Goal: Task Accomplishment & Management: Manage account settings

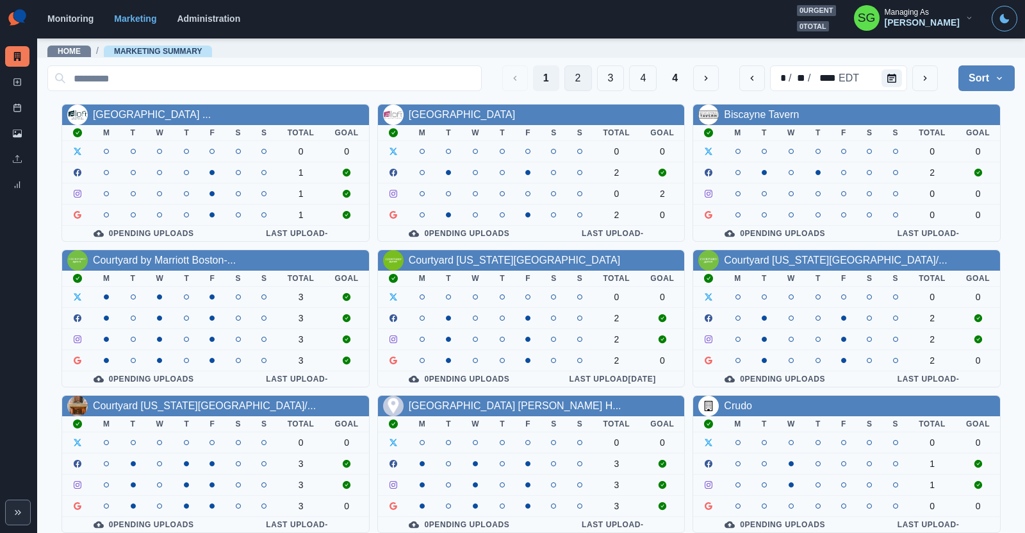
click at [573, 79] on button "2" at bounding box center [579, 78] width 28 height 26
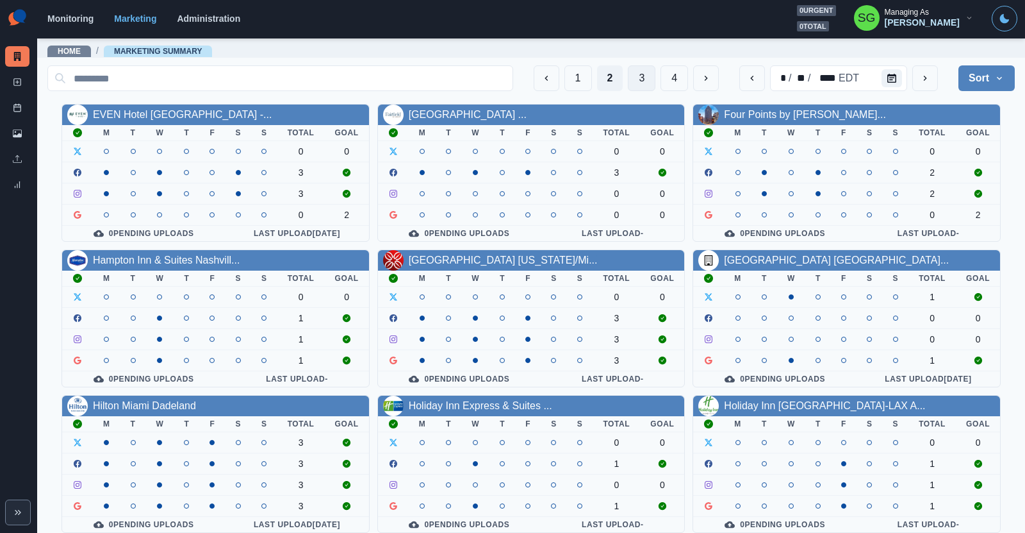
click at [641, 70] on button "3" at bounding box center [642, 78] width 28 height 26
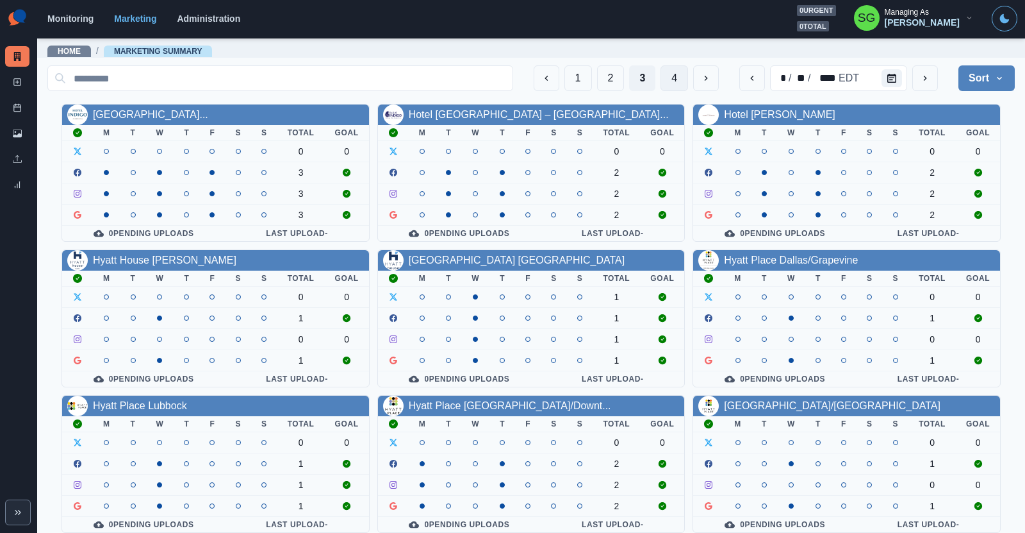
click at [681, 76] on button "4" at bounding box center [675, 78] width 28 height 26
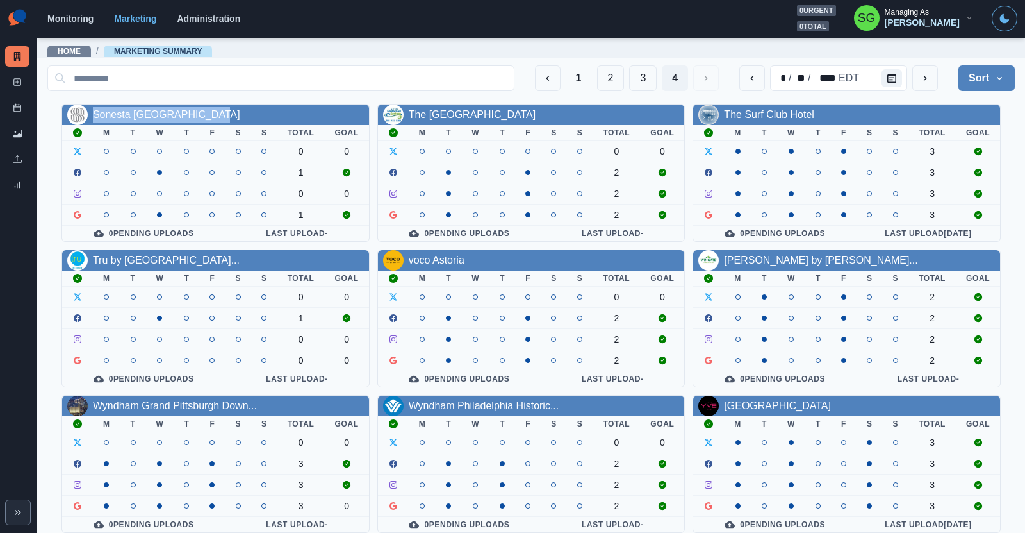
scroll to position [4, 0]
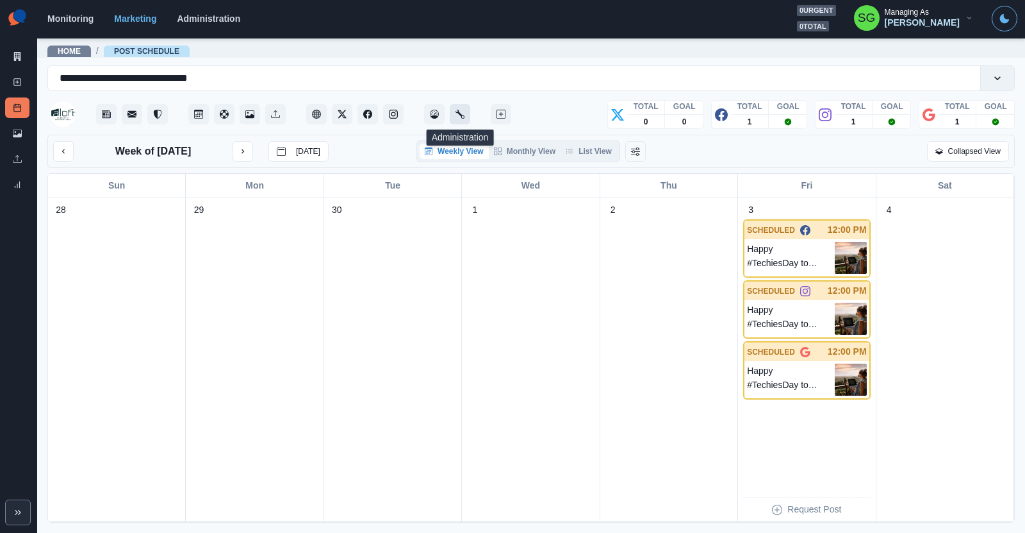
click at [460, 119] on button "Administration" at bounding box center [460, 114] width 21 height 21
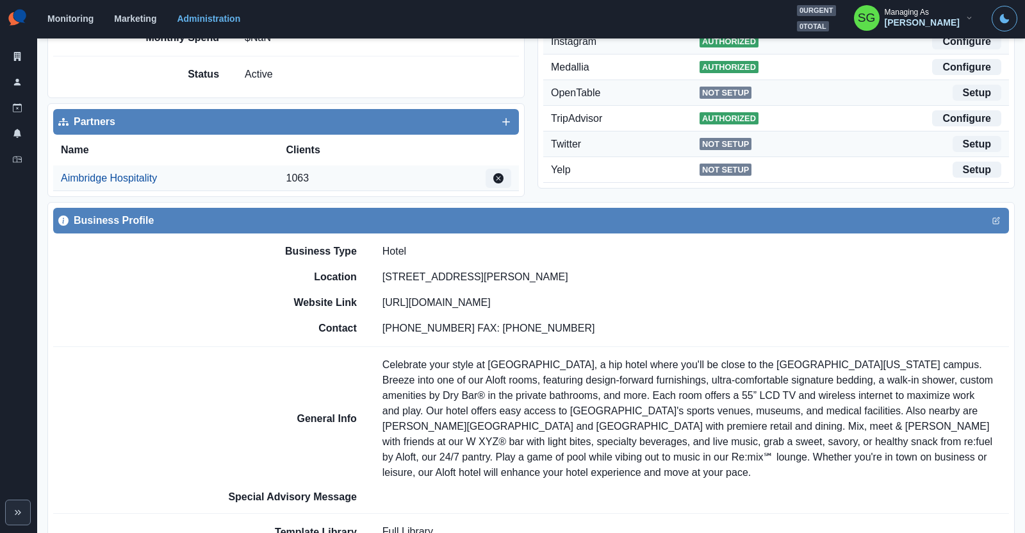
scroll to position [320, 0]
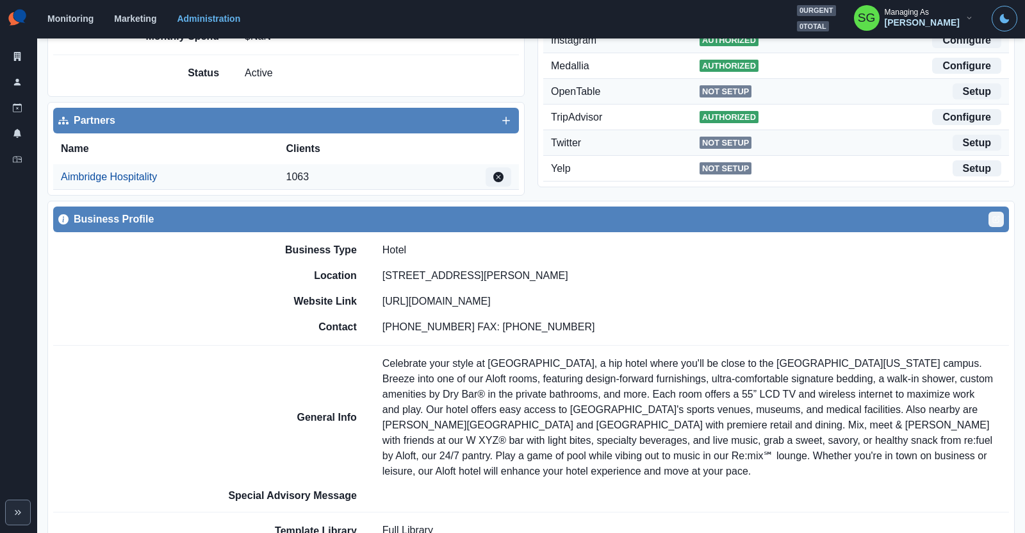
click at [996, 217] on icon "Edit" at bounding box center [997, 218] width 4 height 4
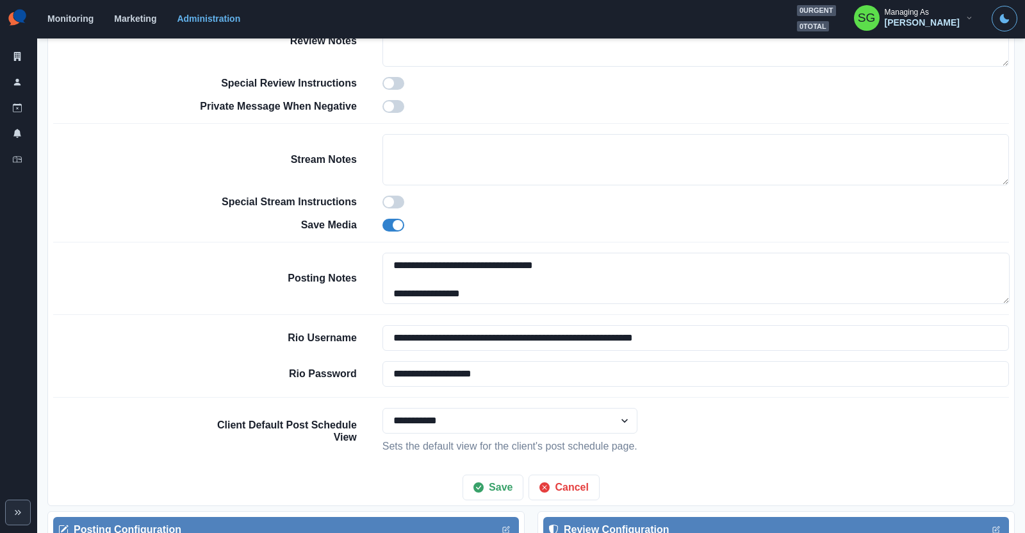
scroll to position [1005, 0]
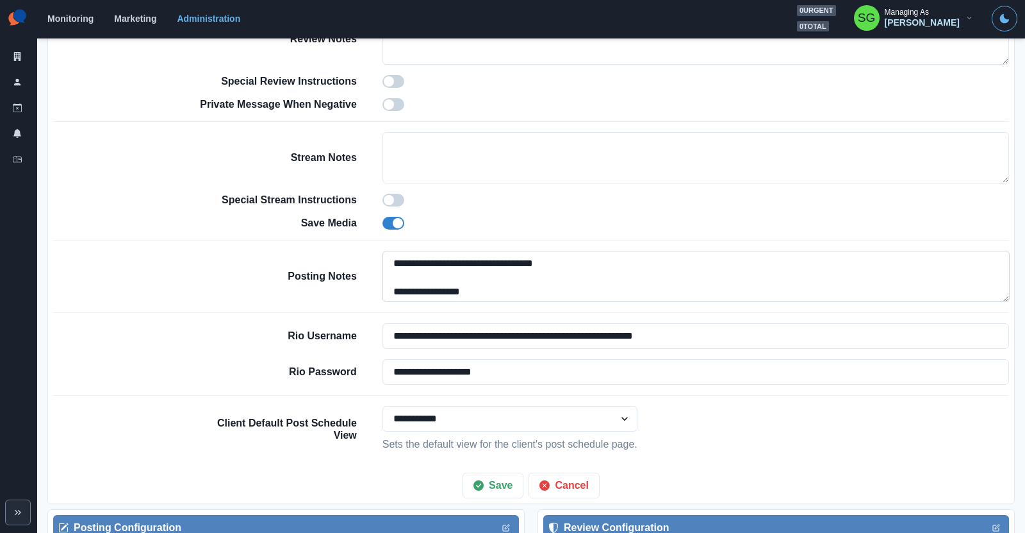
click at [391, 259] on textarea "**********" at bounding box center [696, 276] width 627 height 51
drag, startPoint x: 570, startPoint y: 257, endPoint x: 353, endPoint y: 260, distance: 216.6
click at [353, 260] on div "**********" at bounding box center [603, 276] width 813 height 51
type textarea "**********"
click at [497, 480] on button "Save" at bounding box center [493, 485] width 61 height 26
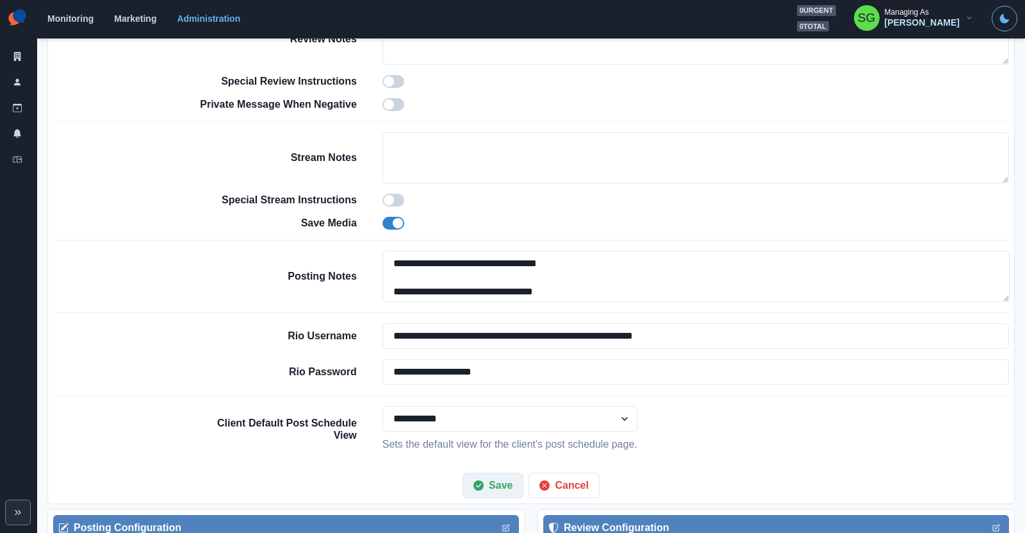
scroll to position [847, 0]
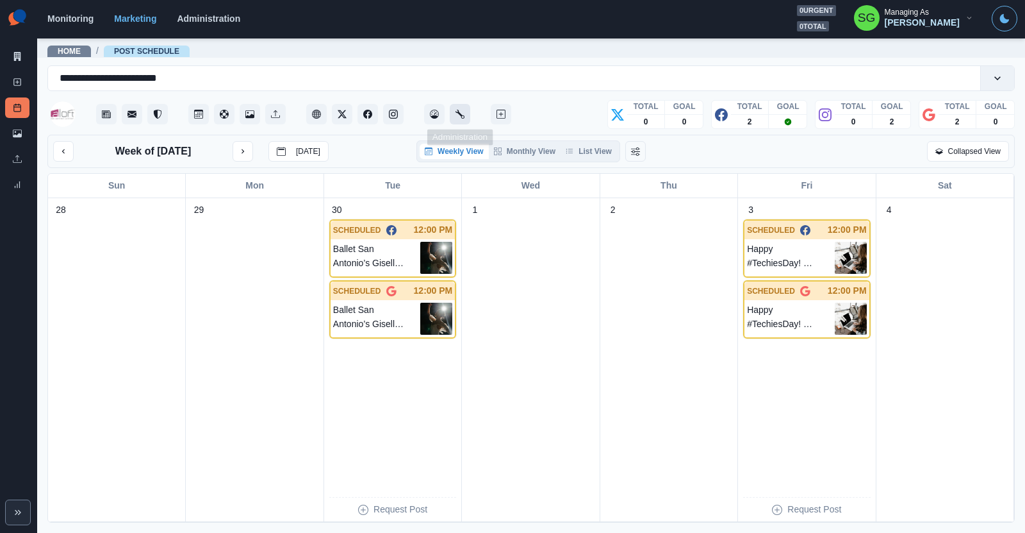
click at [465, 112] on button "Administration" at bounding box center [460, 114] width 21 height 21
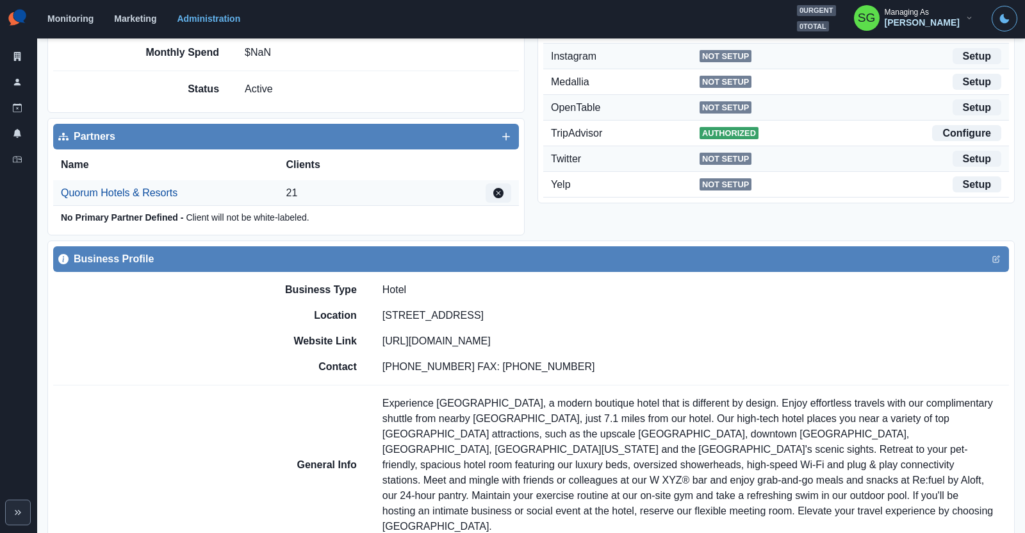
scroll to position [395, 0]
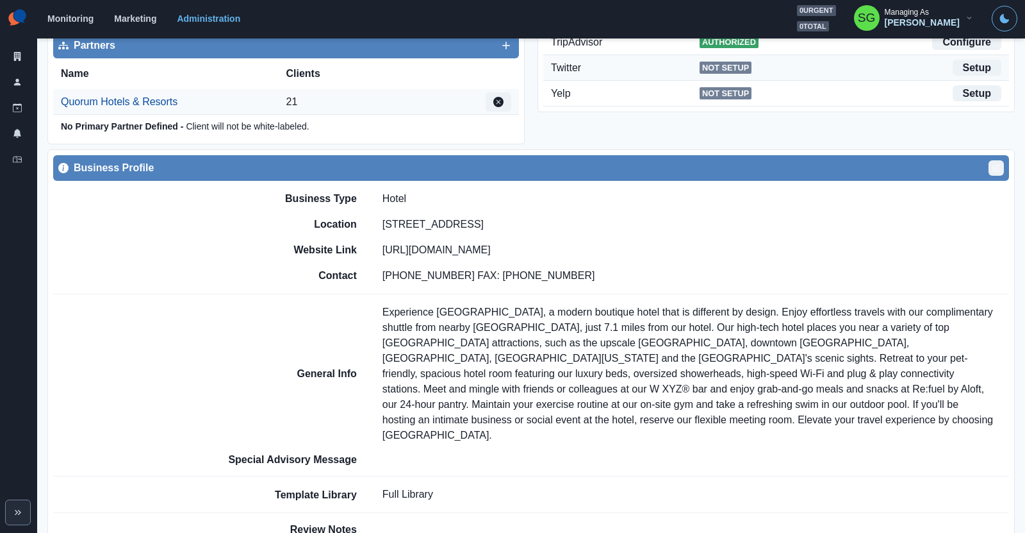
click at [1000, 164] on icon "Edit" at bounding box center [997, 168] width 8 height 8
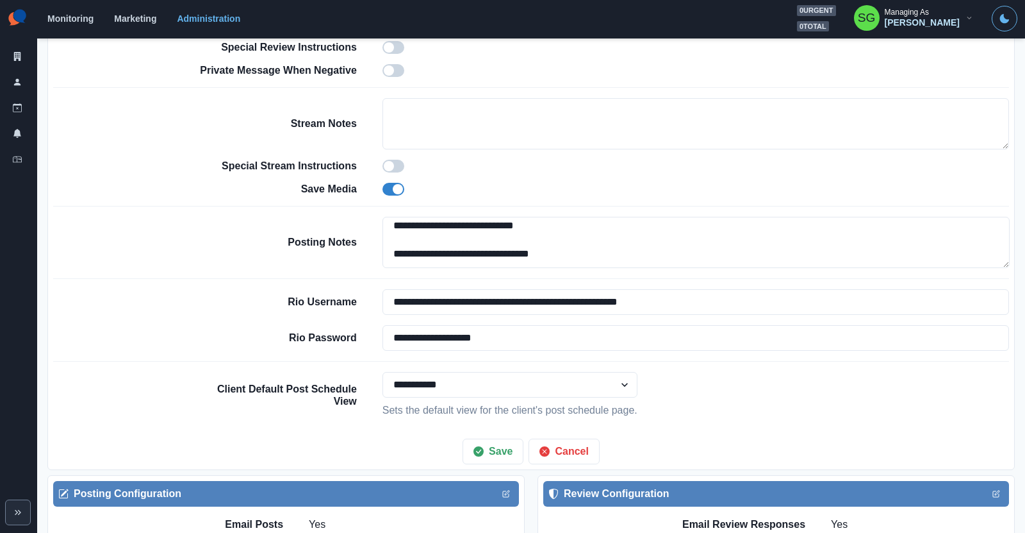
scroll to position [0, 0]
click at [388, 224] on textarea "**********" at bounding box center [696, 242] width 627 height 51
paste textarea "**********"
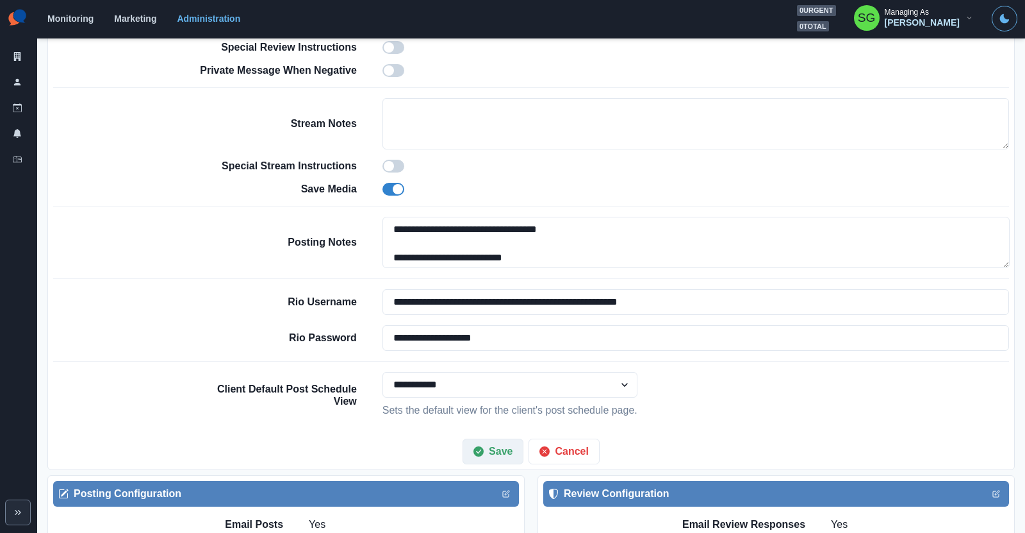
type textarea "**********"
click at [497, 444] on button "Save" at bounding box center [493, 451] width 61 height 26
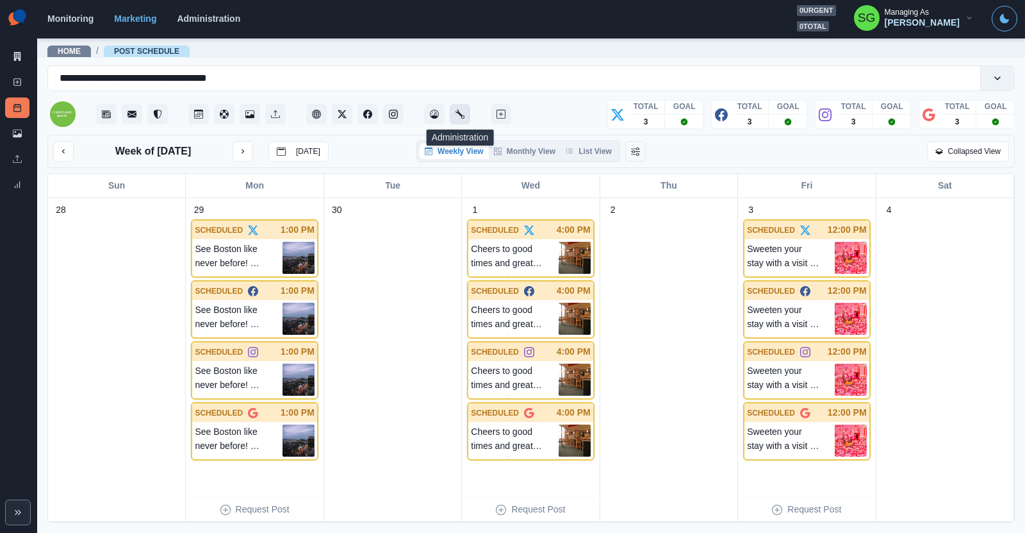
click at [459, 116] on icon "Administration" at bounding box center [460, 114] width 9 height 9
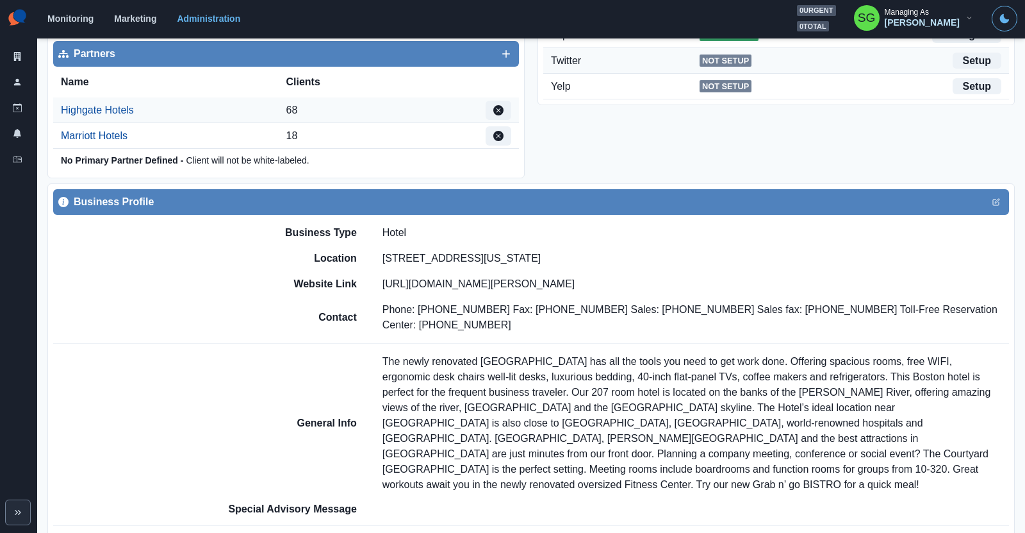
scroll to position [406, 0]
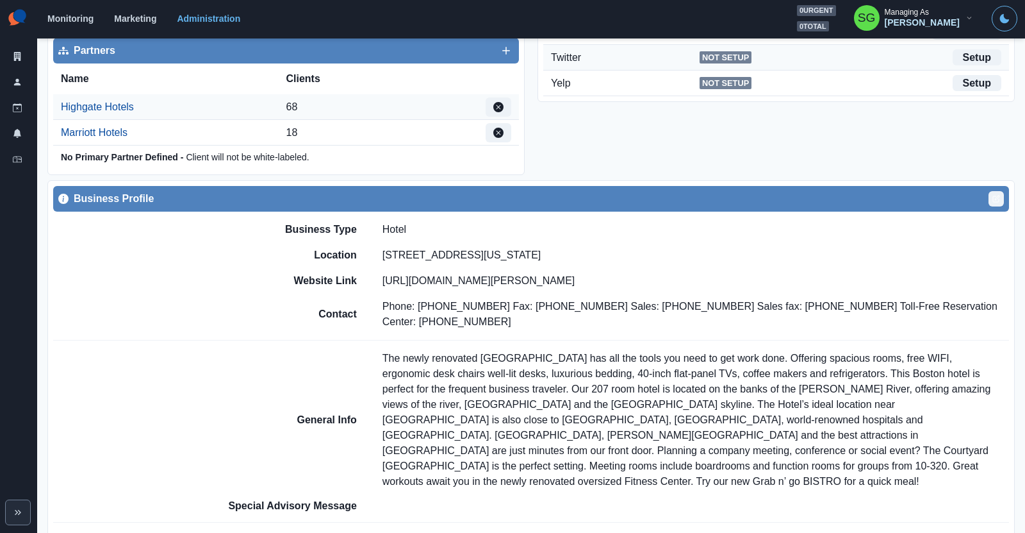
click at [998, 195] on icon "Edit" at bounding box center [997, 199] width 8 height 8
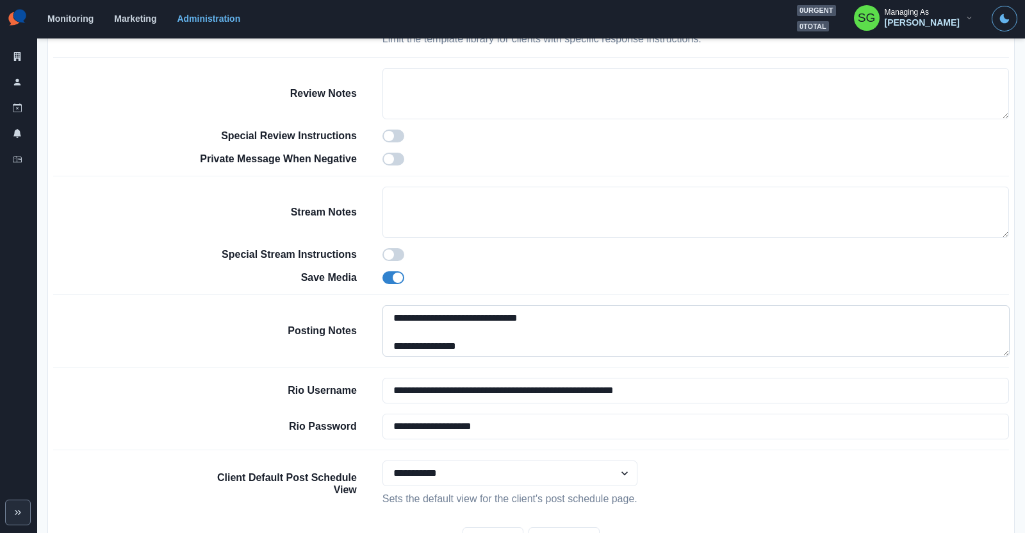
scroll to position [968, 0]
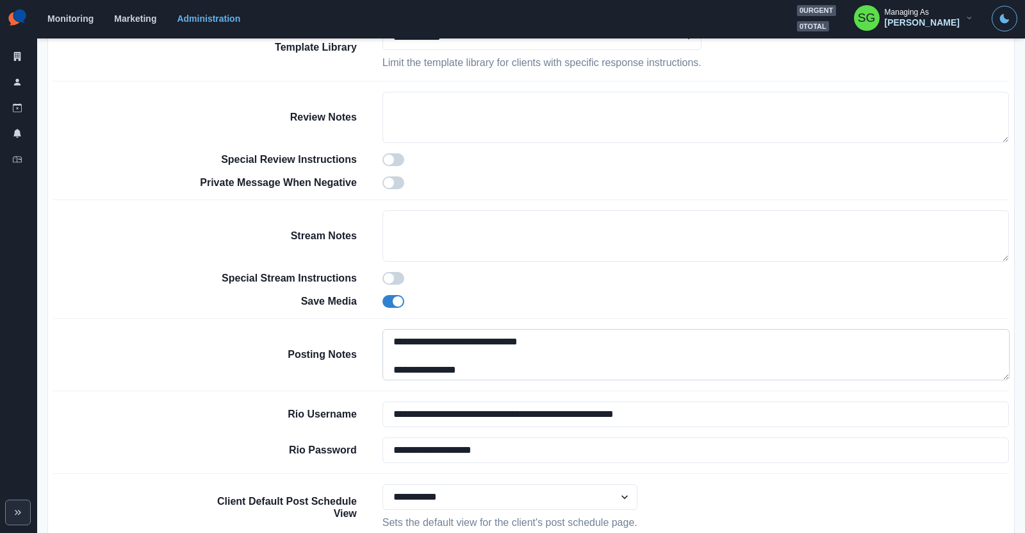
click at [390, 329] on textarea "**********" at bounding box center [696, 354] width 627 height 51
paste textarea "**********"
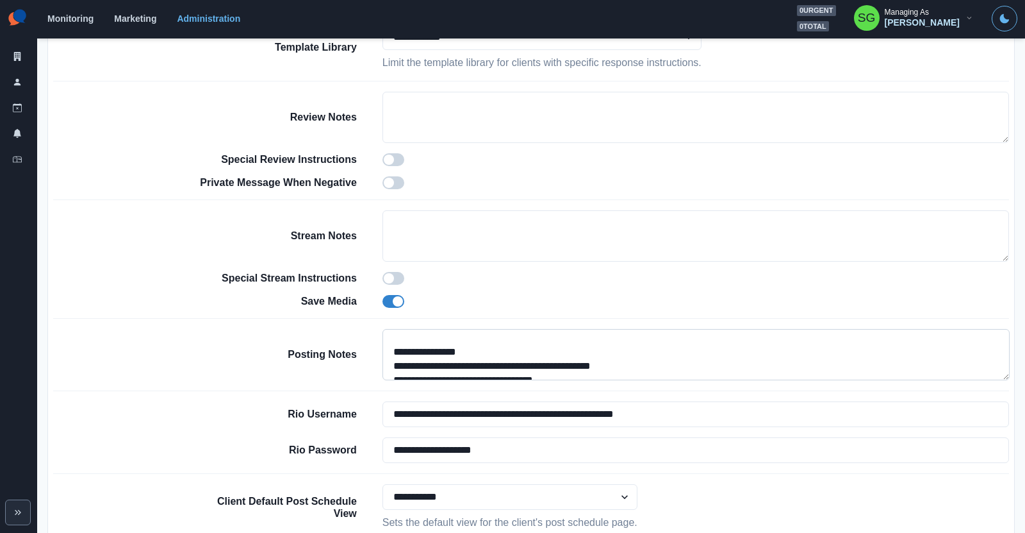
scroll to position [115, 0]
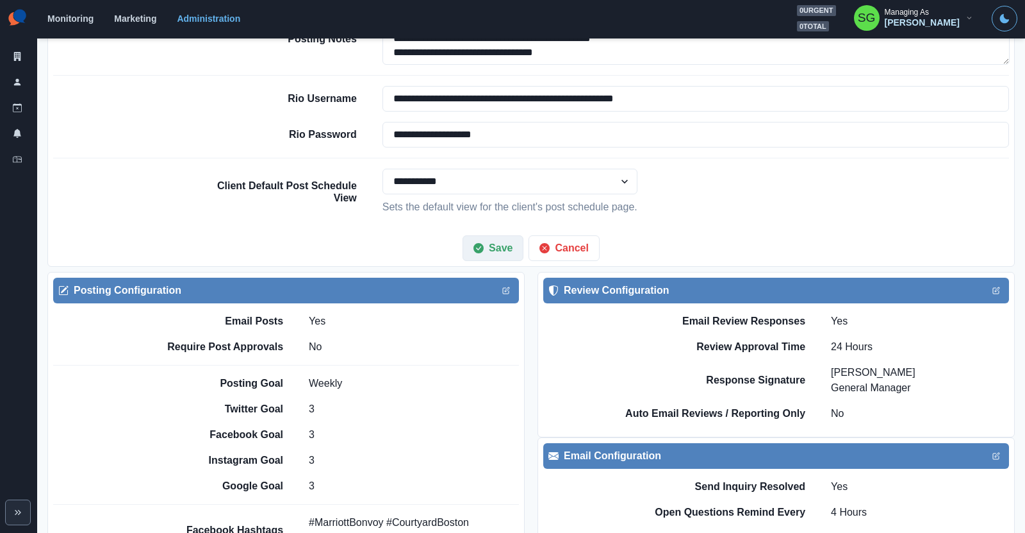
type textarea "**********"
click at [505, 235] on button "Save" at bounding box center [493, 248] width 61 height 26
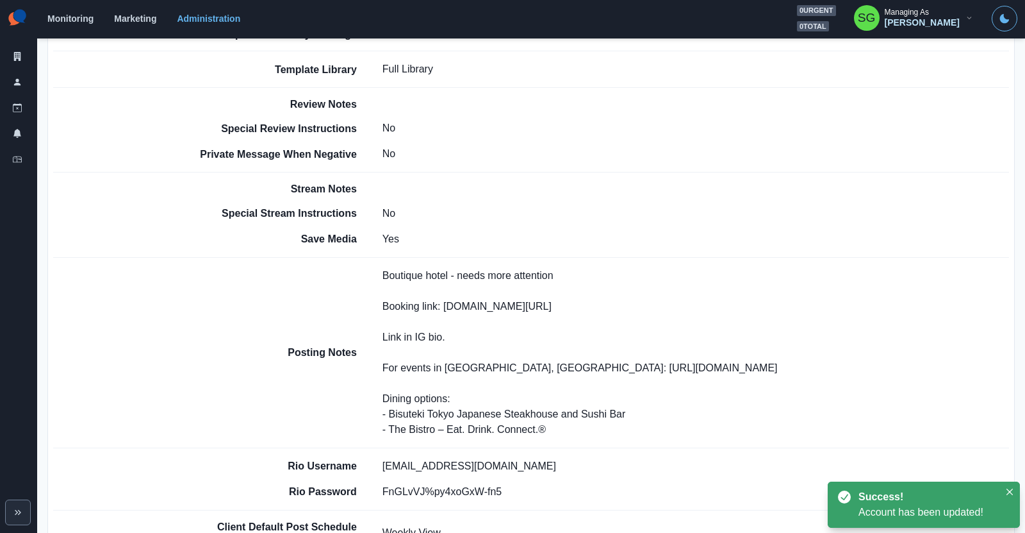
scroll to position [789, 0]
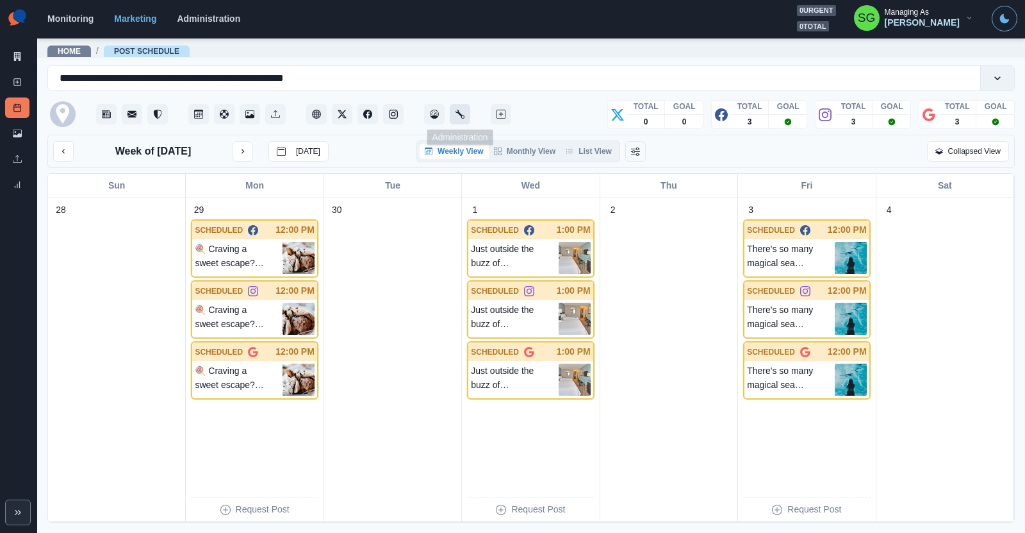
click at [456, 115] on icon "Administration" at bounding box center [460, 114] width 9 height 9
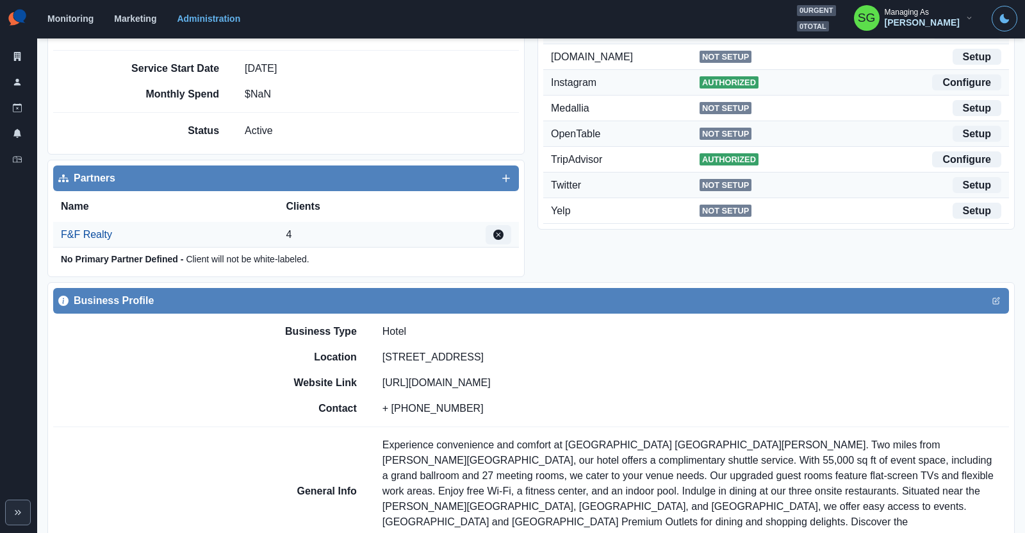
scroll to position [279, 0]
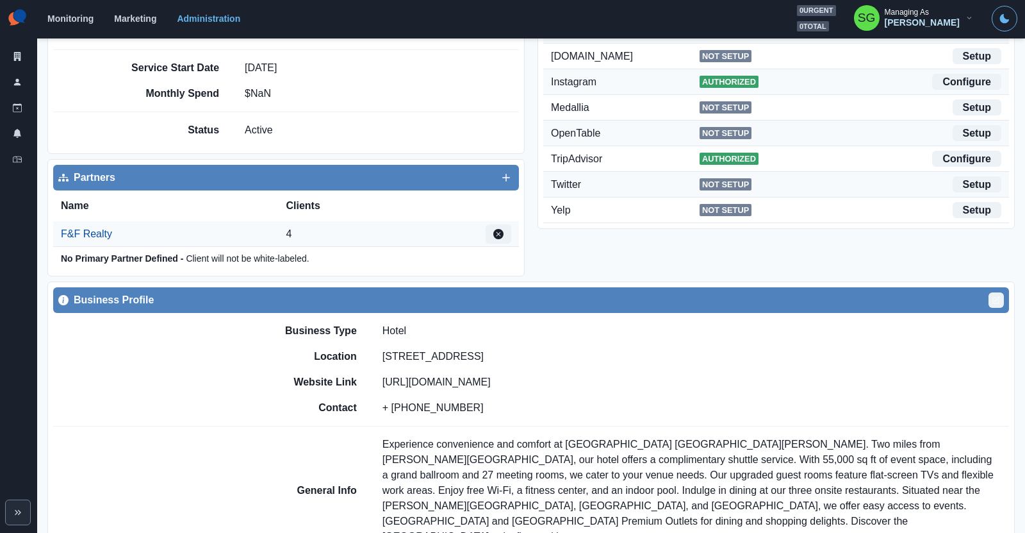
click at [993, 302] on button "Edit" at bounding box center [996, 299] width 15 height 15
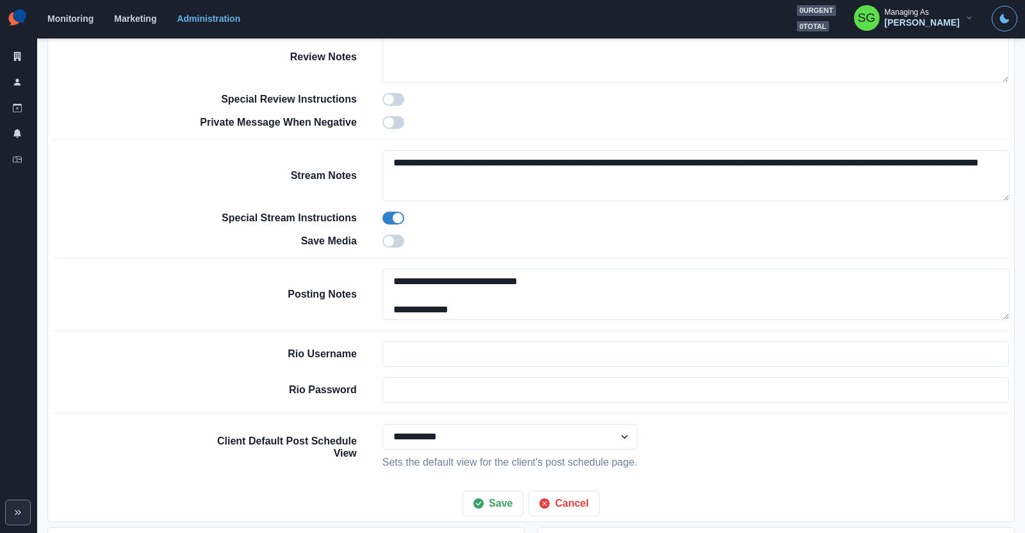
scroll to position [1034, 0]
click at [388, 270] on textarea "**********" at bounding box center [696, 293] width 627 height 51
paste textarea "**********"
type textarea "**********"
click at [495, 498] on button "Save" at bounding box center [493, 503] width 61 height 26
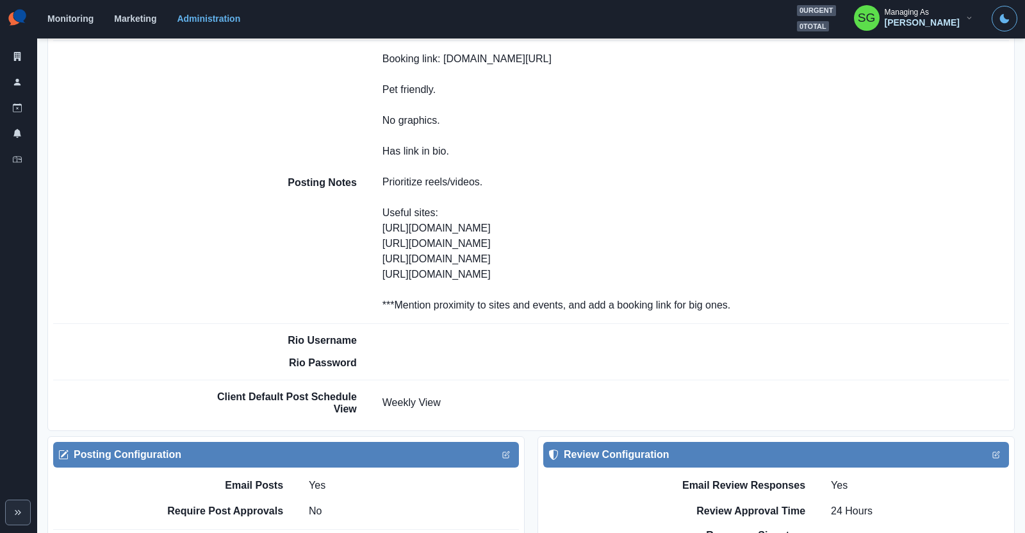
scroll to position [832, 0]
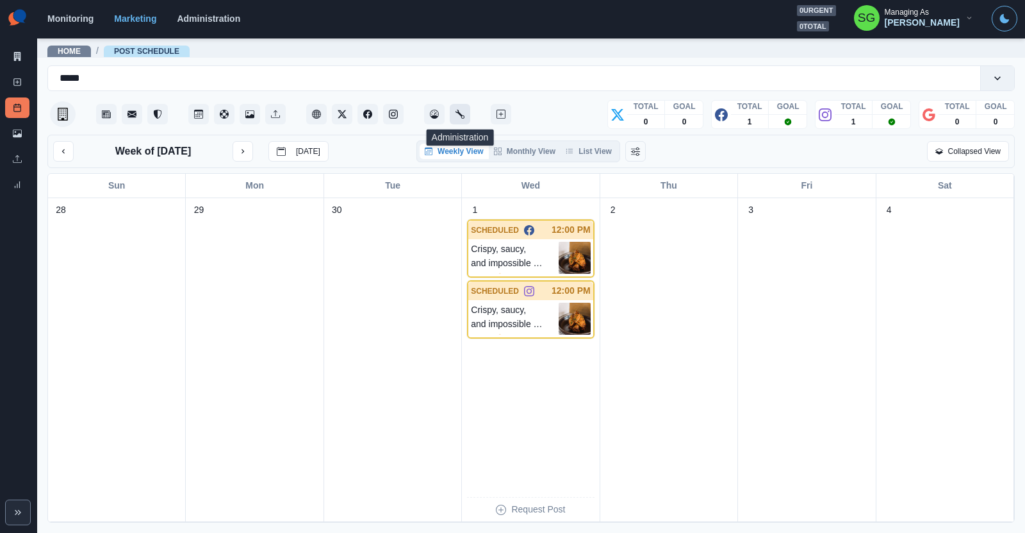
click at [463, 113] on icon "Administration" at bounding box center [460, 114] width 9 height 9
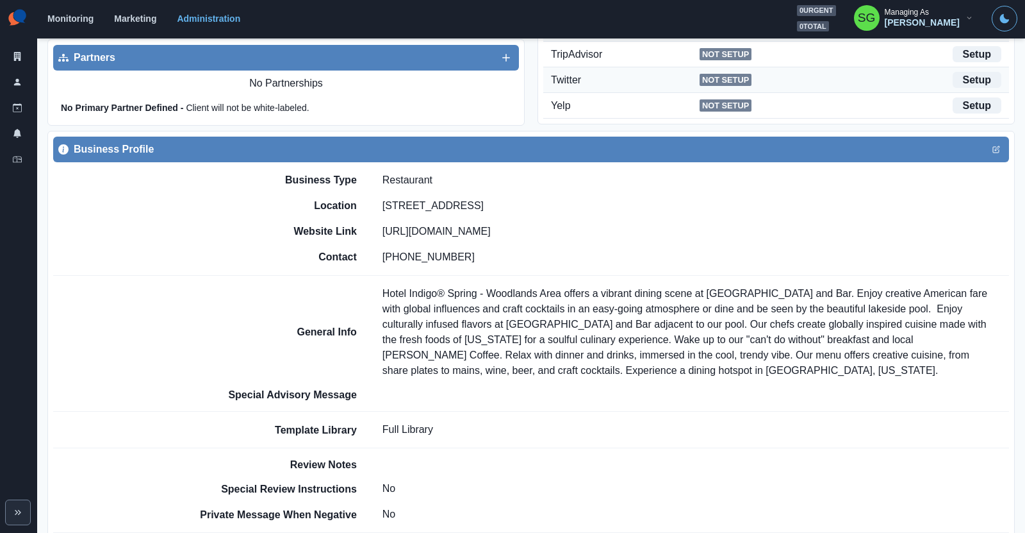
scroll to position [389, 0]
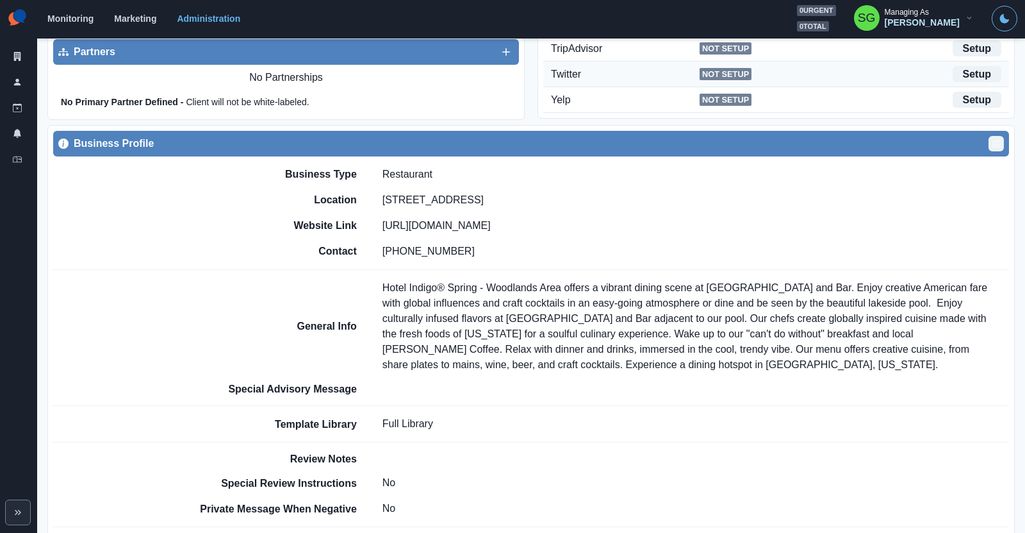
click at [998, 146] on button "Edit" at bounding box center [996, 143] width 15 height 15
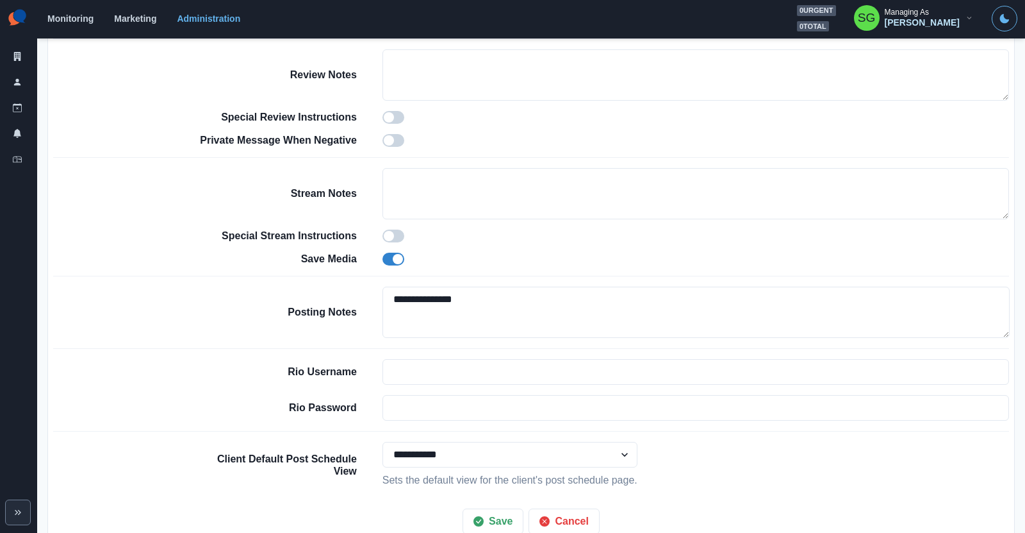
scroll to position [954, 0]
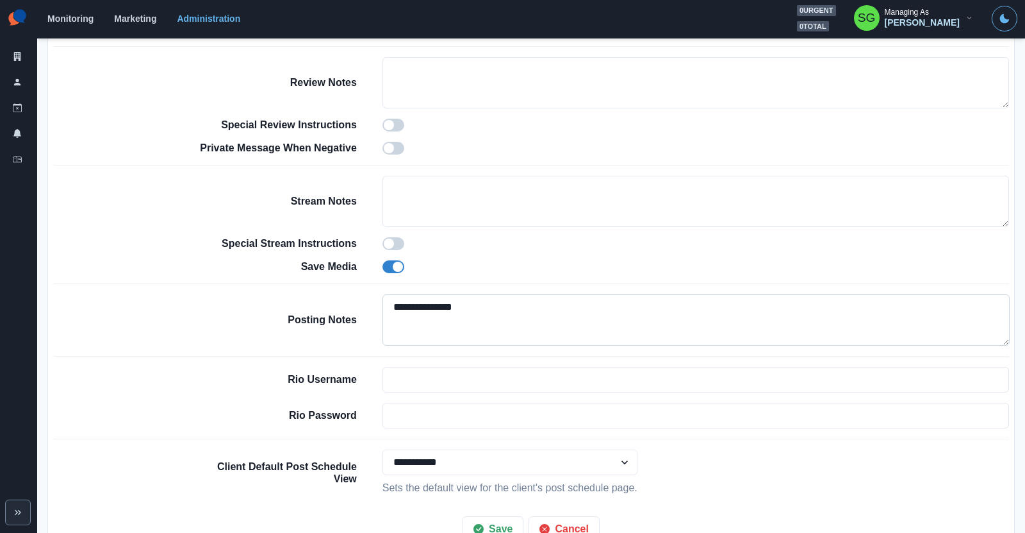
click at [384, 306] on textarea "**********" at bounding box center [696, 319] width 627 height 51
paste textarea "**********"
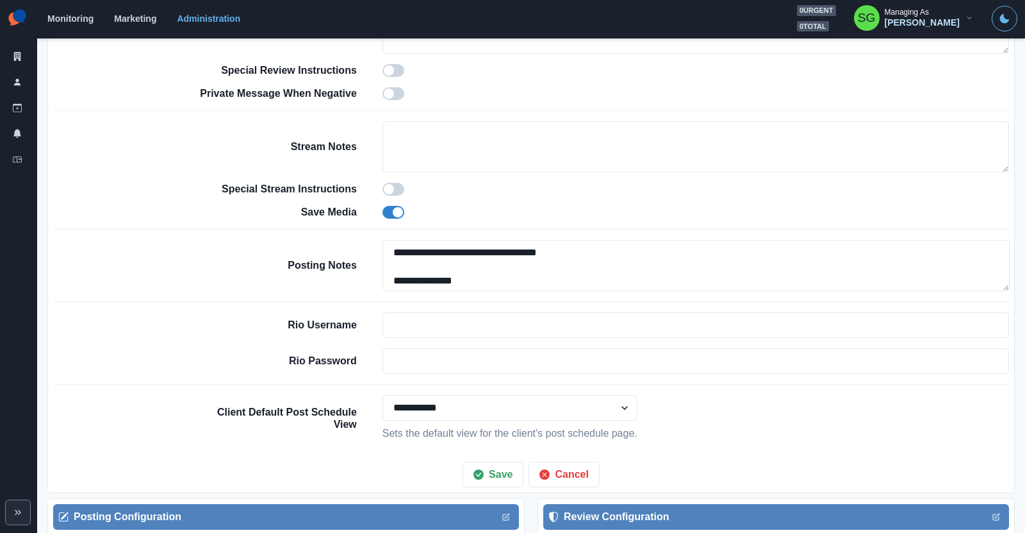
scroll to position [1022, 0]
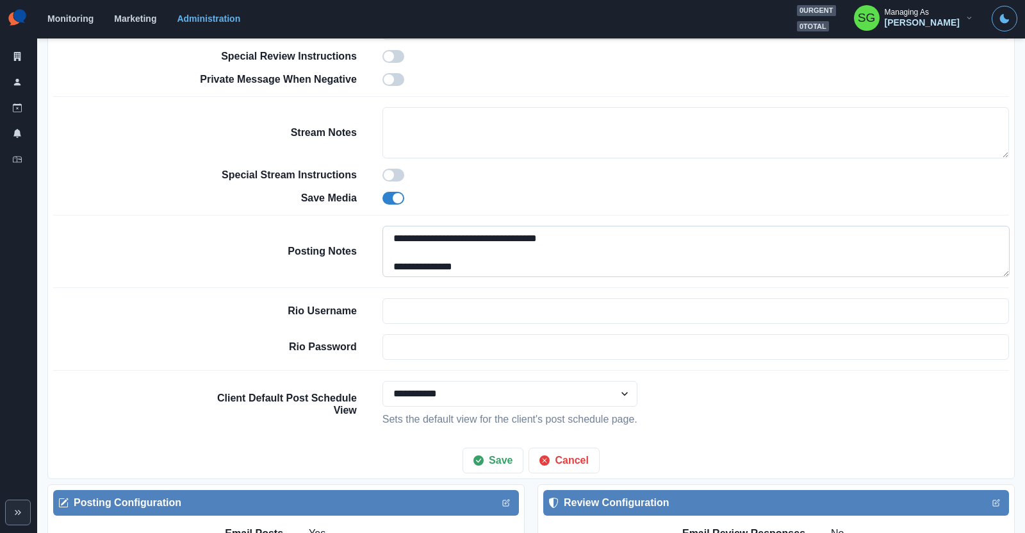
click at [458, 238] on textarea "**********" at bounding box center [696, 251] width 627 height 51
type textarea "**********"
click at [500, 462] on button "Save" at bounding box center [493, 460] width 61 height 26
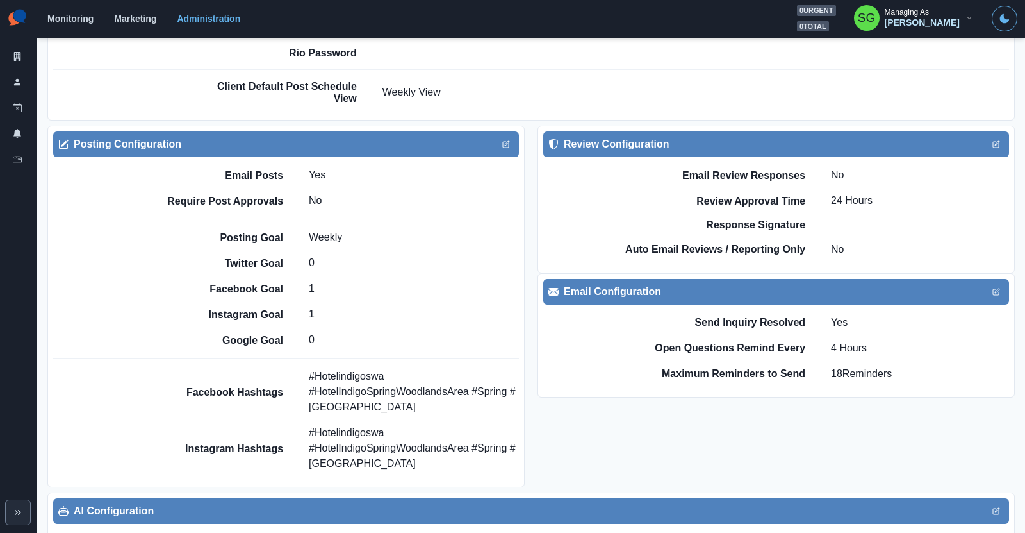
scroll to position [852, 0]
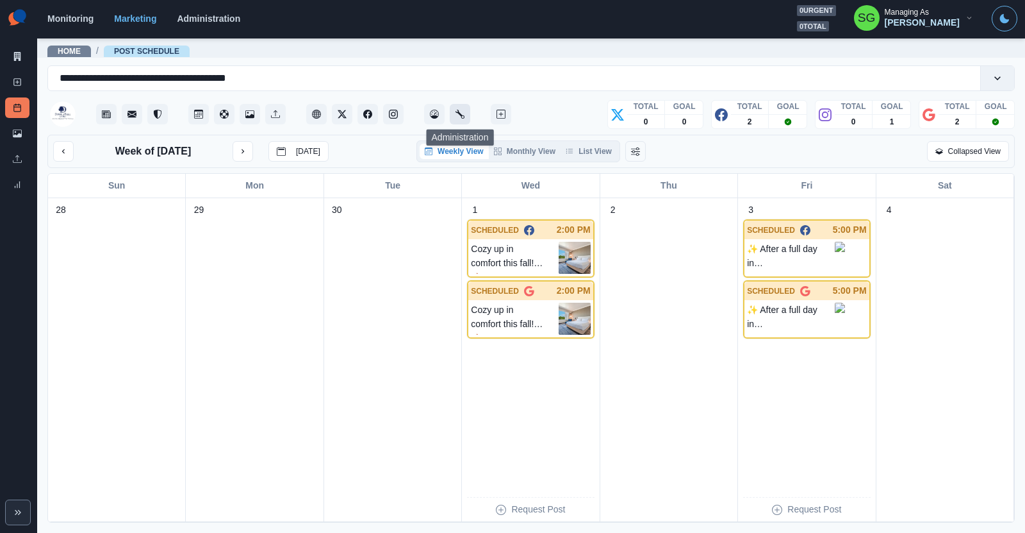
click at [461, 113] on icon "Administration" at bounding box center [460, 114] width 9 height 9
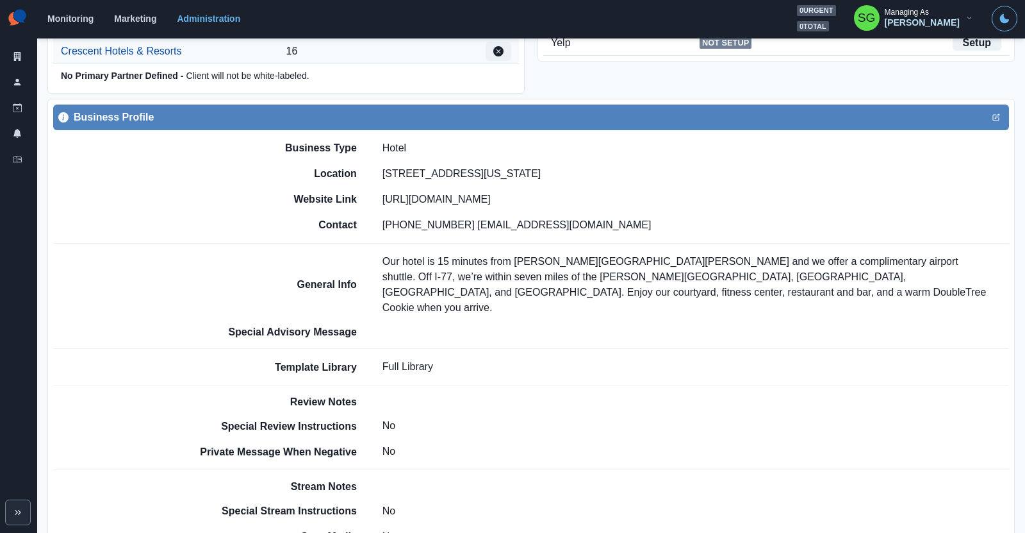
scroll to position [457, 0]
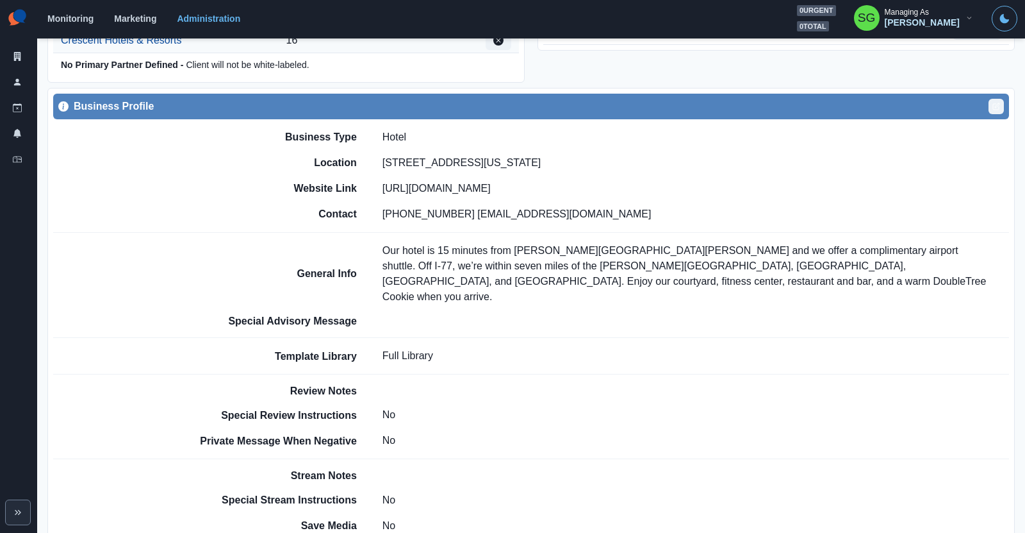
click at [998, 104] on icon "Edit" at bounding box center [997, 107] width 8 height 8
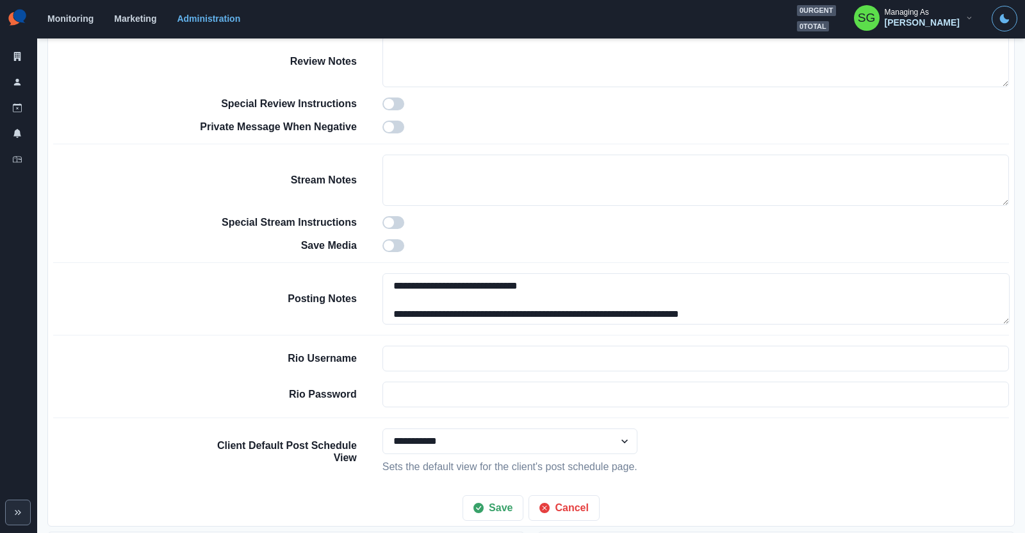
scroll to position [998, 0]
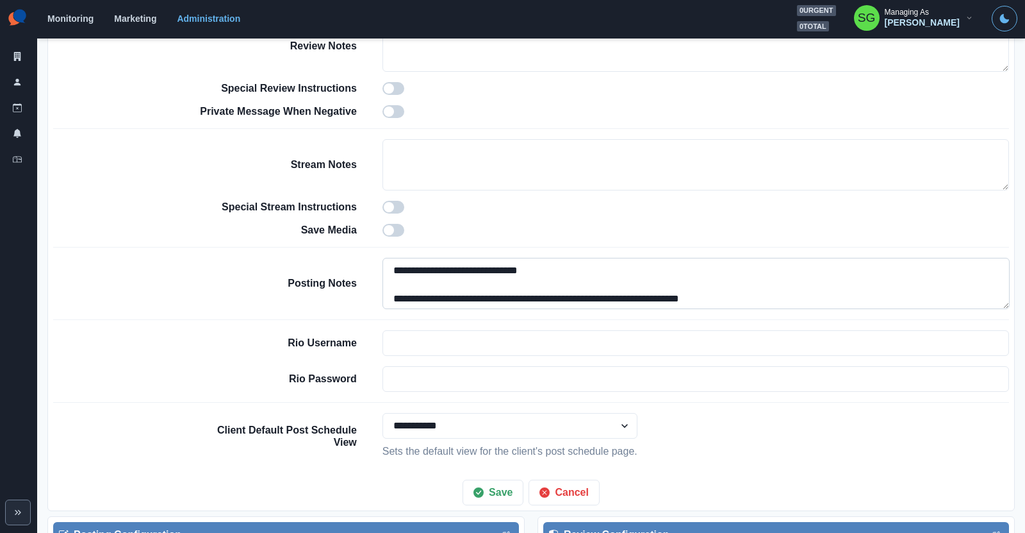
click at [392, 262] on textarea "**********" at bounding box center [696, 283] width 627 height 51
paste textarea "**********"
type textarea "**********"
click at [490, 483] on button "Save" at bounding box center [493, 492] width 61 height 26
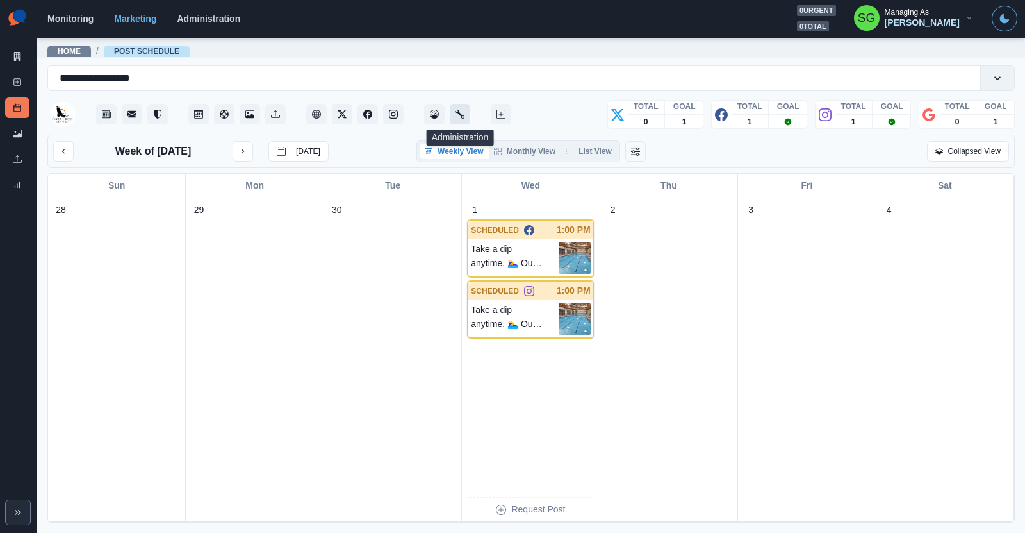
click at [459, 119] on button "Administration" at bounding box center [460, 114] width 21 height 21
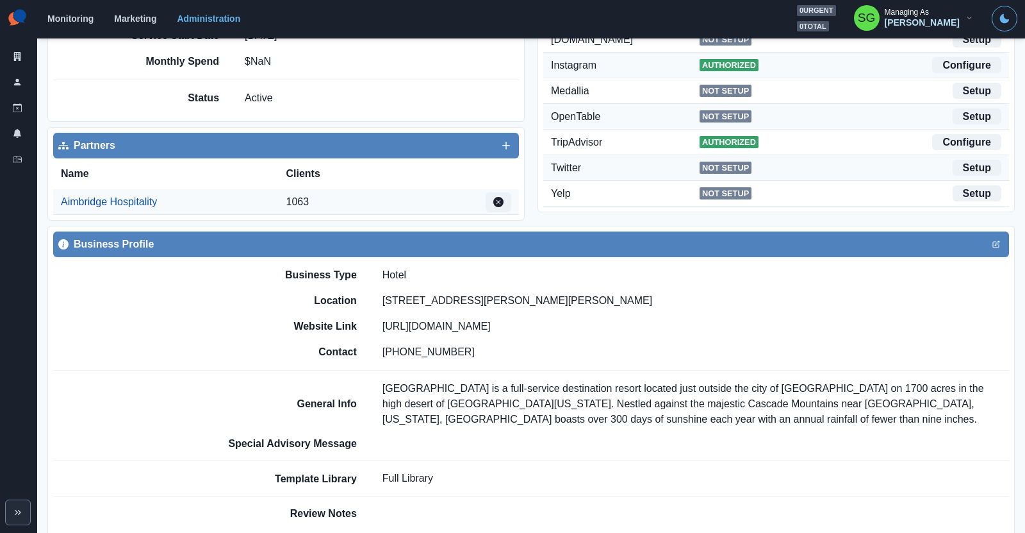
scroll to position [291, 0]
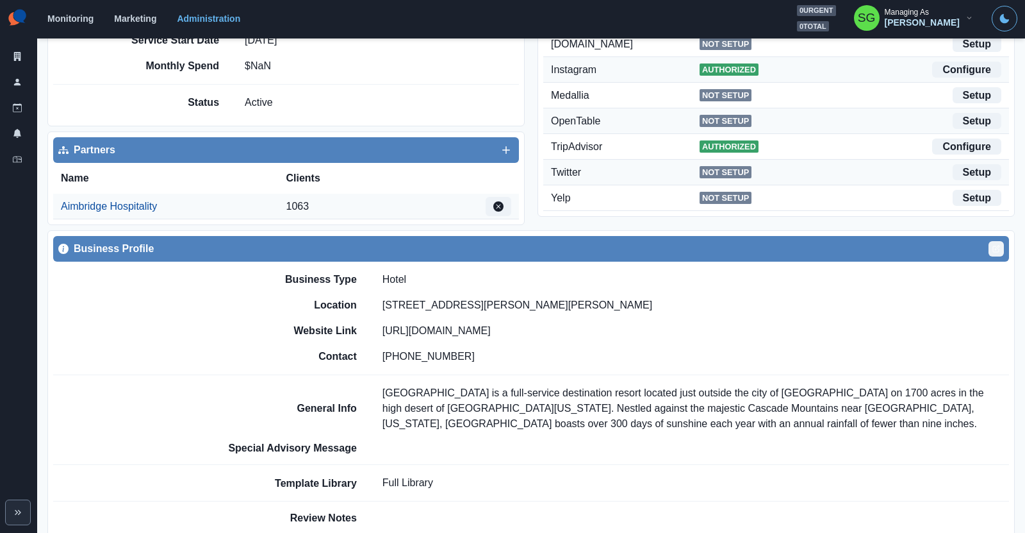
click at [994, 246] on icon "Edit" at bounding box center [996, 249] width 6 height 6
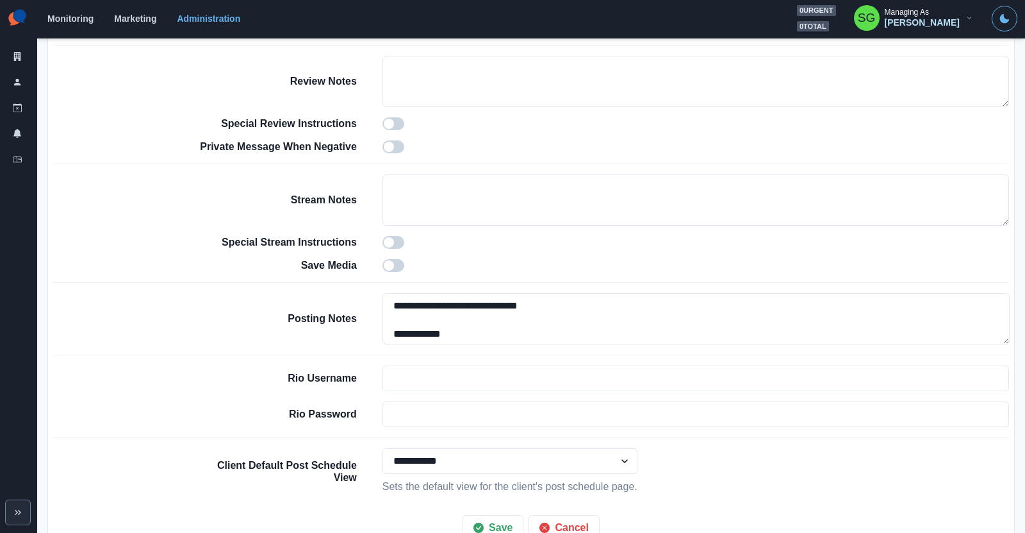
scroll to position [975, 0]
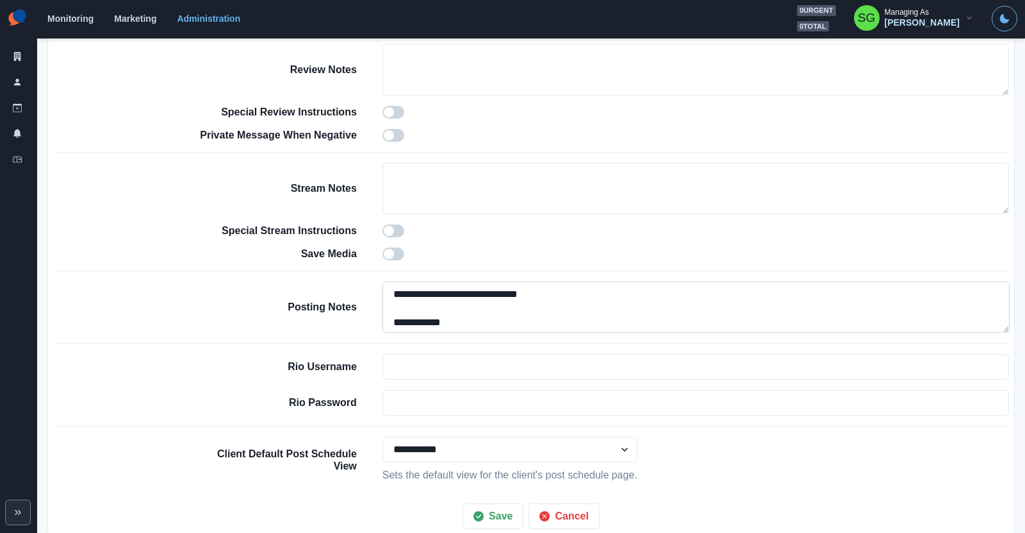
click at [393, 288] on textarea "**********" at bounding box center [696, 306] width 627 height 51
paste textarea "**********"
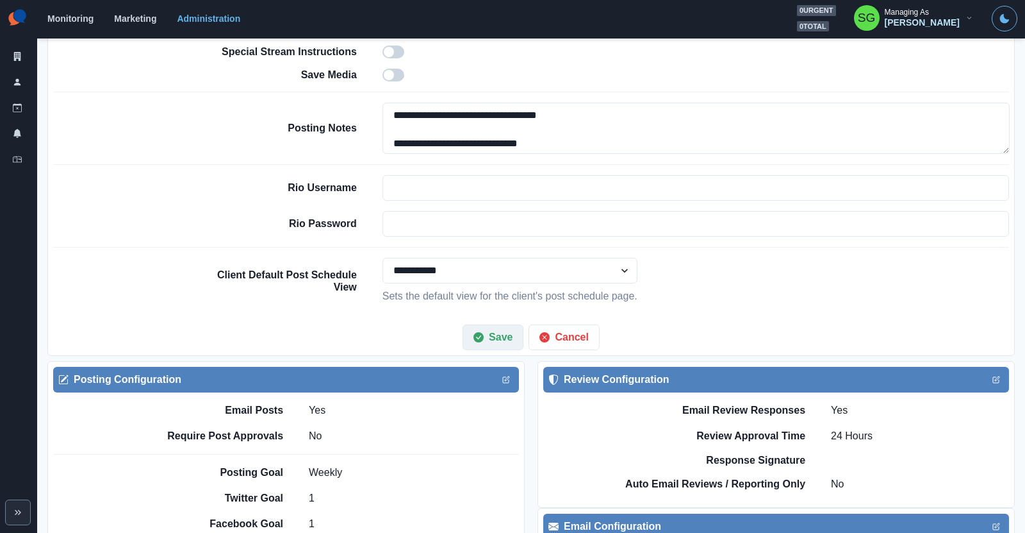
type textarea "**********"
click at [500, 328] on button "Save" at bounding box center [493, 337] width 61 height 26
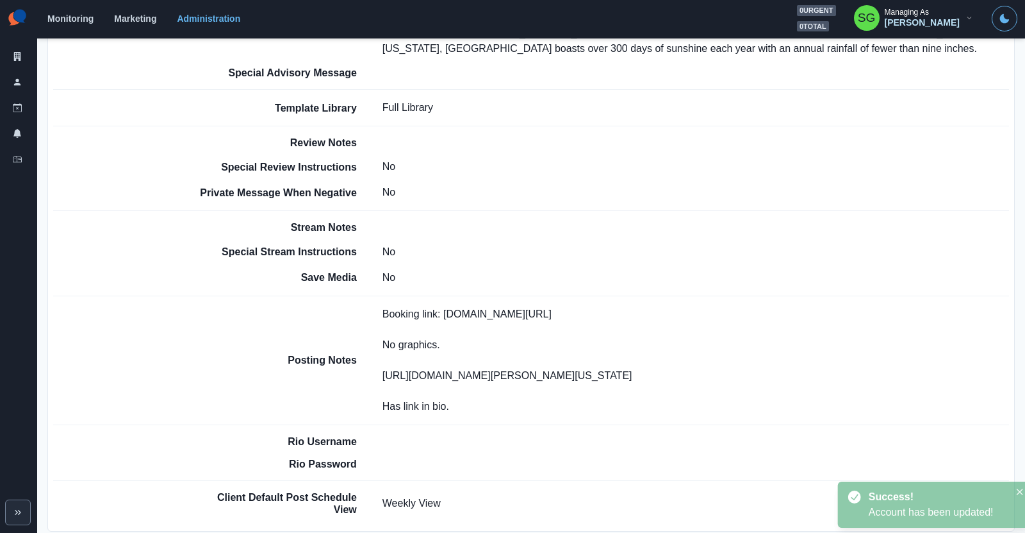
scroll to position [657, 0]
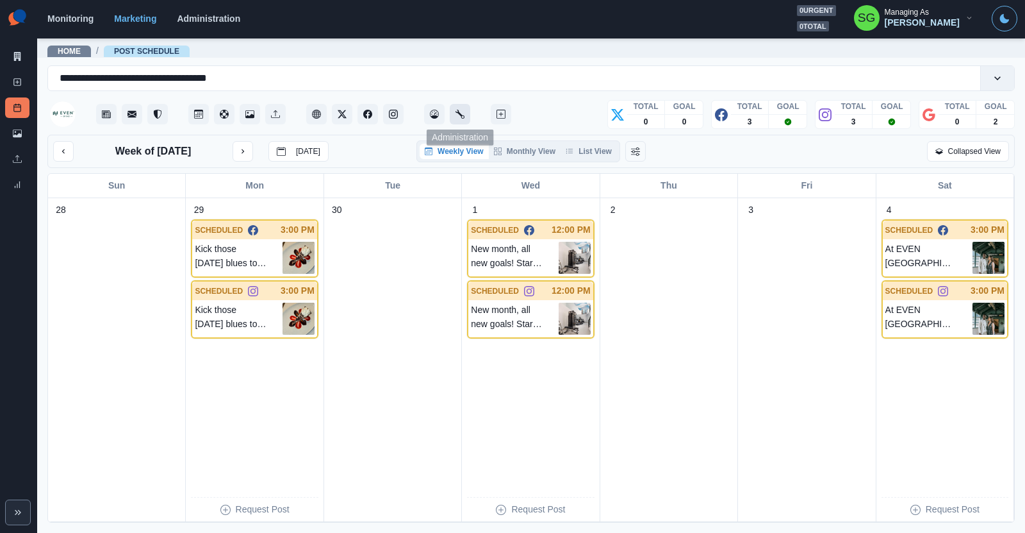
click at [459, 122] on button "Administration" at bounding box center [460, 114] width 21 height 21
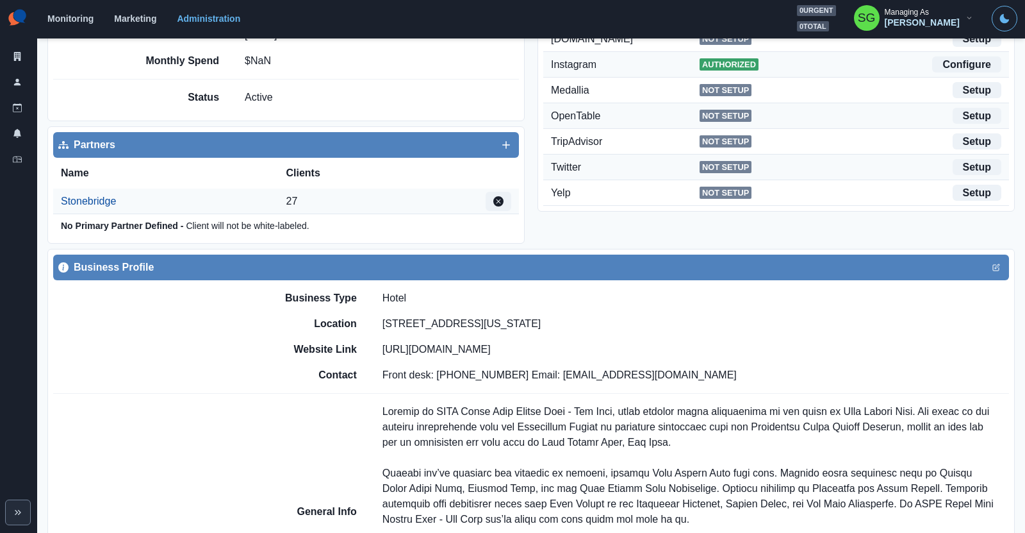
scroll to position [295, 0]
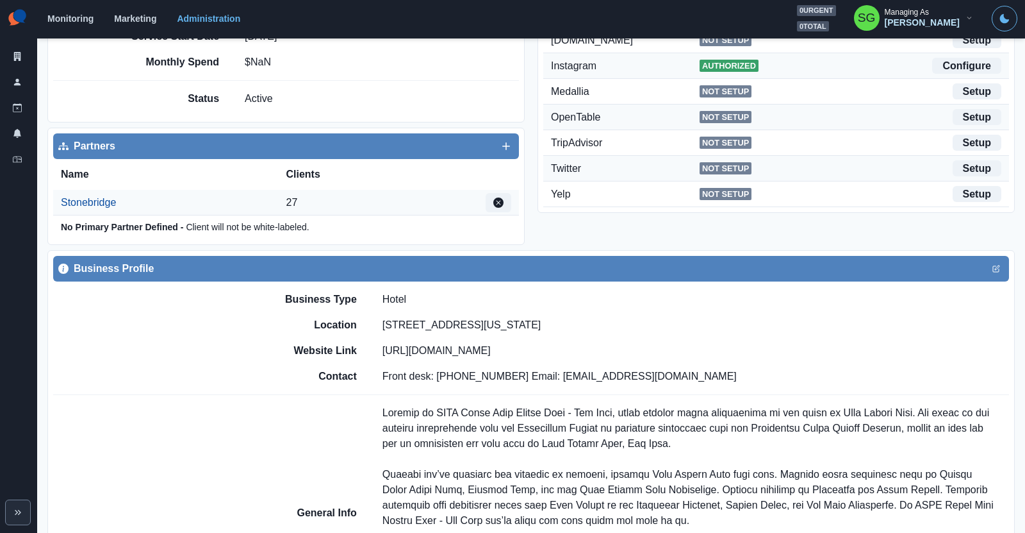
click at [996, 274] on div "Business Profile" at bounding box center [531, 269] width 956 height 26
click at [995, 269] on icon "Edit" at bounding box center [997, 269] width 8 height 8
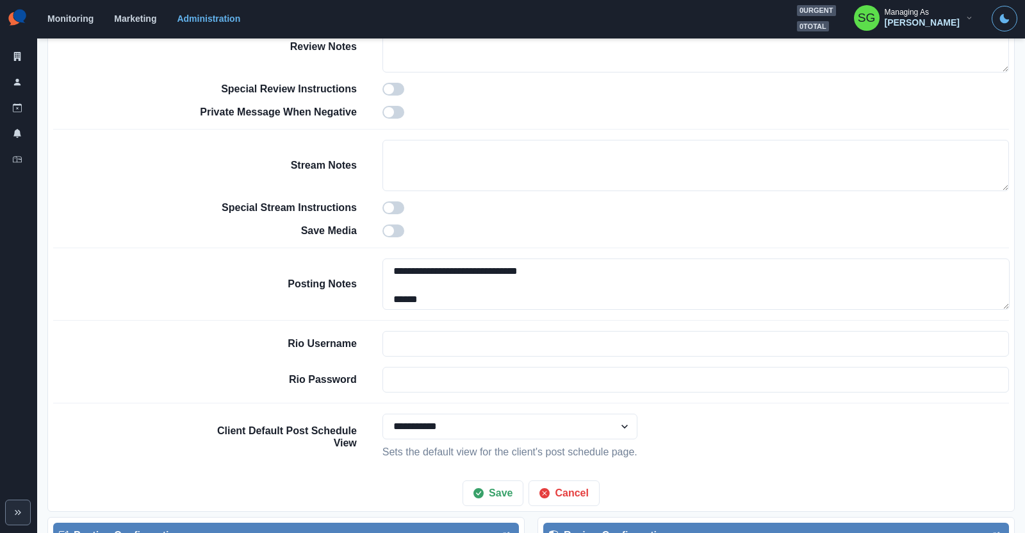
scroll to position [997, 0]
click at [395, 267] on textarea "**********" at bounding box center [696, 284] width 627 height 51
paste textarea "**********"
type textarea "**********"
click at [481, 483] on button "Save" at bounding box center [493, 494] width 61 height 26
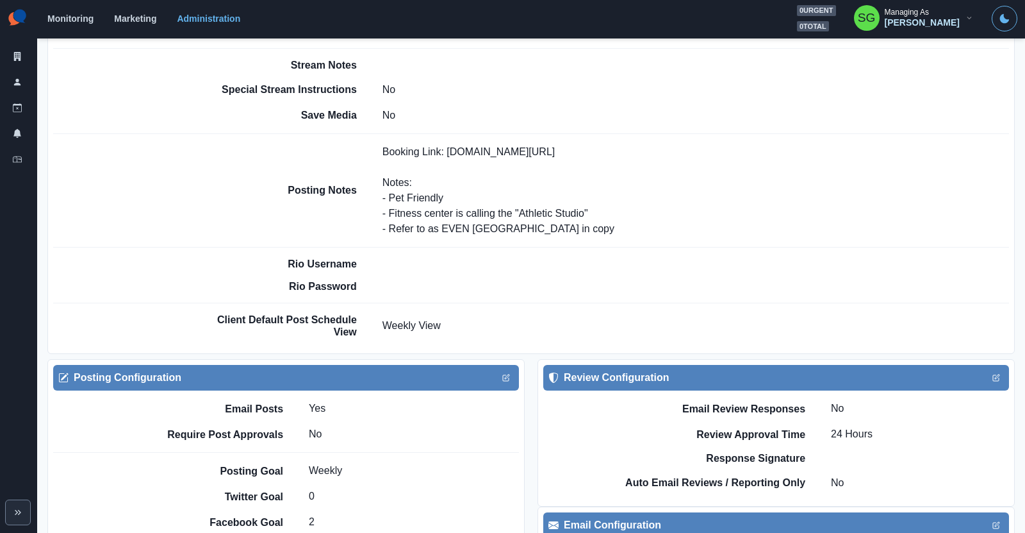
scroll to position [931, 0]
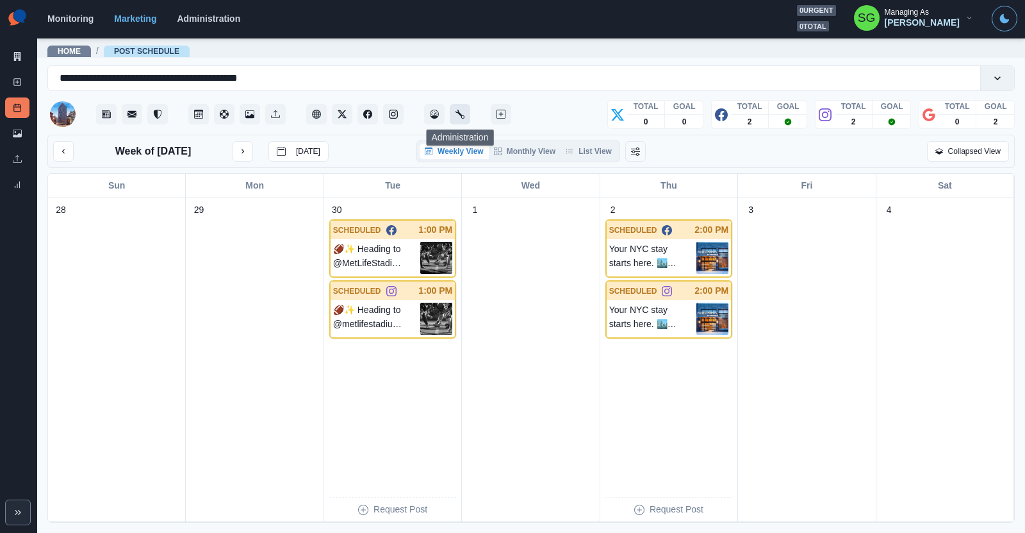
click at [467, 118] on button "Administration" at bounding box center [460, 114] width 21 height 21
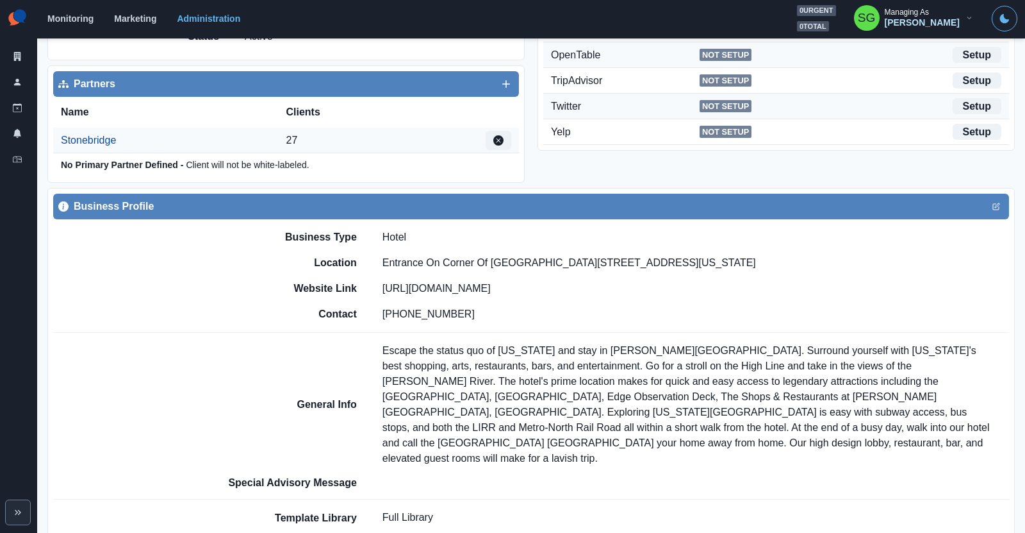
scroll to position [362, 0]
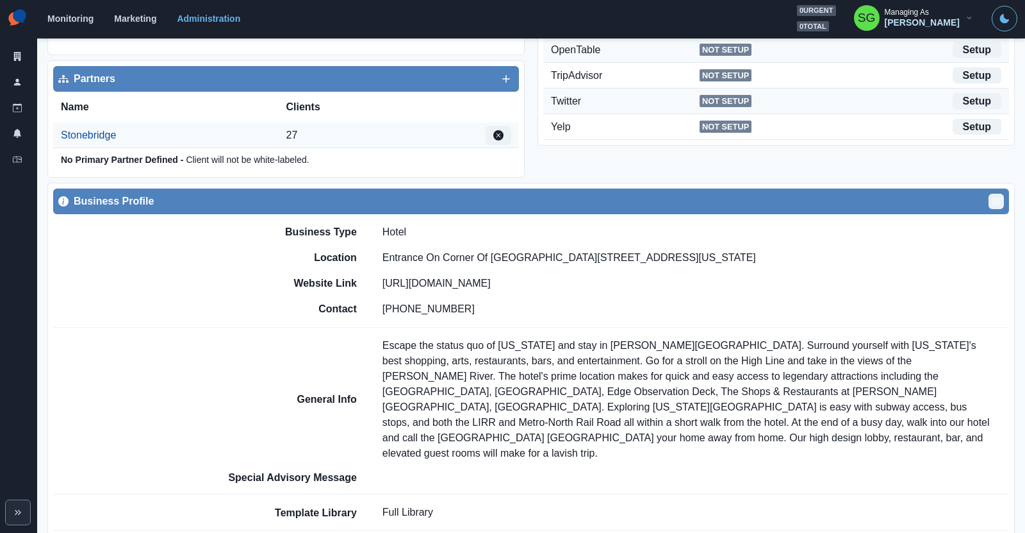
click at [995, 199] on icon "Edit" at bounding box center [997, 200] width 4 height 4
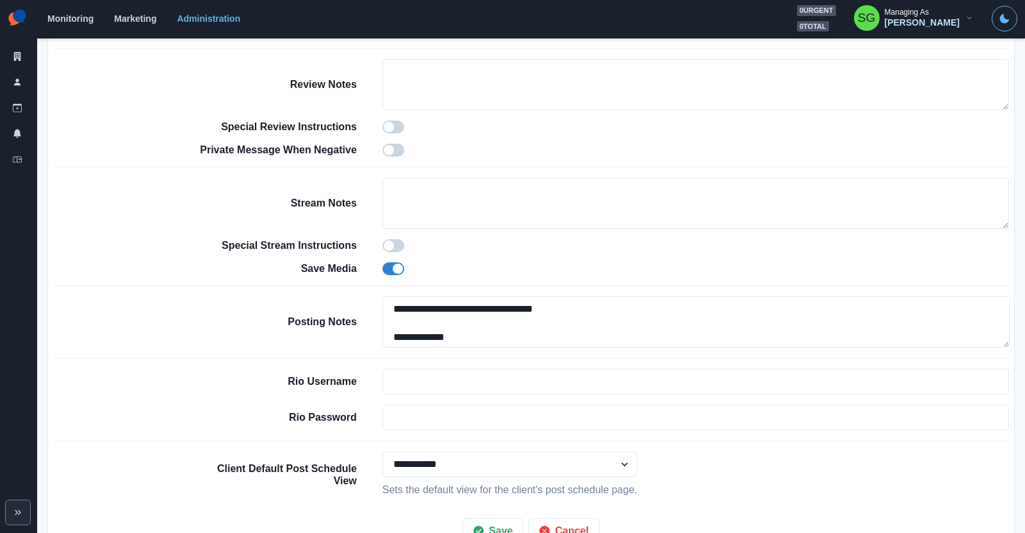
scroll to position [962, 0]
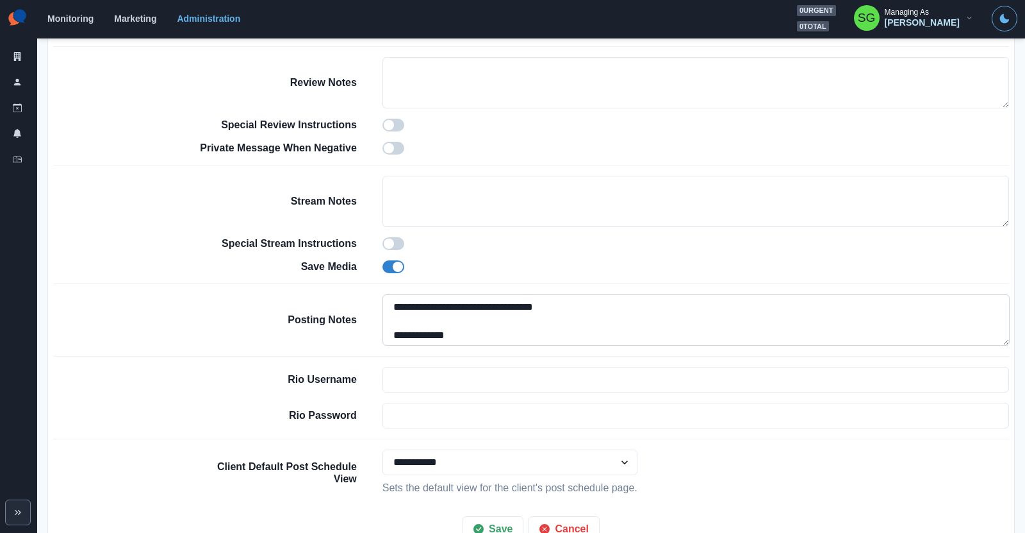
click at [391, 297] on textarea "**********" at bounding box center [696, 319] width 627 height 51
paste textarea "**********"
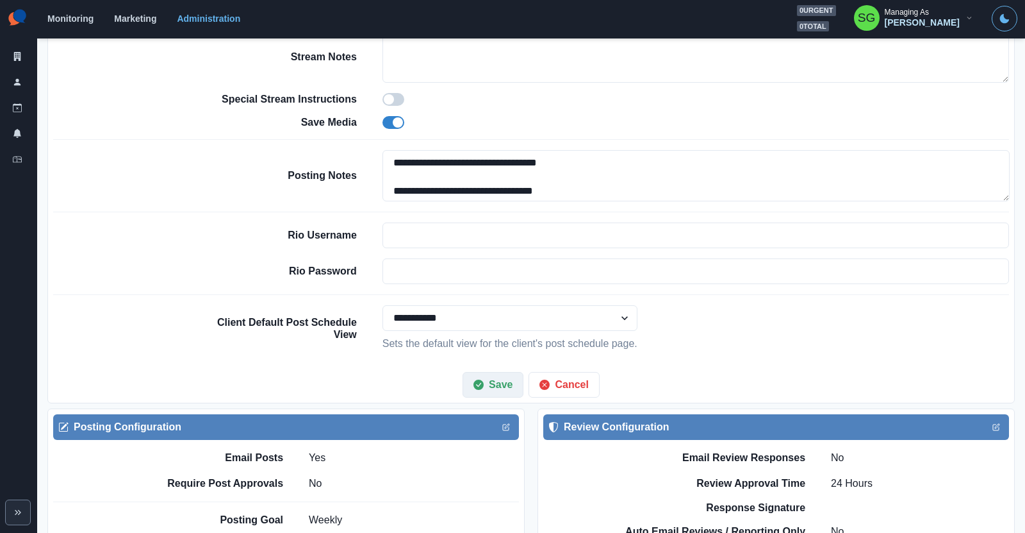
type textarea "**********"
click at [500, 372] on button "Save" at bounding box center [493, 385] width 61 height 26
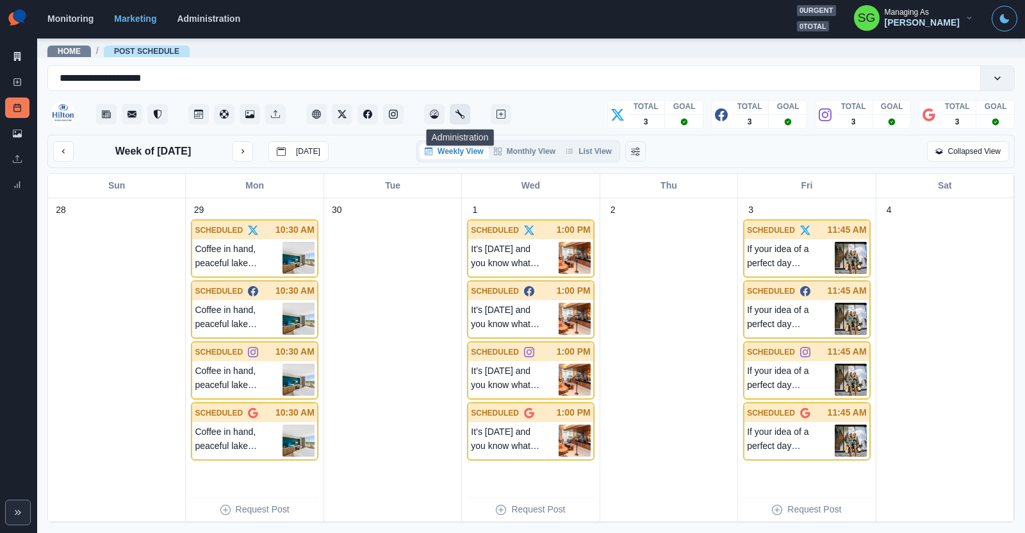
click at [453, 122] on button "Administration" at bounding box center [460, 114] width 21 height 21
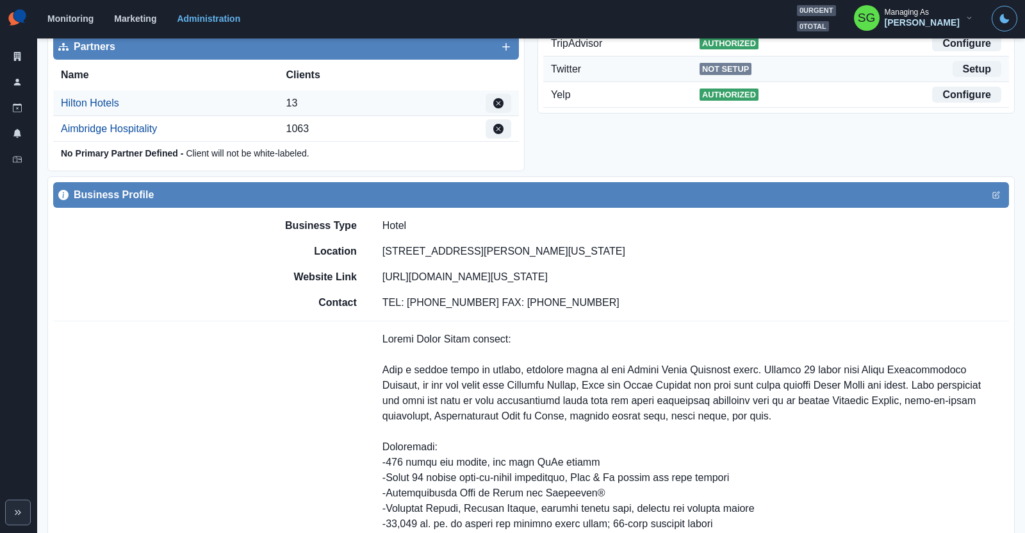
scroll to position [396, 0]
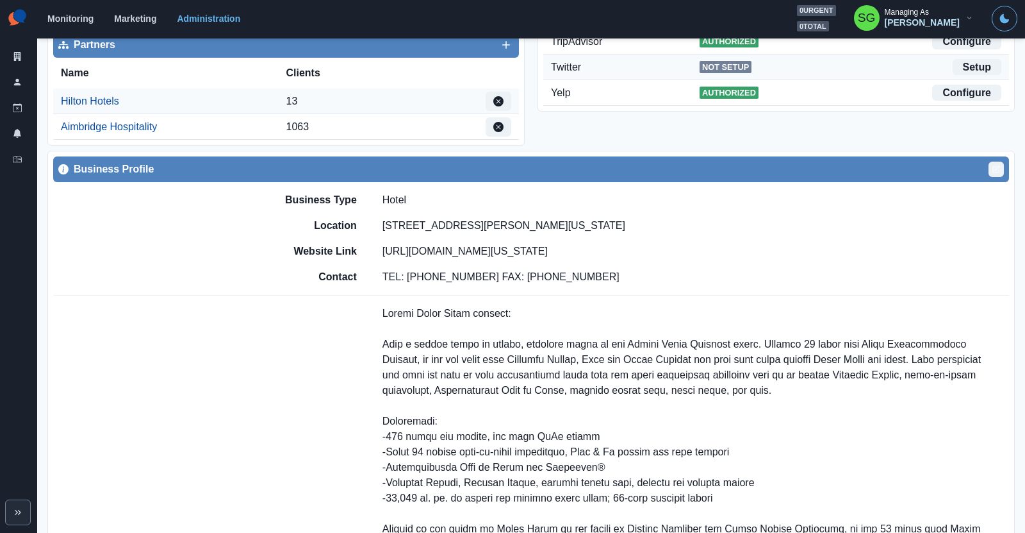
click at [995, 169] on icon "Edit" at bounding box center [997, 169] width 8 height 8
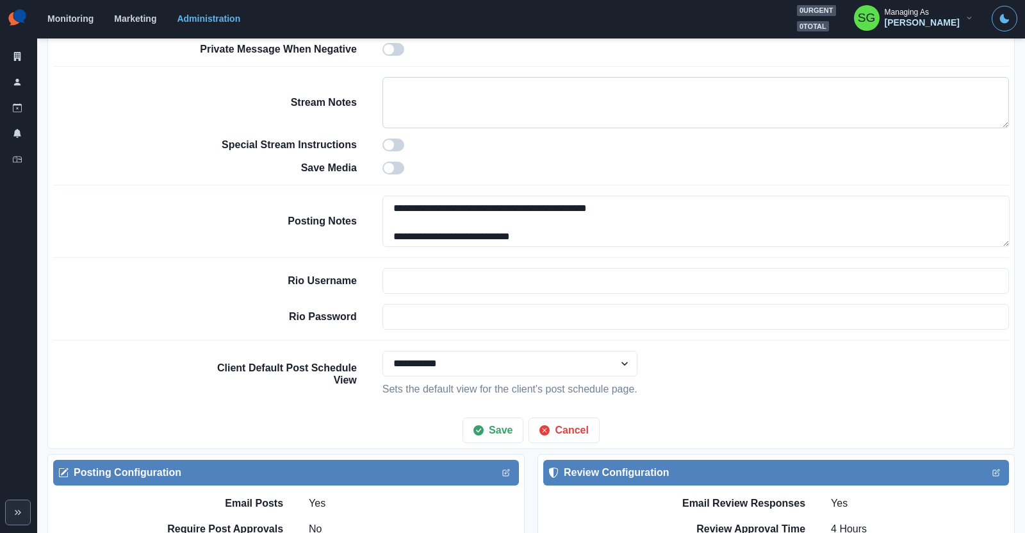
scroll to position [1119, 0]
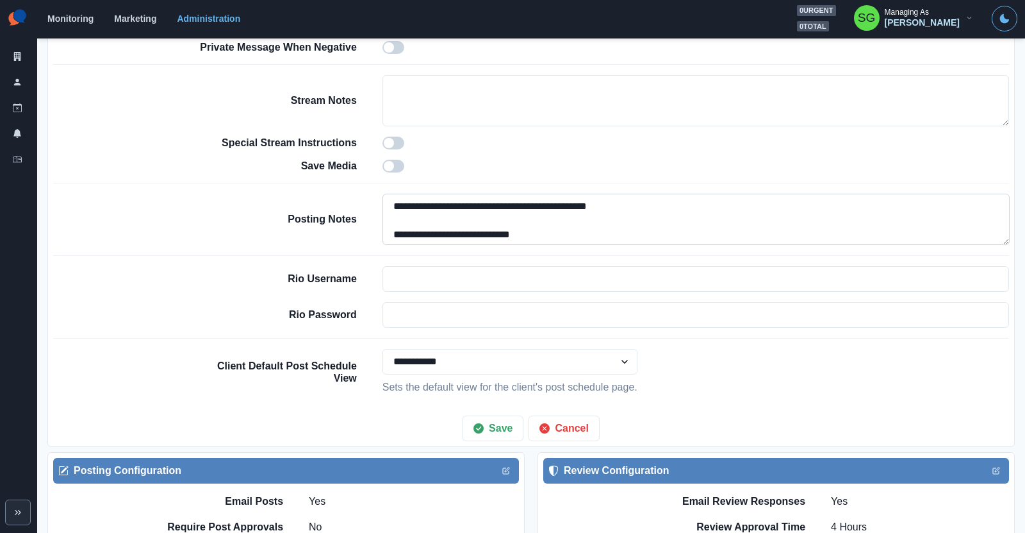
click at [388, 201] on textarea "**********" at bounding box center [696, 219] width 627 height 51
paste textarea "**********"
type textarea "**********"
click at [484, 422] on button "Save" at bounding box center [493, 428] width 61 height 26
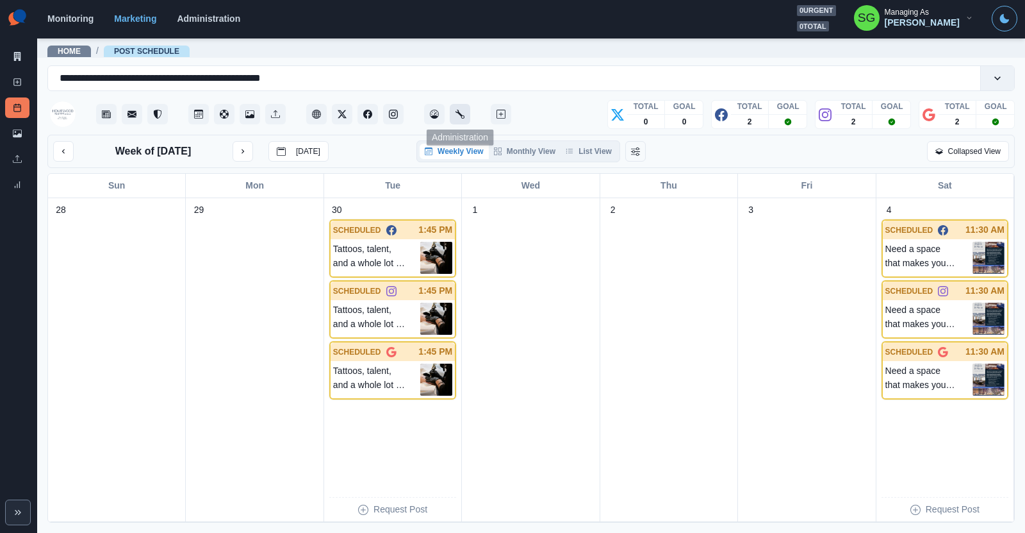
click at [458, 112] on icon "Administration" at bounding box center [460, 114] width 9 height 9
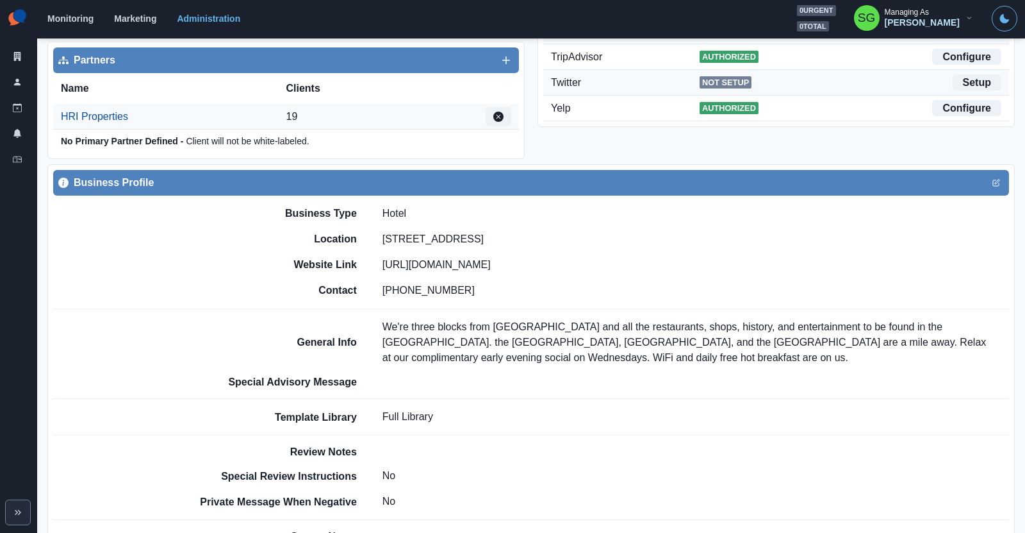
scroll to position [395, 0]
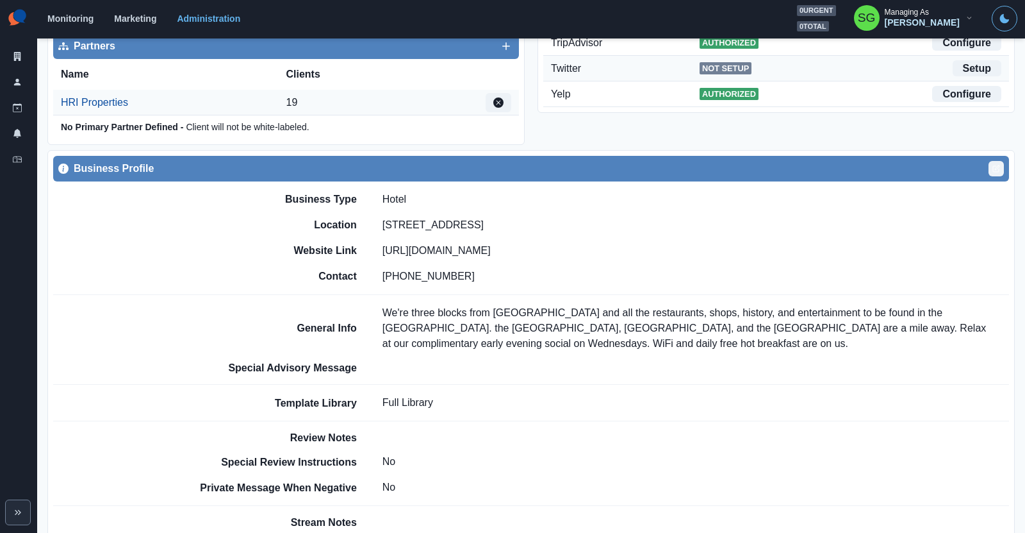
click at [991, 161] on button "Edit" at bounding box center [996, 168] width 15 height 15
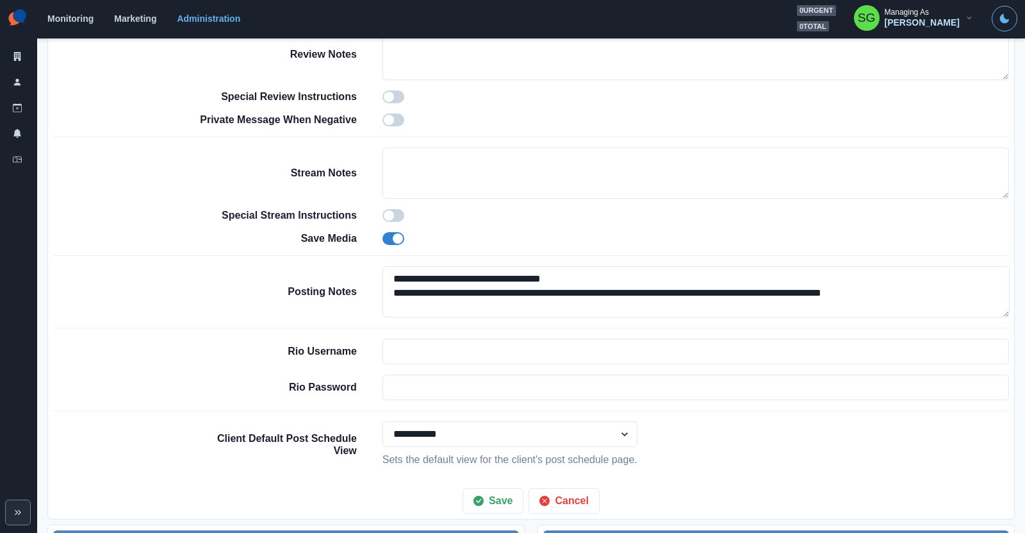
scroll to position [1023, 0]
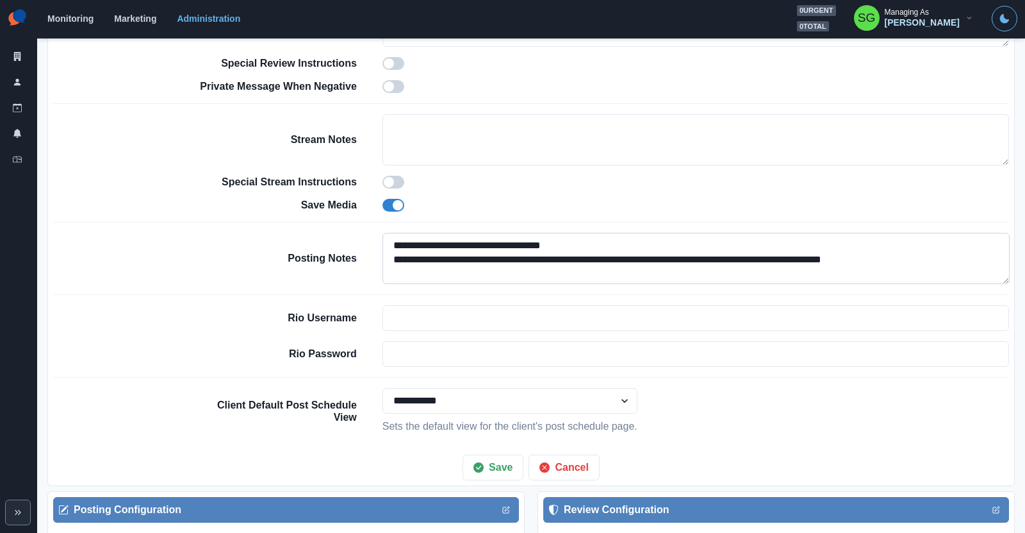
click at [388, 242] on textarea "**********" at bounding box center [696, 258] width 627 height 51
paste textarea "**********"
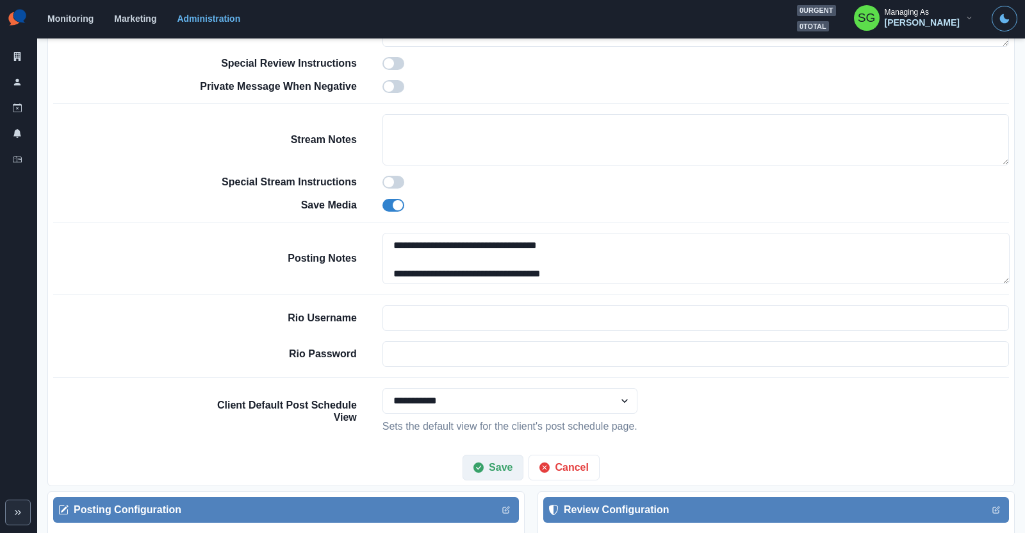
type textarea "**********"
click at [500, 465] on button "Save" at bounding box center [493, 467] width 61 height 26
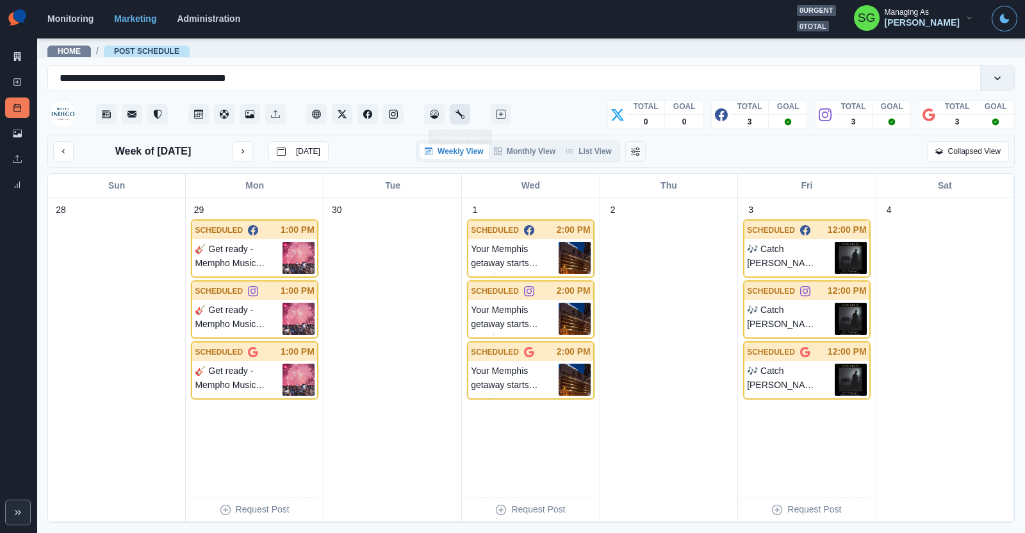
click at [461, 111] on icon "Administration" at bounding box center [460, 114] width 9 height 9
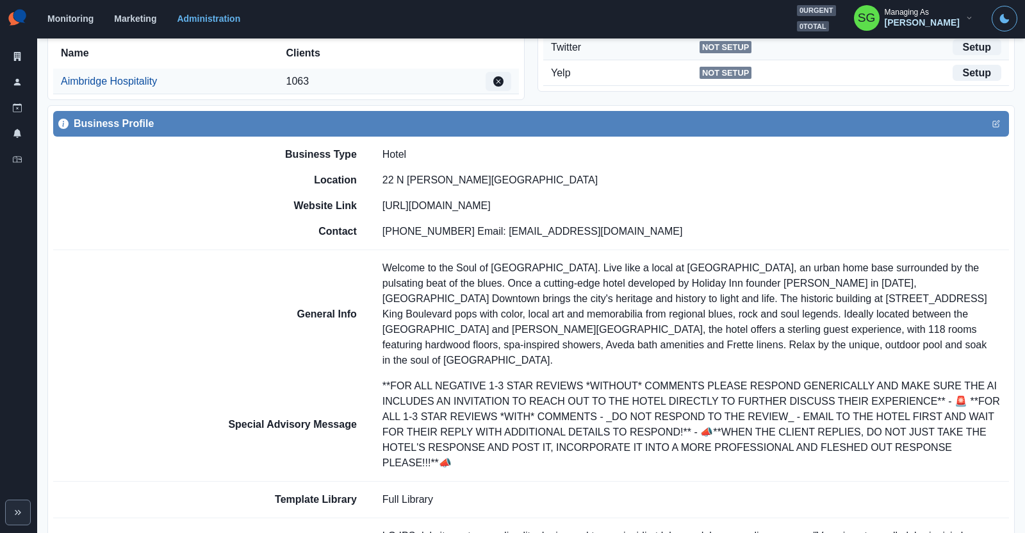
scroll to position [413, 0]
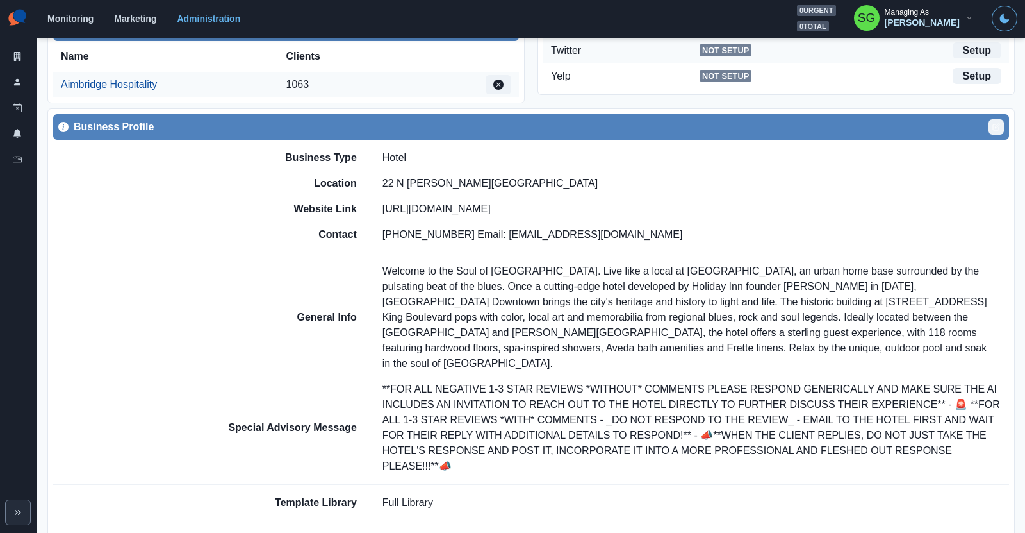
click at [995, 120] on button "Edit" at bounding box center [996, 126] width 15 height 15
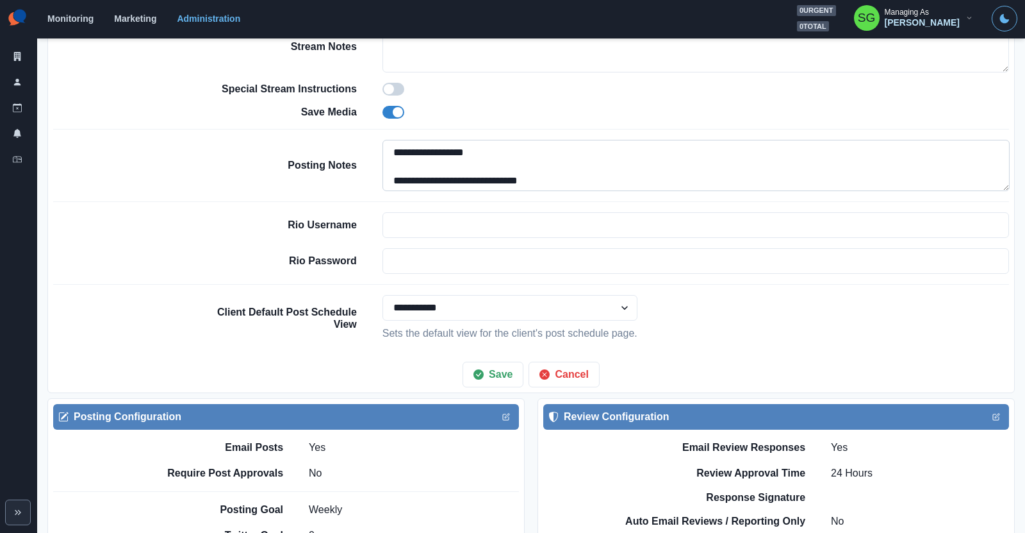
scroll to position [1210, 0]
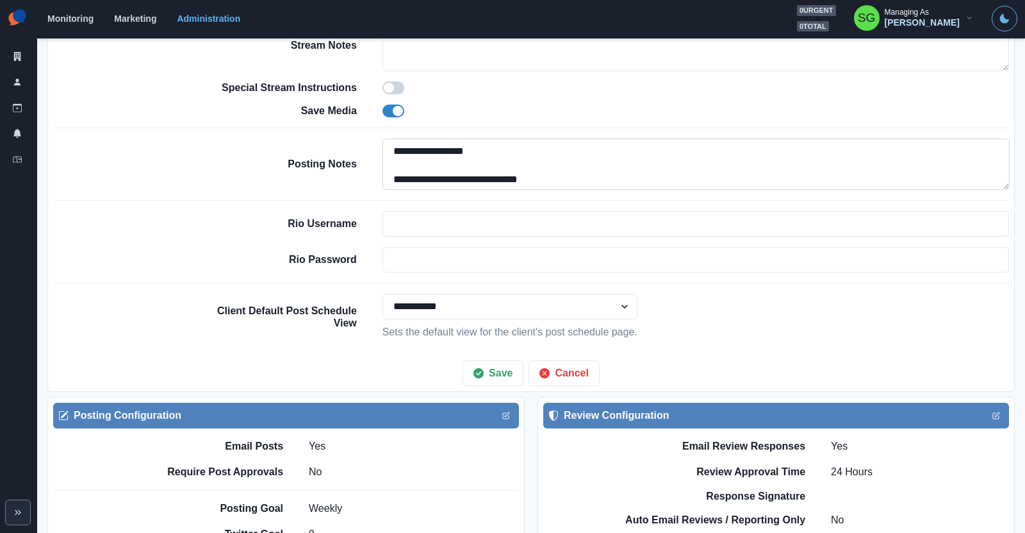
click at [391, 149] on textarea "**********" at bounding box center [696, 163] width 627 height 51
paste textarea "**********"
type textarea "**********"
click at [484, 361] on button "Save" at bounding box center [493, 373] width 61 height 26
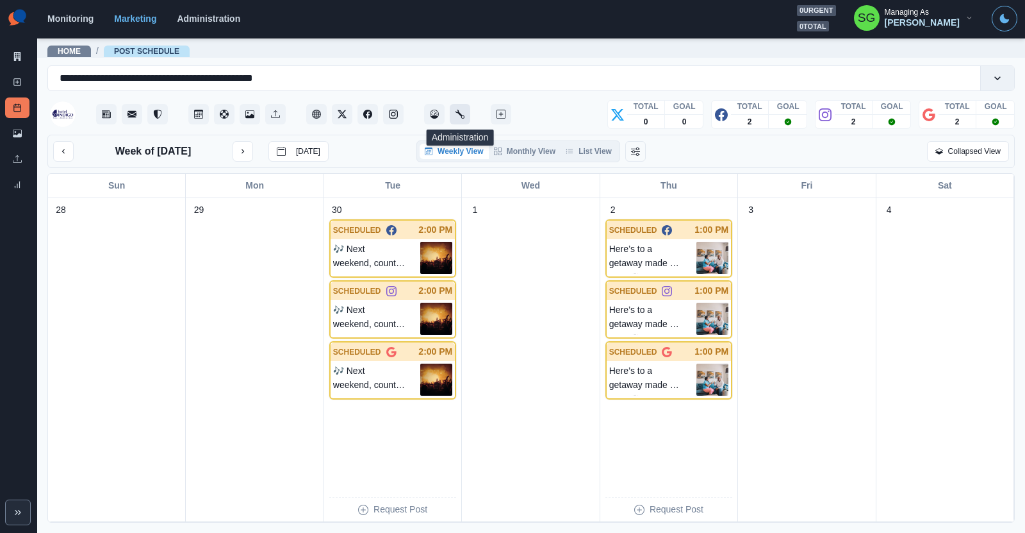
click at [454, 112] on button "Administration" at bounding box center [460, 114] width 21 height 21
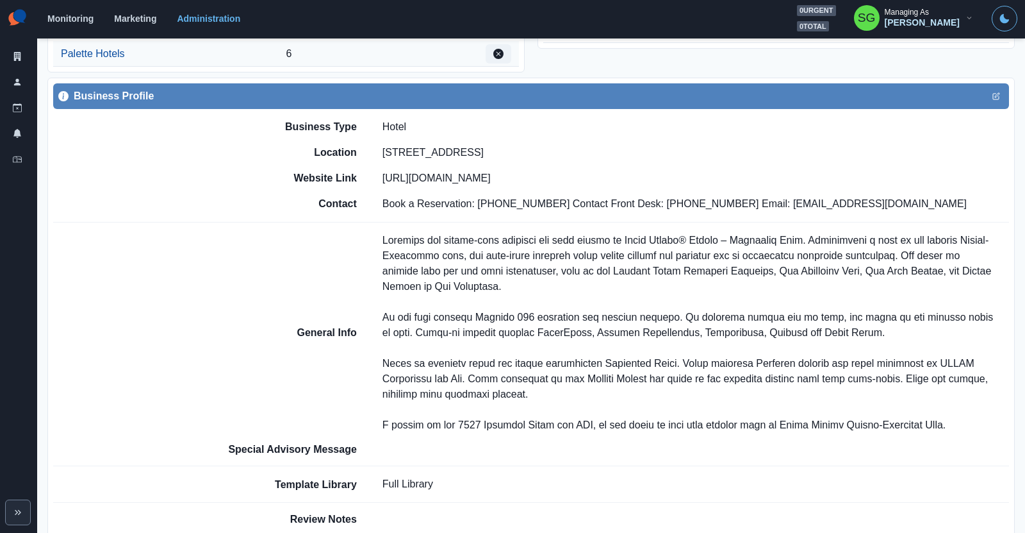
scroll to position [463, 0]
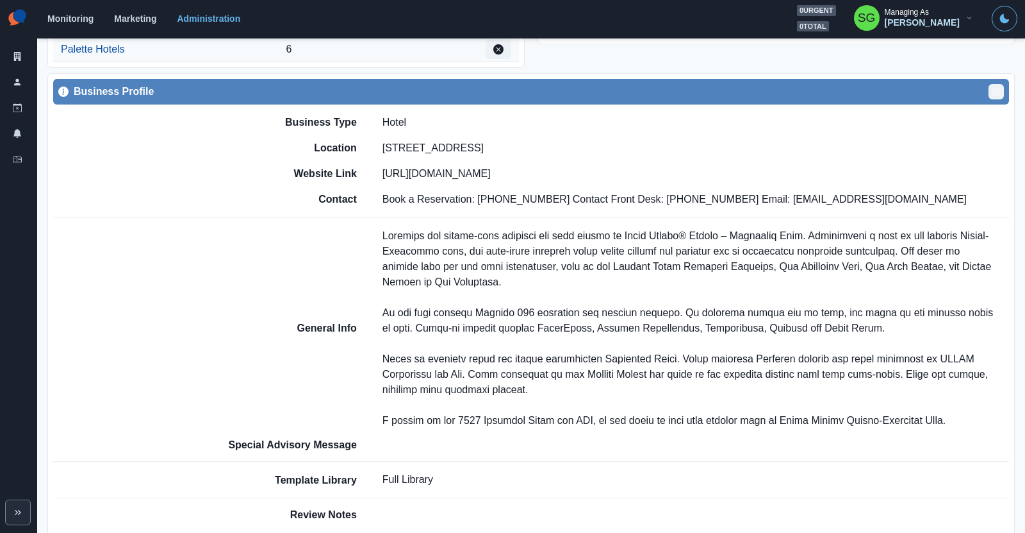
click at [996, 88] on icon "Edit" at bounding box center [997, 92] width 8 height 8
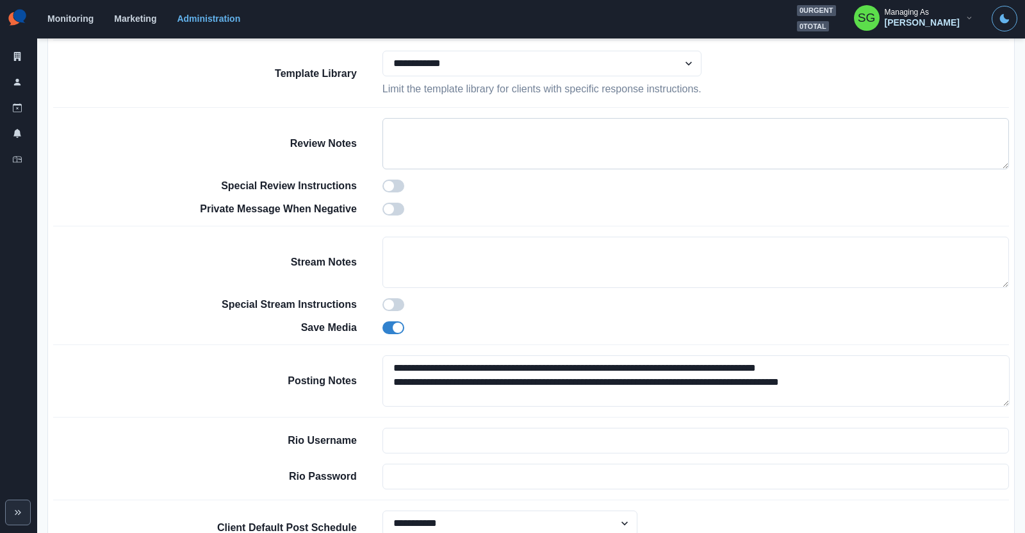
scroll to position [920, 0]
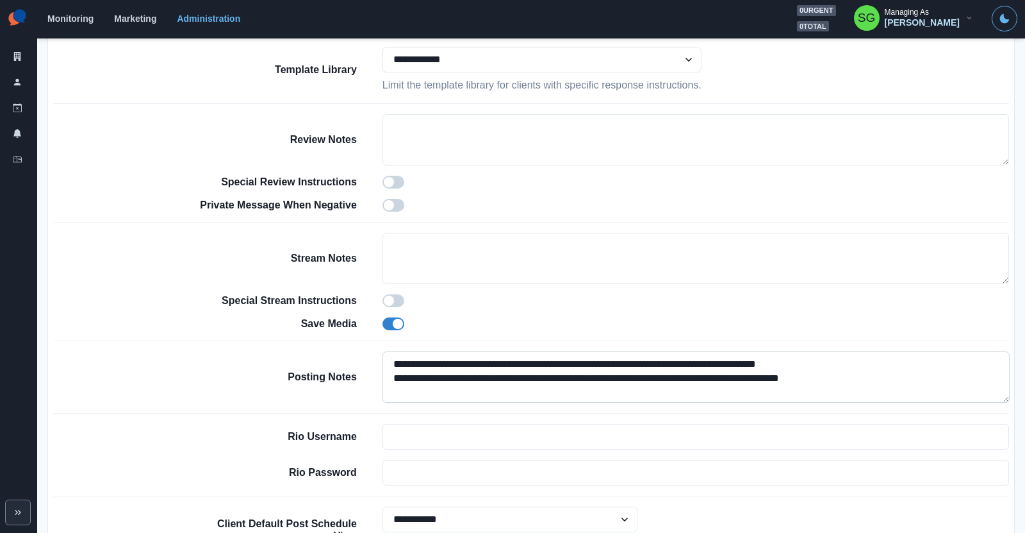
click at [392, 351] on textarea "**********" at bounding box center [696, 376] width 627 height 51
paste textarea "**********"
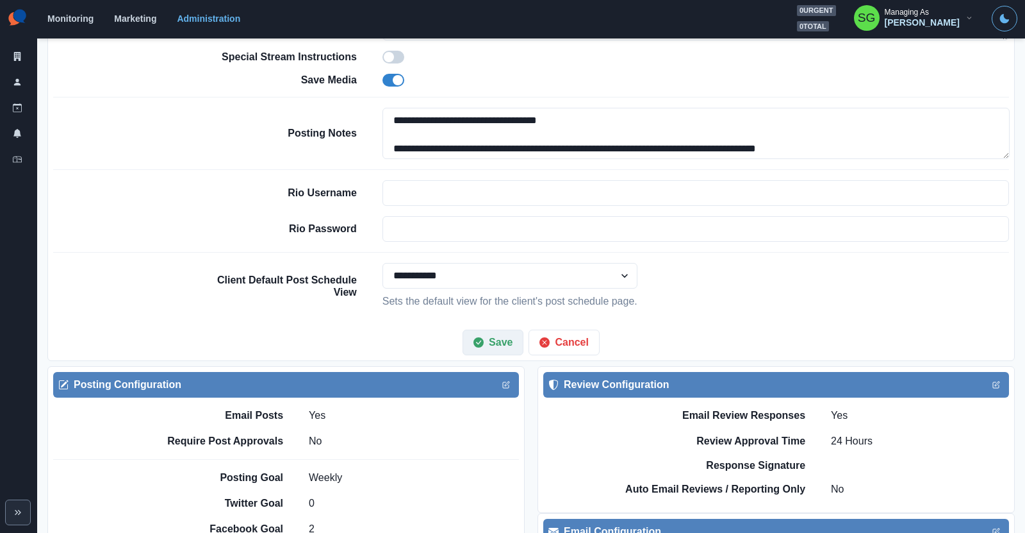
type textarea "**********"
click at [506, 329] on button "Save" at bounding box center [493, 342] width 61 height 26
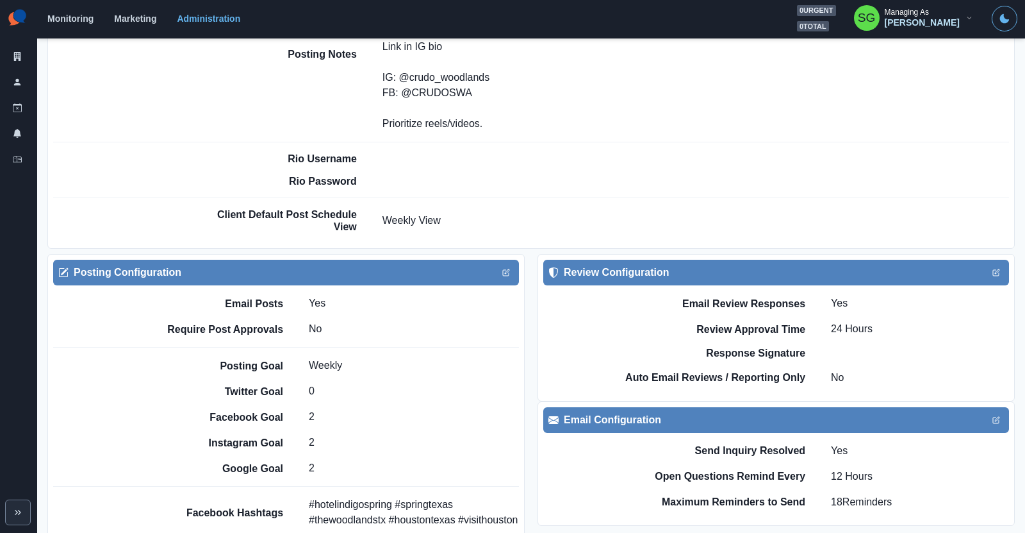
scroll to position [1030, 0]
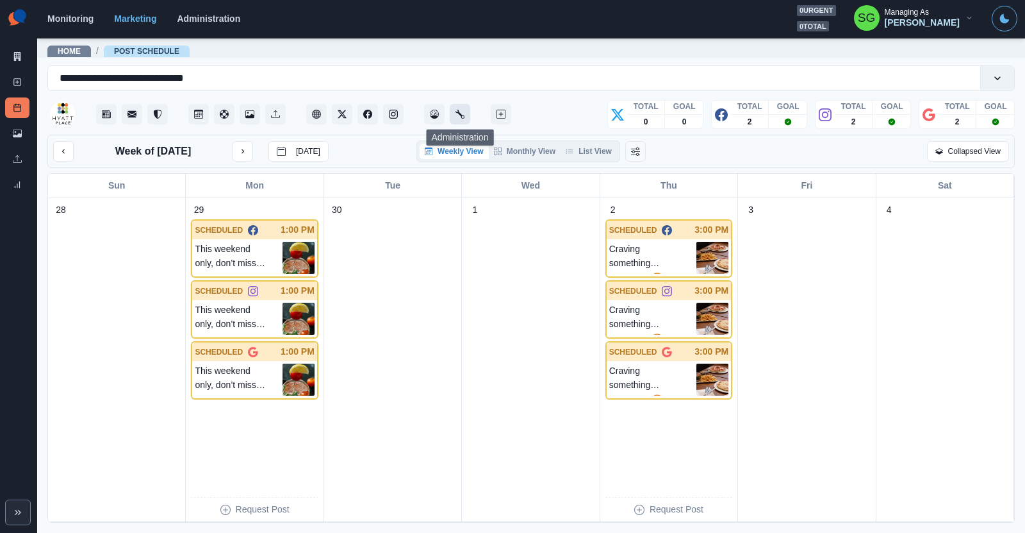
click at [459, 111] on icon "Administration" at bounding box center [460, 114] width 9 height 9
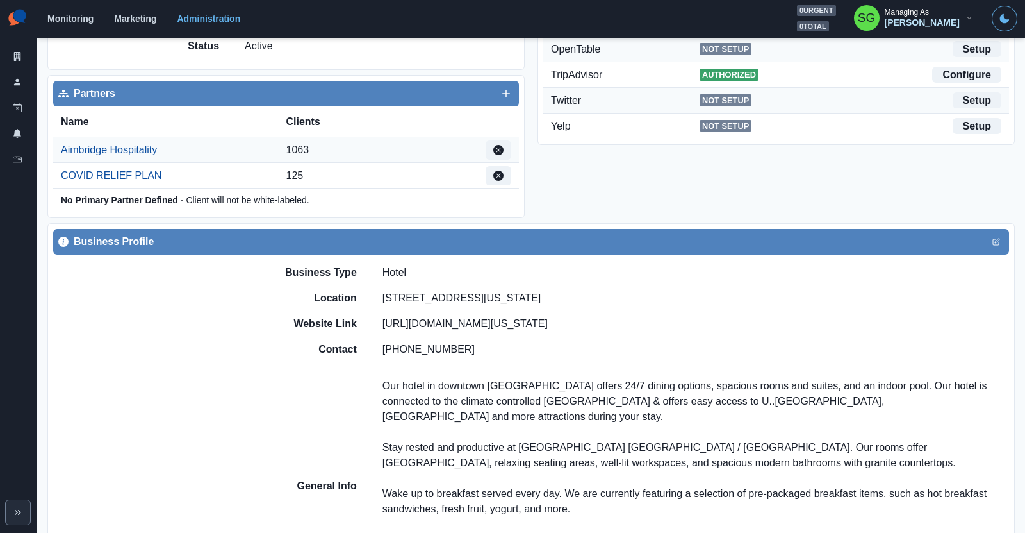
scroll to position [363, 0]
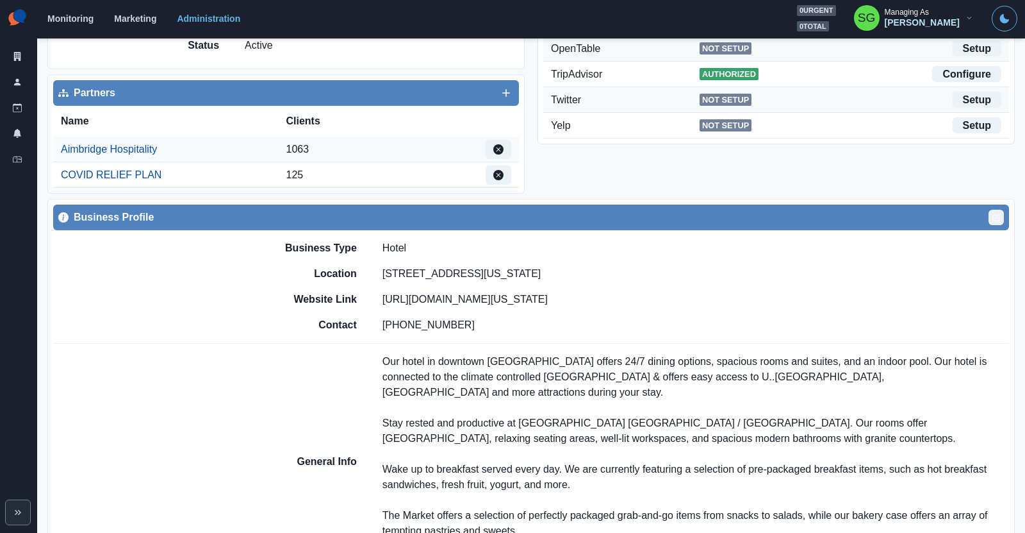
click at [995, 214] on icon "Edit" at bounding box center [997, 216] width 4 height 4
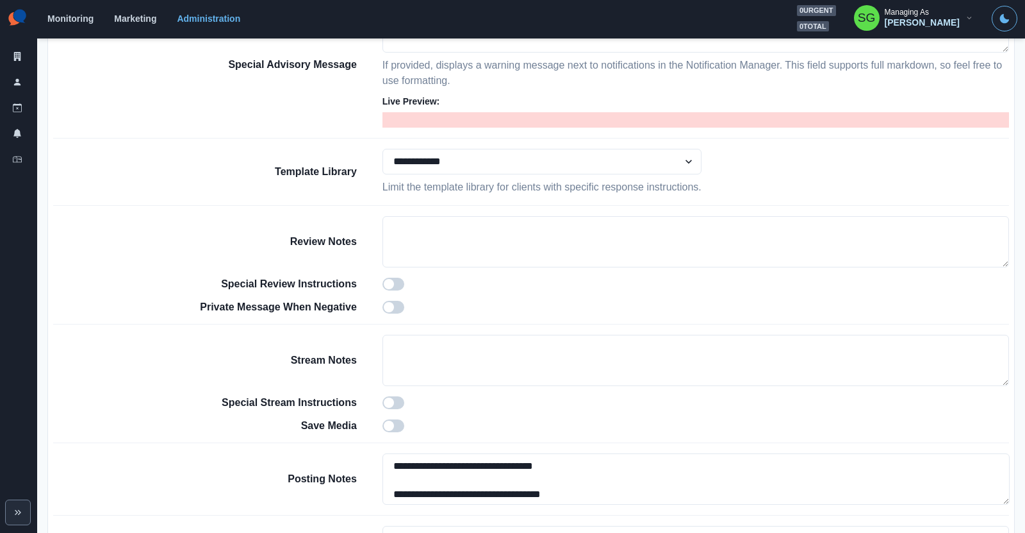
scroll to position [883, 0]
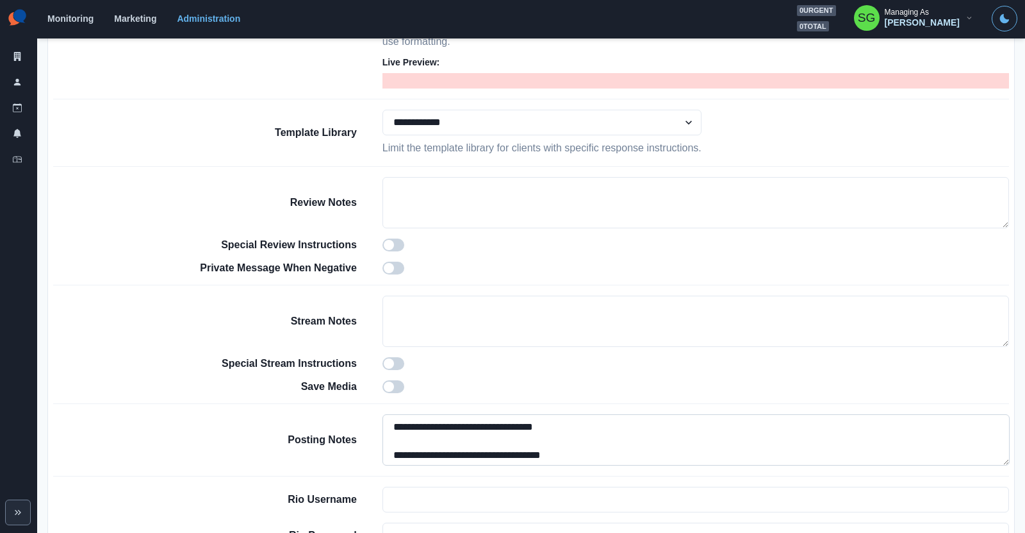
click at [392, 414] on textarea "**********" at bounding box center [696, 439] width 627 height 51
paste textarea "**********"
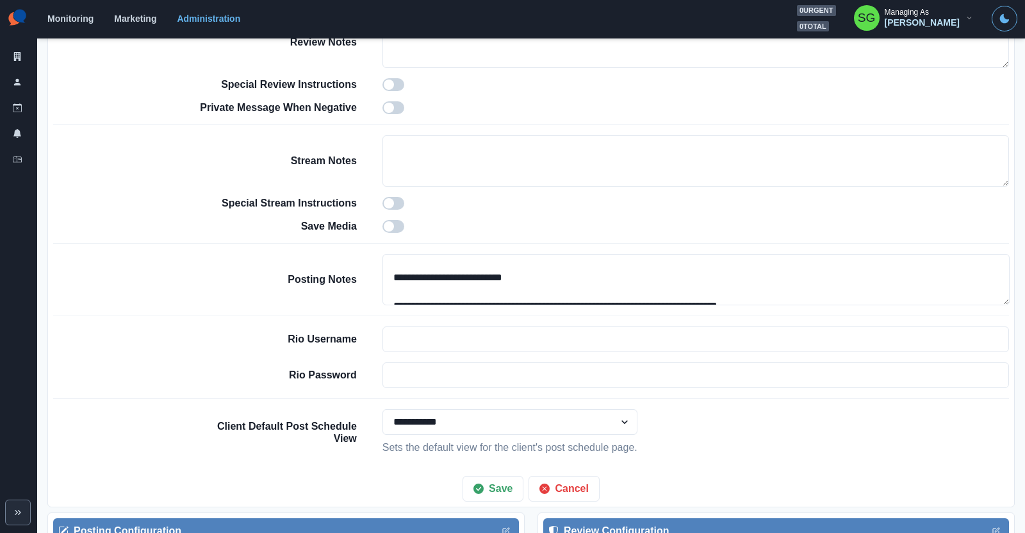
scroll to position [1046, 0]
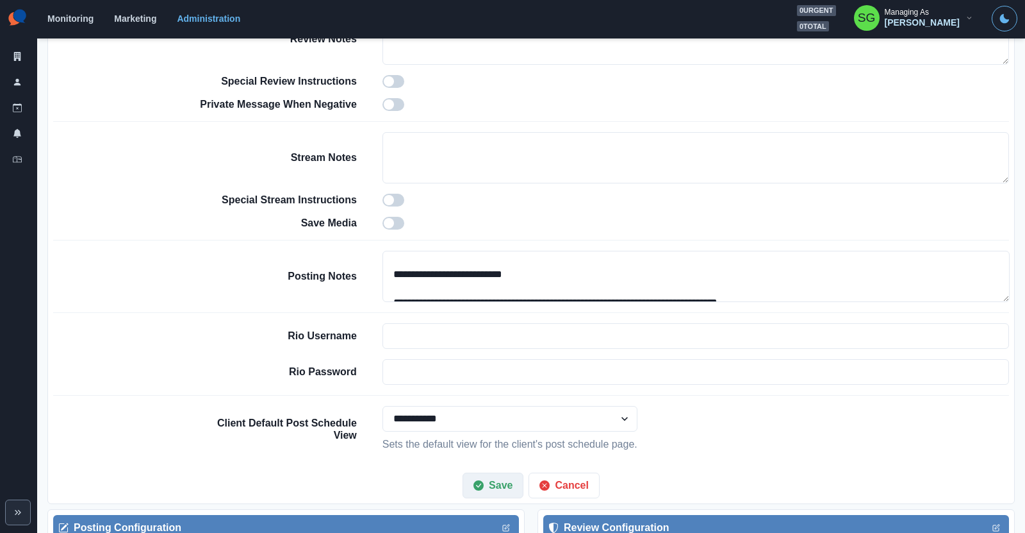
type textarea "**********"
click at [498, 472] on button "Save" at bounding box center [493, 485] width 61 height 26
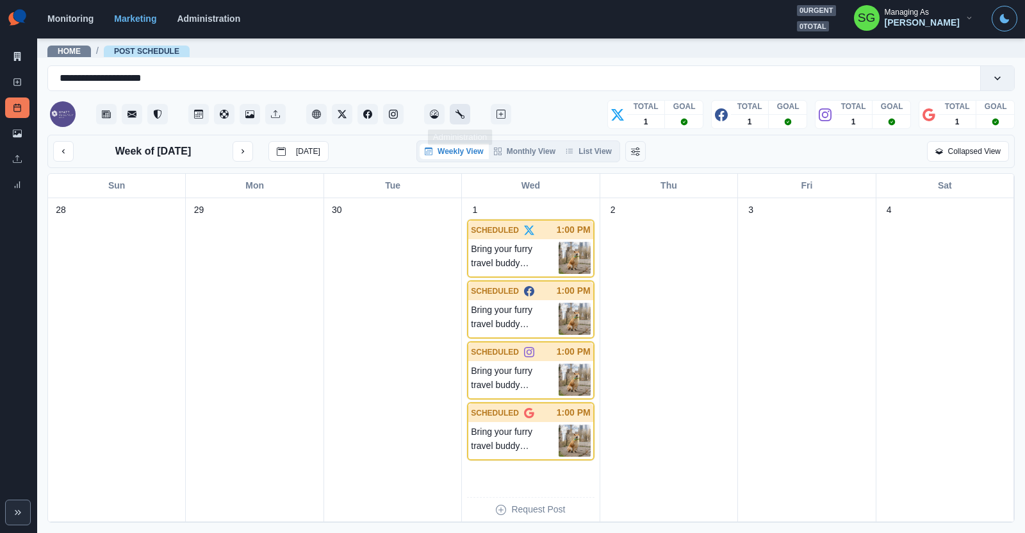
click at [452, 120] on button "Administration" at bounding box center [460, 114] width 21 height 21
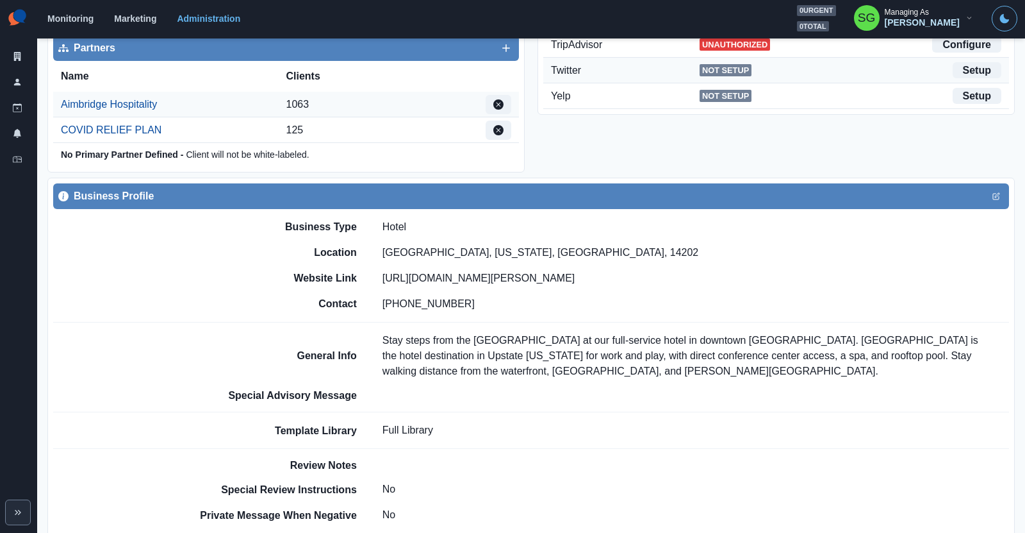
scroll to position [413, 0]
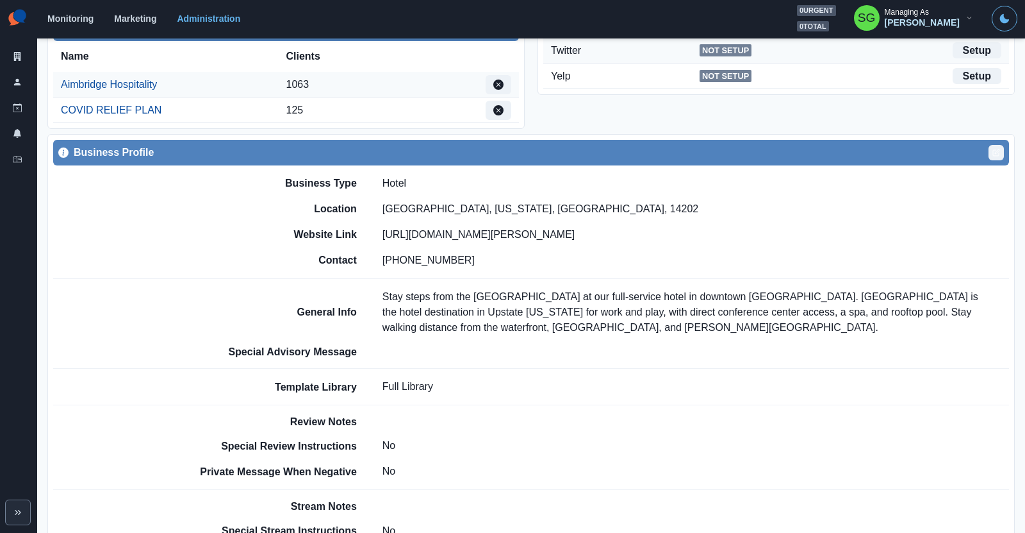
click at [997, 153] on icon "Edit" at bounding box center [996, 153] width 6 height 6
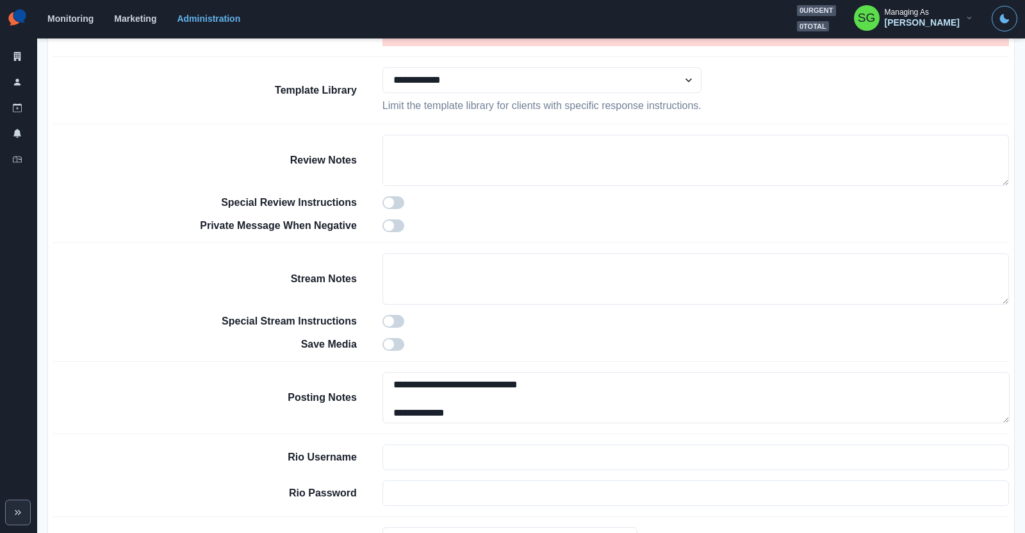
scroll to position [918, 0]
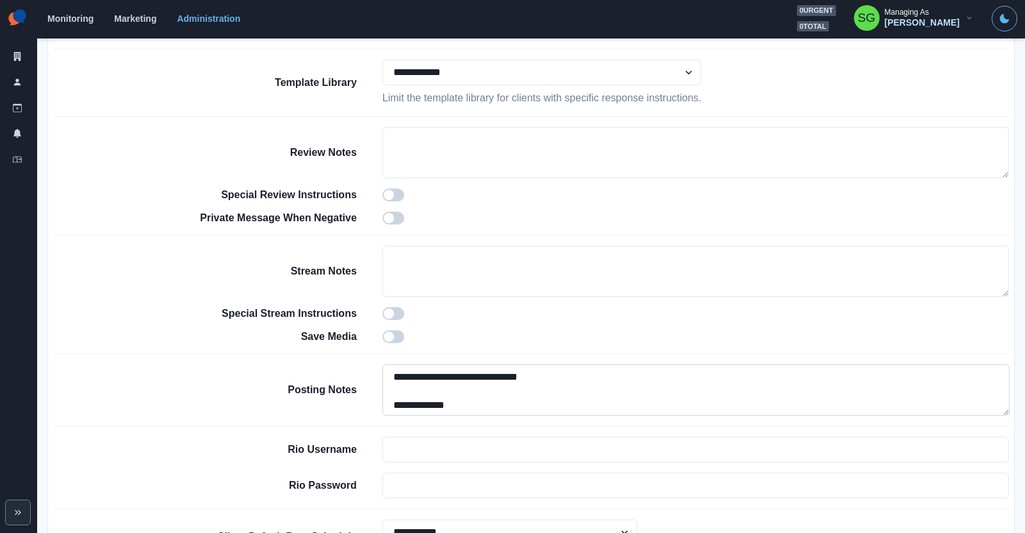
click at [388, 370] on textarea "**********" at bounding box center [696, 389] width 627 height 51
paste textarea "**********"
type textarea "**********"
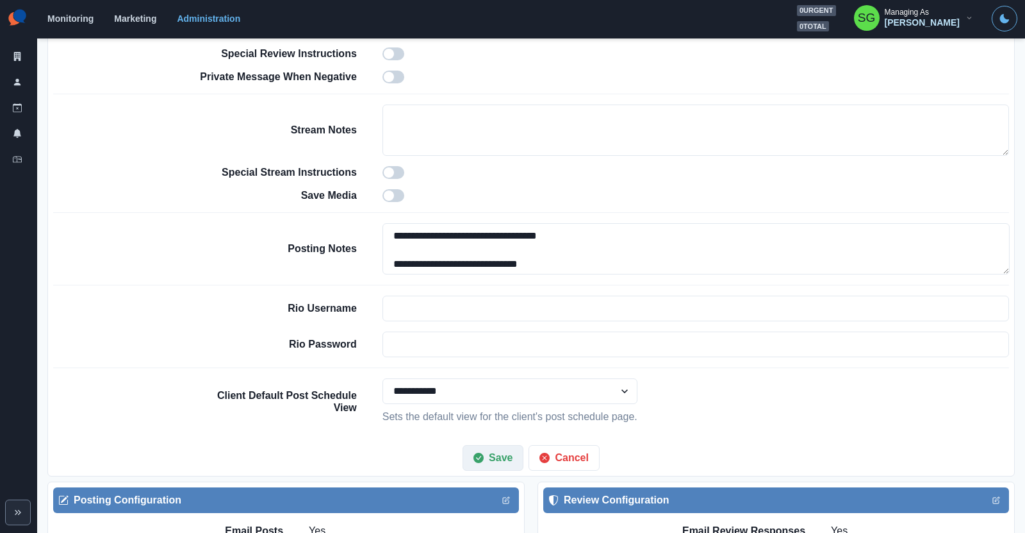
click at [508, 450] on button "Save" at bounding box center [493, 458] width 61 height 26
click at [508, 424] on div "**********" at bounding box center [603, 401] width 813 height 46
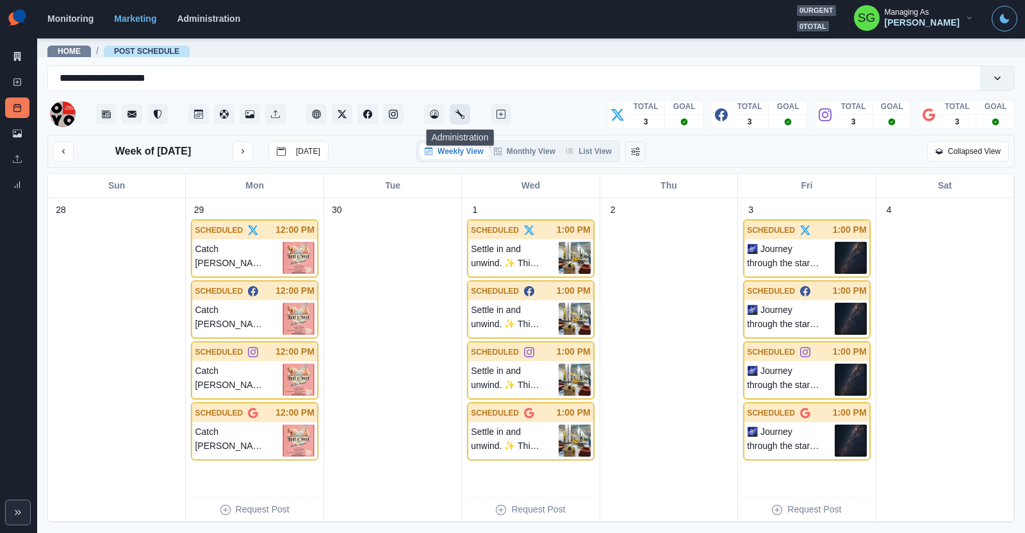
click at [462, 114] on icon "Administration" at bounding box center [460, 114] width 9 height 9
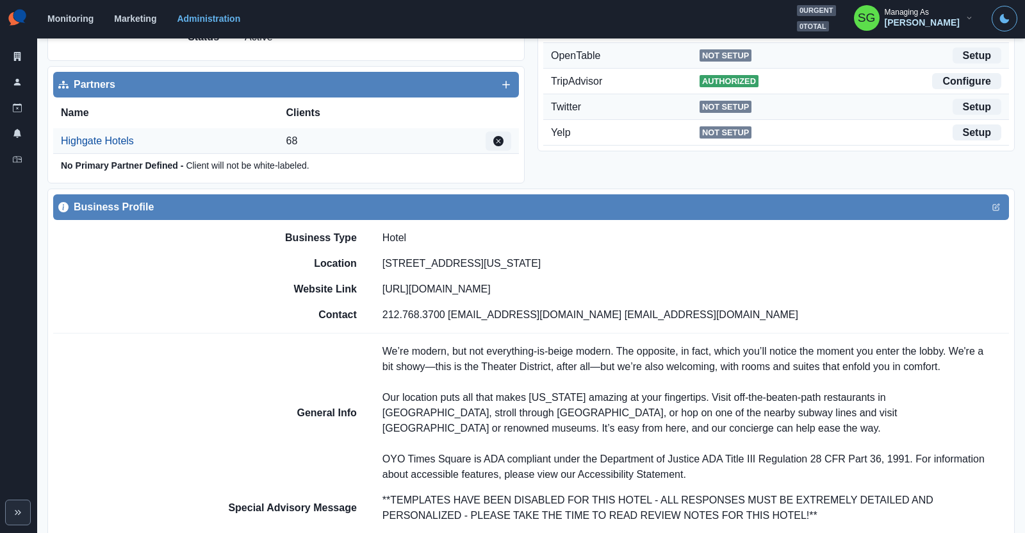
scroll to position [357, 0]
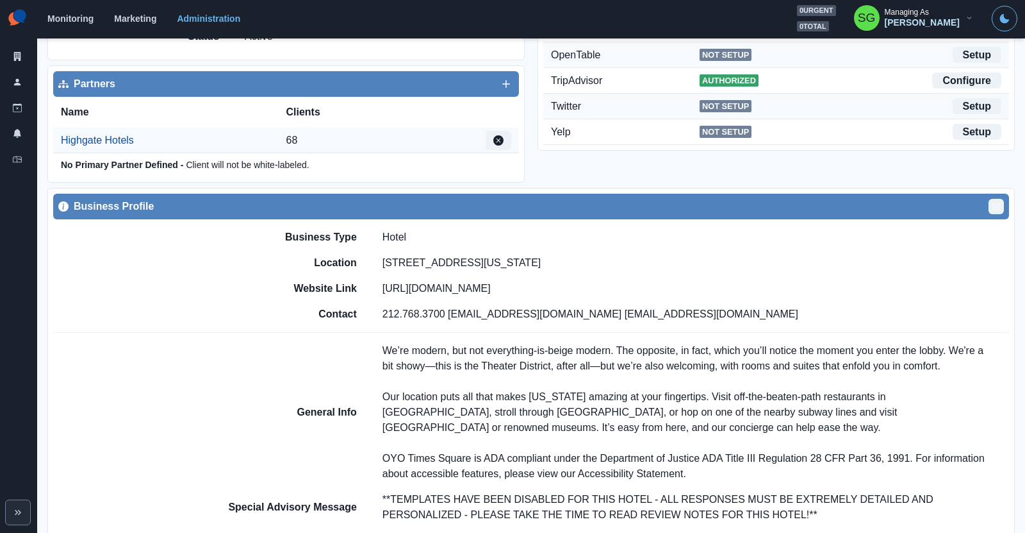
click at [996, 205] on icon "Edit" at bounding box center [997, 206] width 8 height 8
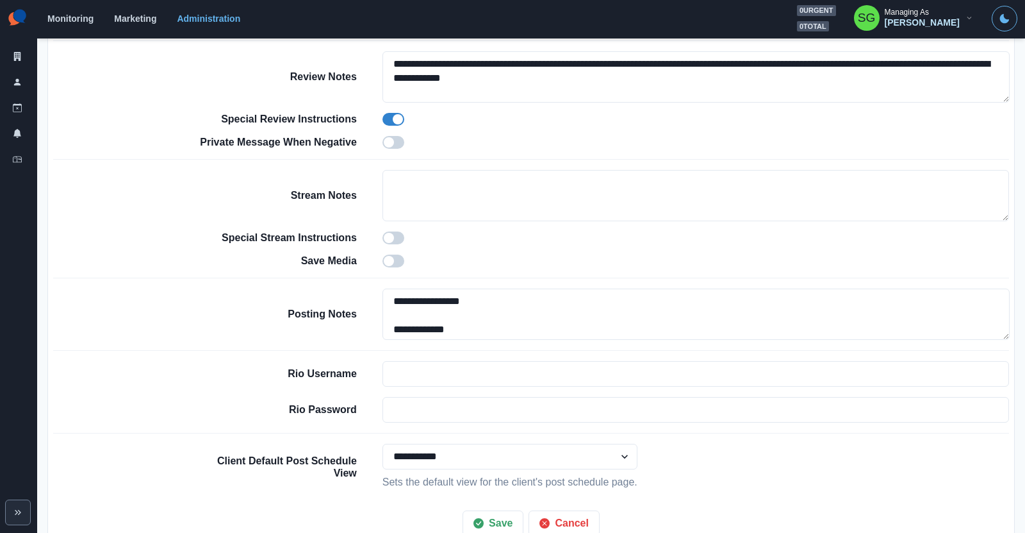
scroll to position [1006, 0]
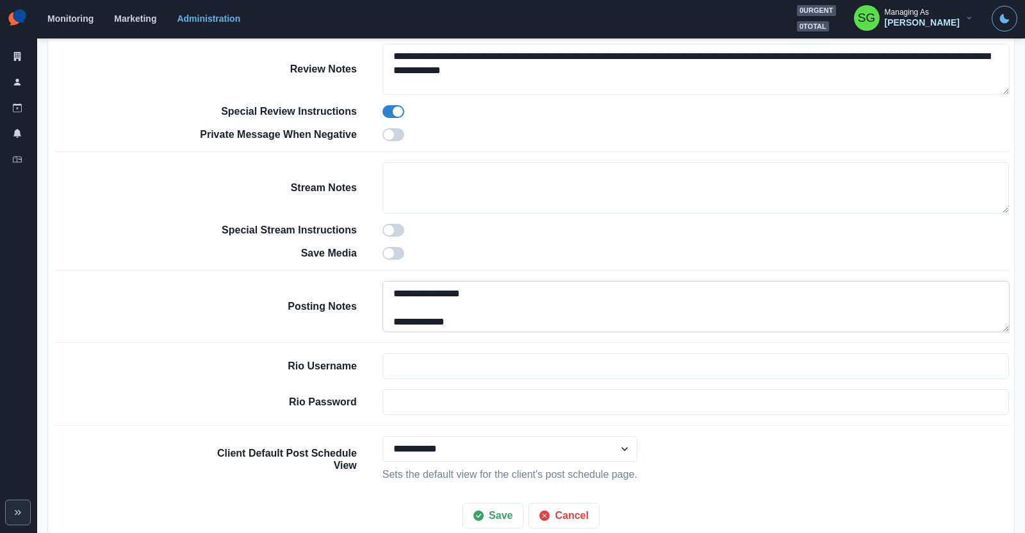
click at [393, 281] on textarea "**********" at bounding box center [696, 306] width 627 height 51
paste textarea "**********"
type textarea "**********"
click at [493, 519] on button "Save" at bounding box center [493, 515] width 61 height 26
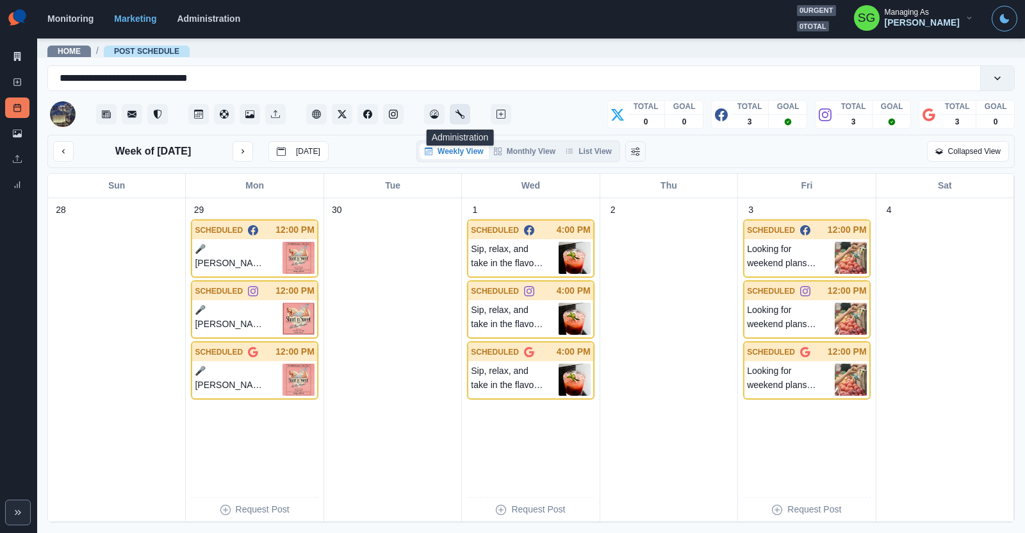
click at [459, 108] on button "Administration" at bounding box center [460, 114] width 21 height 21
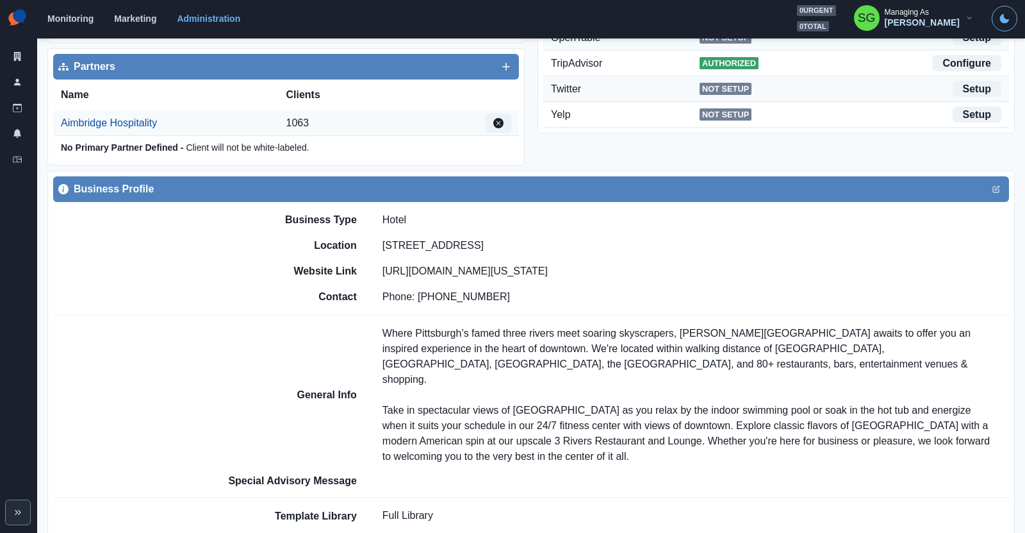
scroll to position [376, 0]
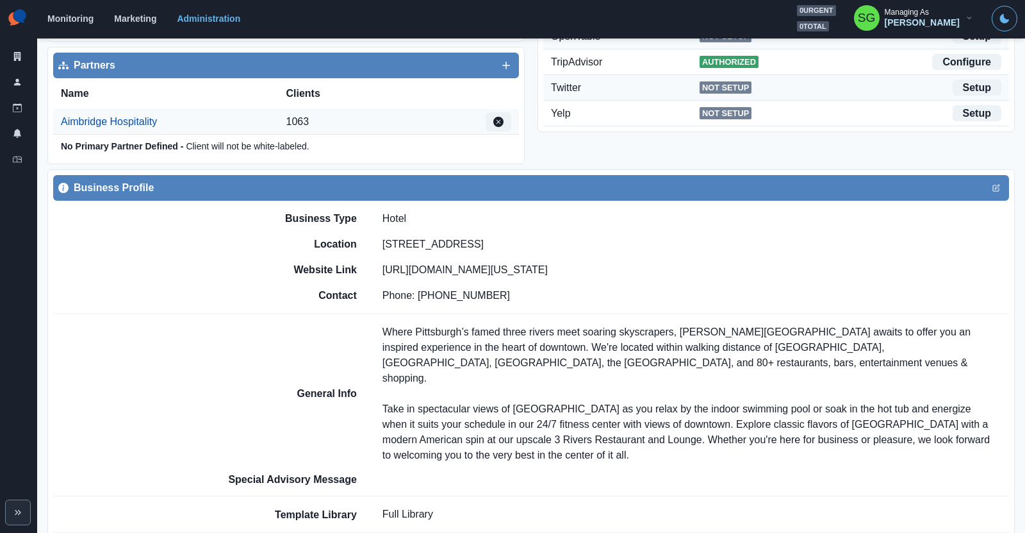
click at [1005, 183] on div "Business Profile" at bounding box center [531, 188] width 956 height 26
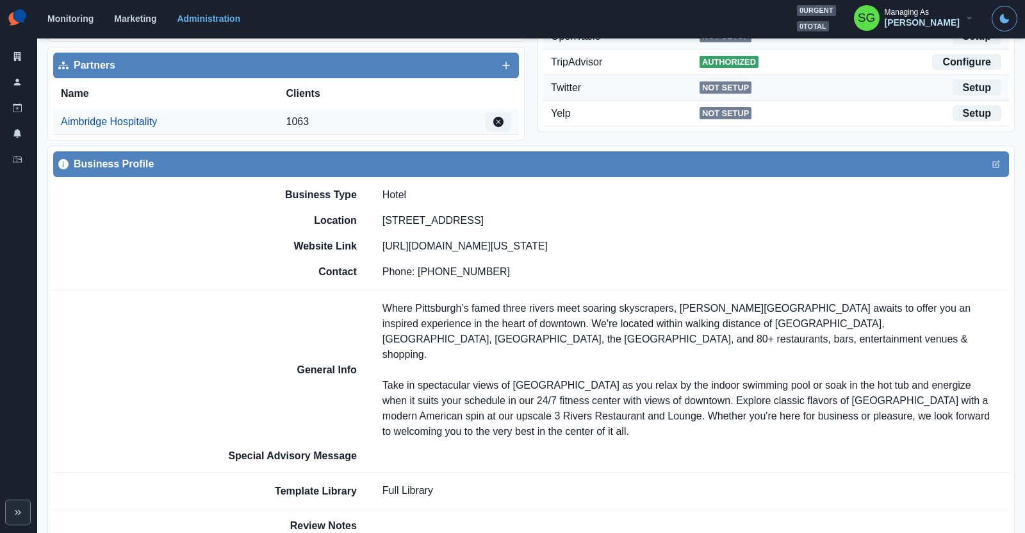
click at [998, 187] on div "Business Type Hotel" at bounding box center [603, 194] width 813 height 15
click at [995, 165] on icon "Edit" at bounding box center [996, 164] width 6 height 6
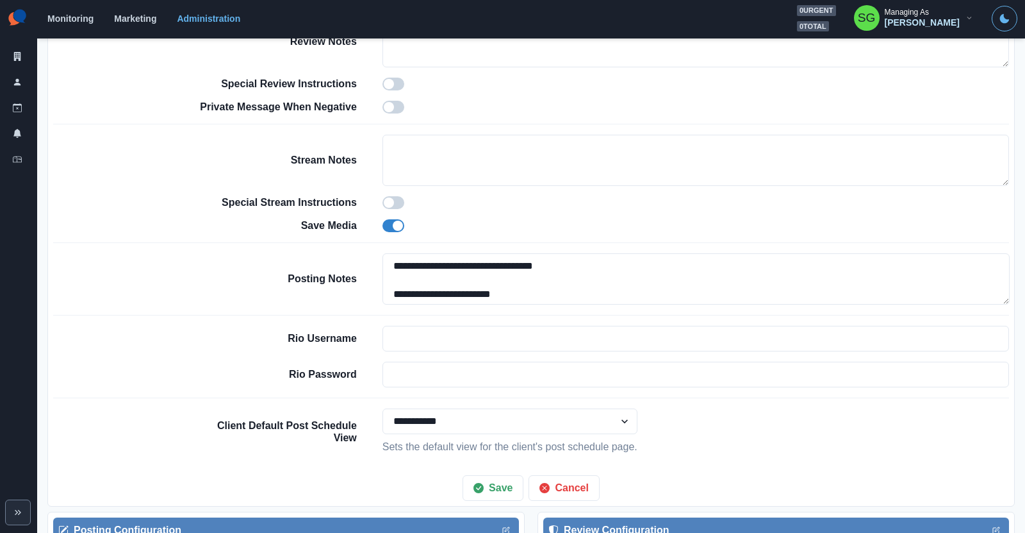
scroll to position [1005, 0]
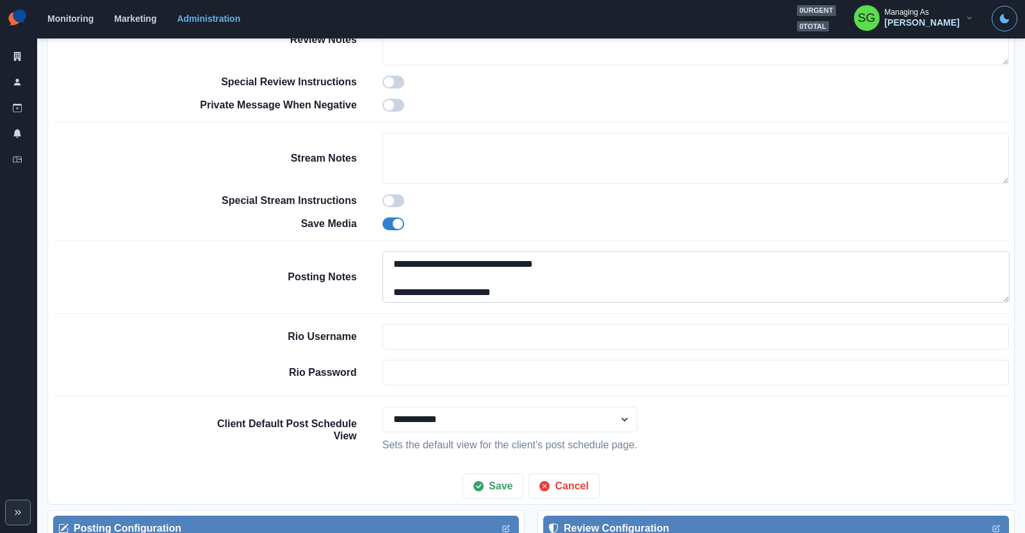
click at [390, 256] on textarea "**********" at bounding box center [696, 276] width 627 height 51
paste textarea "**********"
type textarea "**********"
click at [500, 475] on button "Save" at bounding box center [493, 486] width 61 height 26
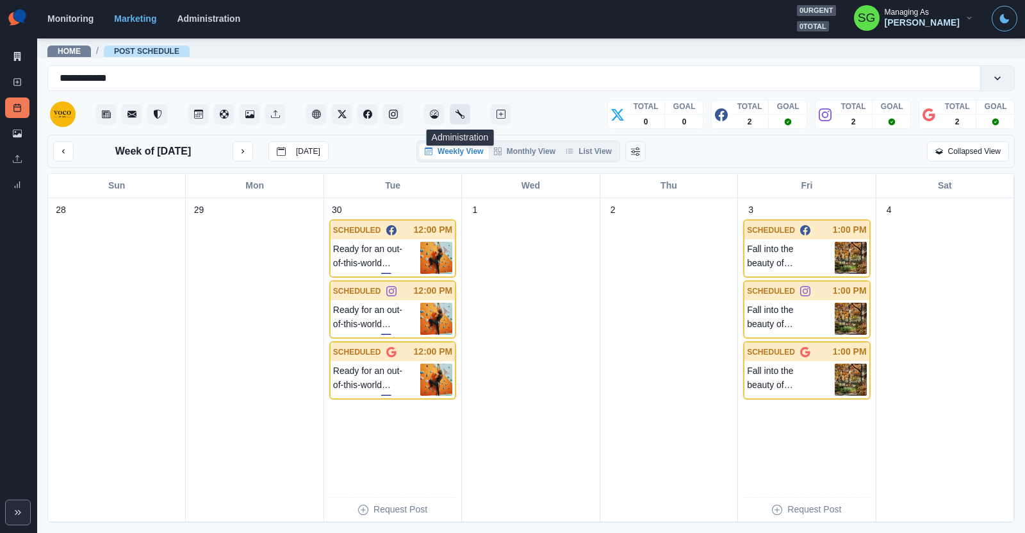
click at [466, 111] on button "Administration" at bounding box center [460, 114] width 21 height 21
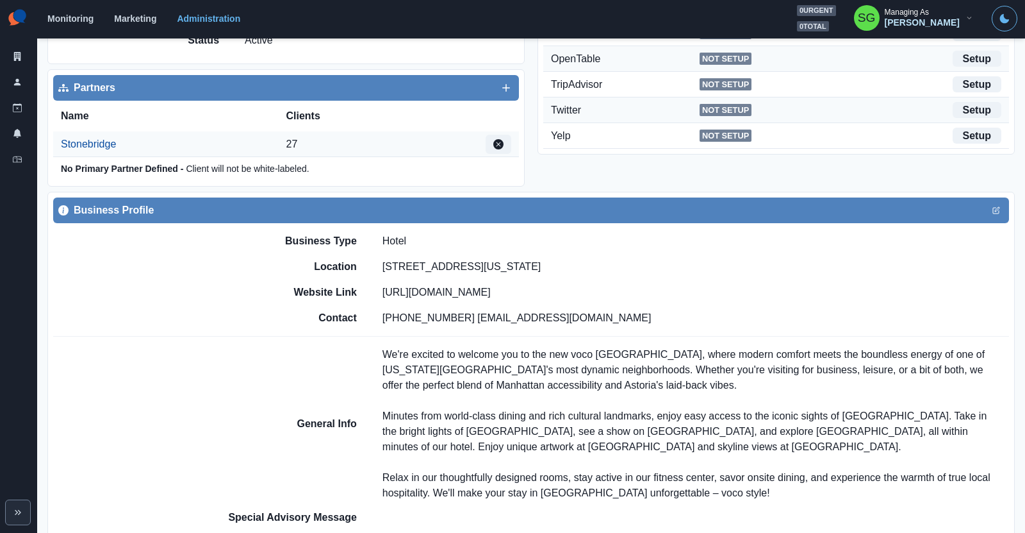
scroll to position [353, 0]
click at [995, 208] on icon "Edit" at bounding box center [997, 209] width 4 height 4
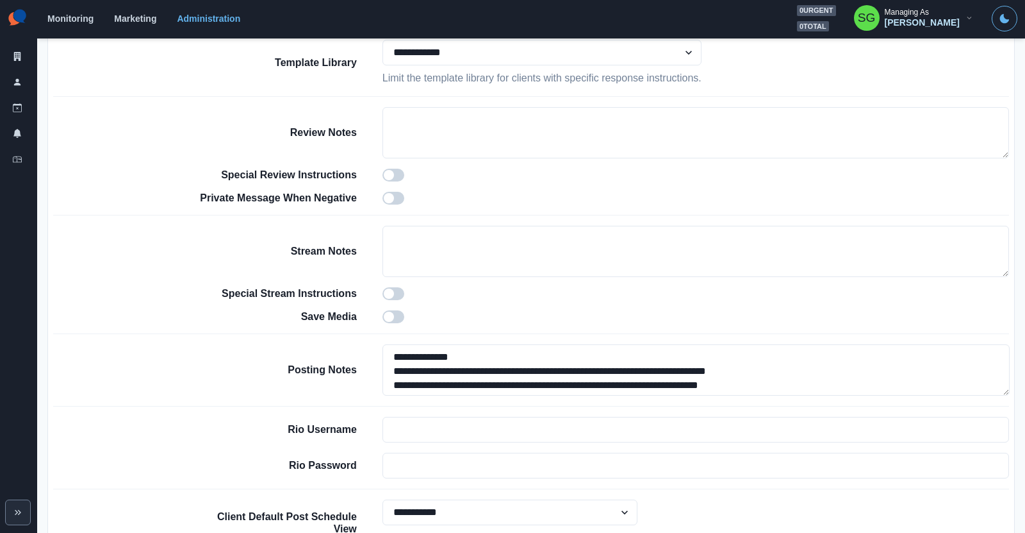
scroll to position [913, 0]
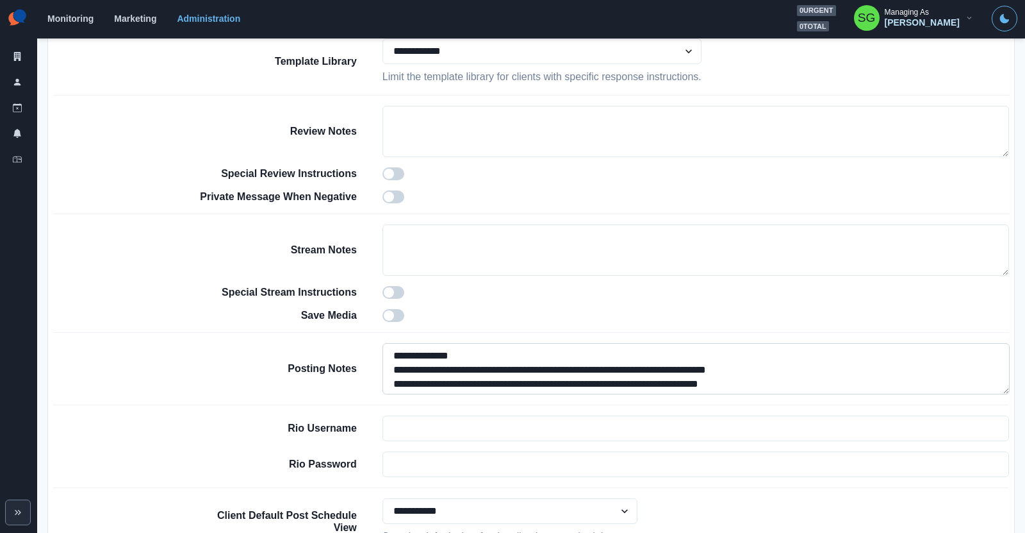
click at [389, 348] on textarea at bounding box center [696, 368] width 627 height 51
paste textarea "**********"
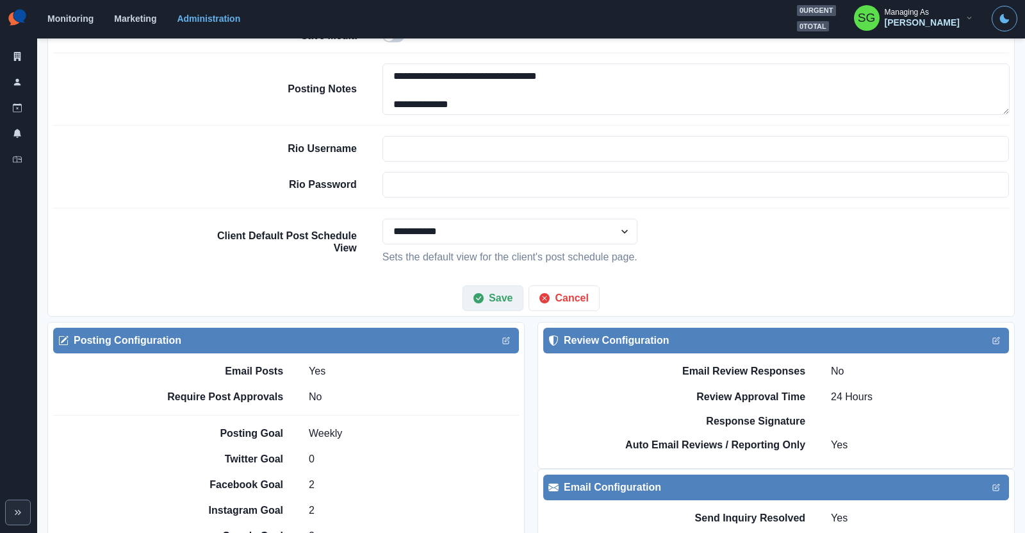
type textarea "**********"
click at [489, 286] on button "Save" at bounding box center [493, 298] width 61 height 26
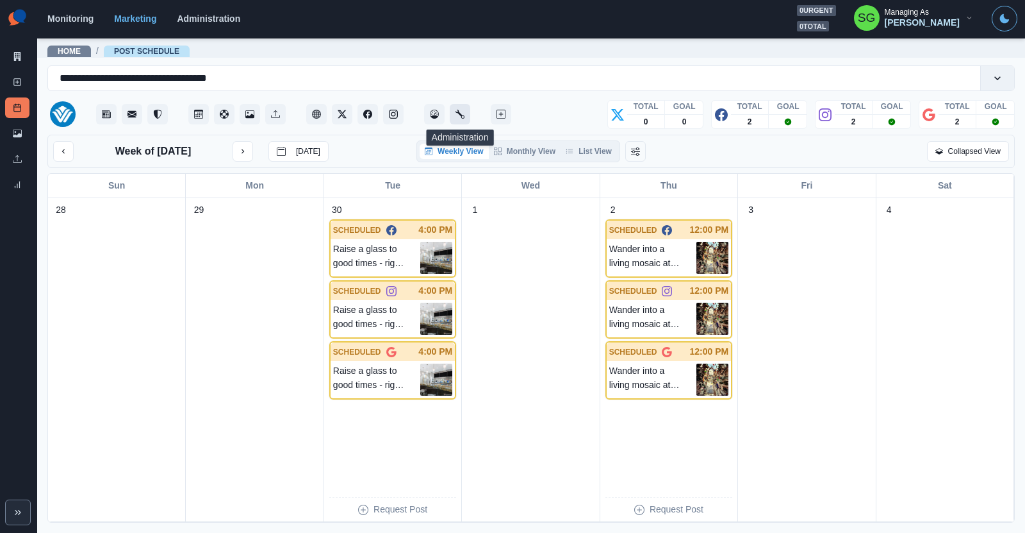
click at [461, 119] on button "Administration" at bounding box center [460, 114] width 21 height 21
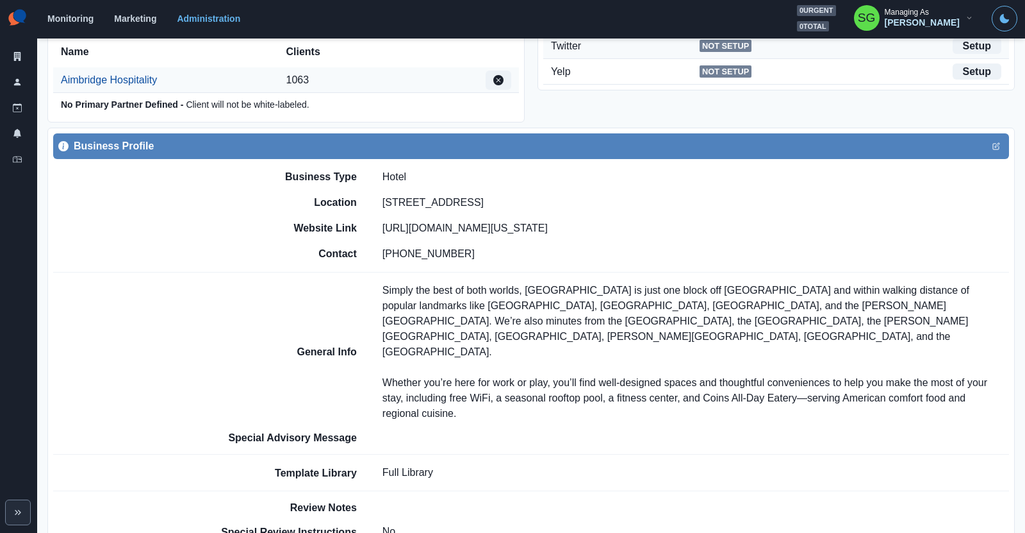
scroll to position [423, 0]
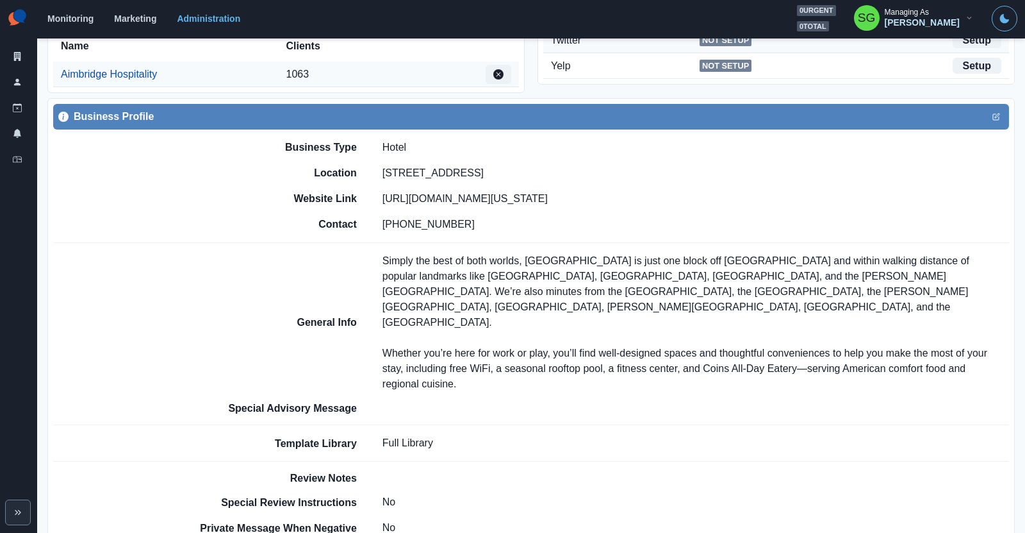
click at [998, 137] on div "Business Type Hotel Location 400 Arch St, Philadelphia, PA 19106 Website Link h…" at bounding box center [603, 185] width 813 height 113
click at [996, 115] on icon "Edit" at bounding box center [997, 117] width 8 height 8
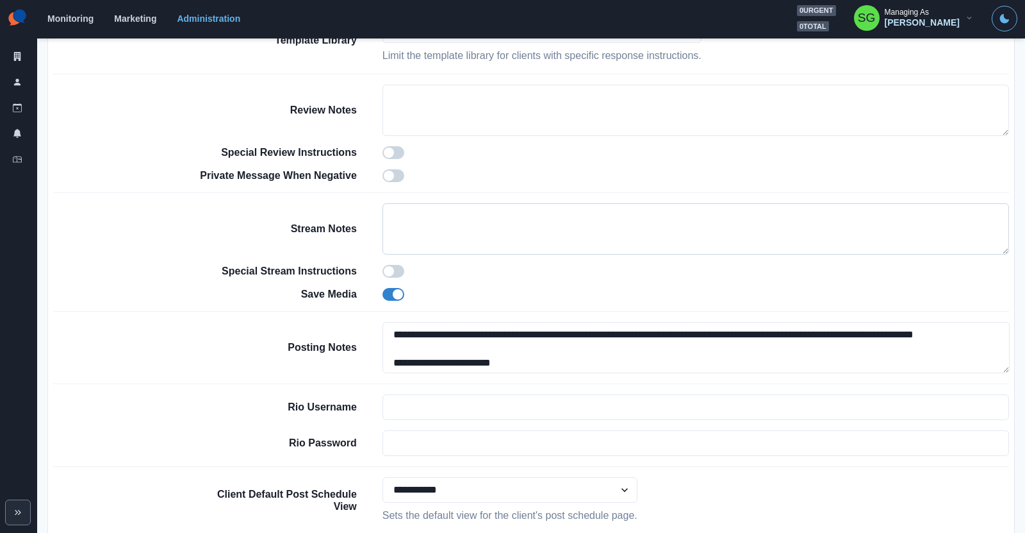
scroll to position [935, 0]
click at [390, 327] on textarea "**********" at bounding box center [696, 346] width 627 height 51
paste textarea "**********"
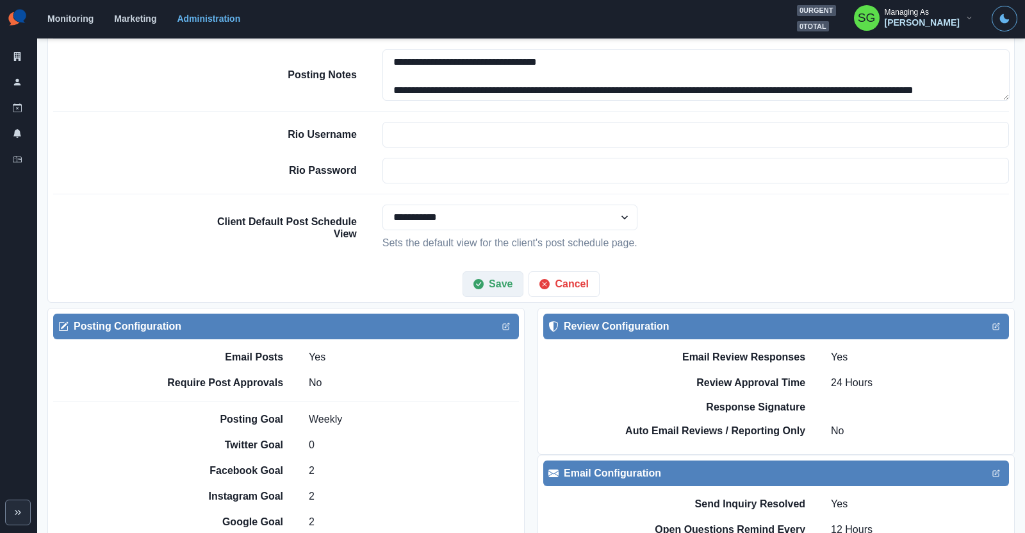
type textarea "**********"
click at [493, 271] on button "Save" at bounding box center [493, 284] width 61 height 26
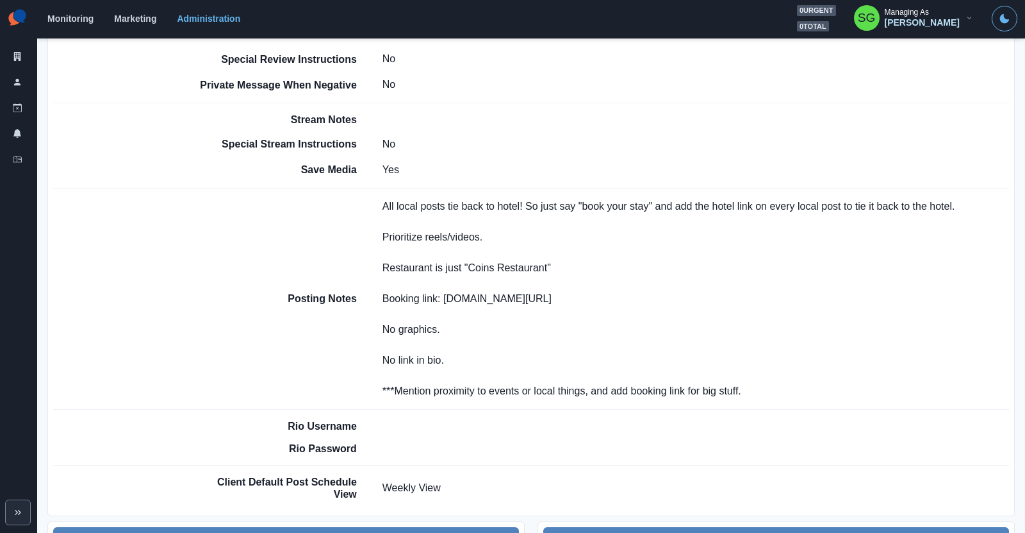
scroll to position [865, 0]
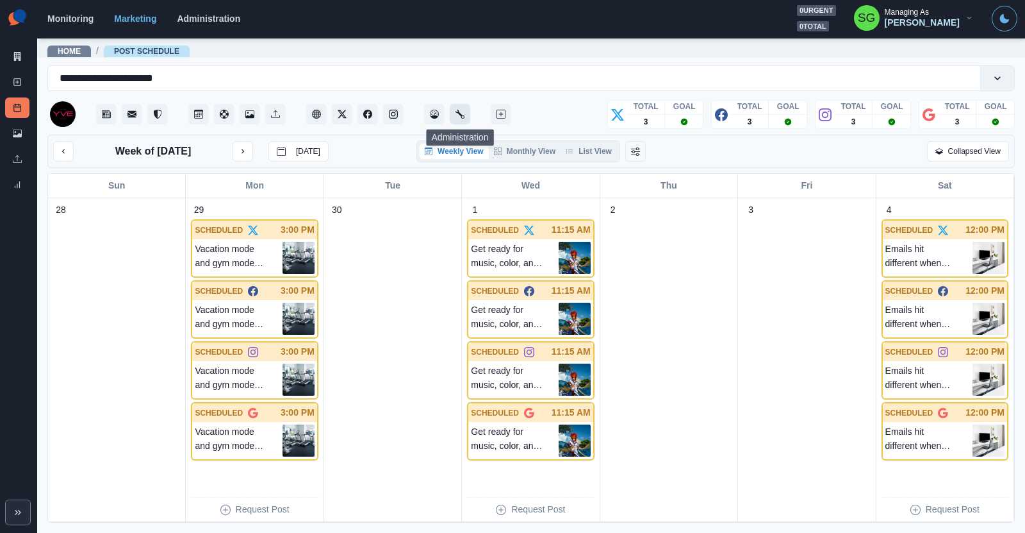
click at [453, 116] on button "Administration" at bounding box center [460, 114] width 21 height 21
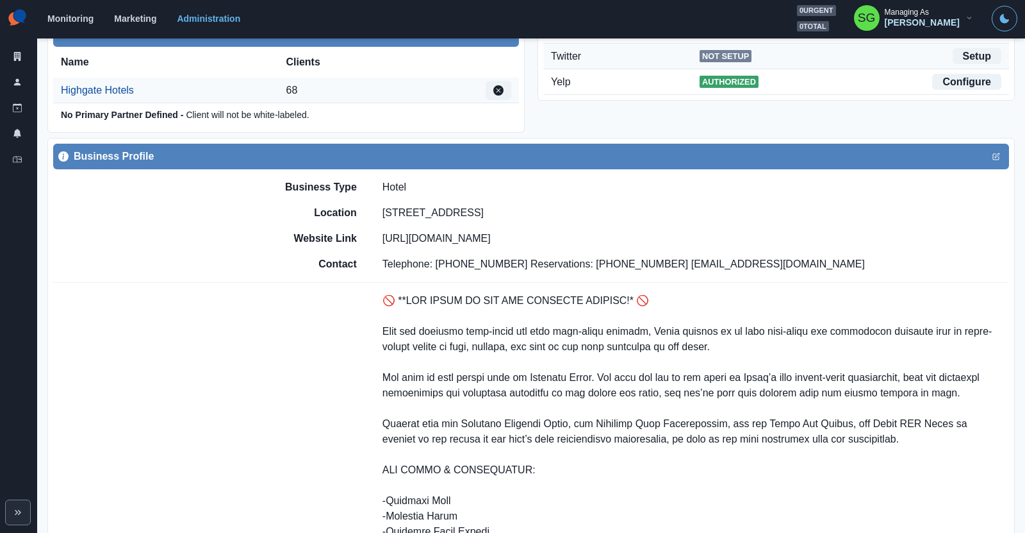
scroll to position [408, 0]
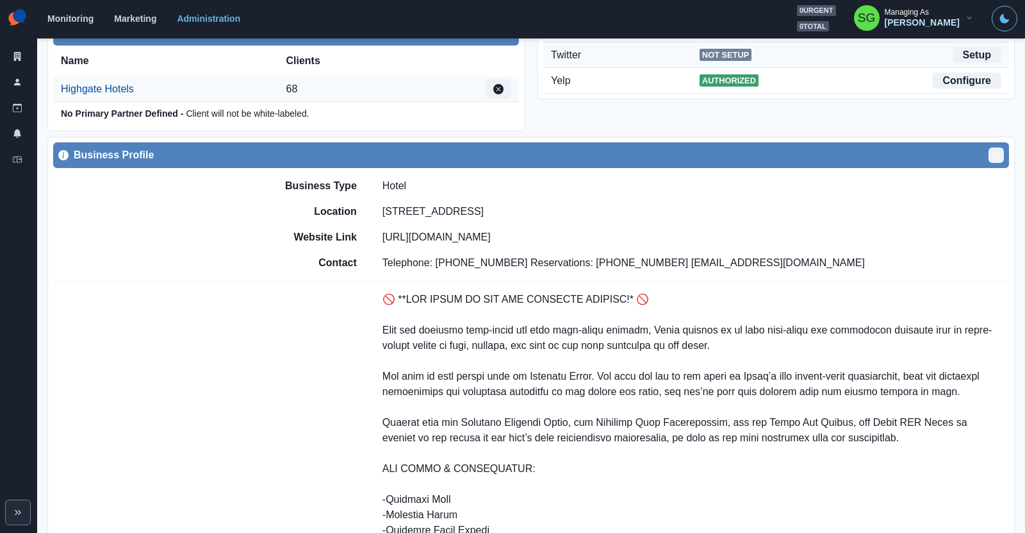
click at [993, 154] on icon "Edit" at bounding box center [997, 155] width 8 height 8
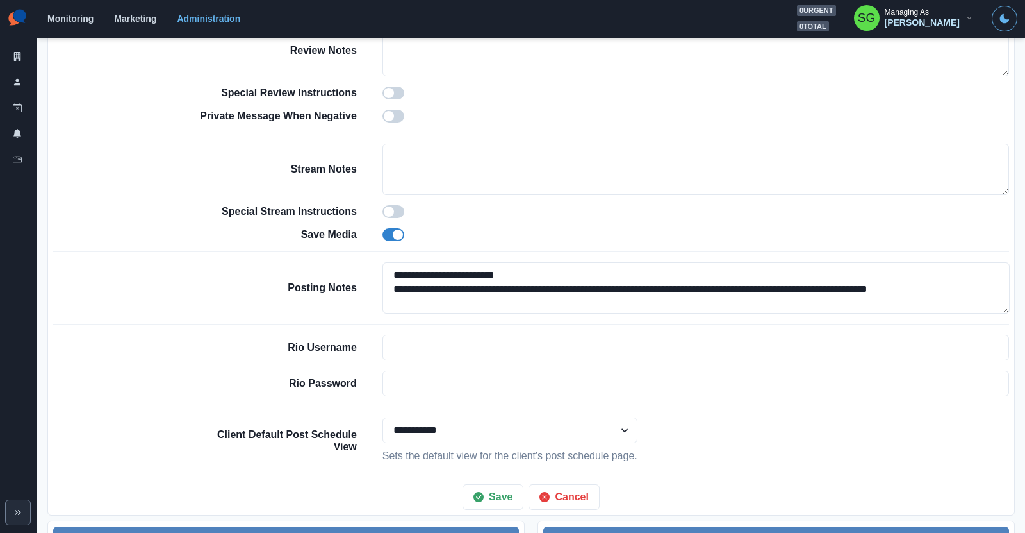
scroll to position [1000, 0]
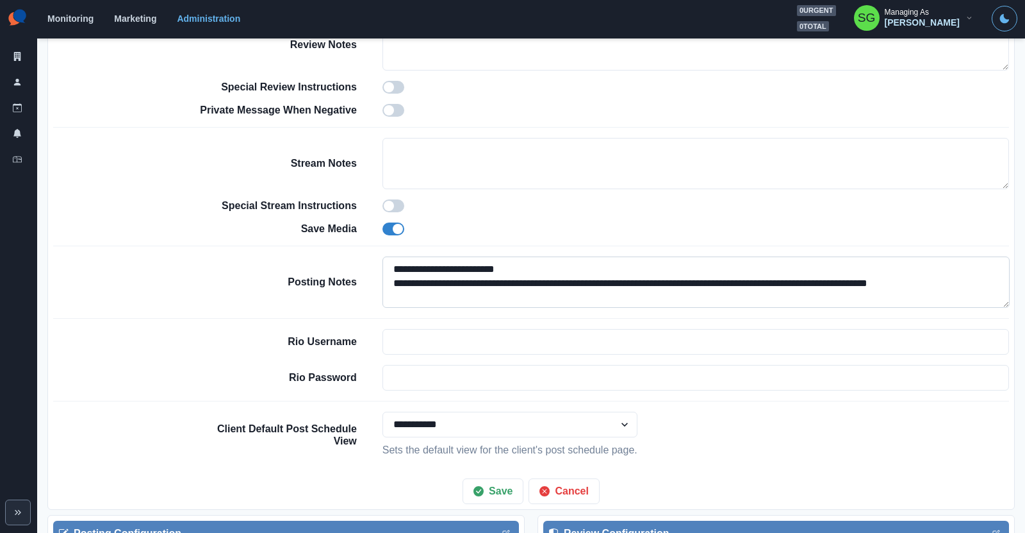
click at [387, 263] on textarea "**********" at bounding box center [696, 281] width 627 height 51
paste textarea "**********"
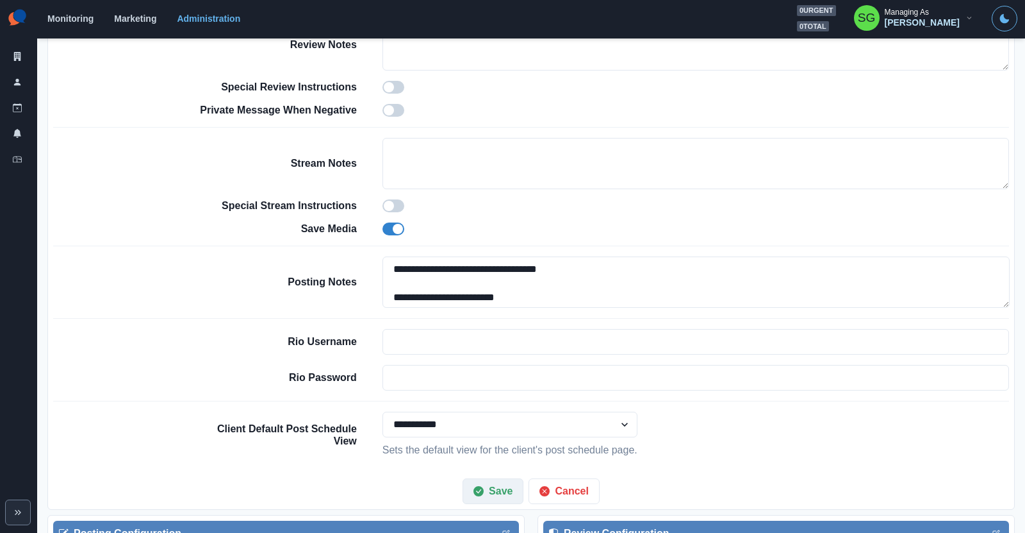
type textarea "**********"
click at [483, 478] on button "Save" at bounding box center [493, 491] width 61 height 26
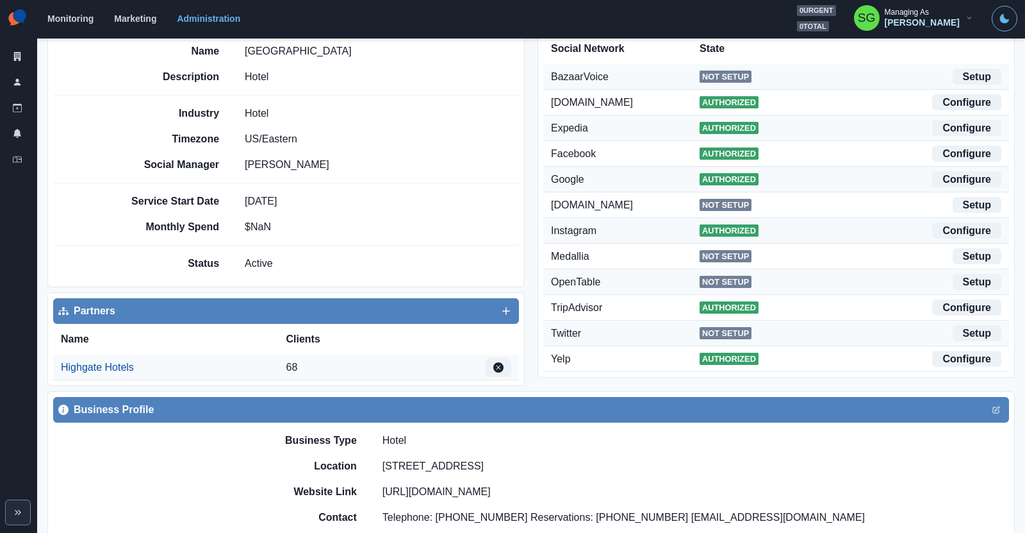
scroll to position [0, 0]
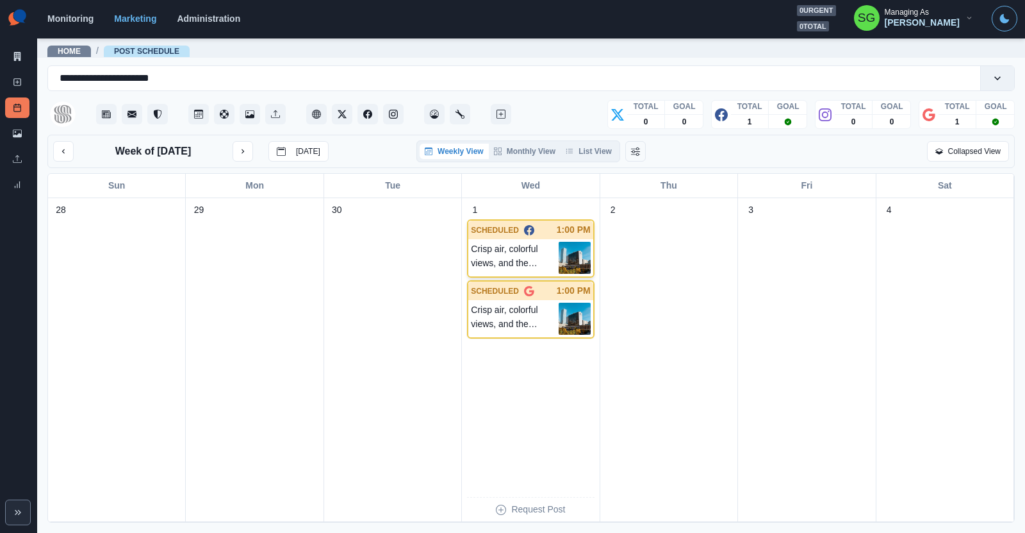
click at [507, 234] on div "SCHEDULED 1:00 PM" at bounding box center [530, 229] width 124 height 19
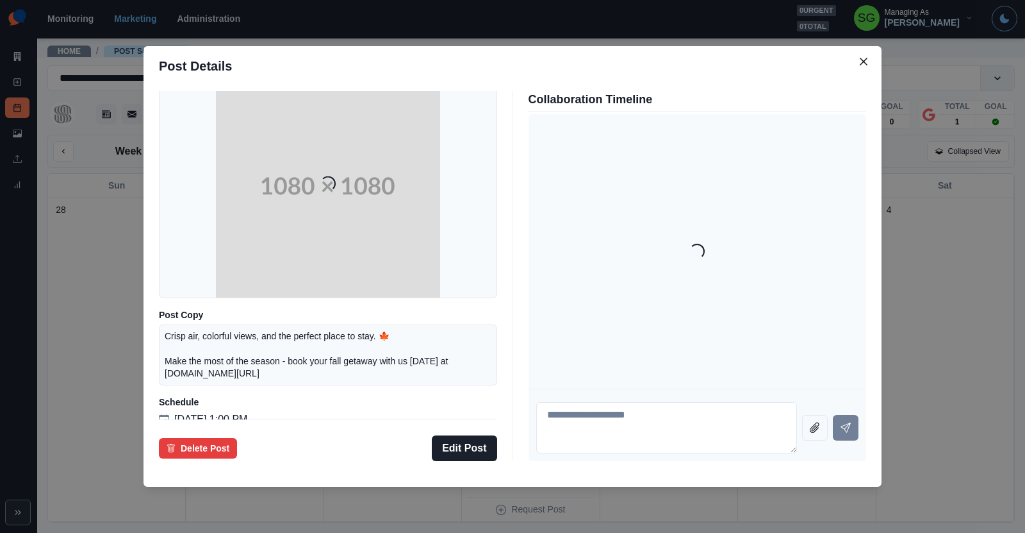
scroll to position [73, 0]
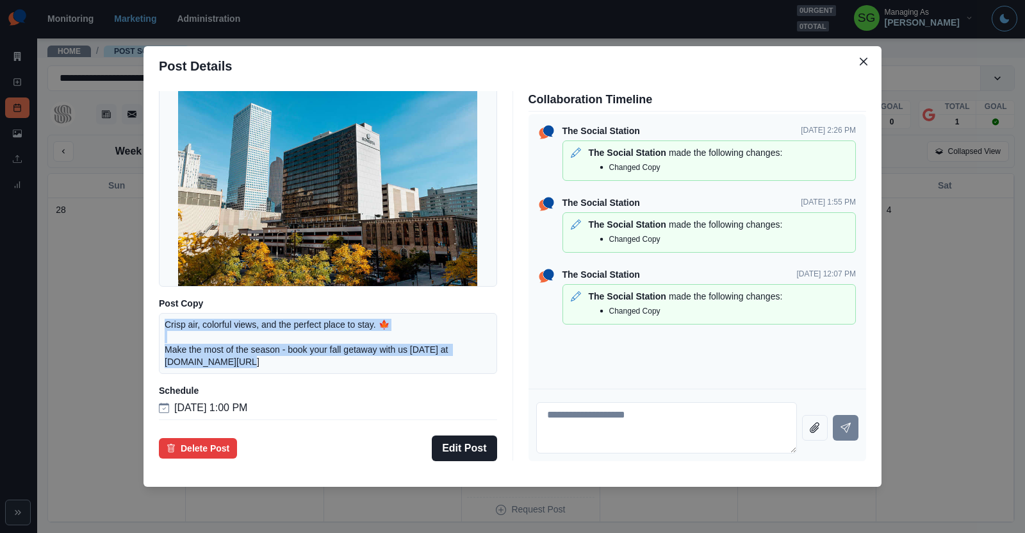
drag, startPoint x: 249, startPoint y: 360, endPoint x: 160, endPoint y: 317, distance: 98.9
click at [160, 317] on div "Crisp air, colorful views, and the perfect place to stay. 🍁 Make the most of th…" at bounding box center [328, 343] width 338 height 61
click at [860, 63] on icon "Close" at bounding box center [864, 62] width 8 height 8
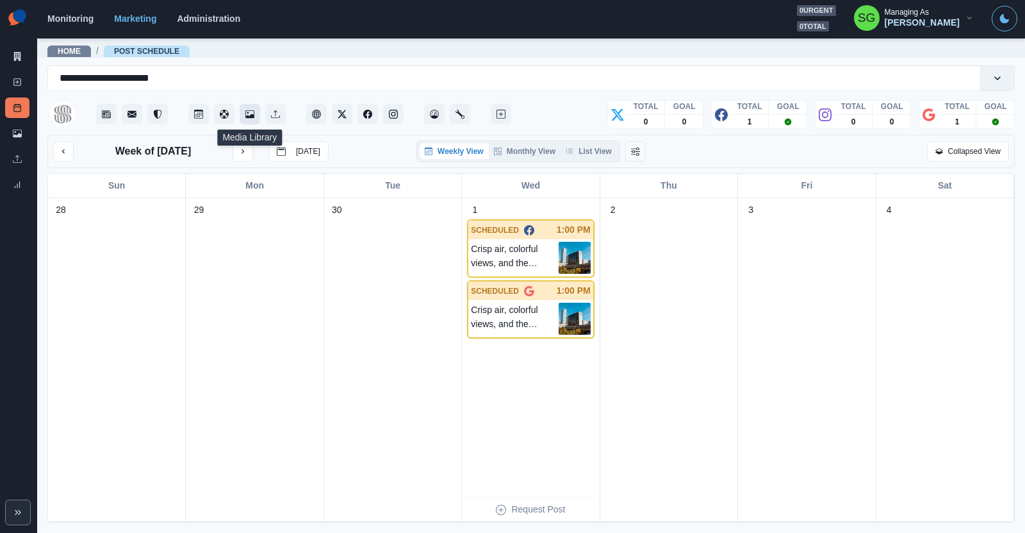
click at [252, 111] on icon "Media Library" at bounding box center [249, 114] width 9 height 9
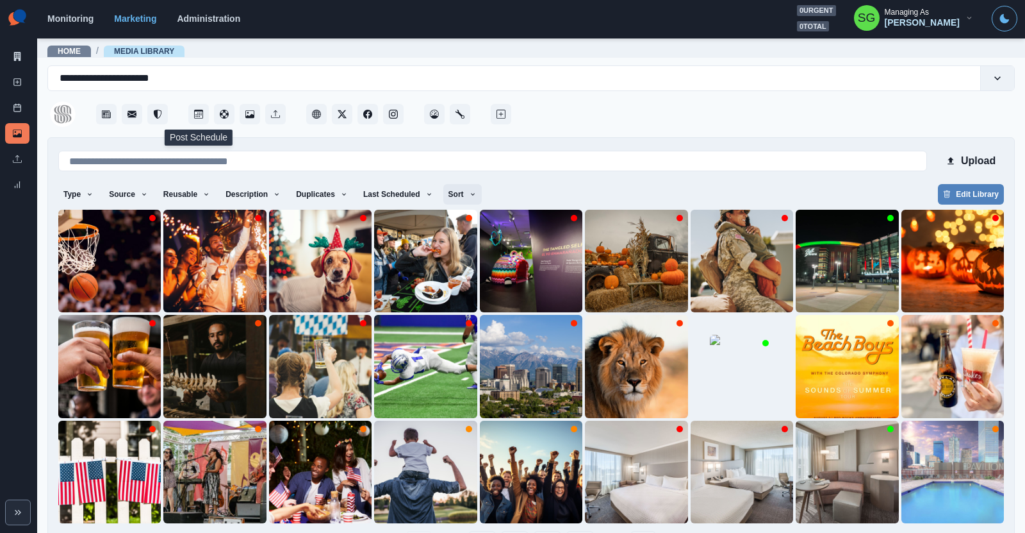
click at [450, 192] on button "Sort" at bounding box center [462, 194] width 38 height 21
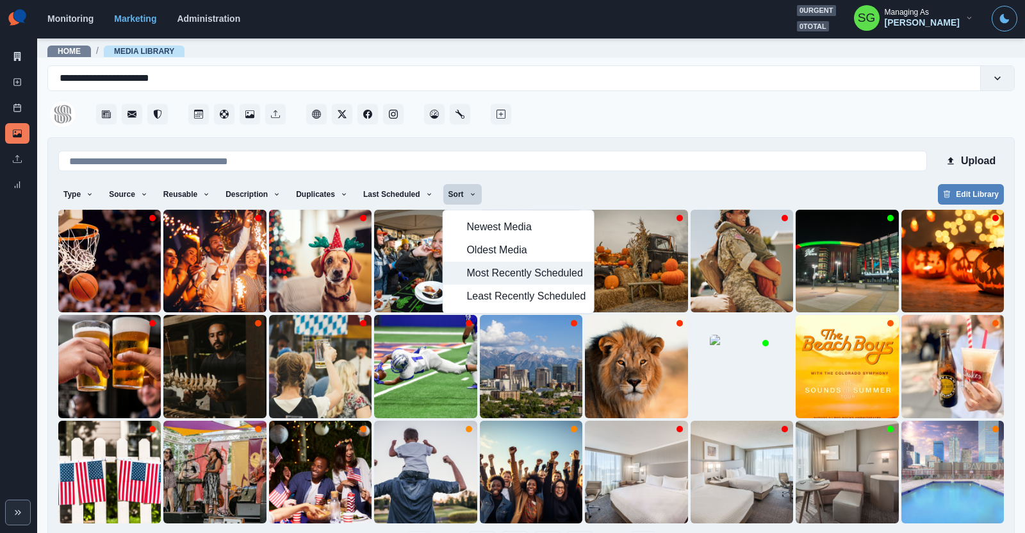
click at [481, 270] on span "Most Recently Scheduled" at bounding box center [526, 272] width 119 height 15
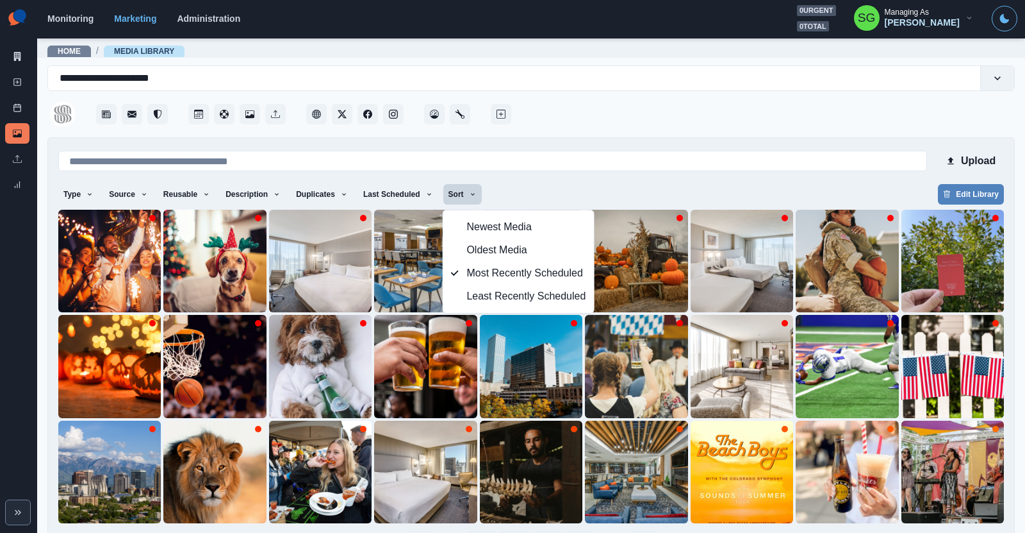
click at [598, 115] on div at bounding box center [764, 110] width 501 height 38
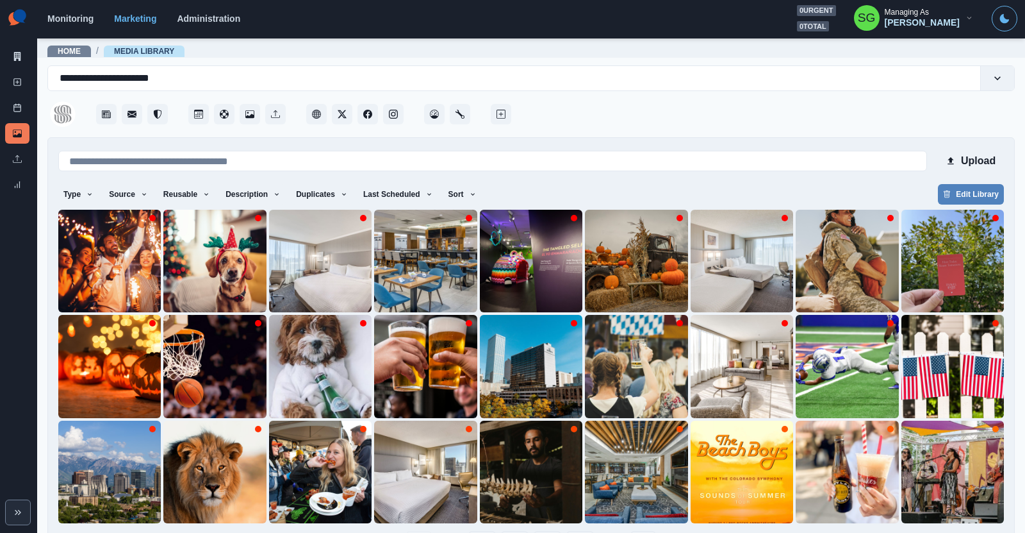
scroll to position [44, 0]
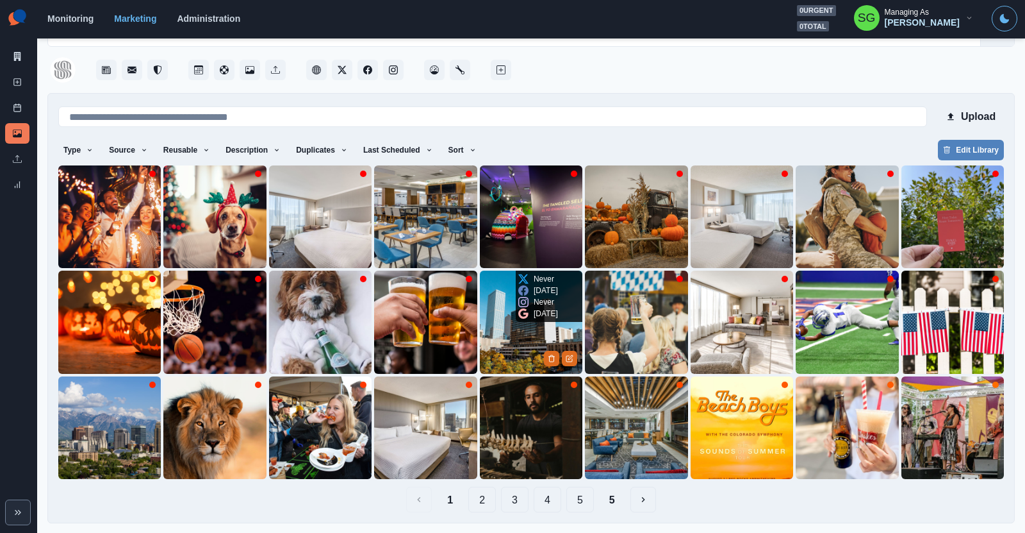
click at [495, 329] on img at bounding box center [531, 321] width 103 height 103
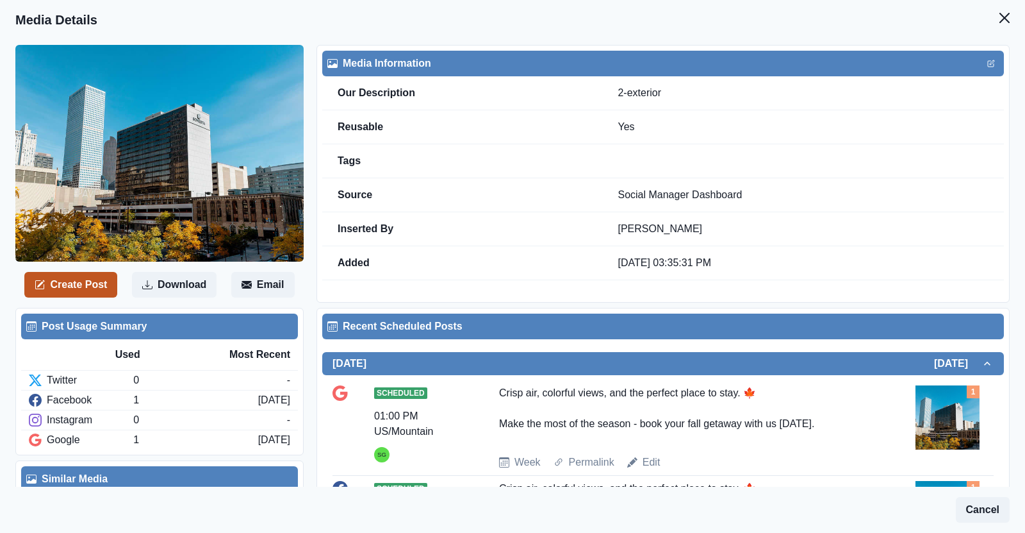
click at [92, 279] on button "Create Post" at bounding box center [70, 285] width 93 height 26
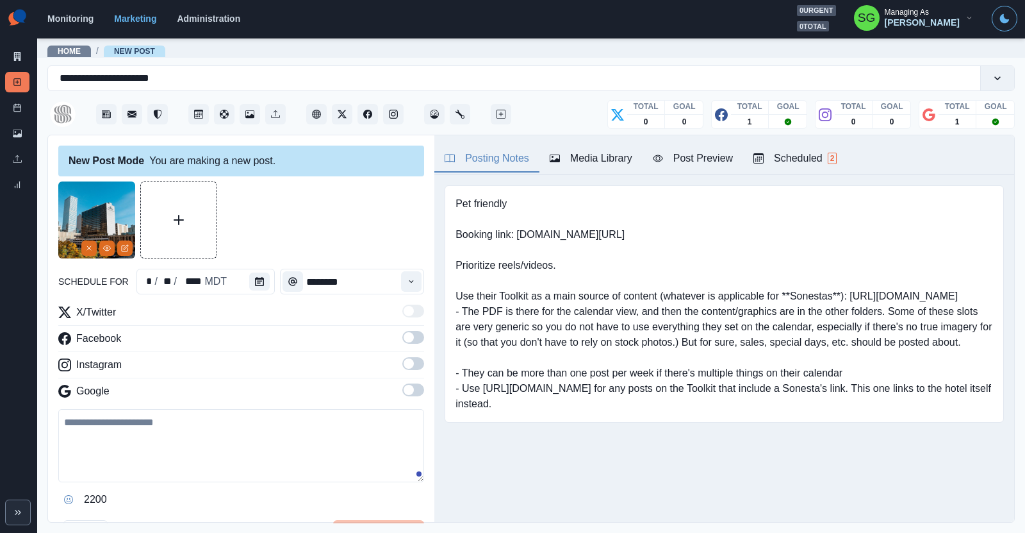
click at [126, 419] on textarea at bounding box center [241, 445] width 366 height 73
paste textarea "**********"
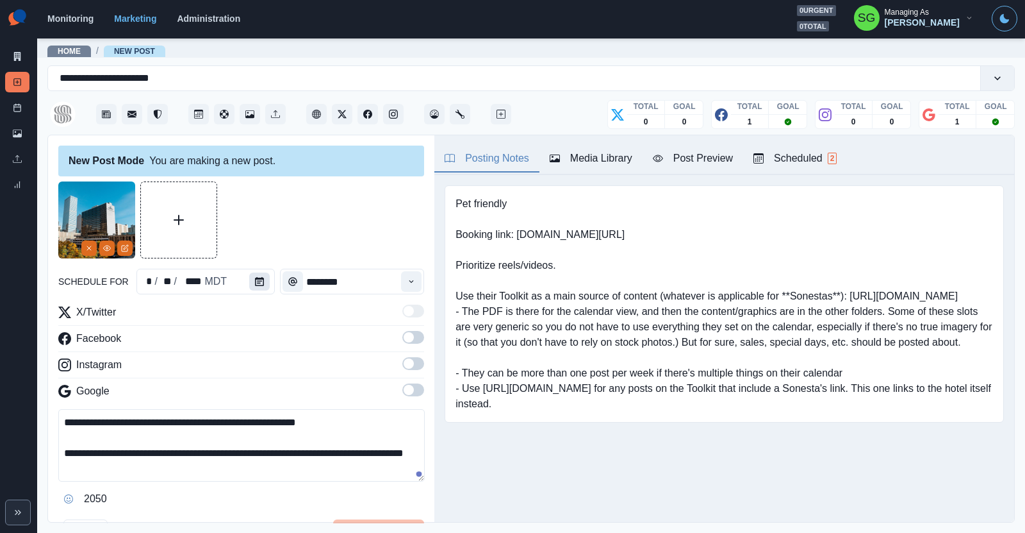
type textarea "**********"
click at [258, 281] on icon "Calendar" at bounding box center [259, 281] width 9 height 9
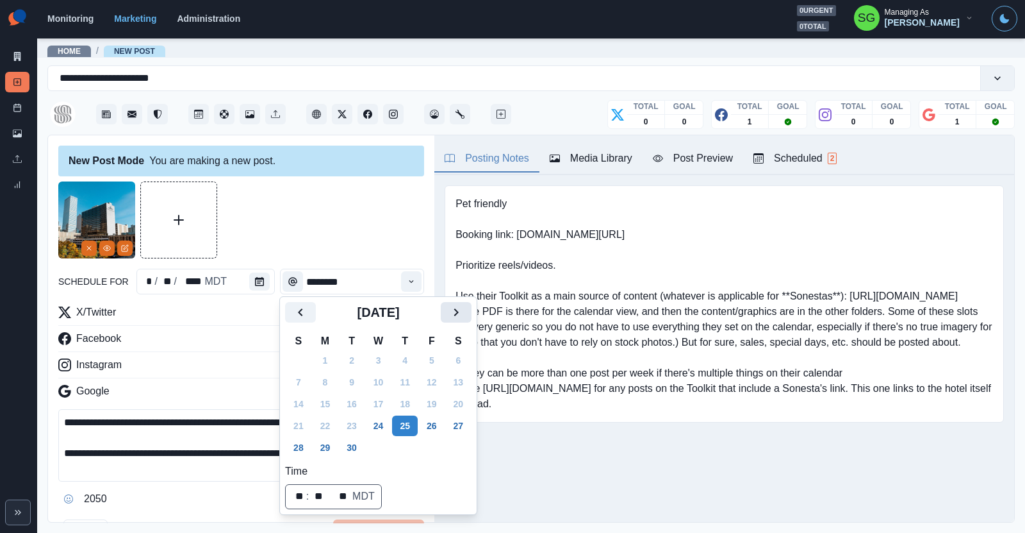
click at [445, 315] on button "Next" at bounding box center [456, 312] width 31 height 21
click at [377, 361] on button "1" at bounding box center [379, 360] width 26 height 21
click at [413, 283] on icon "Time" at bounding box center [411, 281] width 9 height 9
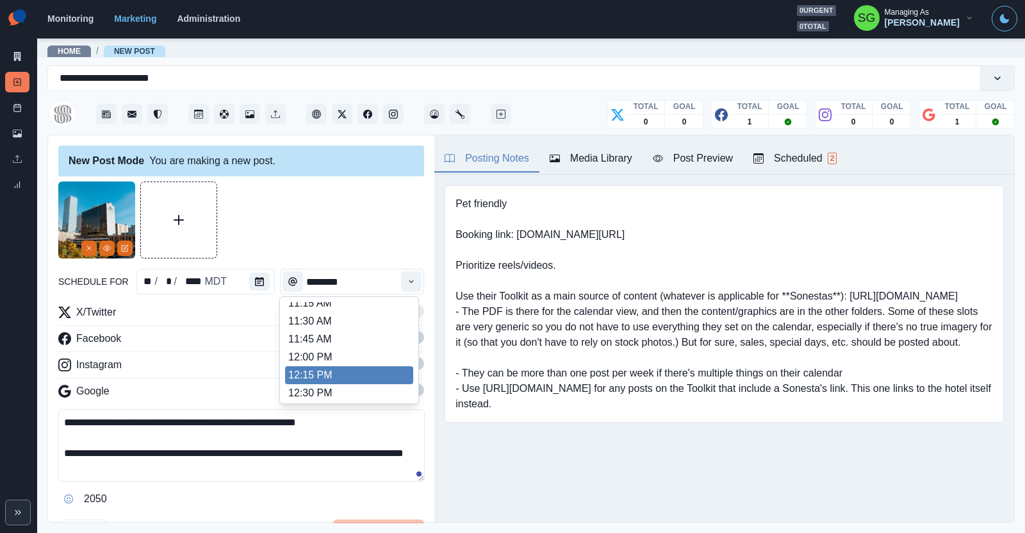
scroll to position [297, 0]
click at [339, 371] on li "1:00 PM" at bounding box center [349, 373] width 128 height 18
type input "*******"
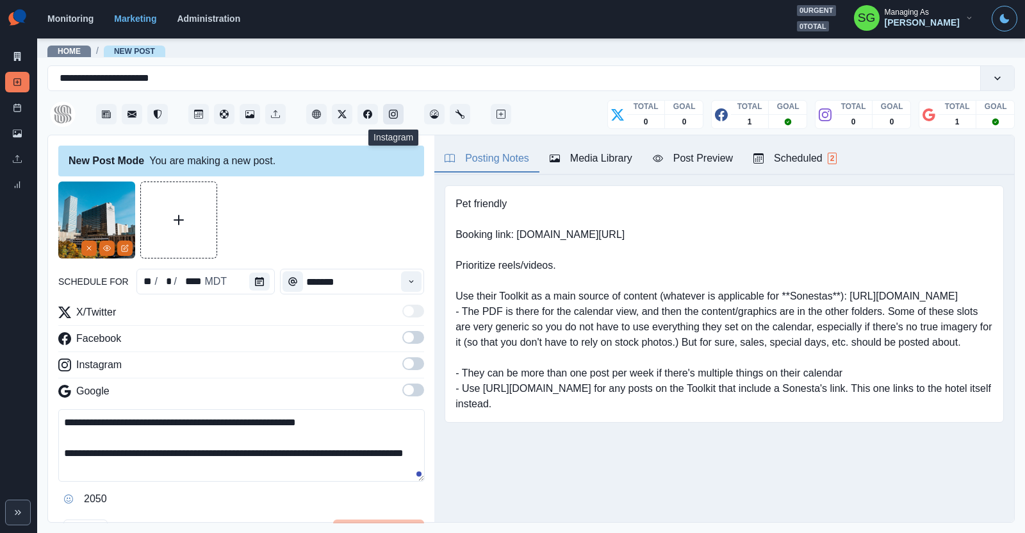
click at [402, 117] on button "Instagram" at bounding box center [393, 114] width 21 height 21
click at [411, 362] on span at bounding box center [409, 363] width 10 height 10
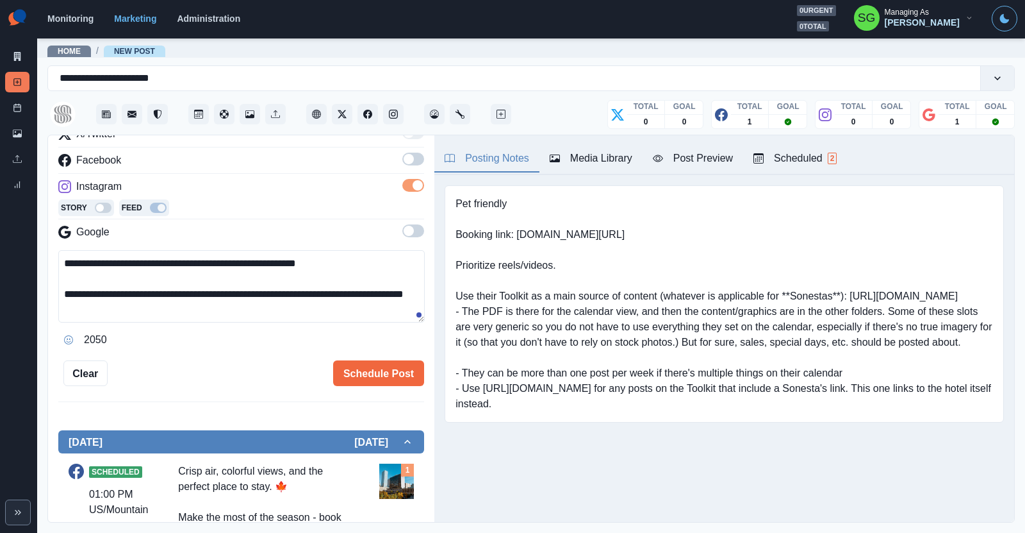
scroll to position [201, 0]
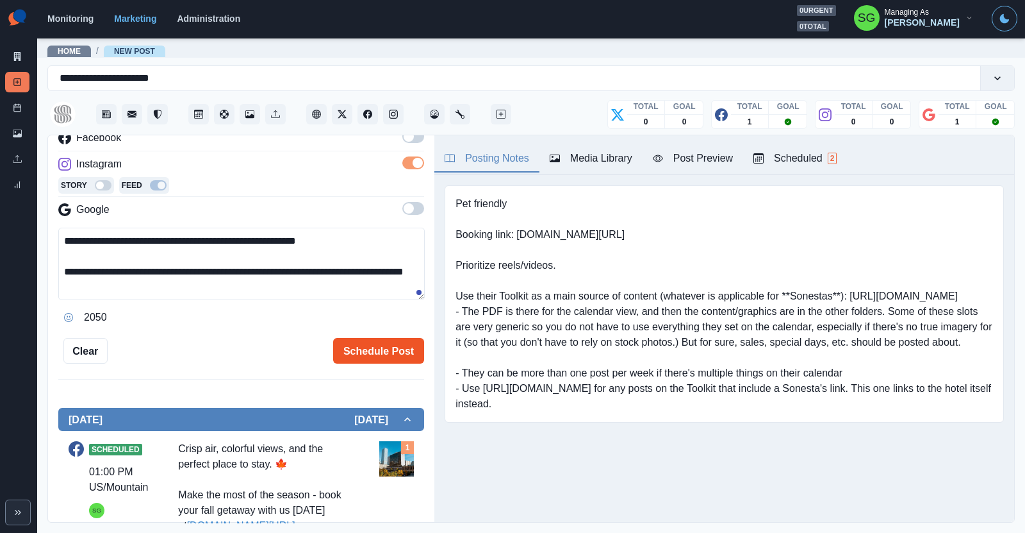
click at [369, 347] on button "Schedule Post" at bounding box center [378, 351] width 91 height 26
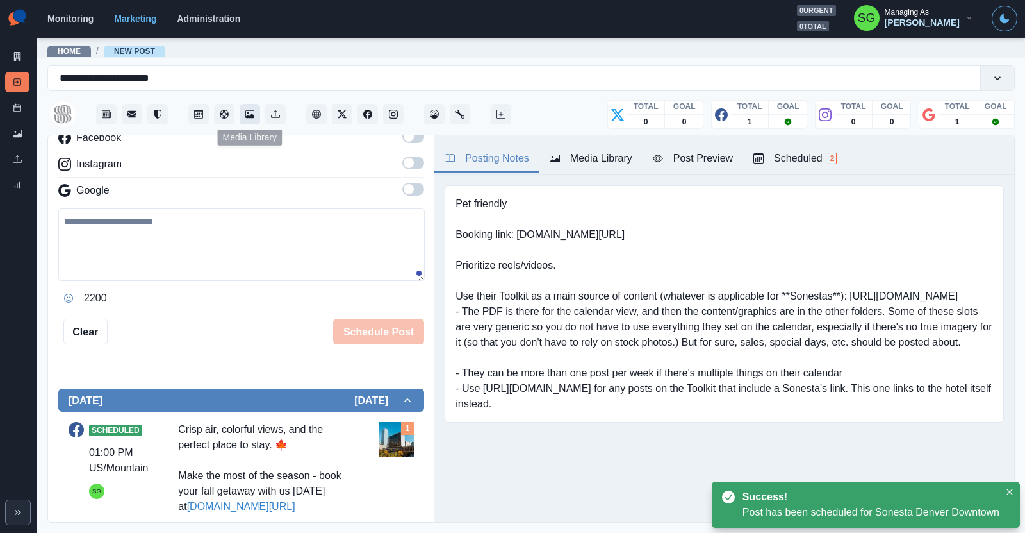
click at [249, 108] on button "Media Library" at bounding box center [250, 114] width 21 height 21
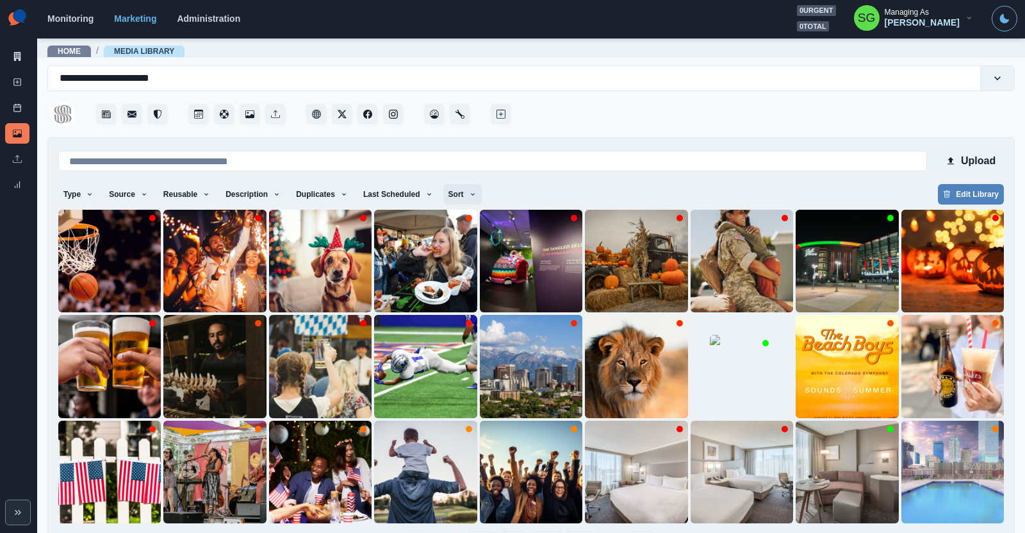
scroll to position [6, 0]
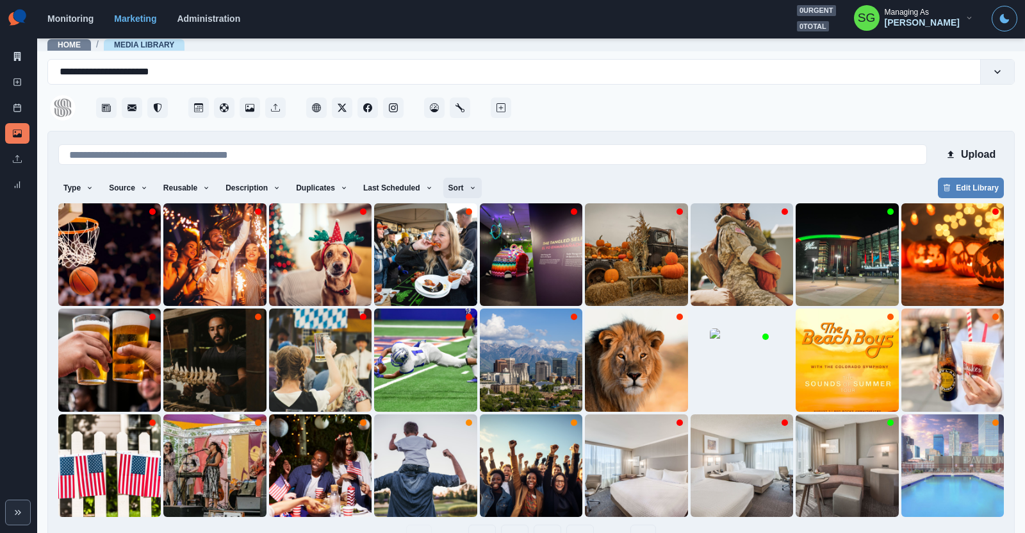
click at [462, 190] on button "Sort" at bounding box center [462, 188] width 38 height 21
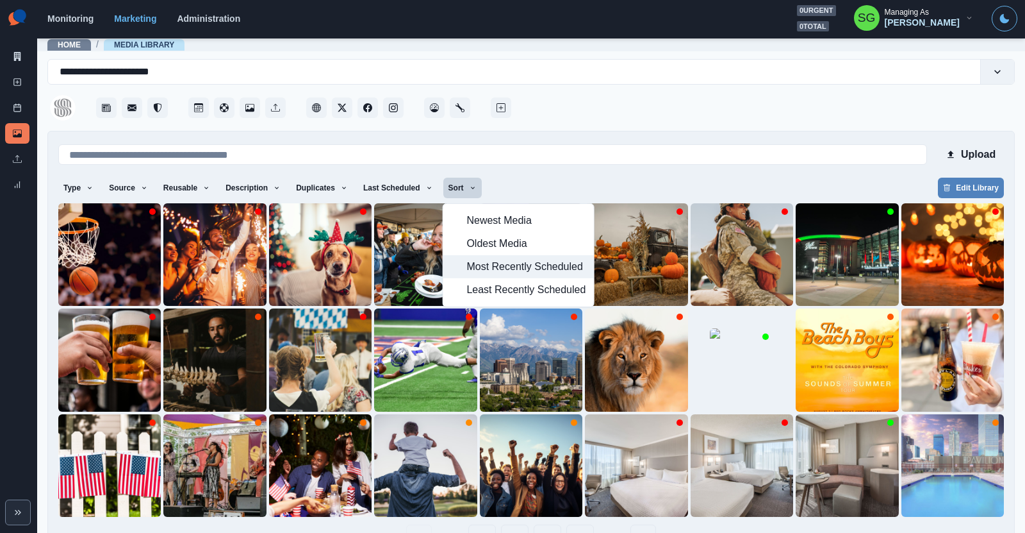
click at [479, 265] on span "Most Recently Scheduled" at bounding box center [526, 266] width 119 height 15
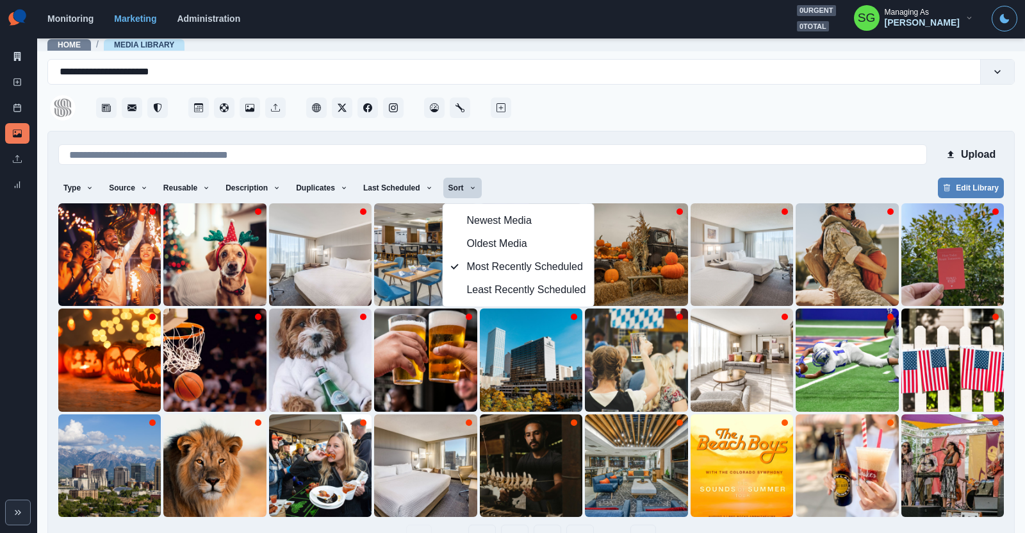
click at [590, 109] on div at bounding box center [764, 104] width 501 height 38
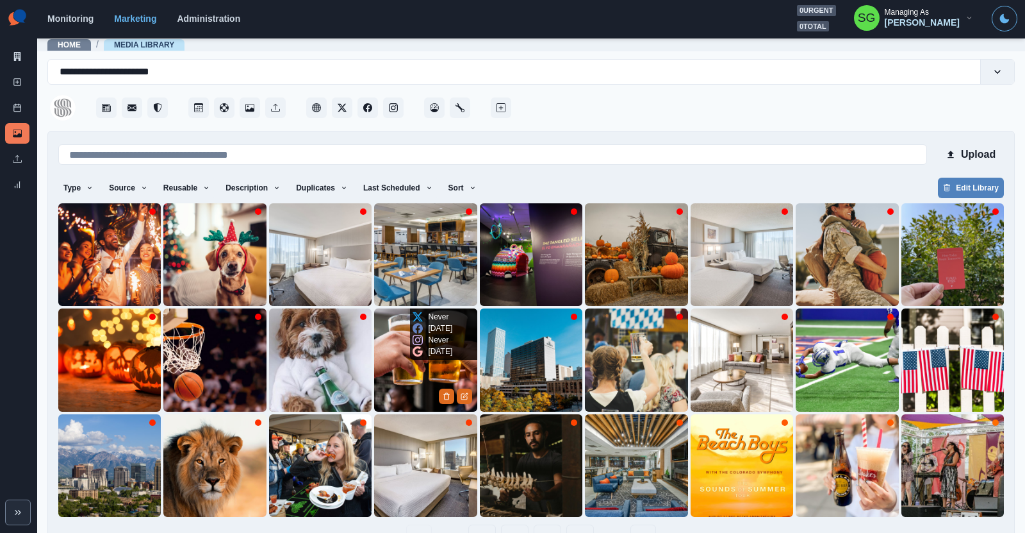
click at [406, 374] on img at bounding box center [425, 359] width 103 height 103
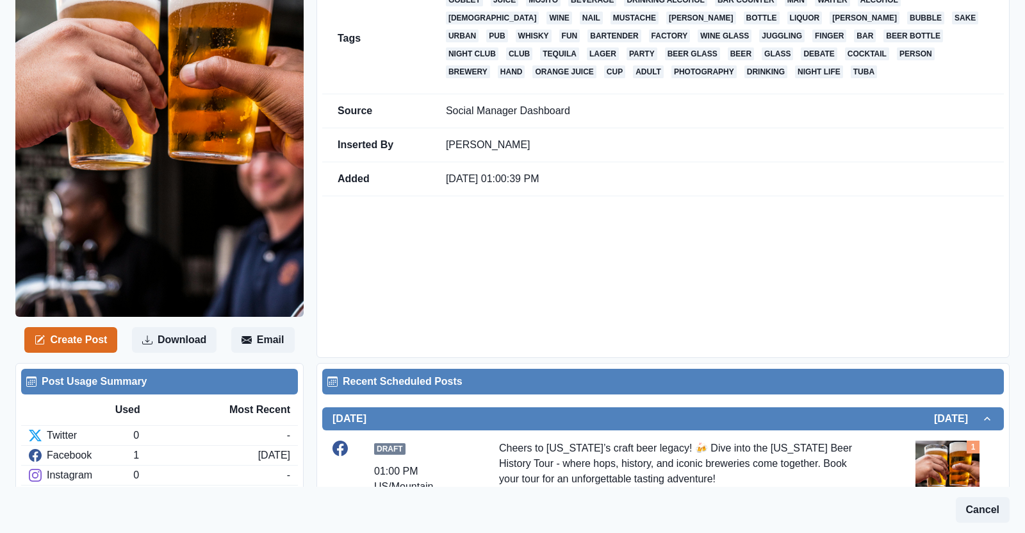
scroll to position [170, 0]
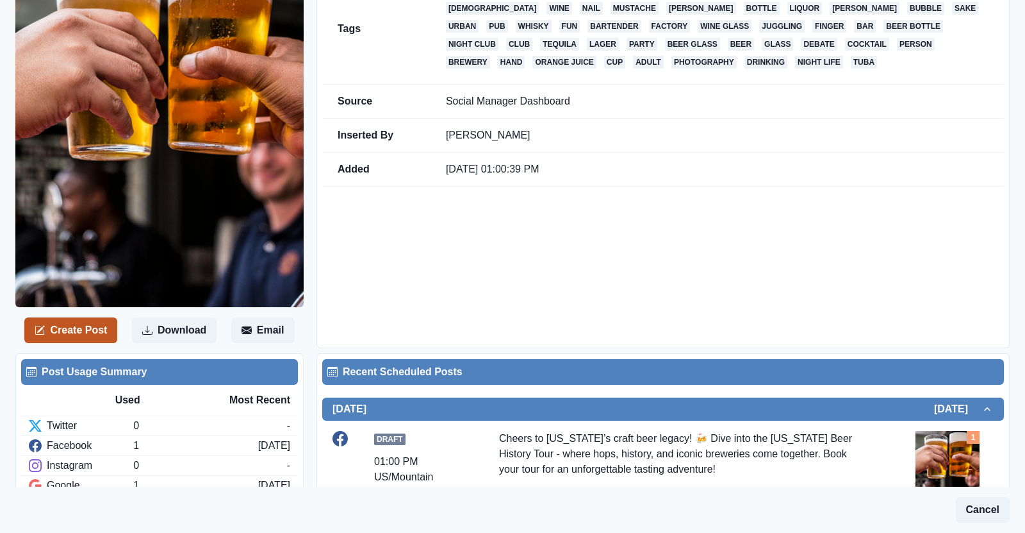
click at [106, 322] on button "Create Post" at bounding box center [70, 330] width 93 height 26
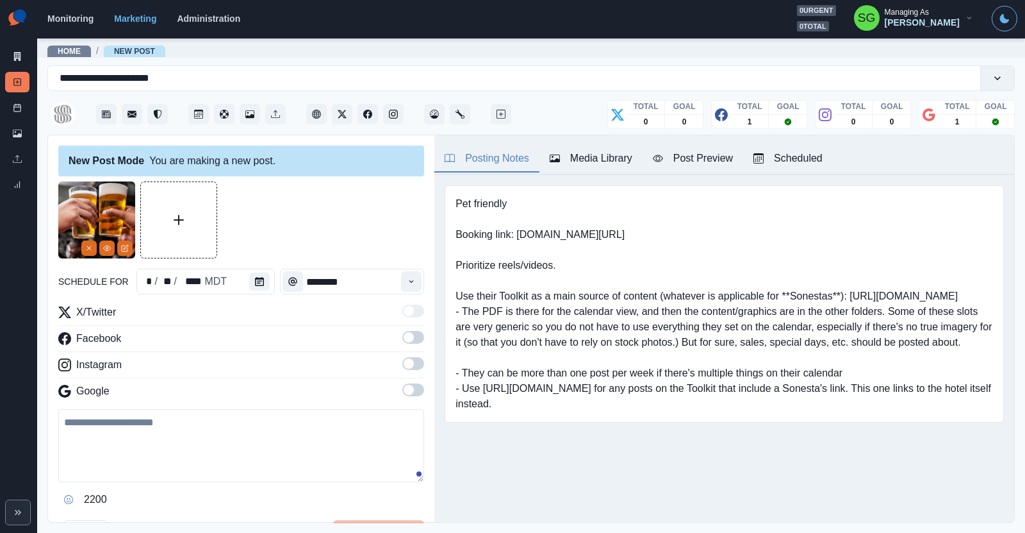
click at [214, 491] on div "2200" at bounding box center [241, 499] width 366 height 21
click at [198, 447] on textarea at bounding box center [241, 445] width 366 height 73
paste textarea "**********"
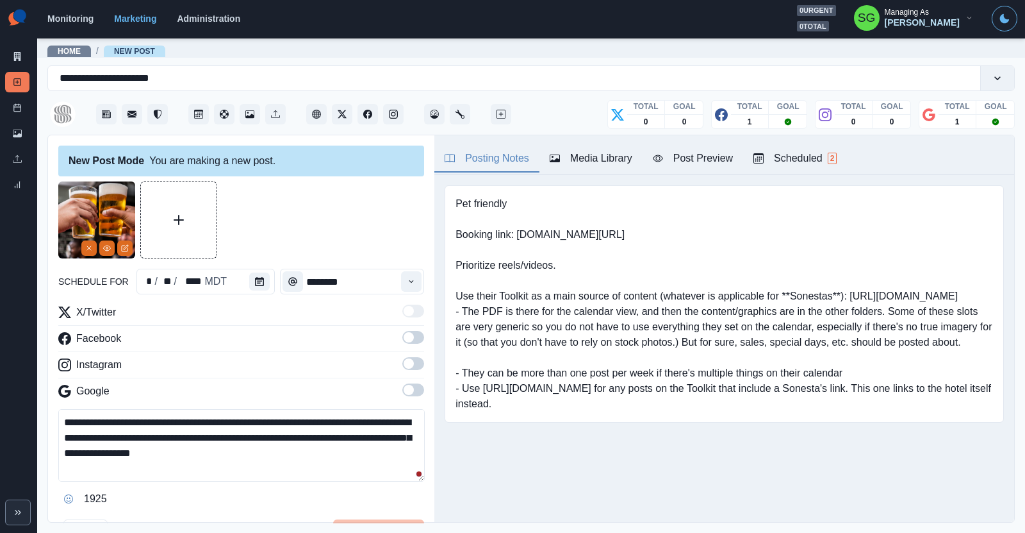
type textarea "**********"
click at [411, 364] on span at bounding box center [409, 363] width 10 height 10
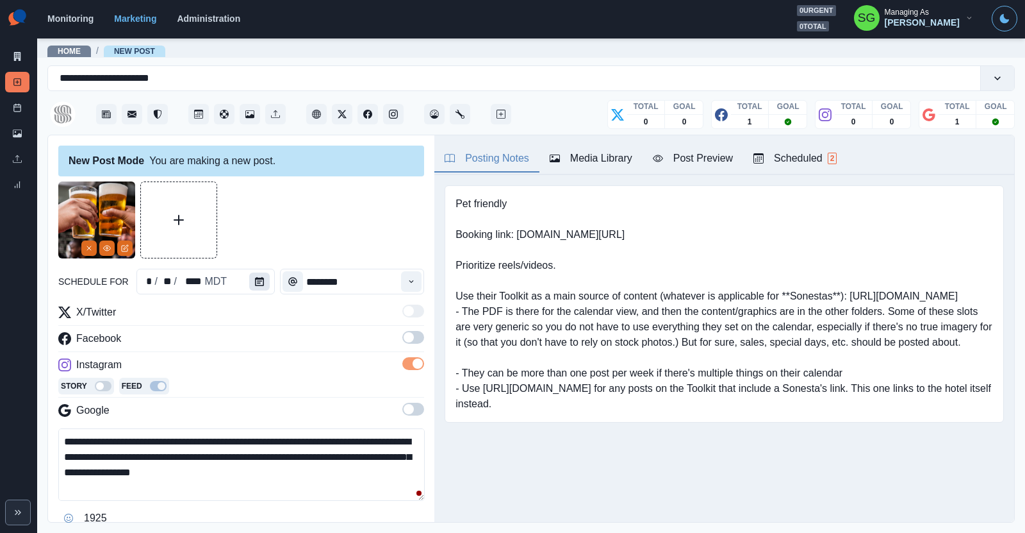
click at [260, 283] on icon "Calendar" at bounding box center [259, 281] width 9 height 9
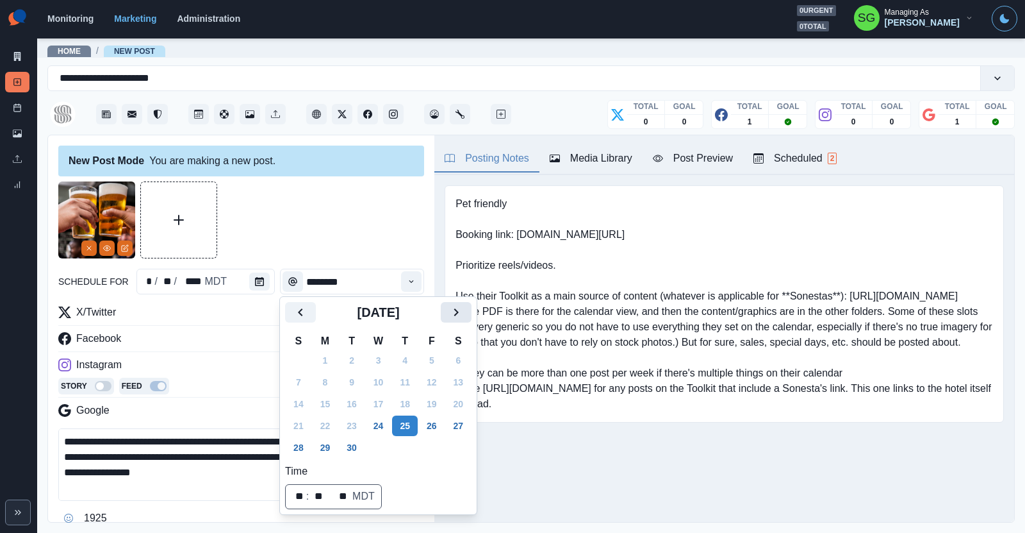
click at [450, 312] on icon "Next" at bounding box center [456, 311] width 15 height 15
click at [383, 379] on button "8" at bounding box center [379, 382] width 26 height 21
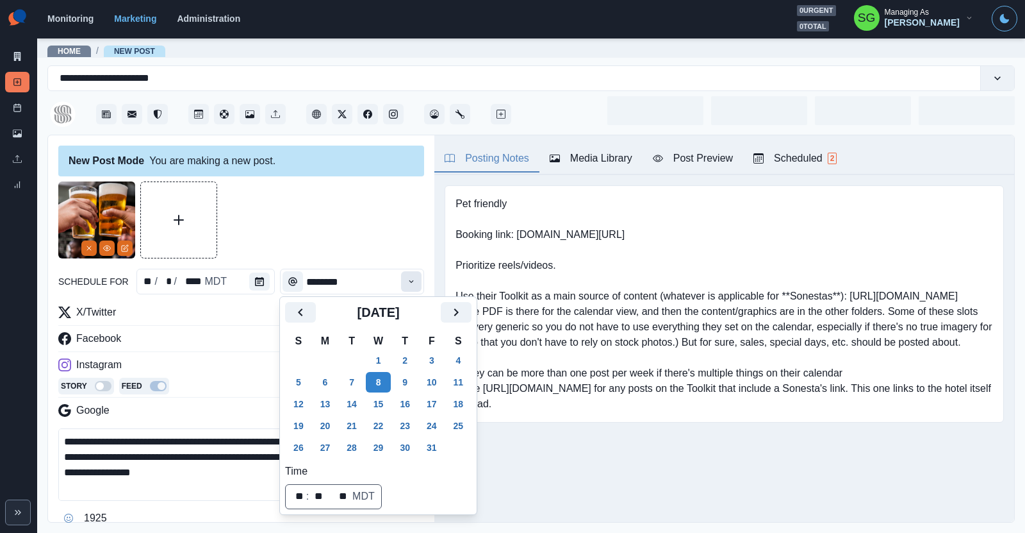
click at [411, 283] on icon "Time" at bounding box center [411, 281] width 9 height 9
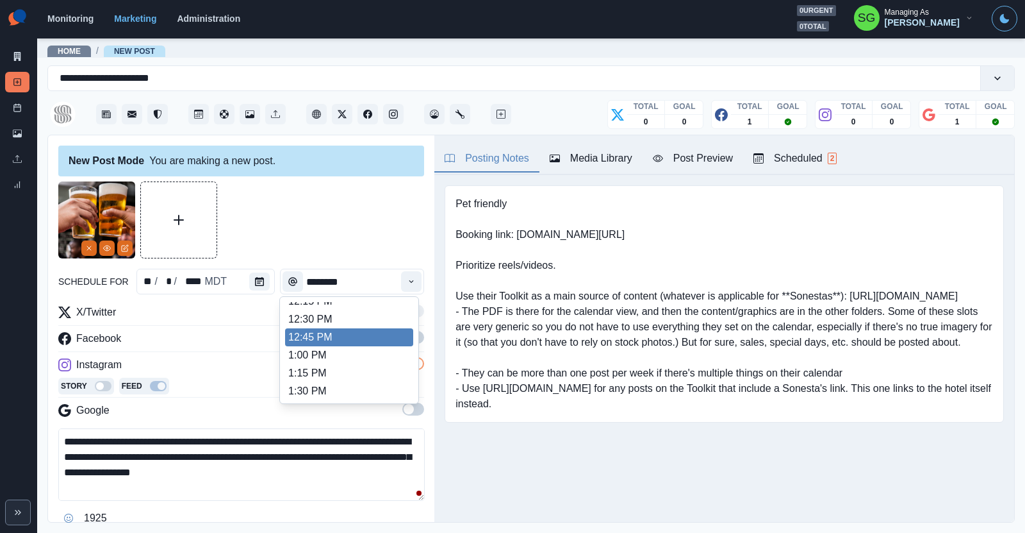
scroll to position [336, 0]
click at [356, 329] on li "1:00 PM" at bounding box center [349, 333] width 128 height 18
type input "*******"
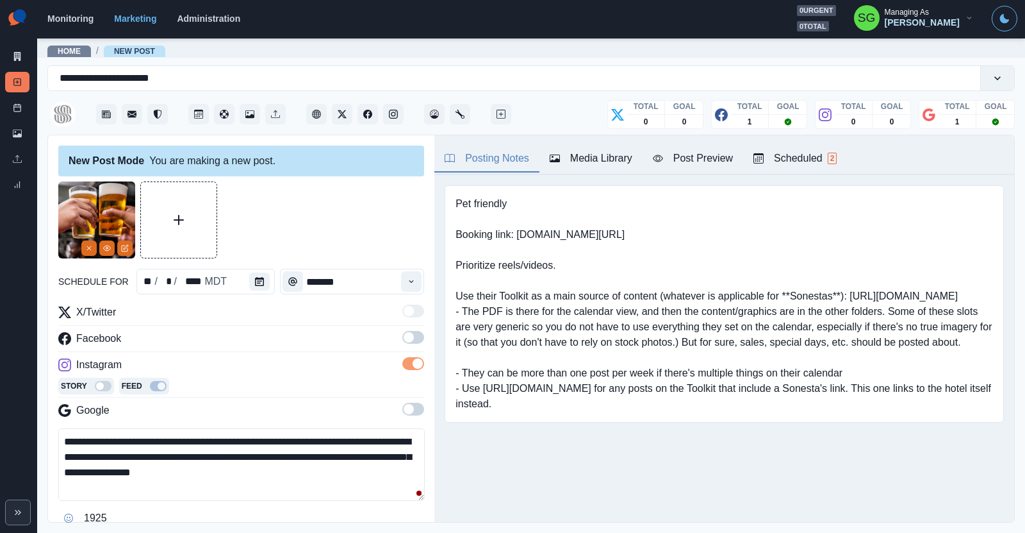
click at [356, 329] on div "X/Twitter Facebook Instagram Story Feed Google" at bounding box center [241, 363] width 366 height 119
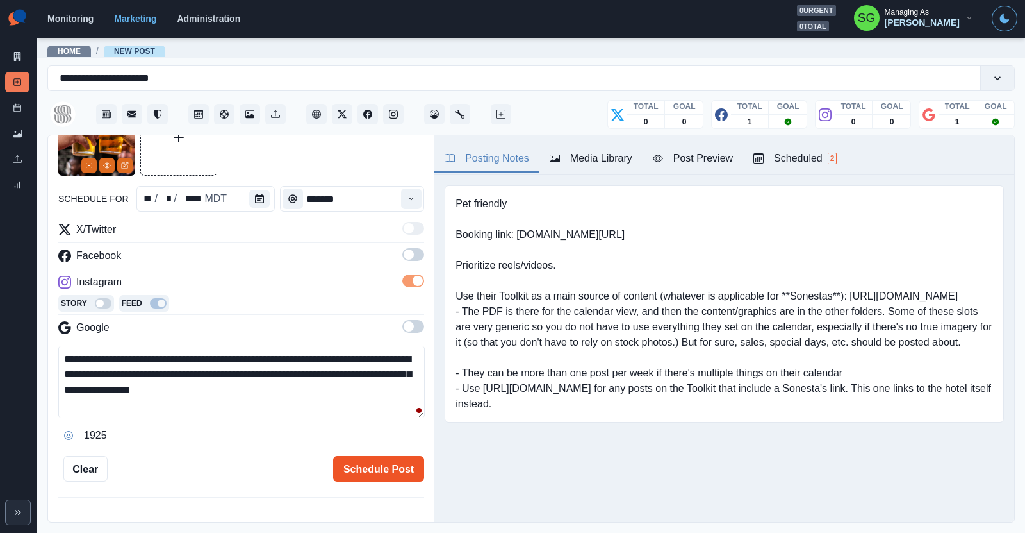
scroll to position [213, 0]
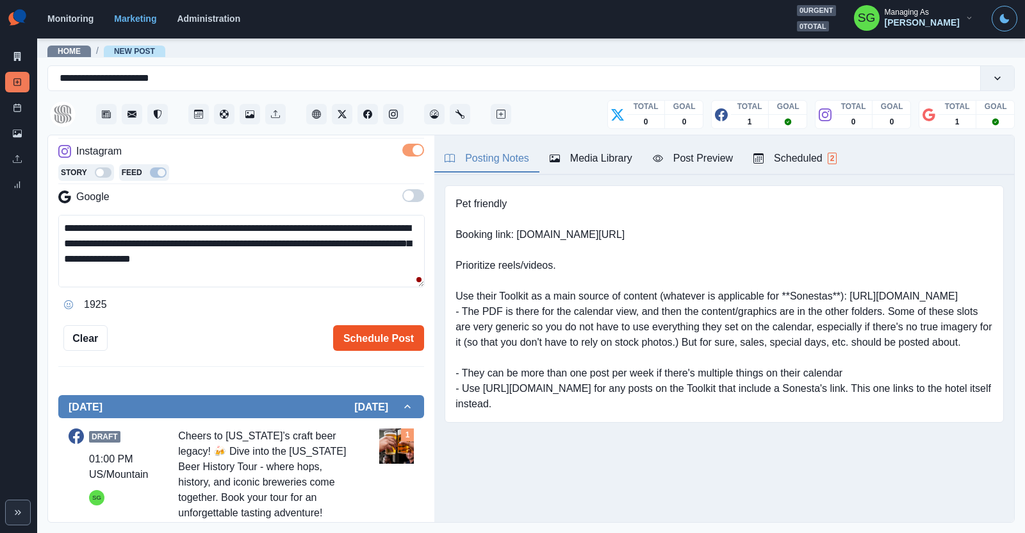
click at [356, 339] on button "Schedule Post" at bounding box center [378, 338] width 91 height 26
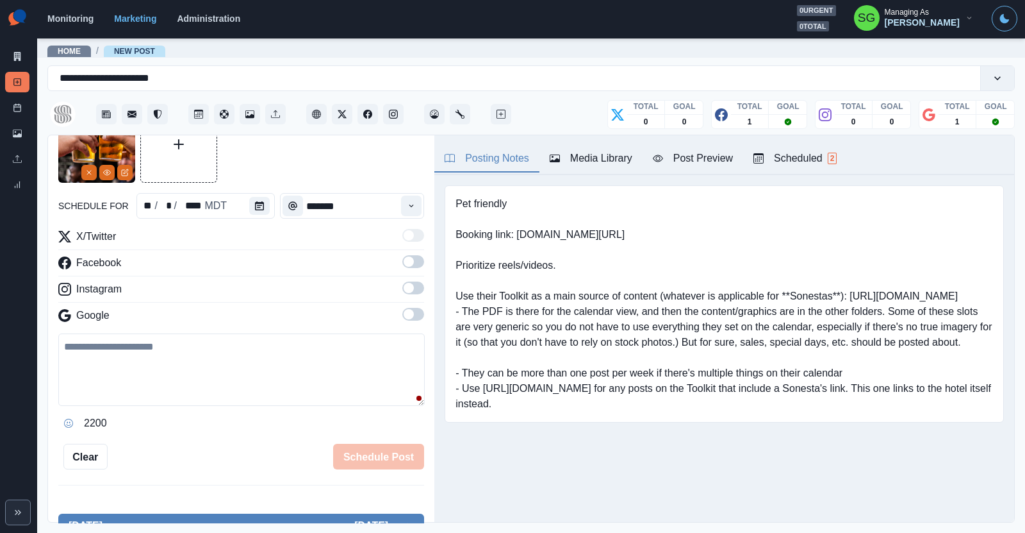
scroll to position [0, 0]
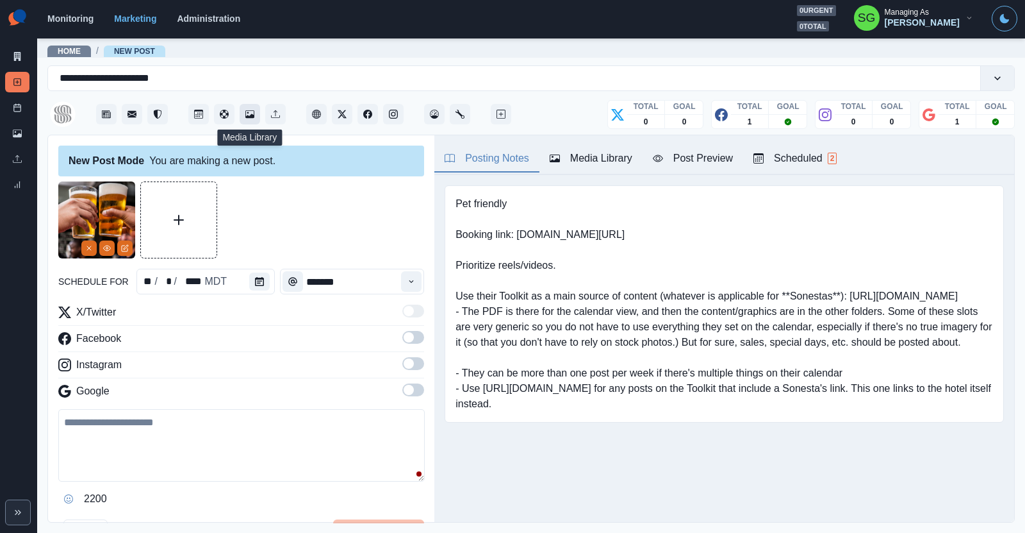
click at [252, 119] on button "Media Library" at bounding box center [250, 114] width 21 height 21
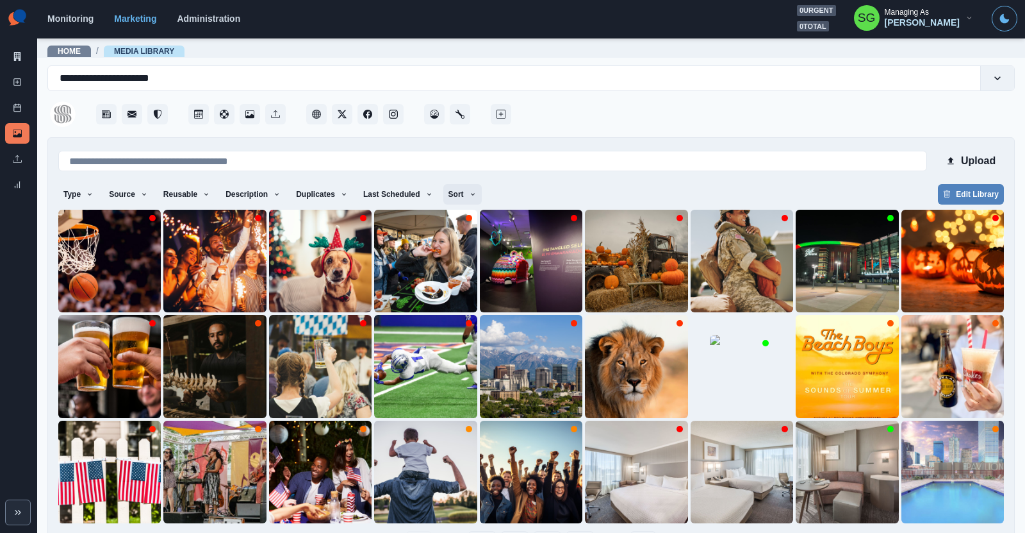
click at [456, 196] on button "Sort" at bounding box center [462, 194] width 38 height 21
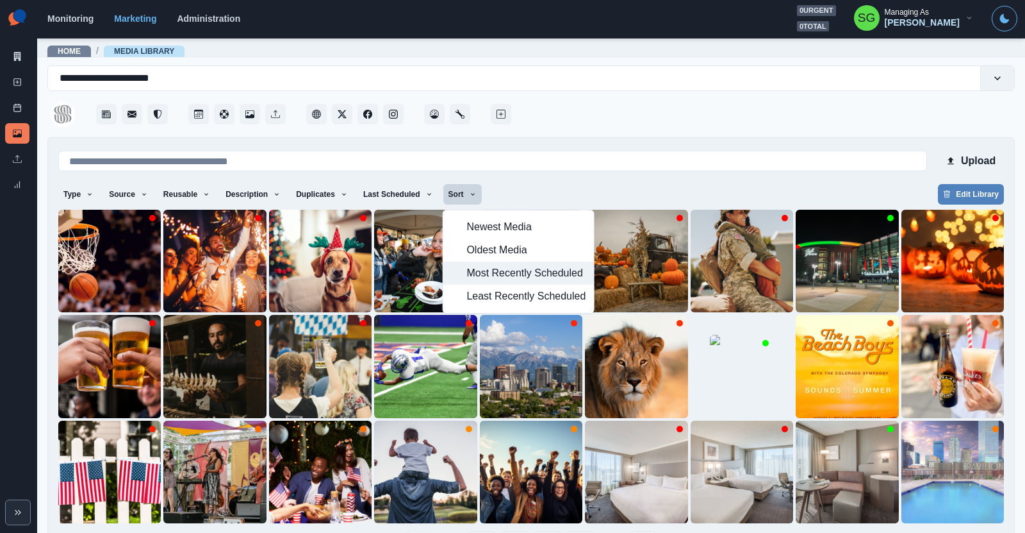
click at [479, 269] on span "Most Recently Scheduled" at bounding box center [526, 272] width 119 height 15
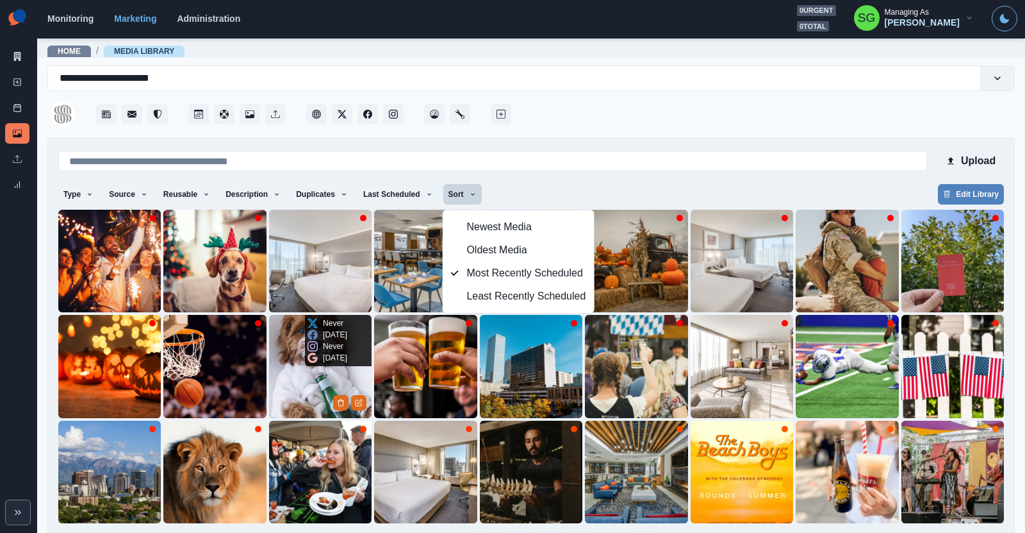
click at [288, 365] on img at bounding box center [320, 366] width 103 height 103
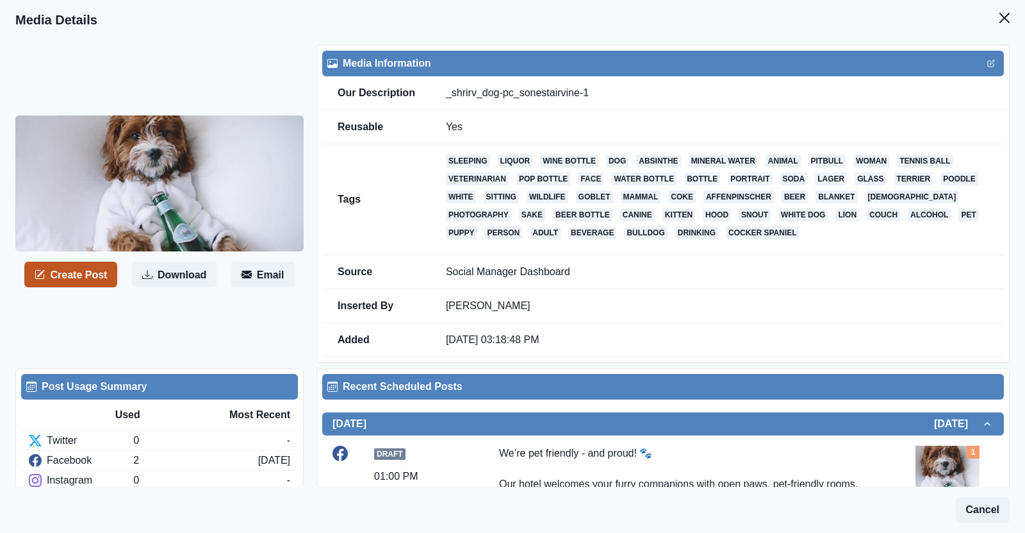
click at [112, 281] on button "Create Post" at bounding box center [70, 274] width 93 height 26
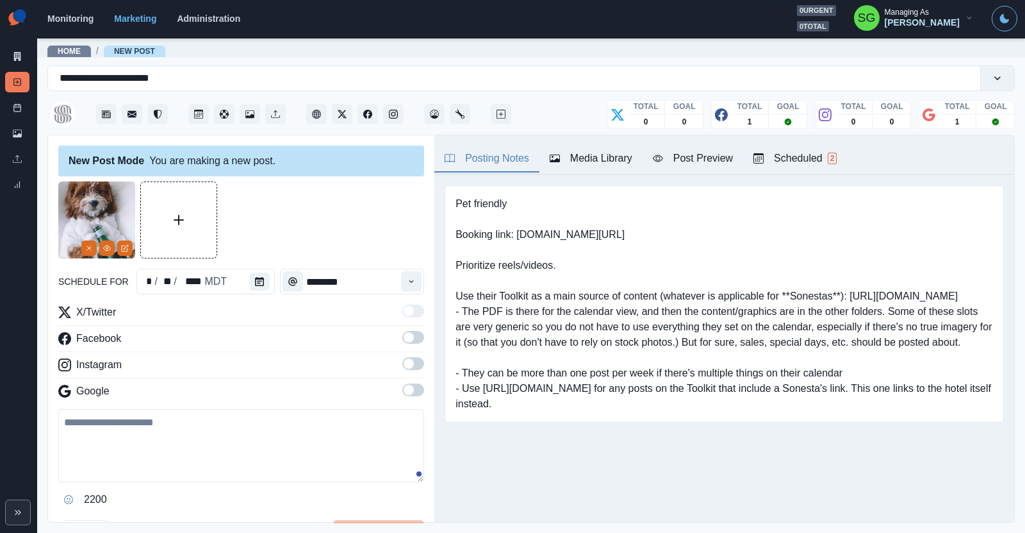
click at [158, 420] on textarea at bounding box center [241, 445] width 366 height 73
paste textarea "**********"
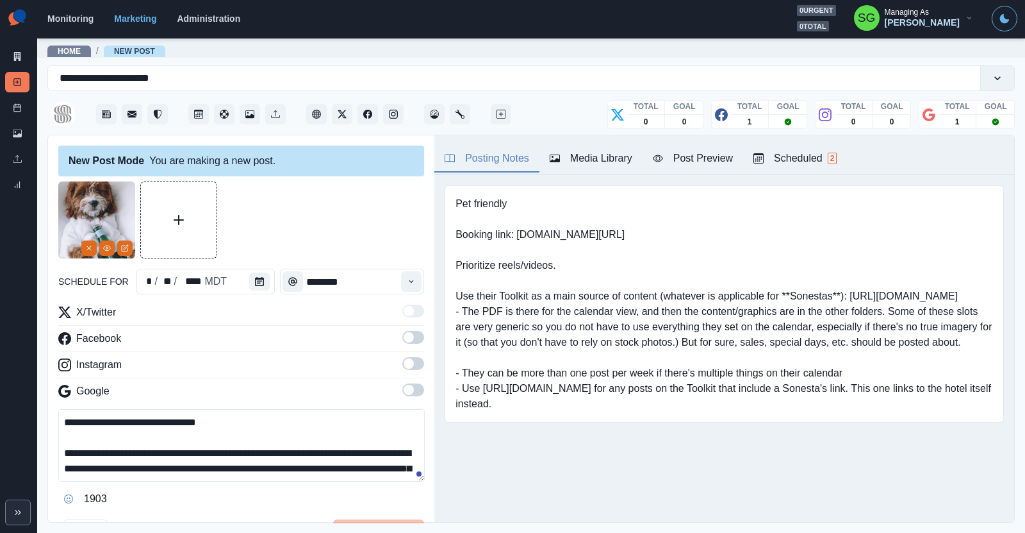
scroll to position [54, 0]
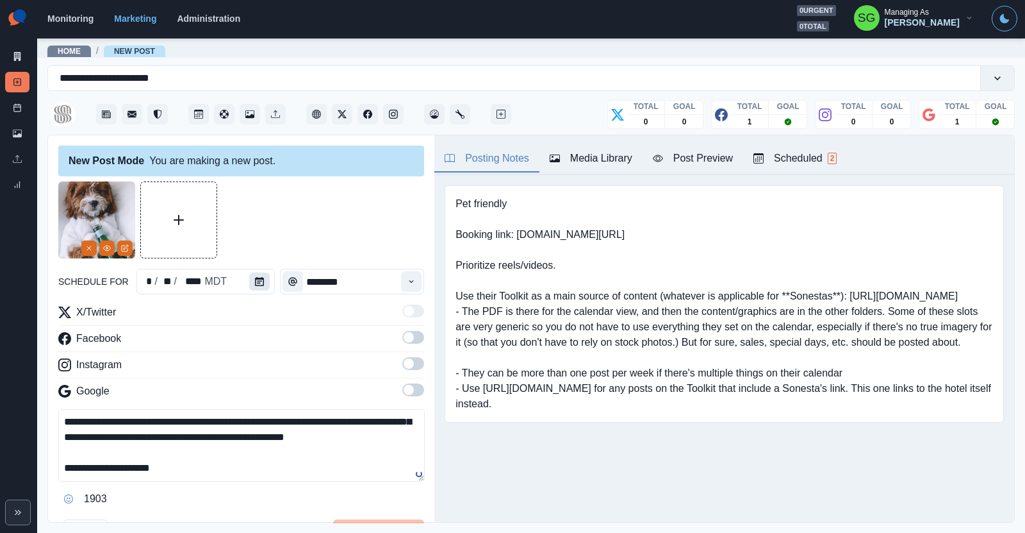
type textarea "**********"
click at [251, 283] on button "Calendar" at bounding box center [259, 281] width 21 height 18
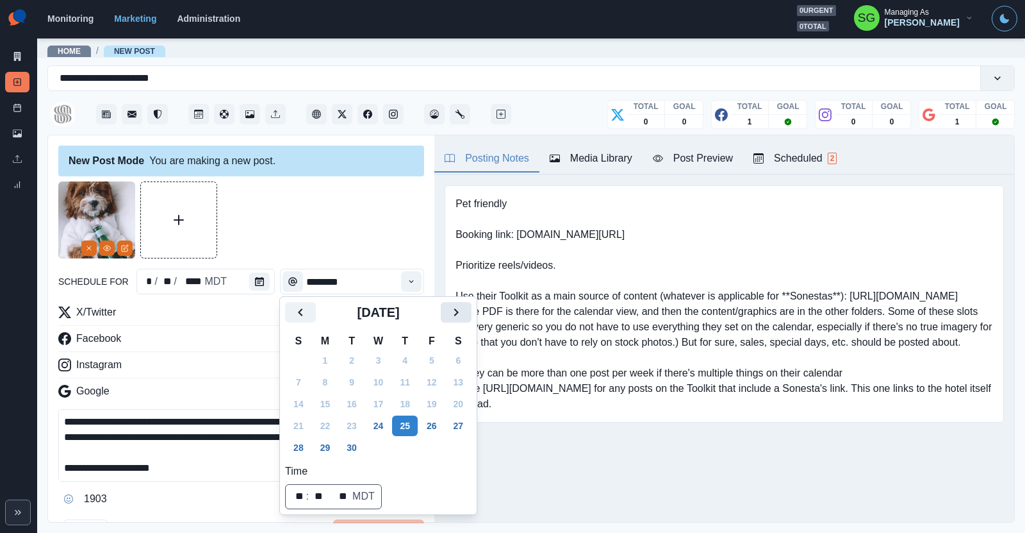
click at [449, 315] on icon "Next" at bounding box center [456, 311] width 15 height 15
click at [411, 402] on button "16" at bounding box center [405, 403] width 26 height 21
click at [411, 288] on button "Time" at bounding box center [411, 281] width 21 height 21
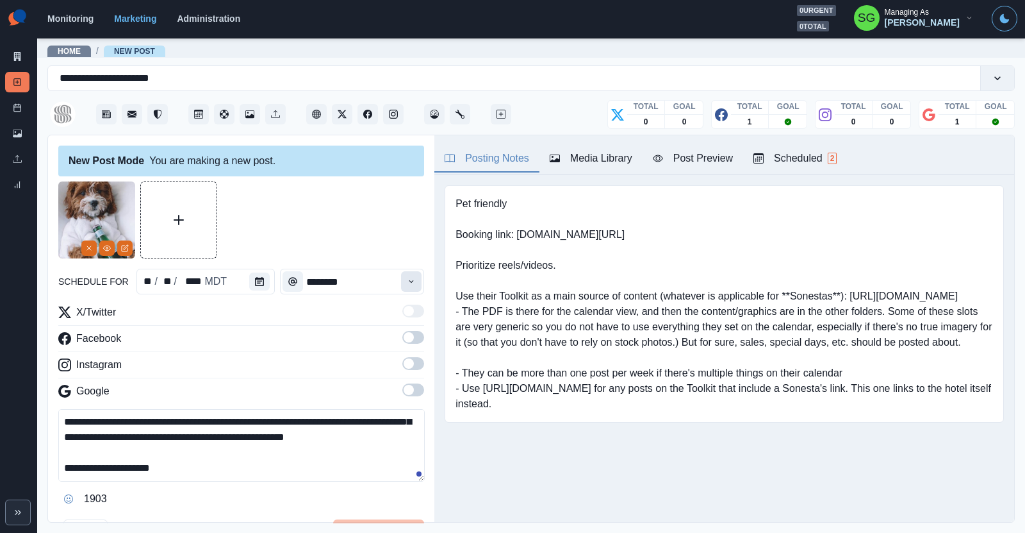
click at [411, 288] on button "Time" at bounding box center [411, 281] width 21 height 21
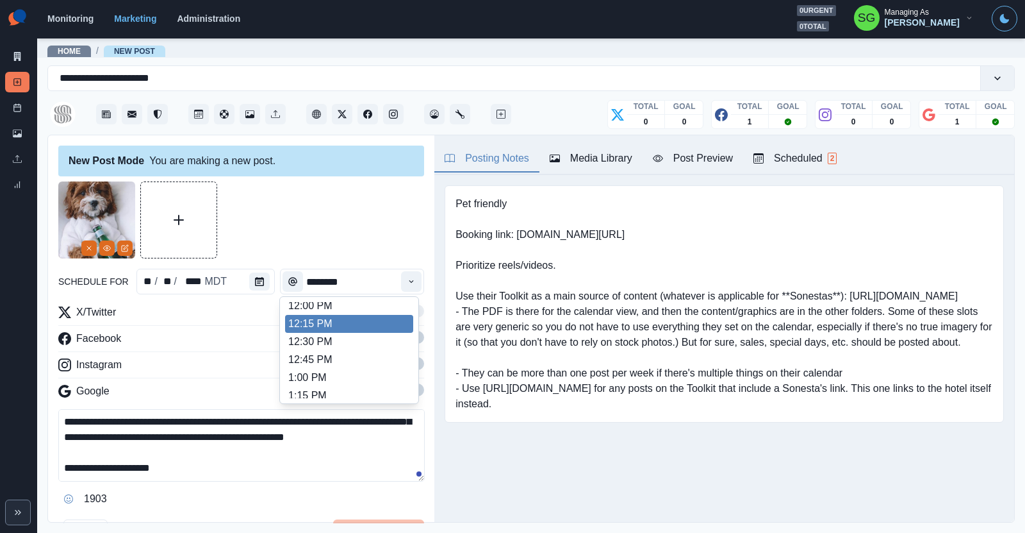
scroll to position [297, 0]
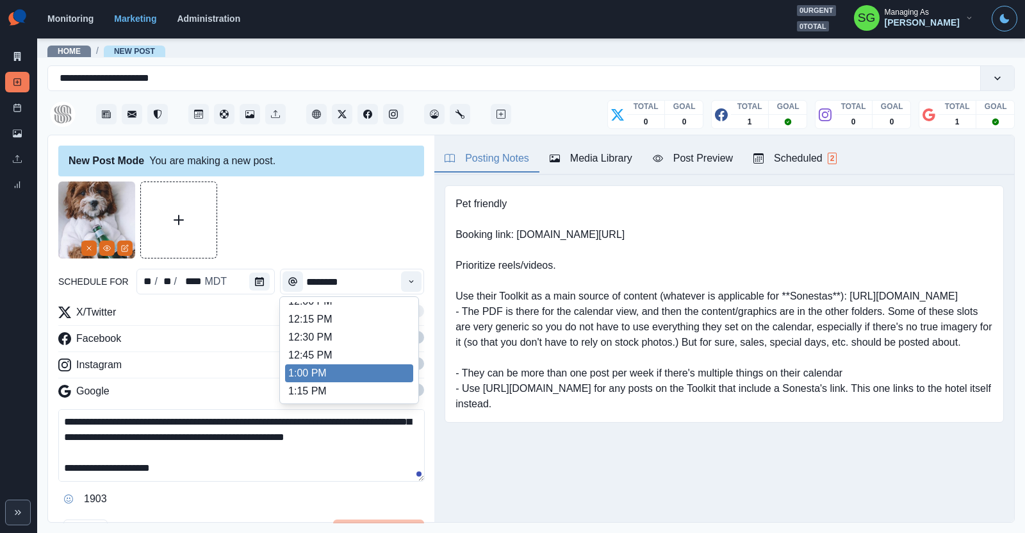
click at [342, 367] on li "1:00 PM" at bounding box center [349, 373] width 128 height 18
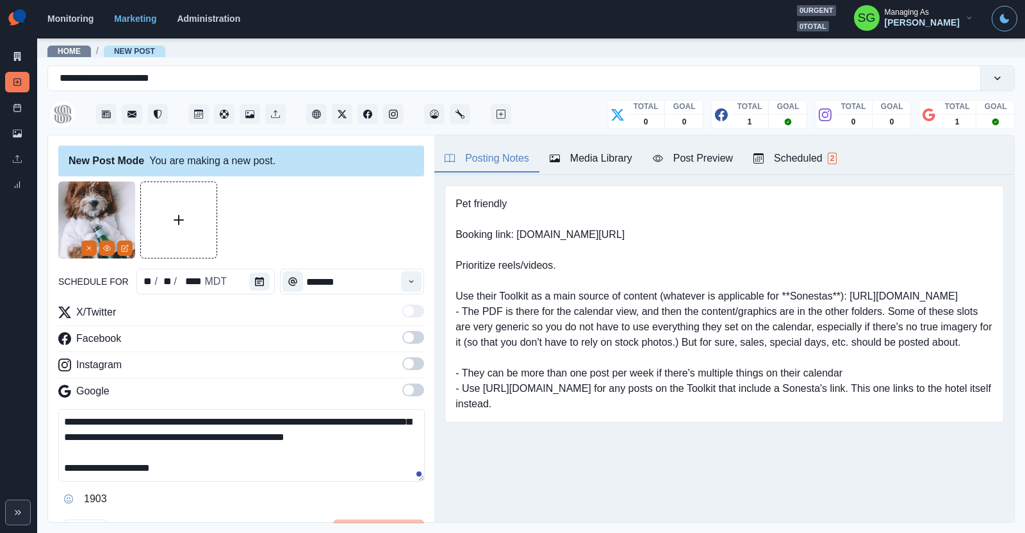
type input "*******"
click at [418, 361] on span at bounding box center [413, 363] width 22 height 13
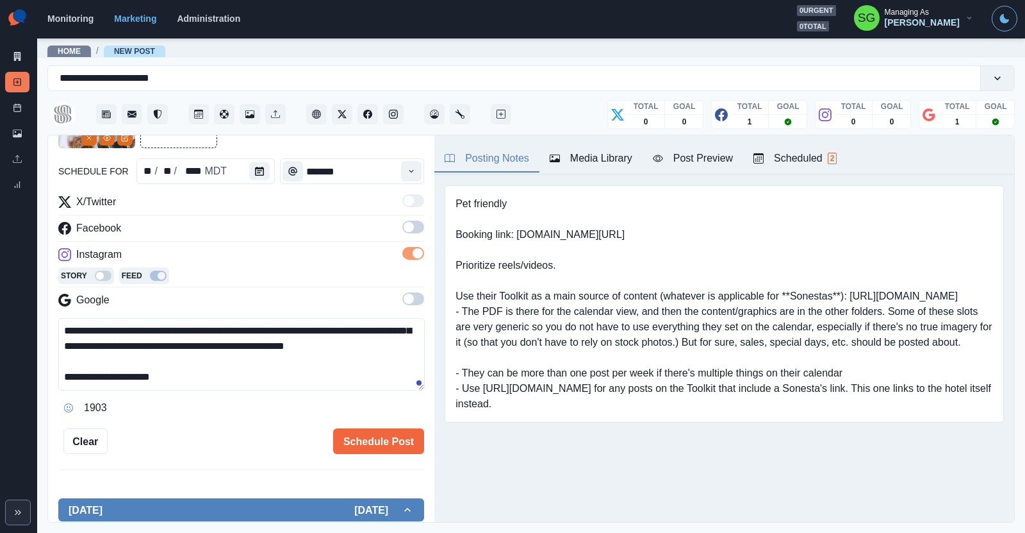
scroll to position [165, 0]
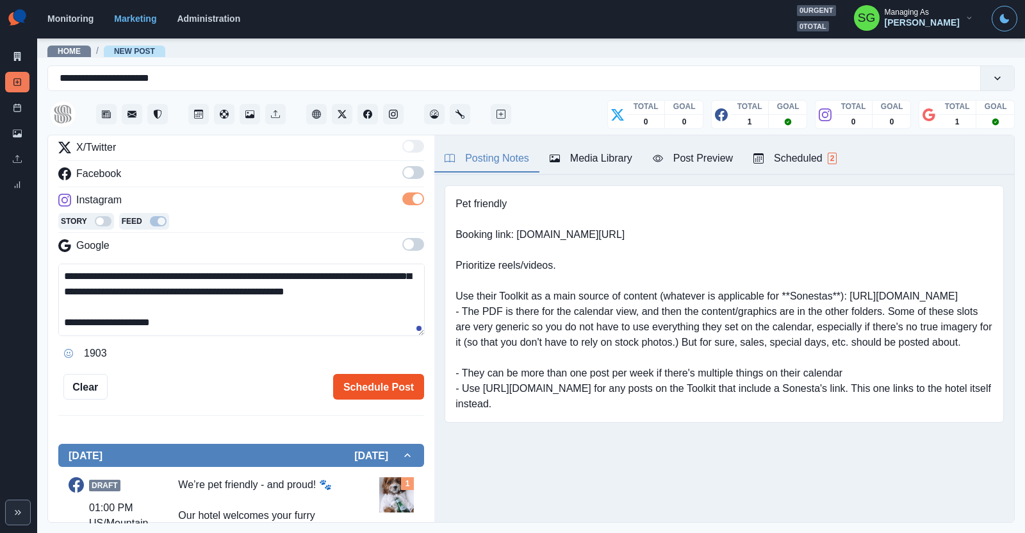
click at [364, 381] on button "Schedule Post" at bounding box center [378, 387] width 91 height 26
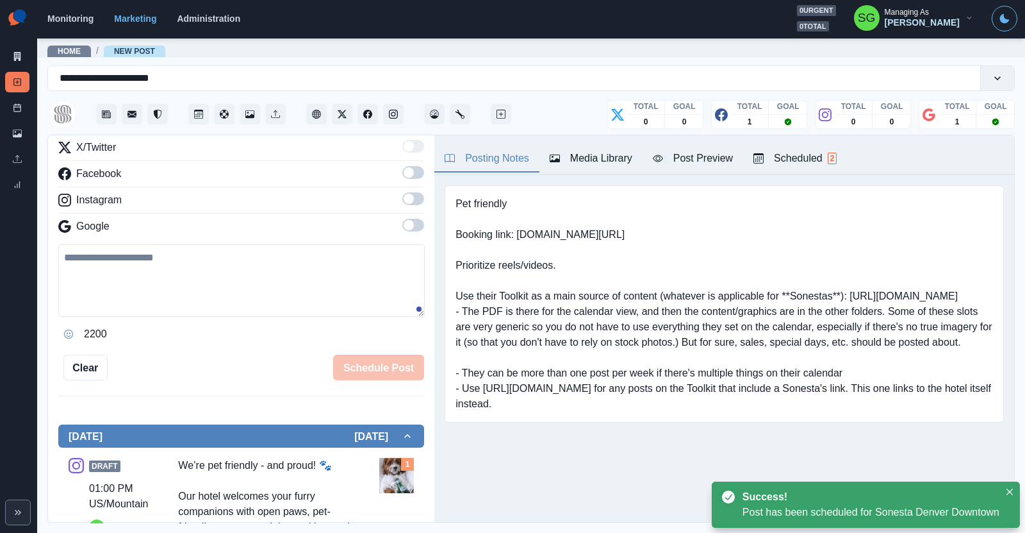
scroll to position [0, 0]
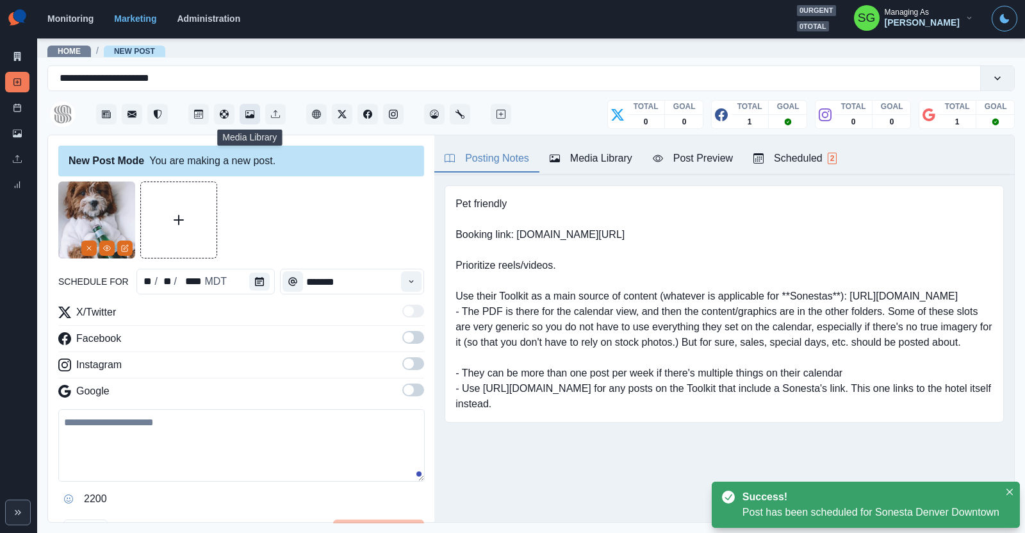
click at [245, 116] on icon "Media Library" at bounding box center [249, 114] width 9 height 8
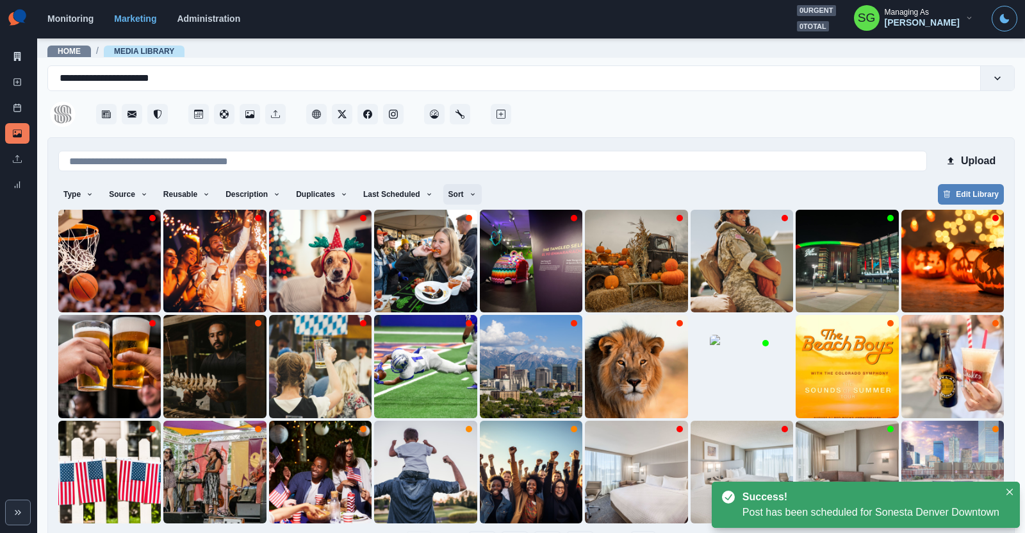
click at [447, 196] on button "Sort" at bounding box center [462, 194] width 38 height 21
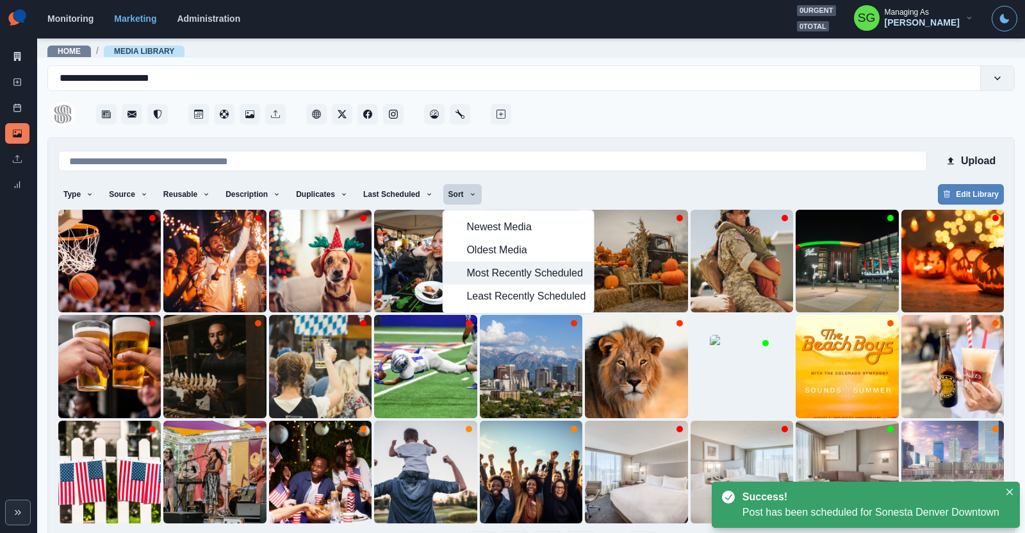
click at [474, 268] on span "Most Recently Scheduled" at bounding box center [526, 272] width 119 height 15
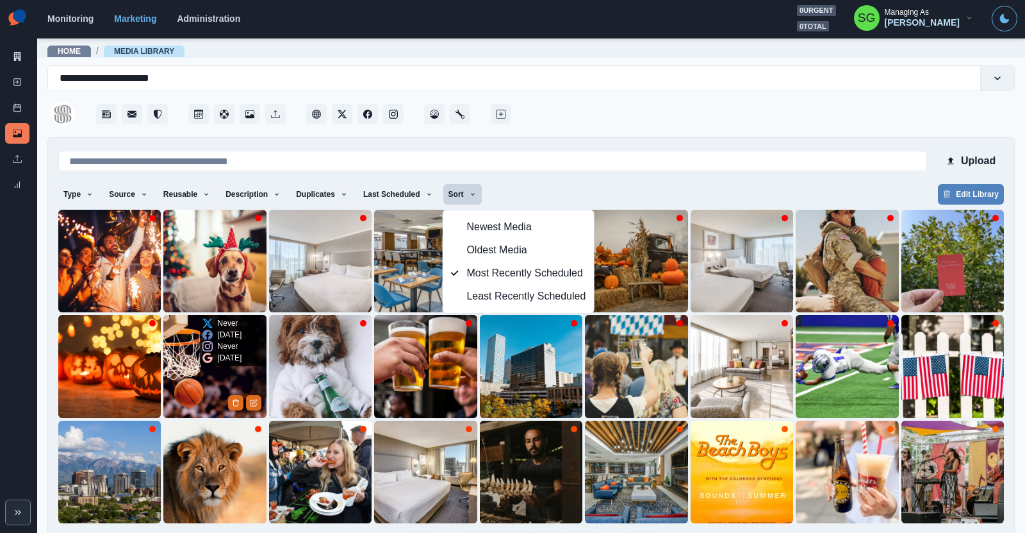
click at [209, 377] on img at bounding box center [214, 366] width 103 height 103
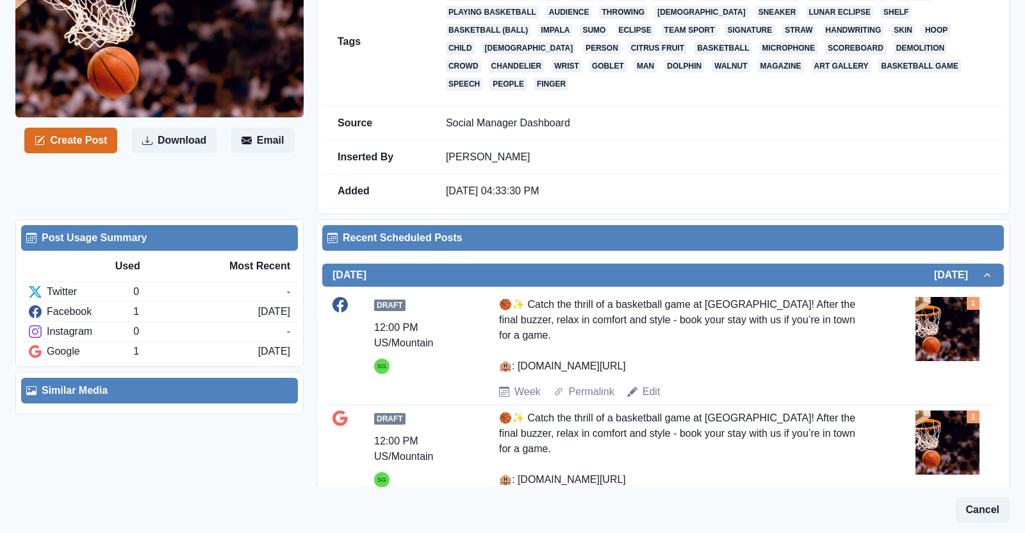
scroll to position [167, 0]
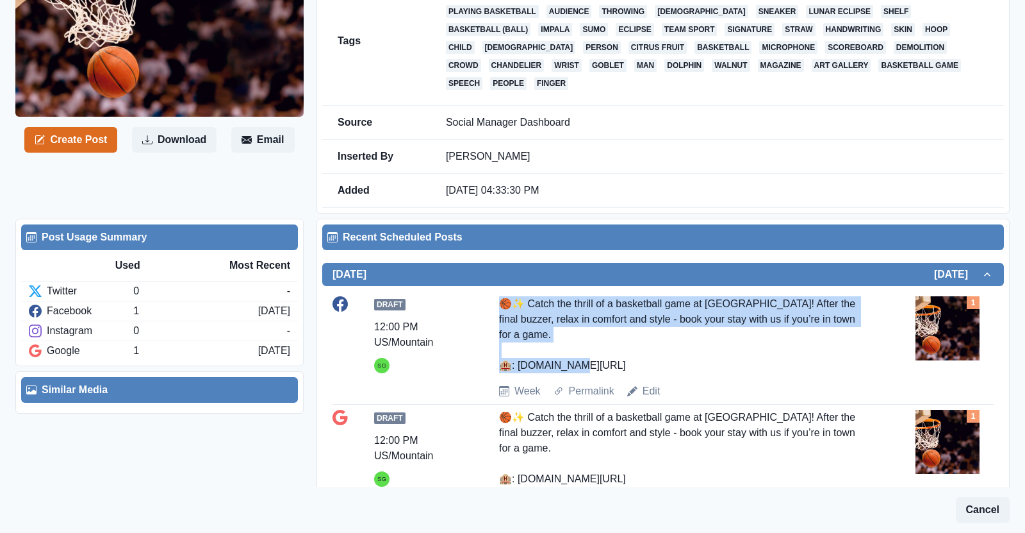
drag, startPoint x: 611, startPoint y: 330, endPoint x: 495, endPoint y: 285, distance: 124.6
click at [495, 296] on div "Draft 12:00 PM US/Mountain SG 🏀✨ Catch the thrill of a basketball game at Ball …" at bounding box center [663, 347] width 661 height 103
copy div "🏀✨ Catch the thrill of a basketball game at Ball Arena! After the final buzzer,…"
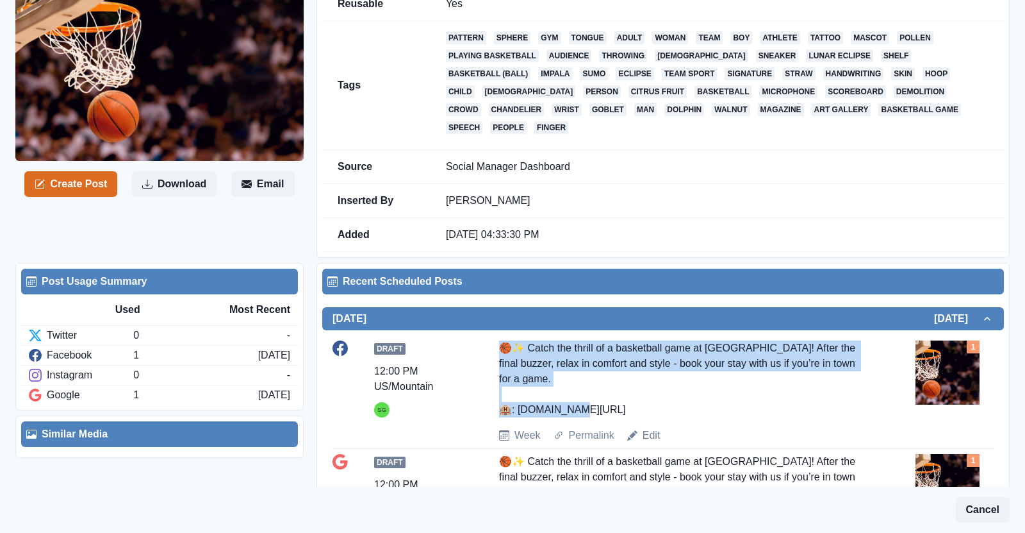
scroll to position [47, 0]
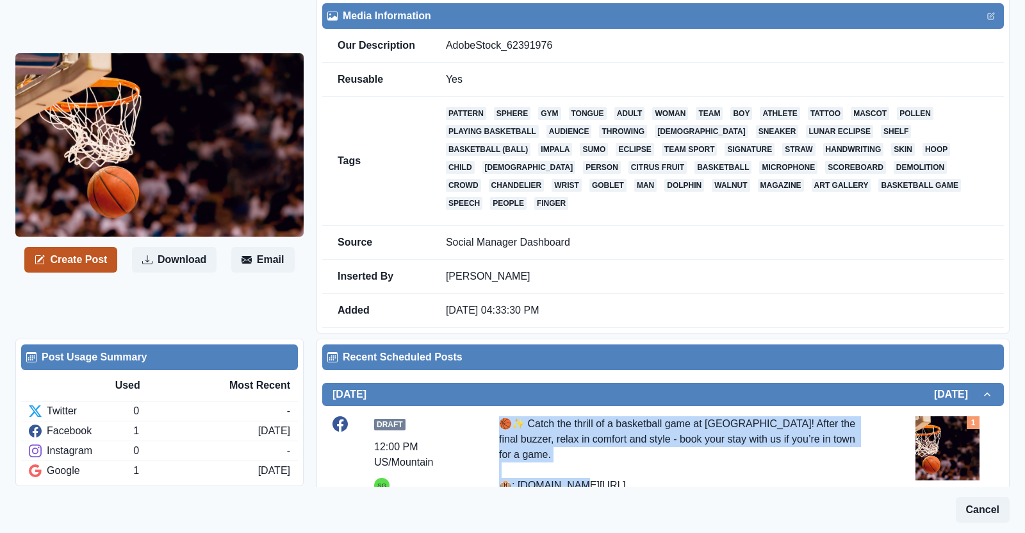
click at [88, 247] on button "Create Post" at bounding box center [70, 260] width 93 height 26
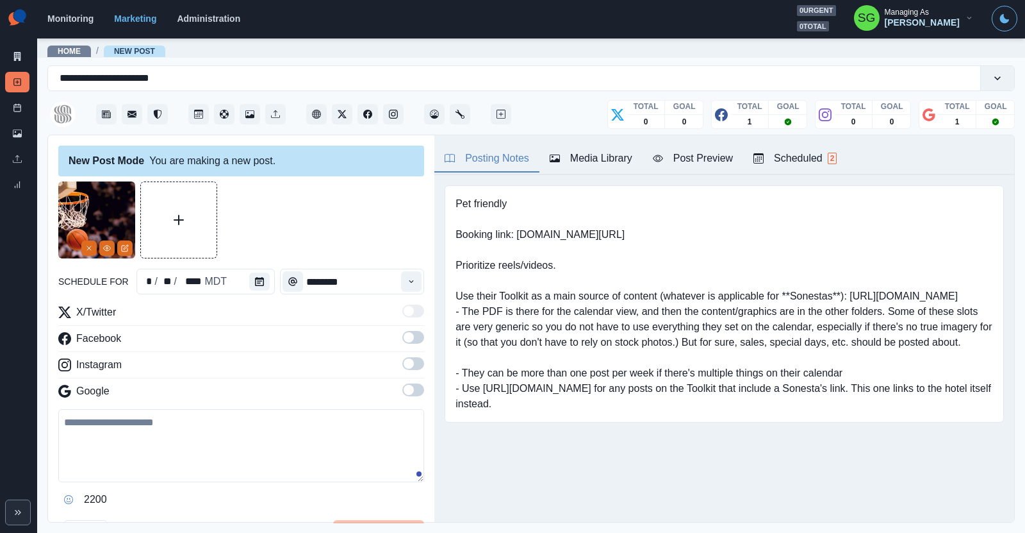
click at [187, 436] on textarea at bounding box center [241, 445] width 366 height 73
paste textarea "**********"
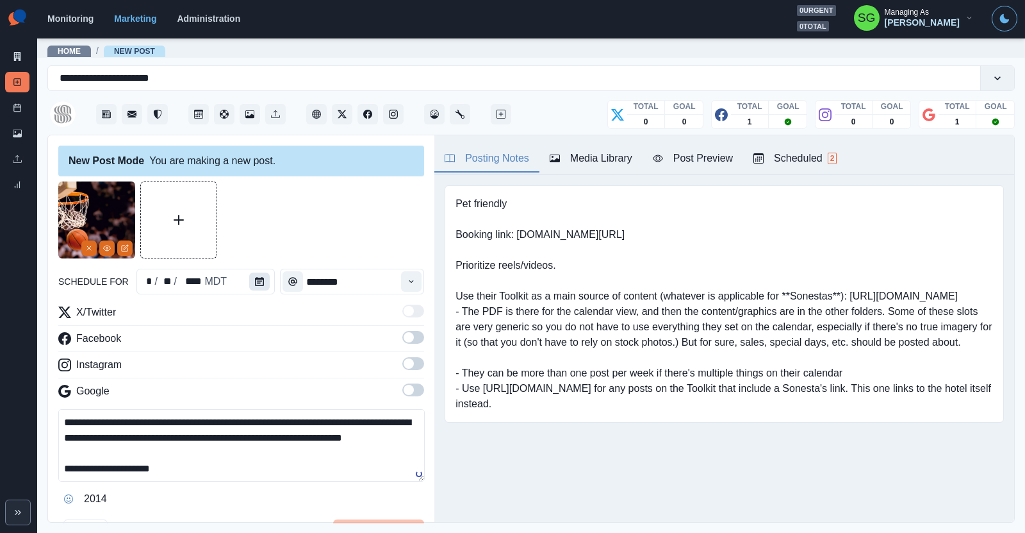
type textarea "**********"
click at [255, 283] on icon "Calendar" at bounding box center [259, 281] width 9 height 9
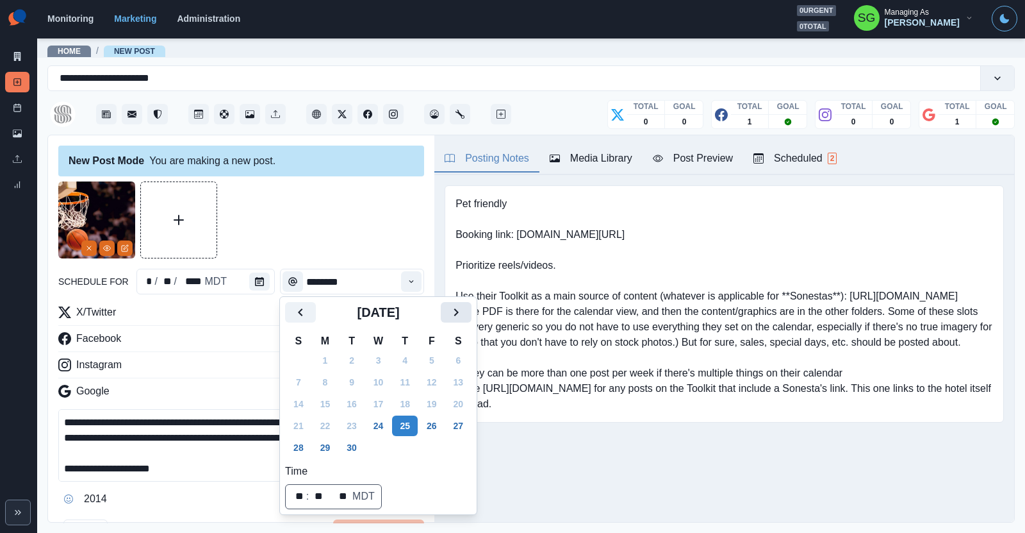
click at [450, 309] on icon "Next" at bounding box center [456, 311] width 15 height 15
click at [350, 429] on button "21" at bounding box center [352, 425] width 26 height 21
click at [406, 282] on button "Time" at bounding box center [411, 281] width 21 height 21
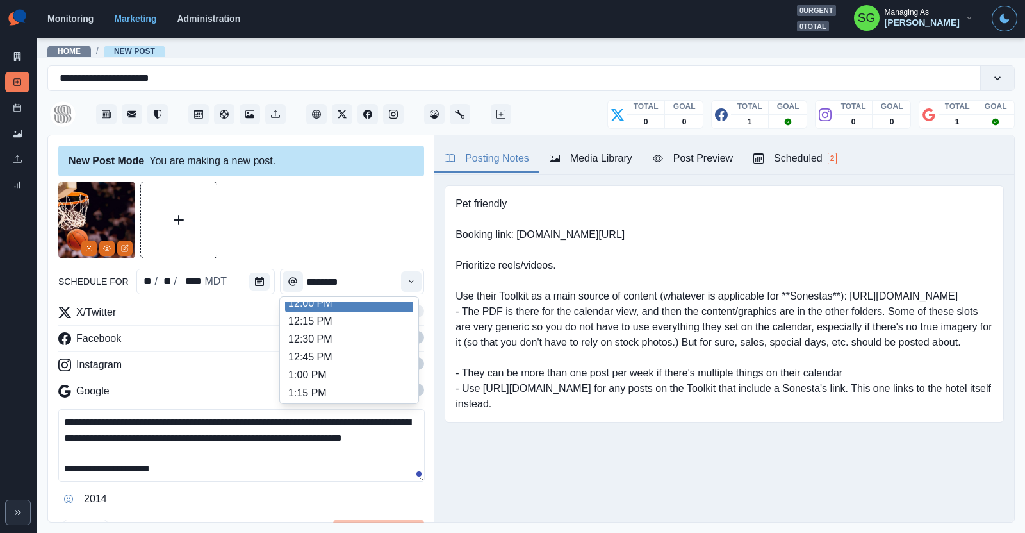
scroll to position [269, 0]
click at [354, 325] on li "12:00 PM" at bounding box center [349, 329] width 128 height 18
type input "********"
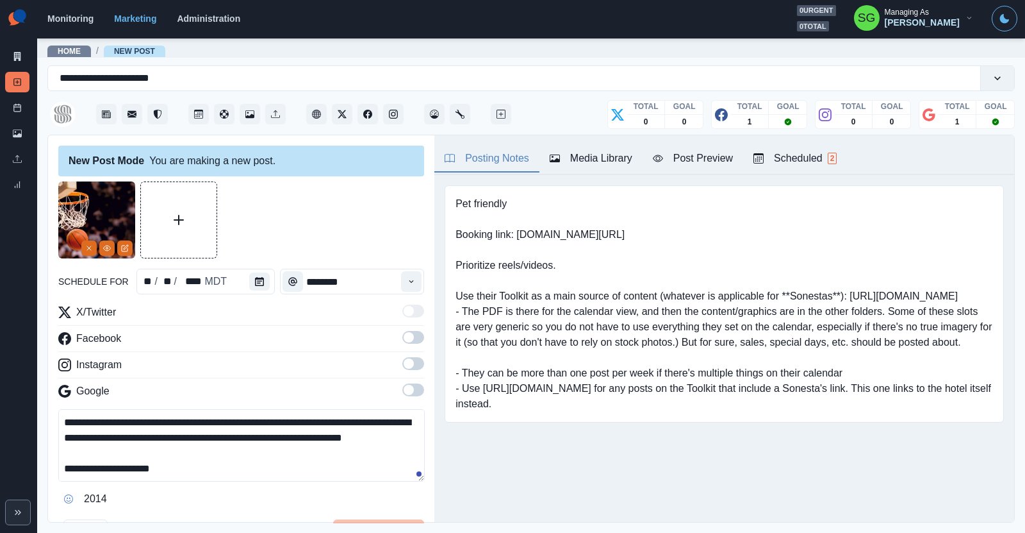
click at [415, 359] on span at bounding box center [413, 363] width 22 height 13
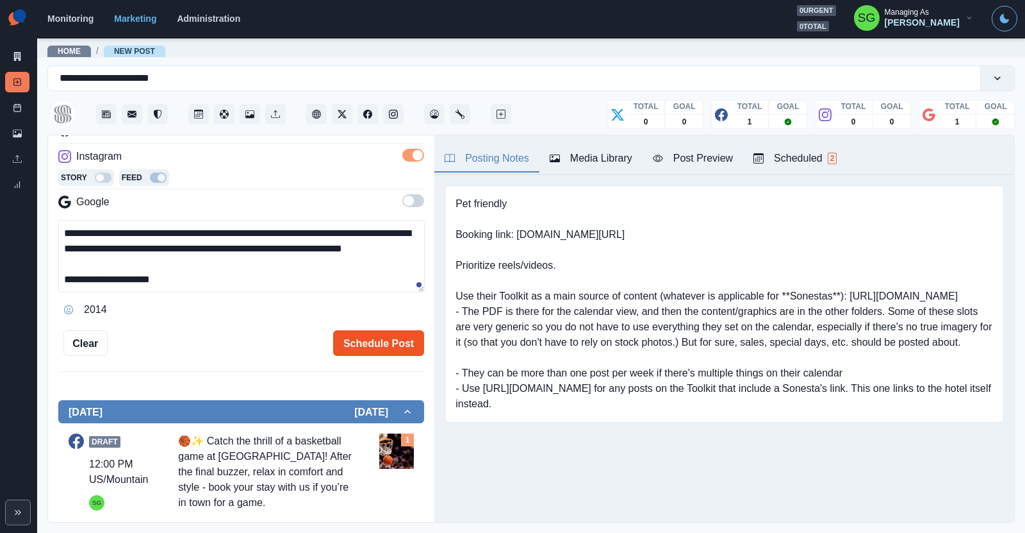
scroll to position [205, 0]
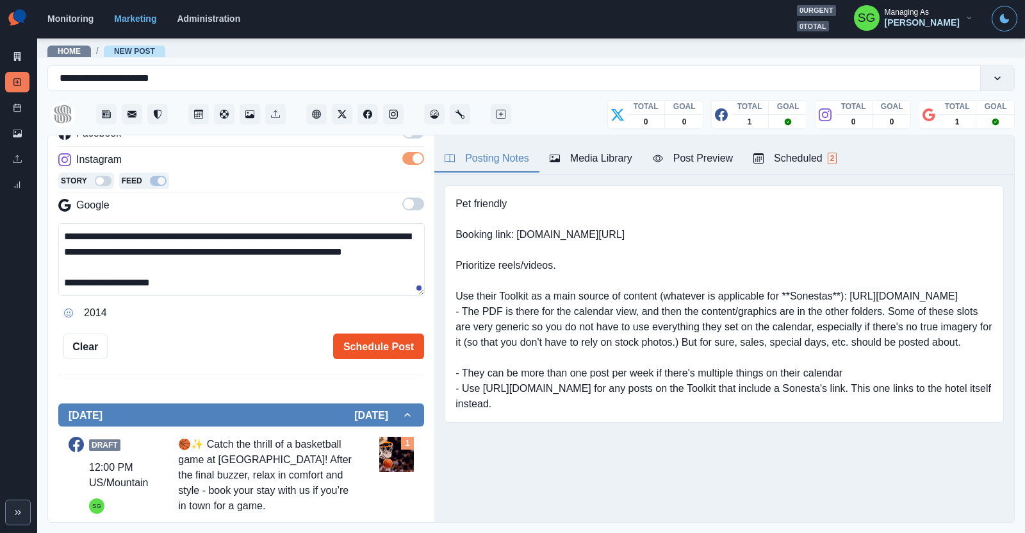
click at [365, 333] on button "Schedule Post" at bounding box center [378, 346] width 91 height 26
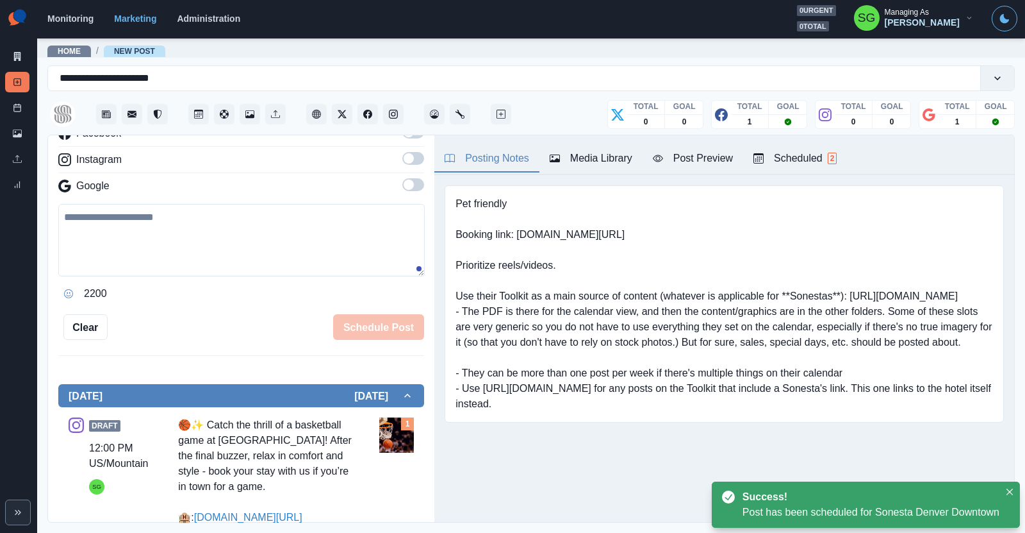
scroll to position [0, 0]
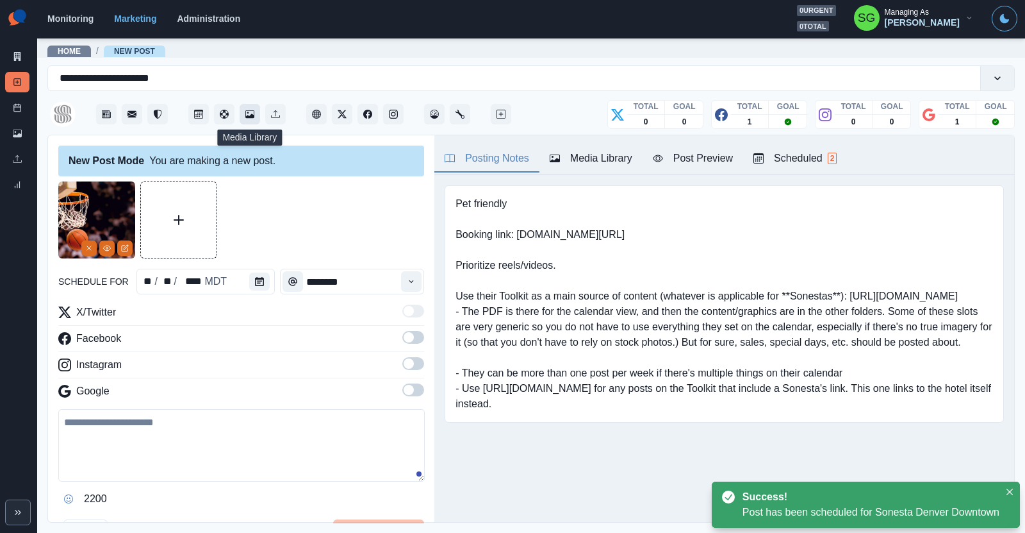
click at [246, 113] on icon "Media Library" at bounding box center [249, 114] width 9 height 9
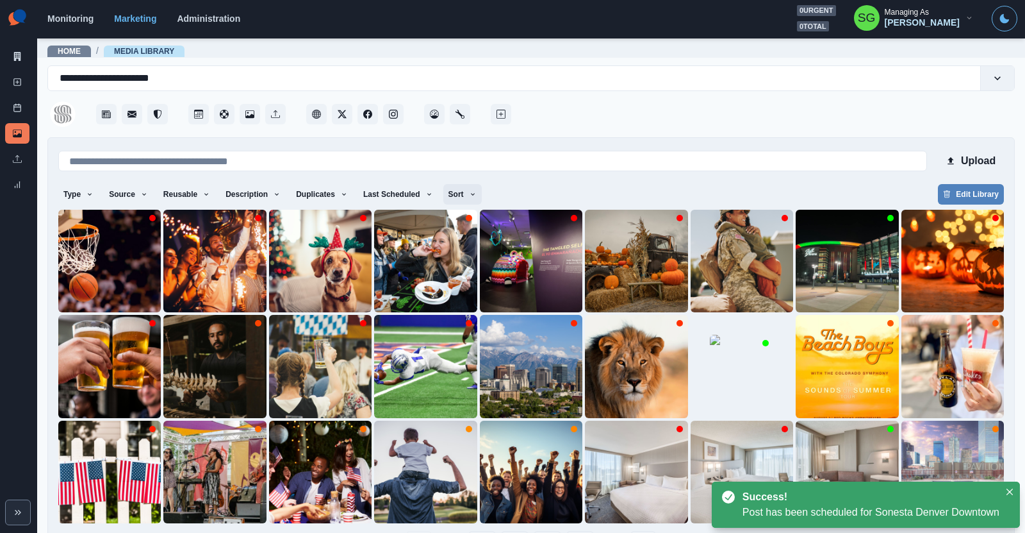
click at [459, 195] on button "Sort" at bounding box center [462, 194] width 38 height 21
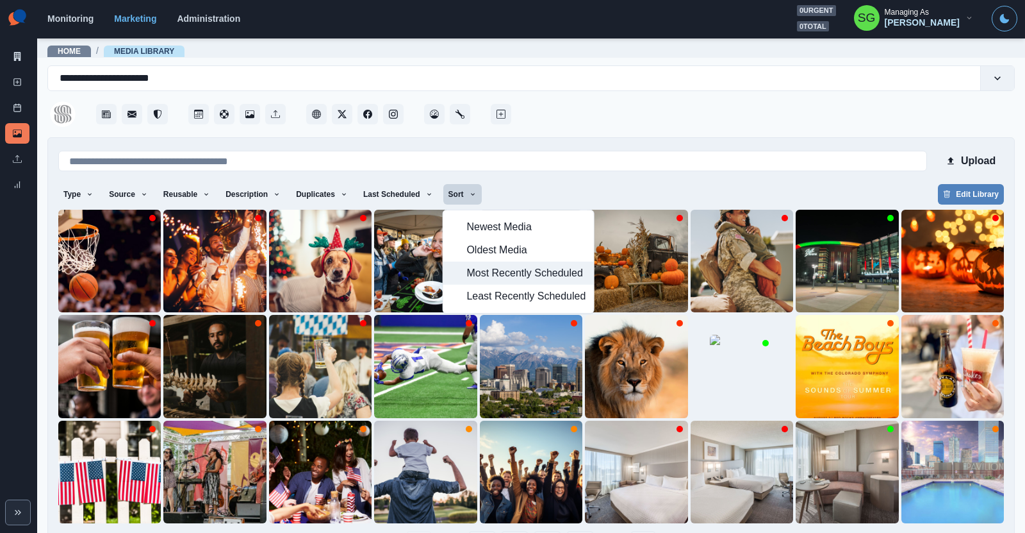
click at [488, 265] on span "Most Recently Scheduled" at bounding box center [526, 272] width 119 height 15
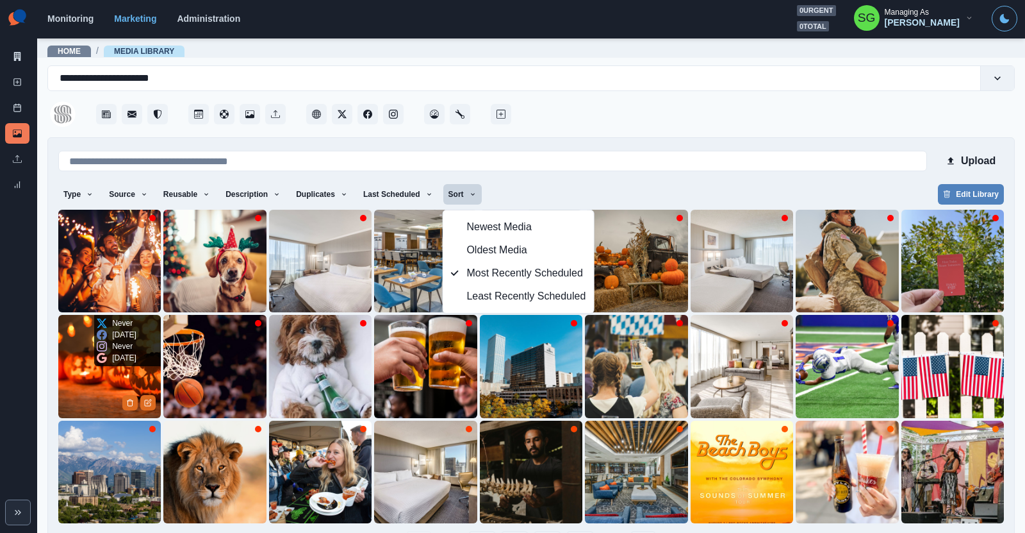
click at [95, 377] on img at bounding box center [109, 366] width 103 height 103
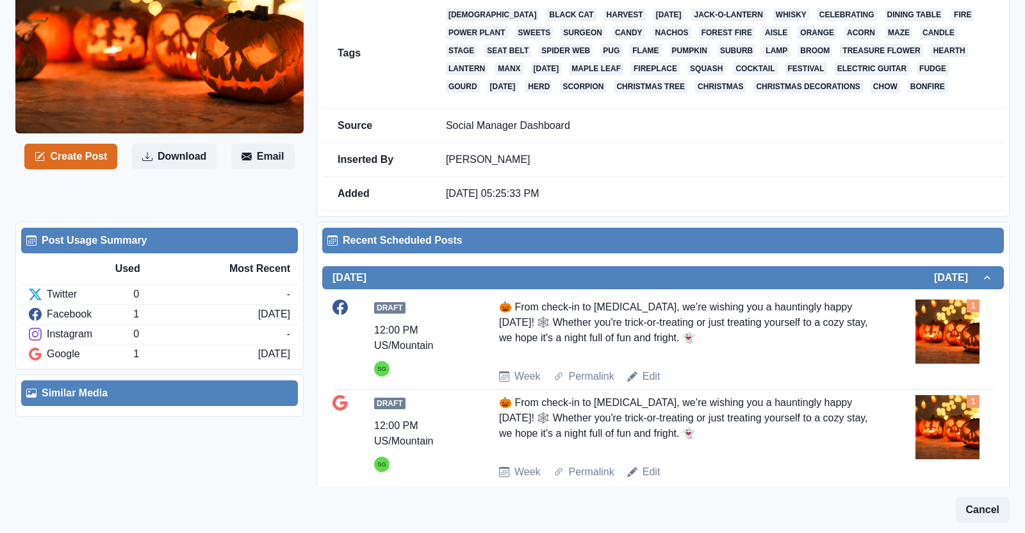
scroll to position [186, 0]
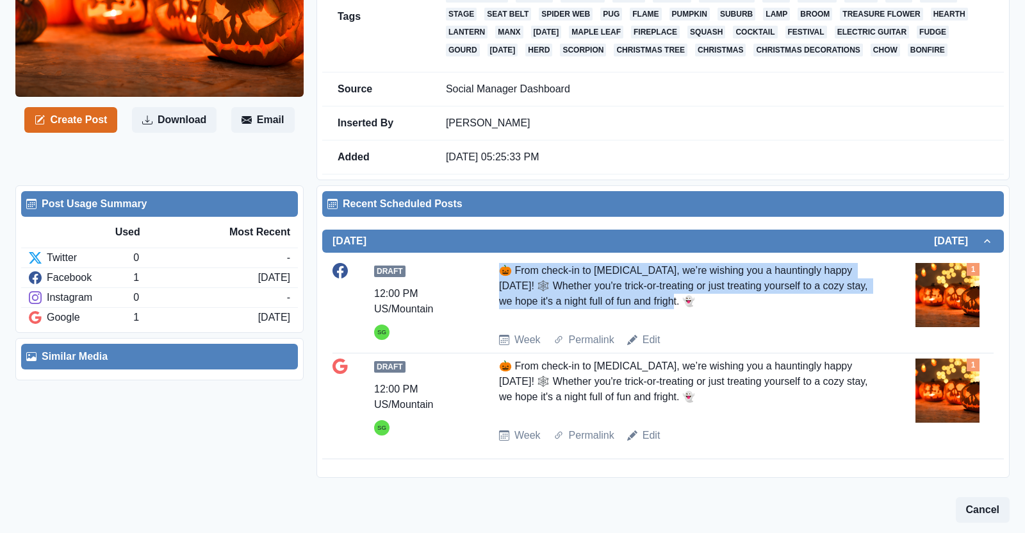
drag, startPoint x: 663, startPoint y: 313, endPoint x: 502, endPoint y: 283, distance: 163.8
click at [502, 283] on div "🎃 From check-in to chills, we’re wishing you a hauntingly happy Halloween! 🕸️ W…" at bounding box center [684, 292] width 370 height 59
copy div "🎃 From check-in to chills, we’re wishing you a hauntingly happy Halloween! 🕸️ W…"
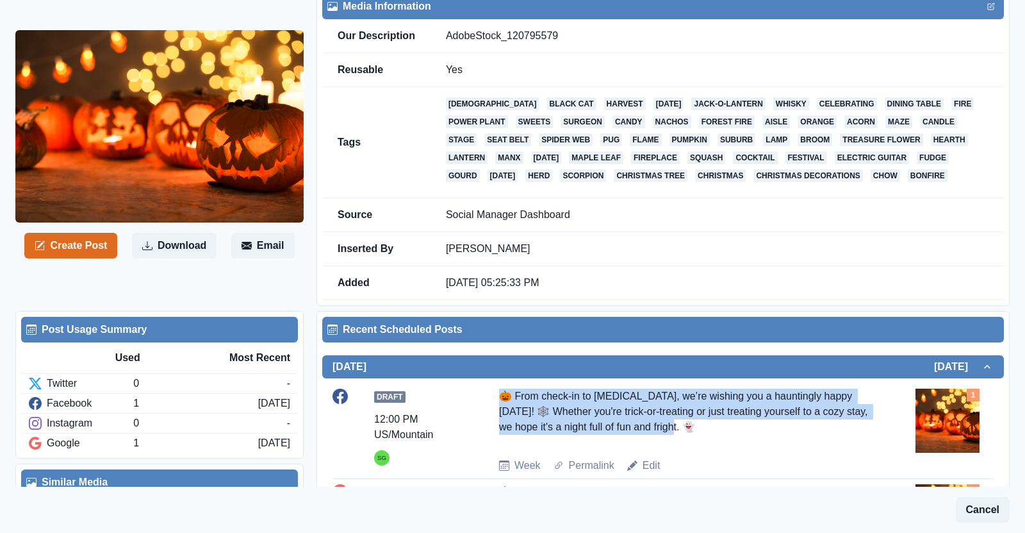
scroll to position [29, 0]
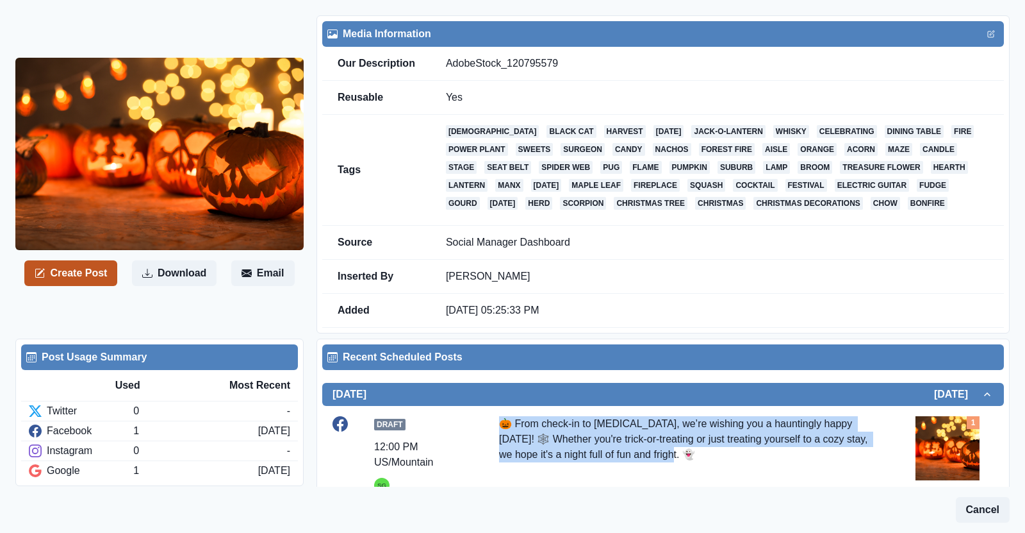
click at [96, 281] on button "Create Post" at bounding box center [70, 273] width 93 height 26
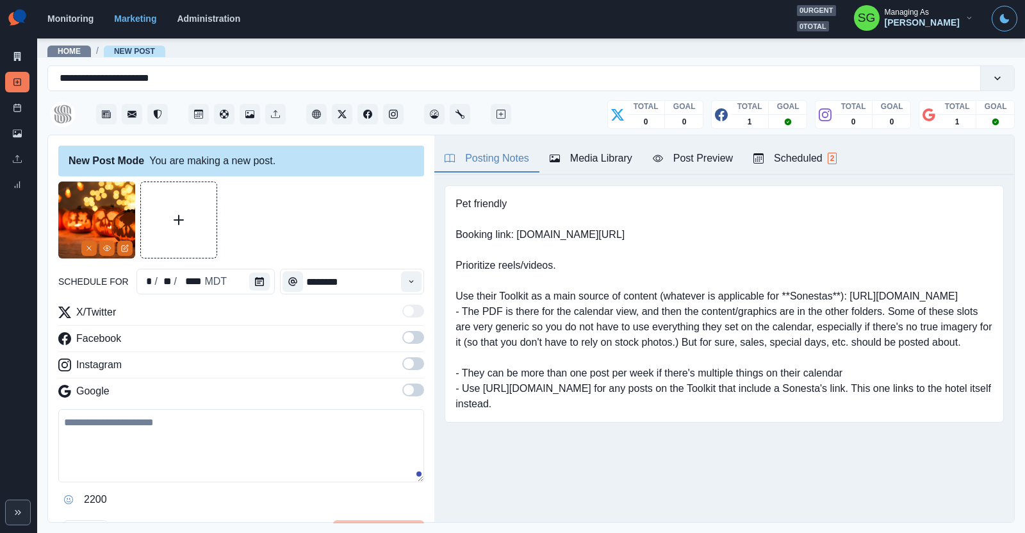
click at [144, 426] on textarea at bounding box center [241, 445] width 366 height 73
paste textarea "**********"
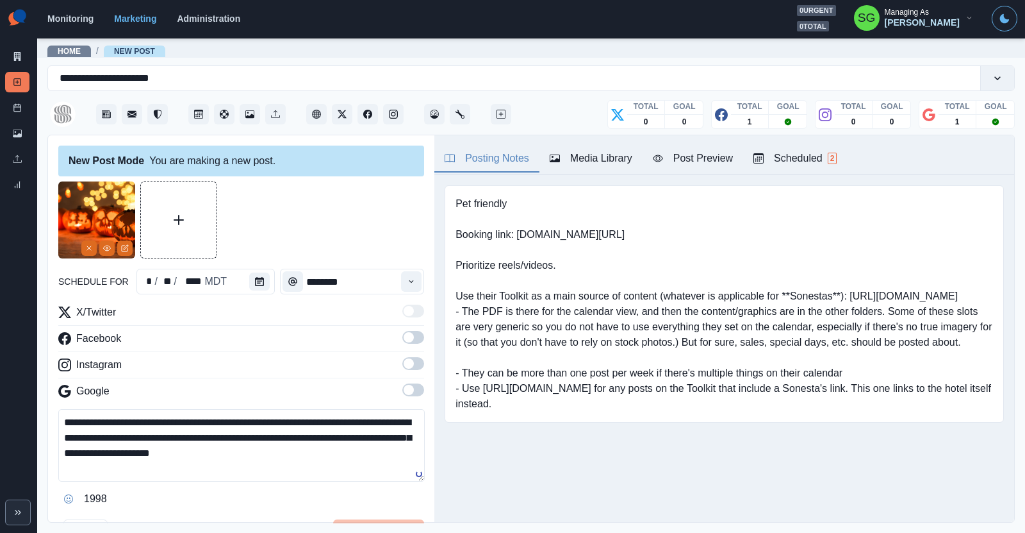
type textarea "**********"
click at [417, 363] on span at bounding box center [413, 363] width 22 height 13
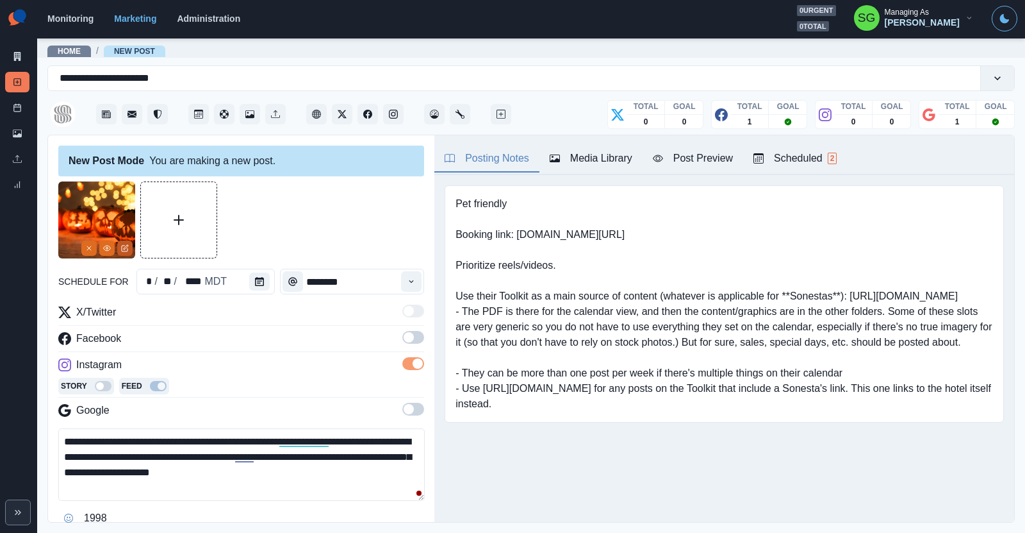
click at [124, 249] on icon "Edit Media" at bounding box center [126, 247] width 4 height 4
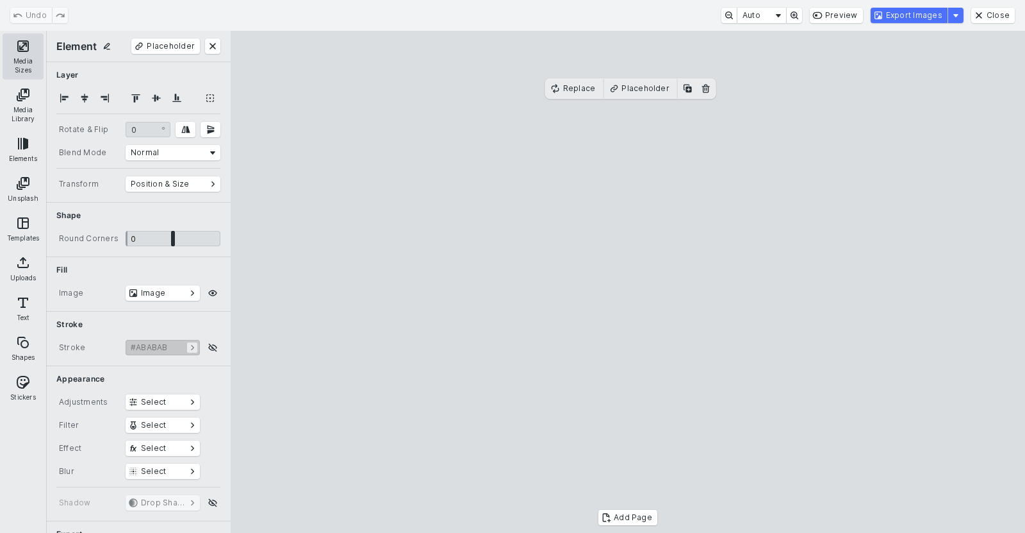
click at [22, 68] on button "Media Sizes" at bounding box center [23, 56] width 41 height 46
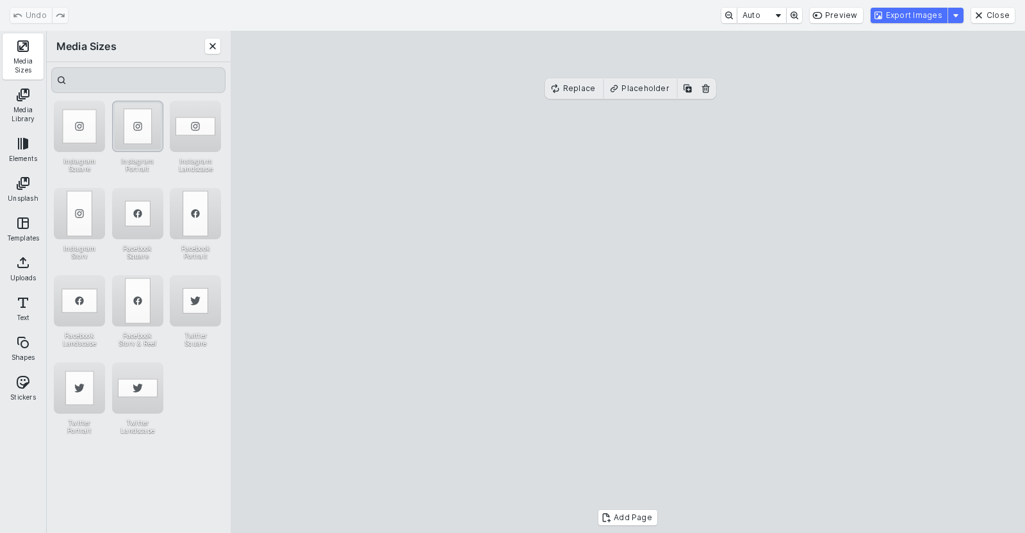
click at [126, 121] on div "Instagram Portrait" at bounding box center [137, 126] width 51 height 51
drag, startPoint x: 570, startPoint y: 263, endPoint x: 494, endPoint y: 263, distance: 75.6
click at [628, 282] on cesdk-canvas "Editor canvas" at bounding box center [628, 282] width 0 height 0
drag, startPoint x: 704, startPoint y: 296, endPoint x: 781, endPoint y: 316, distance: 79.4
click at [628, 282] on cesdk-canvas "Editor canvas" at bounding box center [628, 282] width 0 height 0
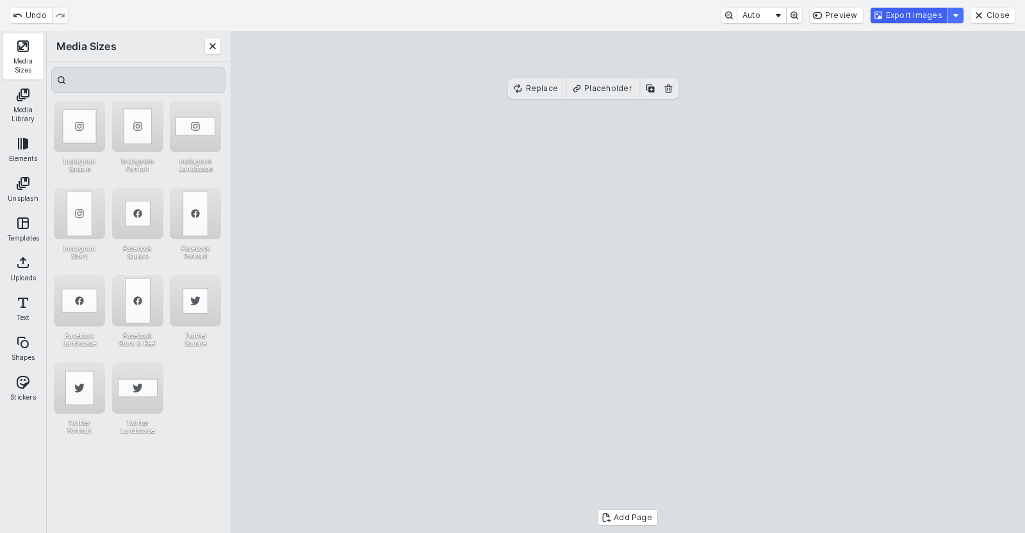
click at [890, 10] on button "Export Images" at bounding box center [909, 15] width 77 height 15
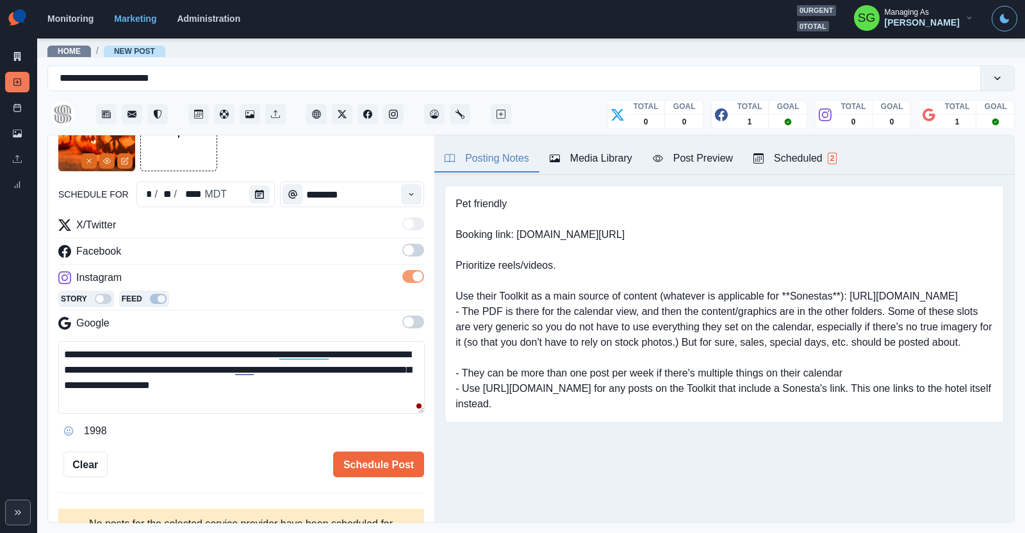
scroll to position [90, 0]
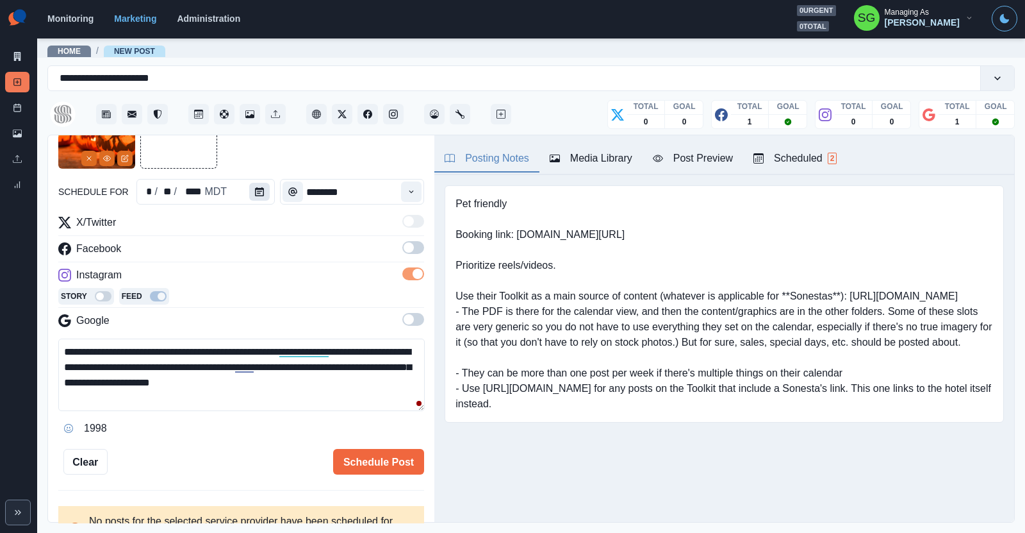
click at [261, 194] on icon "Calendar" at bounding box center [259, 191] width 9 height 9
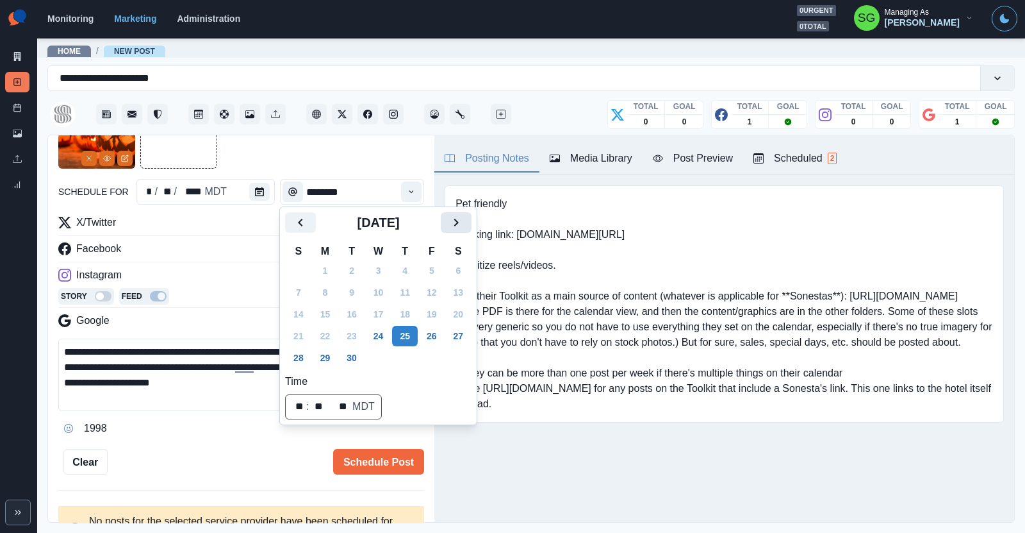
click at [459, 227] on icon "Next" at bounding box center [456, 222] width 15 height 15
click at [434, 362] on button "31" at bounding box center [432, 357] width 26 height 21
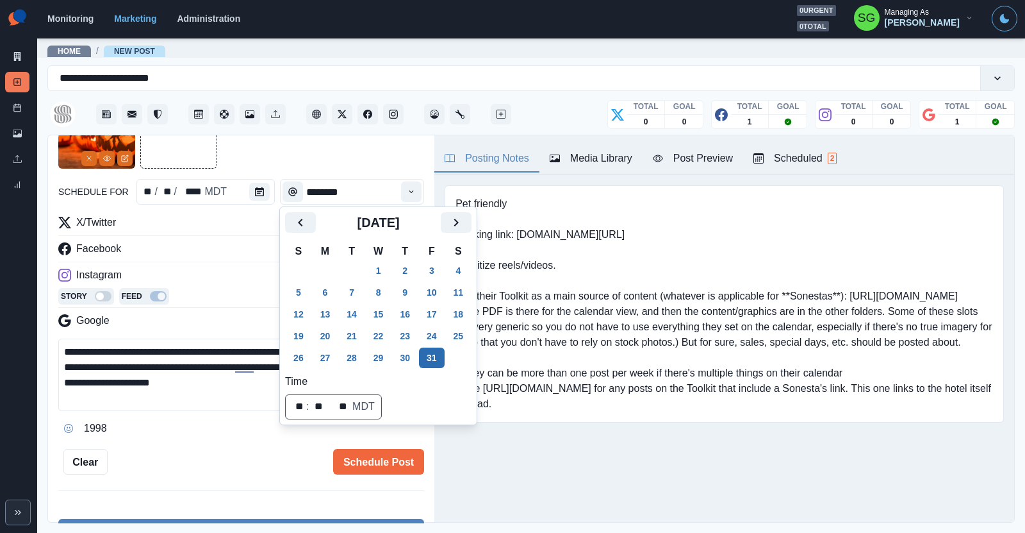
click at [434, 362] on button "31" at bounding box center [432, 357] width 26 height 21
click at [412, 196] on button "Time" at bounding box center [411, 191] width 21 height 21
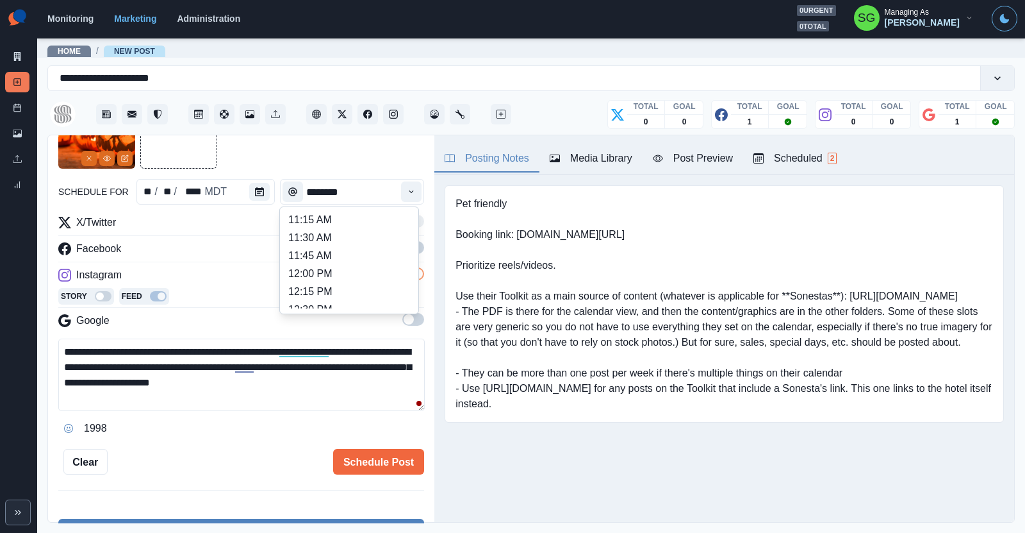
scroll to position [274, 0]
click at [356, 233] on li "12:00 PM" at bounding box center [349, 235] width 128 height 18
type input "********"
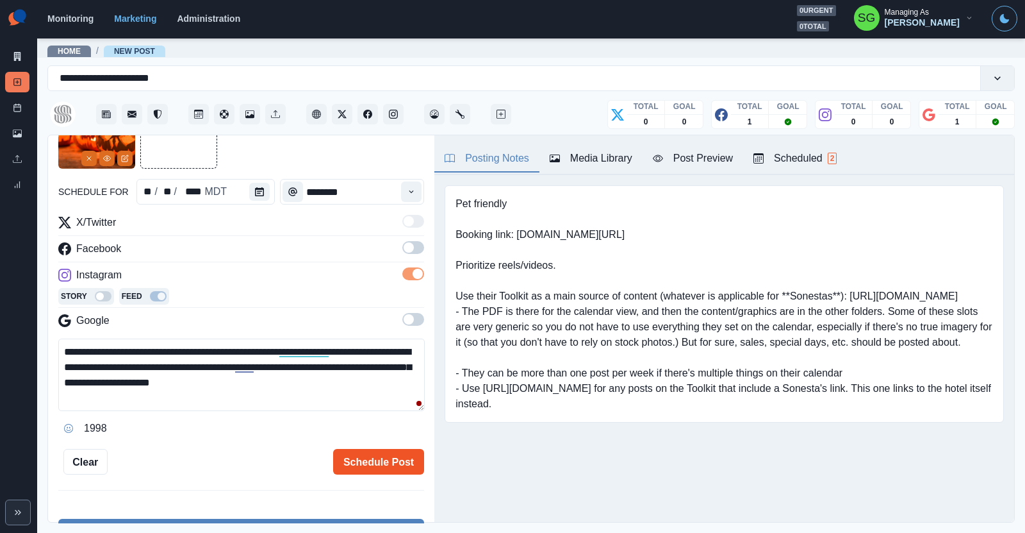
click at [378, 463] on button "Schedule Post" at bounding box center [378, 462] width 91 height 26
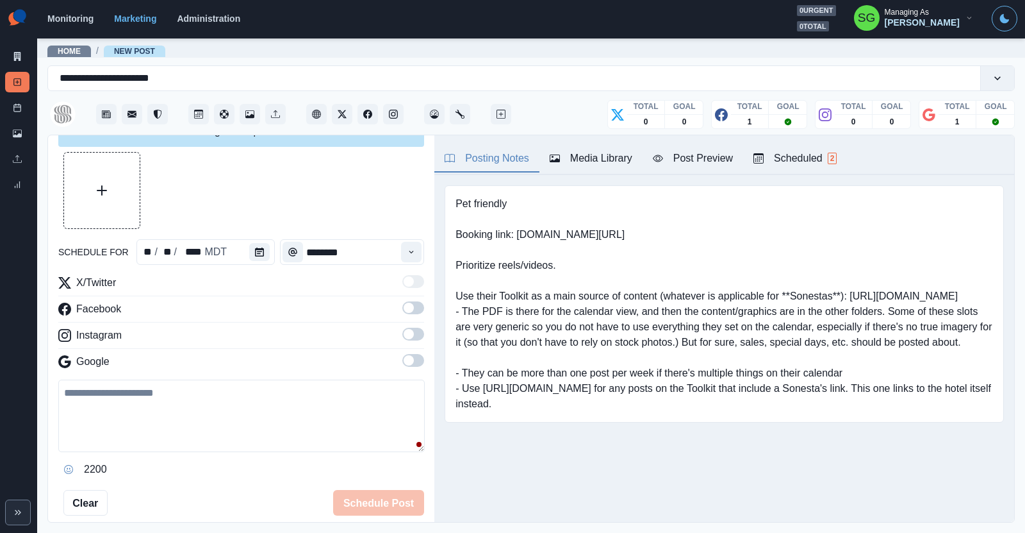
scroll to position [0, 0]
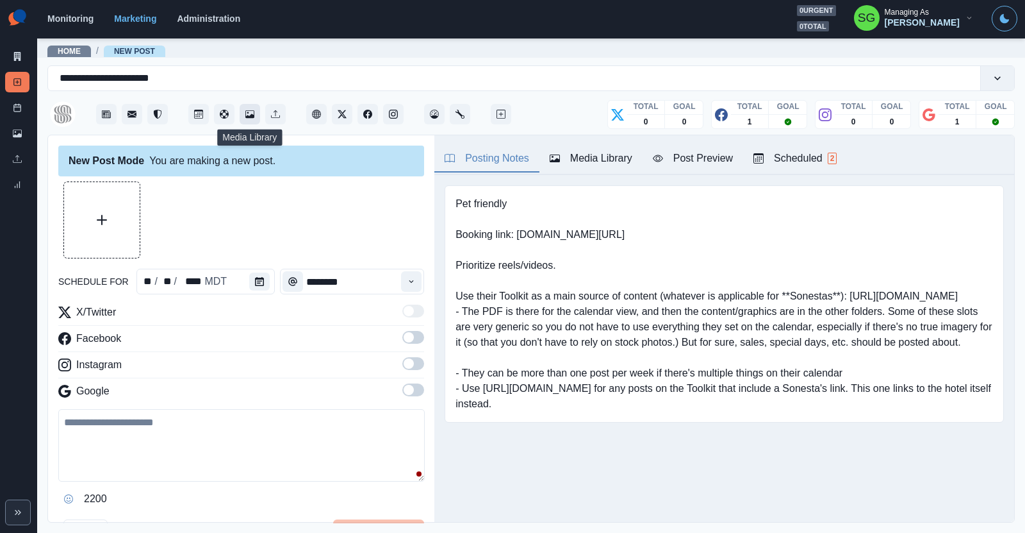
click at [251, 111] on icon "Media Library" at bounding box center [249, 114] width 9 height 9
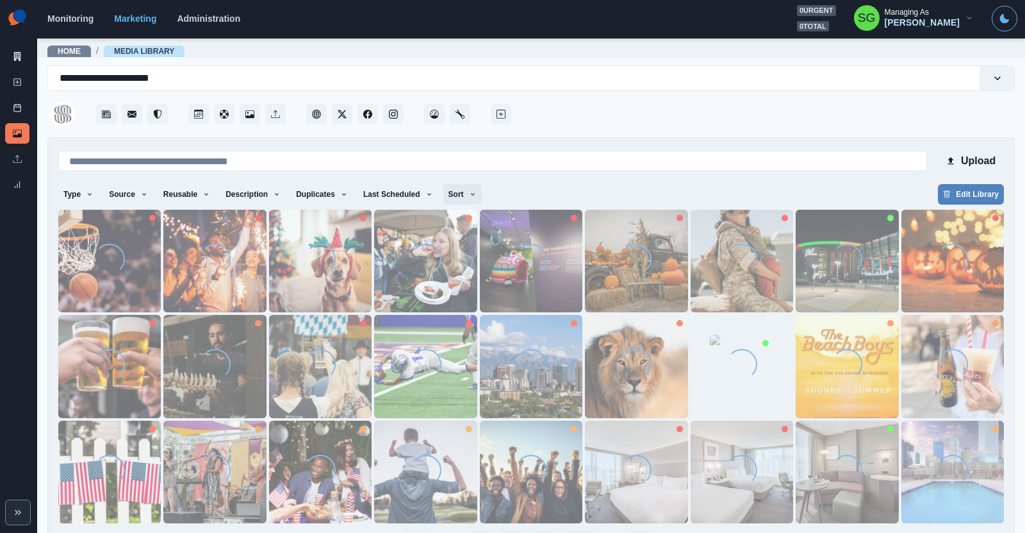
click at [457, 194] on button "Sort" at bounding box center [462, 194] width 38 height 21
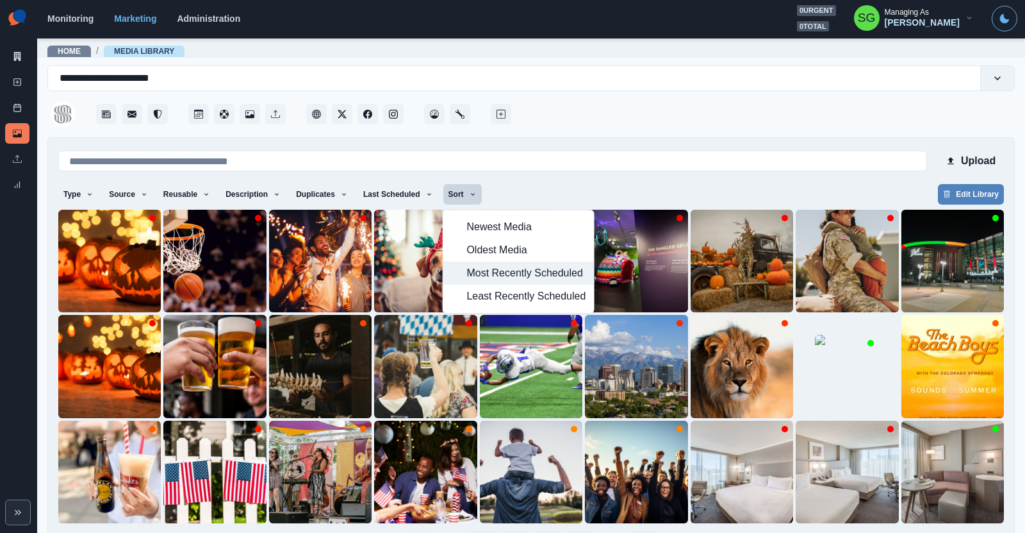
click at [488, 269] on span "Most Recently Scheduled" at bounding box center [526, 272] width 119 height 15
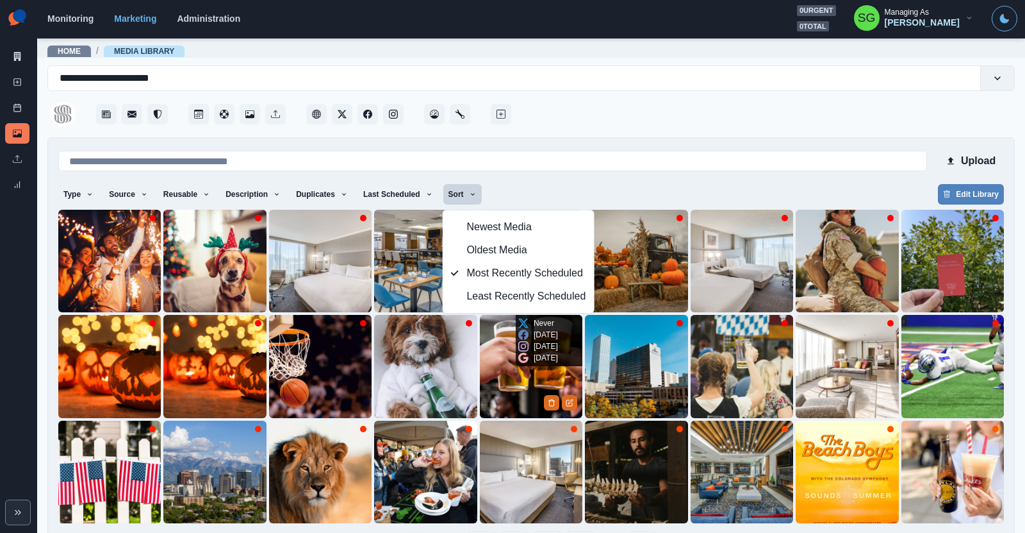
click at [492, 377] on img at bounding box center [531, 366] width 103 height 103
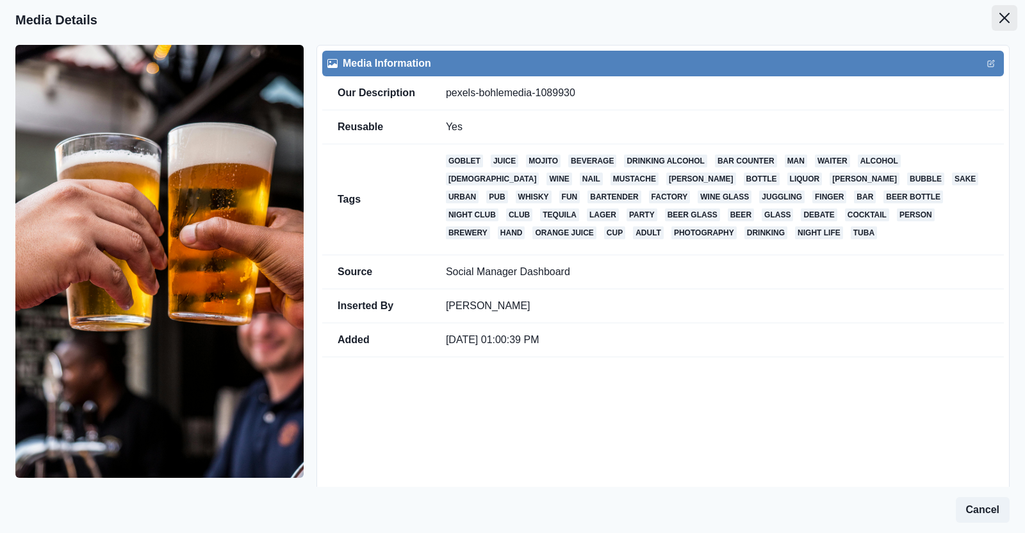
click at [996, 19] on button "Close" at bounding box center [1005, 18] width 26 height 26
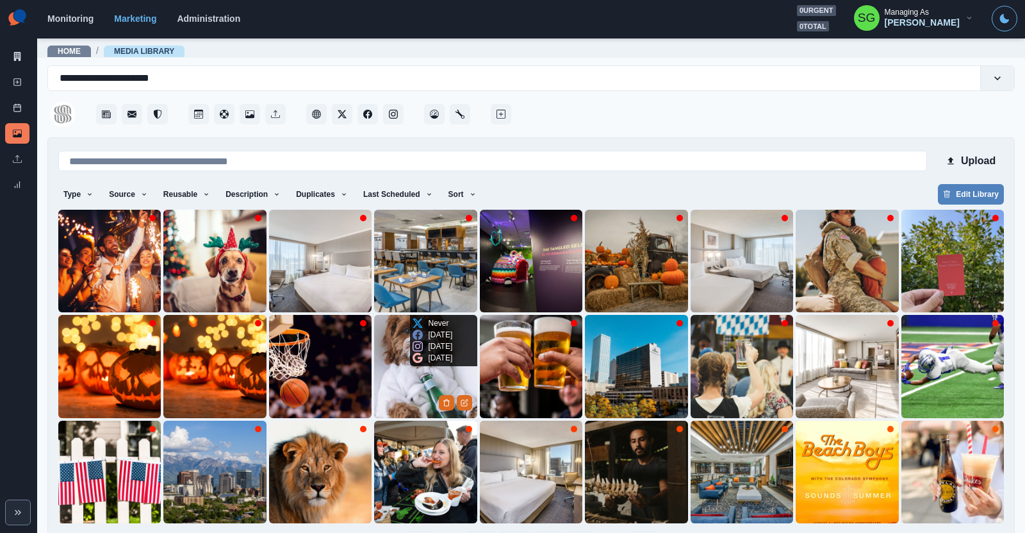
click at [415, 399] on img at bounding box center [425, 366] width 103 height 103
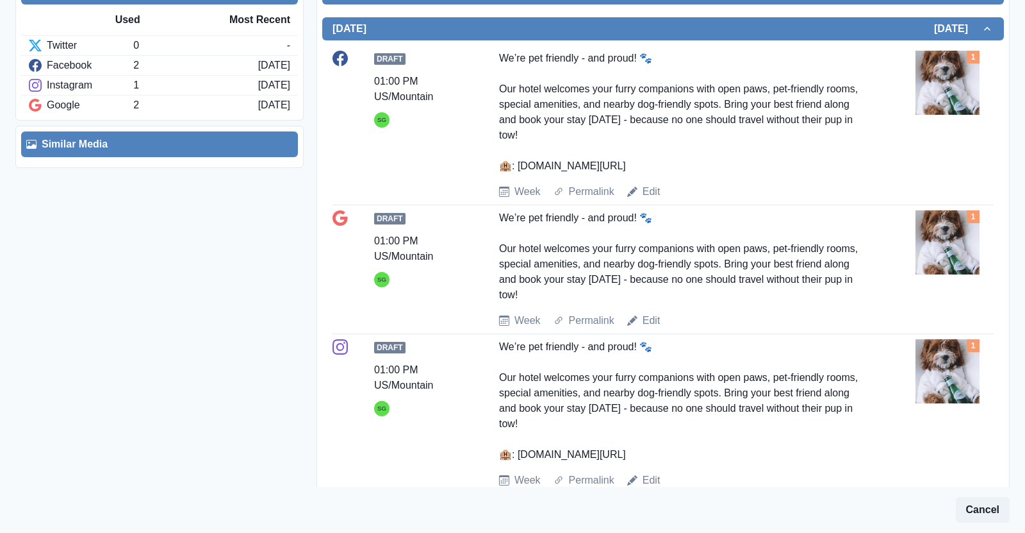
scroll to position [397, 0]
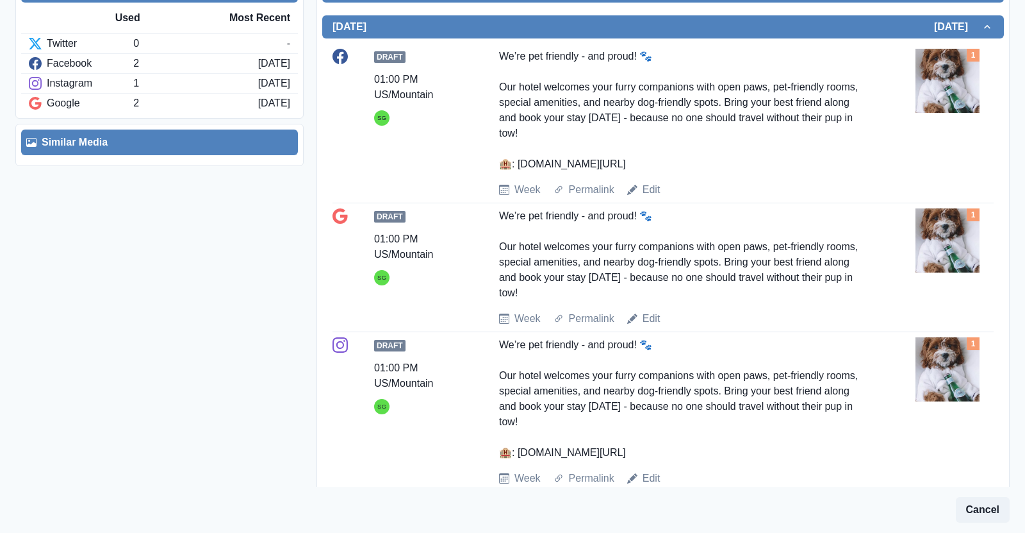
click at [651, 420] on div "Draft 01:00 PM US/Mountain SG We’re pet friendly - and proud! 🐾 Our hotel welco…" at bounding box center [663, 411] width 661 height 149
click at [649, 470] on link "Edit" at bounding box center [652, 477] width 18 height 15
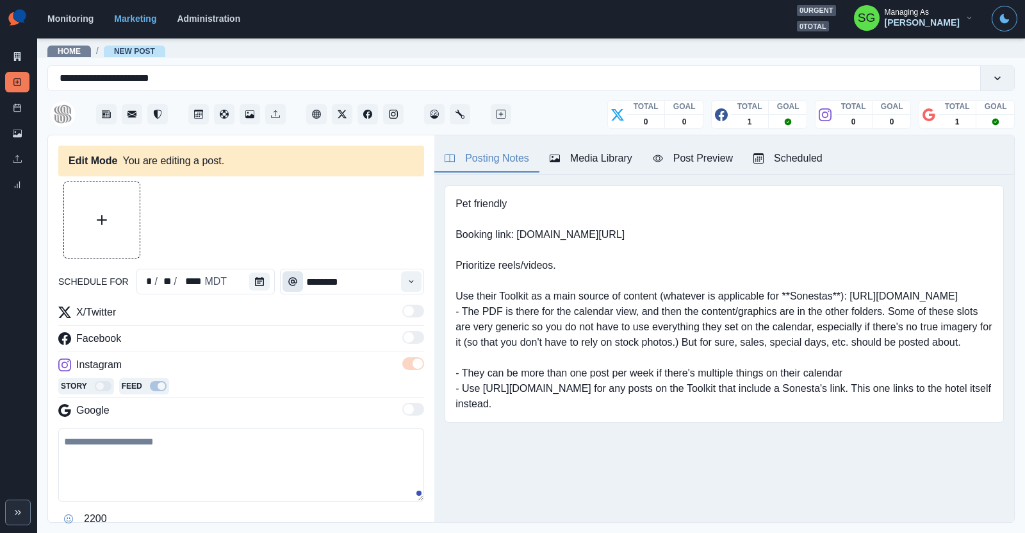
type input "*******"
type textarea "**********"
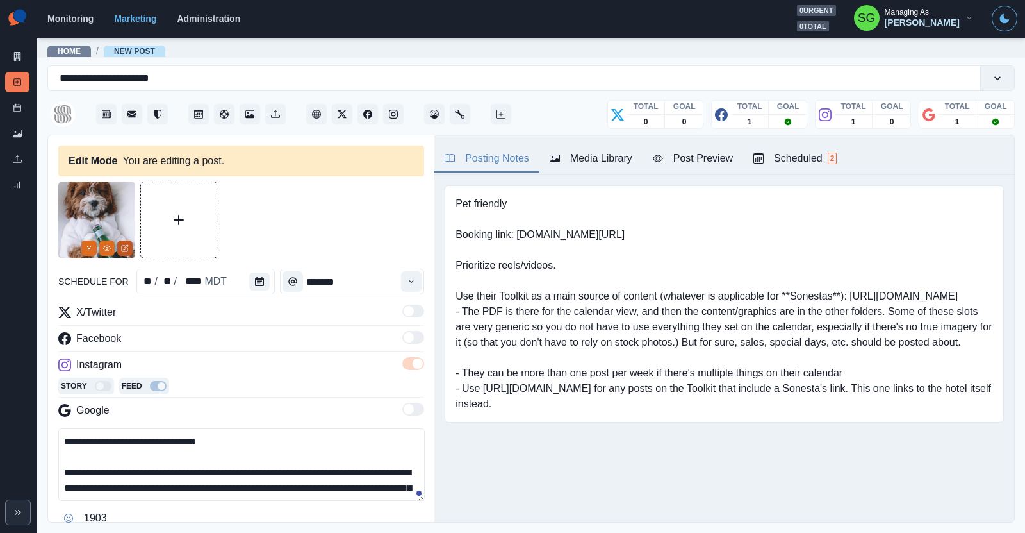
click at [129, 245] on button "Edit Media" at bounding box center [124, 247] width 15 height 15
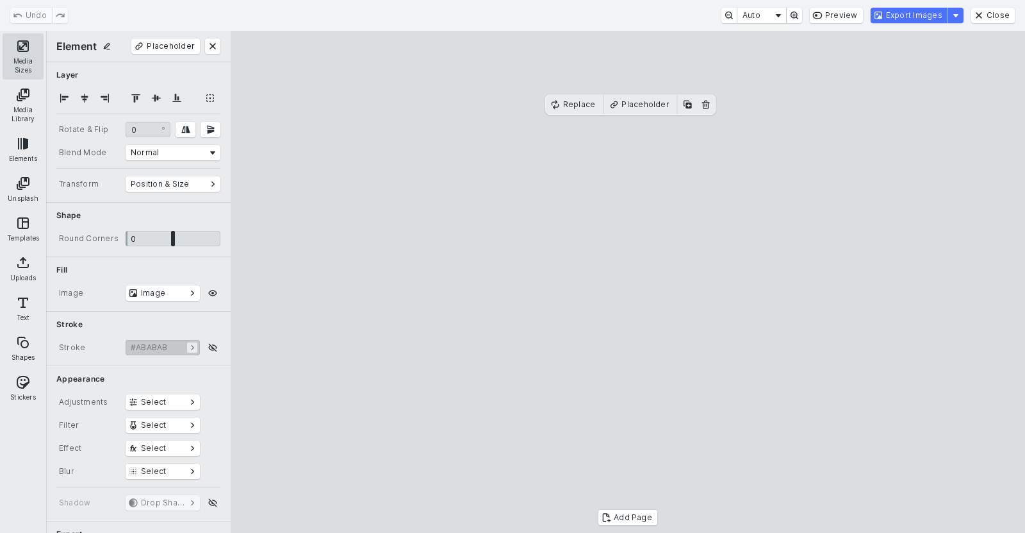
click at [34, 47] on button "Media Sizes" at bounding box center [23, 56] width 41 height 46
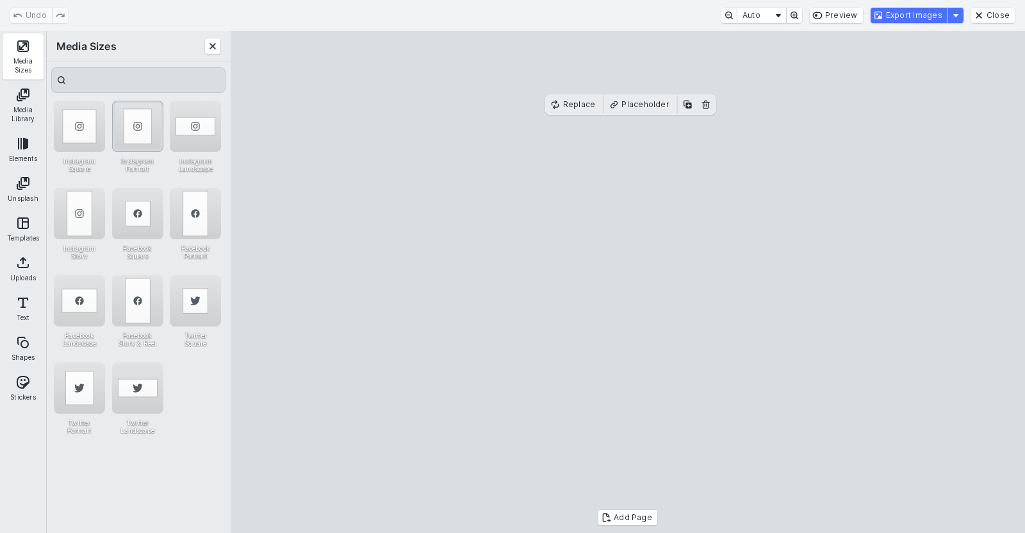
click at [137, 121] on div "Instagram Portrait" at bounding box center [137, 126] width 51 height 51
click at [914, 15] on button "Export Images" at bounding box center [909, 15] width 77 height 15
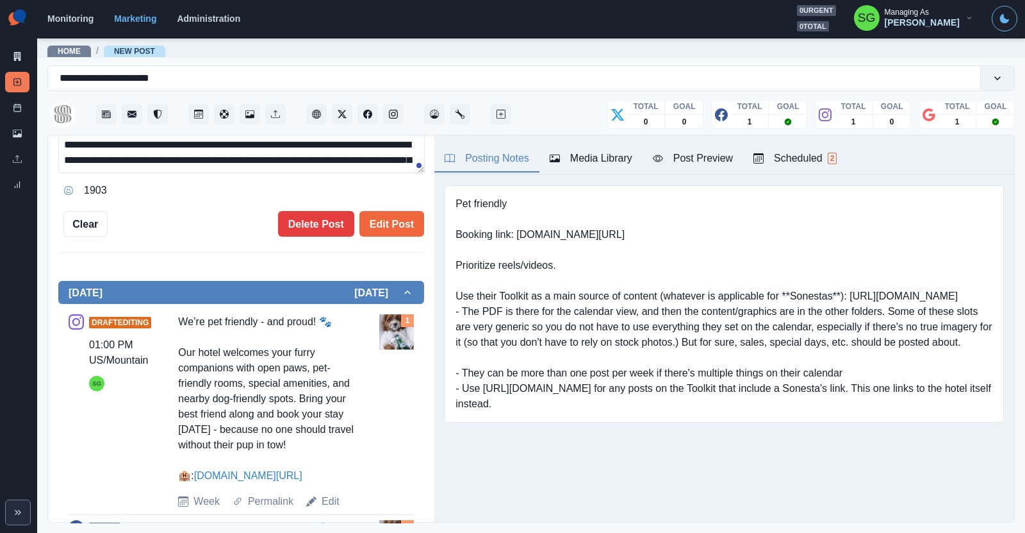
scroll to position [326, 0]
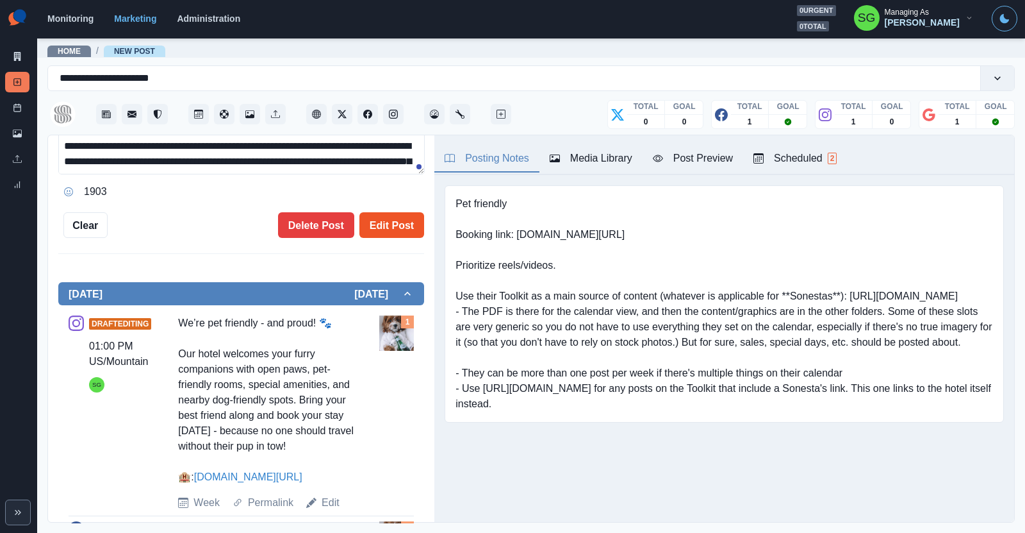
click at [381, 234] on button "Edit Post" at bounding box center [391, 225] width 65 height 26
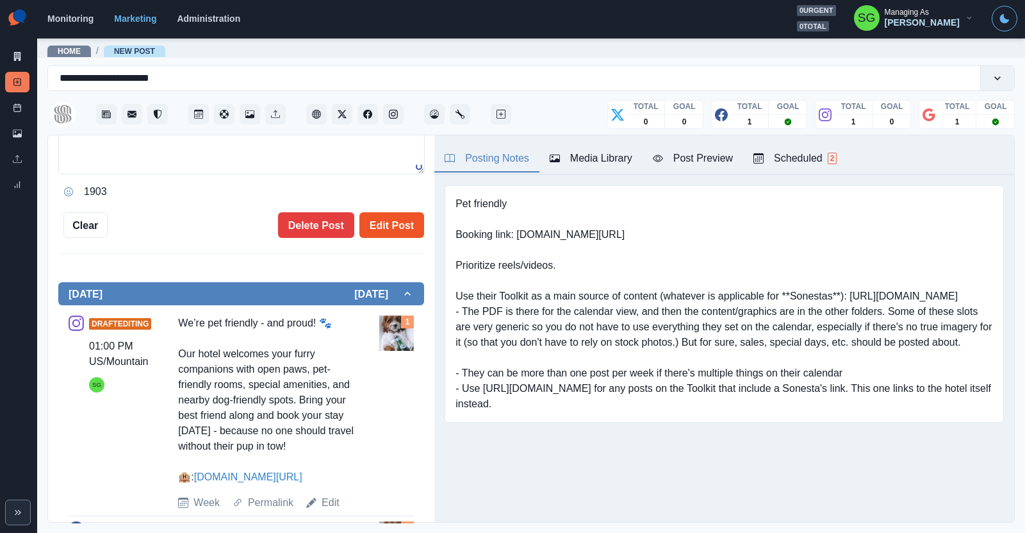
scroll to position [307, 0]
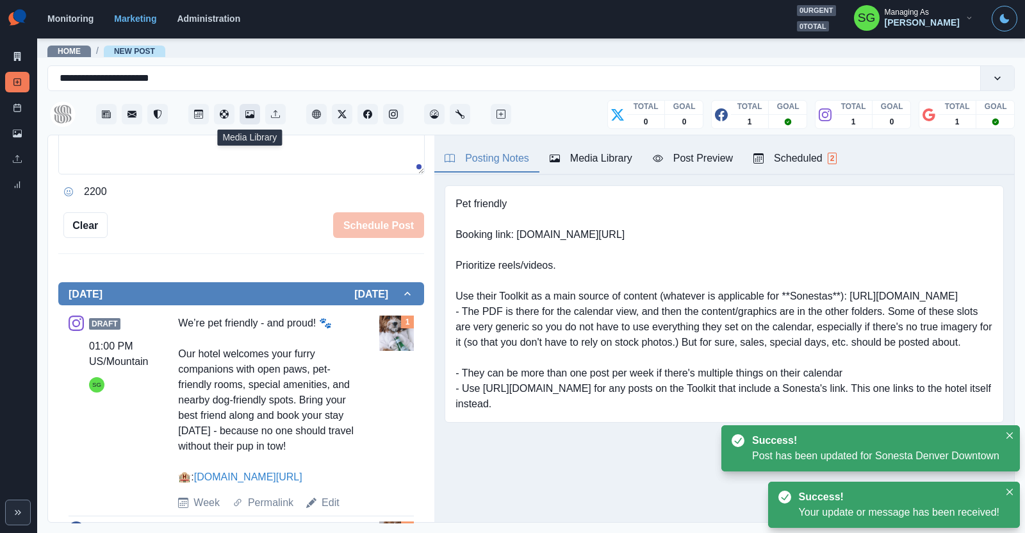
click at [247, 117] on icon "Media Library" at bounding box center [249, 114] width 9 height 8
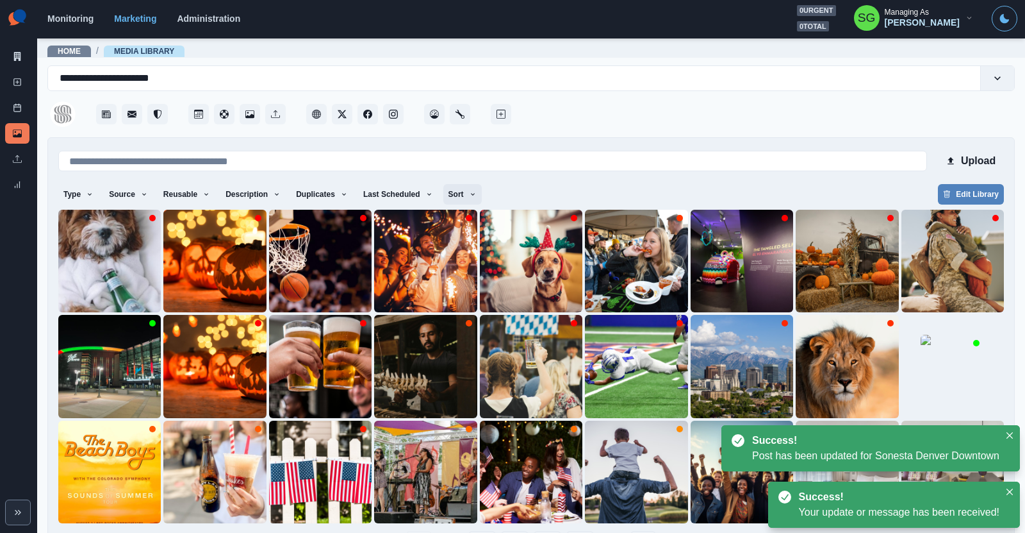
click at [453, 202] on button "Sort" at bounding box center [462, 194] width 38 height 21
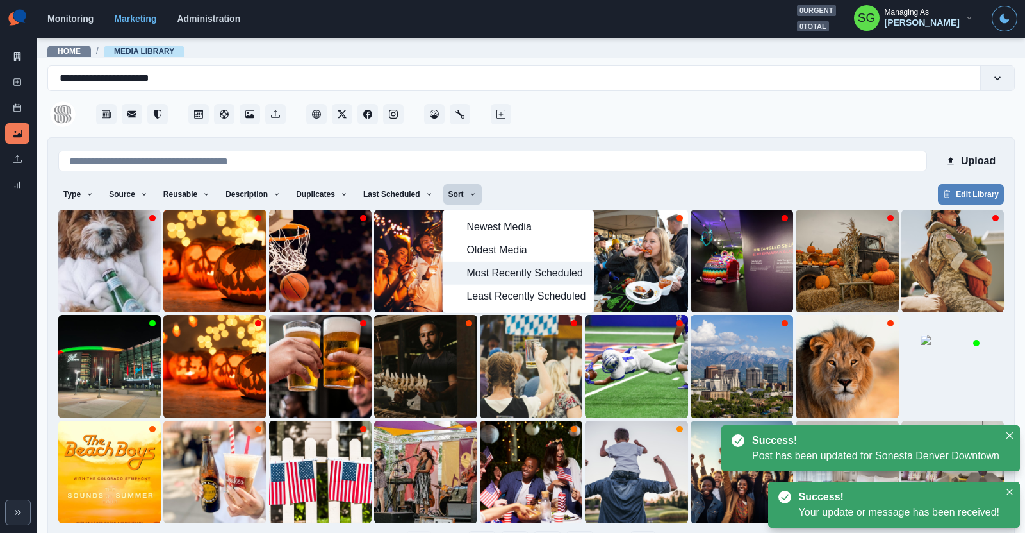
click at [470, 267] on span "Most Recently Scheduled" at bounding box center [526, 272] width 119 height 15
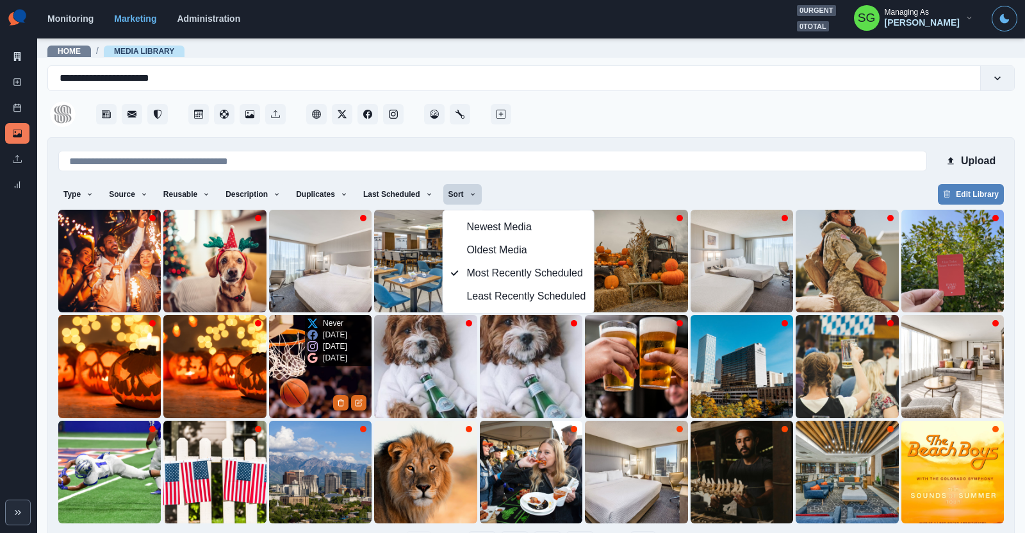
click at [293, 379] on img at bounding box center [320, 366] width 103 height 103
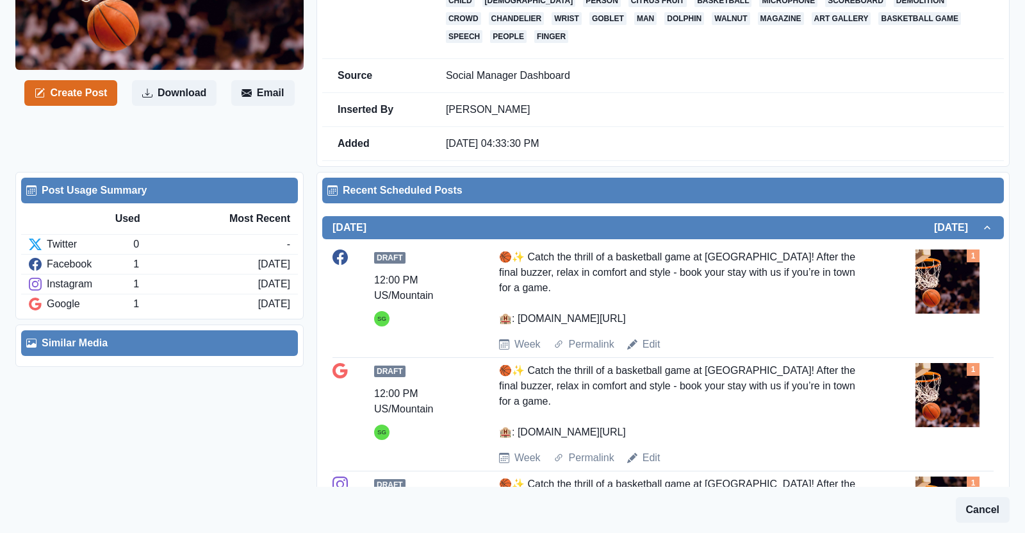
scroll to position [282, 0]
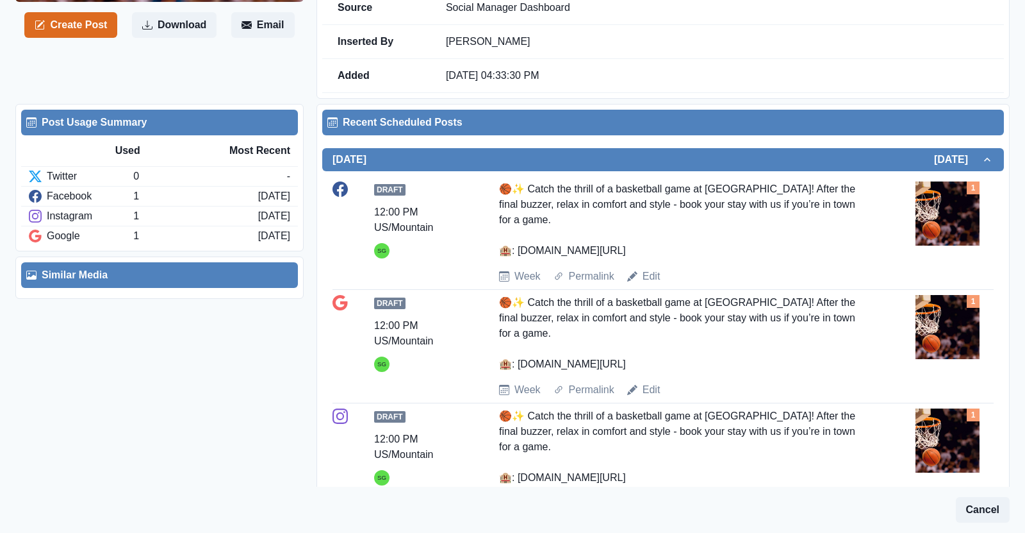
click at [638, 495] on div "Edit" at bounding box center [643, 502] width 33 height 15
click at [649, 495] on link "Edit" at bounding box center [652, 502] width 18 height 15
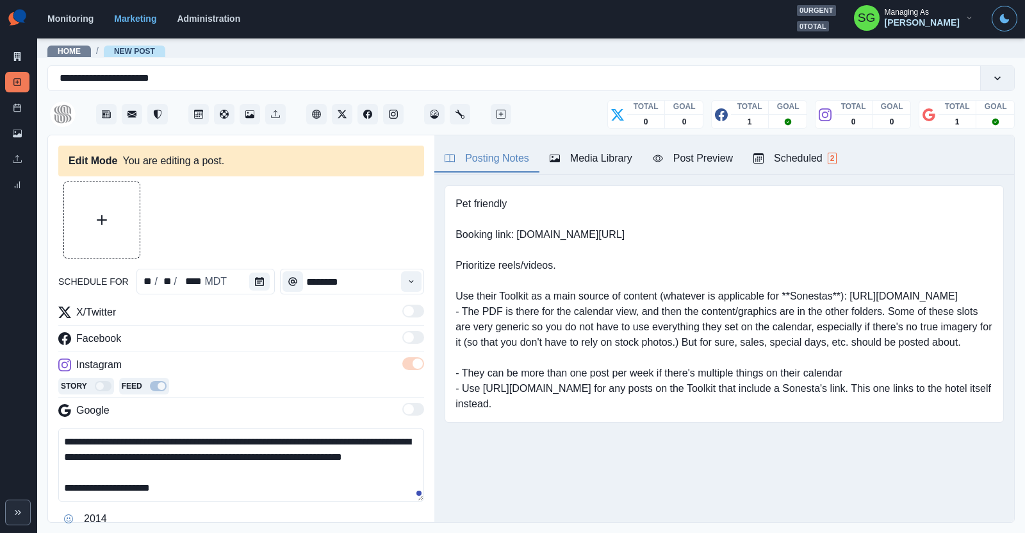
type input "********"
type textarea "**********"
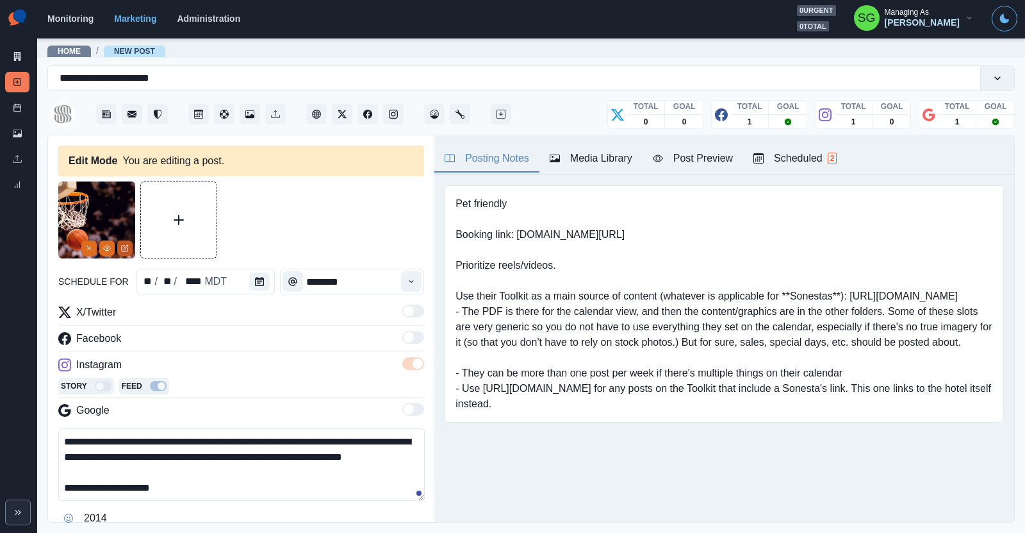
click at [130, 249] on button "Edit Media" at bounding box center [124, 247] width 15 height 15
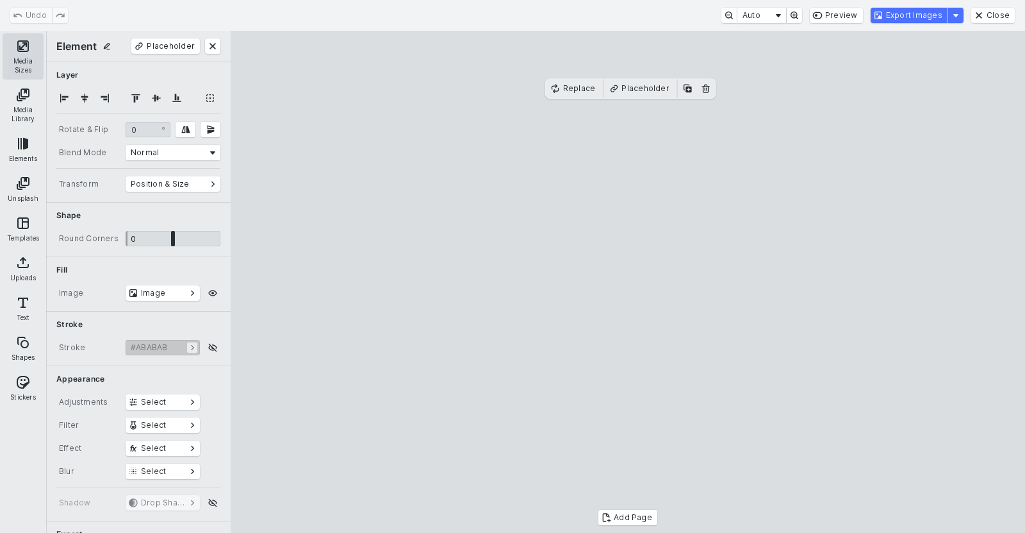
click at [28, 65] on button "Media Sizes" at bounding box center [23, 56] width 41 height 46
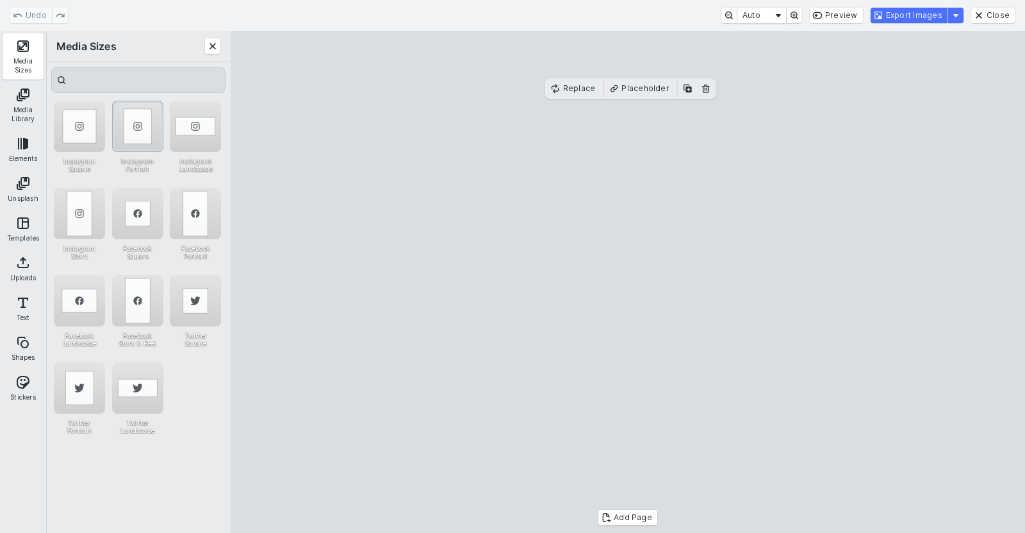
click at [136, 120] on div "Instagram Portrait" at bounding box center [137, 126] width 51 height 51
click at [628, 282] on cesdk-canvas "Editor canvas" at bounding box center [628, 282] width 0 height 0
drag, startPoint x: 556, startPoint y: 227, endPoint x: 568, endPoint y: 226, distance: 12.8
click at [628, 282] on cesdk-canvas "Editor canvas" at bounding box center [628, 282] width 0 height 0
drag, startPoint x: 546, startPoint y: 246, endPoint x: 633, endPoint y: 247, distance: 87.2
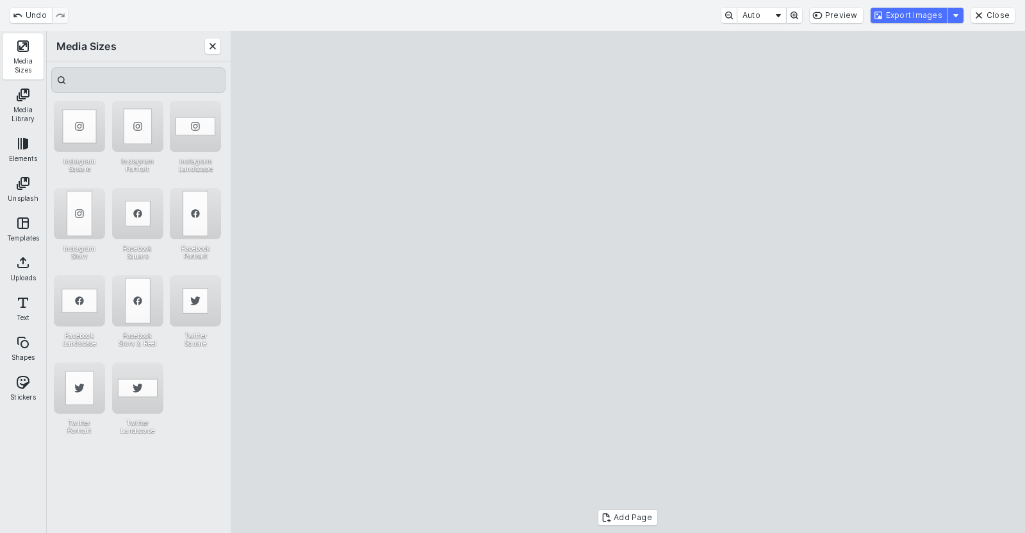
click at [628, 282] on cesdk-canvas "Editor canvas" at bounding box center [628, 282] width 0 height 0
drag, startPoint x: 568, startPoint y: 295, endPoint x: 482, endPoint y: 300, distance: 86.7
click at [628, 282] on cesdk-canvas "Editor canvas" at bounding box center [628, 282] width 0 height 0
click at [929, 13] on button "Export Images" at bounding box center [909, 15] width 77 height 15
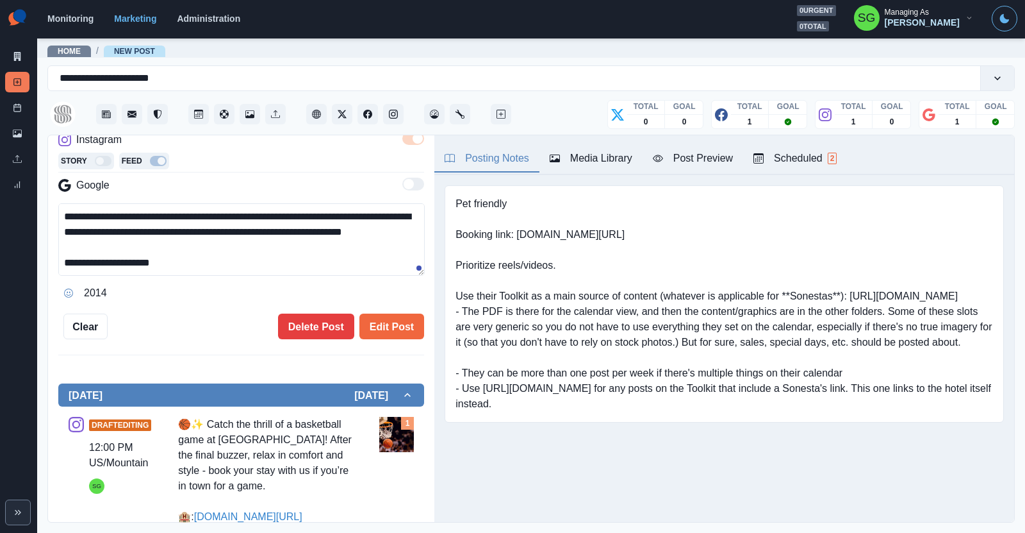
scroll to position [229, 0]
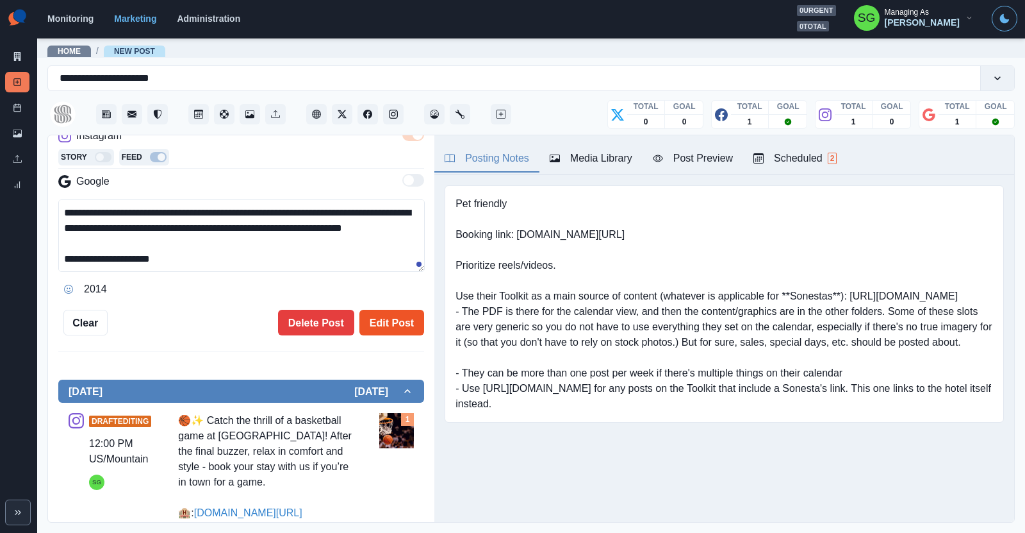
click at [383, 319] on button "Edit Post" at bounding box center [391, 323] width 65 height 26
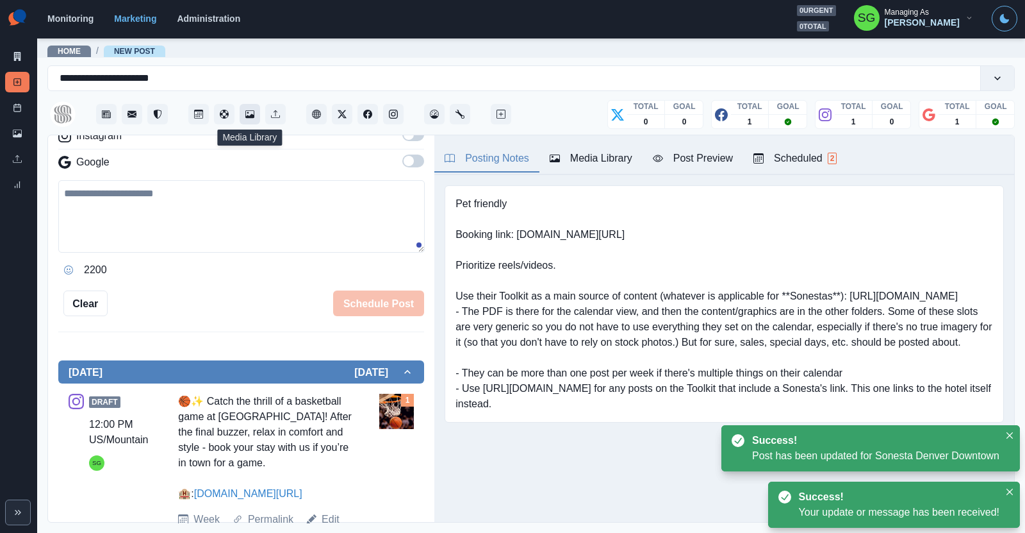
click at [257, 115] on button "Media Library" at bounding box center [250, 114] width 21 height 21
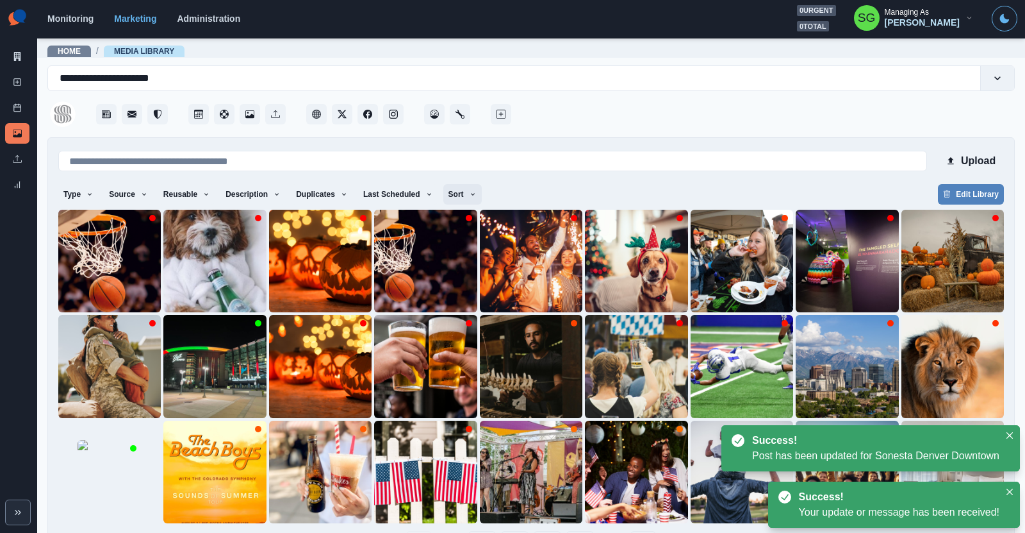
click at [452, 189] on button "Sort" at bounding box center [462, 194] width 38 height 21
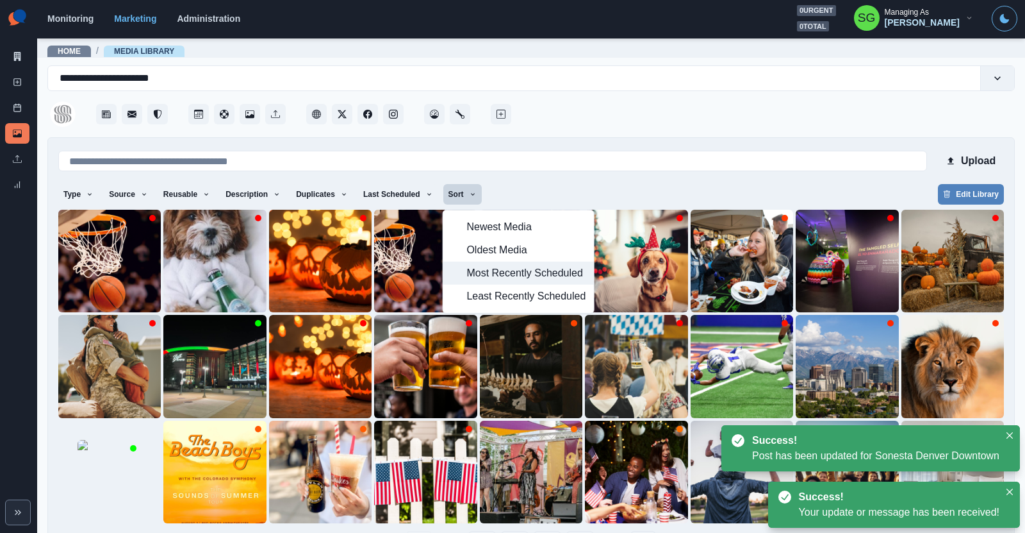
click at [476, 270] on span "Most Recently Scheduled" at bounding box center [526, 272] width 119 height 15
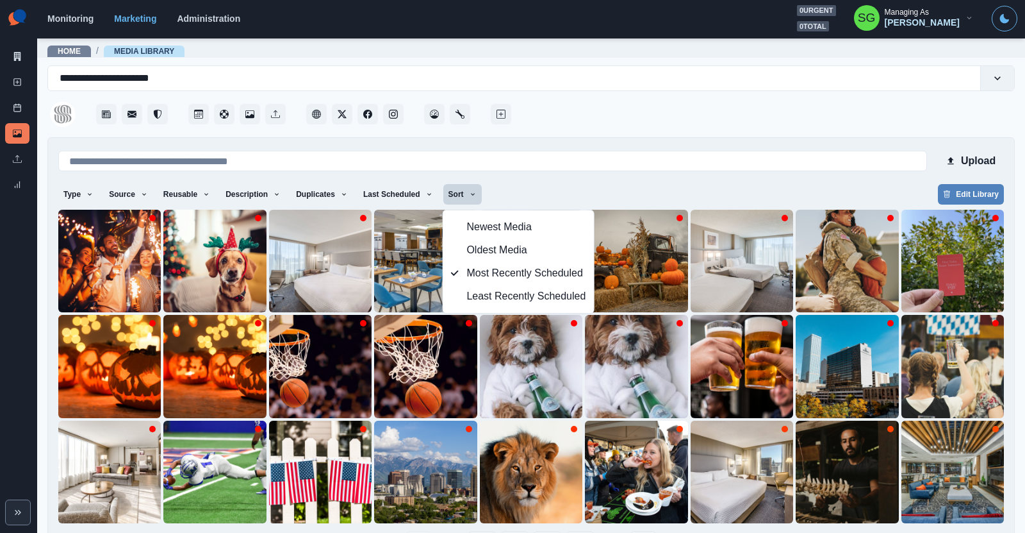
click at [541, 125] on div at bounding box center [764, 110] width 501 height 38
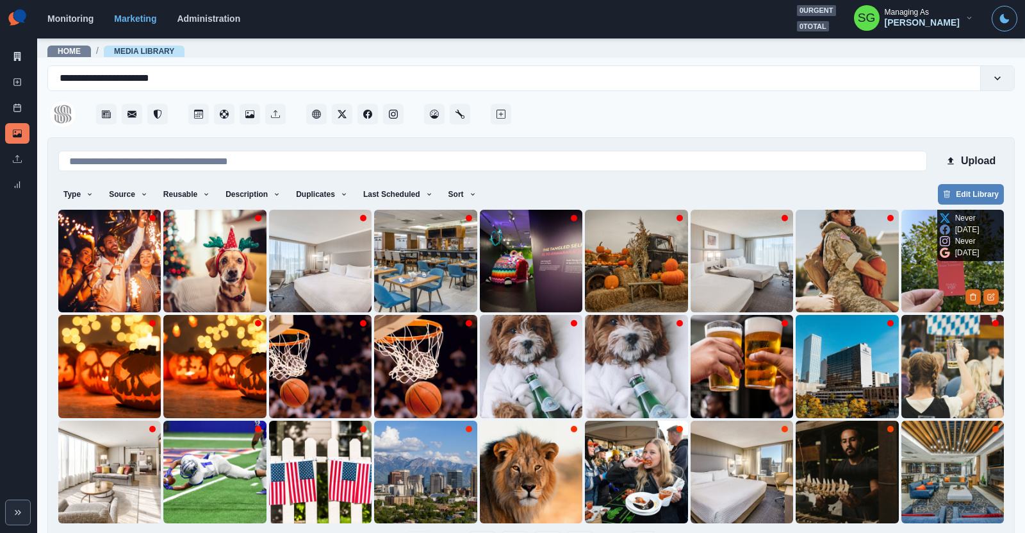
click at [930, 281] on img at bounding box center [953, 261] width 103 height 103
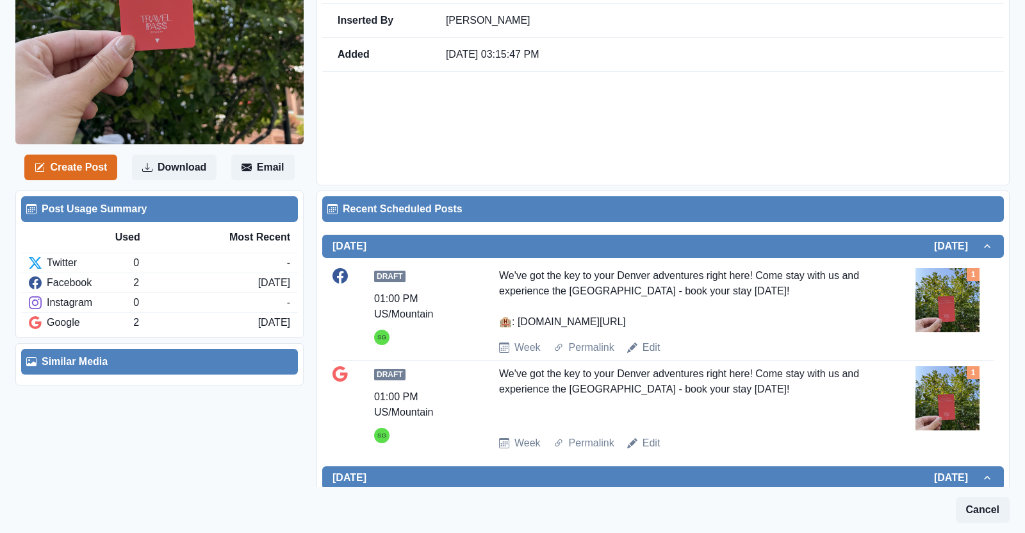
scroll to position [309, 0]
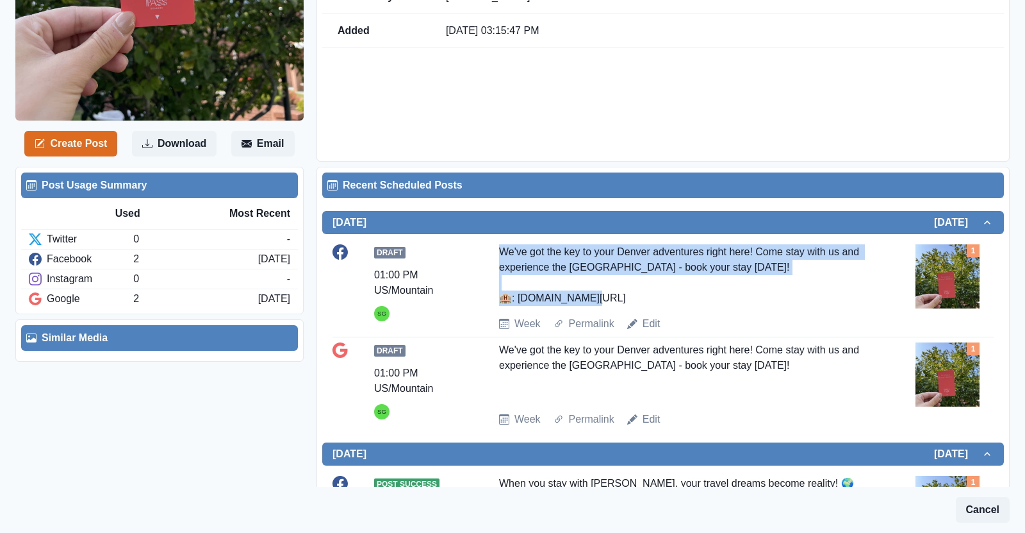
drag, startPoint x: 617, startPoint y: 296, endPoint x: 499, endPoint y: 255, distance: 125.4
click at [499, 255] on div "We've got the key to your Denver adventures right here! Come stay with us and e…" at bounding box center [684, 275] width 370 height 62
copy div "We've got the key to your Denver adventures right here! Come stay with us and e…"
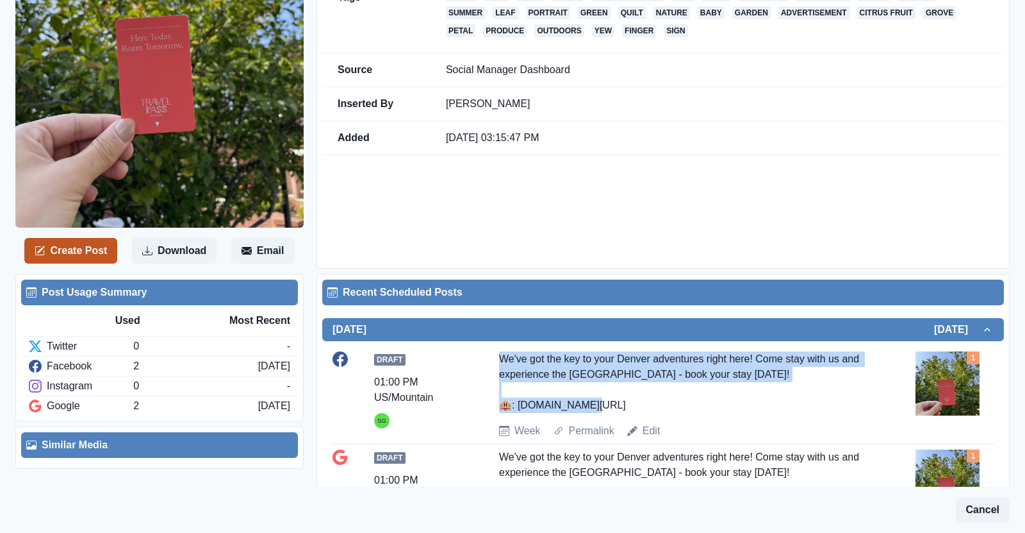
click at [105, 258] on button "Create Post" at bounding box center [70, 251] width 93 height 26
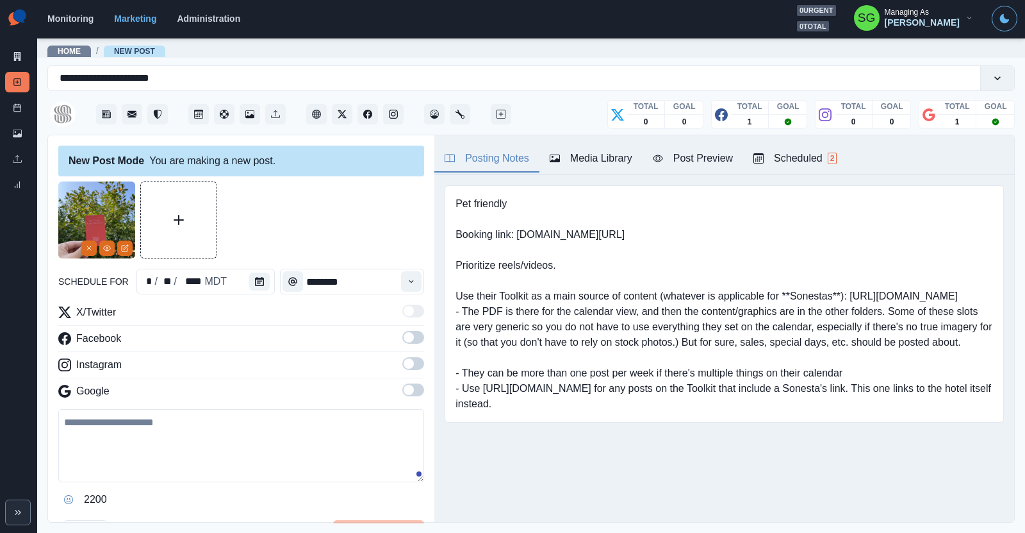
click at [121, 426] on textarea at bounding box center [241, 445] width 366 height 73
paste textarea "**********"
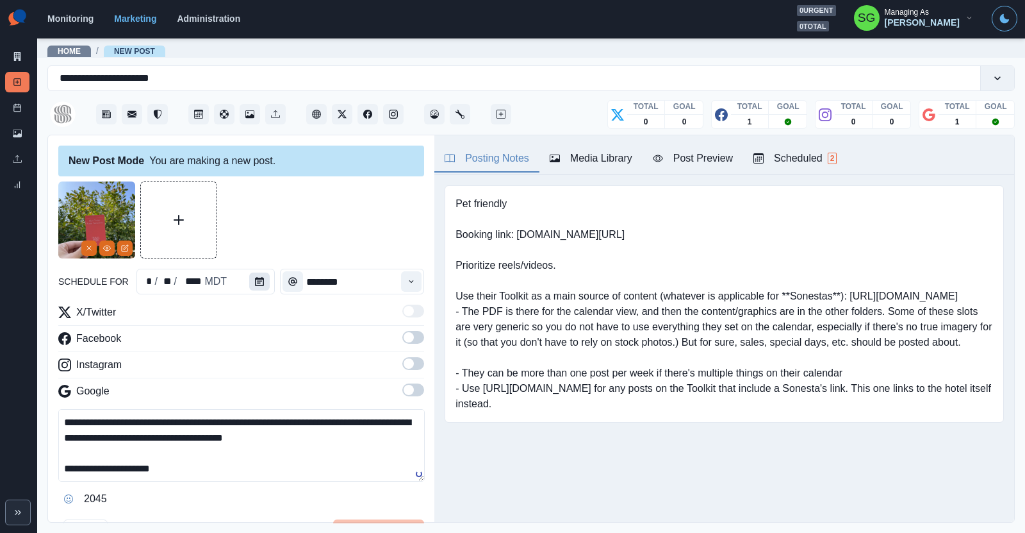
type textarea "**********"
click at [252, 287] on button "Calendar" at bounding box center [259, 281] width 21 height 18
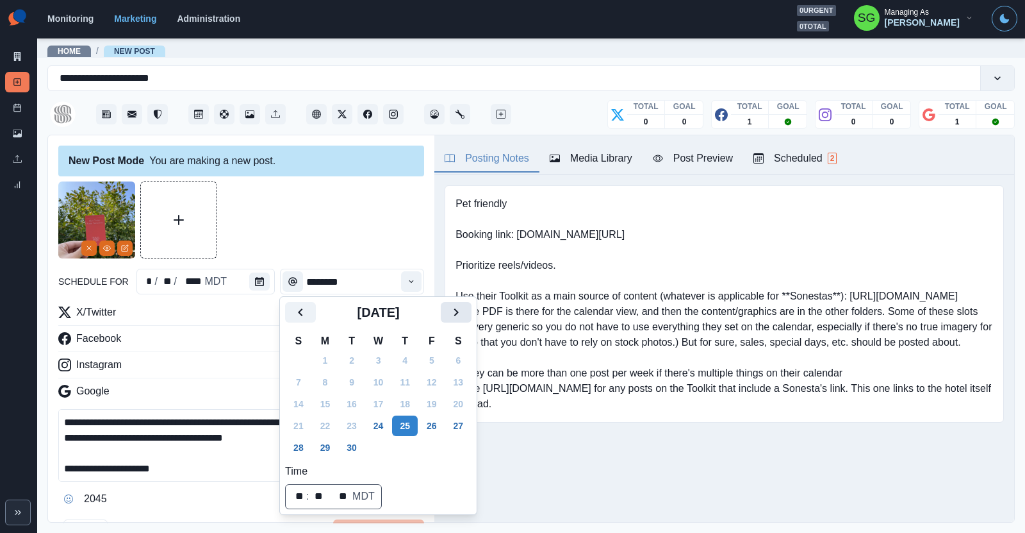
click at [468, 308] on button "Next" at bounding box center [456, 312] width 31 height 21
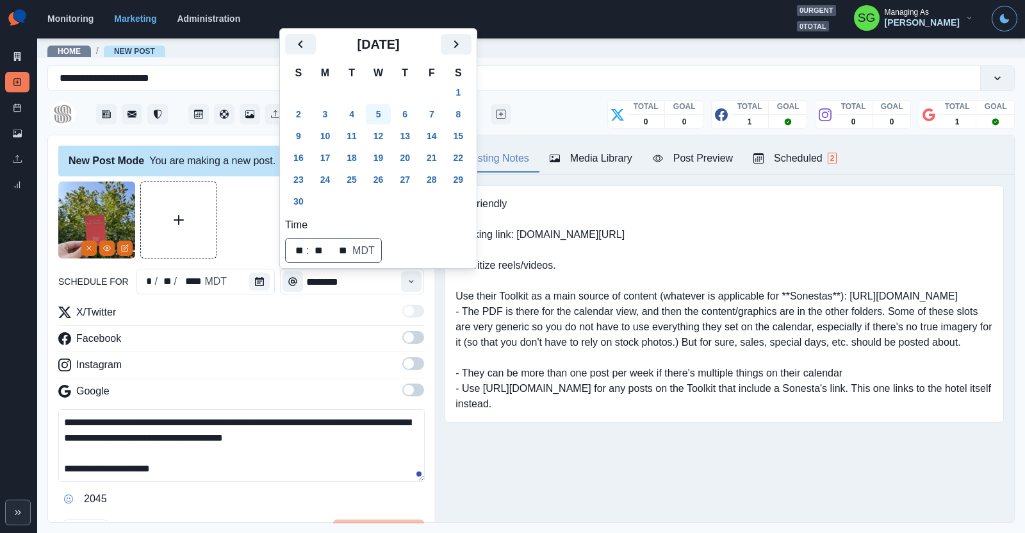
click at [384, 117] on button "5" at bounding box center [379, 114] width 26 height 21
click at [413, 277] on icon "Time" at bounding box center [411, 281] width 9 height 9
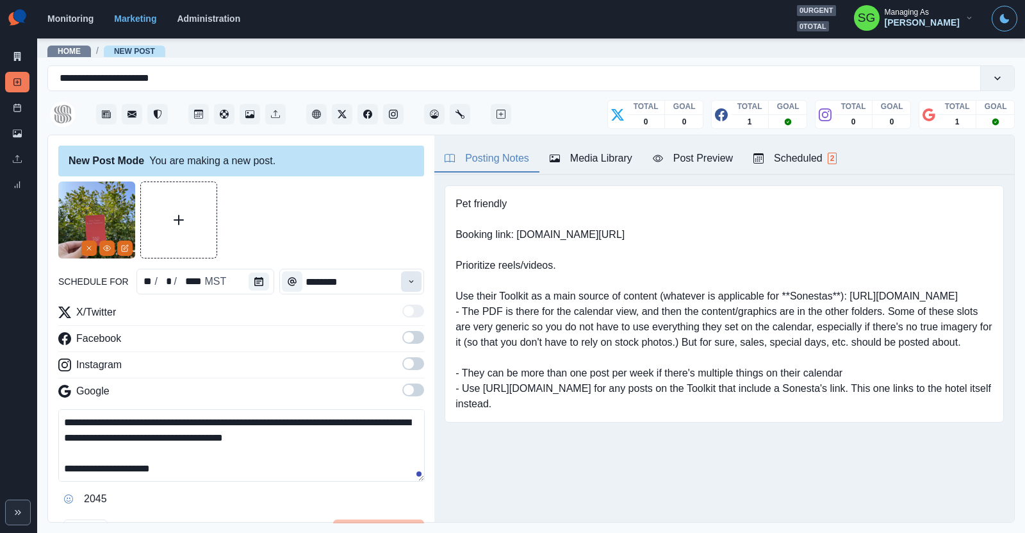
click at [413, 277] on icon "Time" at bounding box center [411, 281] width 9 height 9
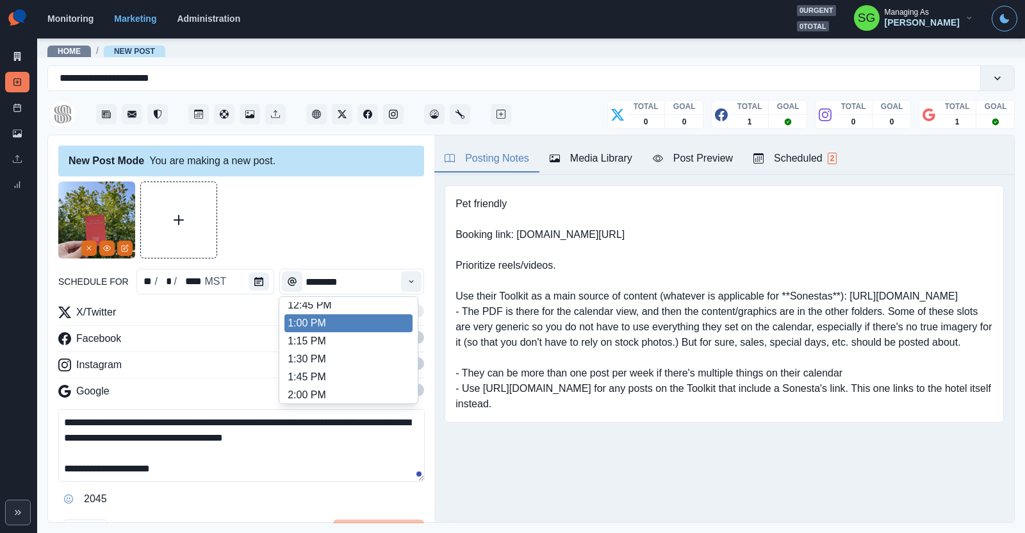
click at [337, 326] on li "1:00 PM" at bounding box center [349, 323] width 128 height 18
type input "*******"
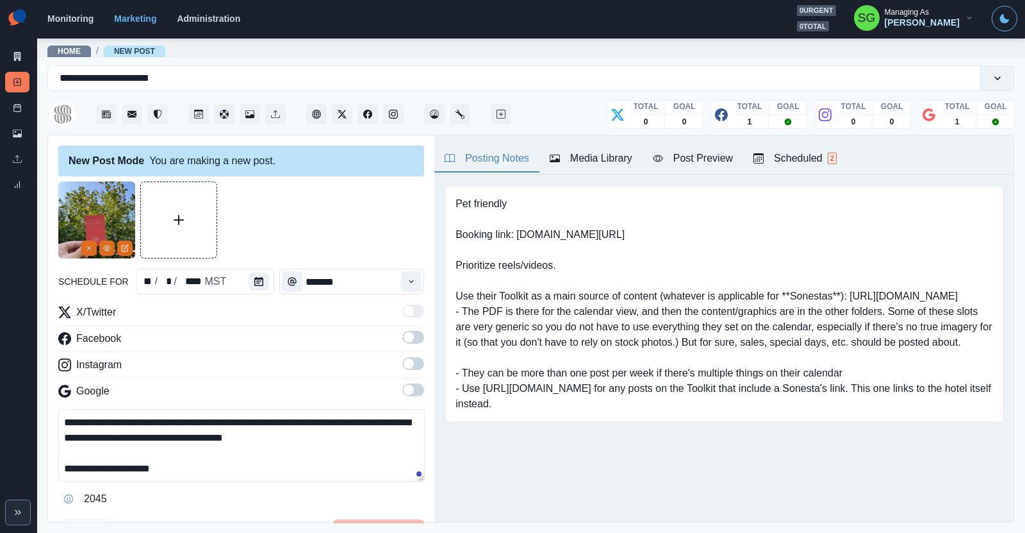
click at [409, 361] on span at bounding box center [409, 363] width 10 height 10
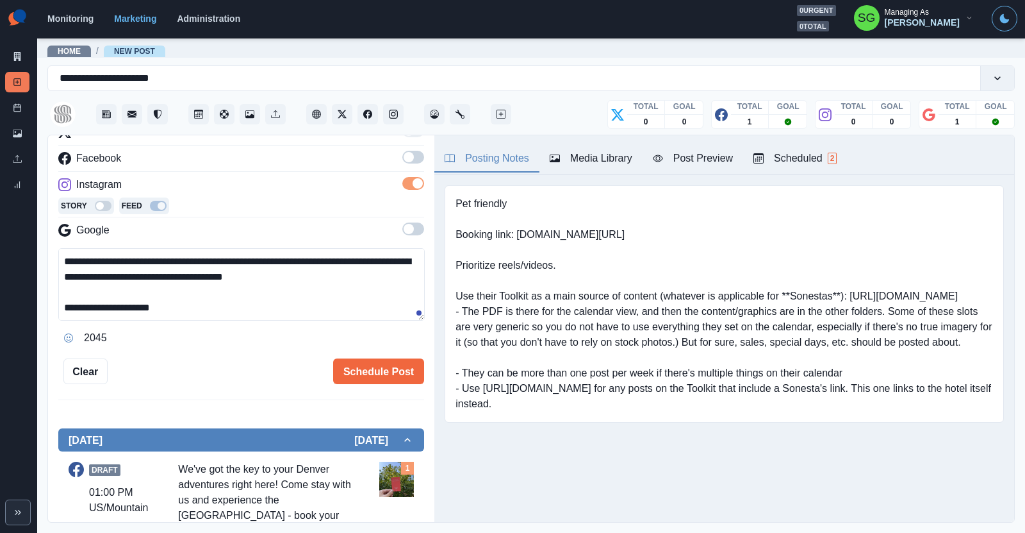
scroll to position [199, 0]
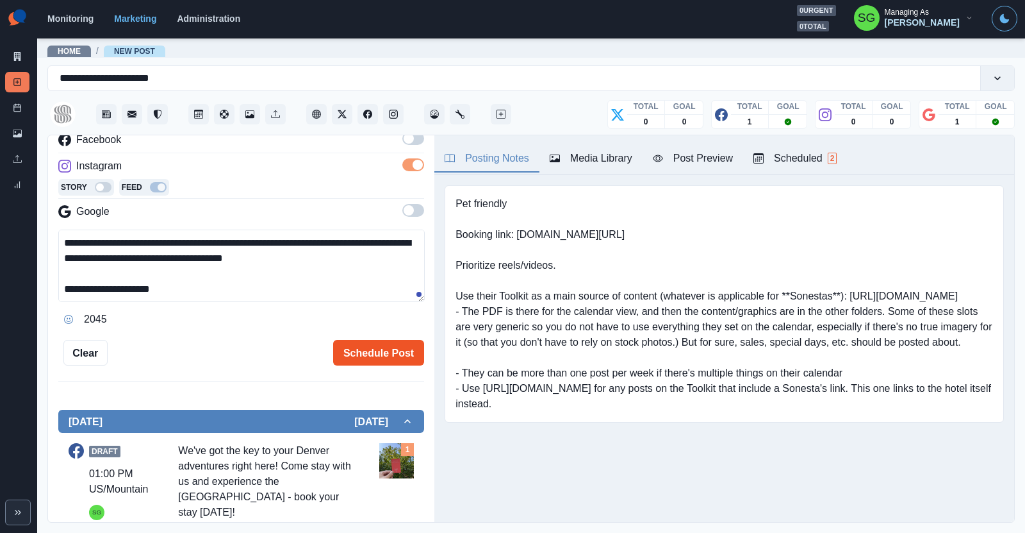
click at [365, 357] on button "Schedule Post" at bounding box center [378, 353] width 91 height 26
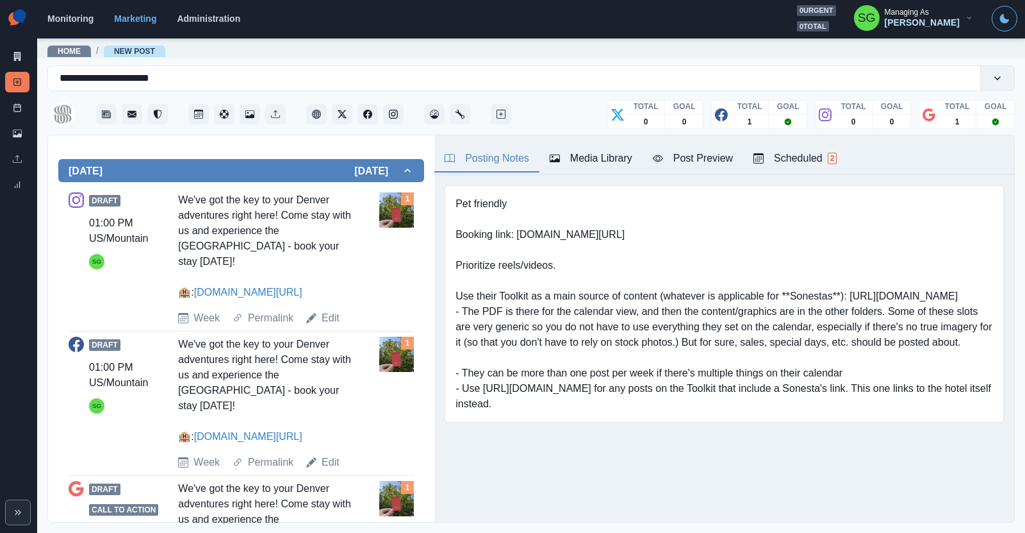
scroll to position [0, 0]
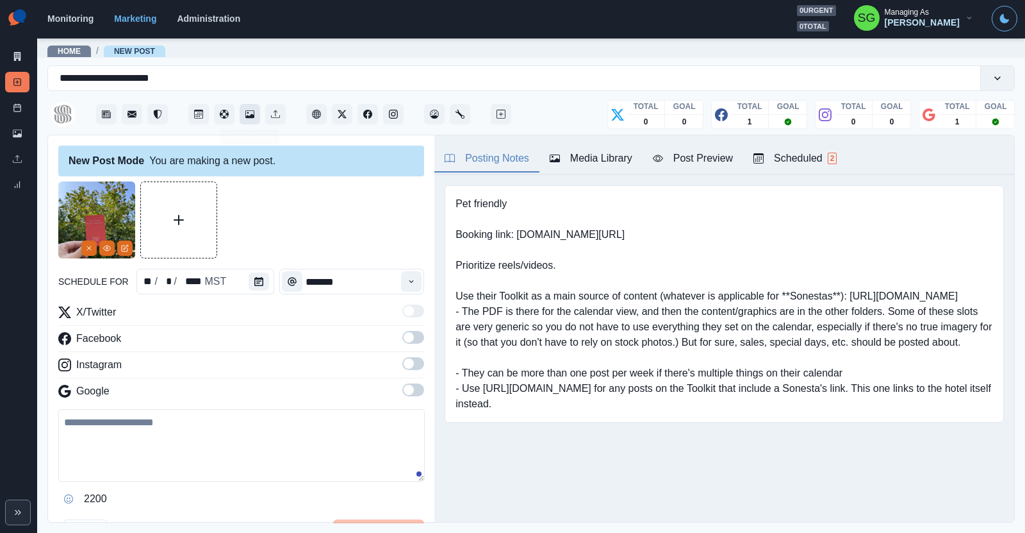
click at [245, 119] on button "Media Library" at bounding box center [250, 114] width 21 height 21
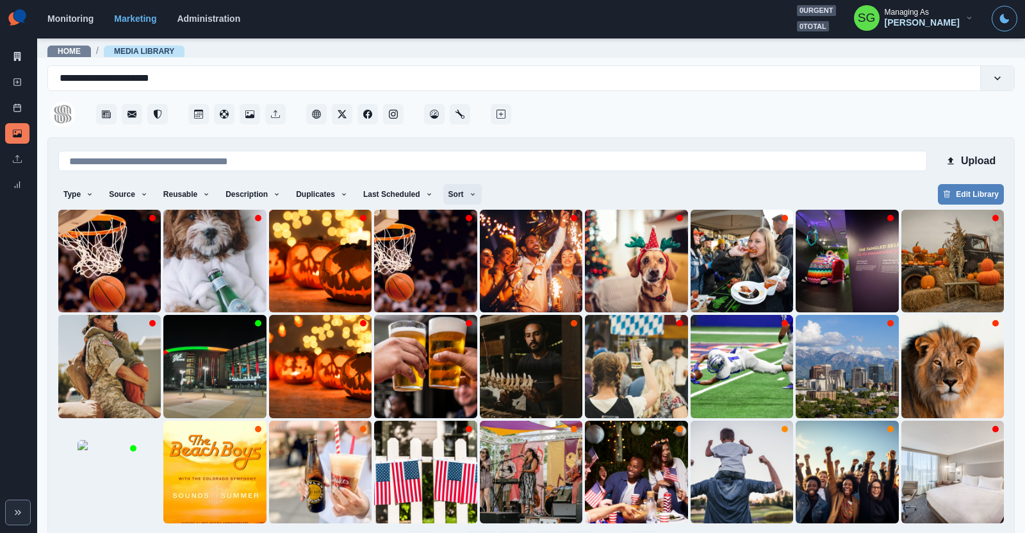
click at [462, 192] on button "Sort" at bounding box center [462, 194] width 38 height 21
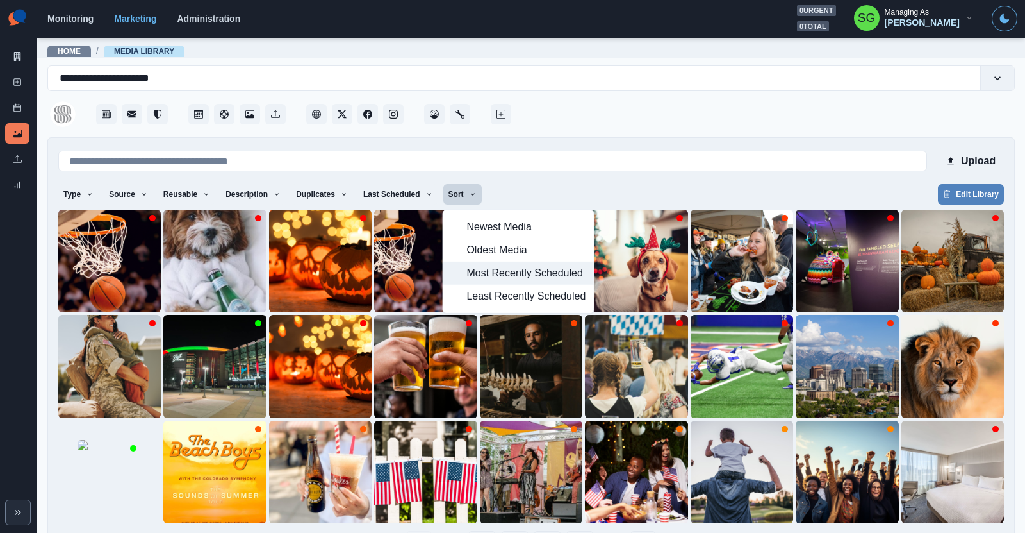
click at [486, 270] on span "Most Recently Scheduled" at bounding box center [526, 272] width 119 height 15
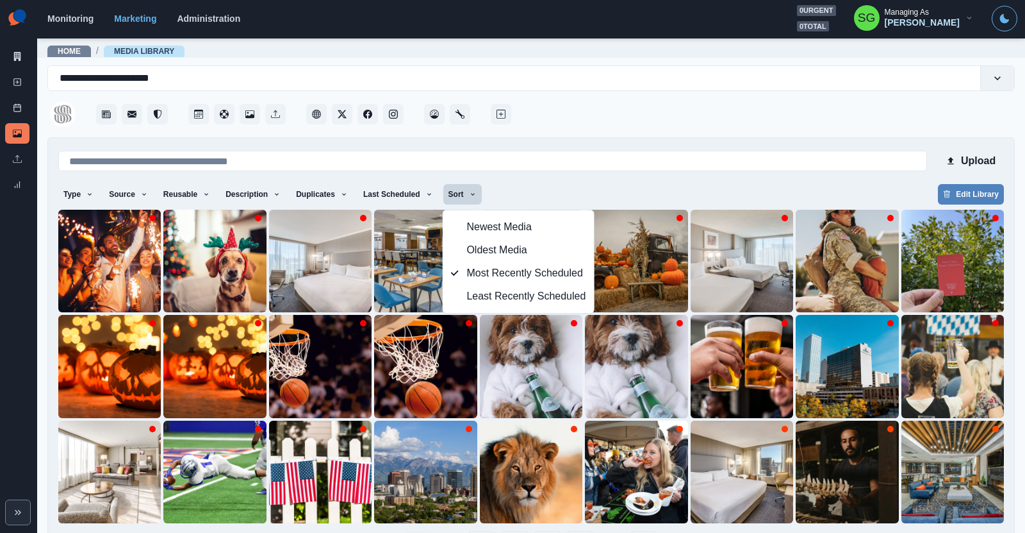
click at [583, 122] on div at bounding box center [764, 110] width 501 height 38
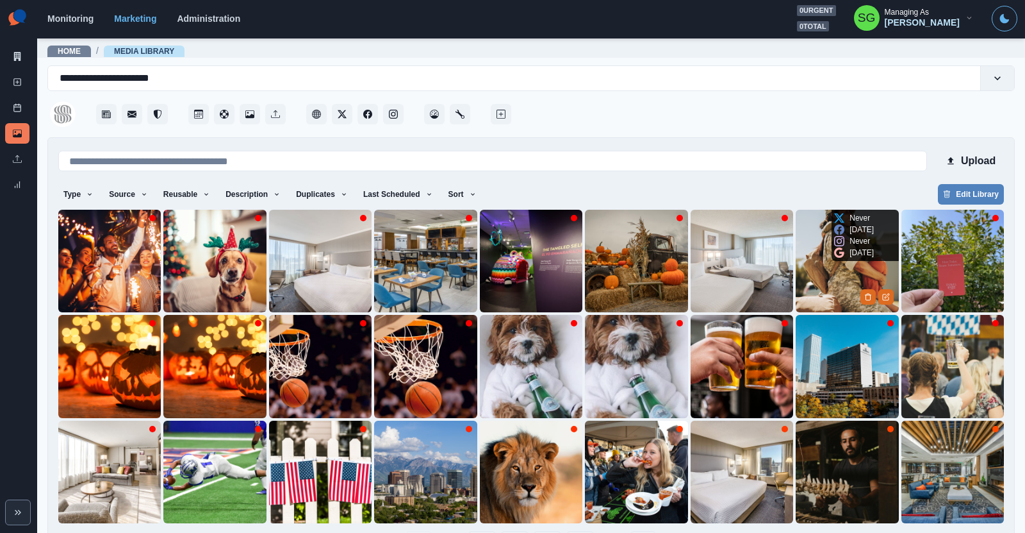
click at [832, 279] on img at bounding box center [847, 261] width 103 height 103
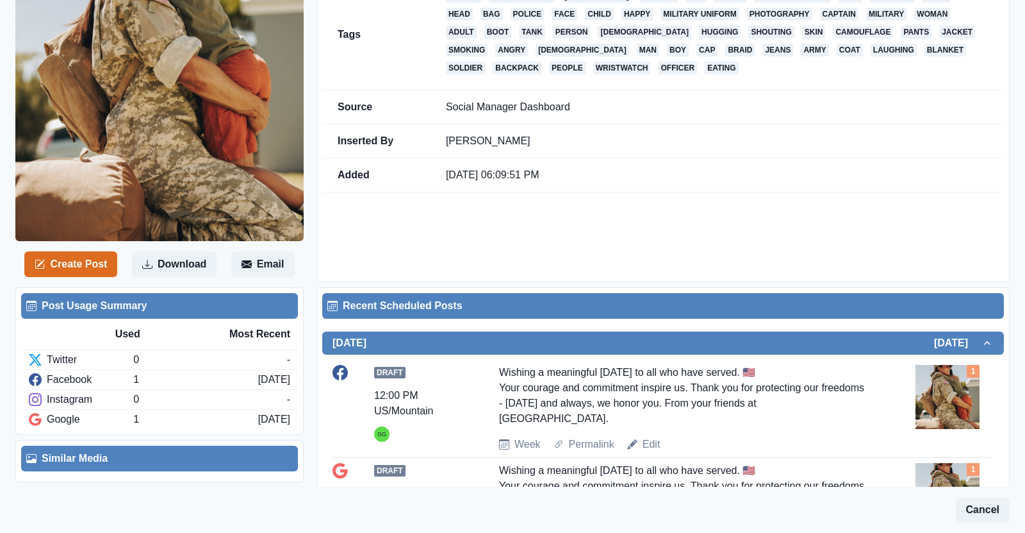
scroll to position [170, 0]
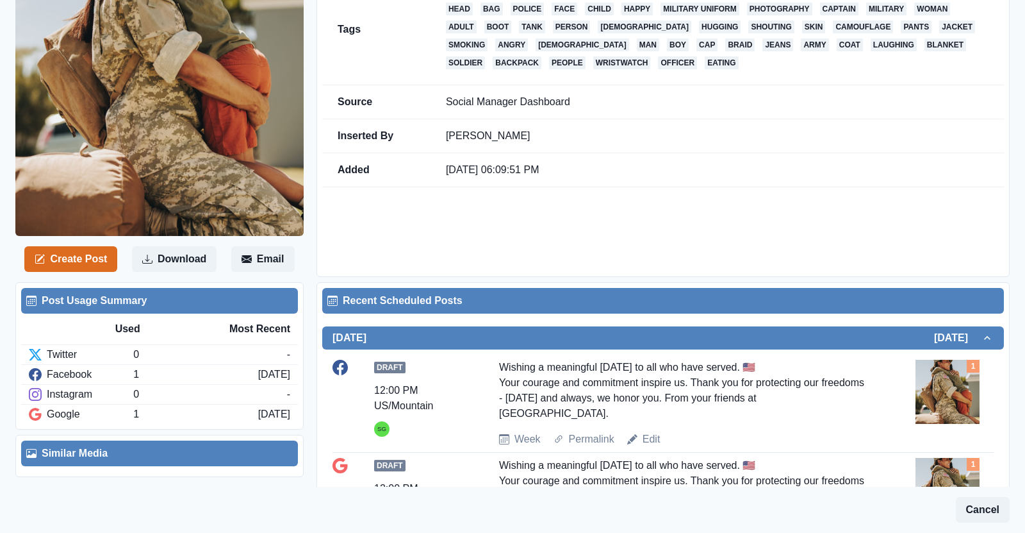
drag, startPoint x: 552, startPoint y: 412, endPoint x: 497, endPoint y: 367, distance: 71.5
click at [497, 367] on div "Draft 12:00 PM US/Mountain SG Wishing a meaningful Veterans Day to all who have…" at bounding box center [663, 402] width 661 height 87
copy div "Wishing a meaningful Veterans Day to all who have served. 🇺🇸 Your courage and c…"
click at [79, 258] on button "Create Post" at bounding box center [70, 259] width 93 height 26
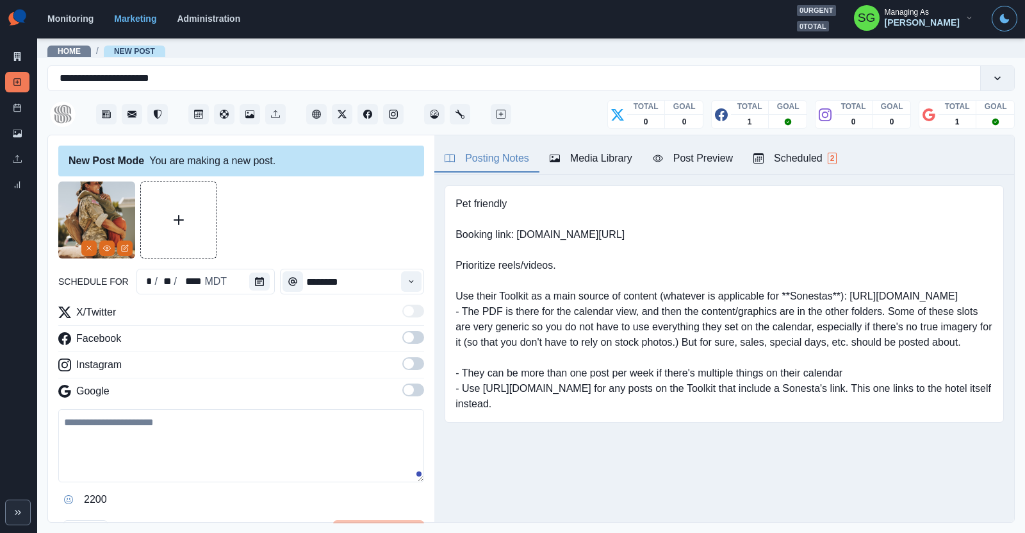
click at [126, 267] on div "schedule for * / ** / **** MDT ******** X/Twitter Facebook Instagram Google 220…" at bounding box center [241, 363] width 366 height 364
click at [122, 245] on icon "Edit Media" at bounding box center [125, 248] width 8 height 8
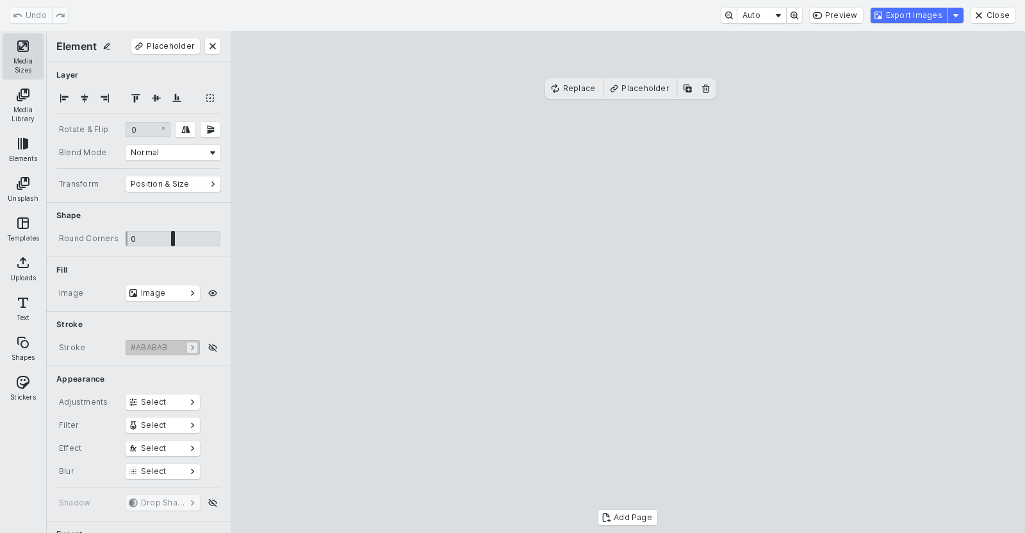
click at [21, 64] on button "Media Sizes" at bounding box center [23, 56] width 41 height 46
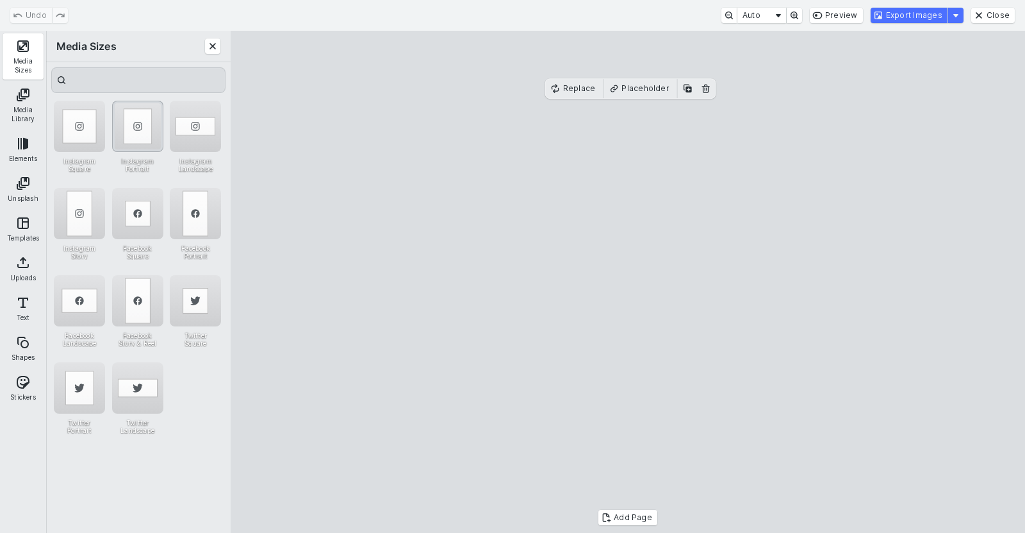
click at [157, 138] on div "Instagram Portrait" at bounding box center [137, 126] width 51 height 51
click at [153, 135] on div "Instagram Portrait" at bounding box center [137, 126] width 51 height 51
click at [914, 18] on button "Export Images" at bounding box center [909, 15] width 77 height 15
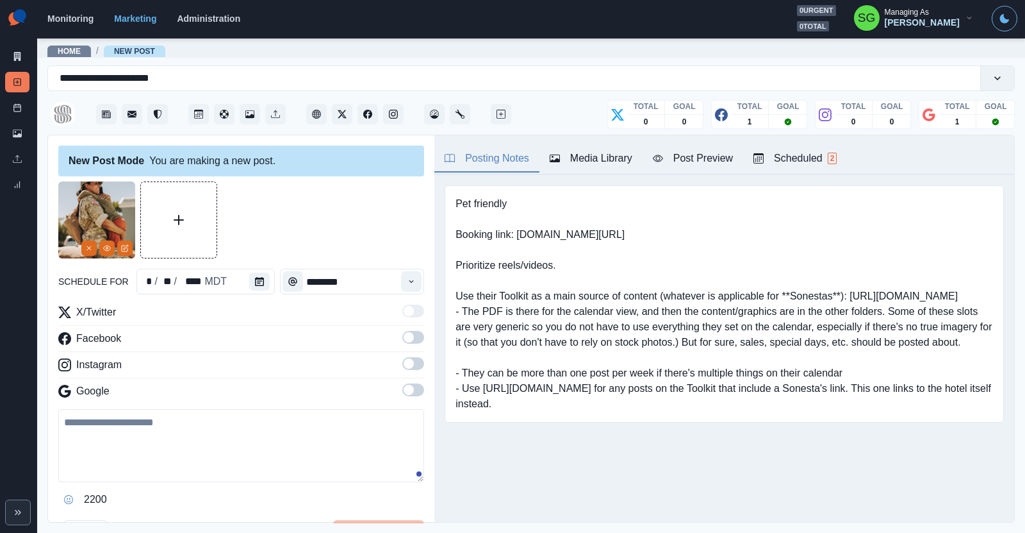
click at [213, 417] on textarea at bounding box center [241, 445] width 366 height 73
paste textarea "**********"
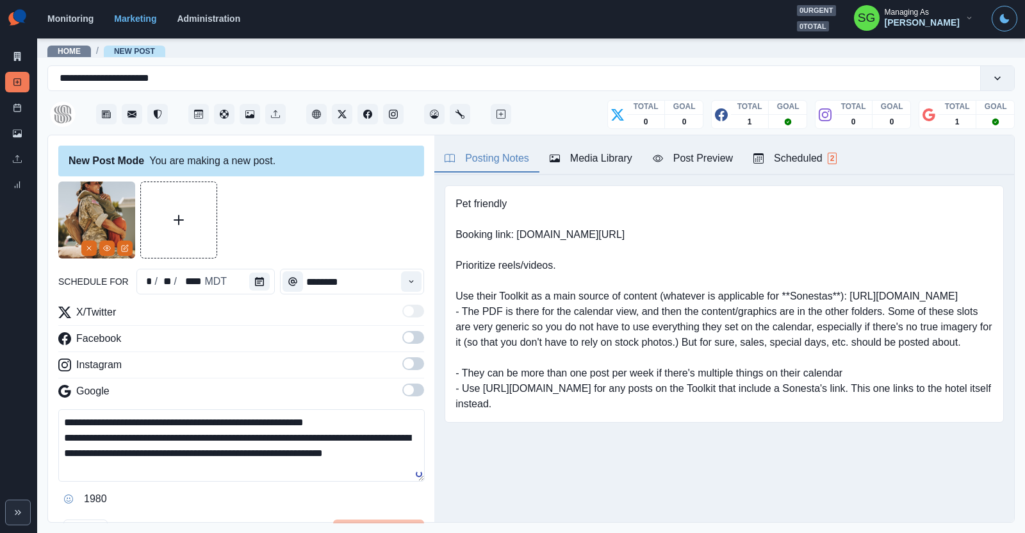
scroll to position [108, 0]
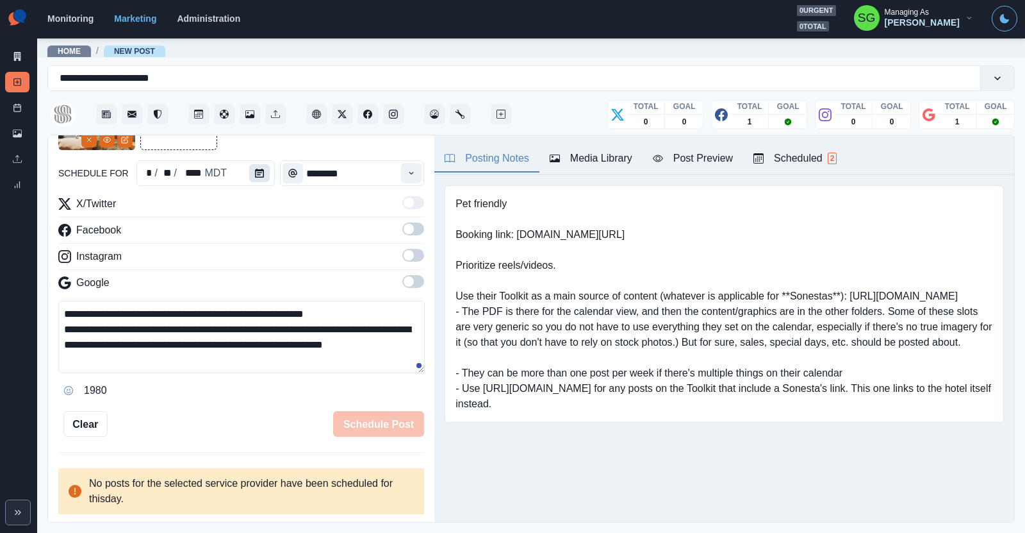
type textarea "**********"
click at [261, 169] on icon "Calendar" at bounding box center [259, 173] width 9 height 9
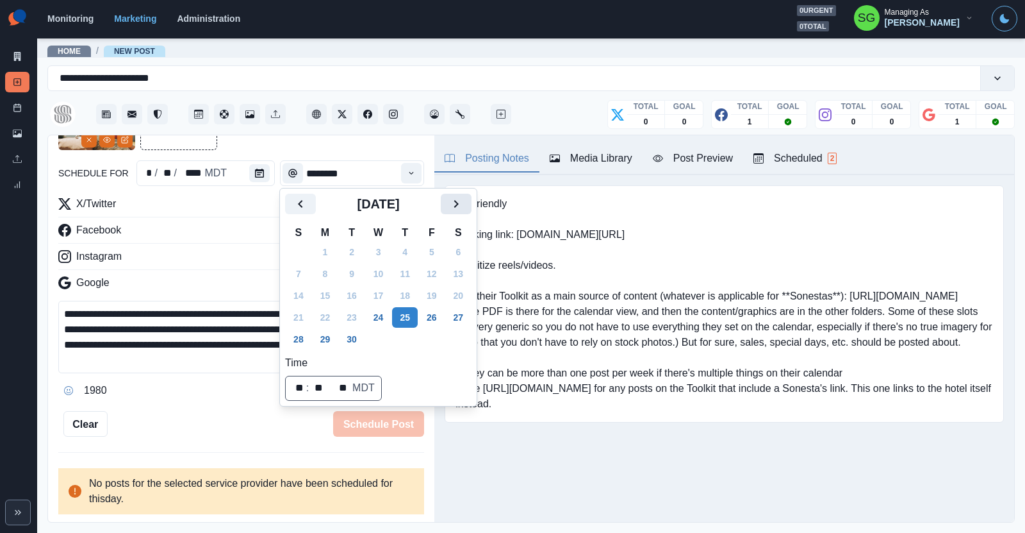
click at [460, 197] on icon "Next" at bounding box center [456, 203] width 15 height 15
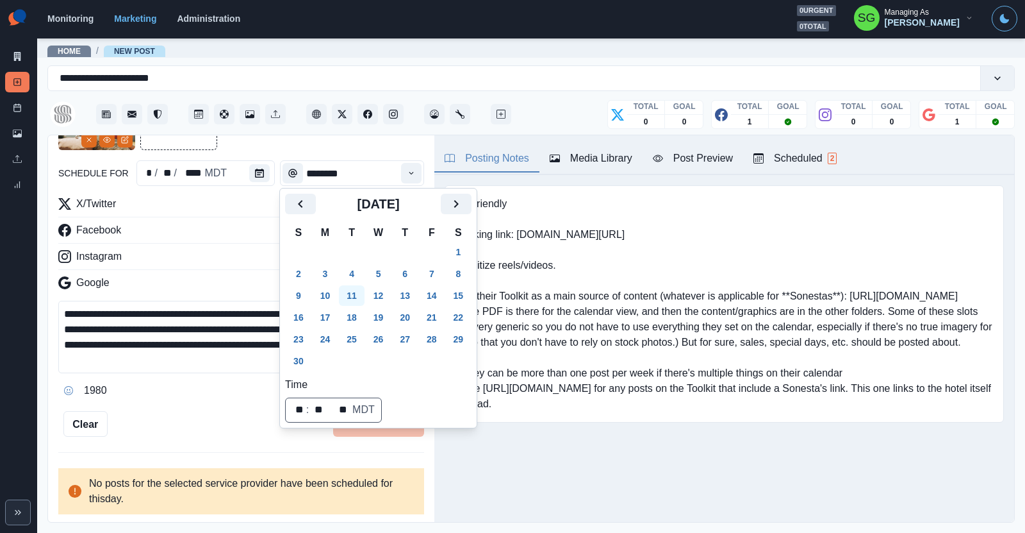
click at [356, 290] on button "11" at bounding box center [352, 295] width 26 height 21
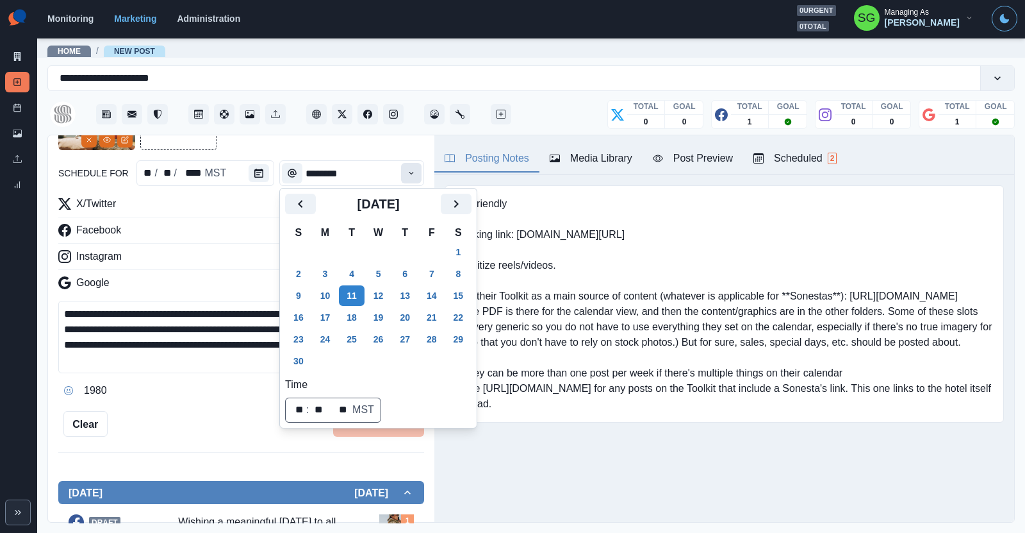
click at [416, 165] on button "Time" at bounding box center [411, 173] width 21 height 21
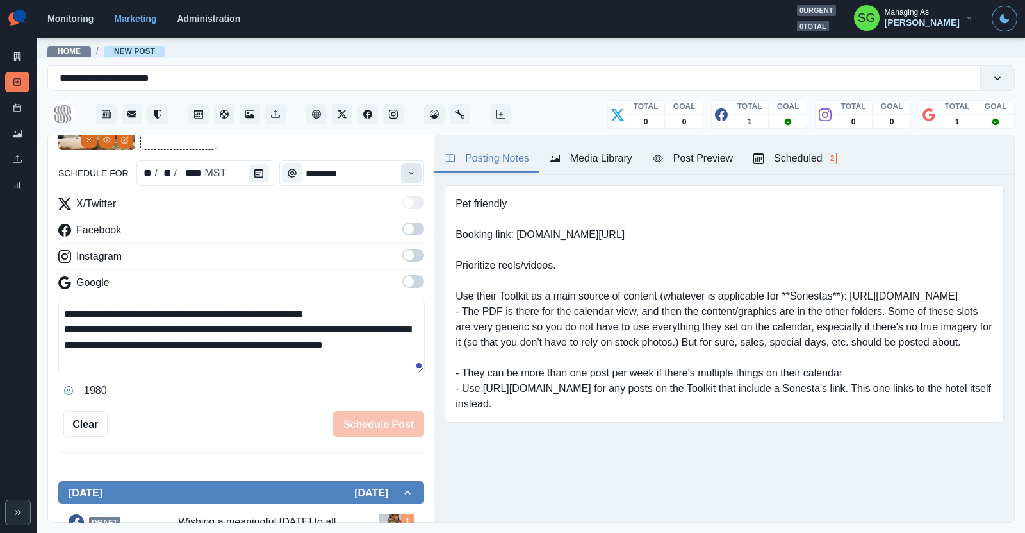
click at [416, 165] on button "Time" at bounding box center [411, 173] width 21 height 21
click at [413, 167] on button "Time" at bounding box center [411, 173] width 21 height 21
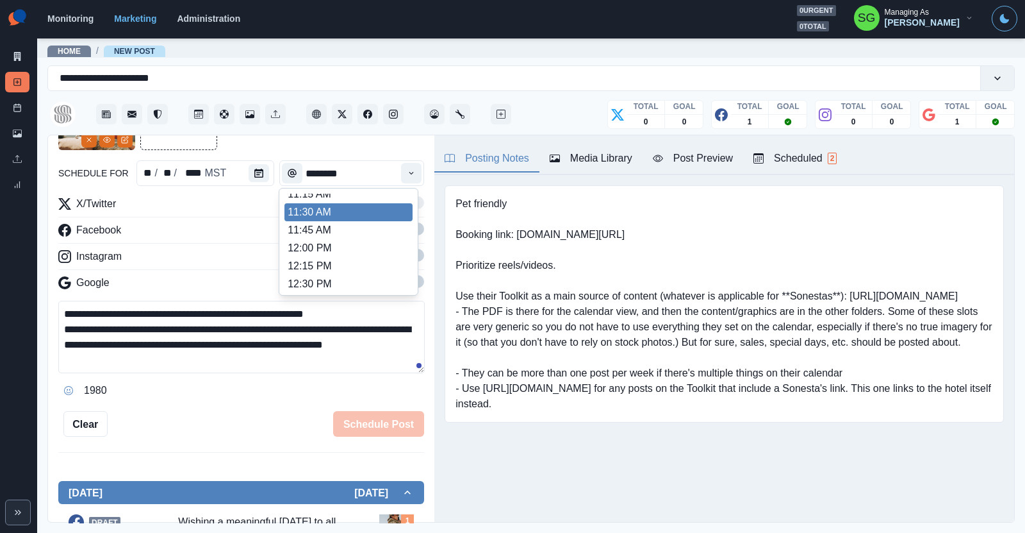
scroll to position [242, 0]
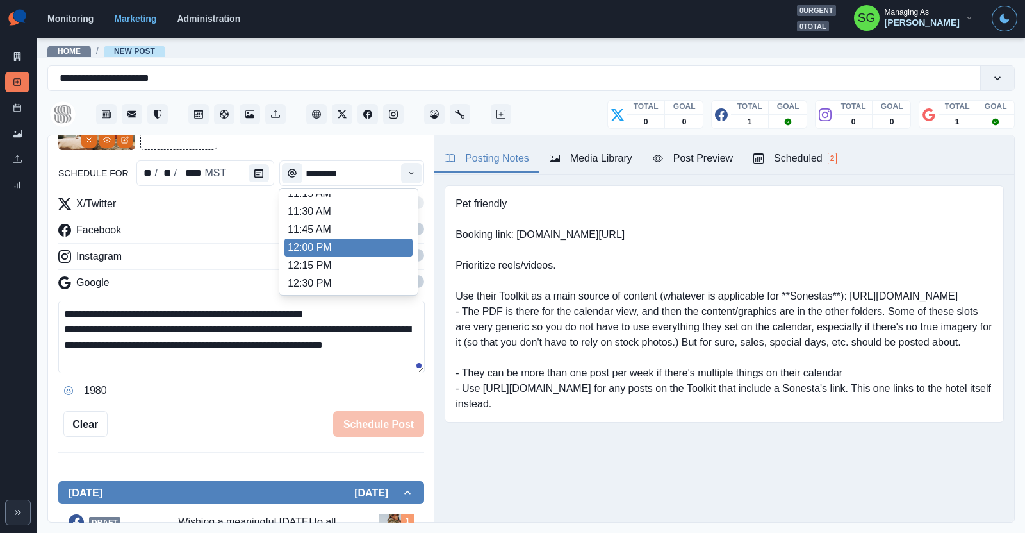
click at [342, 247] on li "12:00 PM" at bounding box center [349, 247] width 128 height 18
type input "********"
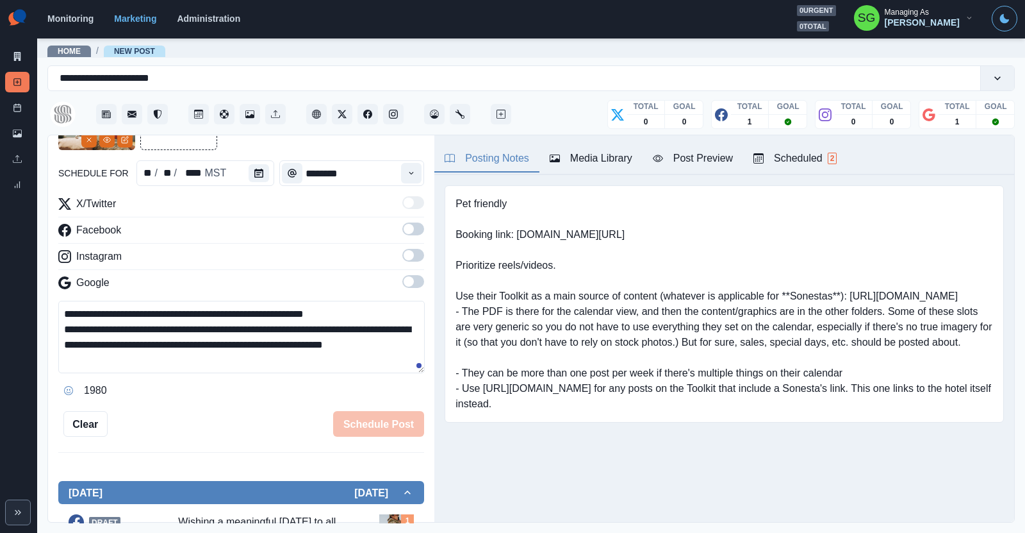
click at [413, 260] on span at bounding box center [413, 255] width 22 height 13
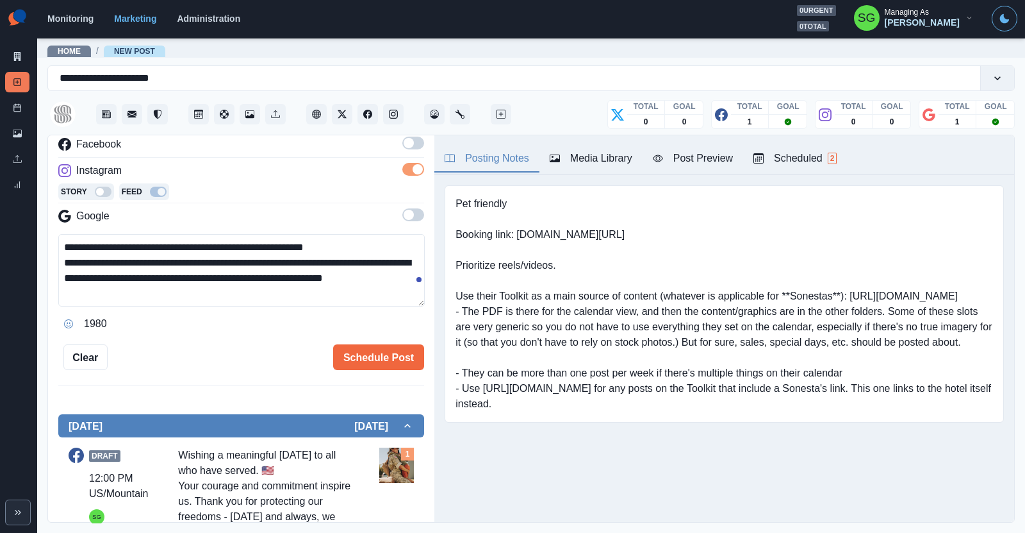
scroll to position [193, 0]
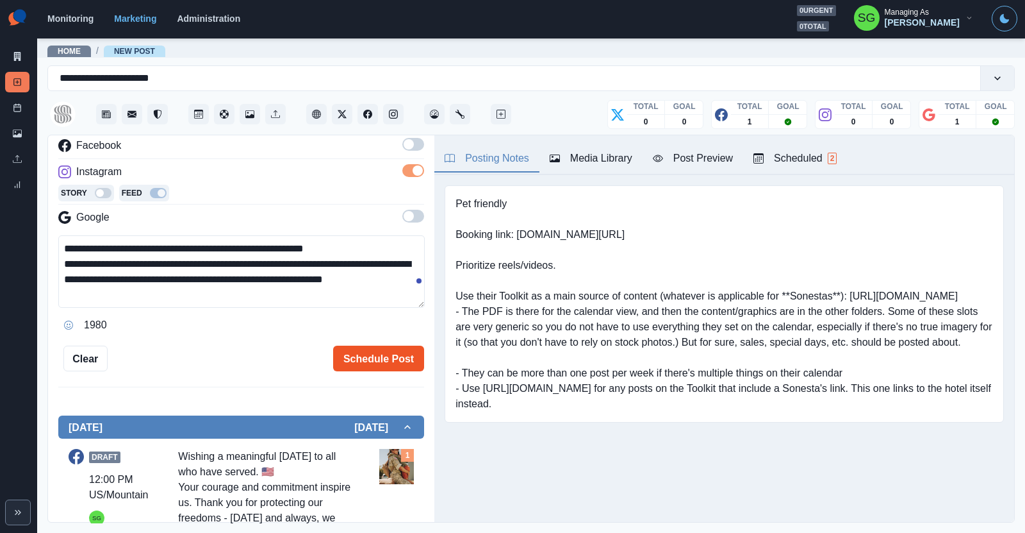
click at [370, 350] on button "Schedule Post" at bounding box center [378, 358] width 91 height 26
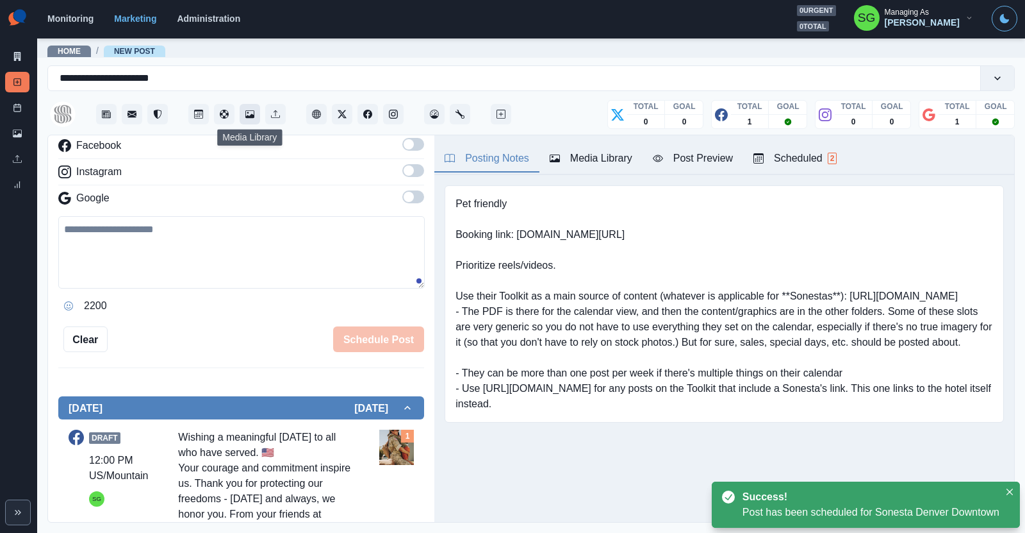
click at [252, 119] on button "Media Library" at bounding box center [250, 114] width 21 height 21
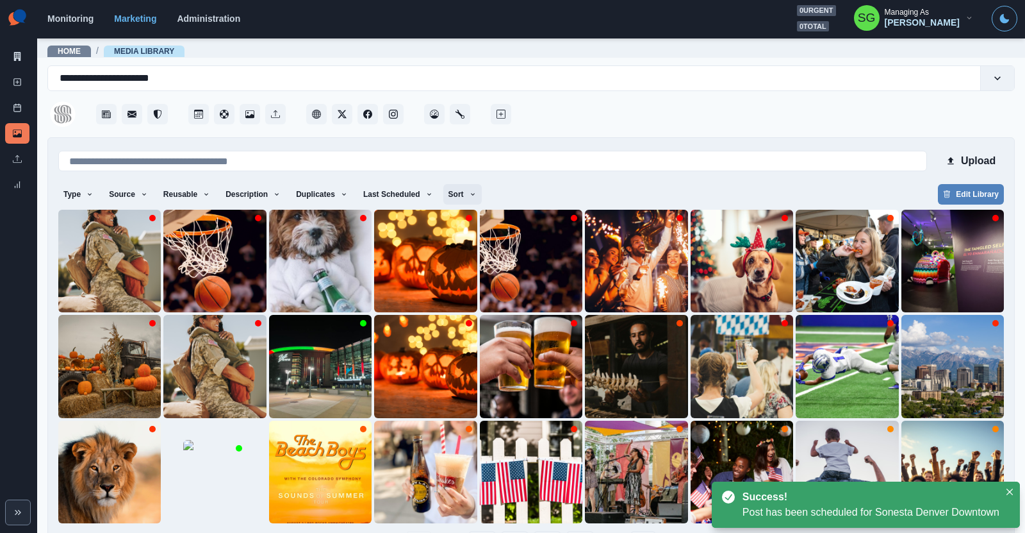
click at [449, 187] on button "Sort" at bounding box center [462, 194] width 38 height 21
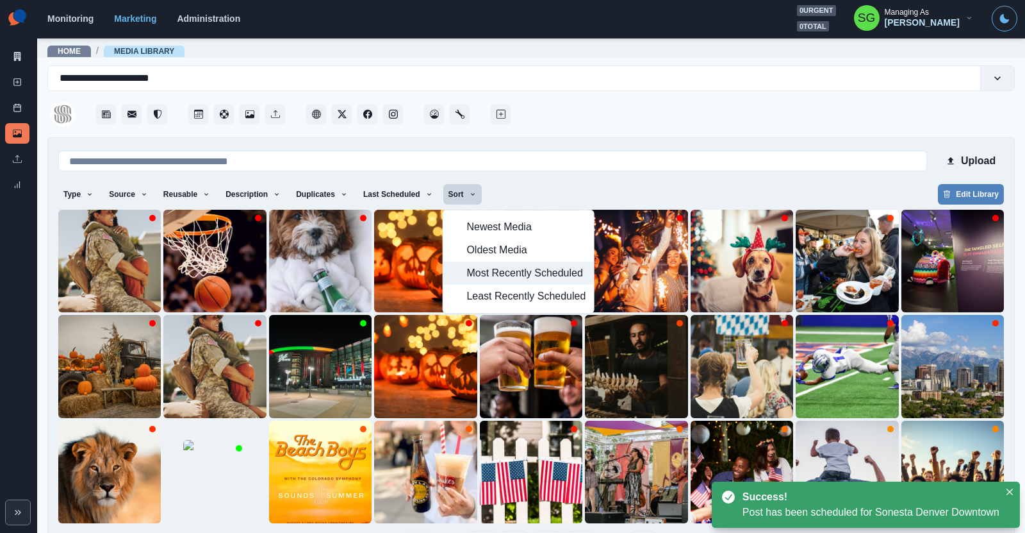
click at [469, 269] on span "Most Recently Scheduled" at bounding box center [526, 272] width 119 height 15
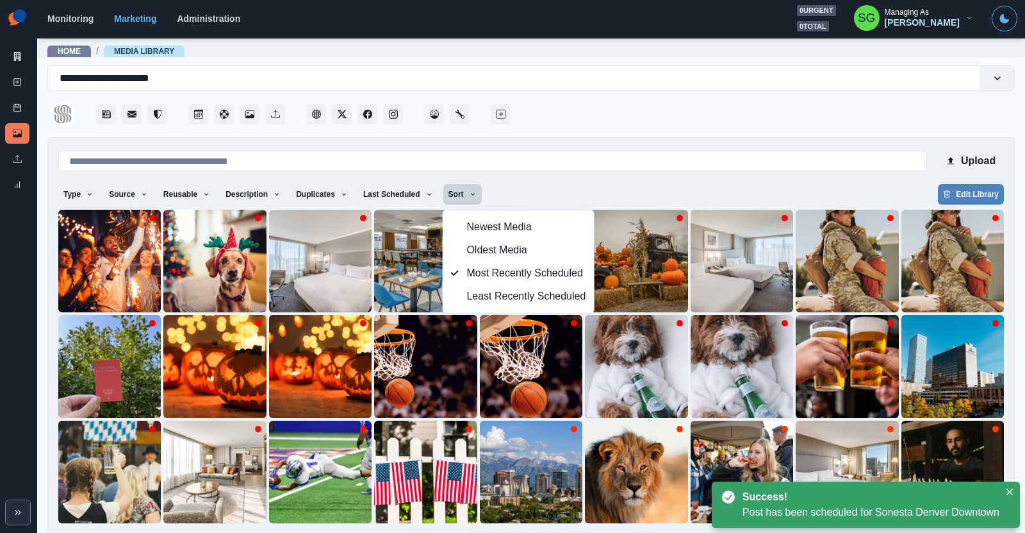
click at [588, 124] on div at bounding box center [764, 110] width 501 height 38
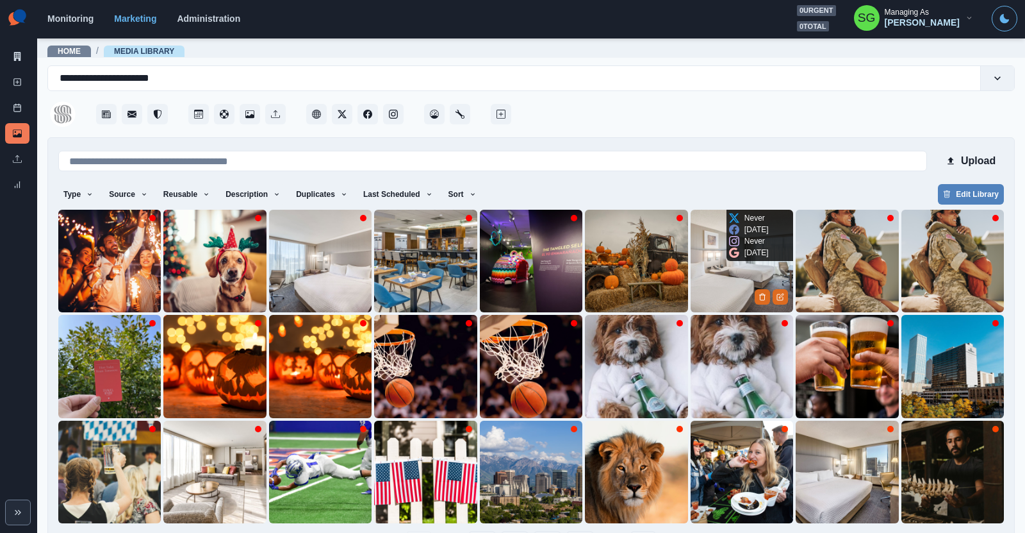
click at [715, 274] on img at bounding box center [742, 261] width 103 height 103
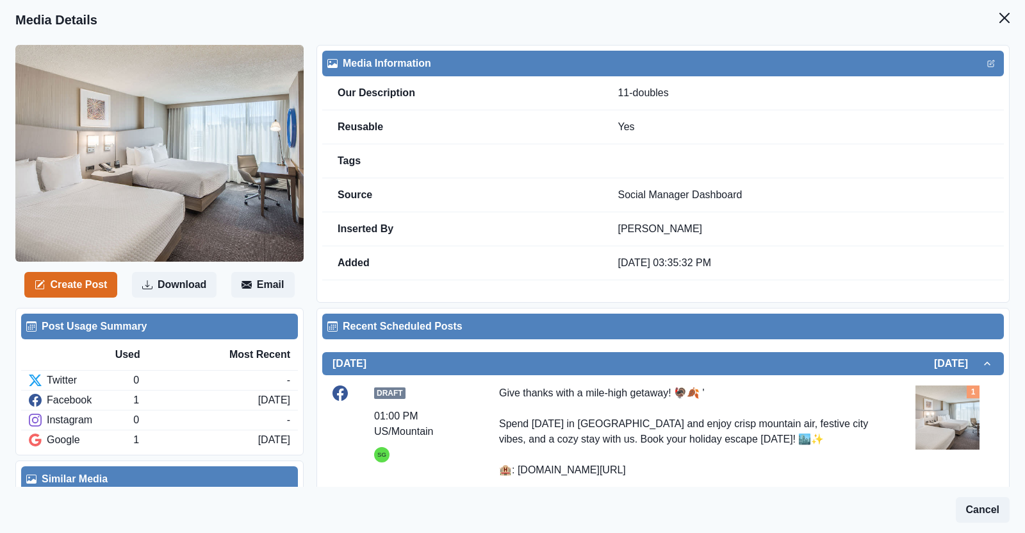
scroll to position [88, 0]
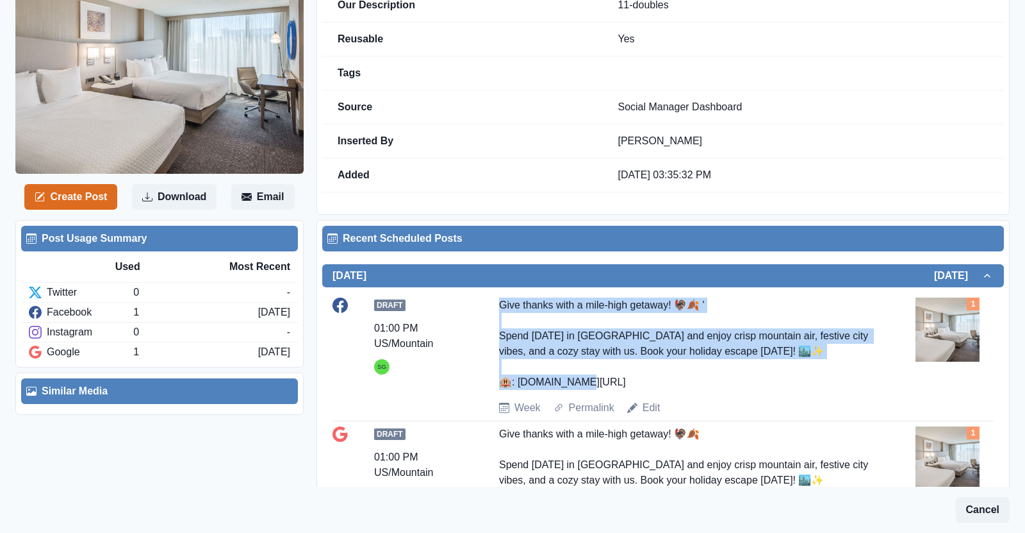
drag, startPoint x: 613, startPoint y: 379, endPoint x: 498, endPoint y: 307, distance: 135.9
click at [498, 307] on div "Draft 01:00 PM US/Mountain SG Give thanks with a mile-high getaway! 🦃🍂 ' Spend …" at bounding box center [663, 356] width 661 height 118
copy div "Give thanks with a mile-high getaway! 🦃🍂 ' Spend Thanksgiving in Denver and enj…"
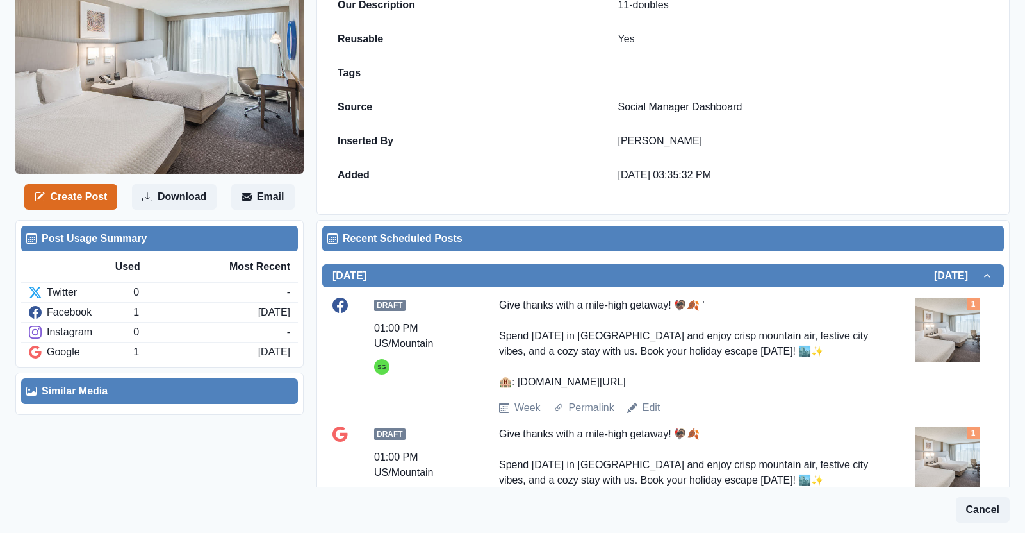
click at [103, 209] on div "Create Post Download Email" at bounding box center [165, 86] width 301 height 258
click at [98, 201] on button "Create Post" at bounding box center [70, 197] width 93 height 26
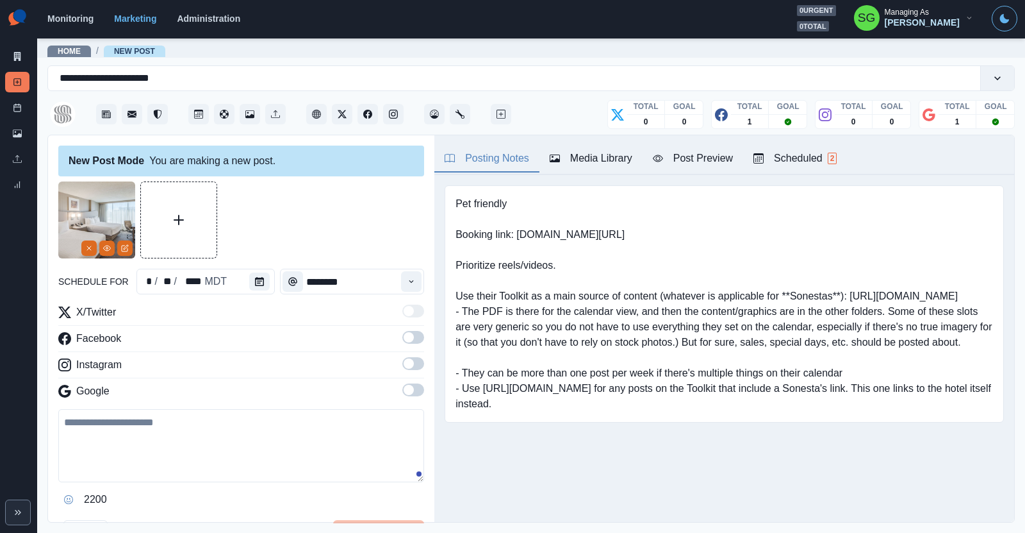
click at [178, 451] on textarea at bounding box center [241, 445] width 366 height 73
paste textarea "**********"
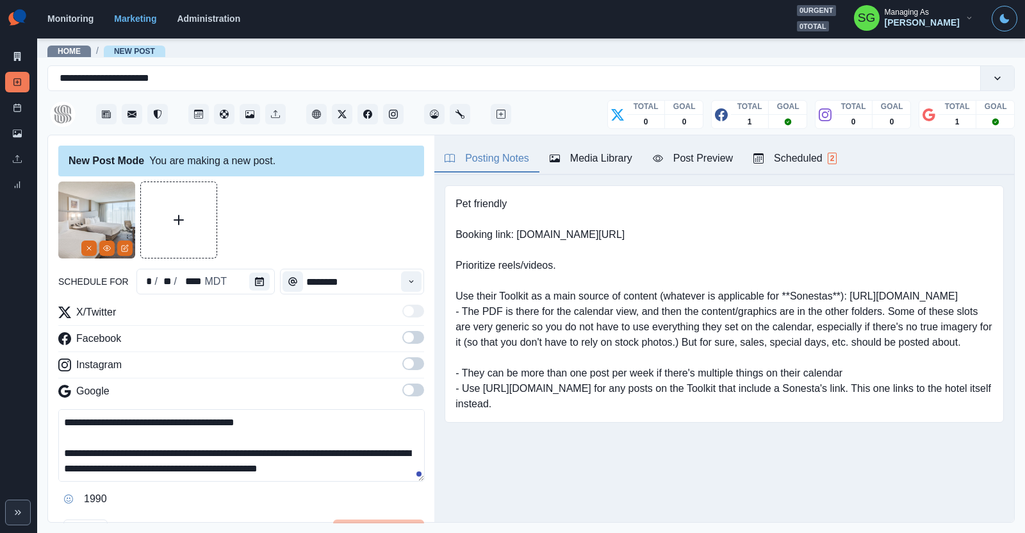
scroll to position [23, 0]
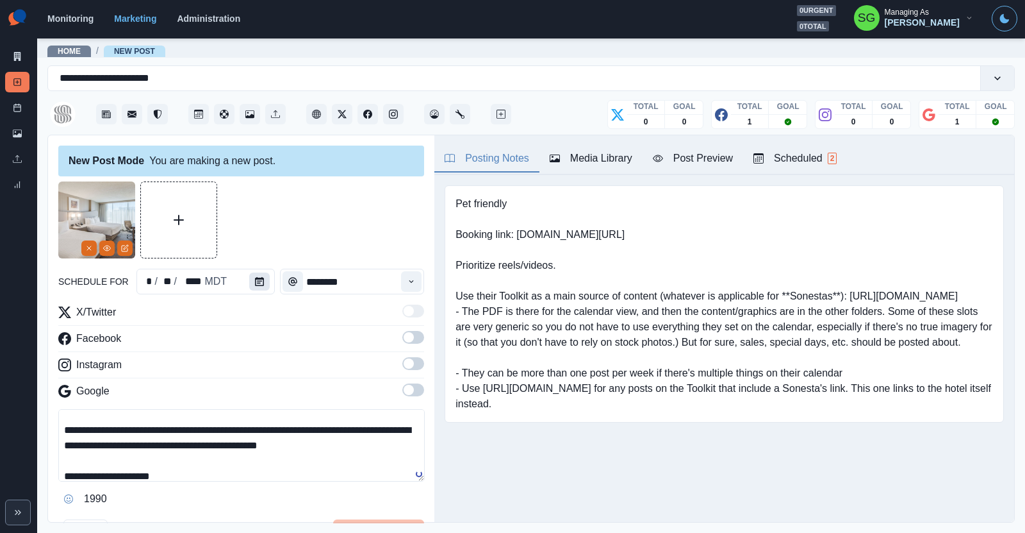
type textarea "**********"
click at [253, 287] on button "Calendar" at bounding box center [259, 281] width 21 height 18
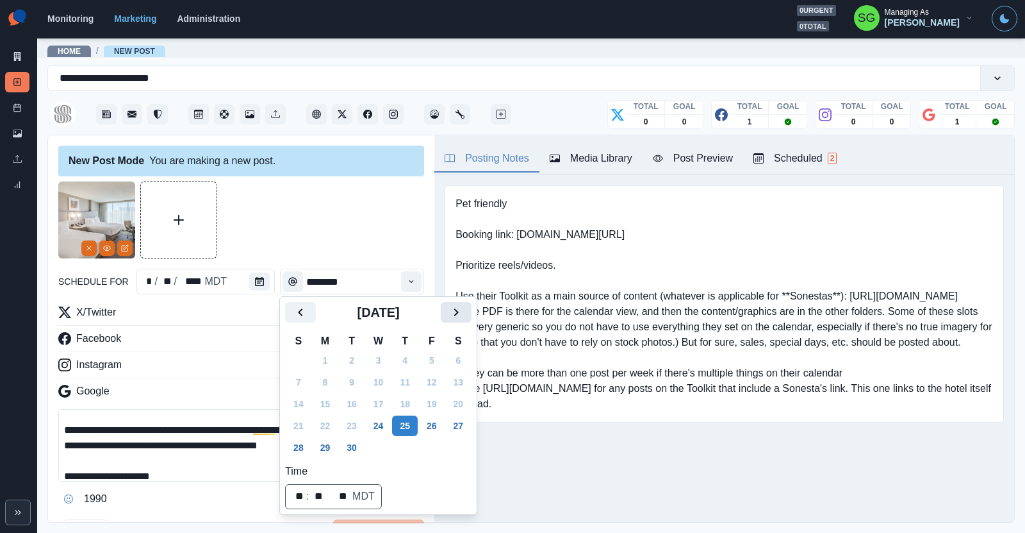
click at [450, 310] on icon "Next" at bounding box center [456, 311] width 15 height 15
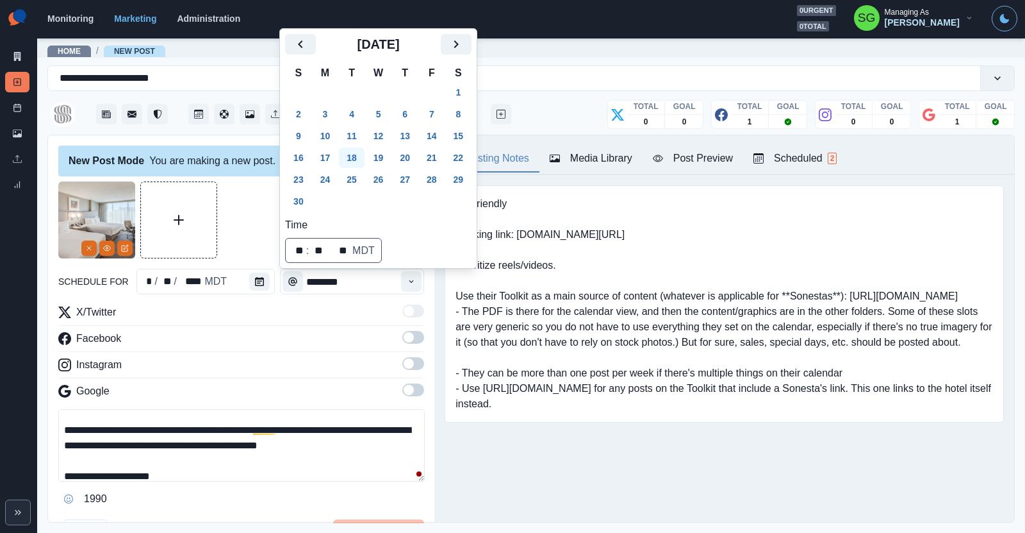
click at [353, 159] on button "18" at bounding box center [352, 157] width 26 height 21
click at [406, 276] on button "Time" at bounding box center [411, 281] width 21 height 21
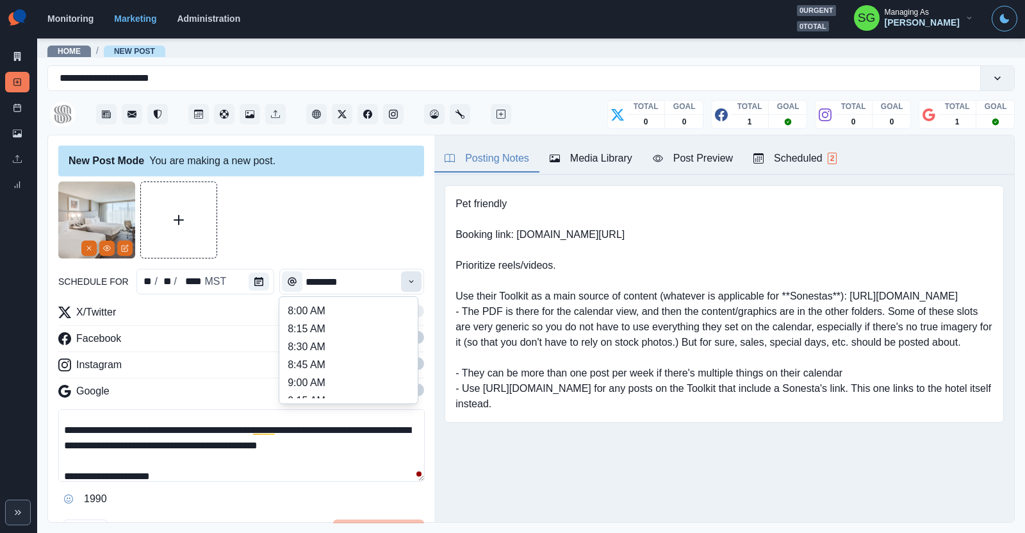
click at [406, 276] on button "Time" at bounding box center [411, 281] width 21 height 21
click at [362, 317] on li "1:00 PM" at bounding box center [349, 323] width 128 height 18
type input "*******"
click at [409, 337] on span at bounding box center [409, 337] width 10 height 10
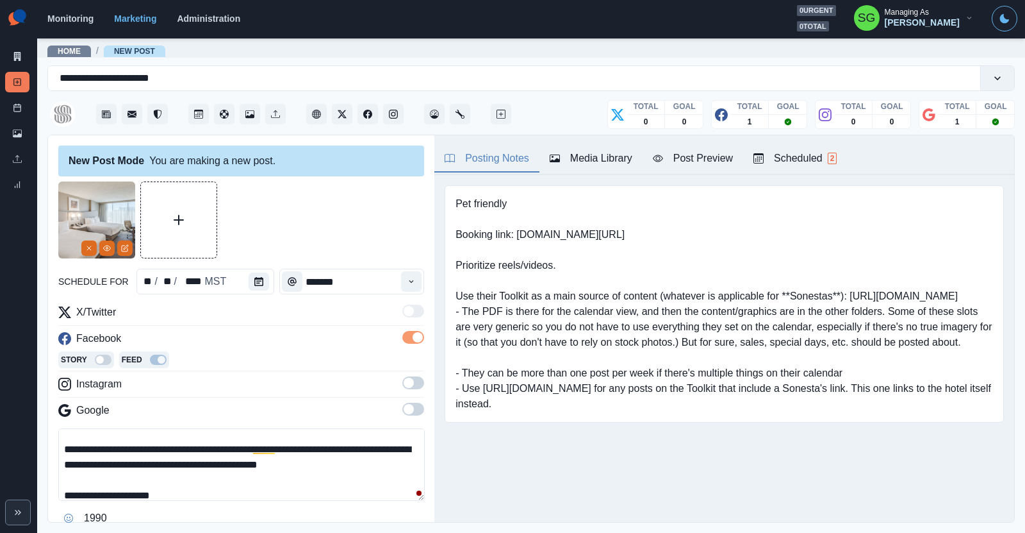
click at [412, 378] on span at bounding box center [409, 382] width 10 height 10
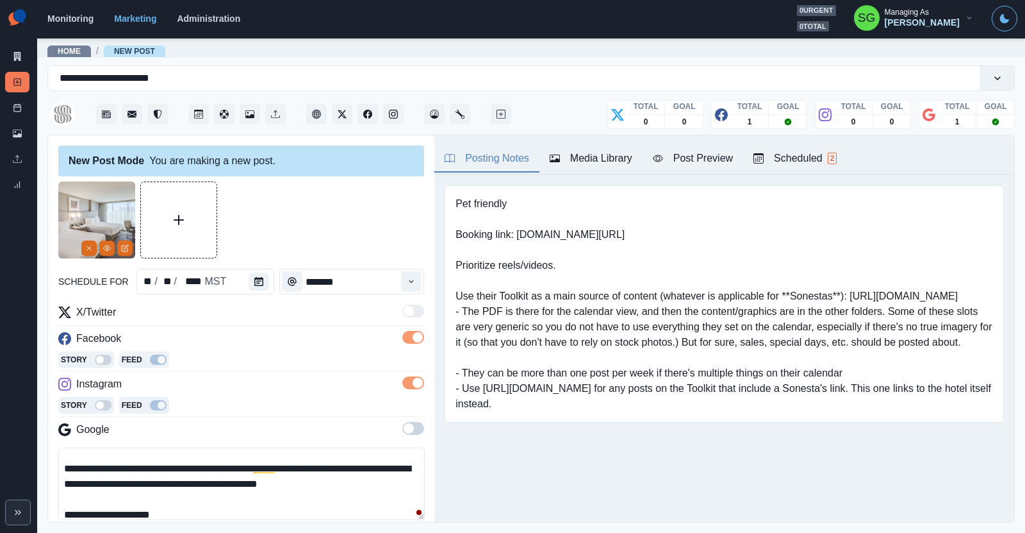
click at [416, 424] on span at bounding box center [413, 428] width 22 height 13
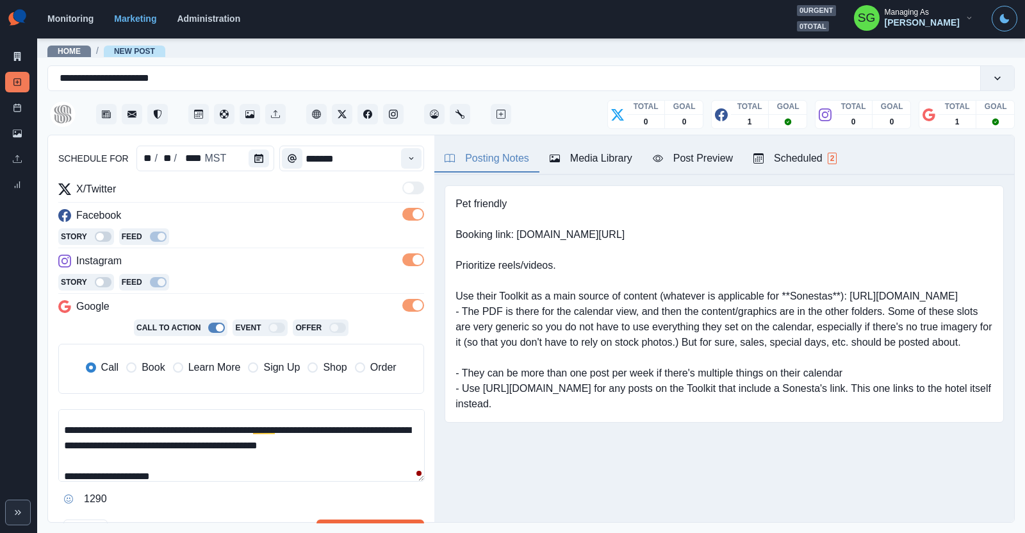
scroll to position [136, 0]
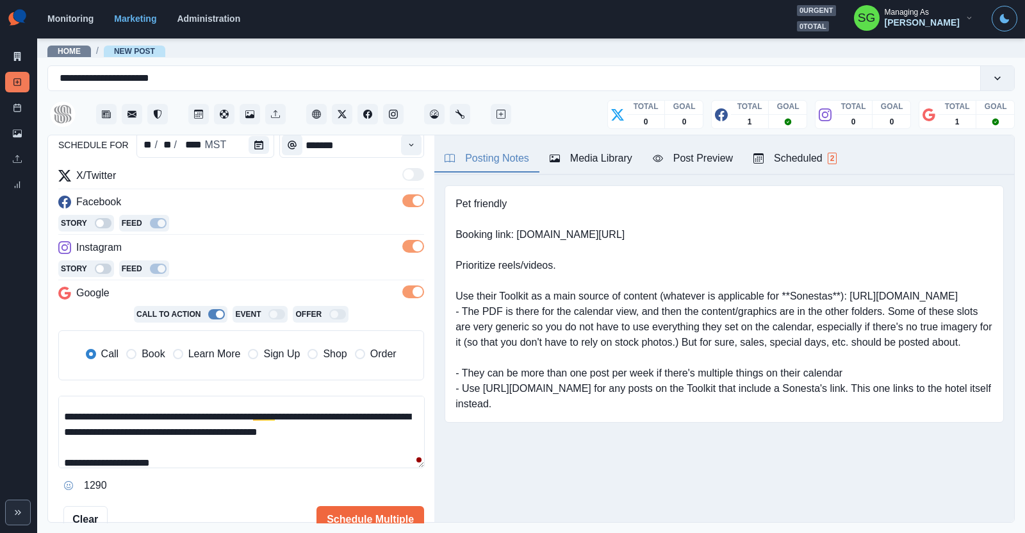
click at [138, 347] on label "Book" at bounding box center [145, 353] width 38 height 15
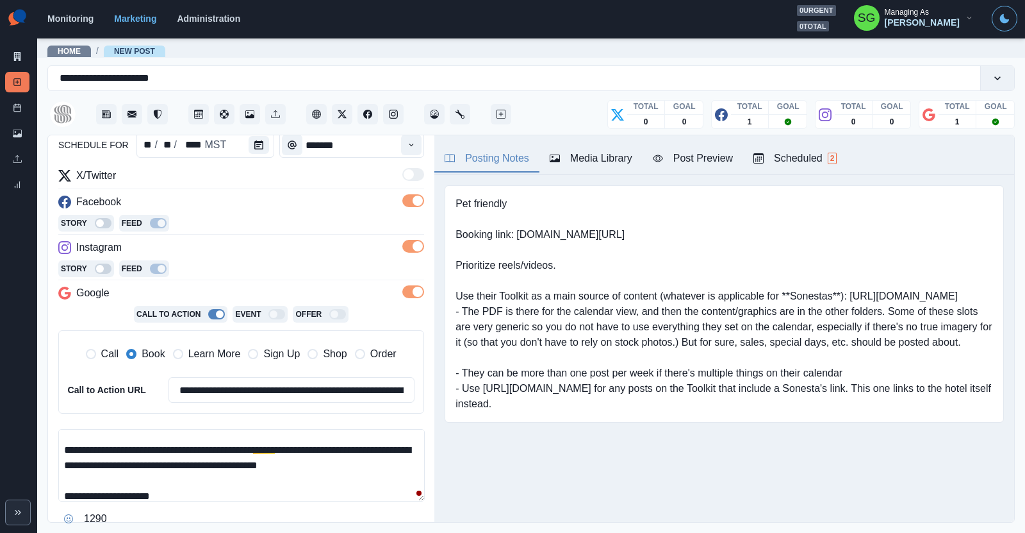
click at [147, 347] on span "Book" at bounding box center [153, 353] width 23 height 15
click at [417, 295] on span at bounding box center [418, 291] width 10 height 10
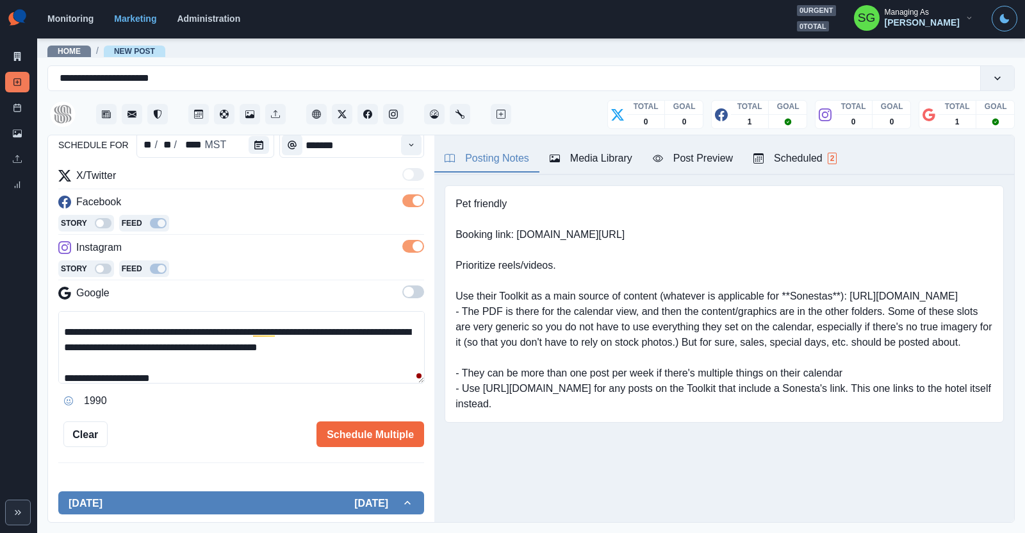
click at [412, 199] on span at bounding box center [413, 200] width 22 height 13
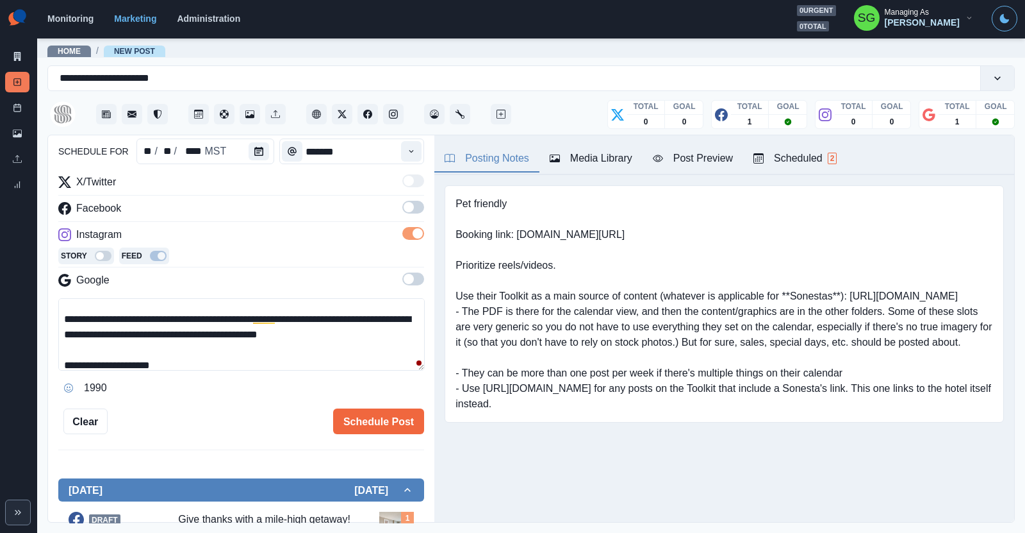
scroll to position [83, 0]
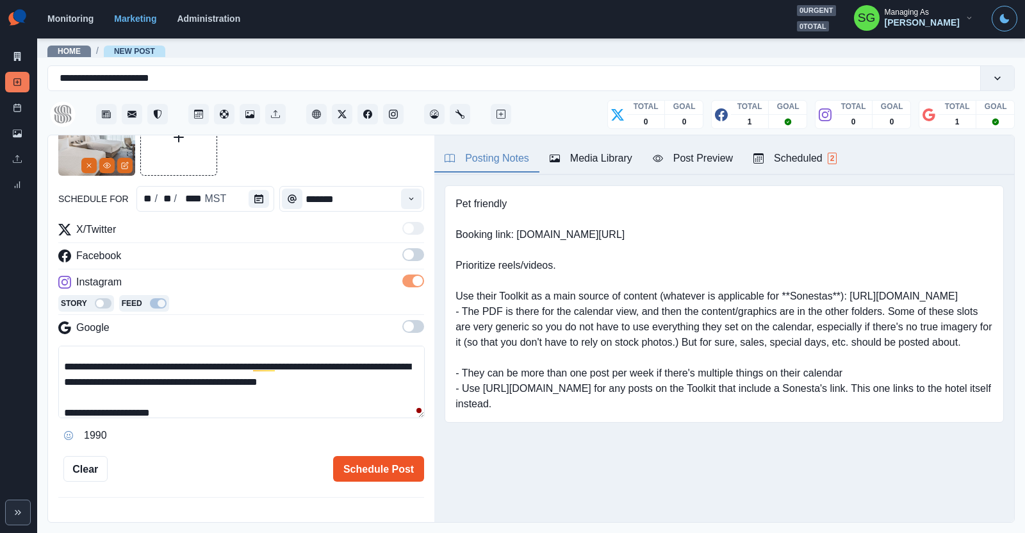
click at [383, 458] on button "Schedule Post" at bounding box center [378, 469] width 91 height 26
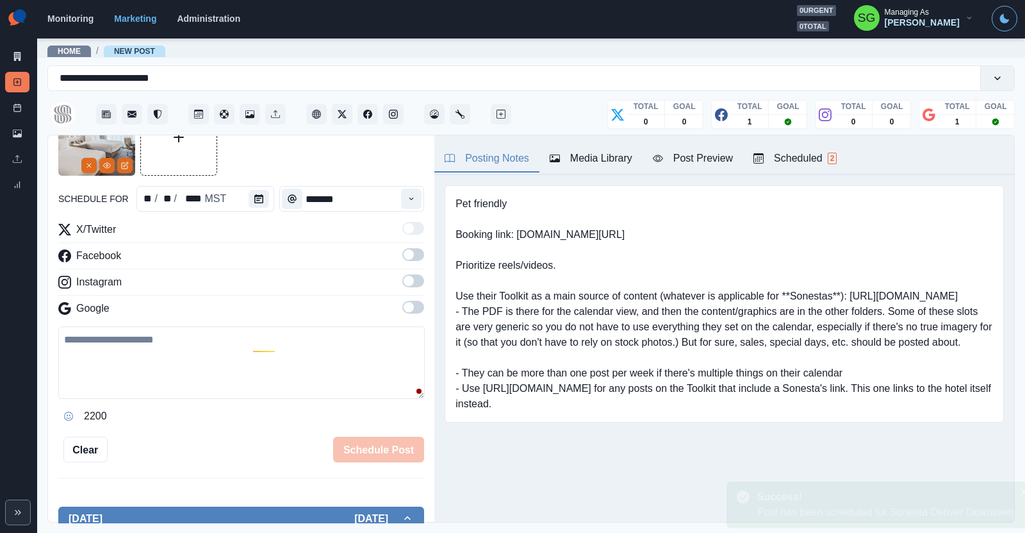
scroll to position [0, 0]
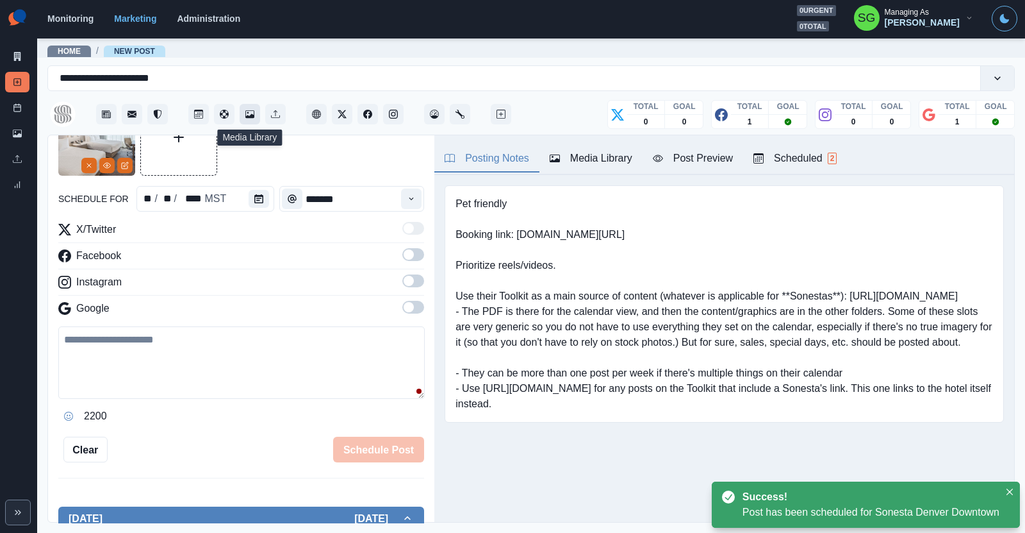
click at [247, 108] on button "Media Library" at bounding box center [250, 114] width 21 height 21
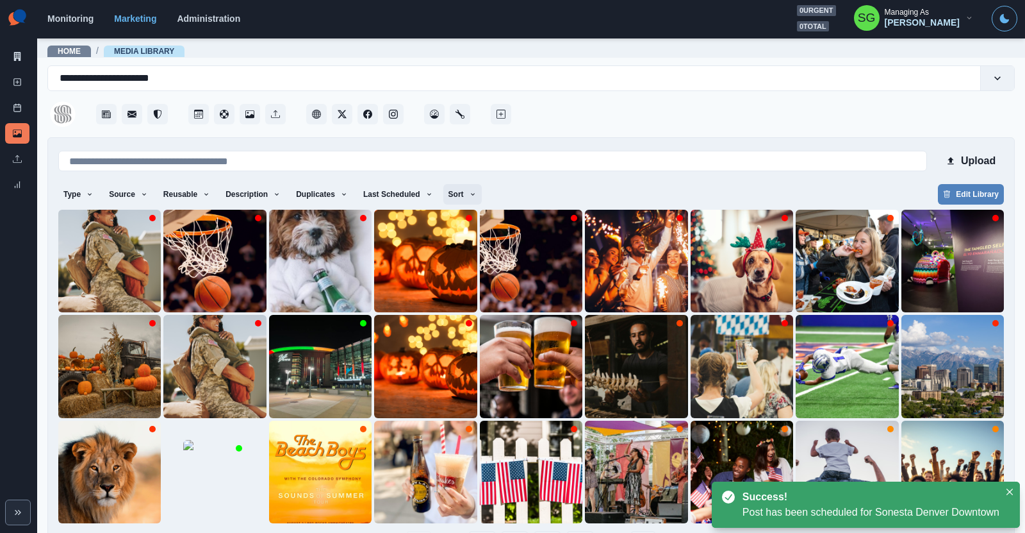
click at [458, 192] on button "Sort" at bounding box center [462, 194] width 38 height 21
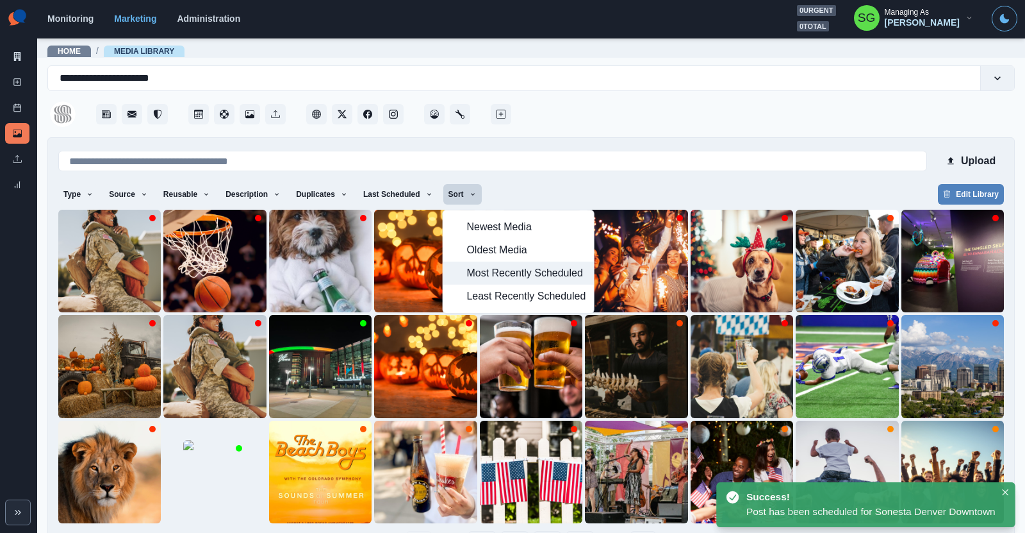
click at [477, 265] on span "Most Recently Scheduled" at bounding box center [526, 272] width 119 height 15
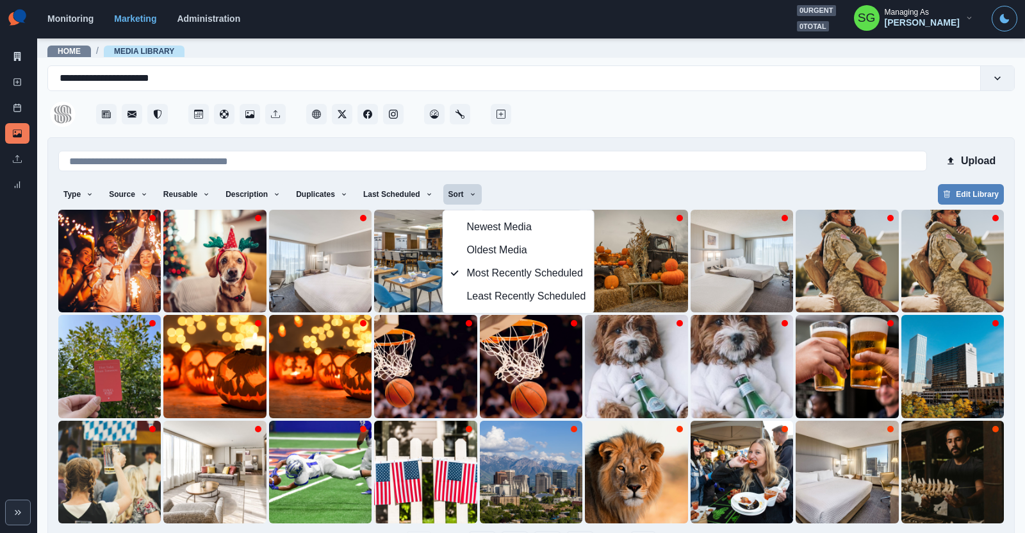
click at [715, 133] on div "**********" at bounding box center [531, 316] width 968 height 502
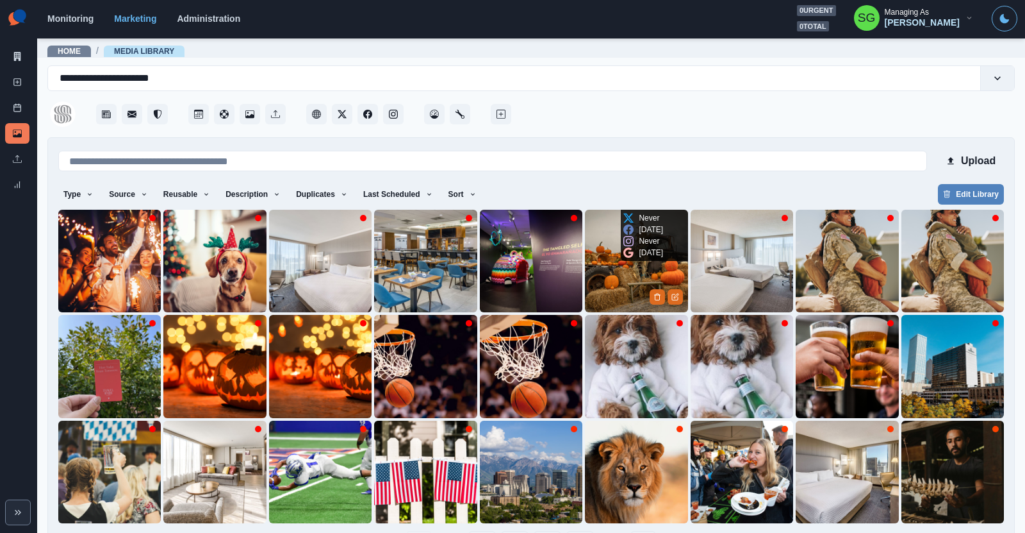
click at [627, 274] on img at bounding box center [636, 261] width 103 height 103
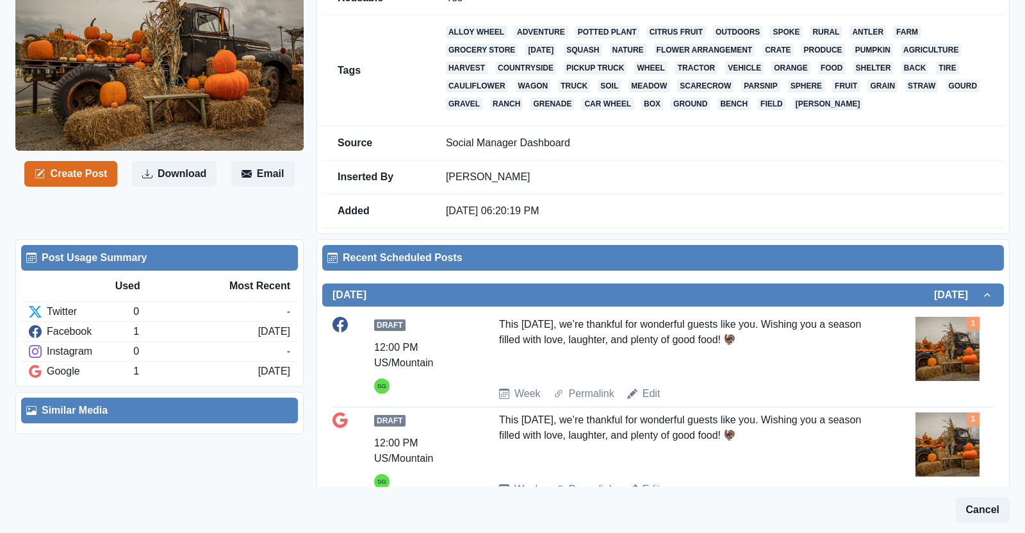
scroll to position [174, 0]
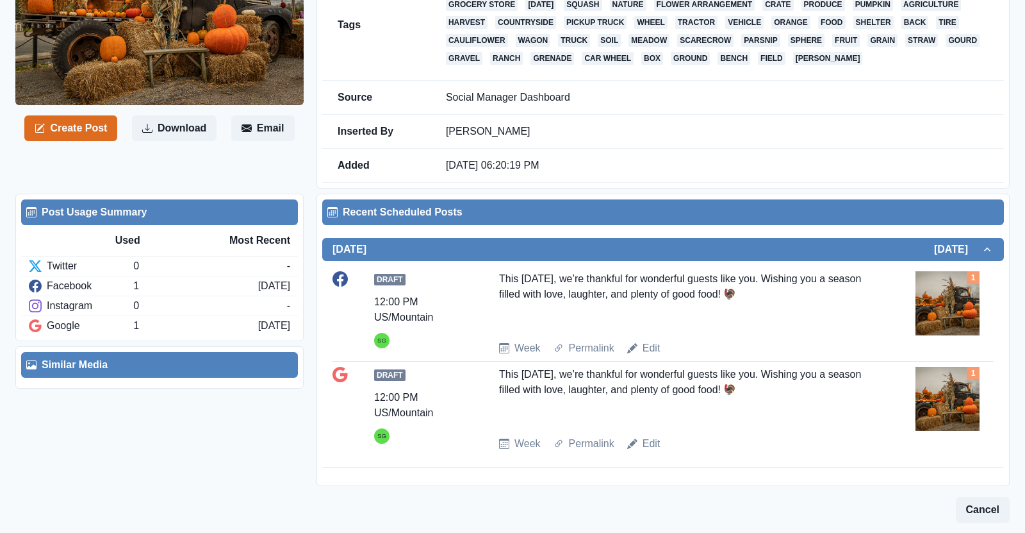
drag, startPoint x: 779, startPoint y: 290, endPoint x: 496, endPoint y: 278, distance: 282.9
click at [496, 278] on div "Draft 12:00 PM US/Mountain SG This Thanksgiving, we’re thankful for wonderful g…" at bounding box center [663, 313] width 661 height 85
copy div "This Thanksgiving, we’re thankful for wonderful guests like you. Wishing you a …"
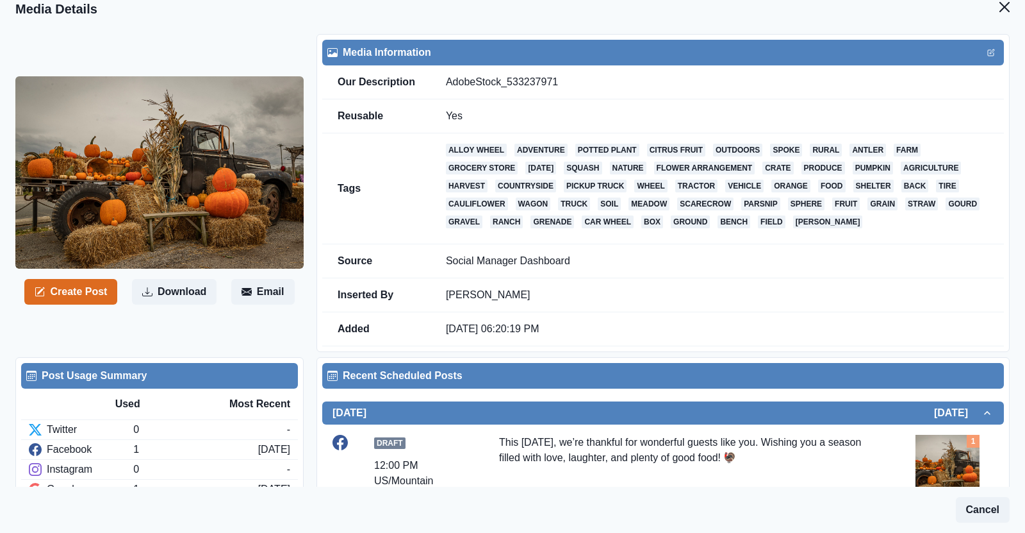
scroll to position [8, 0]
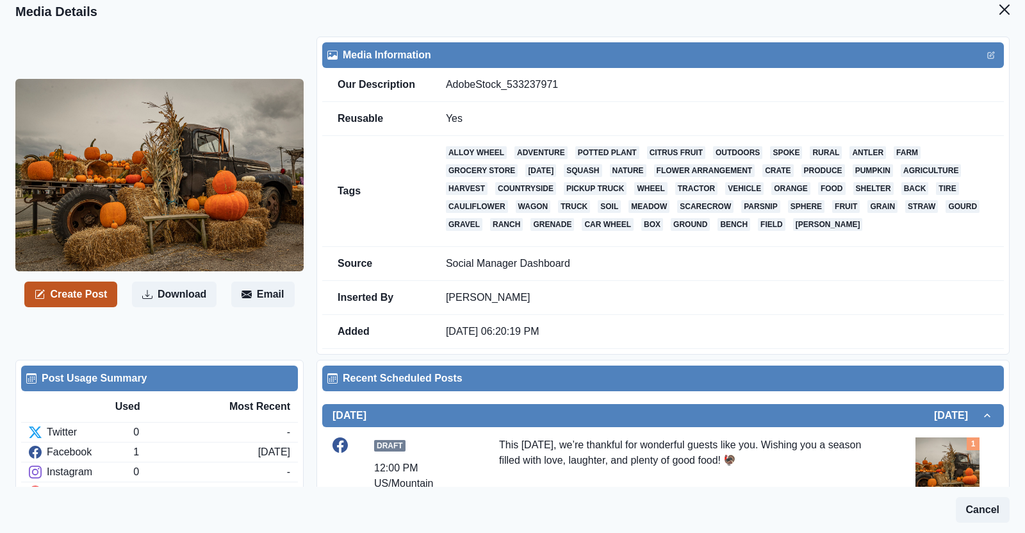
click at [105, 292] on button "Create Post" at bounding box center [70, 294] width 93 height 26
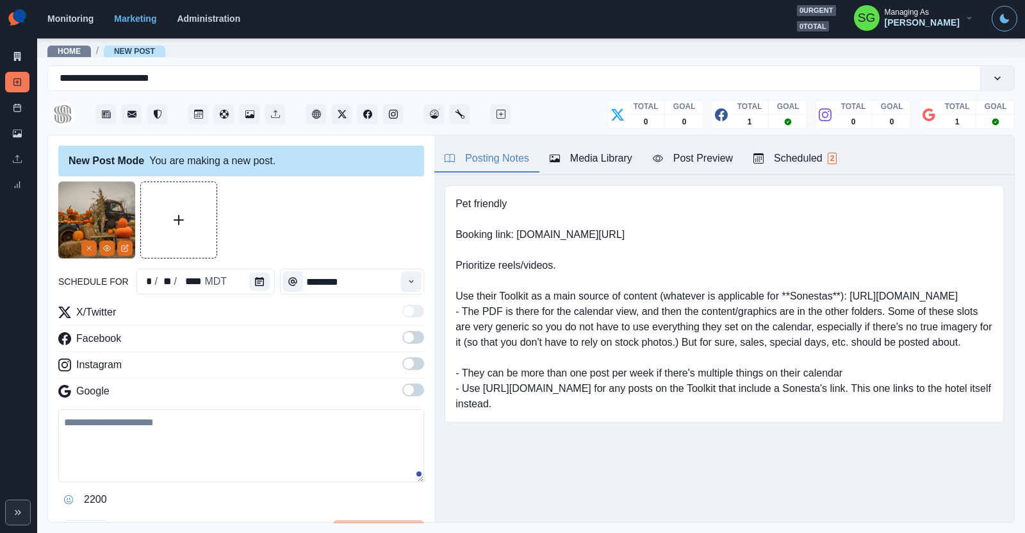
click at [131, 409] on textarea at bounding box center [241, 445] width 366 height 73
paste textarea "**********"
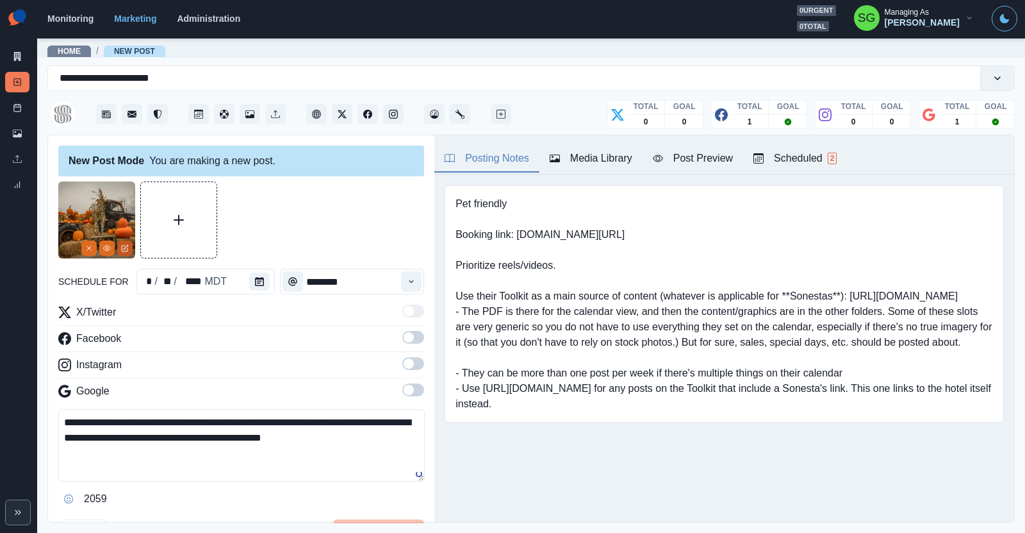
type textarea "**********"
click at [131, 249] on button "Edit Media" at bounding box center [124, 247] width 15 height 15
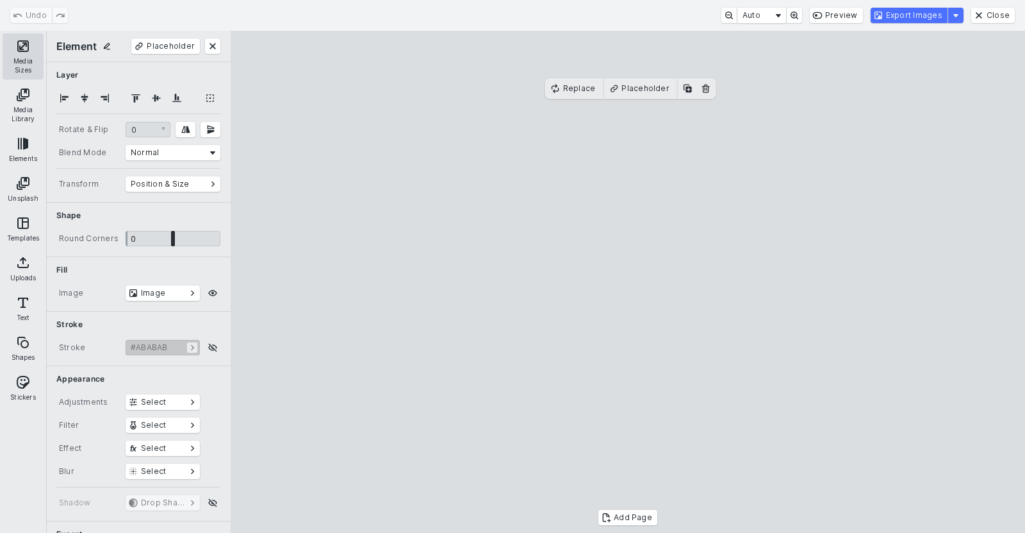
click at [37, 63] on button "Media Sizes" at bounding box center [23, 56] width 41 height 46
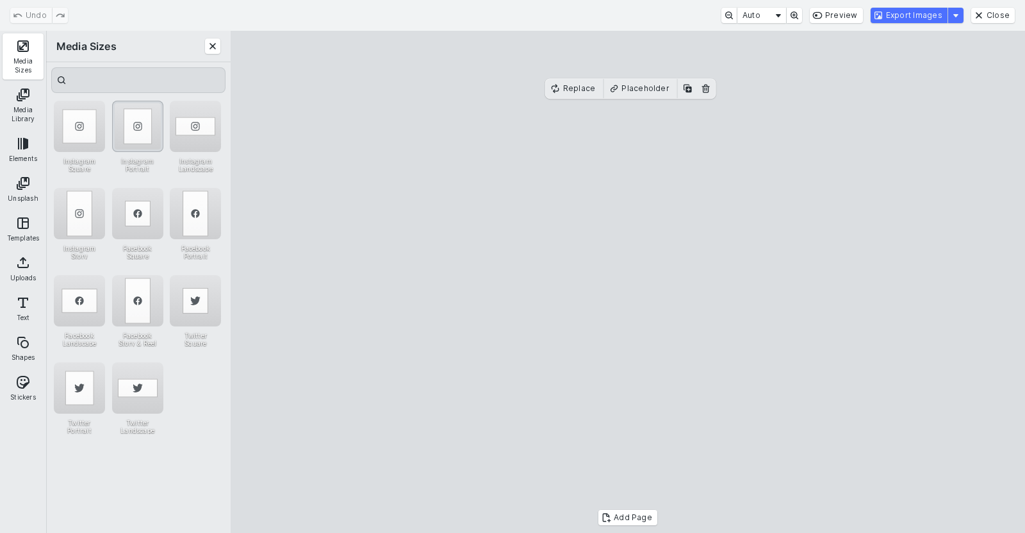
click at [124, 121] on div "Instagram Portrait" at bounding box center [137, 126] width 51 height 51
drag, startPoint x: 640, startPoint y: 202, endPoint x: 575, endPoint y: 203, distance: 65.4
click at [628, 282] on cesdk-canvas "Editor canvas" at bounding box center [628, 282] width 0 height 0
drag, startPoint x: 716, startPoint y: 295, endPoint x: 781, endPoint y: 306, distance: 66.3
click at [628, 282] on cesdk-canvas "Editor canvas" at bounding box center [628, 282] width 0 height 0
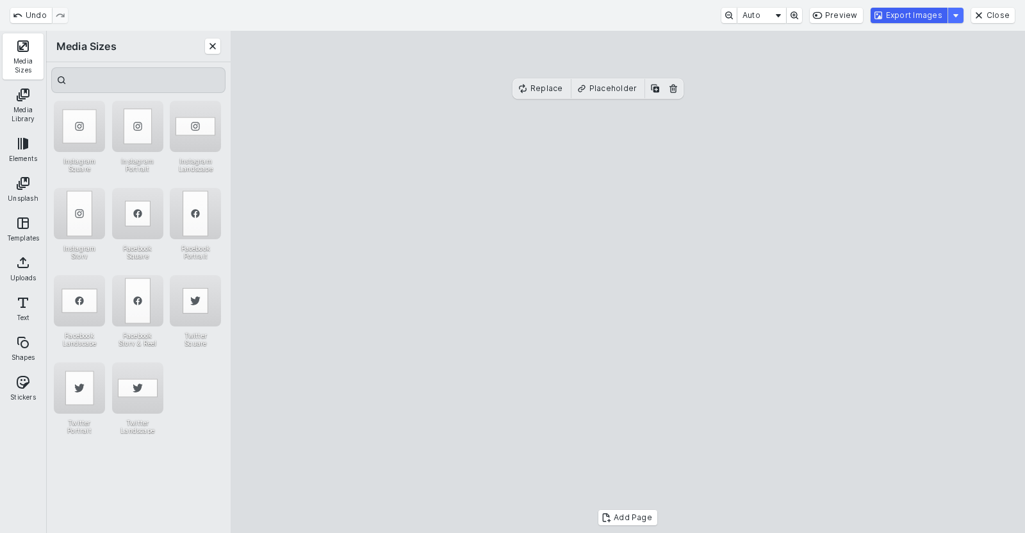
click at [927, 16] on button "Export Images" at bounding box center [909, 15] width 77 height 15
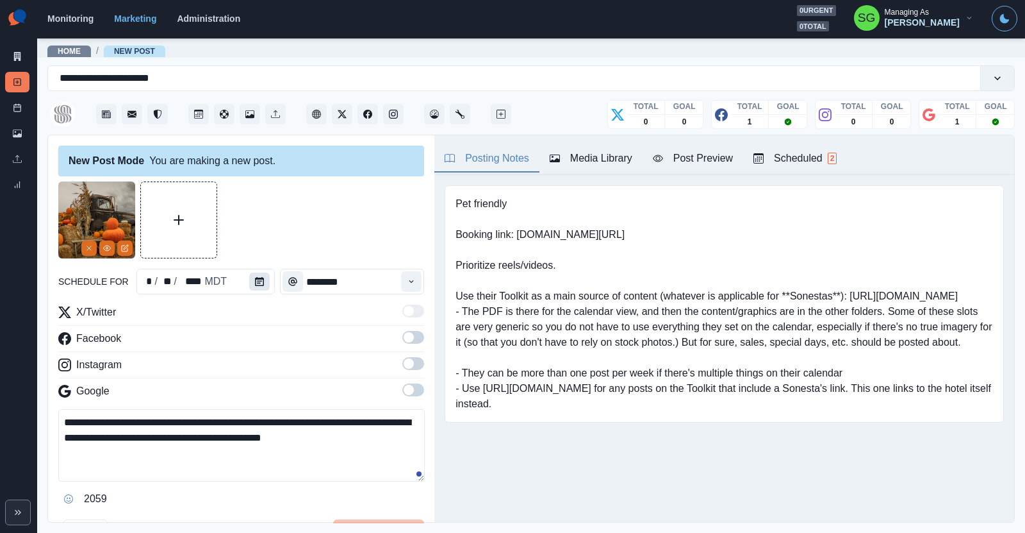
click at [260, 283] on icon "Calendar" at bounding box center [259, 281] width 9 height 9
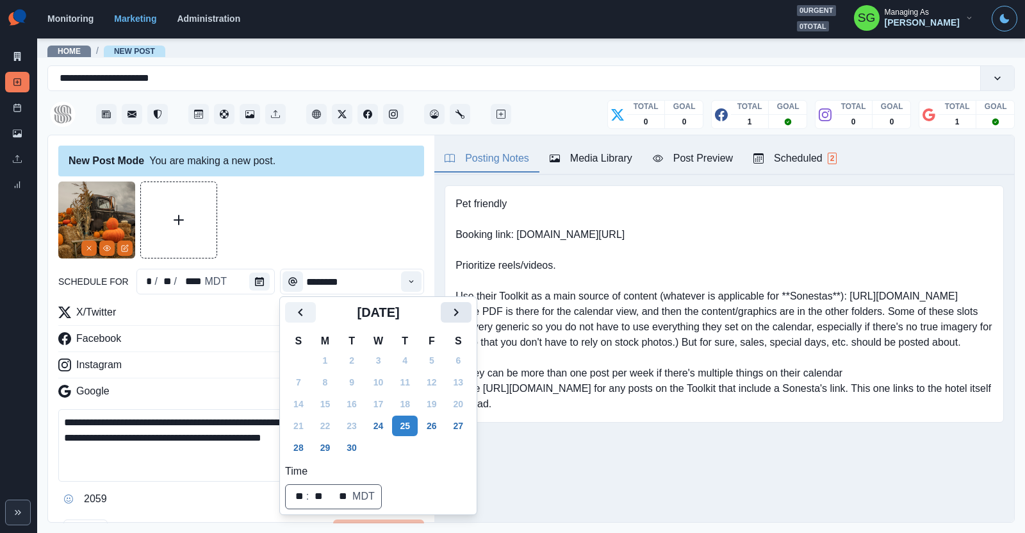
click at [447, 311] on button "Next" at bounding box center [456, 312] width 31 height 21
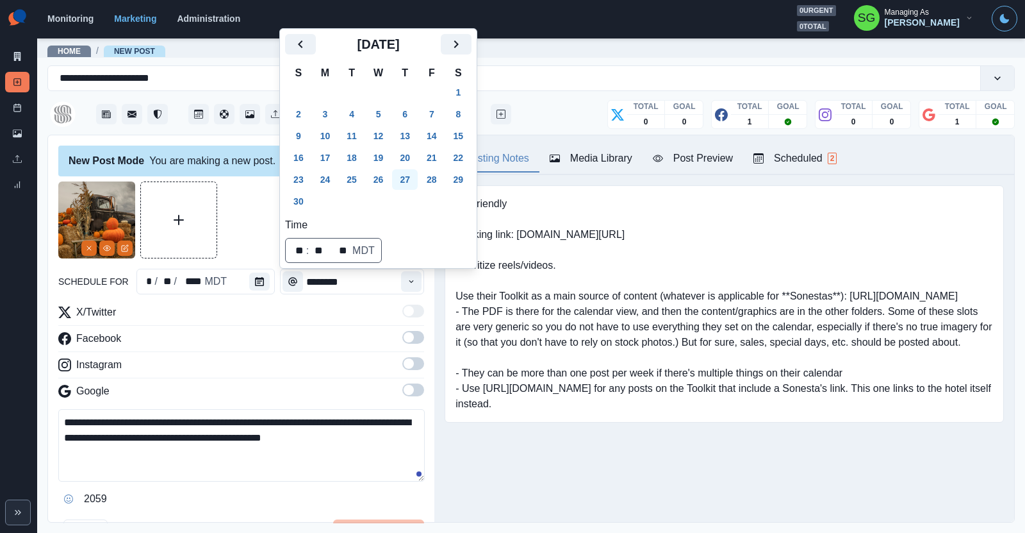
click at [403, 183] on button "27" at bounding box center [405, 179] width 26 height 21
click at [410, 277] on icon "Time" at bounding box center [411, 281] width 9 height 9
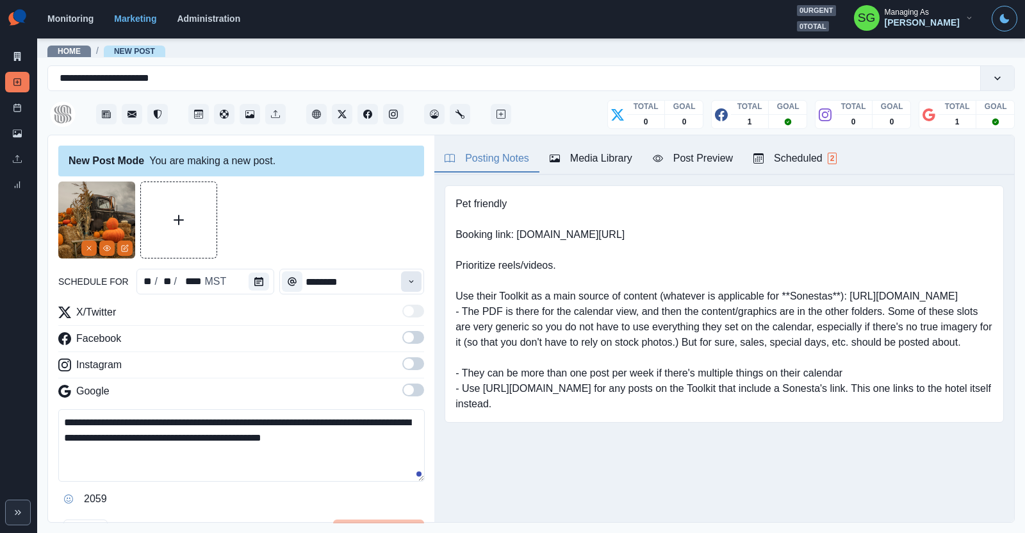
click at [410, 277] on icon "Time" at bounding box center [411, 281] width 9 height 9
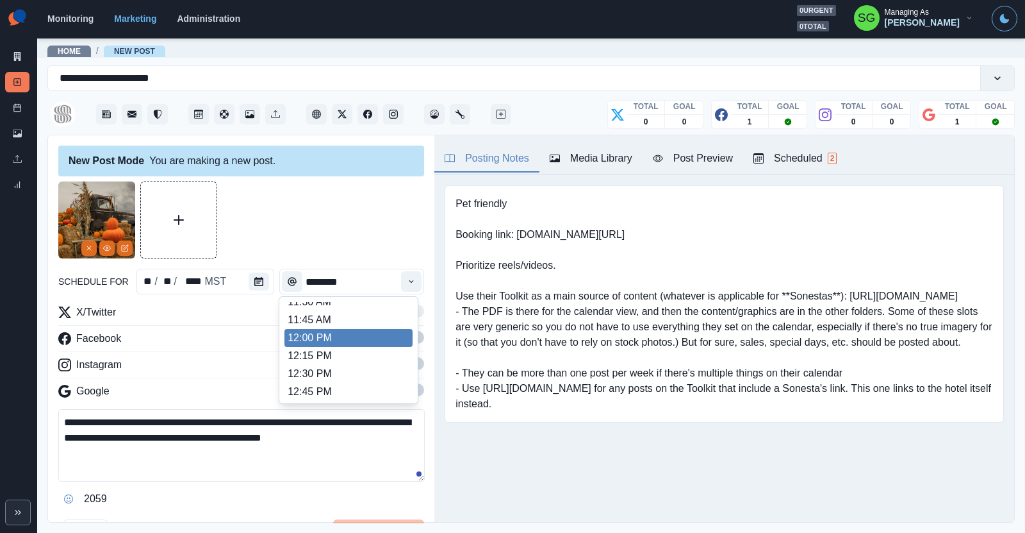
click at [343, 338] on li "12:00 PM" at bounding box center [349, 338] width 128 height 18
type input "********"
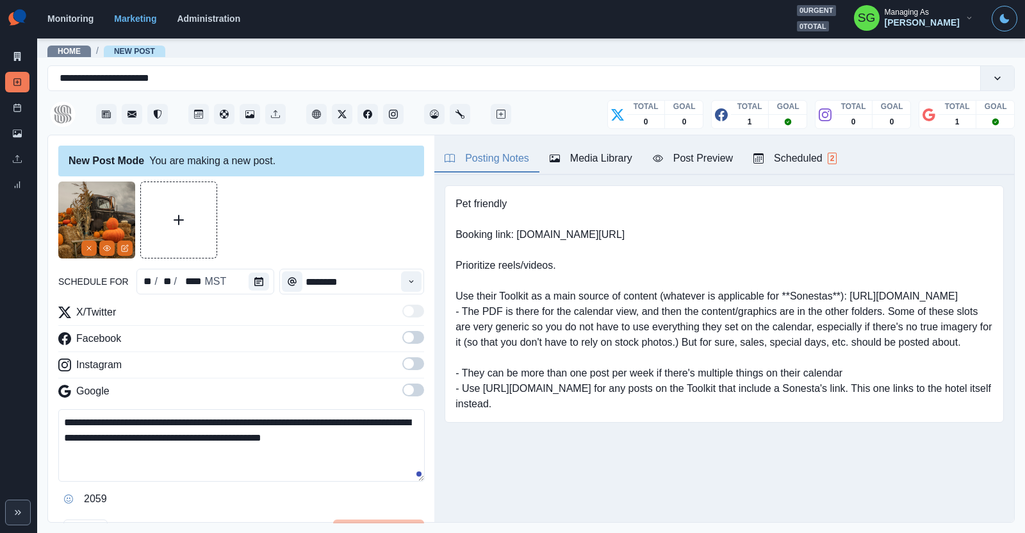
click at [417, 361] on span at bounding box center [413, 363] width 22 height 13
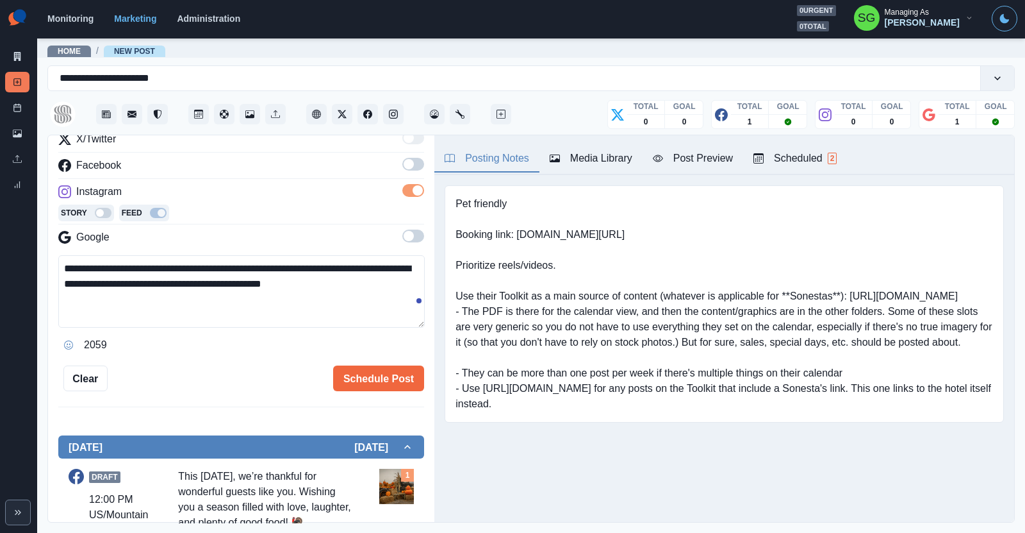
scroll to position [178, 0]
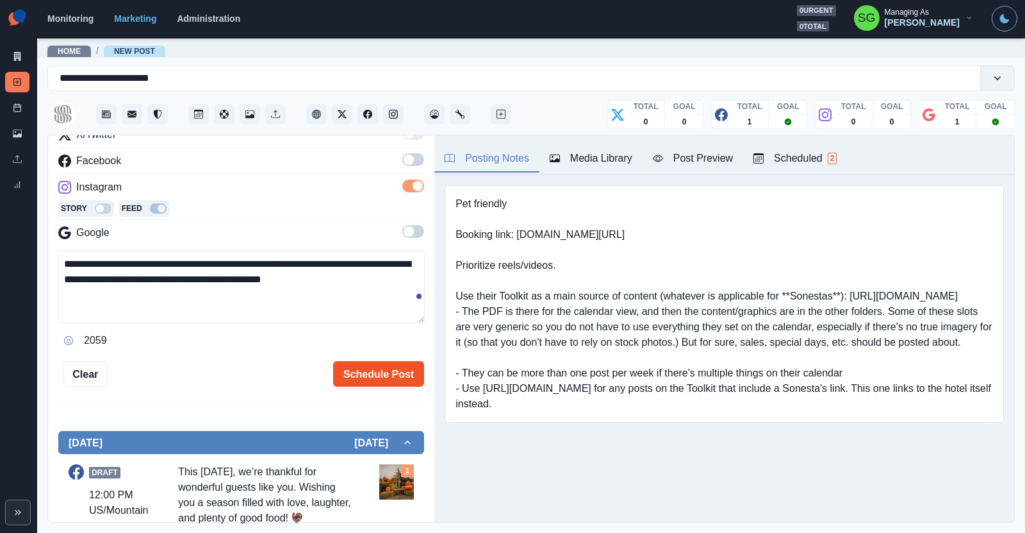
click at [372, 361] on button "Schedule Post" at bounding box center [378, 374] width 91 height 26
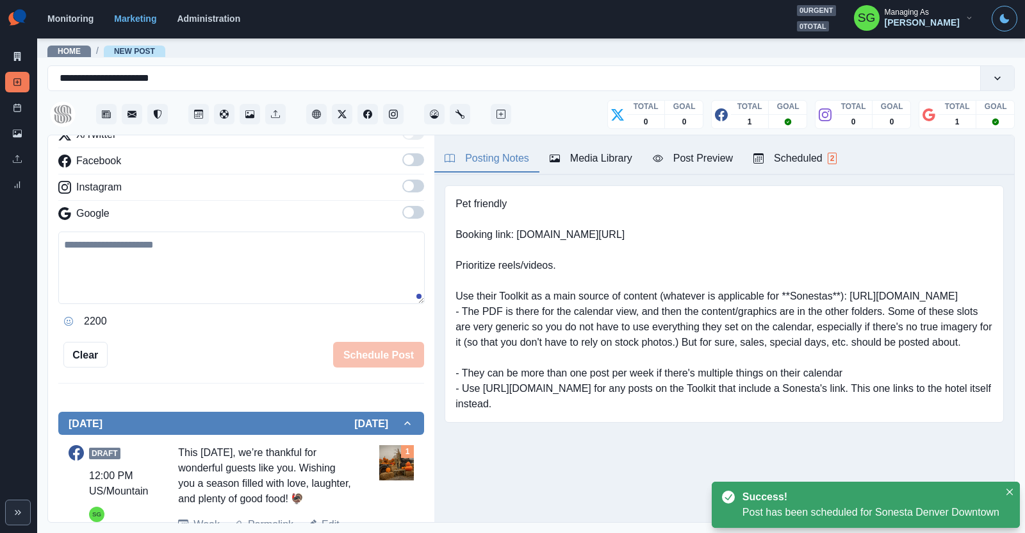
scroll to position [0, 0]
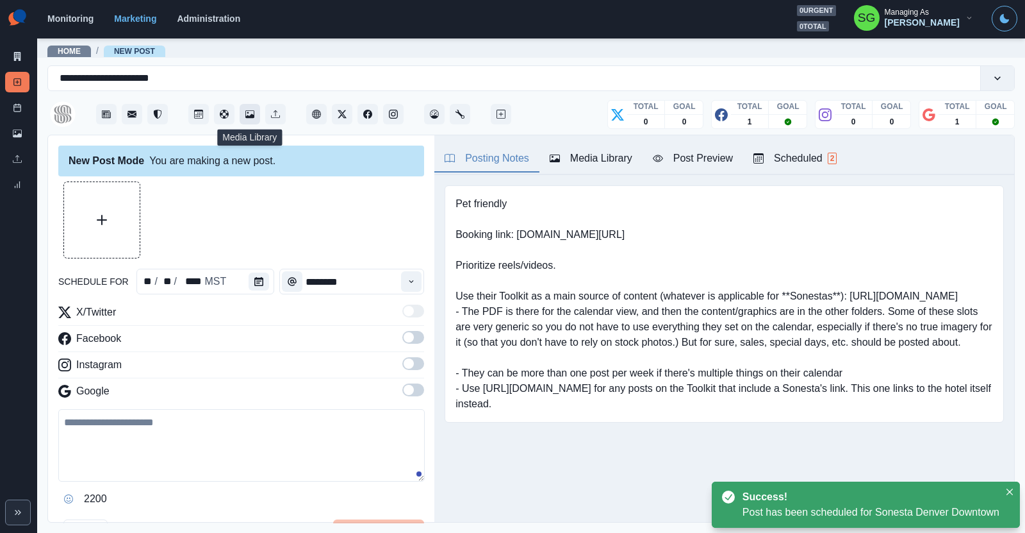
click at [256, 115] on button "Media Library" at bounding box center [250, 114] width 21 height 21
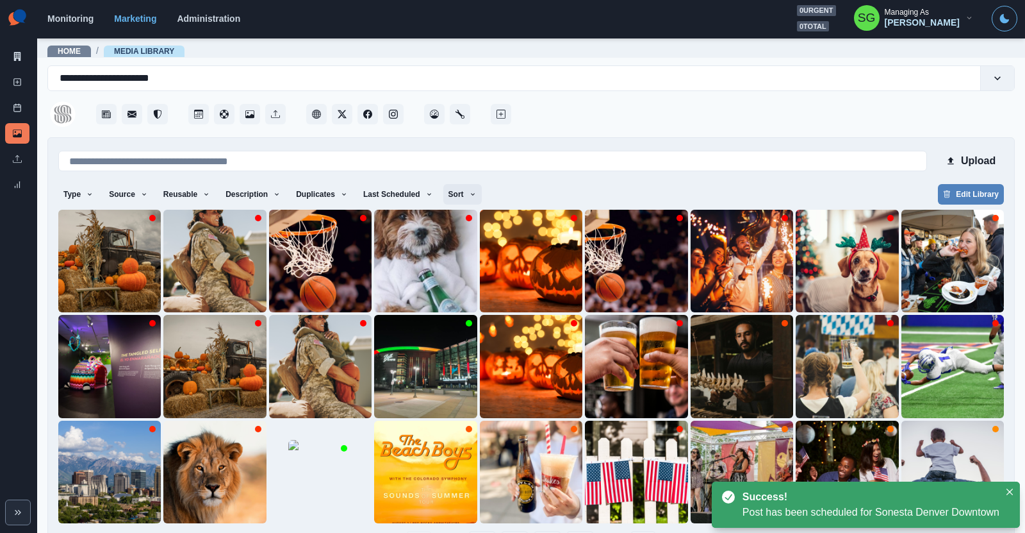
click at [460, 190] on button "Sort" at bounding box center [462, 194] width 38 height 21
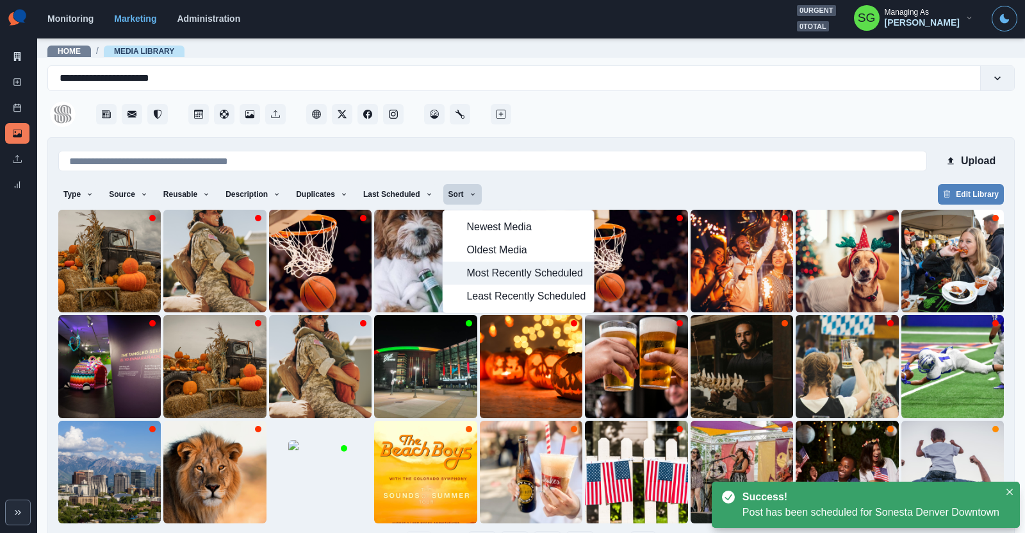
click at [485, 267] on span "Most Recently Scheduled" at bounding box center [526, 272] width 119 height 15
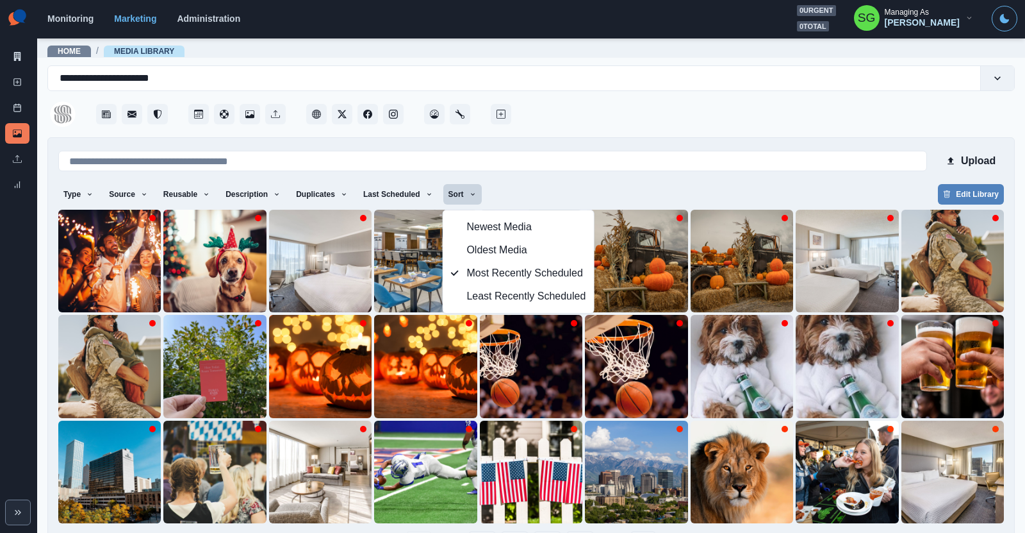
click at [566, 109] on div at bounding box center [764, 110] width 501 height 38
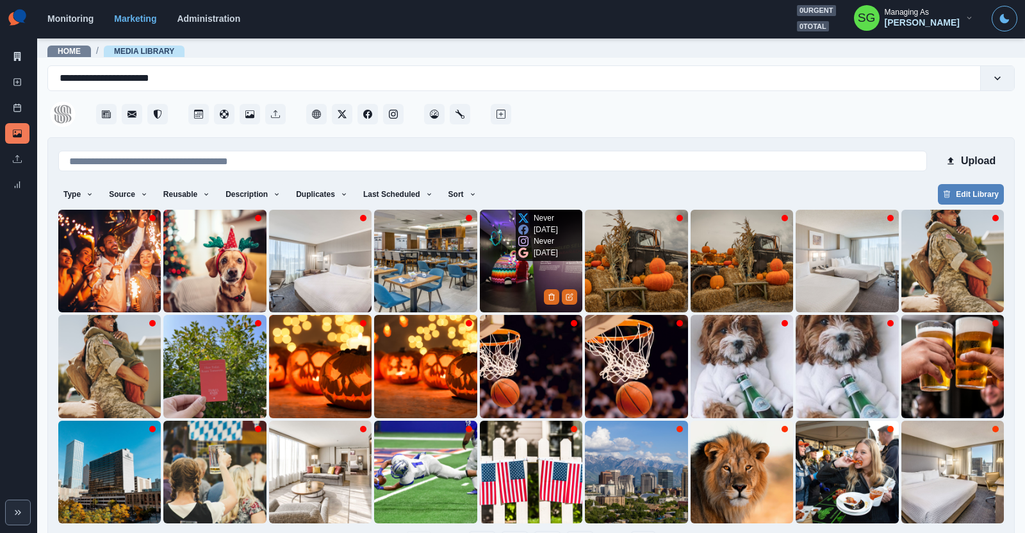
click at [515, 270] on img at bounding box center [531, 261] width 103 height 103
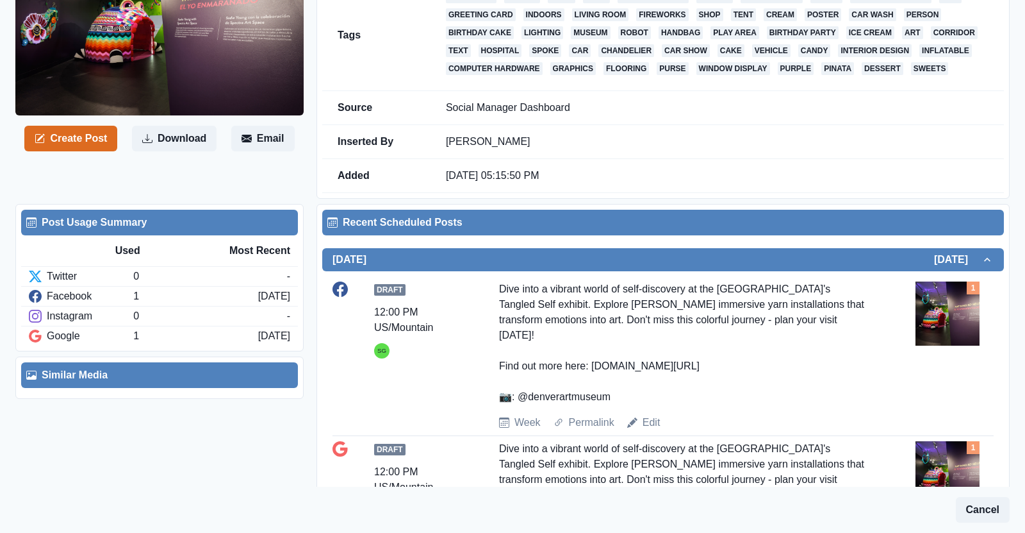
scroll to position [167, 0]
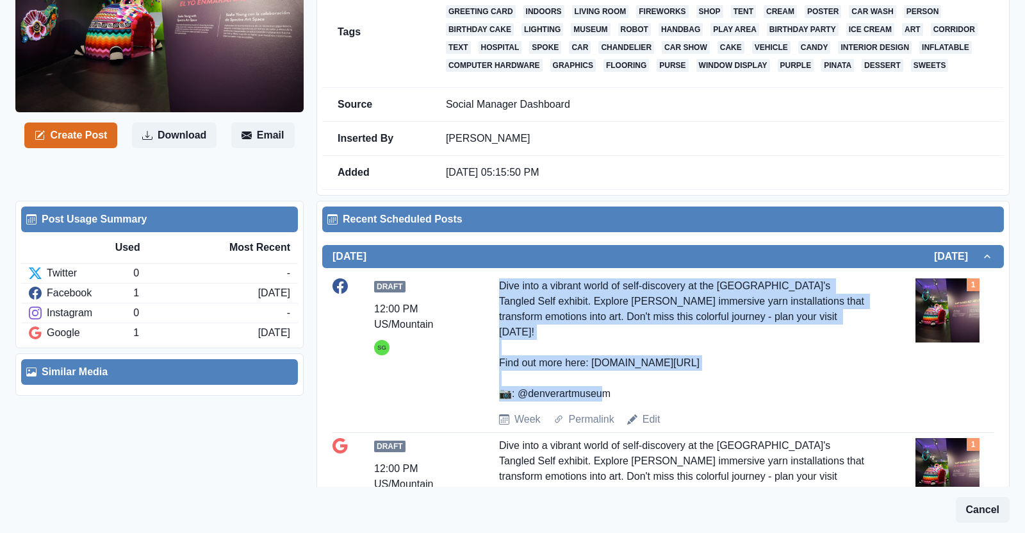
drag, startPoint x: 617, startPoint y: 376, endPoint x: 495, endPoint y: 281, distance: 154.8
click at [495, 281] on div "Draft 12:00 PM US/Mountain SG Dive into a vibrant world of self-discovery at th…" at bounding box center [663, 352] width 661 height 149
copy div "Dive into a vibrant world of self-discovery at the Denver Art Museum's Tangled …"
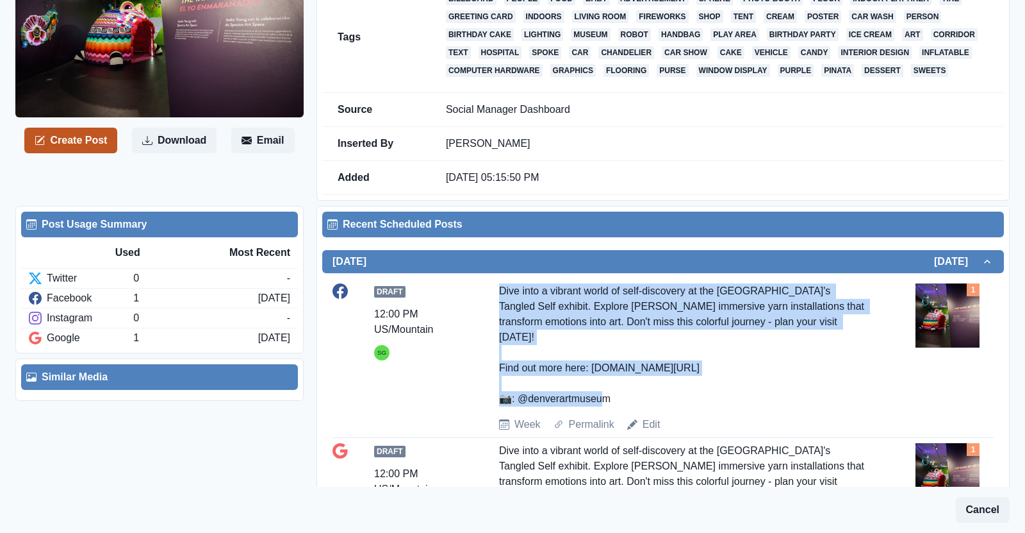
click at [107, 134] on button "Create Post" at bounding box center [70, 141] width 93 height 26
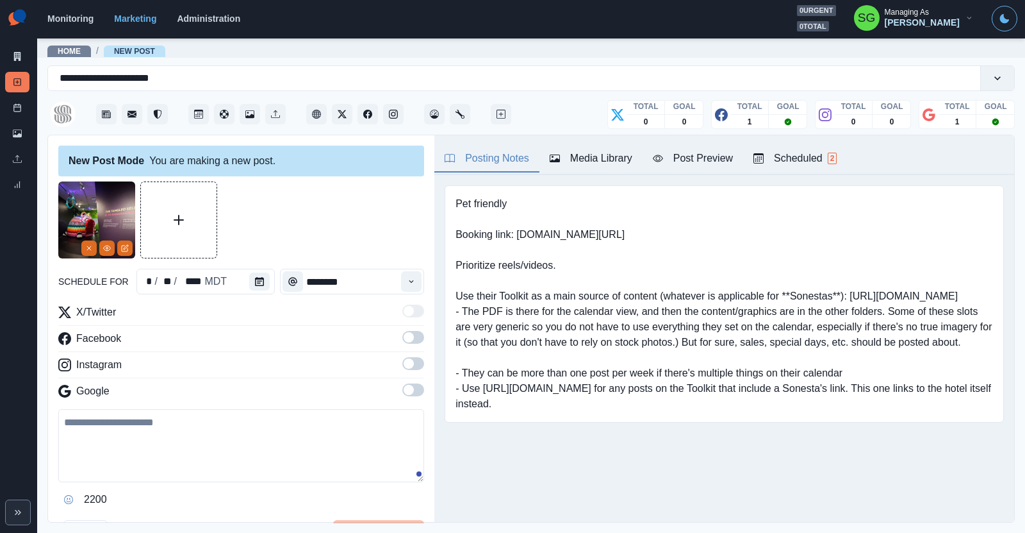
click at [190, 404] on div "X/Twitter Facebook Instagram Google 2200" at bounding box center [241, 406] width 366 height 205
click at [174, 427] on textarea at bounding box center [241, 445] width 366 height 73
paste textarea "**********"
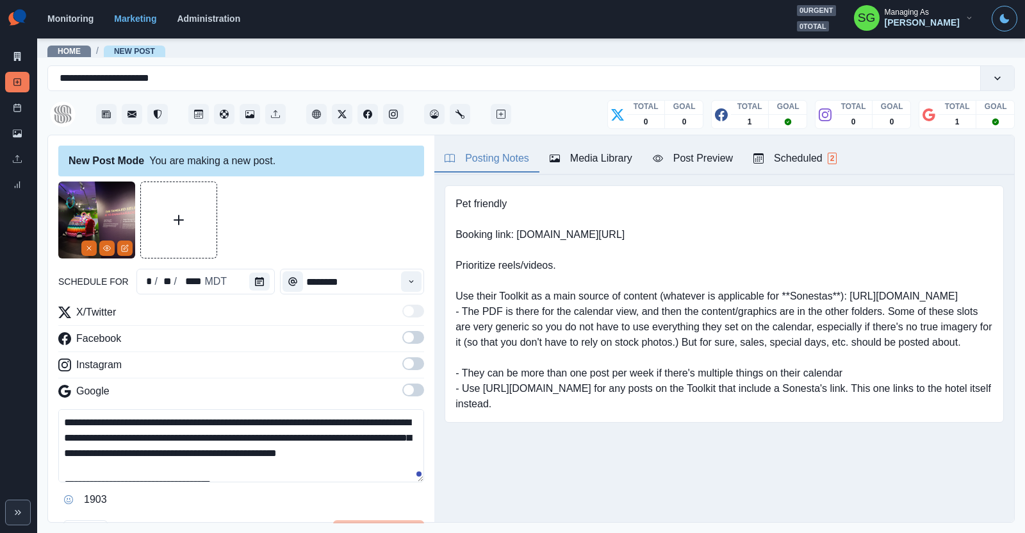
scroll to position [39, 0]
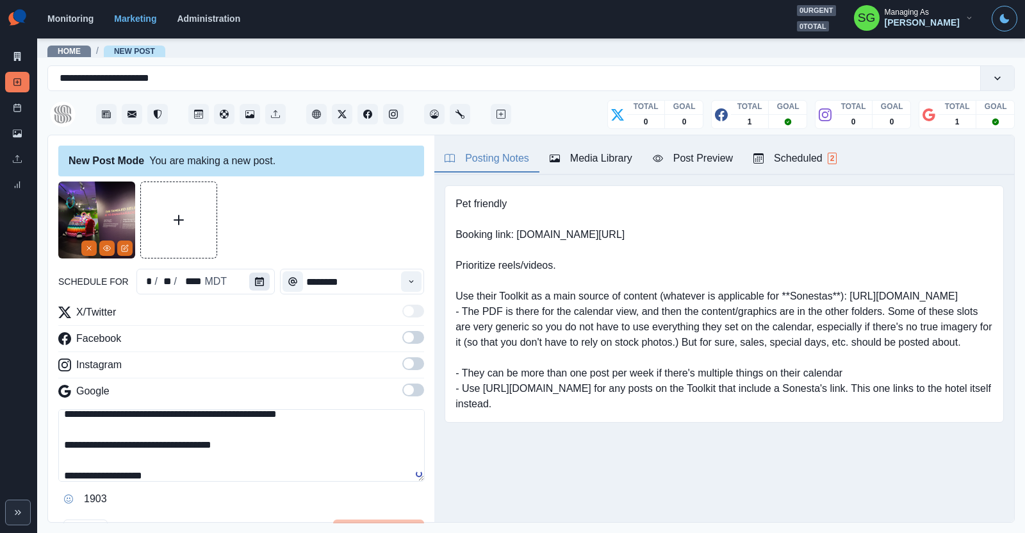
type textarea "**********"
click at [253, 289] on button "Calendar" at bounding box center [259, 281] width 21 height 18
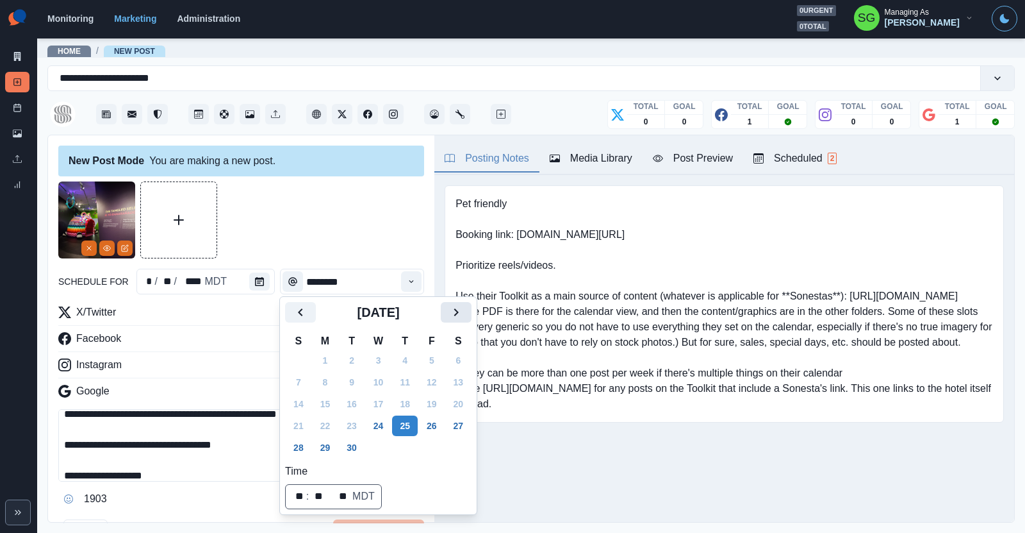
click at [454, 308] on icon "Next" at bounding box center [456, 311] width 15 height 15
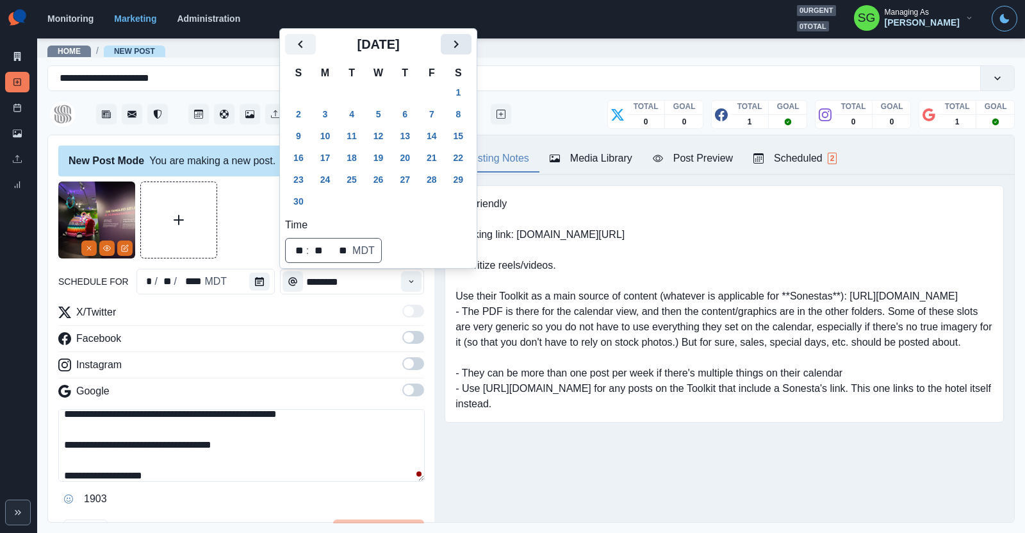
click at [454, 308] on div "Pet friendly Booking link: www.bit.ly/44VUpzv Prioritize reels/videos. Use thei…" at bounding box center [724, 303] width 559 height 237
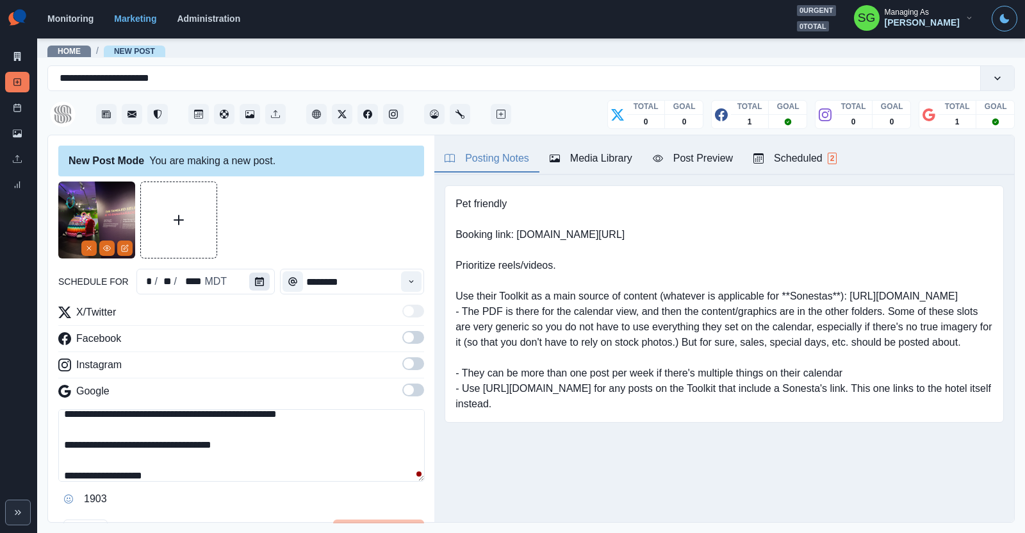
click at [265, 279] on button "Calendar" at bounding box center [259, 281] width 21 height 18
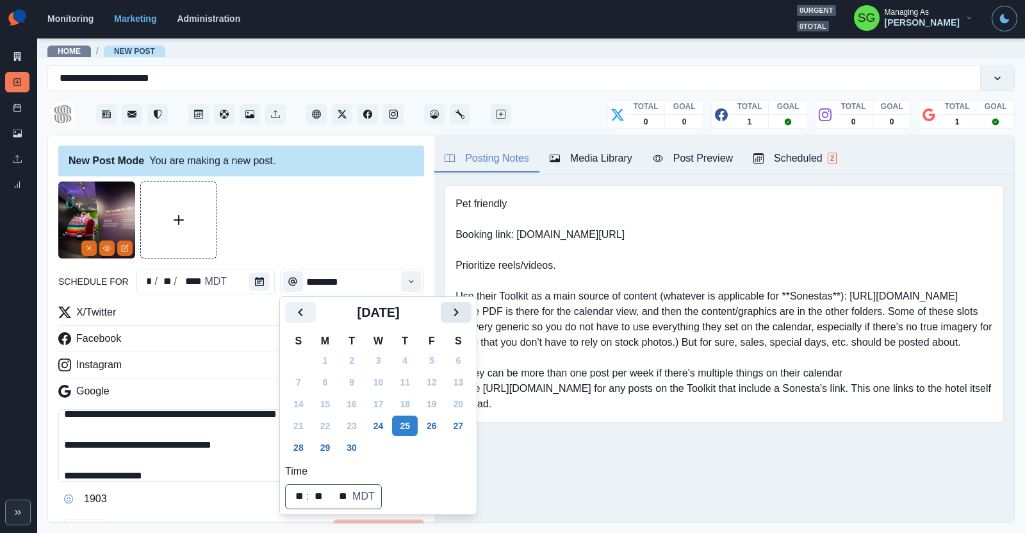
click at [462, 311] on icon "Next" at bounding box center [456, 311] width 15 height 15
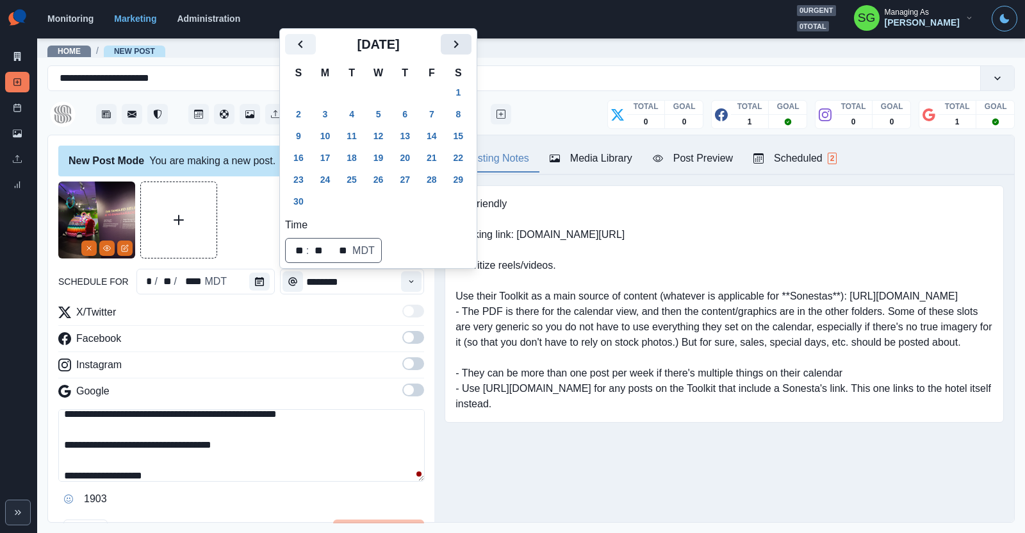
click at [451, 52] on icon "Next" at bounding box center [456, 44] width 15 height 15
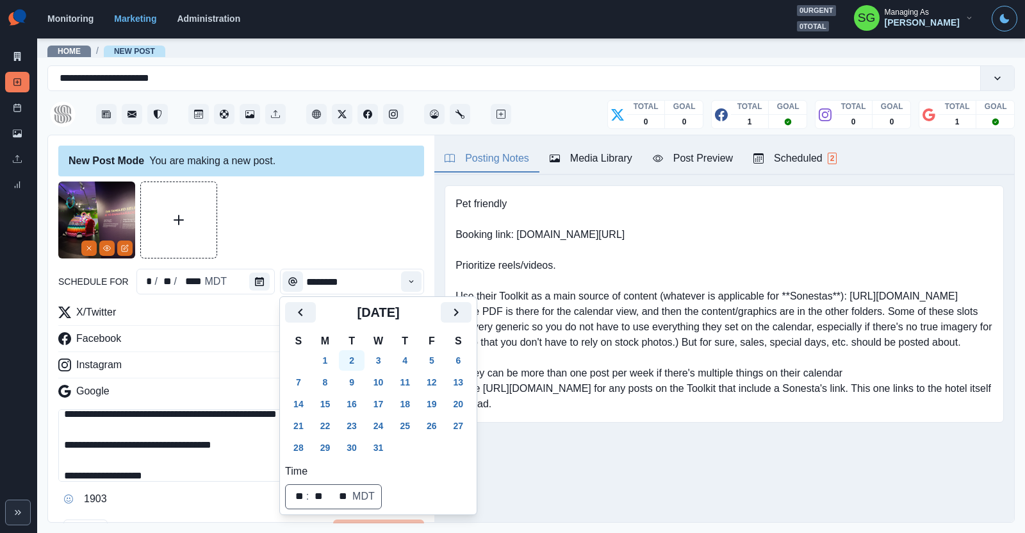
click at [349, 358] on button "2" at bounding box center [352, 360] width 26 height 21
click at [409, 279] on icon "Time" at bounding box center [411, 281] width 9 height 9
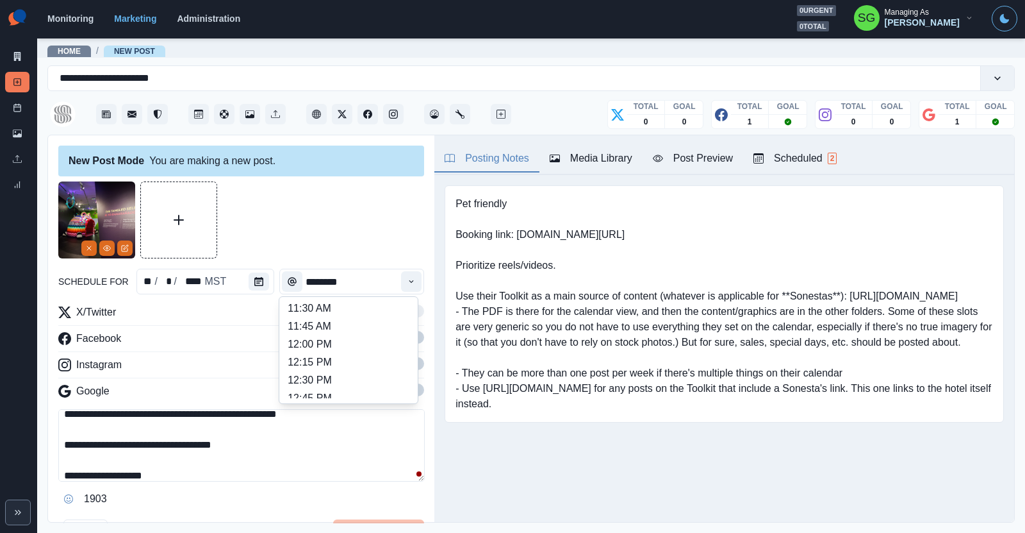
scroll to position [267, 0]
click at [349, 327] on li "12:00 PM" at bounding box center [349, 331] width 128 height 18
type input "********"
click at [126, 245] on icon "Edit Media" at bounding box center [126, 247] width 4 height 4
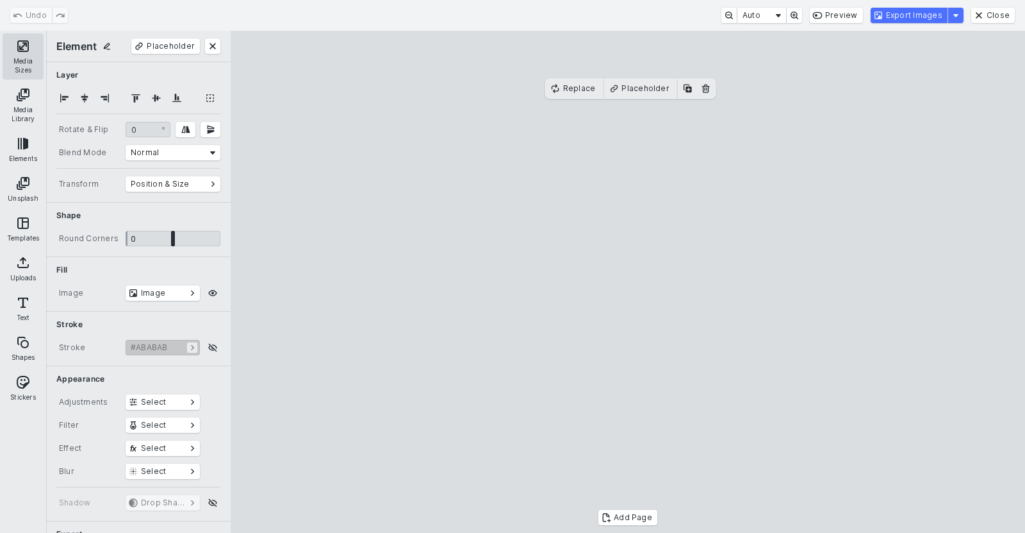
click at [24, 68] on button "Media Sizes" at bounding box center [23, 56] width 41 height 46
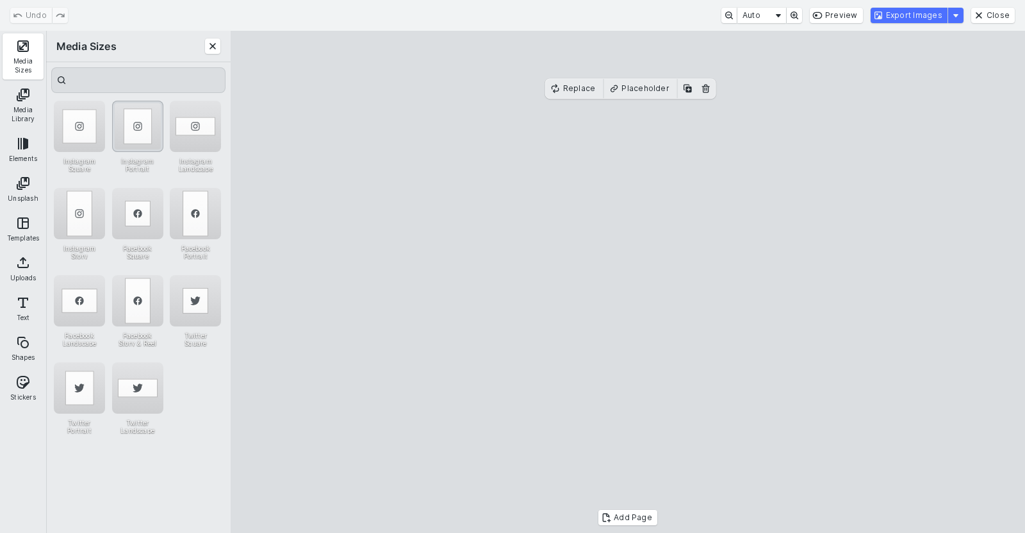
click at [148, 126] on div "Instagram Portrait" at bounding box center [137, 126] width 51 height 51
drag, startPoint x: 628, startPoint y: 192, endPoint x: 574, endPoint y: 192, distance: 53.8
click at [628, 282] on cesdk-canvas "Editor canvas" at bounding box center [628, 282] width 0 height 0
drag, startPoint x: 726, startPoint y: 288, endPoint x: 778, endPoint y: 293, distance: 52.2
click at [628, 282] on cesdk-canvas "Editor canvas" at bounding box center [628, 282] width 0 height 0
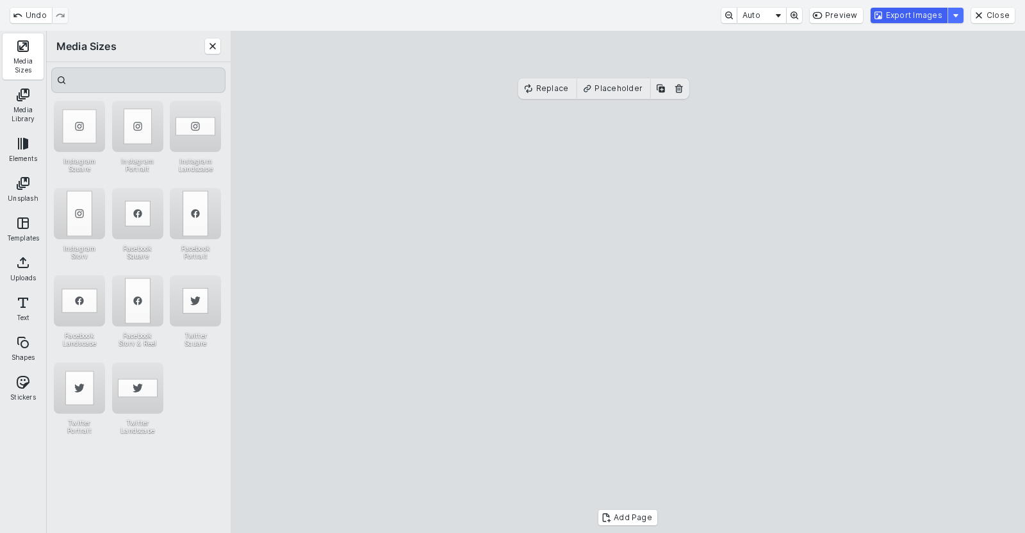
click at [904, 15] on button "Export Images" at bounding box center [909, 15] width 77 height 15
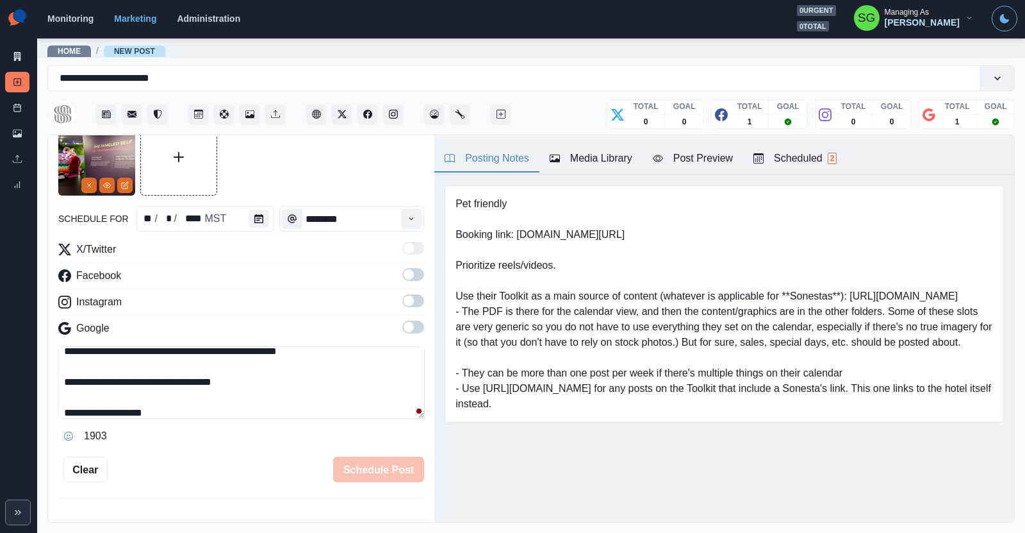
scroll to position [87, 0]
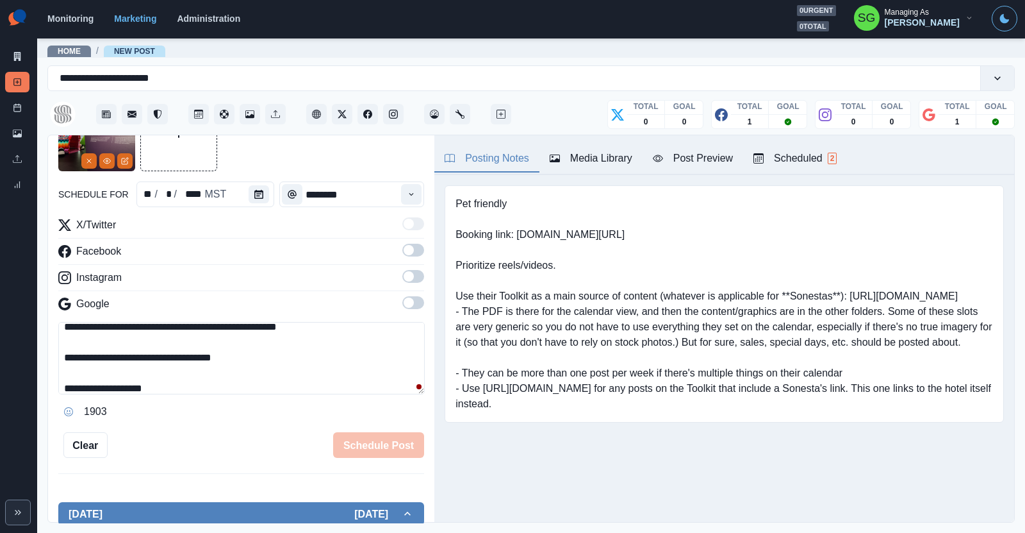
click at [418, 270] on span at bounding box center [413, 276] width 22 height 13
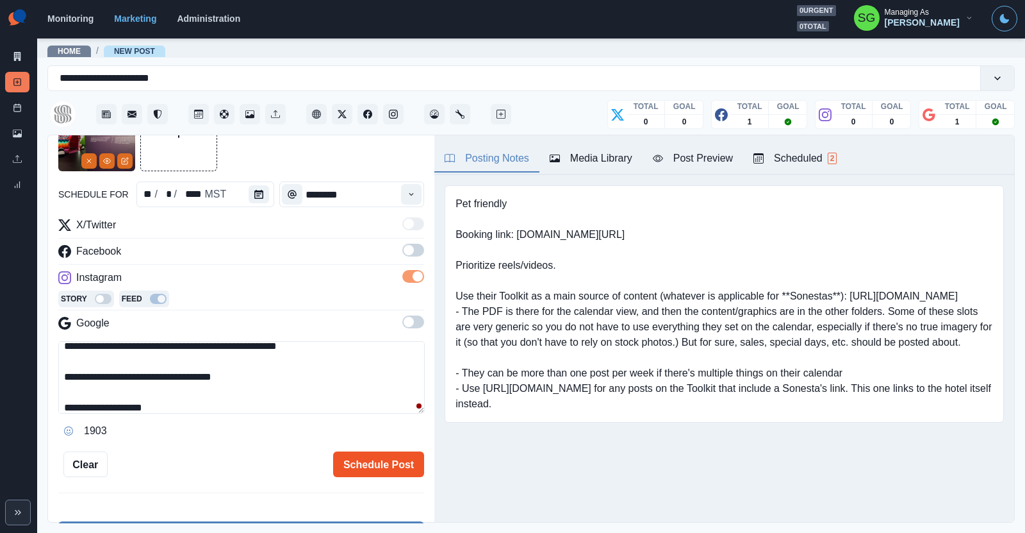
click at [385, 459] on button "Schedule Post" at bounding box center [378, 464] width 91 height 26
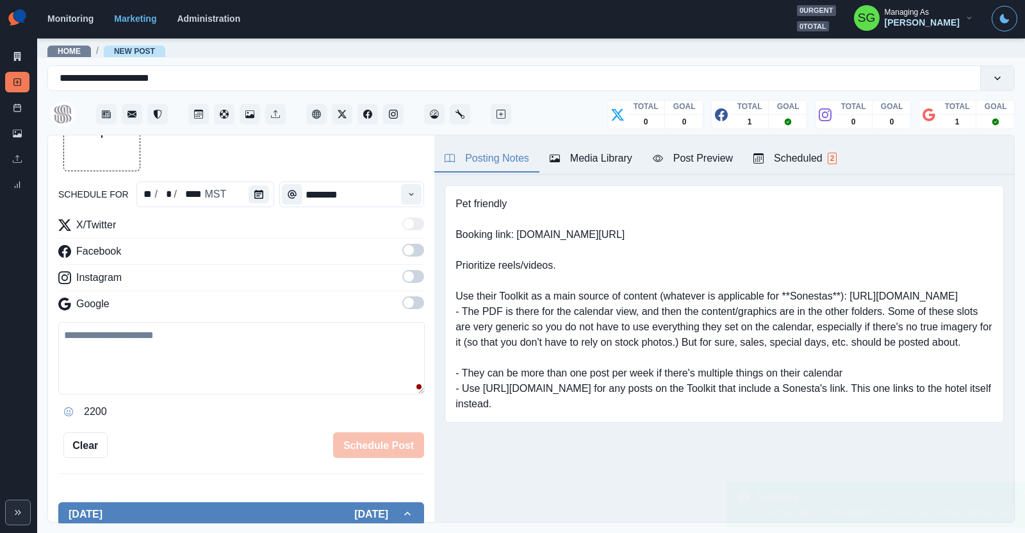
scroll to position [0, 0]
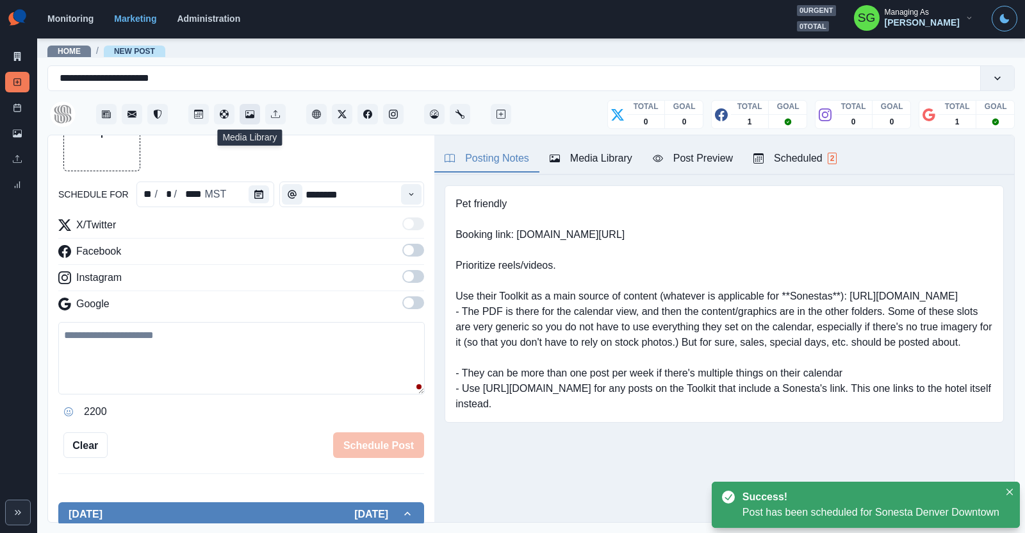
click at [246, 111] on icon "Media Library" at bounding box center [249, 114] width 9 height 9
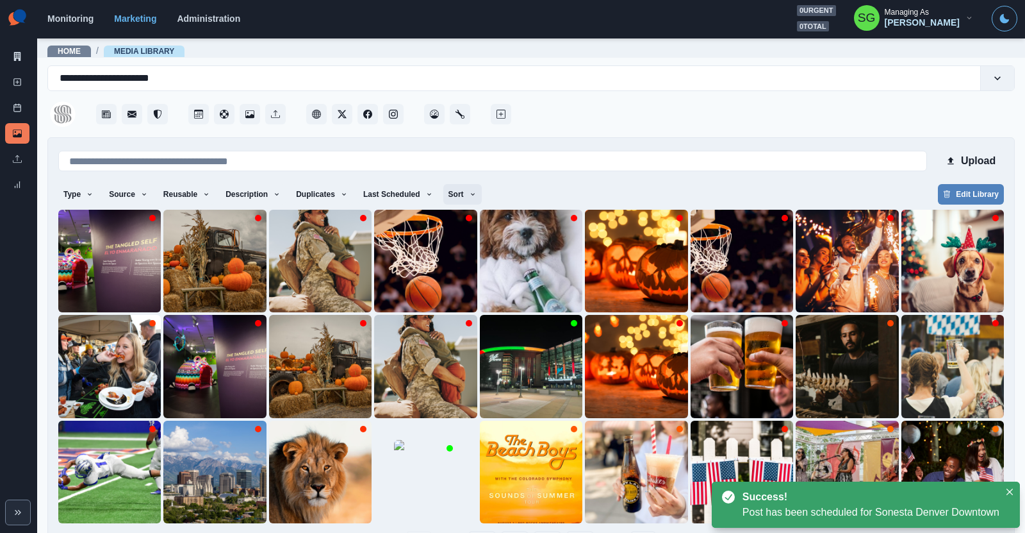
click at [453, 190] on button "Sort" at bounding box center [462, 194] width 38 height 21
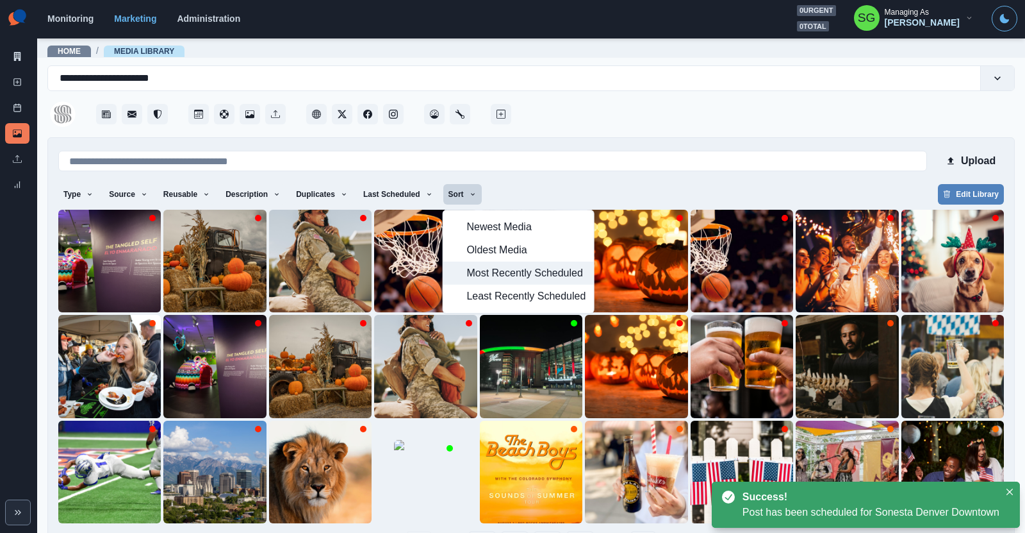
click at [487, 272] on span "Most Recently Scheduled" at bounding box center [526, 272] width 119 height 15
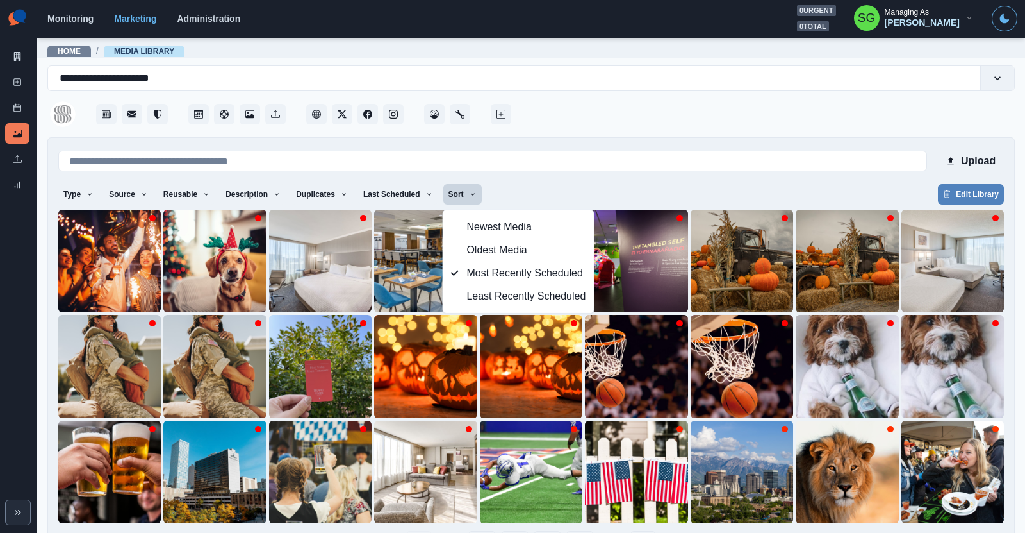
click at [600, 119] on div at bounding box center [764, 110] width 501 height 38
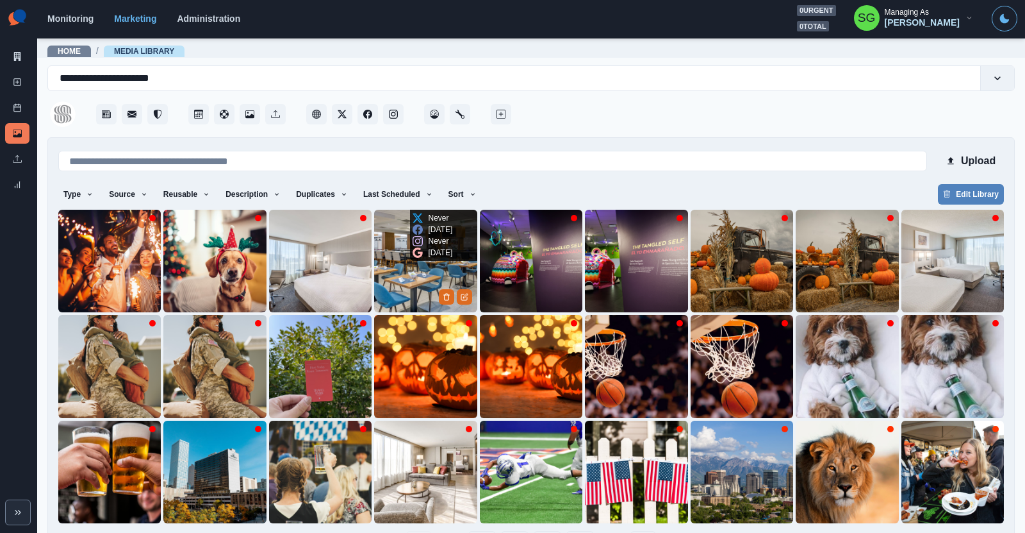
click at [409, 283] on img at bounding box center [425, 261] width 103 height 103
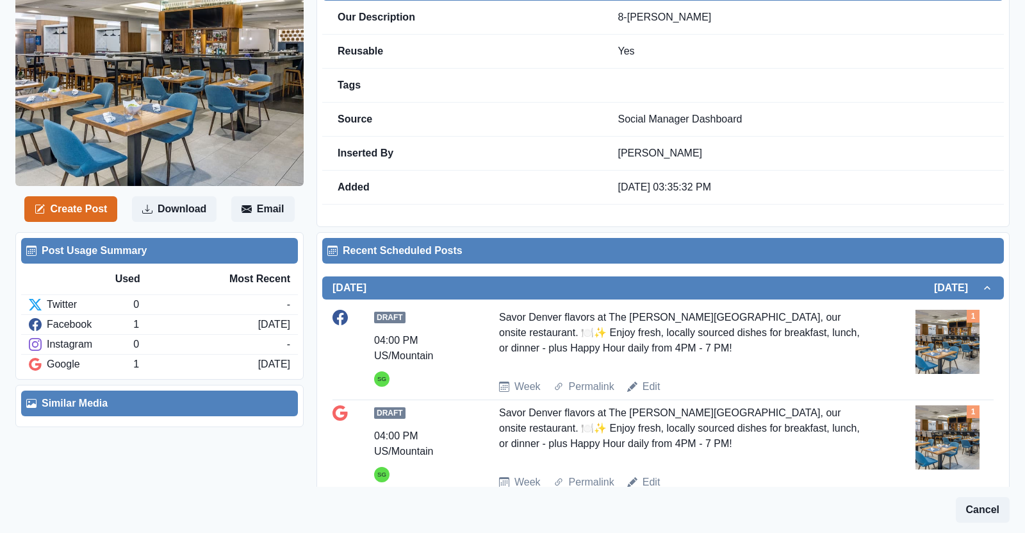
scroll to position [77, 0]
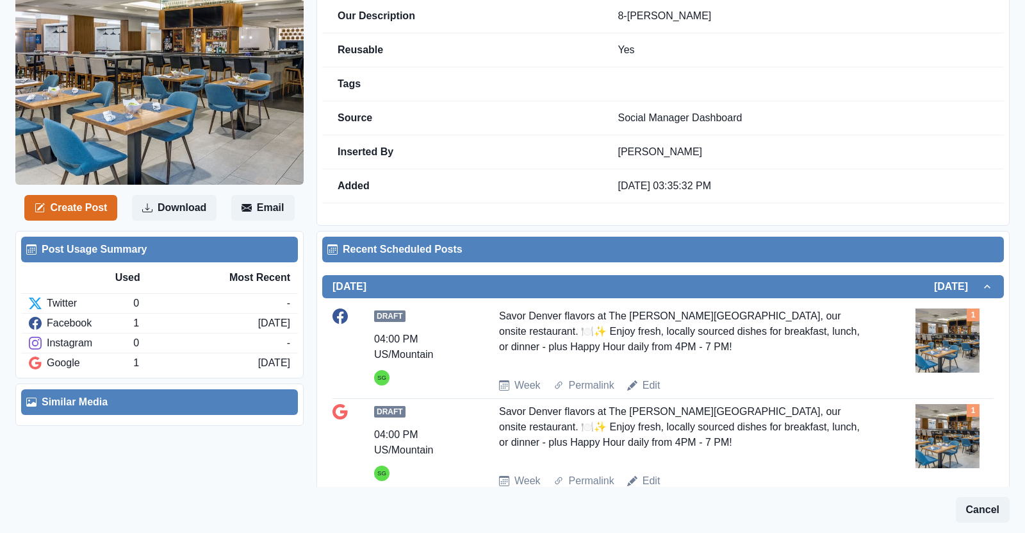
click at [638, 343] on div "Savor Denver flavors at The Lockwood Kitchen & Bar, our onsite restaurant. 🍽️✨ …" at bounding box center [684, 337] width 370 height 59
click at [597, 337] on div "Savor Denver flavors at The Lockwood Kitchen & Bar, our onsite restaurant. 🍽️✨ …" at bounding box center [684, 337] width 370 height 59
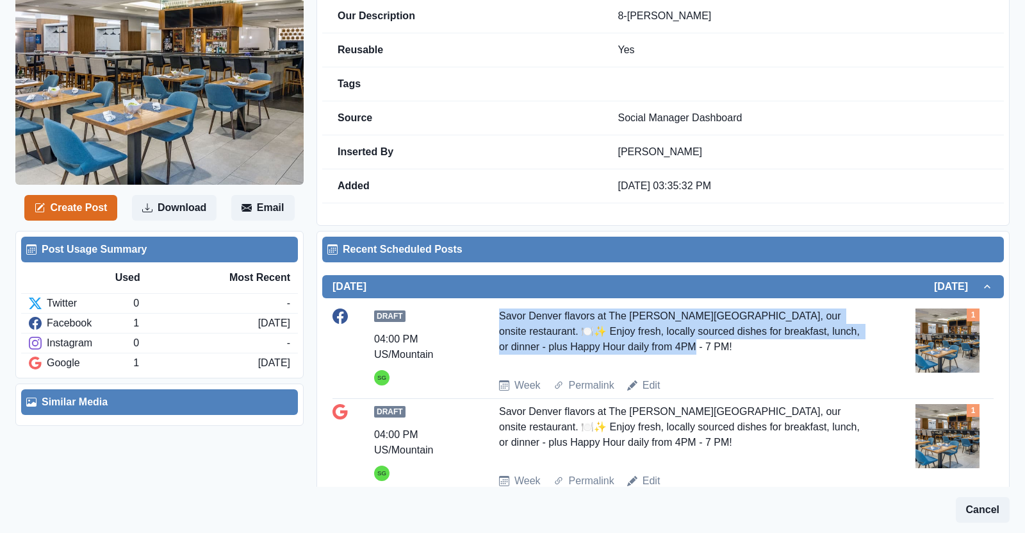
drag, startPoint x: 639, startPoint y: 347, endPoint x: 497, endPoint y: 309, distance: 146.7
click at [497, 309] on div "Draft 04:00 PM US/Mountain SG Savor Denver flavors at The Lockwood Kitchen & Ba…" at bounding box center [663, 350] width 661 height 85
copy div "Savor Denver flavors at The Lockwood Kitchen & Bar, our onsite restaurant. 🍽️✨ …"
click at [104, 208] on button "Create Post" at bounding box center [70, 208] width 93 height 26
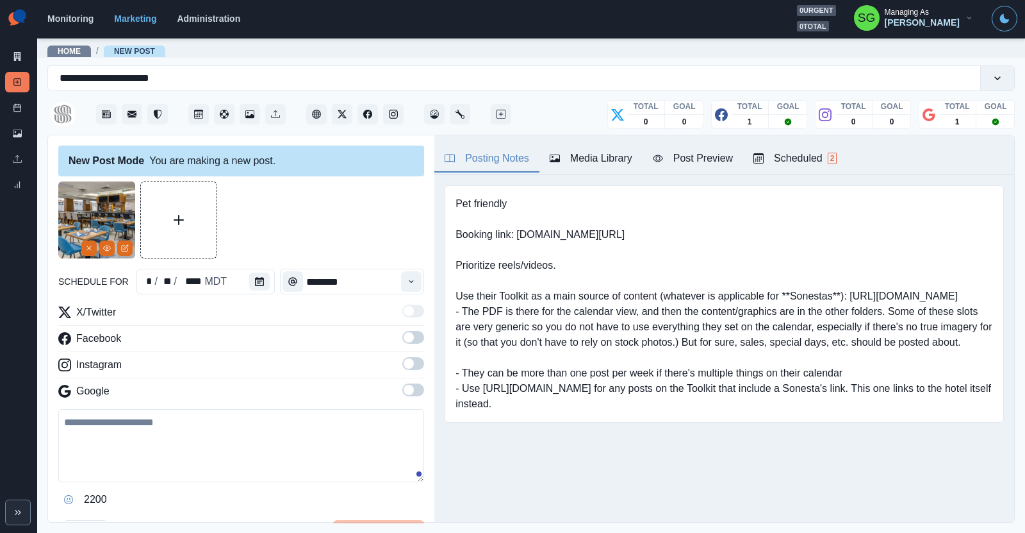
click at [160, 440] on textarea at bounding box center [241, 445] width 366 height 73
paste textarea "**********"
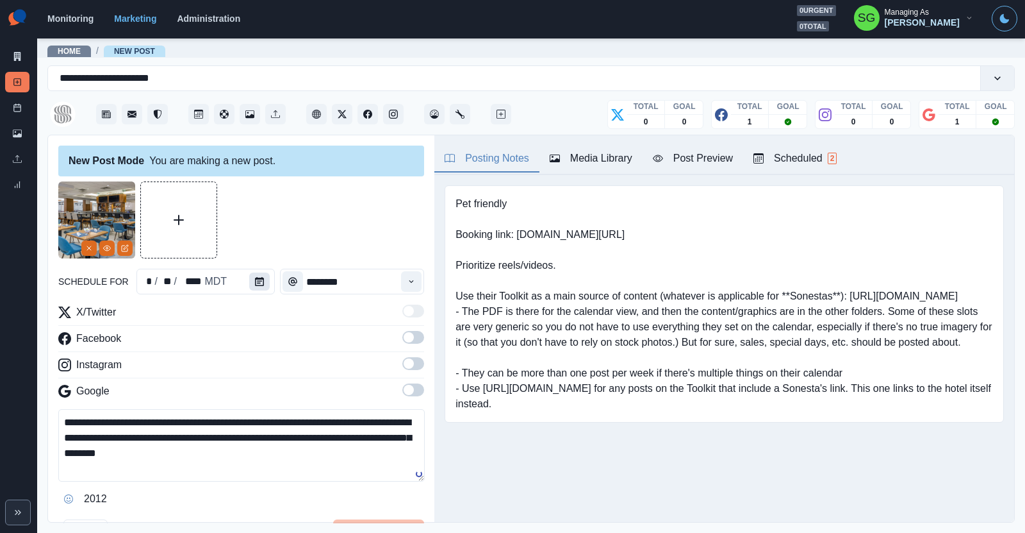
type textarea "**********"
click at [261, 283] on icon "Calendar" at bounding box center [259, 281] width 9 height 9
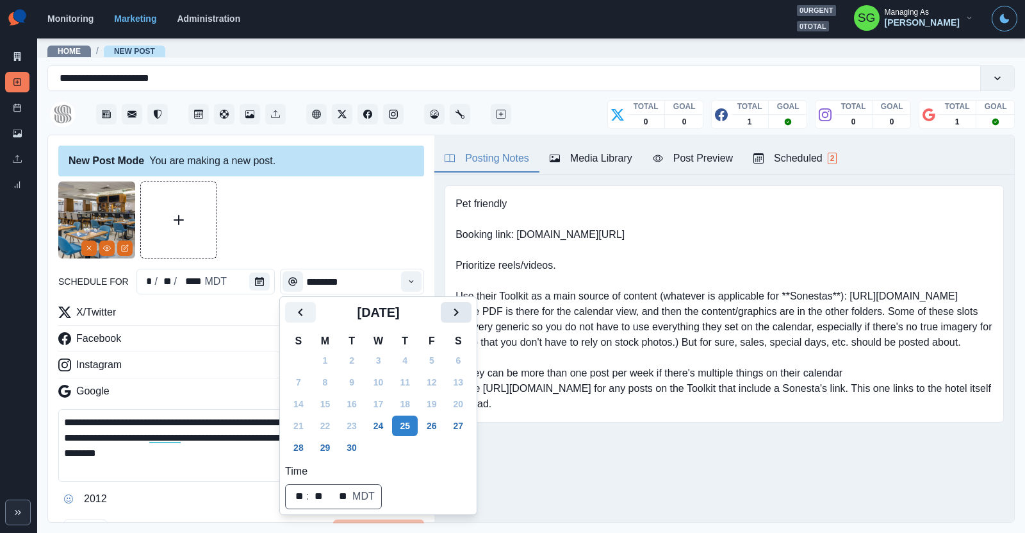
click at [454, 307] on icon "Next" at bounding box center [456, 311] width 15 height 15
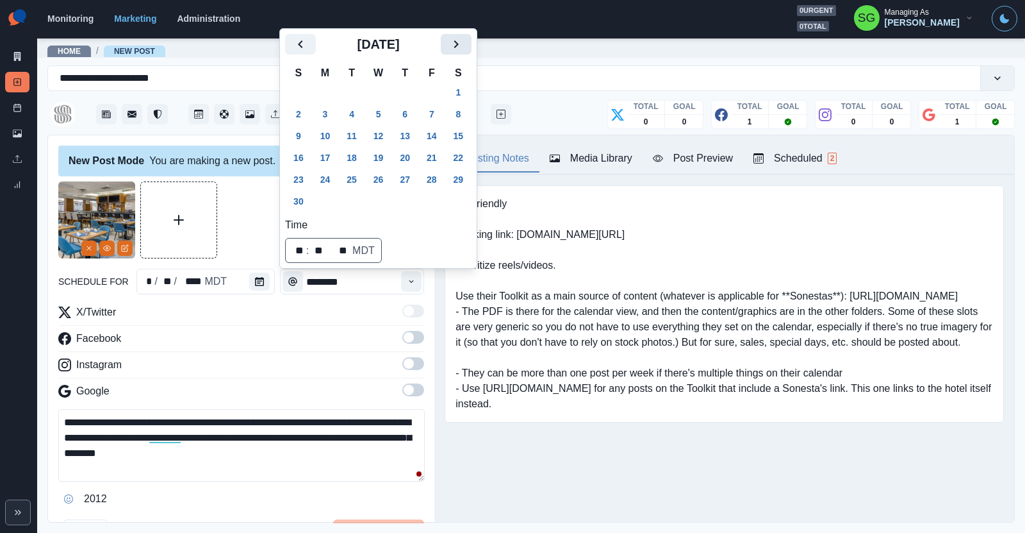
click at [451, 47] on icon "Next" at bounding box center [456, 44] width 15 height 15
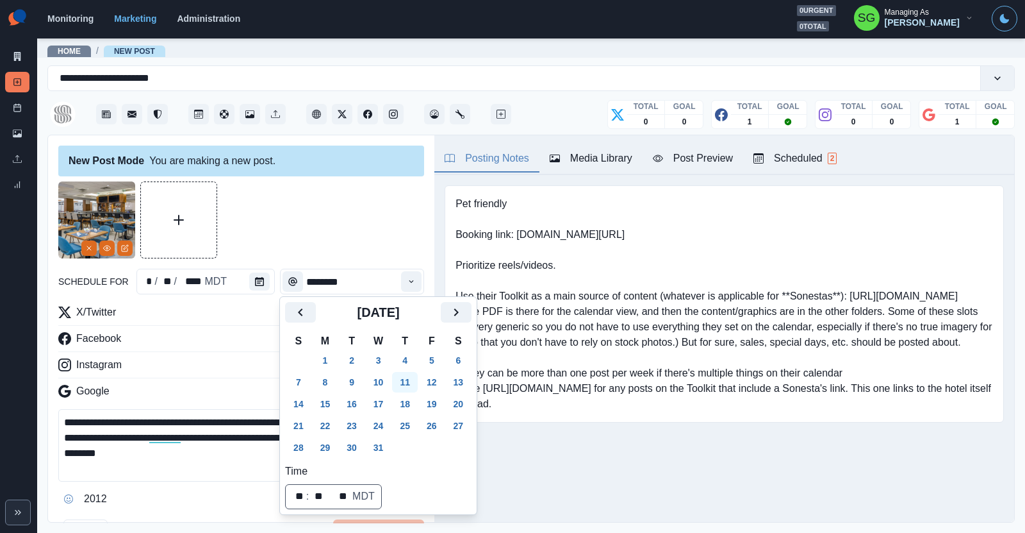
click at [407, 376] on button "11" at bounding box center [405, 382] width 26 height 21
click at [411, 283] on icon "Time" at bounding box center [411, 281] width 9 height 9
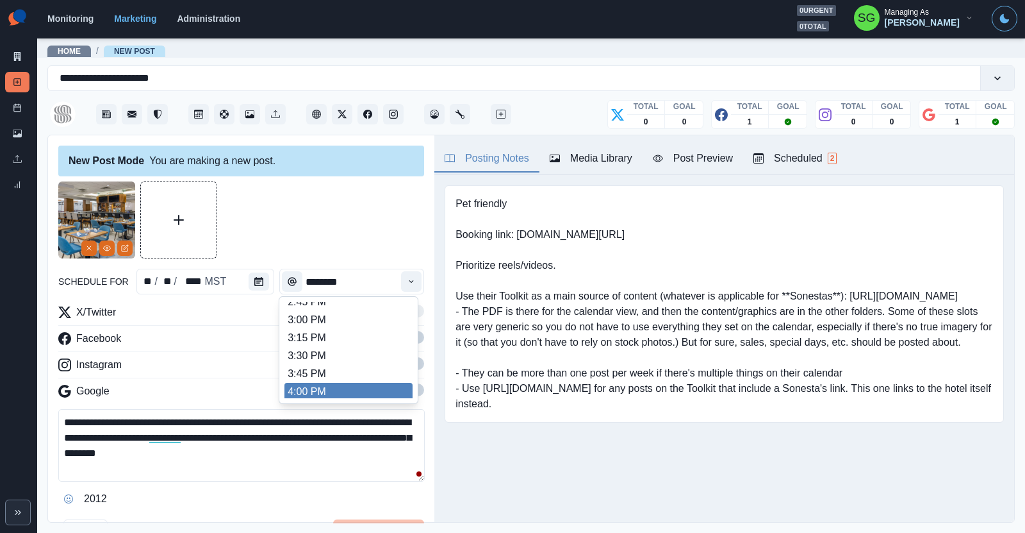
scroll to position [495, 0]
click at [324, 383] on li "4:00 PM" at bounding box center [349, 390] width 128 height 18
type input "*******"
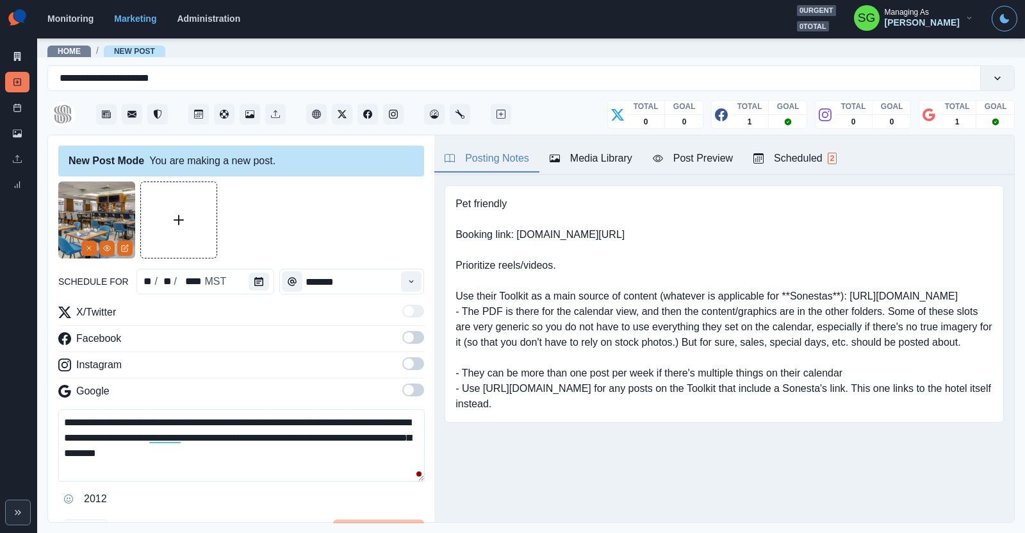
click at [417, 364] on span at bounding box center [413, 363] width 22 height 13
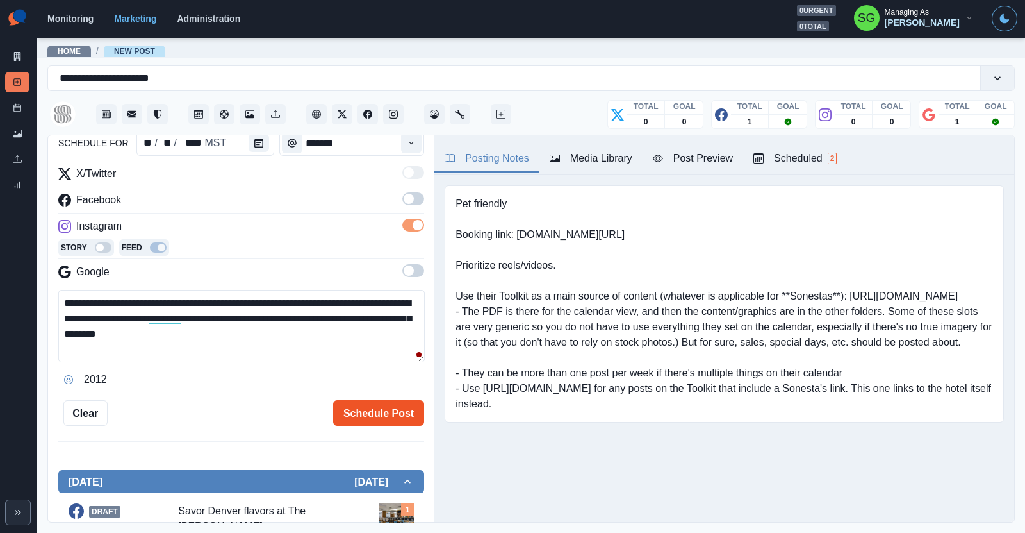
scroll to position [186, 0]
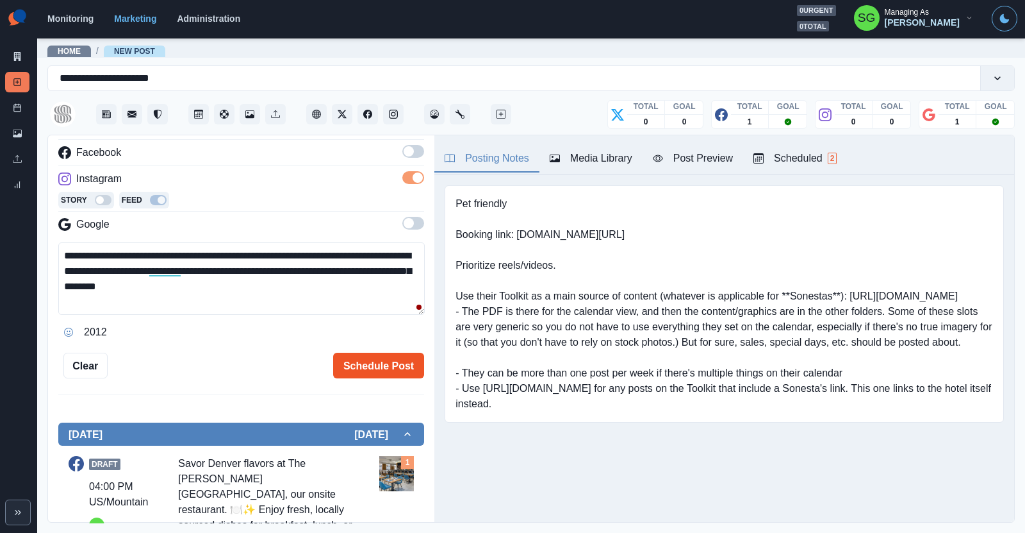
click at [370, 356] on button "Schedule Post" at bounding box center [378, 365] width 91 height 26
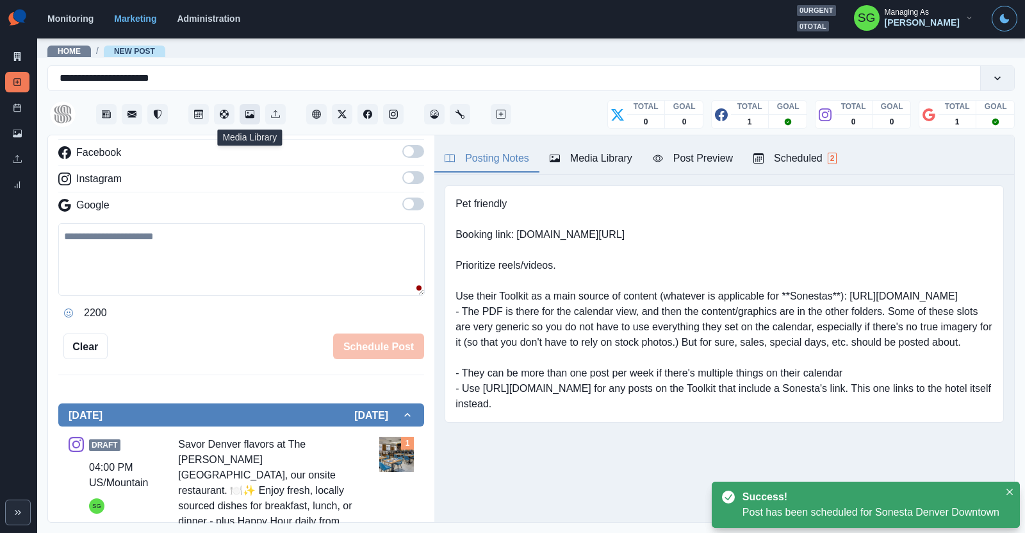
click at [248, 115] on icon "Media Library" at bounding box center [249, 114] width 9 height 8
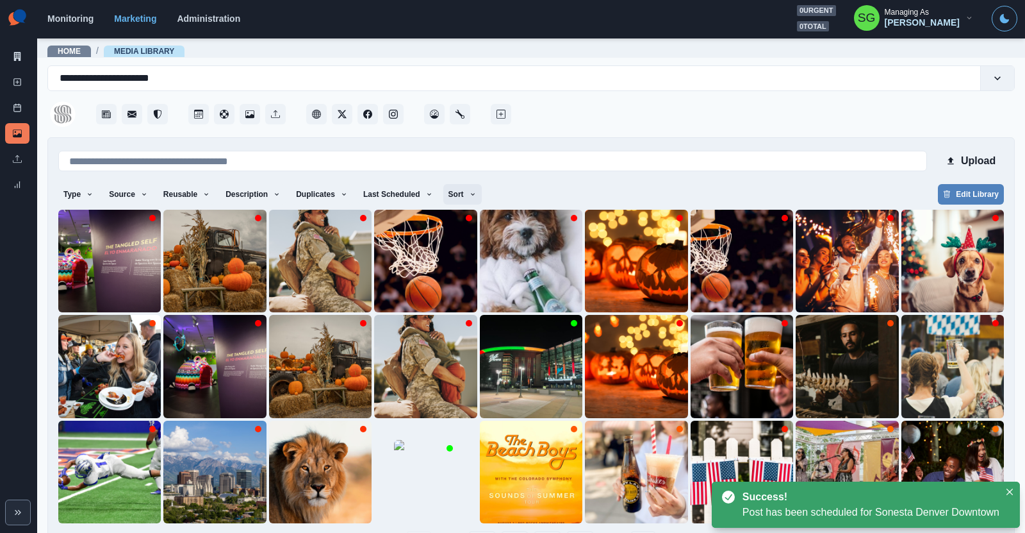
click at [460, 194] on button "Sort" at bounding box center [462, 194] width 38 height 21
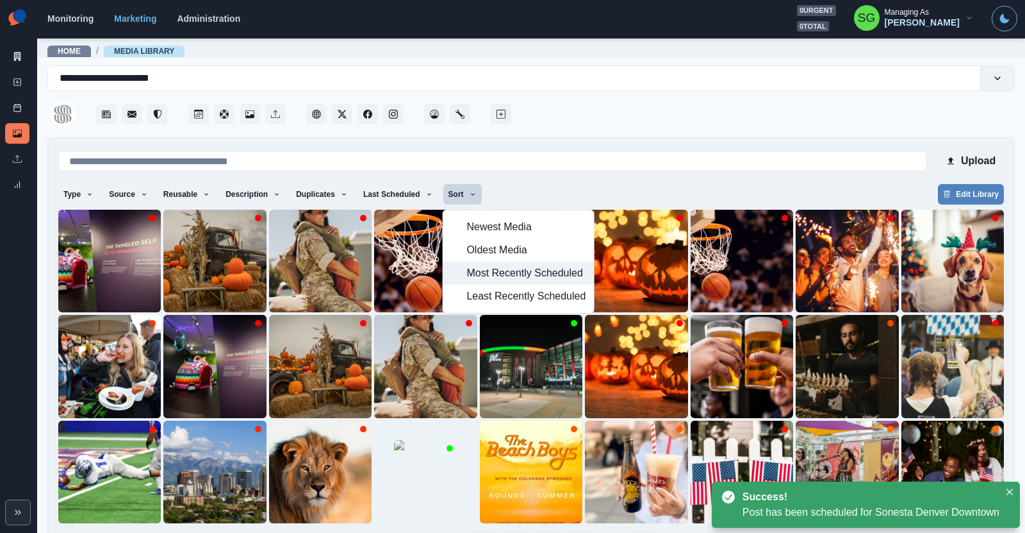
click at [492, 276] on span "Most Recently Scheduled" at bounding box center [526, 272] width 119 height 15
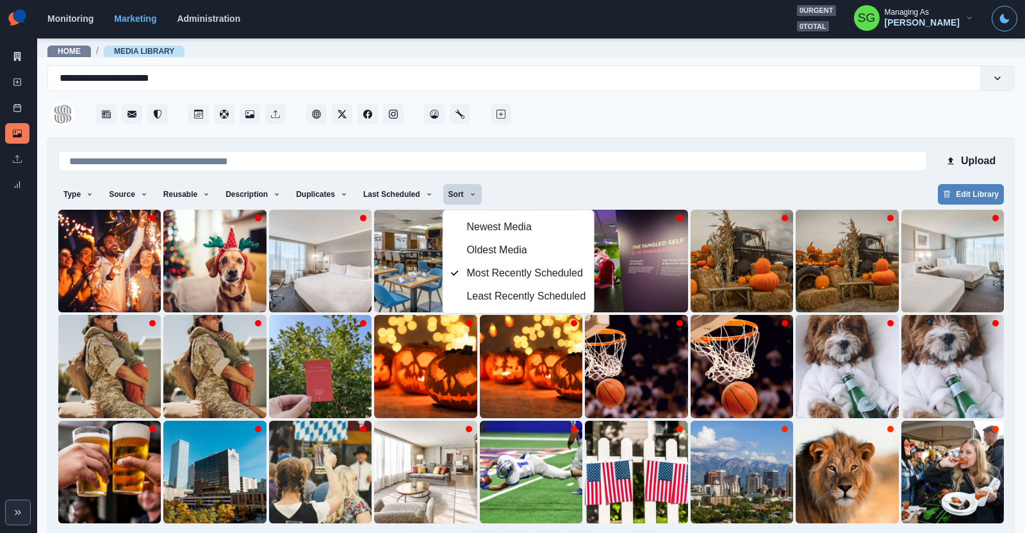
click at [565, 115] on div at bounding box center [764, 110] width 501 height 38
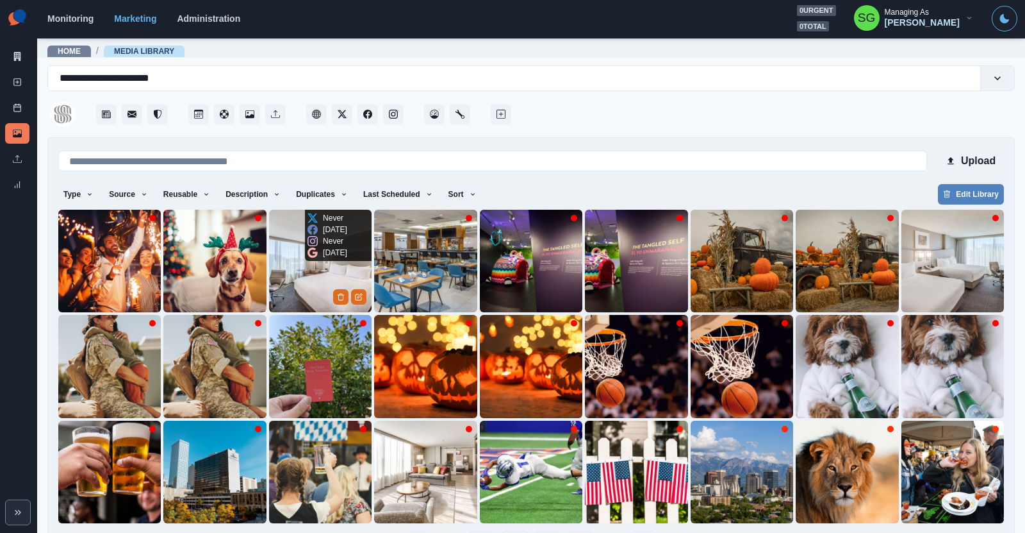
click at [304, 282] on img at bounding box center [320, 261] width 103 height 103
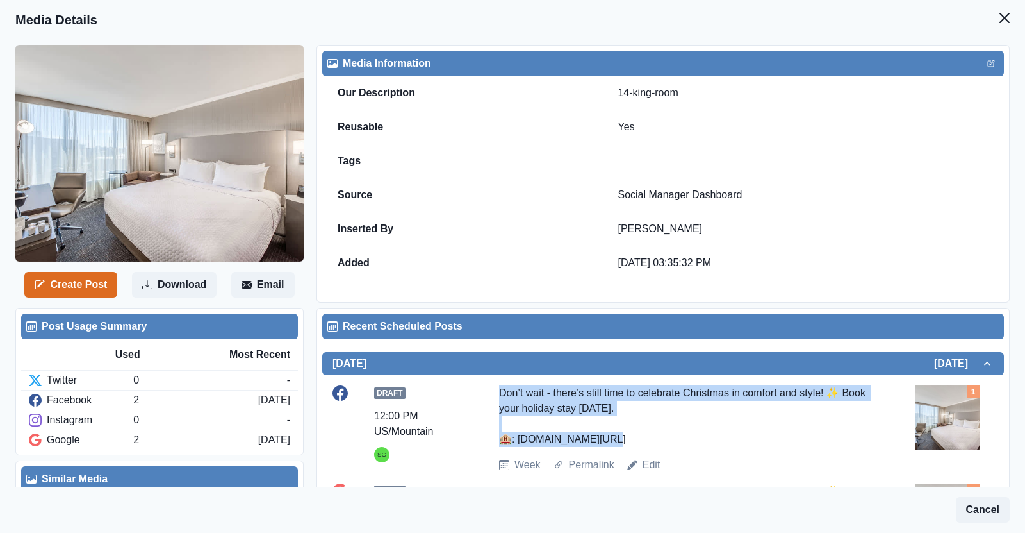
drag, startPoint x: 610, startPoint y: 440, endPoint x: 499, endPoint y: 393, distance: 120.9
click at [499, 393] on div "Don’t wait - there’s still time to celebrate Christmas in comfort and style! ✨ …" at bounding box center [684, 416] width 370 height 62
copy div "Don’t wait - there’s still time to celebrate Christmas in comfort and style! ✨ …"
click at [90, 295] on button "Create Post" at bounding box center [70, 285] width 93 height 26
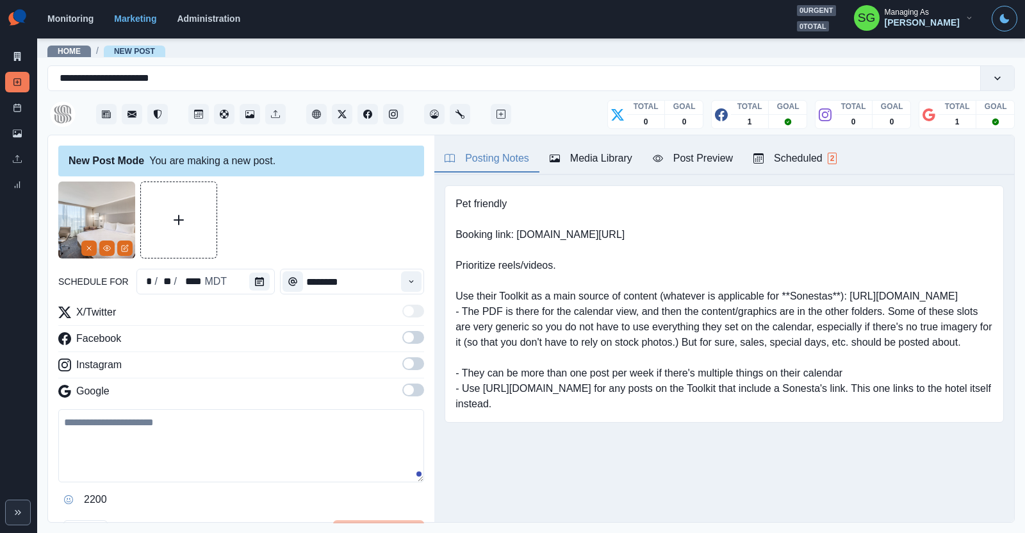
click at [172, 422] on textarea at bounding box center [241, 445] width 366 height 73
paste textarea "**********"
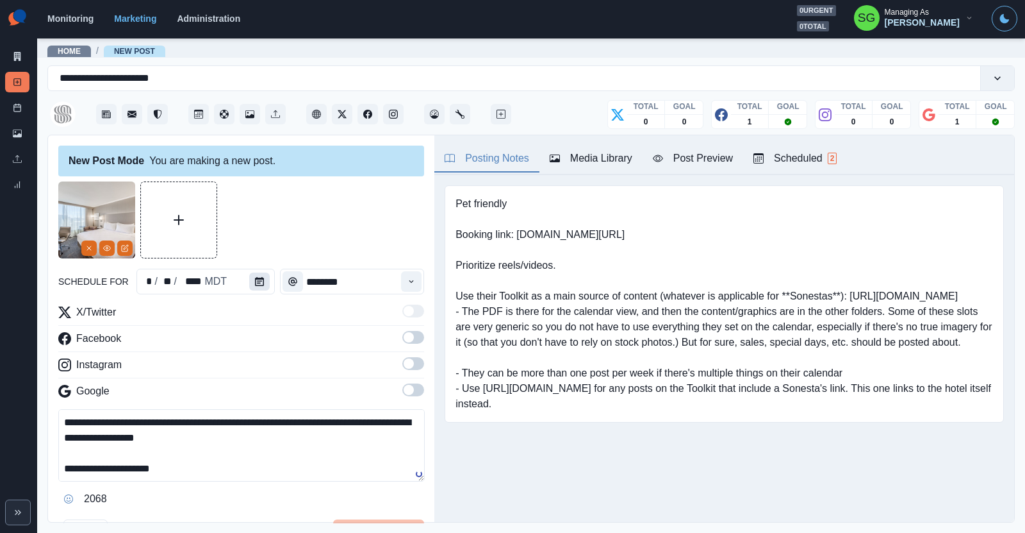
type textarea "**********"
click at [254, 285] on button "Calendar" at bounding box center [259, 281] width 21 height 18
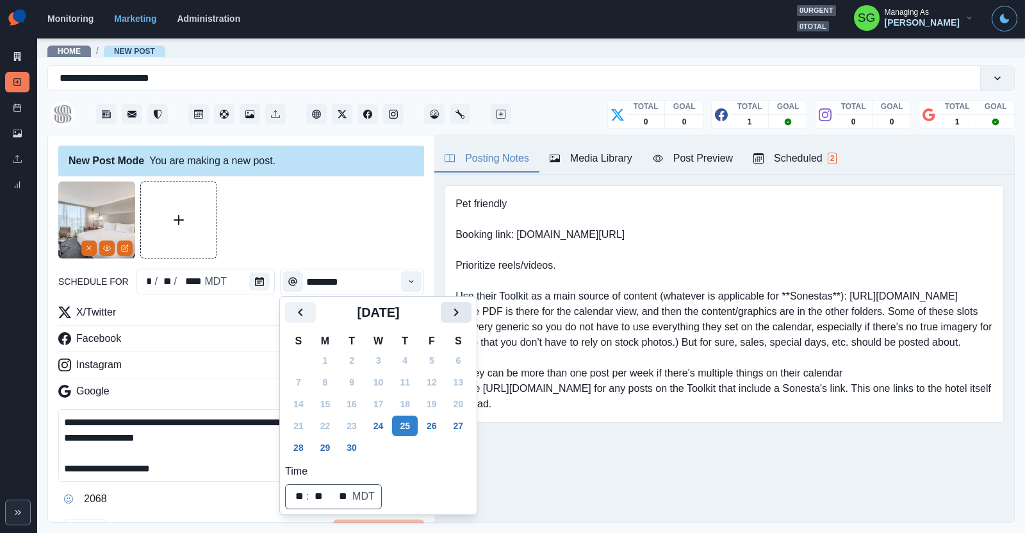
click at [456, 313] on icon "Next" at bounding box center [456, 311] width 15 height 15
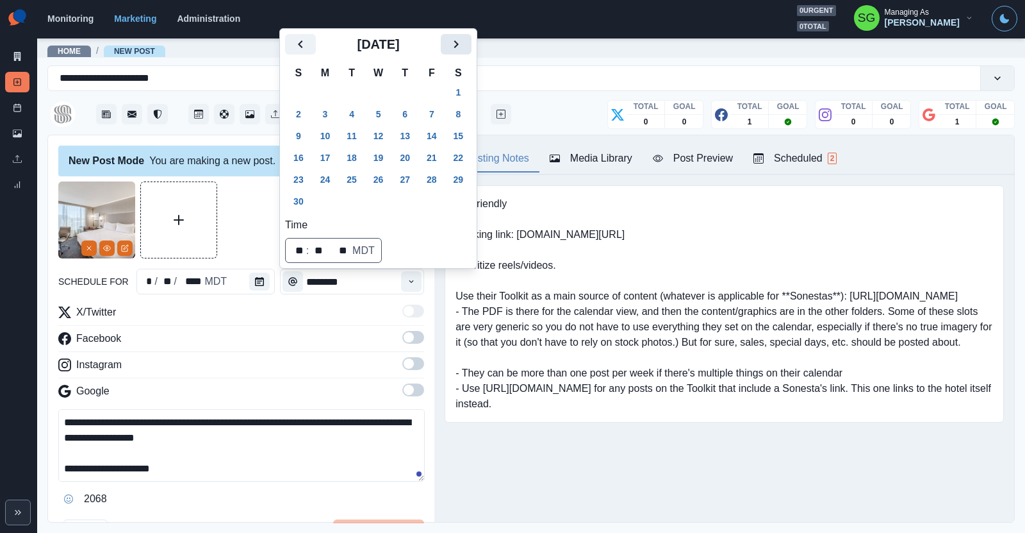
click at [465, 45] on button "Next" at bounding box center [456, 44] width 31 height 21
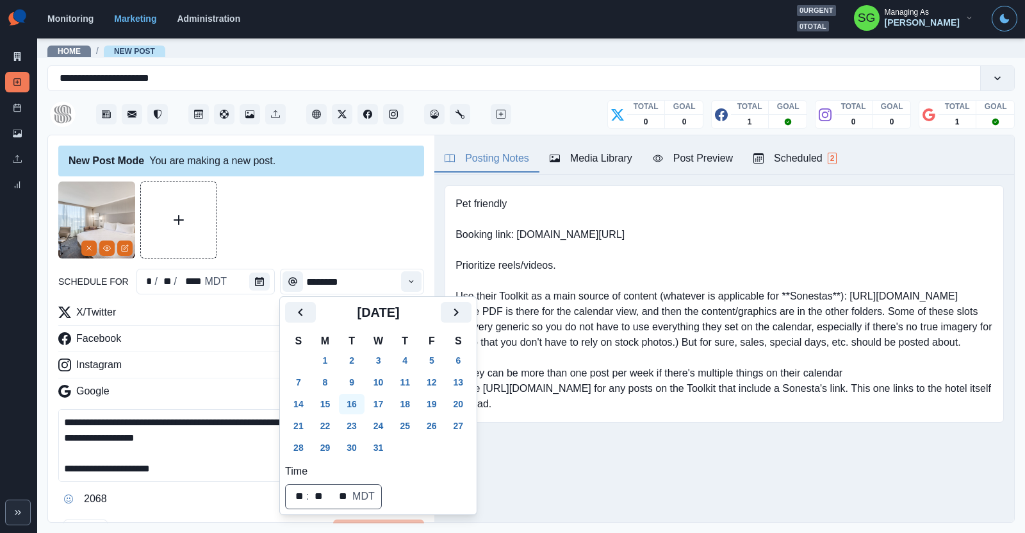
click at [356, 403] on button "16" at bounding box center [352, 403] width 26 height 21
click at [404, 290] on button "Time" at bounding box center [411, 281] width 21 height 21
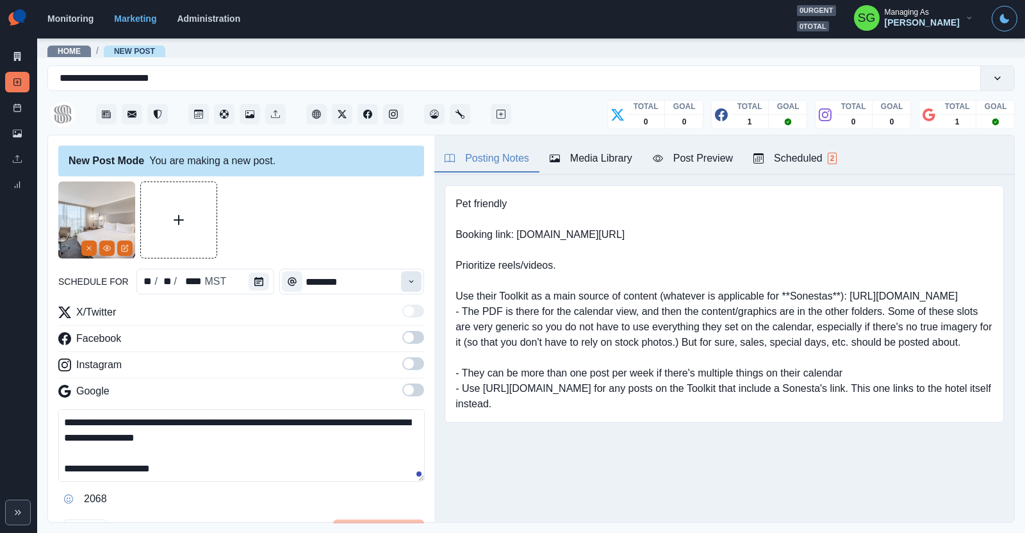
click at [404, 290] on button "Time" at bounding box center [411, 281] width 21 height 21
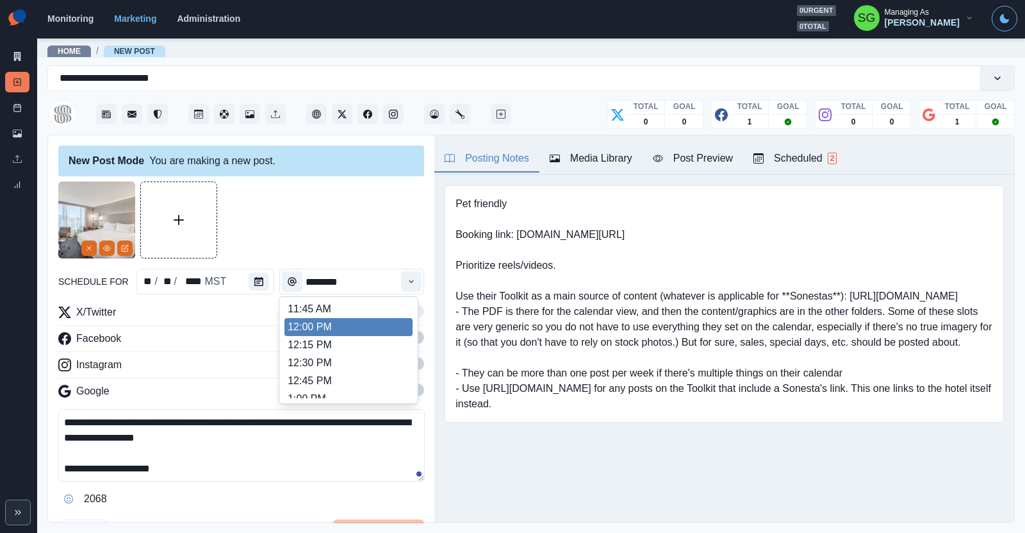
click at [362, 327] on li "12:00 PM" at bounding box center [349, 327] width 128 height 18
type input "********"
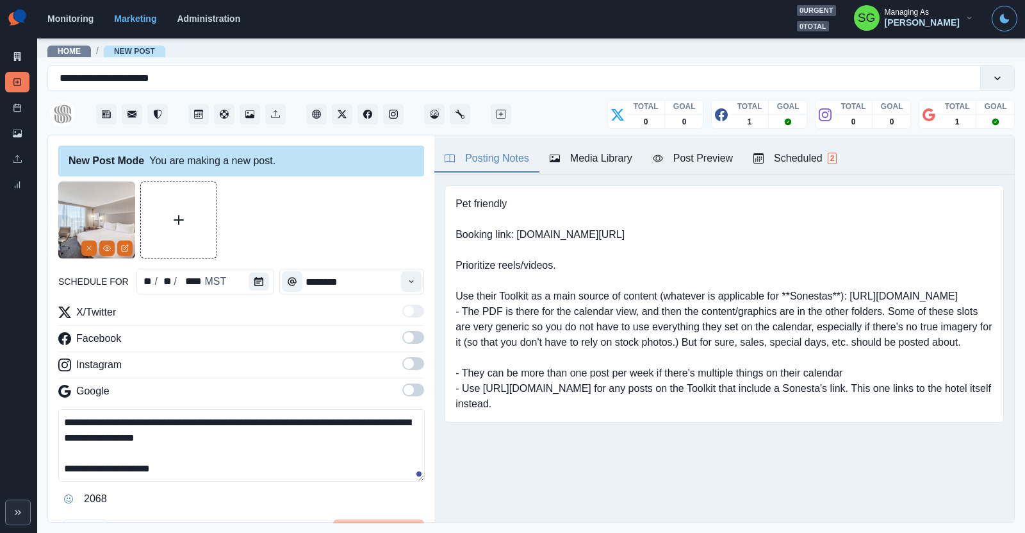
click at [417, 357] on span at bounding box center [413, 363] width 22 height 13
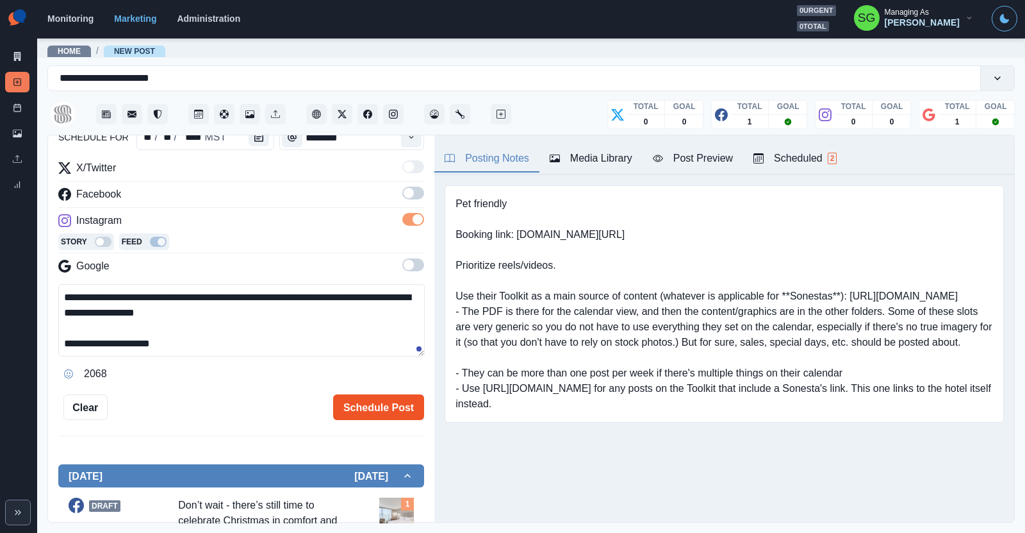
scroll to position [170, 0]
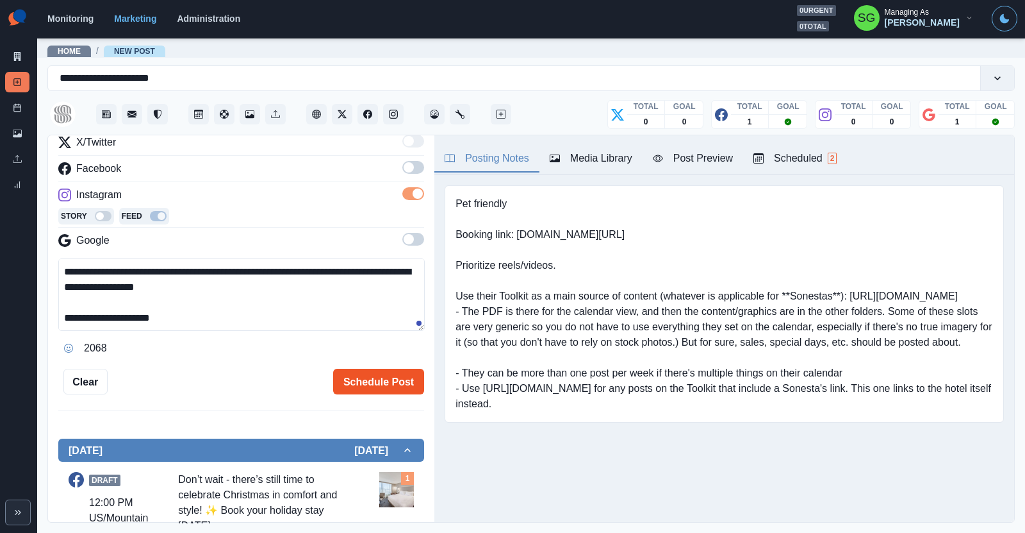
click at [368, 376] on button "Schedule Post" at bounding box center [378, 381] width 91 height 26
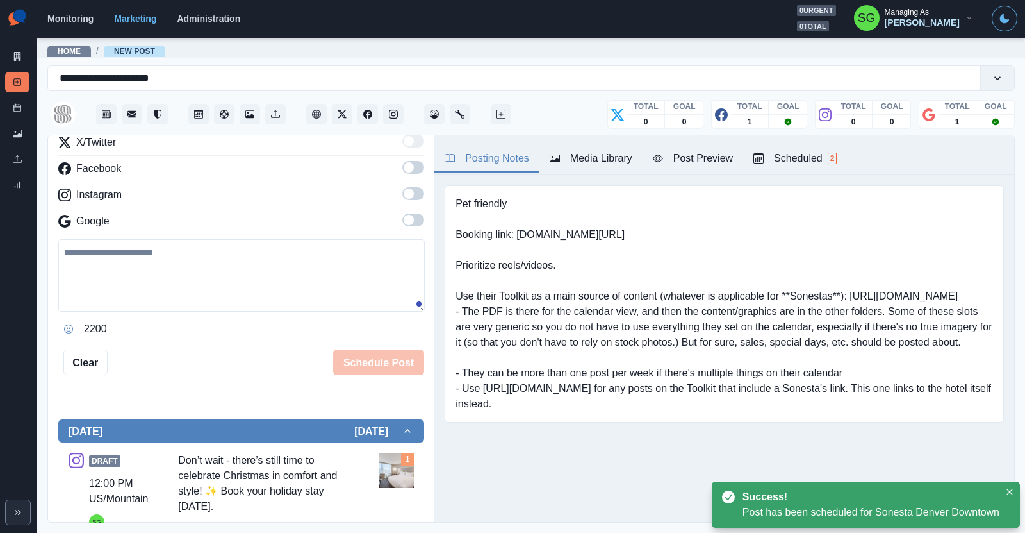
scroll to position [0, 0]
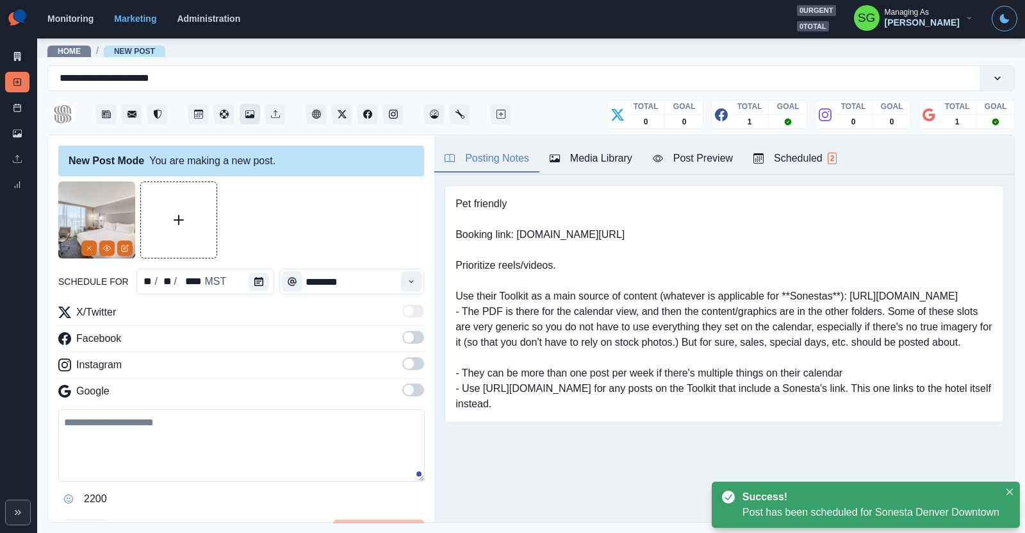
click at [251, 113] on icon "Media Library" at bounding box center [249, 114] width 9 height 8
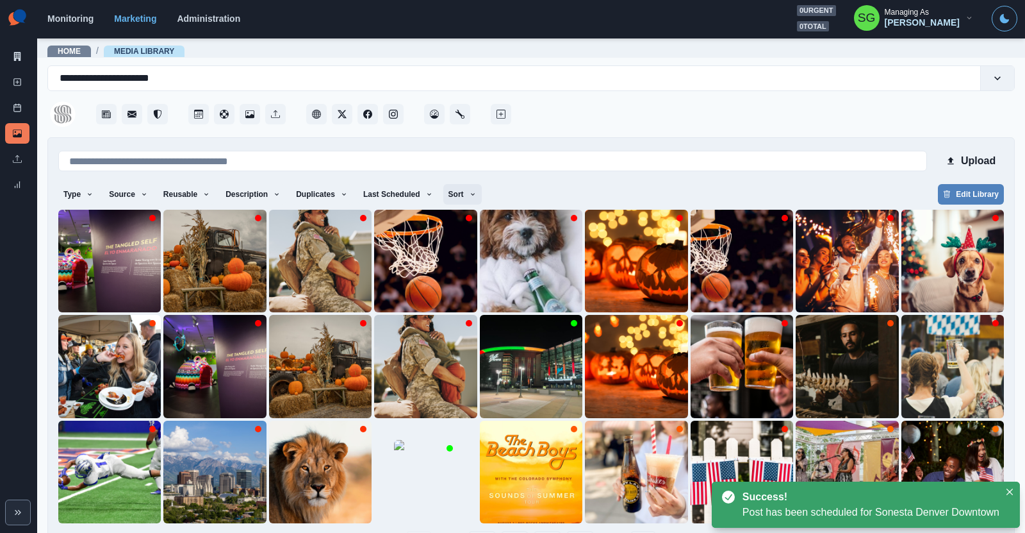
click at [463, 185] on button "Sort" at bounding box center [462, 194] width 38 height 21
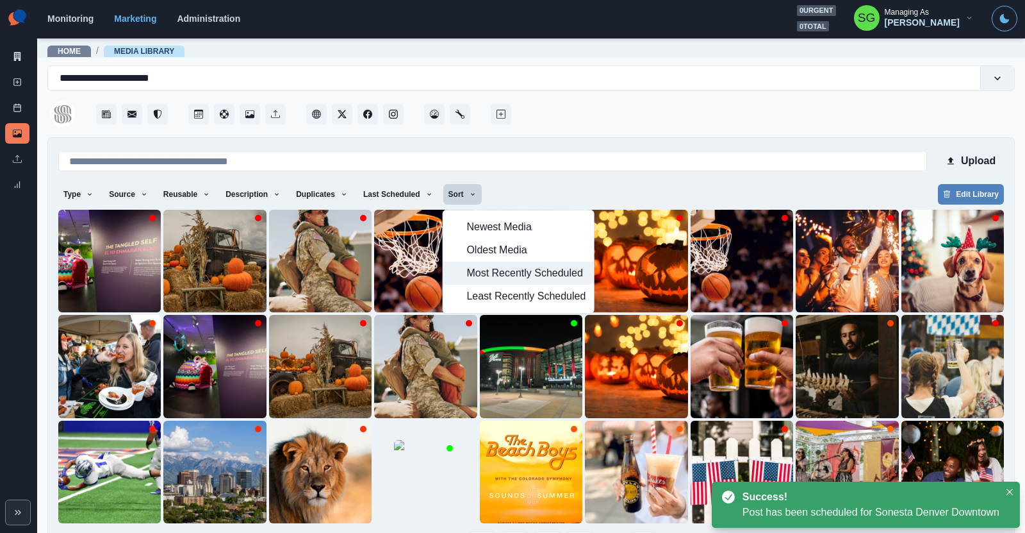
click at [495, 283] on button "Most Recently Scheduled" at bounding box center [518, 272] width 151 height 23
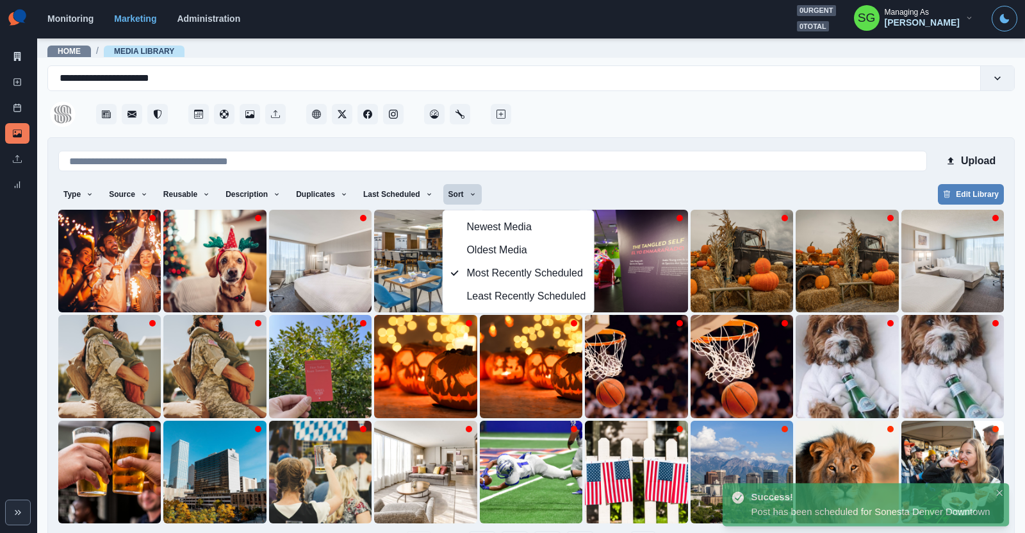
click at [563, 124] on div at bounding box center [764, 110] width 501 height 38
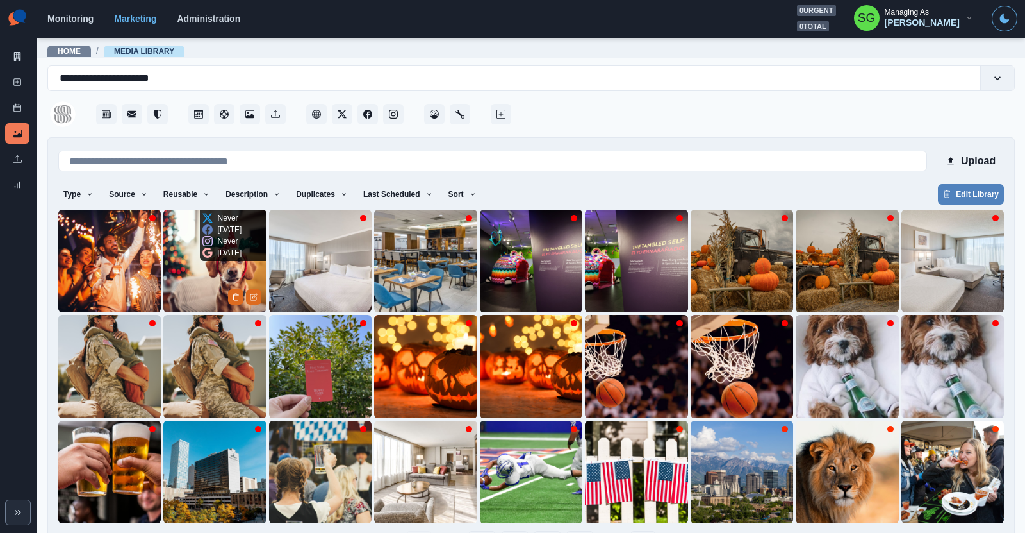
click at [188, 276] on img at bounding box center [214, 261] width 103 height 103
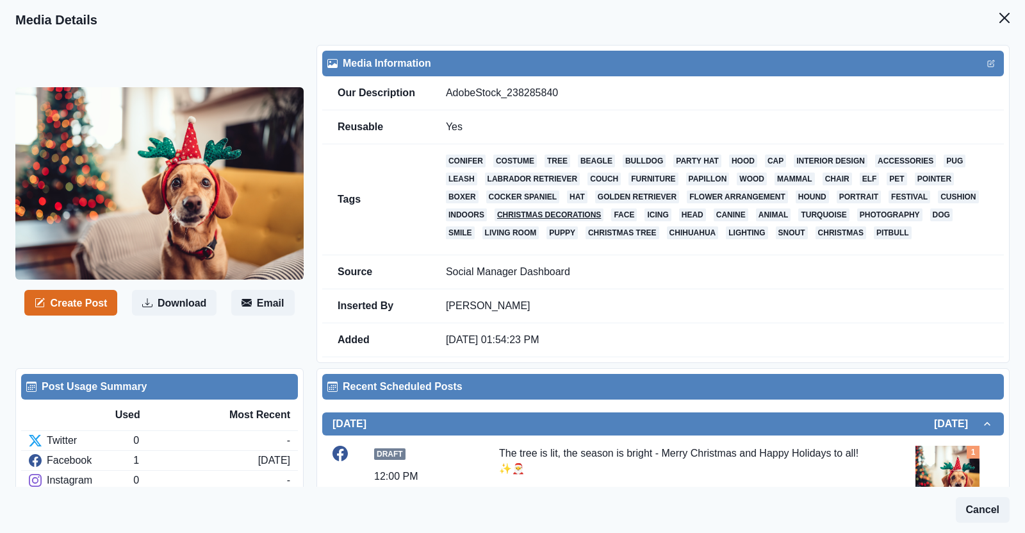
scroll to position [179, 0]
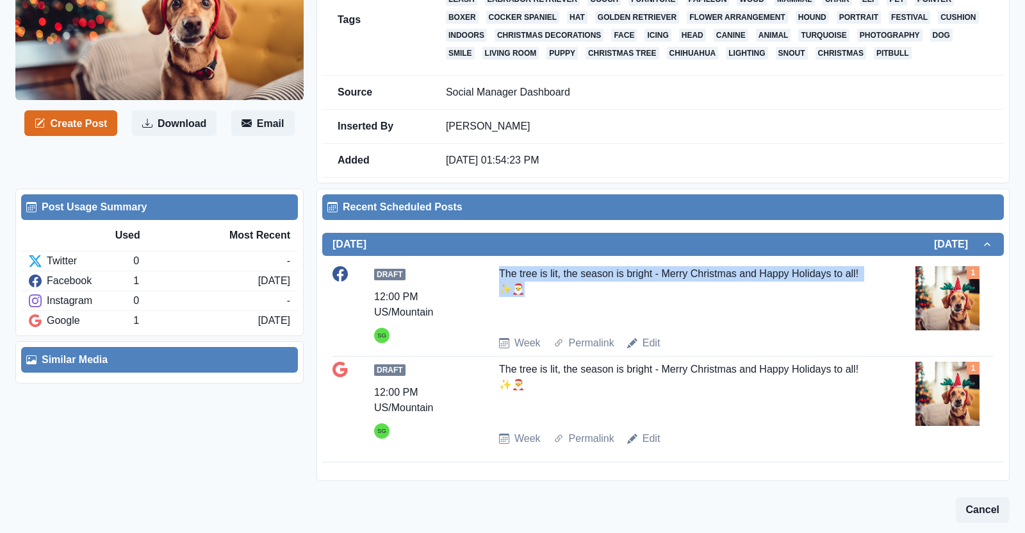
drag, startPoint x: 531, startPoint y: 285, endPoint x: 488, endPoint y: 265, distance: 46.5
click at [488, 266] on div "Draft 12:00 PM US/Mountain SG The tree is lit, the season is bright - Merry Chr…" at bounding box center [663, 308] width 661 height 85
copy div "The tree is lit, the season is bright - Merry Christmas and Happy Holidays to a…"
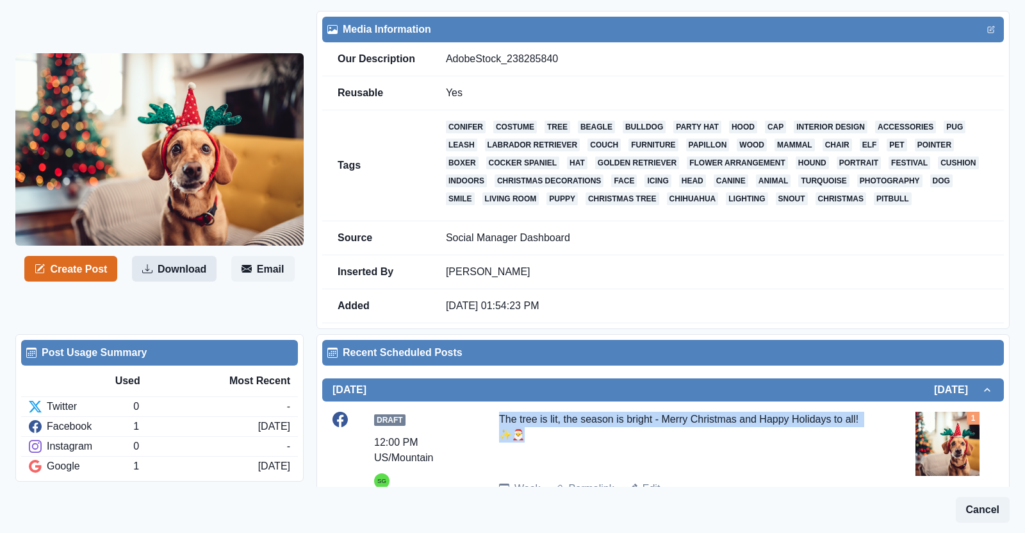
scroll to position [32, 0]
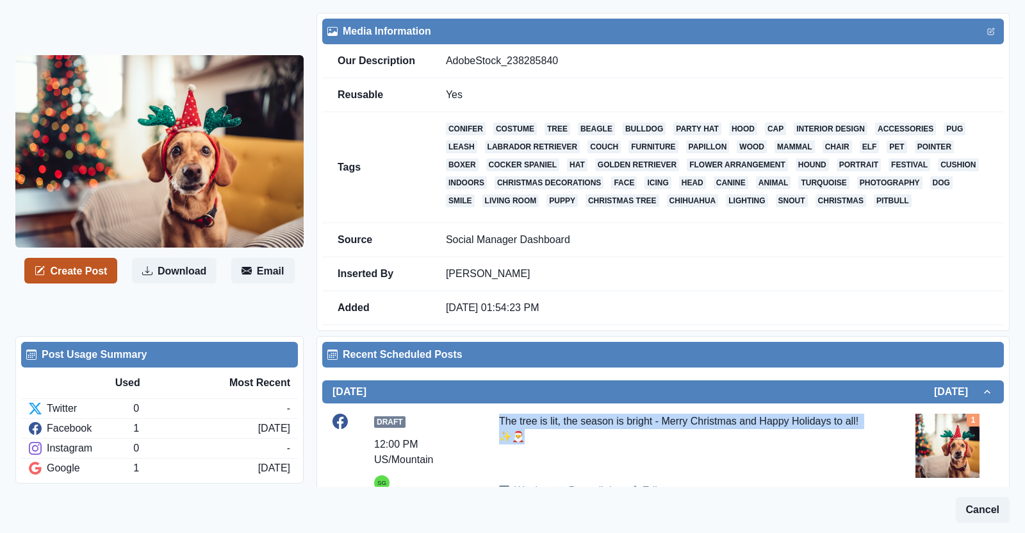
click at [95, 272] on button "Create Post" at bounding box center [70, 271] width 93 height 26
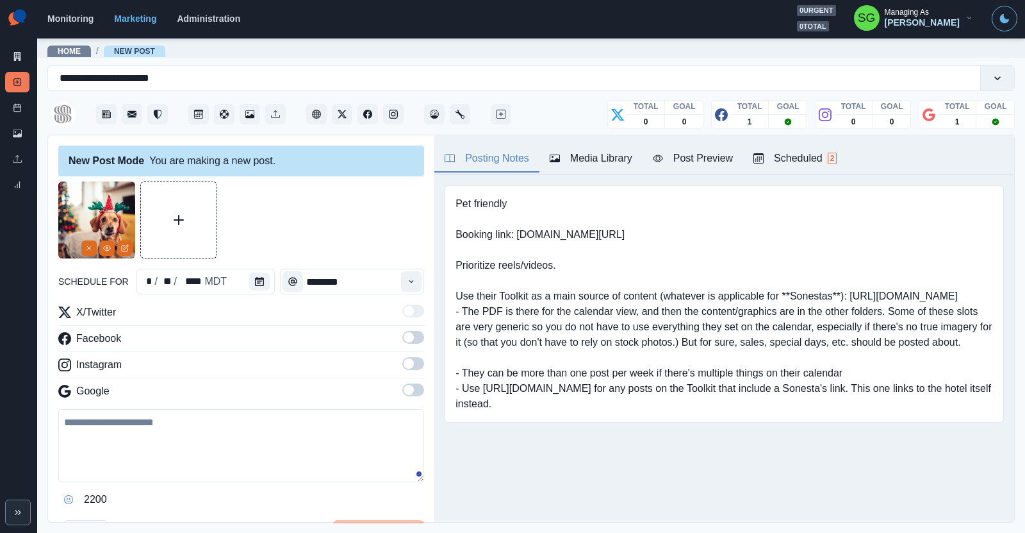
click at [130, 447] on textarea at bounding box center [241, 445] width 366 height 73
paste textarea "**********"
type textarea "**********"
click at [128, 244] on icon "Edit Media" at bounding box center [125, 248] width 8 height 8
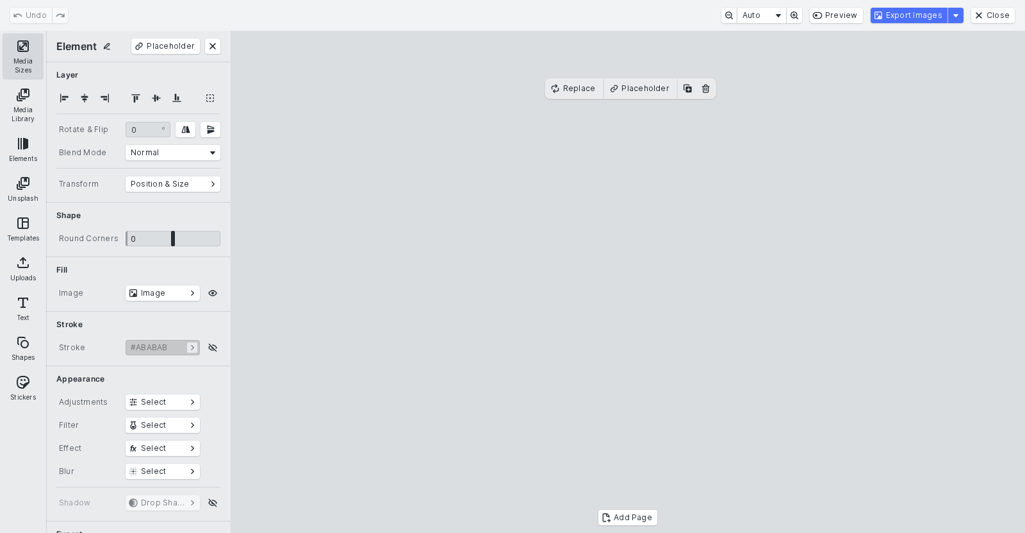
click at [25, 69] on button "Media Sizes" at bounding box center [23, 56] width 41 height 46
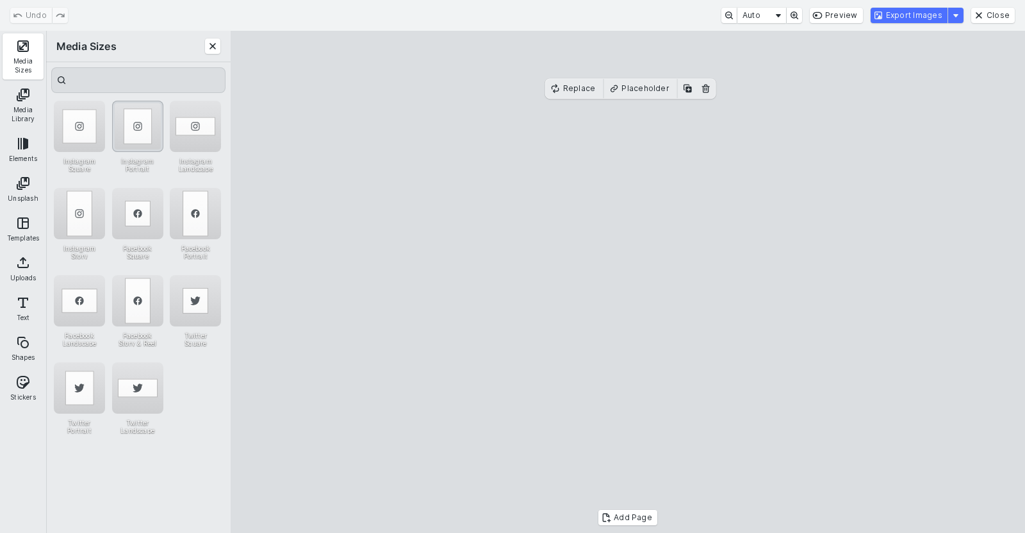
click at [142, 133] on div "Instagram Portrait" at bounding box center [137, 126] width 51 height 51
click at [902, 17] on button "Export Images" at bounding box center [909, 15] width 77 height 15
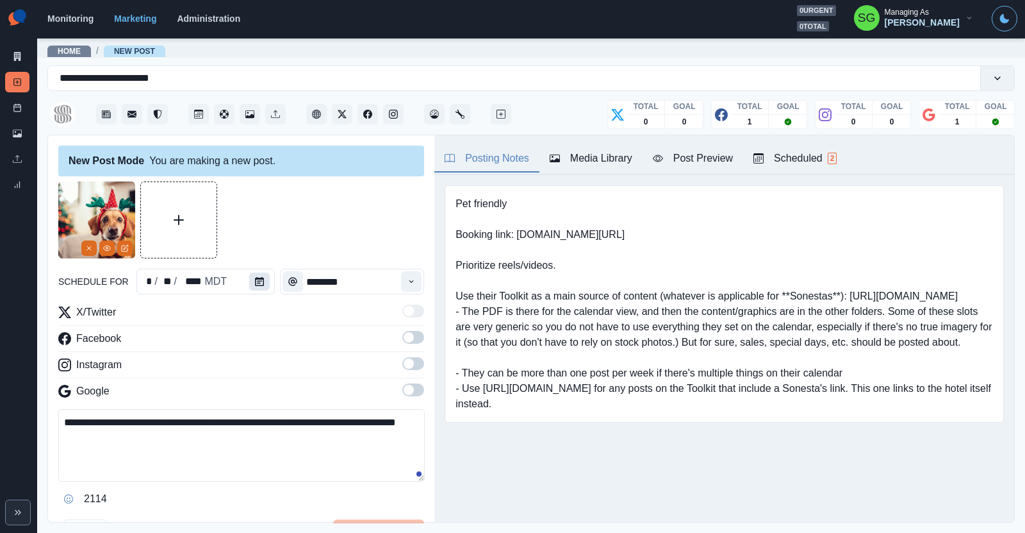
click at [267, 278] on button "Calendar" at bounding box center [259, 281] width 21 height 18
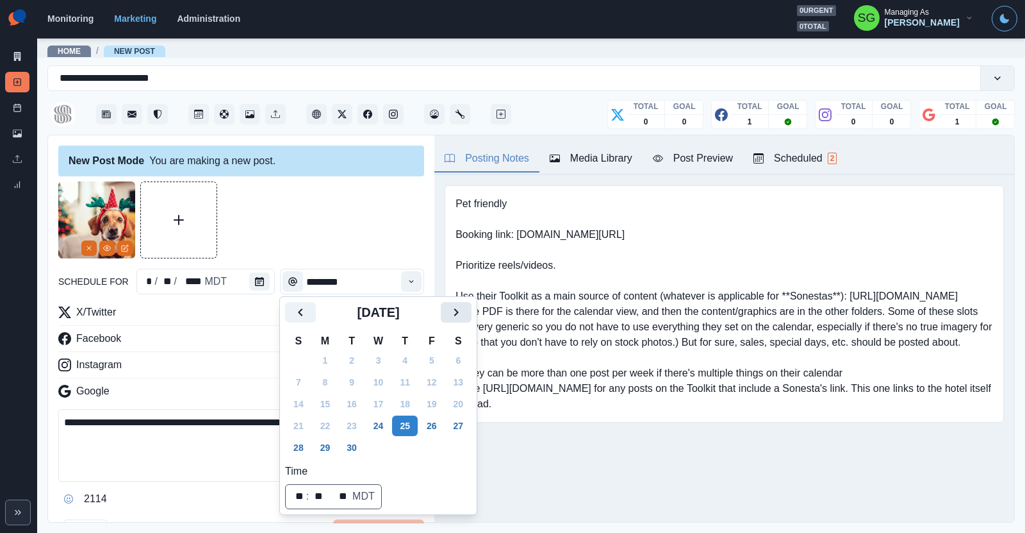
click at [458, 314] on icon "Next" at bounding box center [456, 311] width 15 height 15
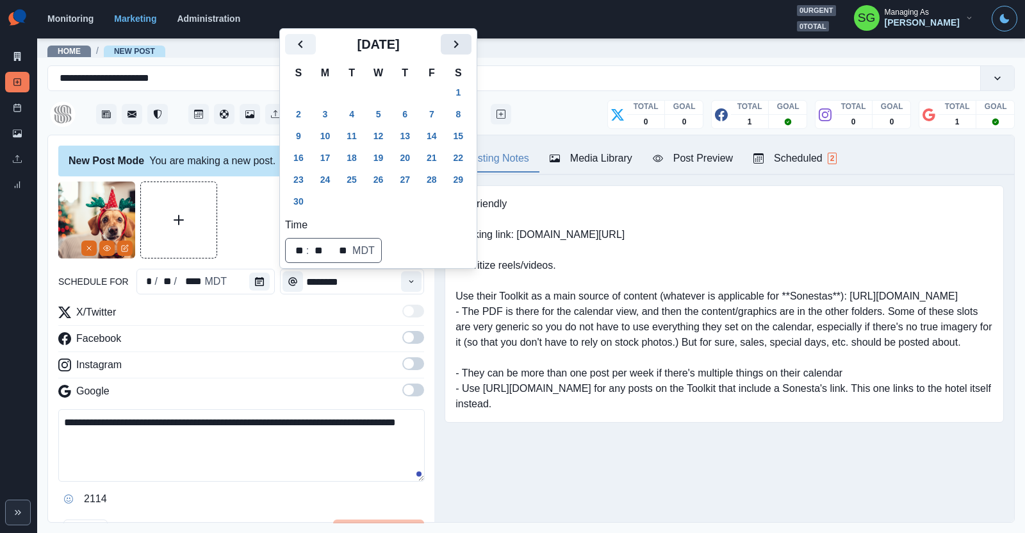
click at [450, 54] on button "Next" at bounding box center [456, 44] width 31 height 21
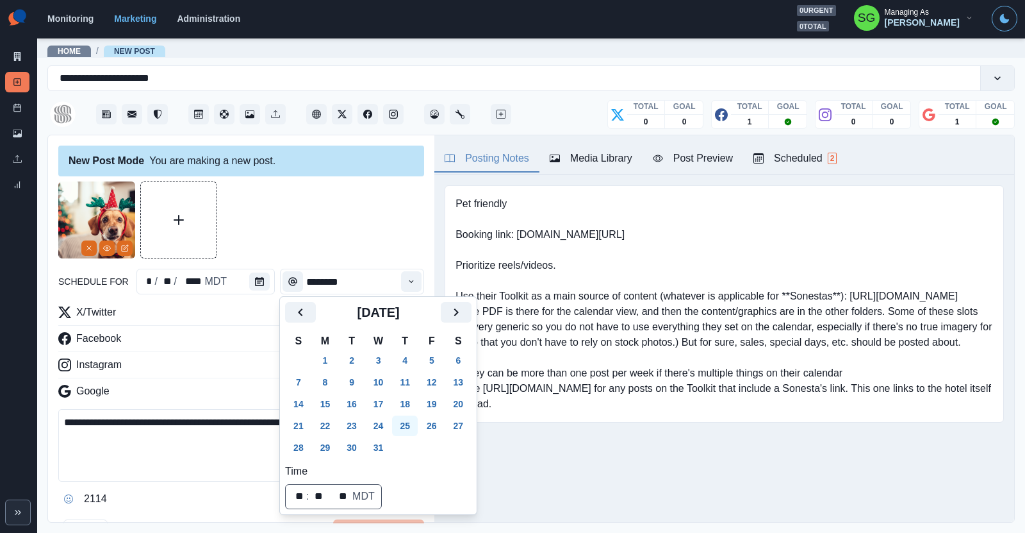
click at [402, 424] on button "25" at bounding box center [405, 425] width 26 height 21
click at [406, 286] on button "Time" at bounding box center [411, 281] width 21 height 21
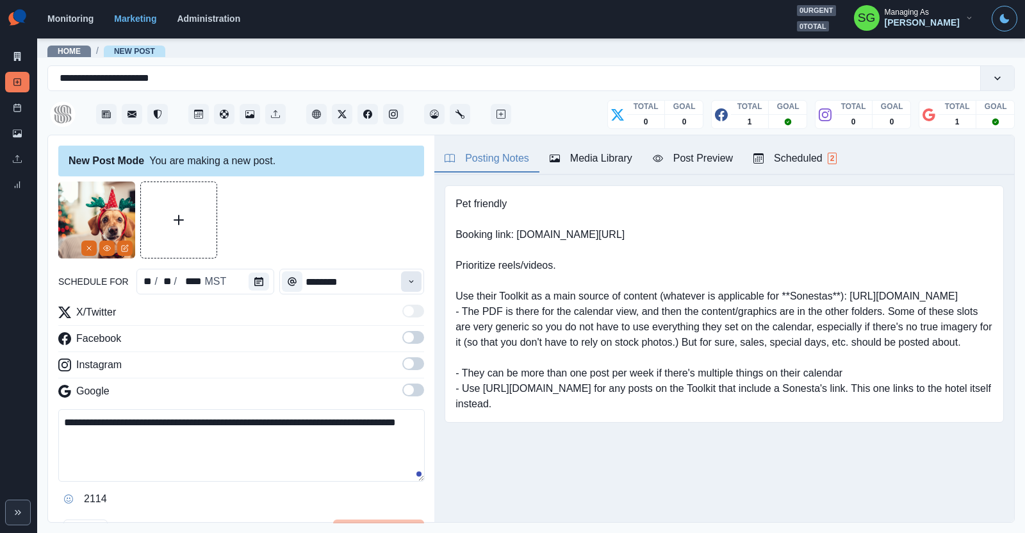
click at [406, 286] on button "Time" at bounding box center [411, 281] width 21 height 21
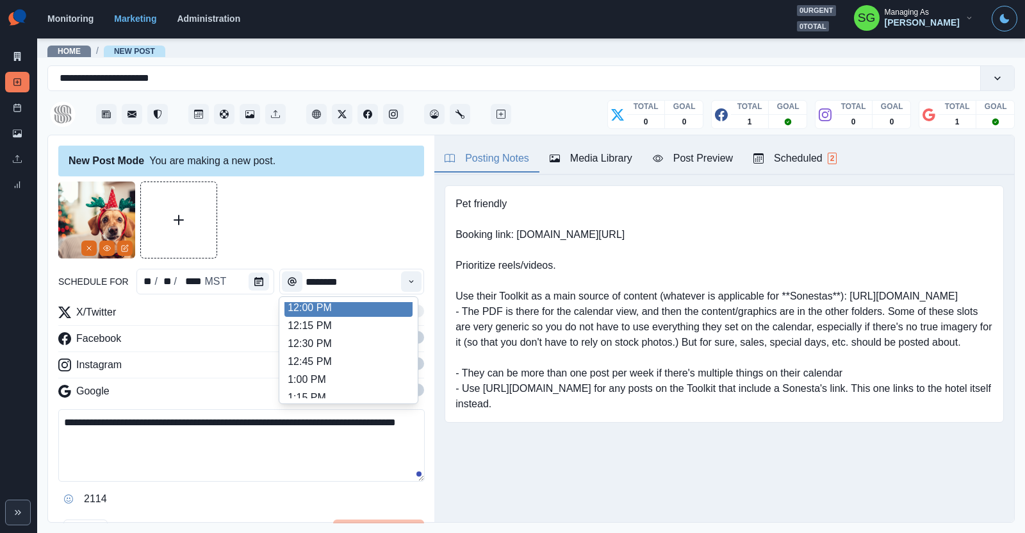
scroll to position [287, 0]
click at [342, 311] on li "12:00 PM" at bounding box center [349, 311] width 128 height 18
type input "********"
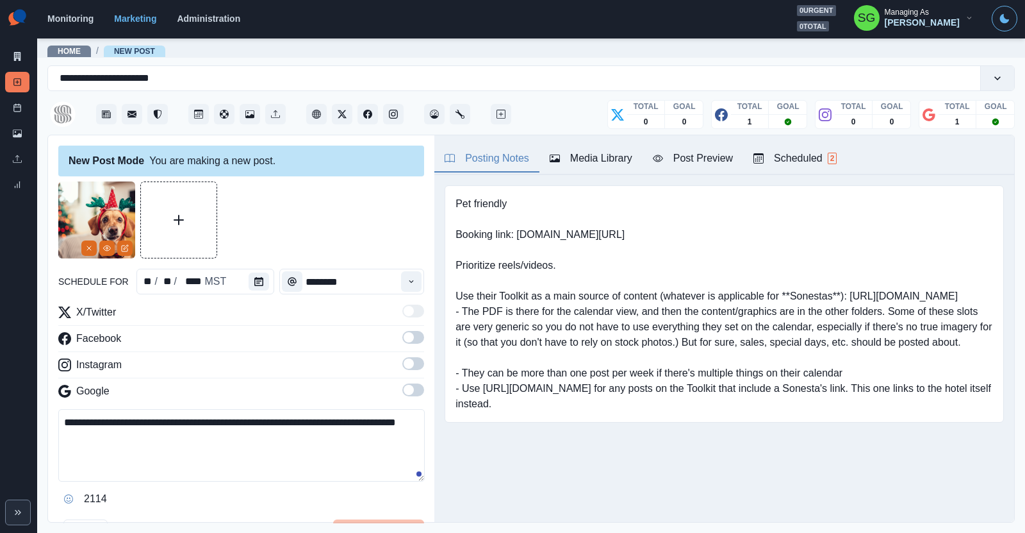
click at [409, 360] on span at bounding box center [409, 363] width 10 height 10
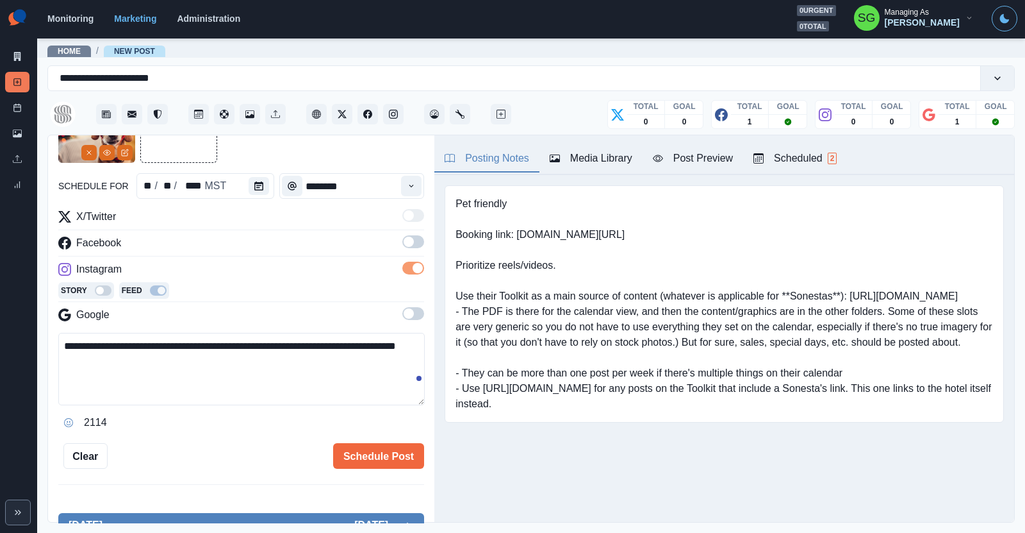
scroll to position [170, 0]
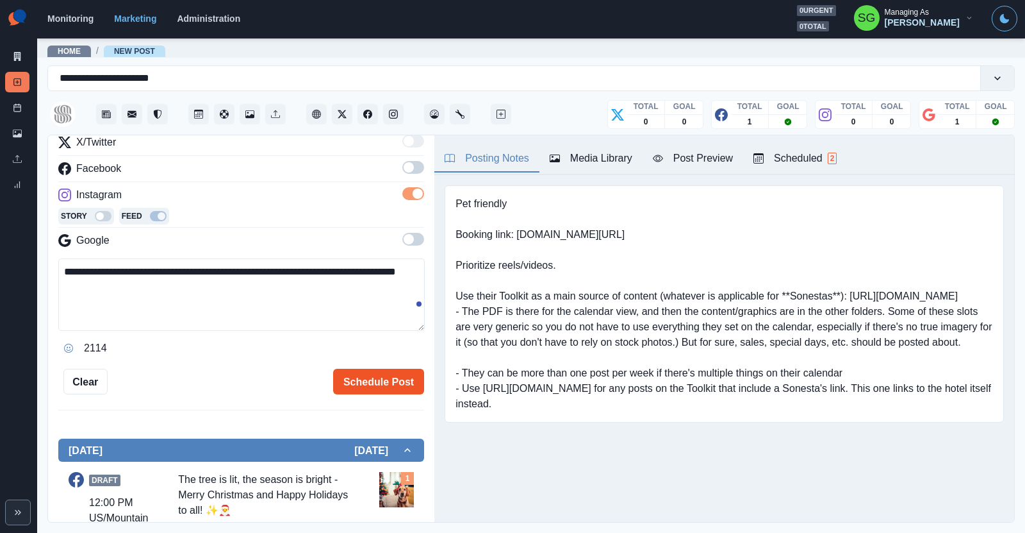
click at [369, 372] on button "Schedule Post" at bounding box center [378, 381] width 91 height 26
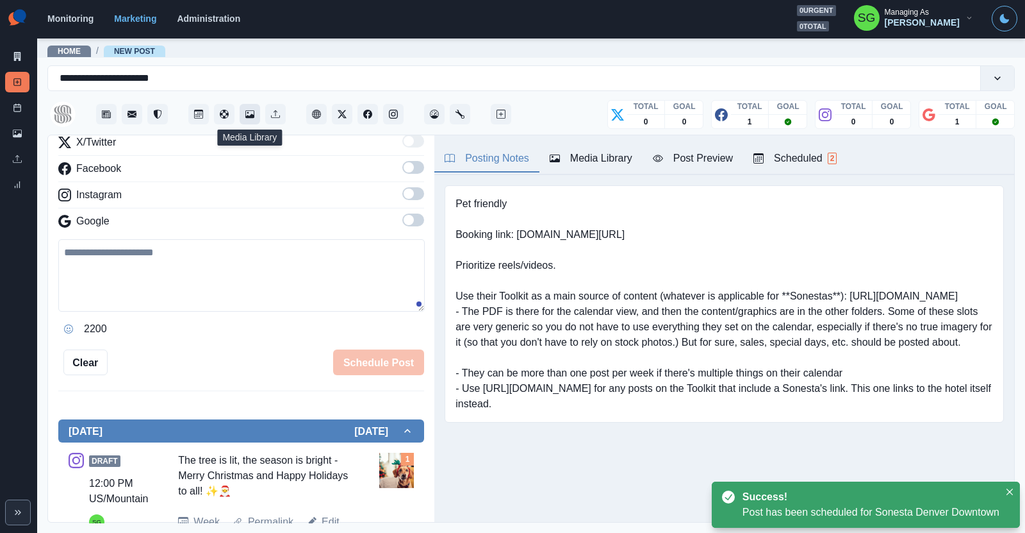
click at [248, 116] on icon "Media Library" at bounding box center [249, 114] width 9 height 8
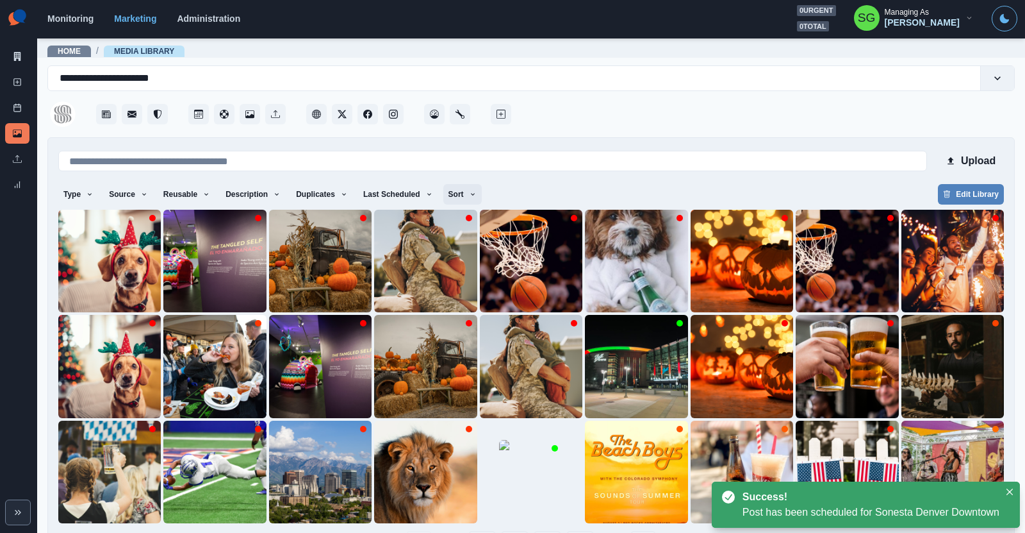
click at [456, 188] on button "Sort" at bounding box center [462, 194] width 38 height 21
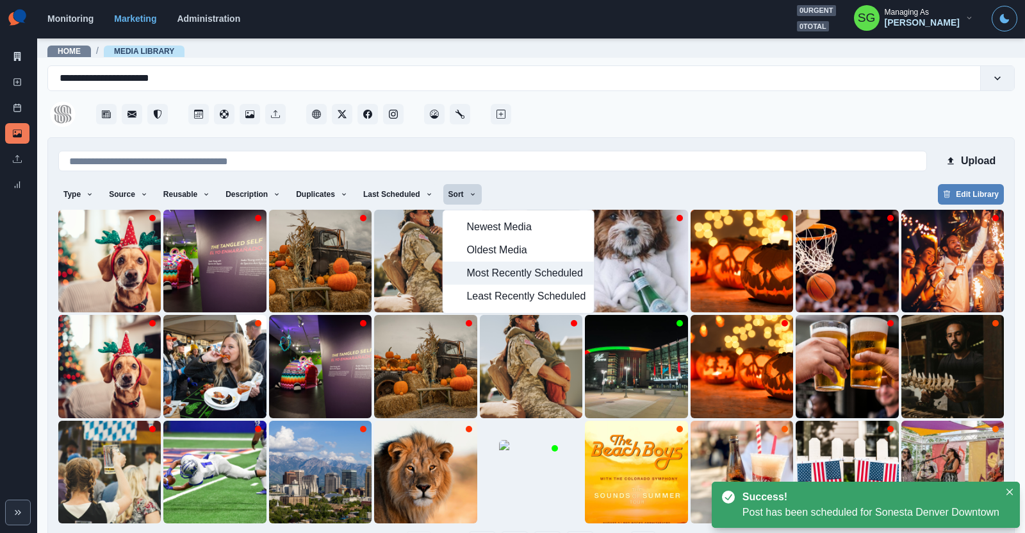
click at [481, 268] on span "Most Recently Scheduled" at bounding box center [526, 272] width 119 height 15
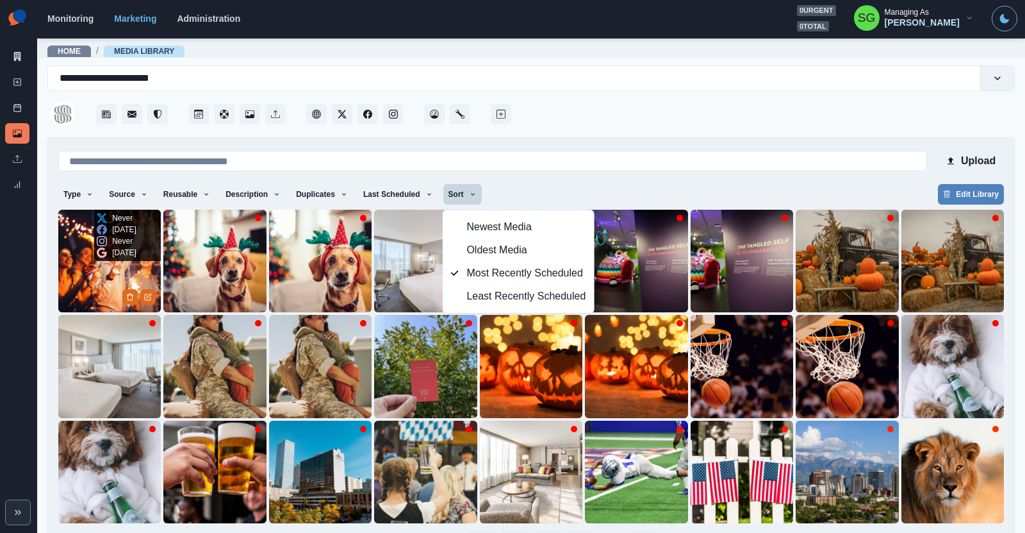
click at [82, 269] on img at bounding box center [109, 261] width 103 height 103
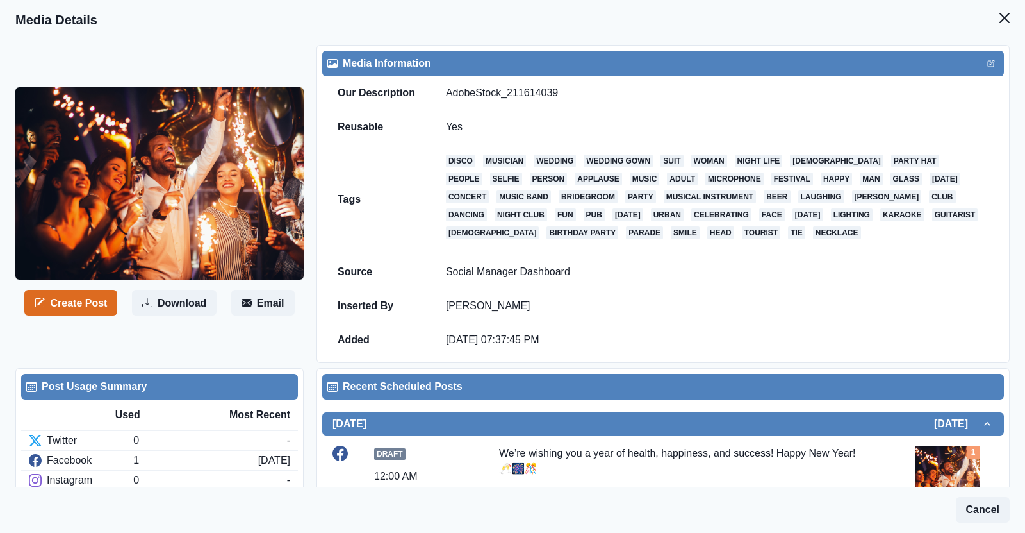
scroll to position [179, 0]
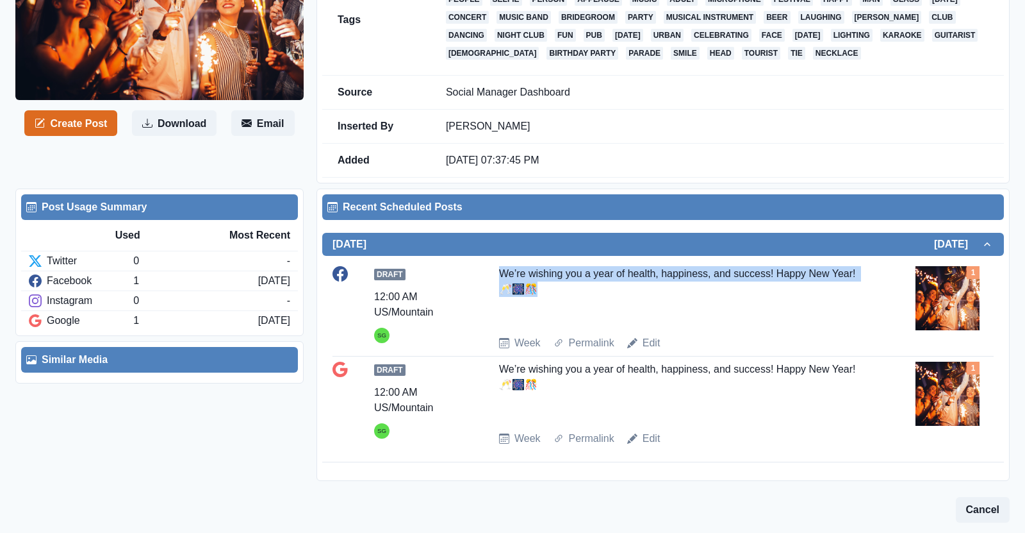
drag, startPoint x: 541, startPoint y: 289, endPoint x: 500, endPoint y: 274, distance: 43.0
click at [500, 274] on div "We’re wishing you a year of health, happiness, and success! Happy New Year! 🥂🎆🎊" at bounding box center [684, 295] width 370 height 59
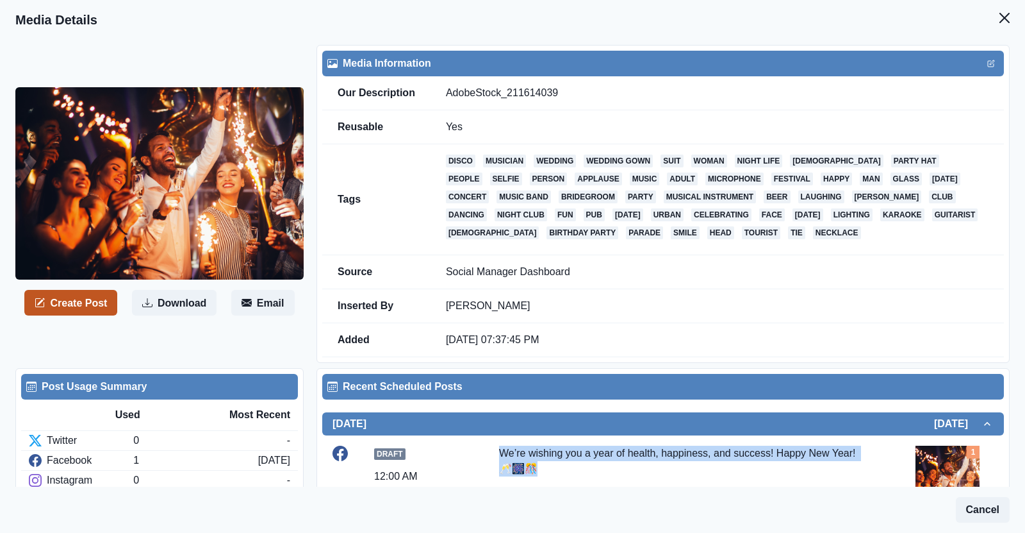
click at [66, 300] on button "Create Post" at bounding box center [70, 303] width 93 height 26
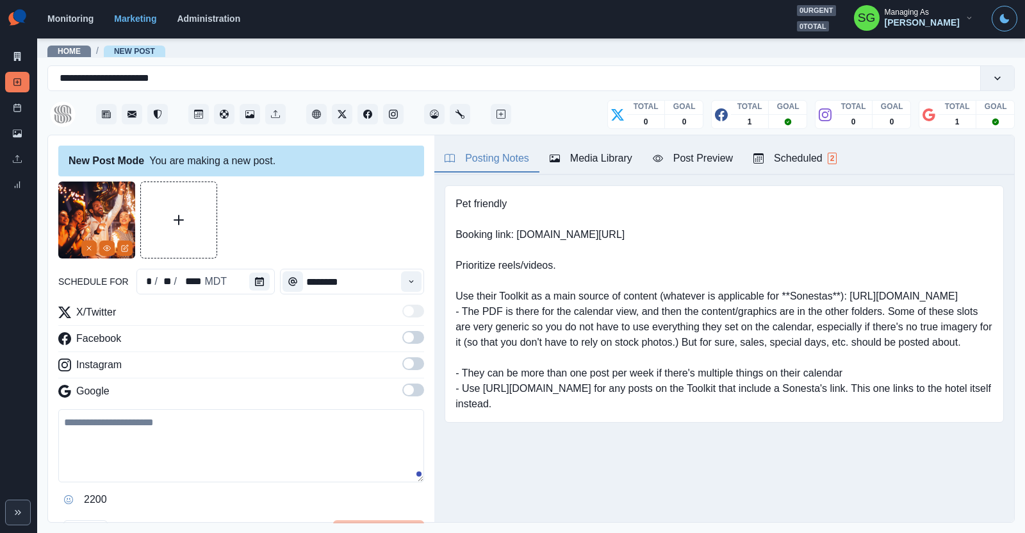
click at [202, 429] on textarea at bounding box center [241, 445] width 366 height 73
paste textarea "**********"
type textarea "**********"
click at [256, 279] on icon "Calendar" at bounding box center [259, 281] width 9 height 9
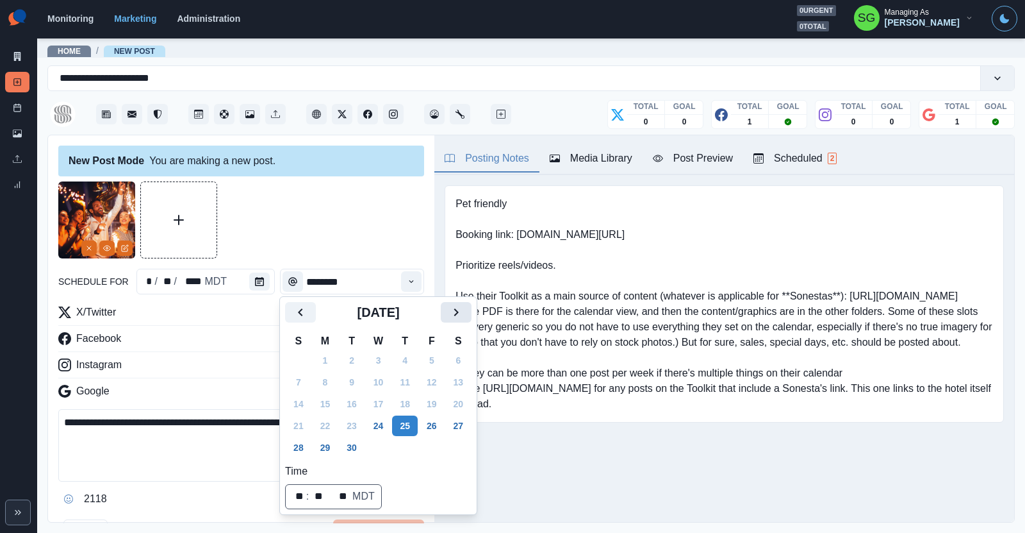
click at [457, 311] on icon "Next" at bounding box center [456, 312] width 4 height 8
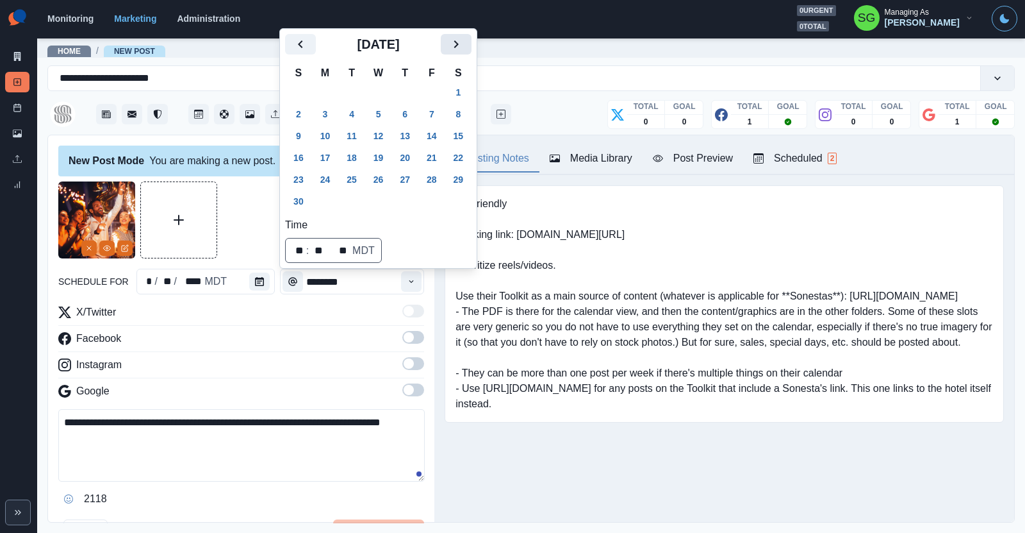
click at [455, 40] on icon "Next" at bounding box center [456, 44] width 15 height 15
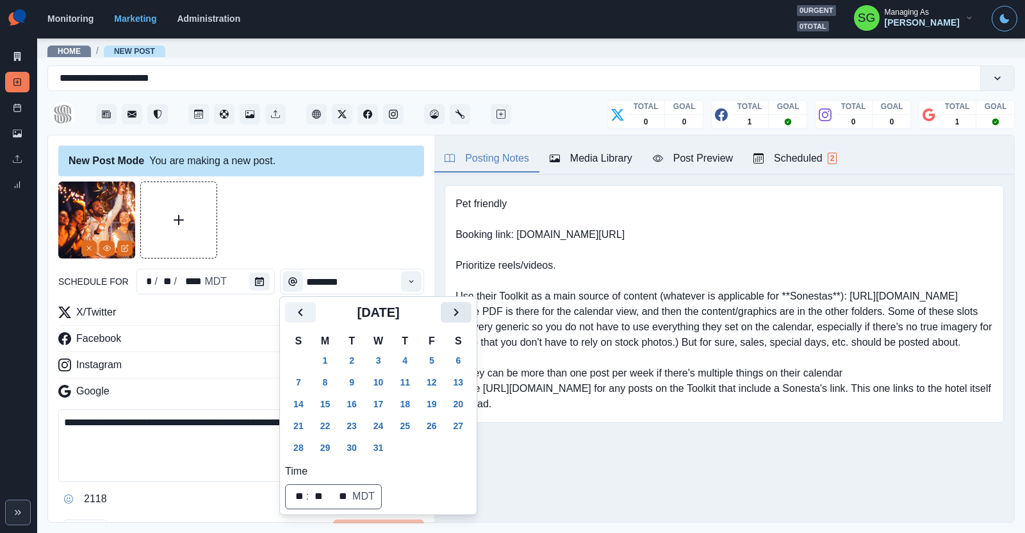
click at [463, 315] on icon "Next" at bounding box center [456, 311] width 15 height 15
click at [404, 356] on button "1" at bounding box center [405, 360] width 26 height 21
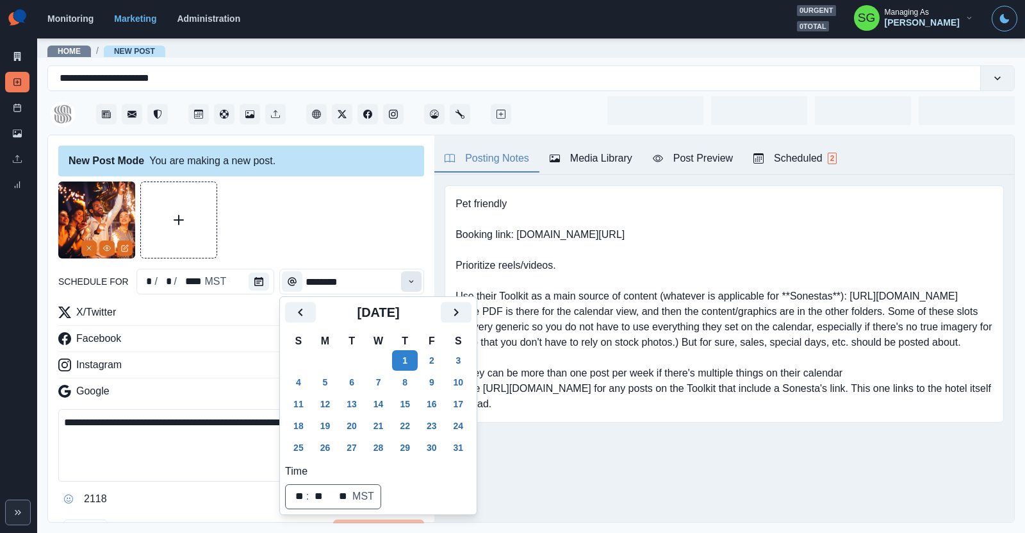
click at [411, 281] on icon "Time" at bounding box center [411, 281] width 4 height 3
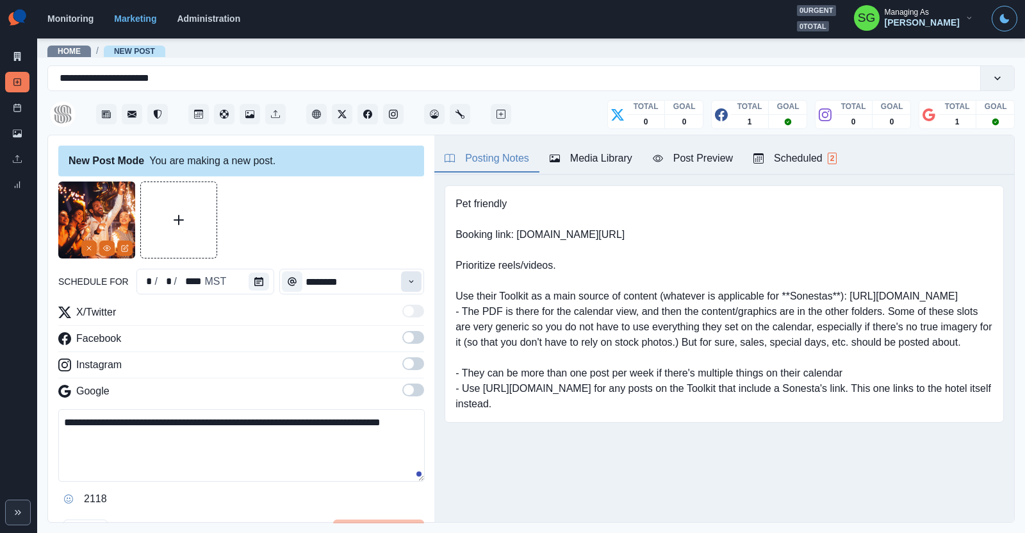
click at [411, 281] on icon "Time" at bounding box center [411, 281] width 4 height 3
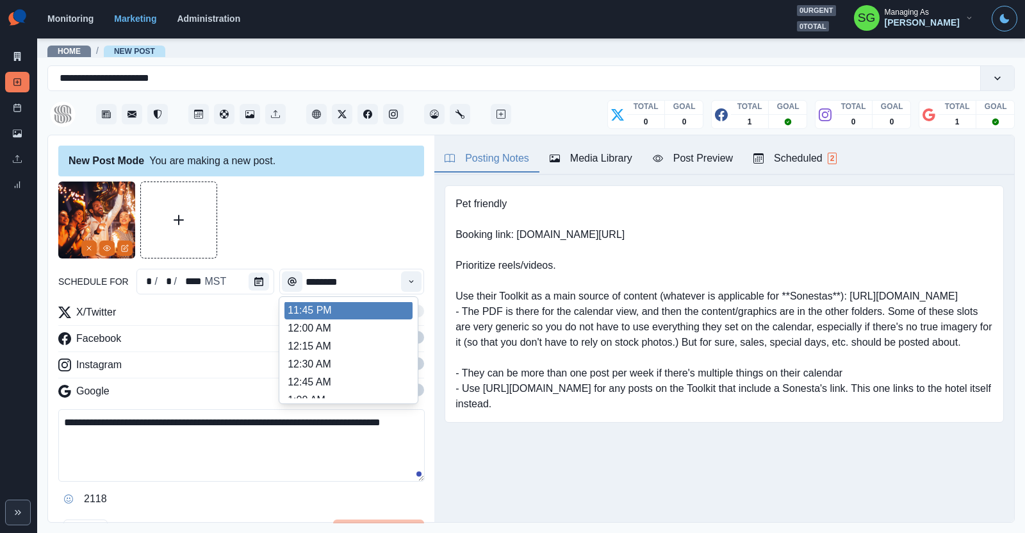
scroll to position [1110, 0]
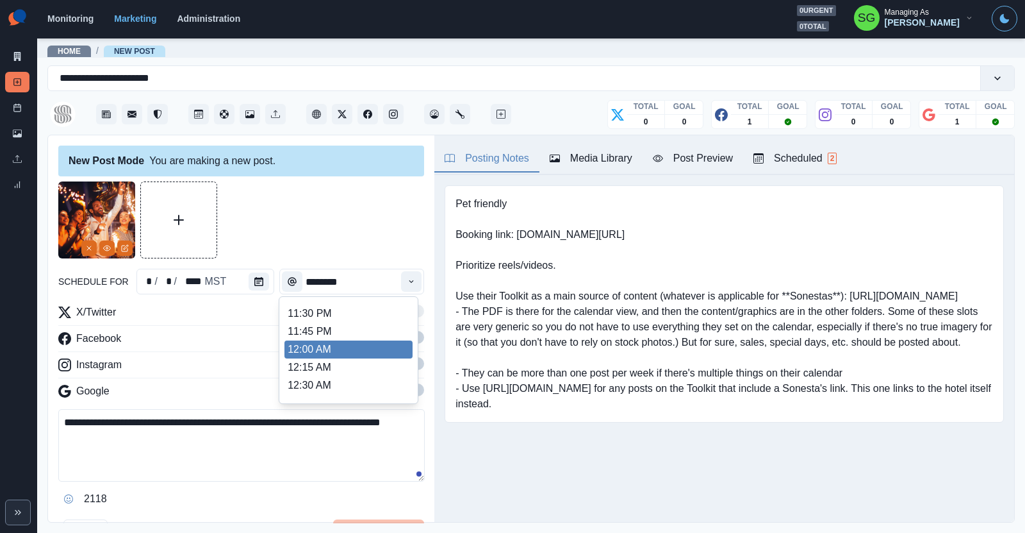
click at [345, 347] on li "12:00 AM" at bounding box center [349, 349] width 128 height 18
type input "********"
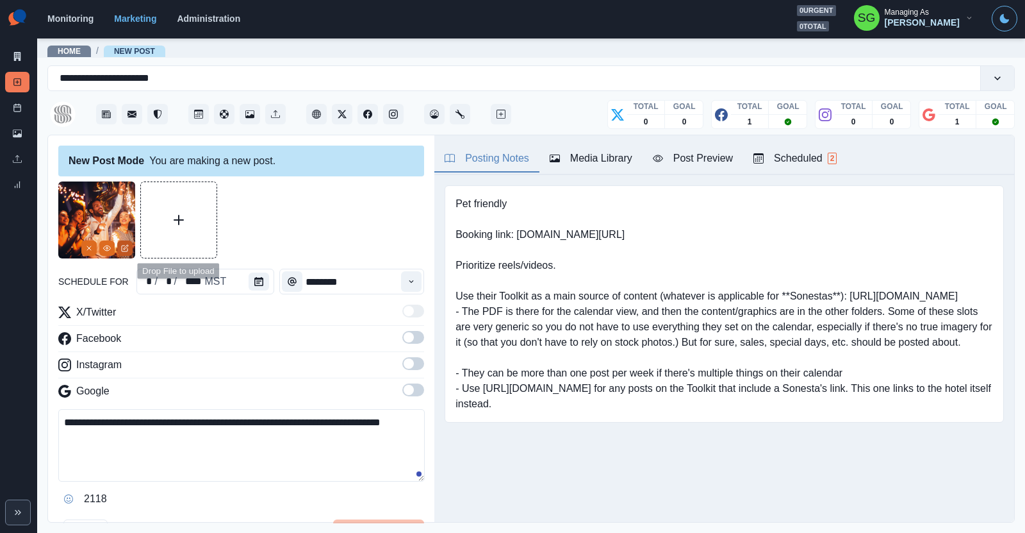
click at [128, 251] on button "Edit Media" at bounding box center [124, 247] width 15 height 15
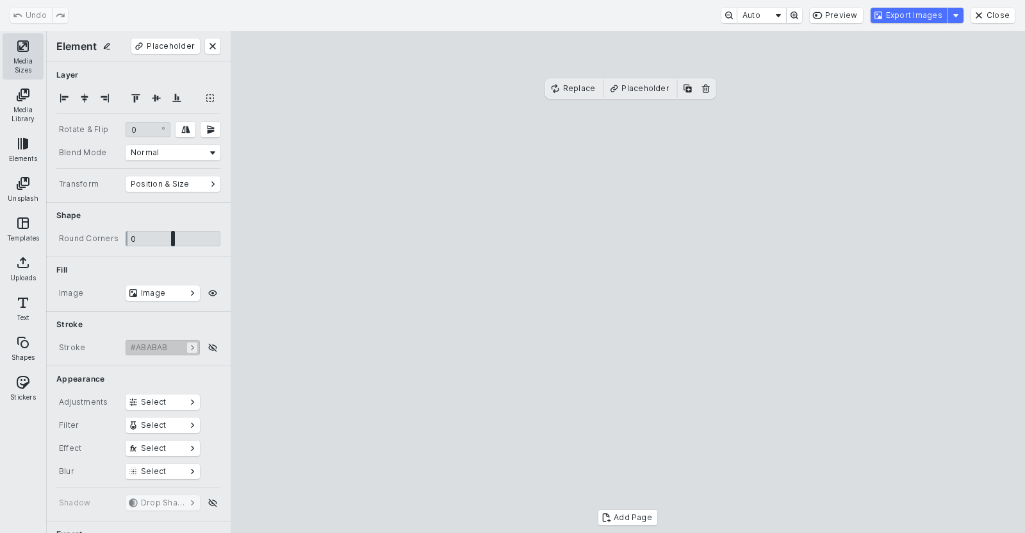
click at [19, 64] on button "Media Sizes" at bounding box center [23, 56] width 41 height 46
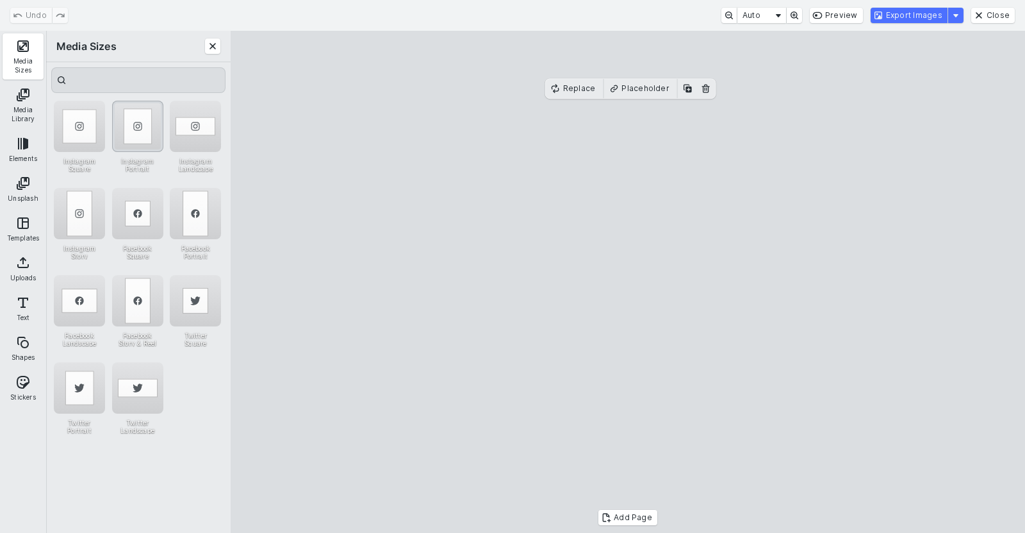
click at [158, 131] on div "Instagram Portrait" at bounding box center [137, 126] width 51 height 51
drag, startPoint x: 599, startPoint y: 157, endPoint x: 575, endPoint y: 158, distance: 23.1
click at [628, 282] on cesdk-canvas "Editor canvas" at bounding box center [628, 282] width 0 height 0
drag, startPoint x: 756, startPoint y: 290, endPoint x: 781, endPoint y: 293, distance: 25.2
click at [628, 282] on cesdk-canvas "Editor canvas" at bounding box center [628, 282] width 0 height 0
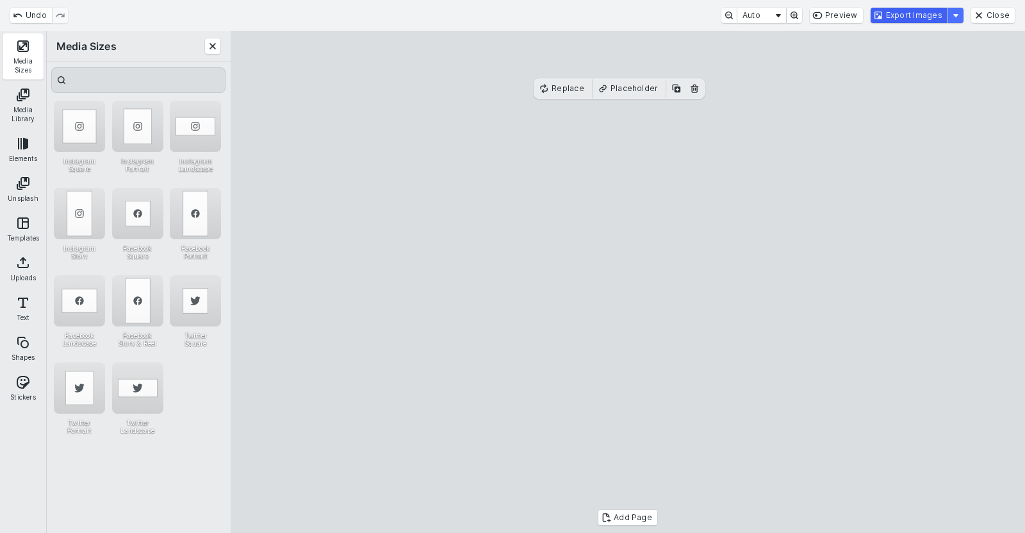
click at [909, 12] on button "Export Images" at bounding box center [909, 15] width 77 height 15
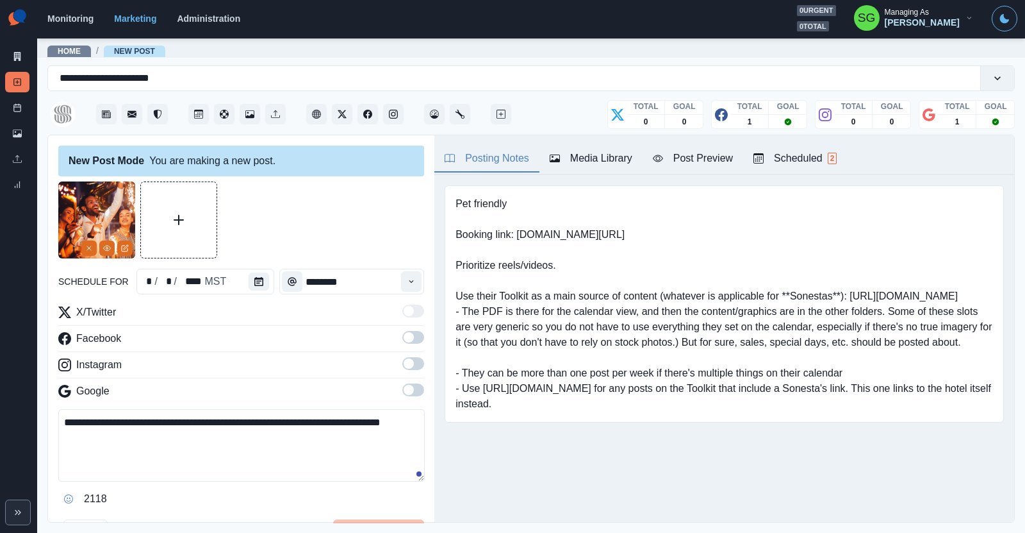
click at [415, 363] on span at bounding box center [413, 363] width 22 height 13
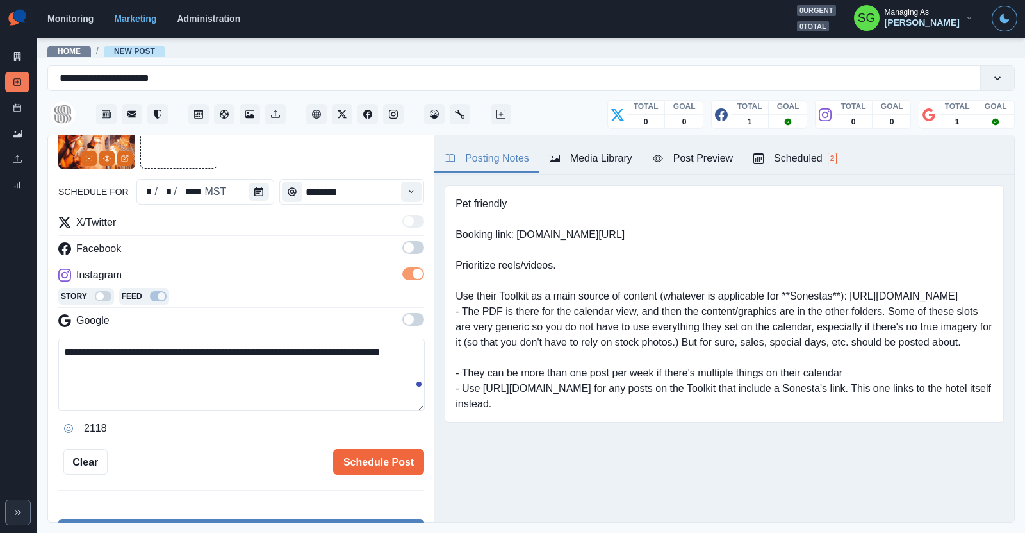
scroll to position [130, 0]
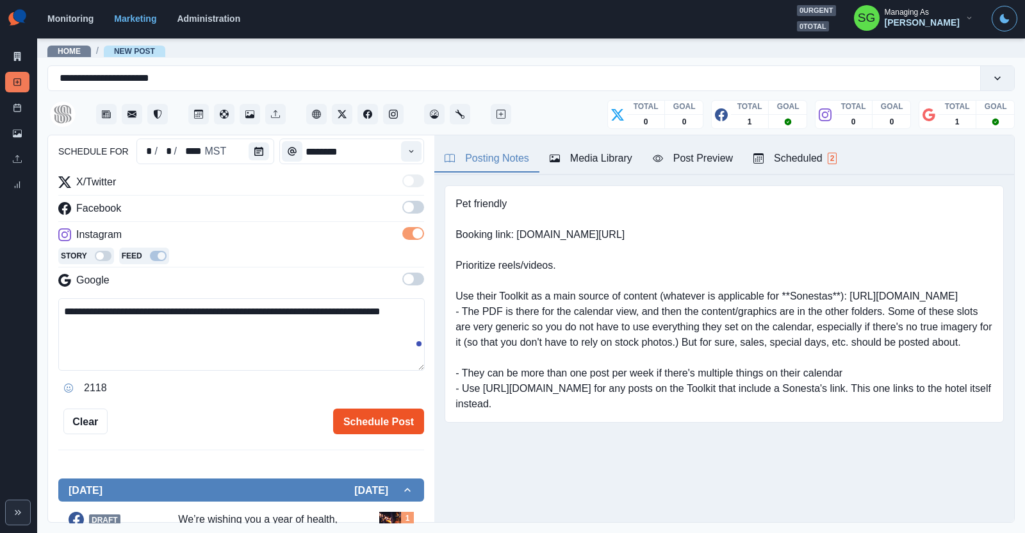
click at [379, 411] on button "Schedule Post" at bounding box center [378, 421] width 91 height 26
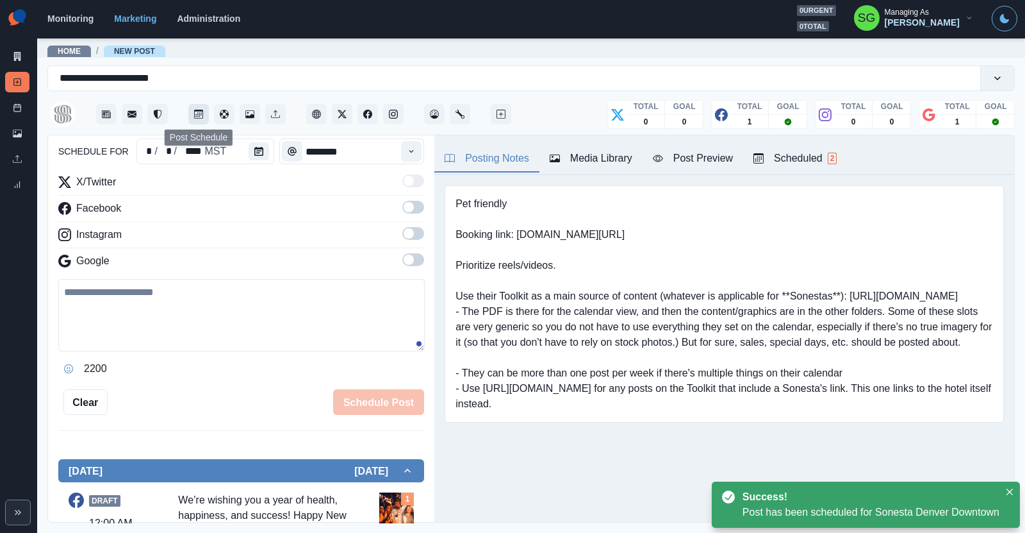
click at [202, 117] on icon "Post Schedule" at bounding box center [198, 114] width 9 height 9
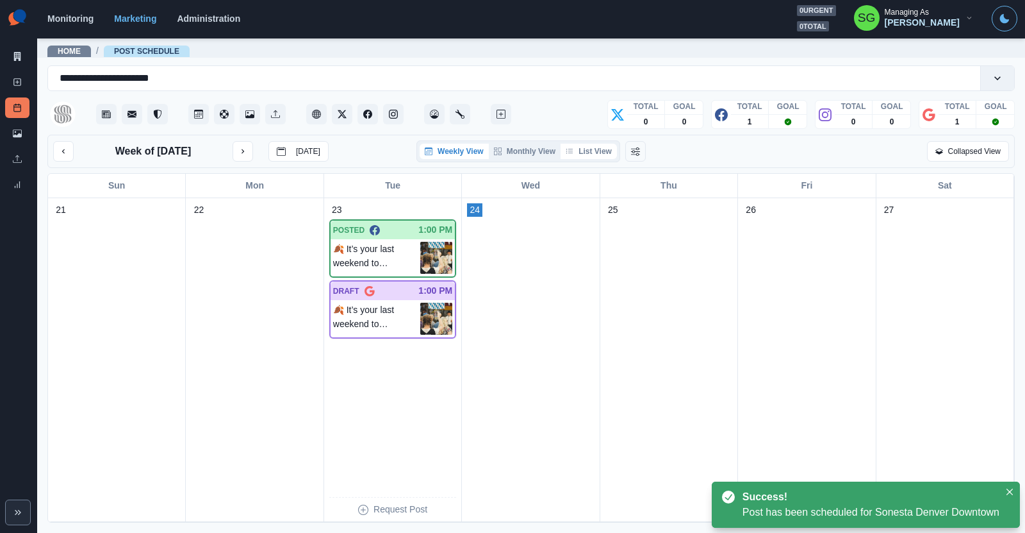
click at [586, 156] on button "List View" at bounding box center [589, 151] width 56 height 15
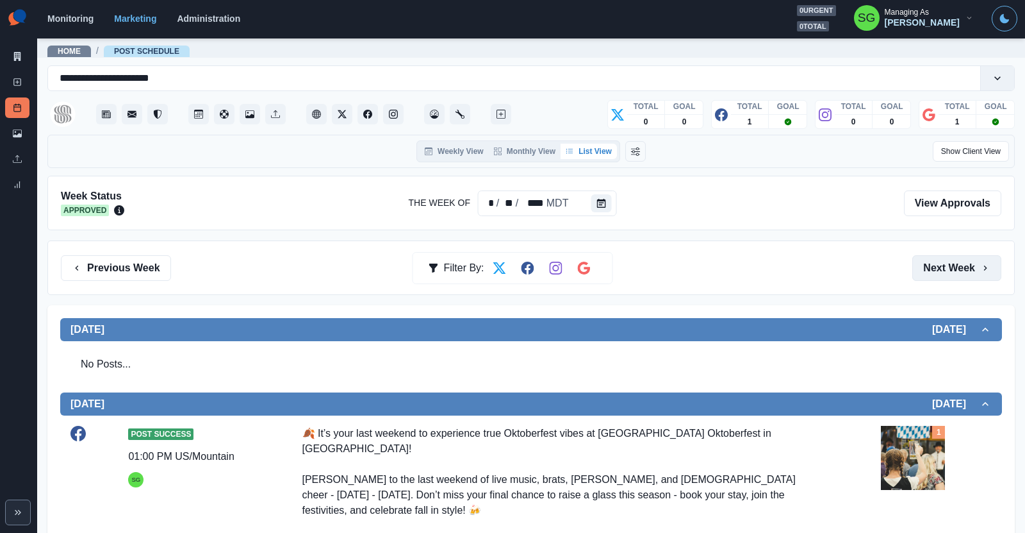
click at [968, 262] on button "Next Week" at bounding box center [957, 268] width 89 height 26
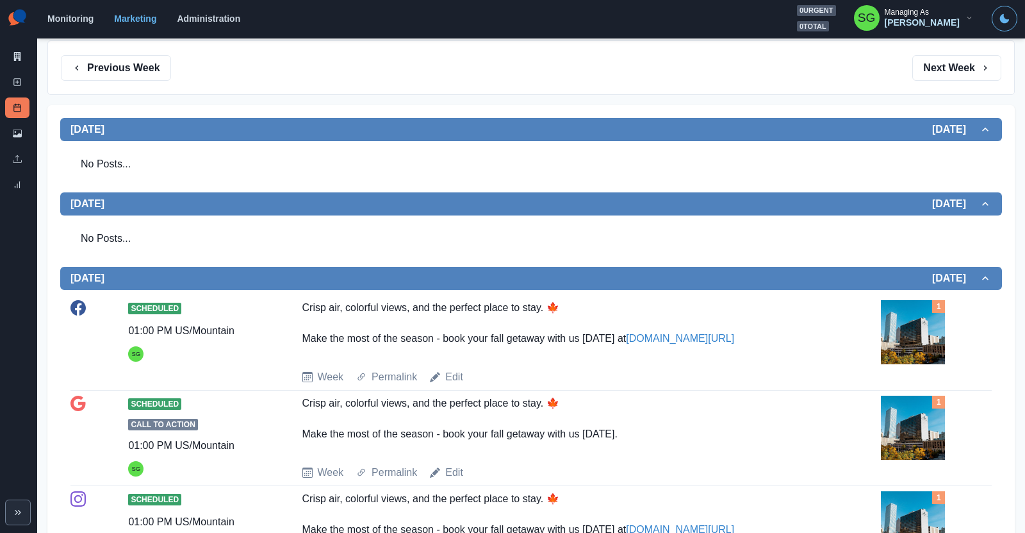
scroll to position [147, 0]
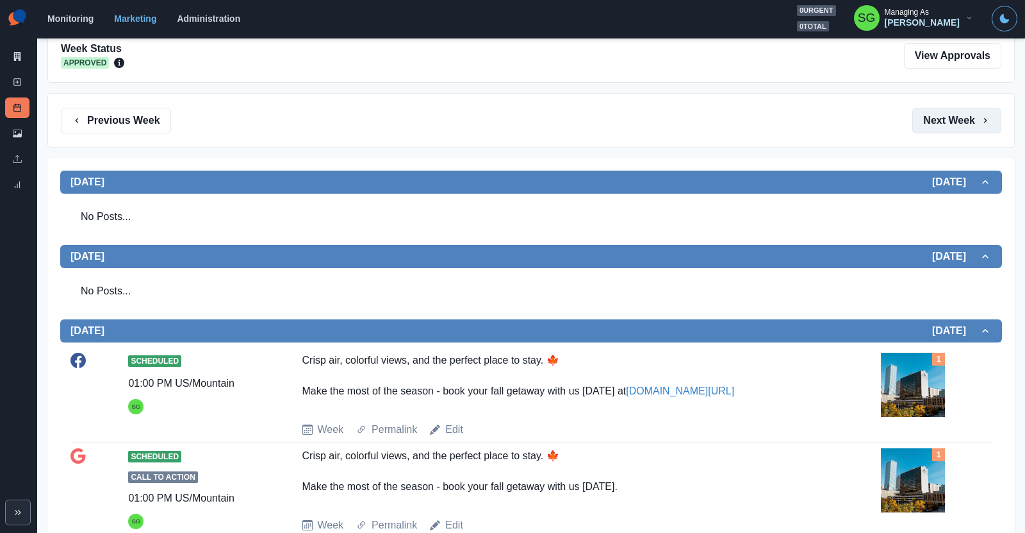
click at [934, 119] on button "Next Week" at bounding box center [957, 121] width 89 height 26
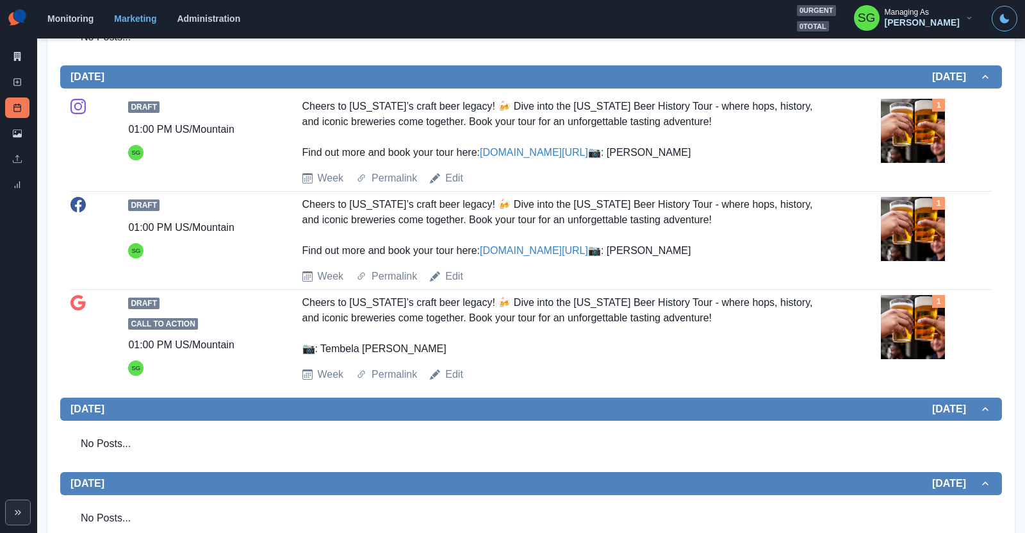
scroll to position [401, 0]
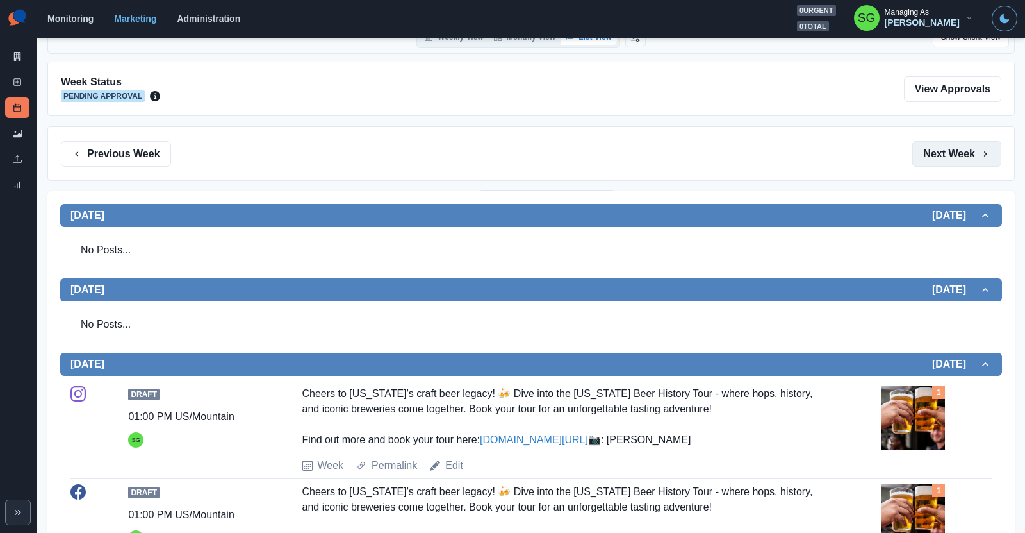
click at [940, 152] on button "Next Week" at bounding box center [957, 154] width 89 height 26
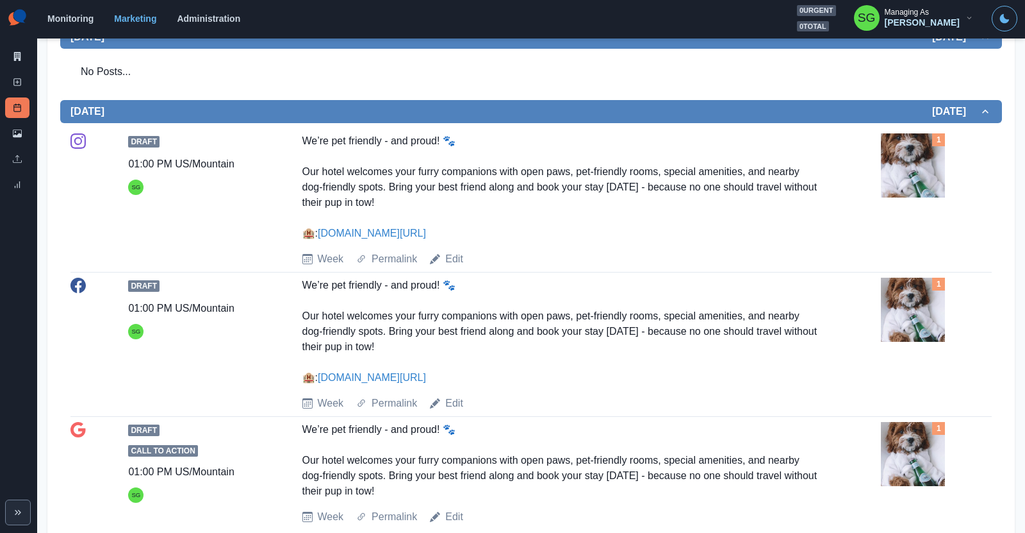
scroll to position [442, 0]
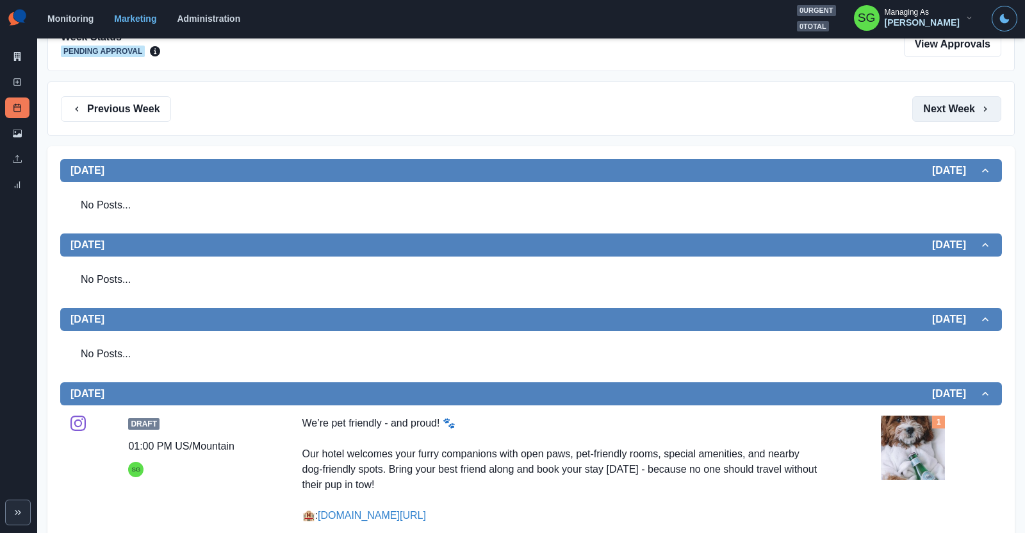
click at [938, 111] on button "Next Week" at bounding box center [957, 109] width 89 height 26
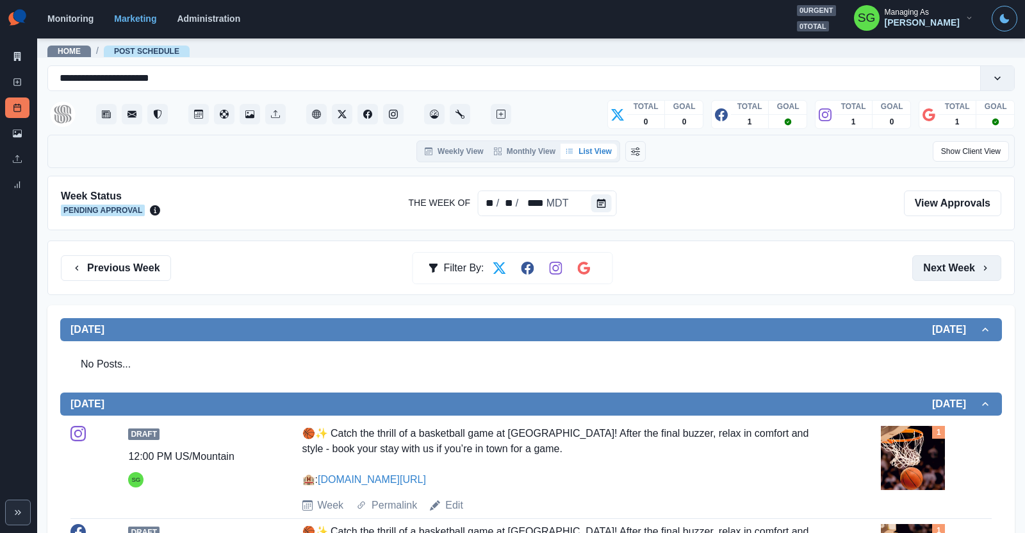
click at [933, 265] on button "Next Week" at bounding box center [957, 268] width 89 height 26
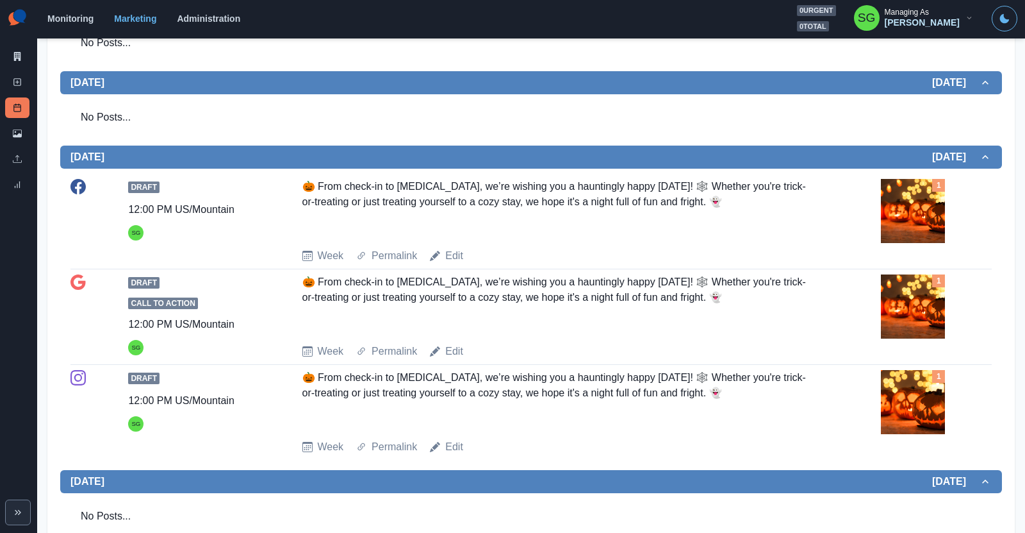
scroll to position [480, 0]
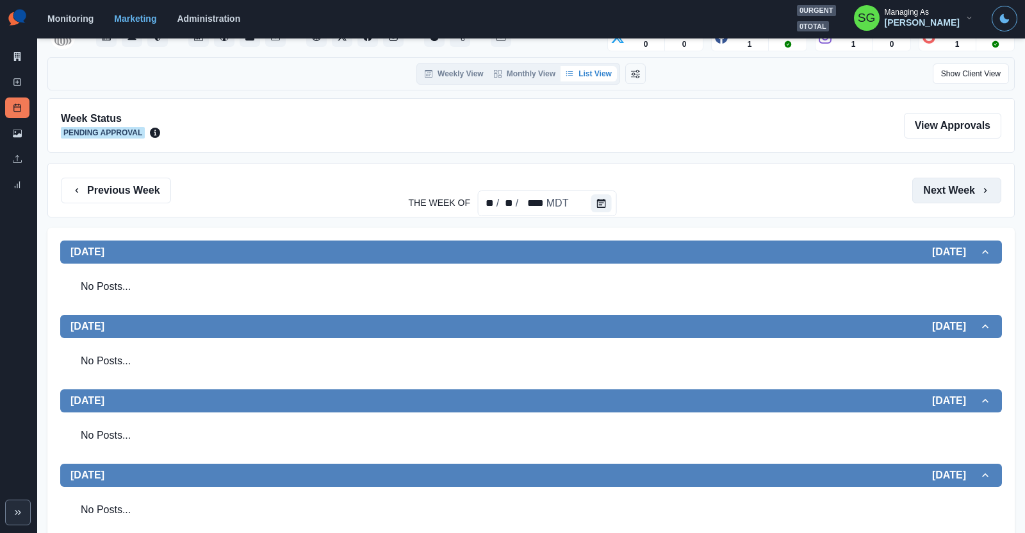
click at [959, 178] on button "Next Week" at bounding box center [957, 191] width 89 height 26
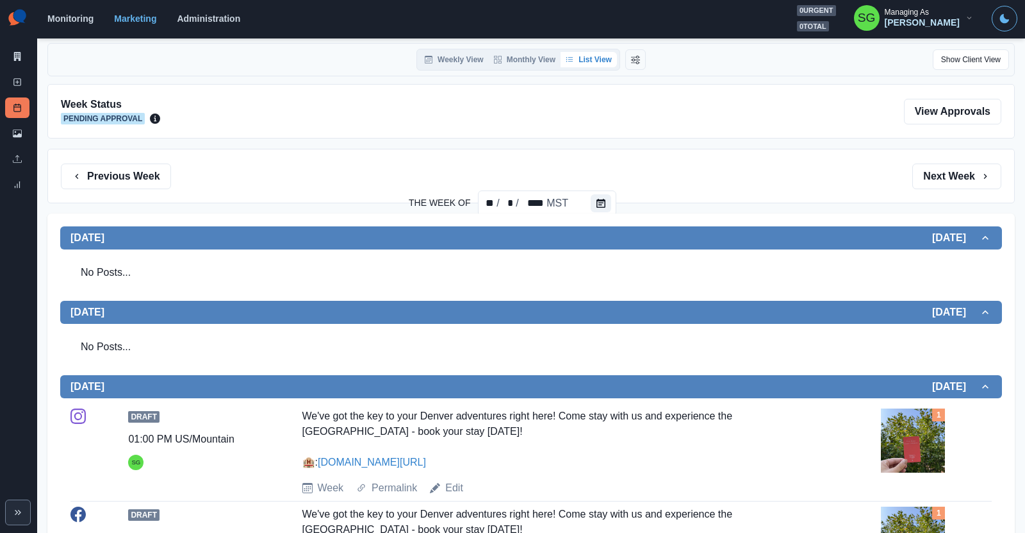
scroll to position [82, 0]
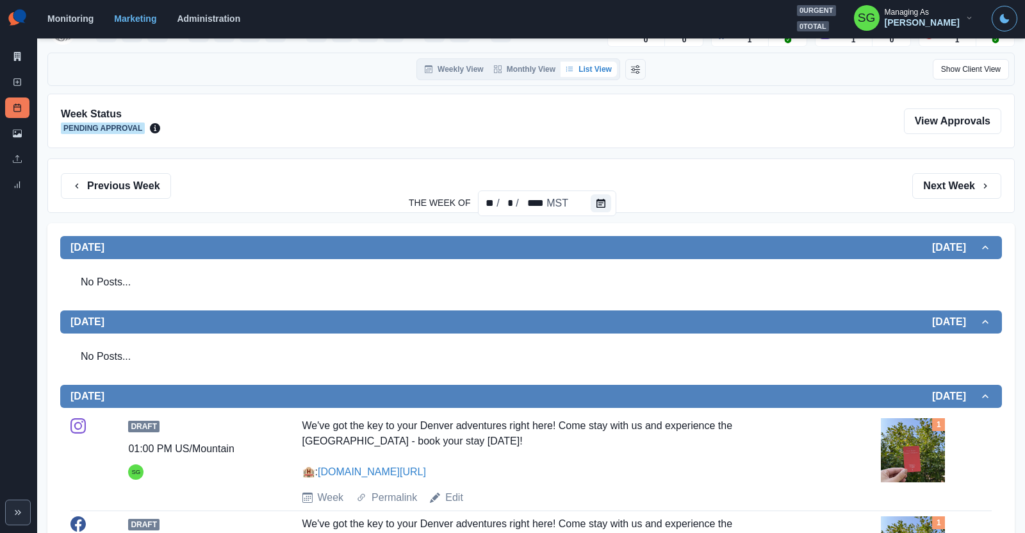
click at [909, 195] on div "Previous Week Filter By: Next Week" at bounding box center [531, 186] width 941 height 26
click at [953, 178] on button "Next Week" at bounding box center [957, 186] width 89 height 26
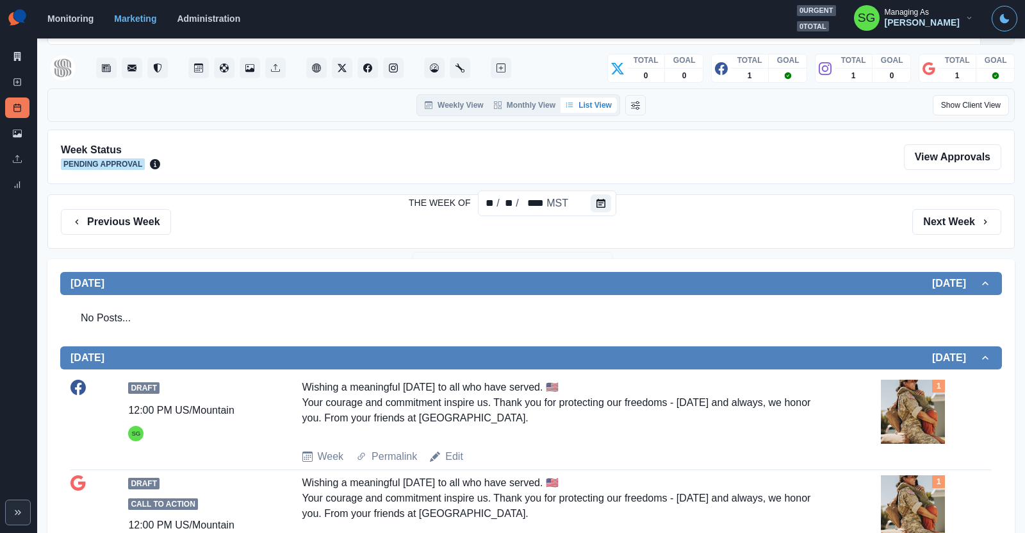
scroll to position [37, 0]
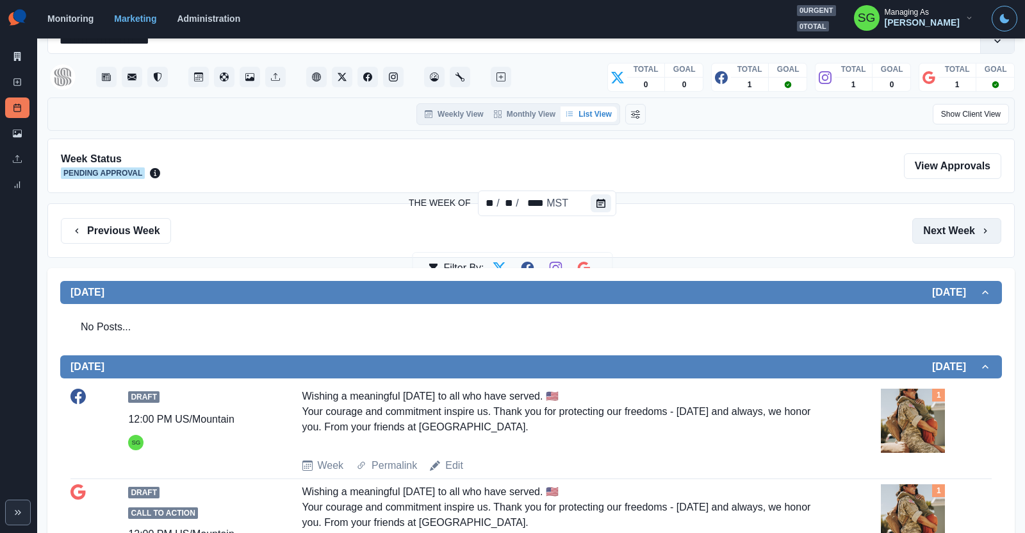
click at [950, 238] on button "Next Week" at bounding box center [957, 231] width 89 height 26
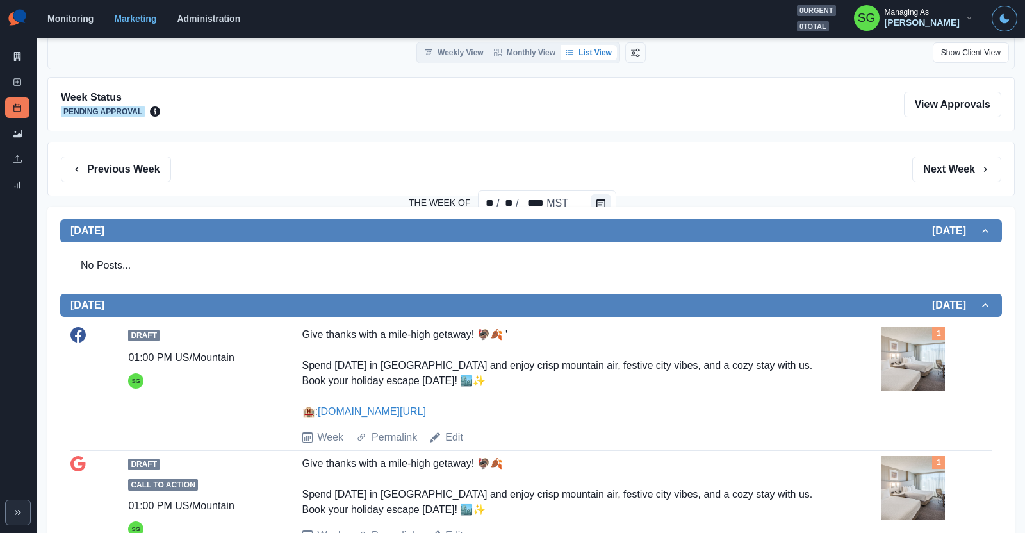
scroll to position [96, 0]
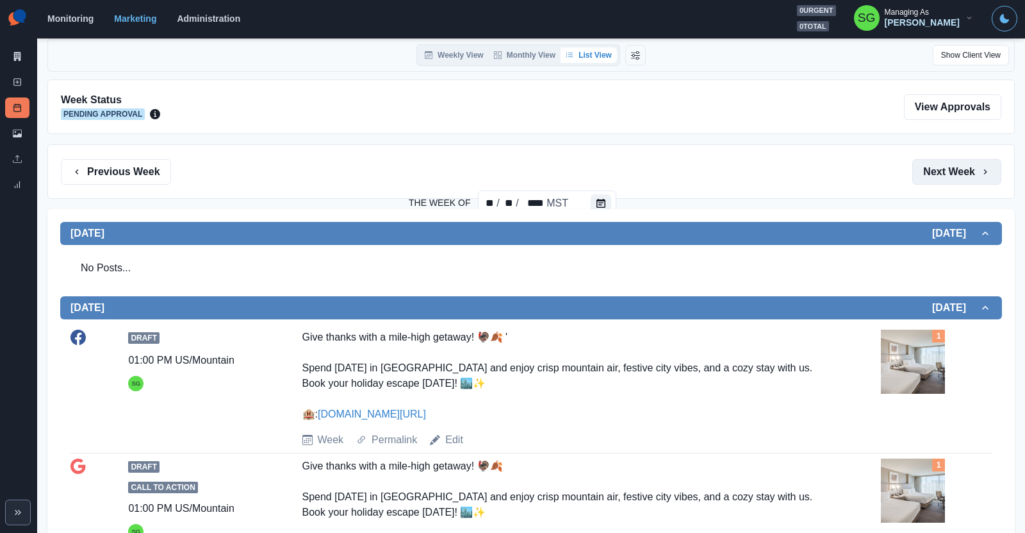
click at [918, 176] on button "Next Week" at bounding box center [957, 172] width 89 height 26
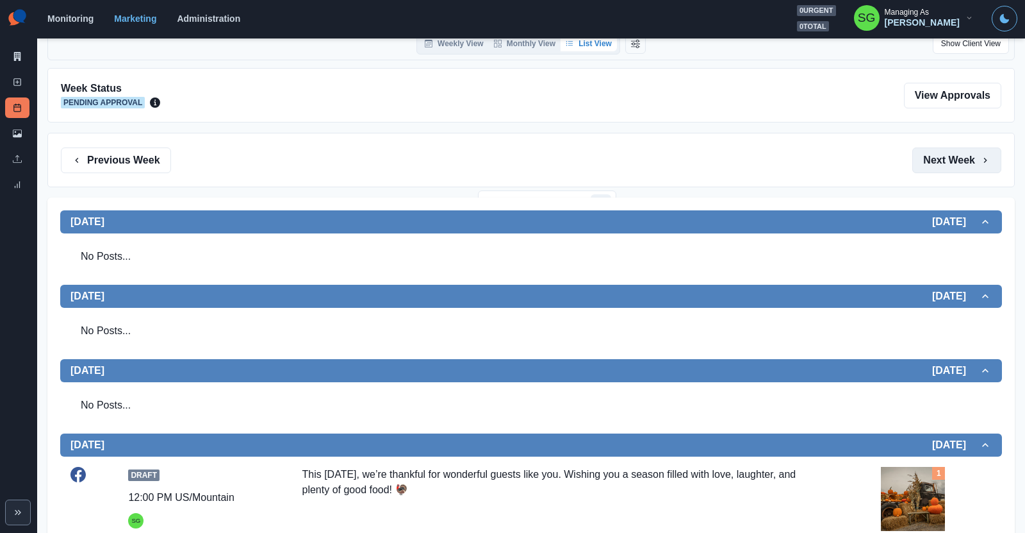
click at [941, 157] on button "Next Week" at bounding box center [957, 160] width 89 height 26
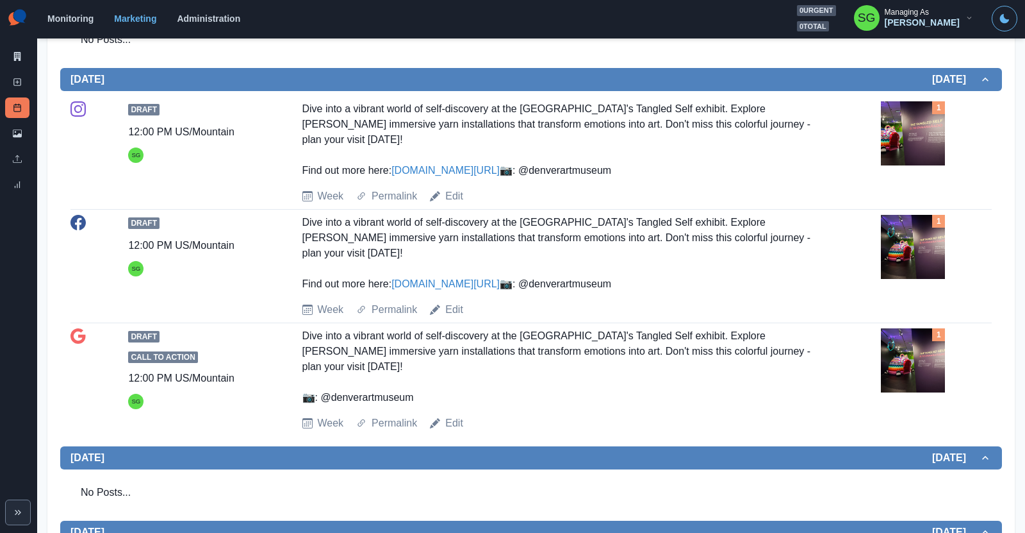
scroll to position [327, 0]
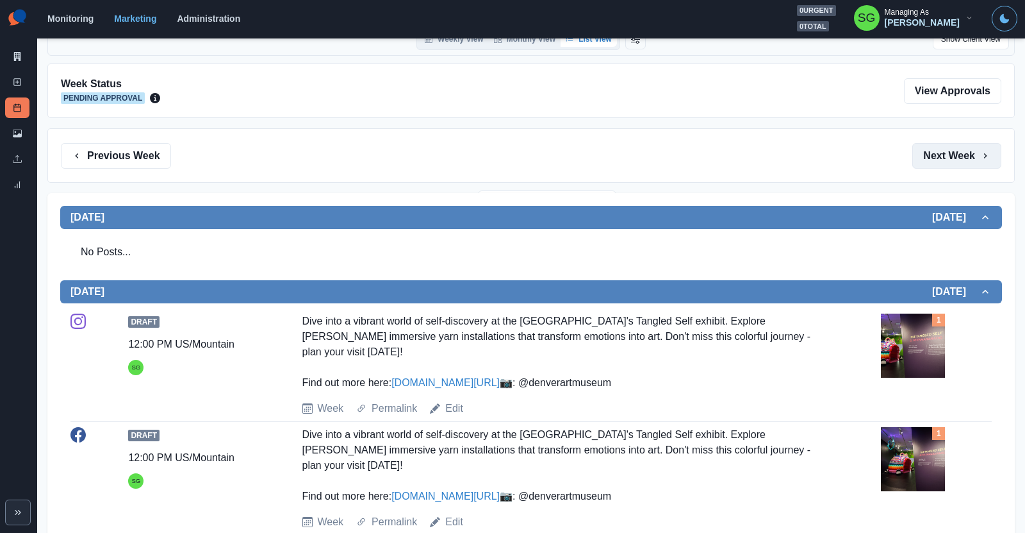
click at [963, 161] on button "Next Week" at bounding box center [957, 156] width 89 height 26
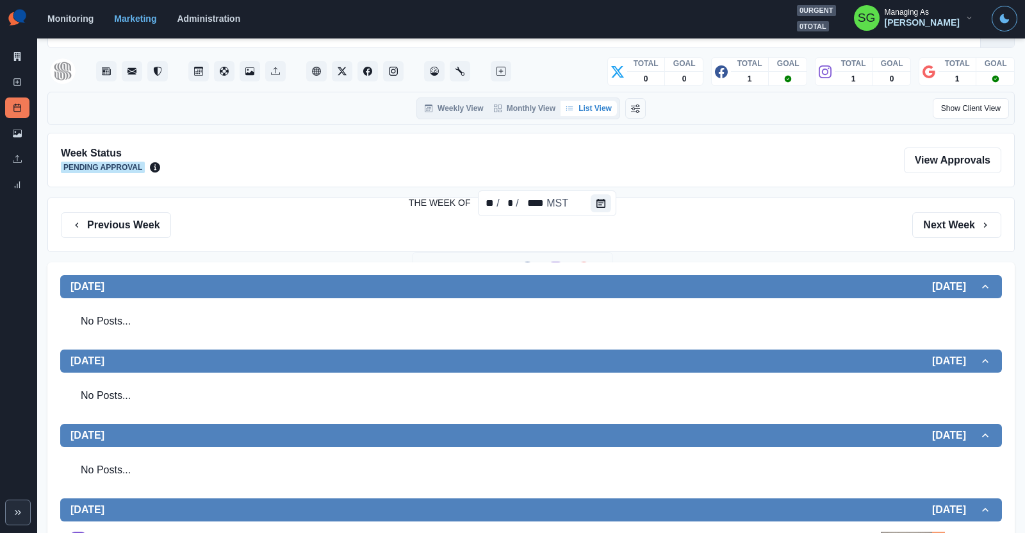
scroll to position [21, 0]
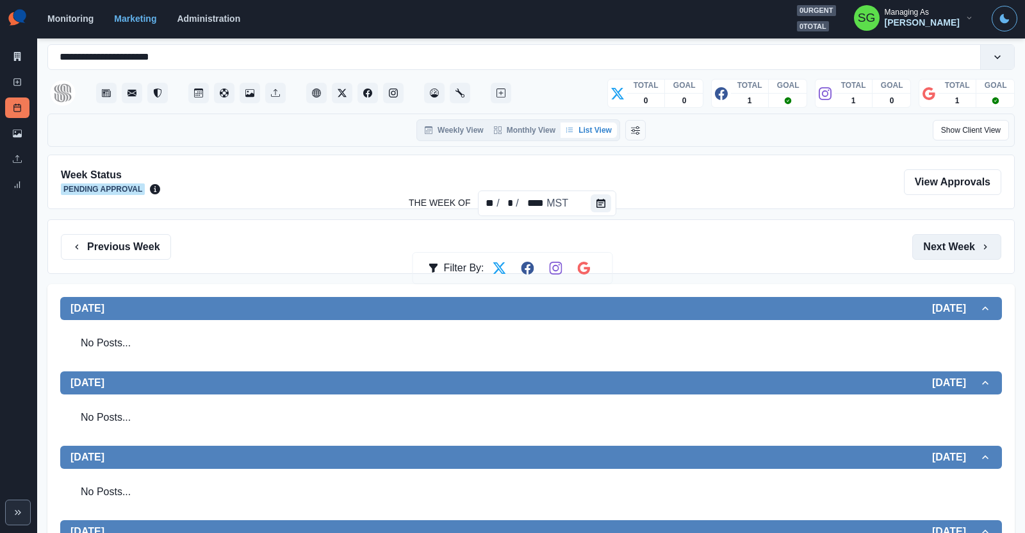
click at [932, 244] on button "Next Week" at bounding box center [957, 247] width 89 height 26
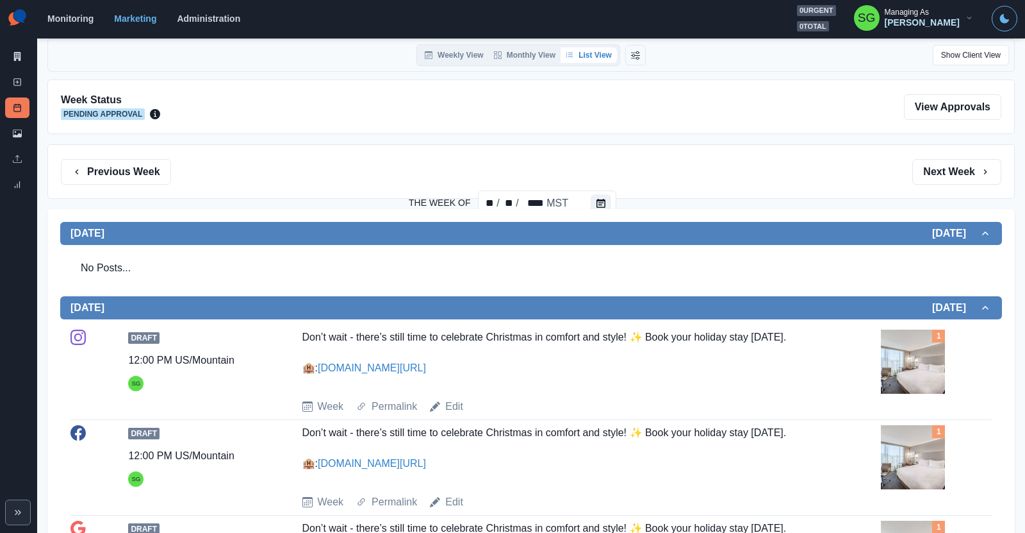
scroll to position [35, 0]
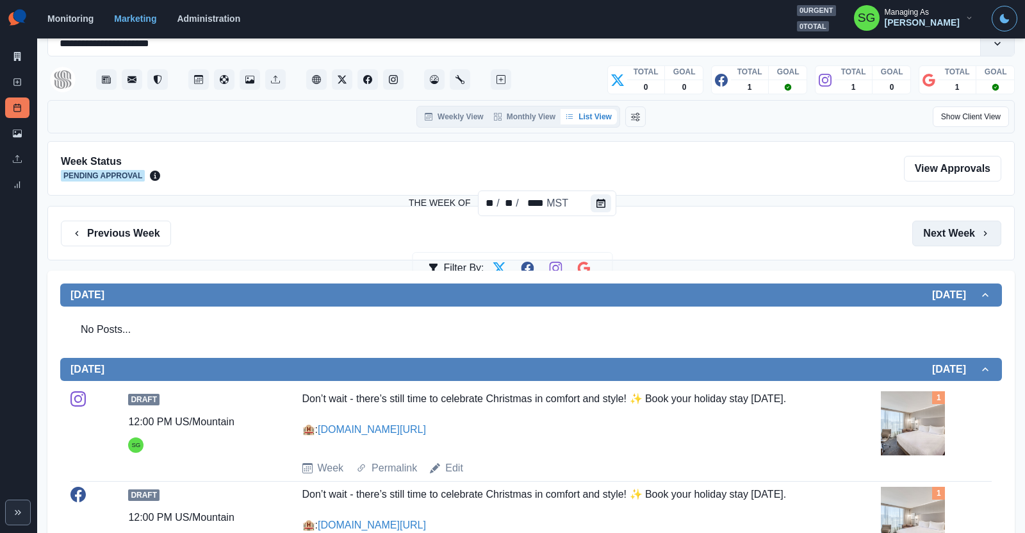
click at [958, 240] on button "Next Week" at bounding box center [957, 233] width 89 height 26
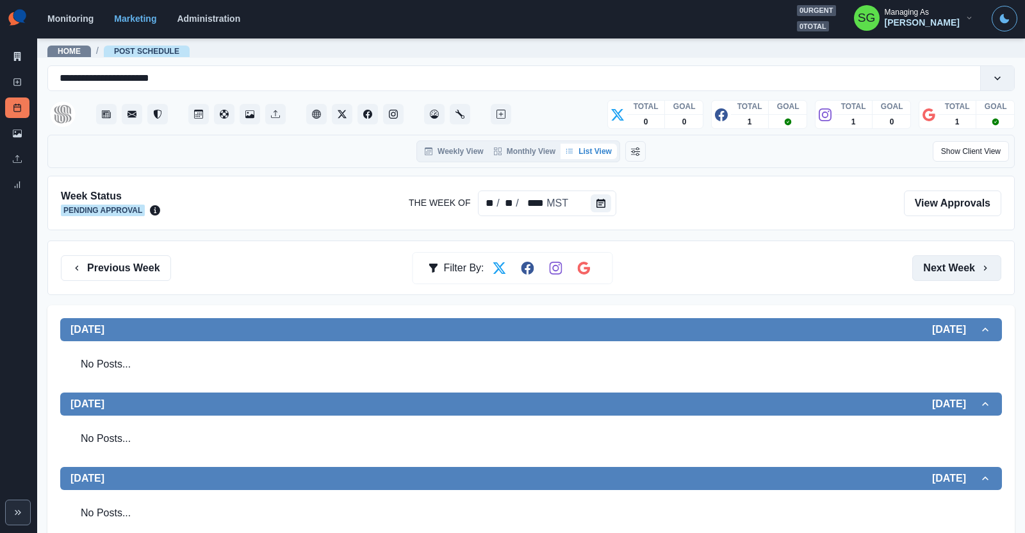
click at [953, 269] on button "Next Week" at bounding box center [957, 268] width 89 height 26
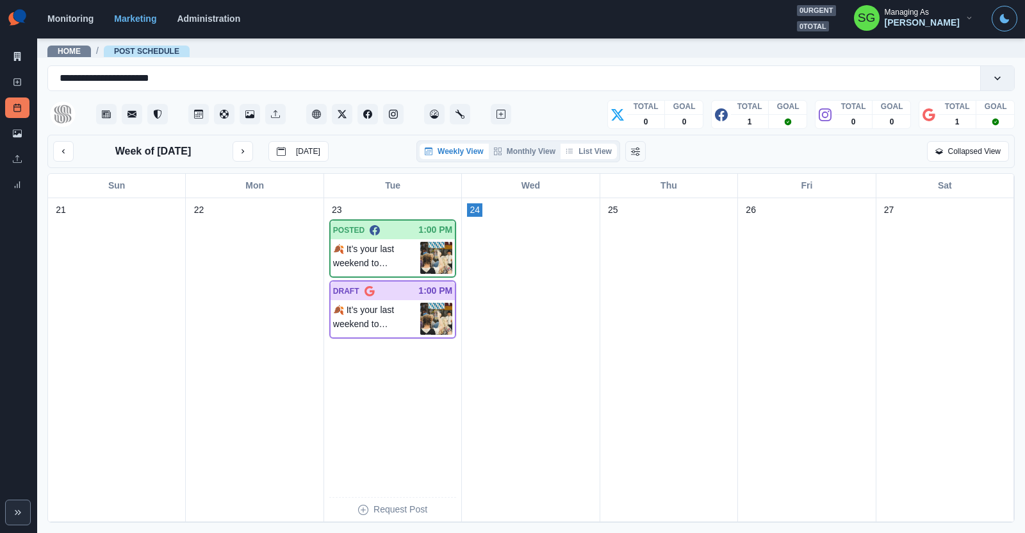
click at [599, 148] on button "List View" at bounding box center [589, 151] width 56 height 15
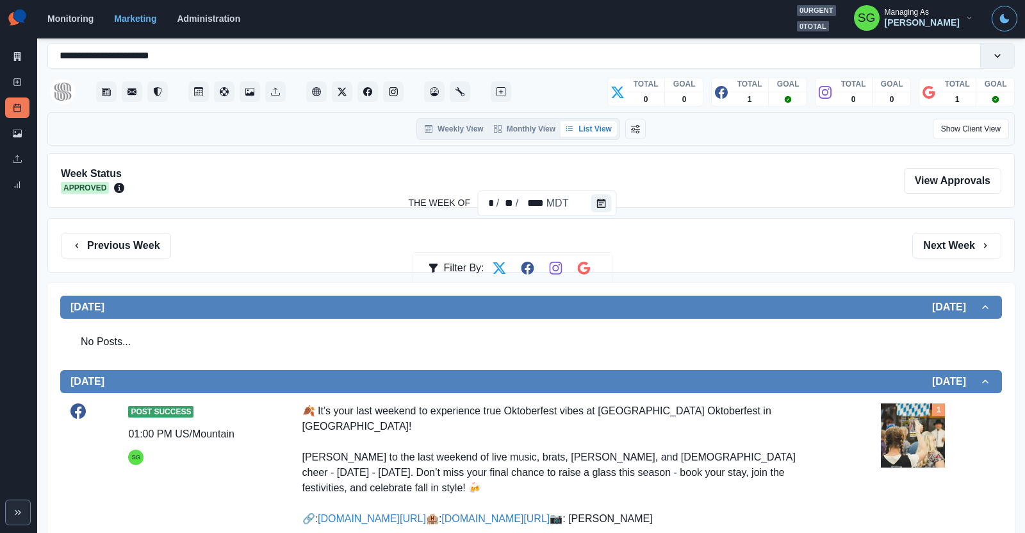
scroll to position [22, 0]
click at [959, 236] on button "Next Week" at bounding box center [957, 246] width 89 height 26
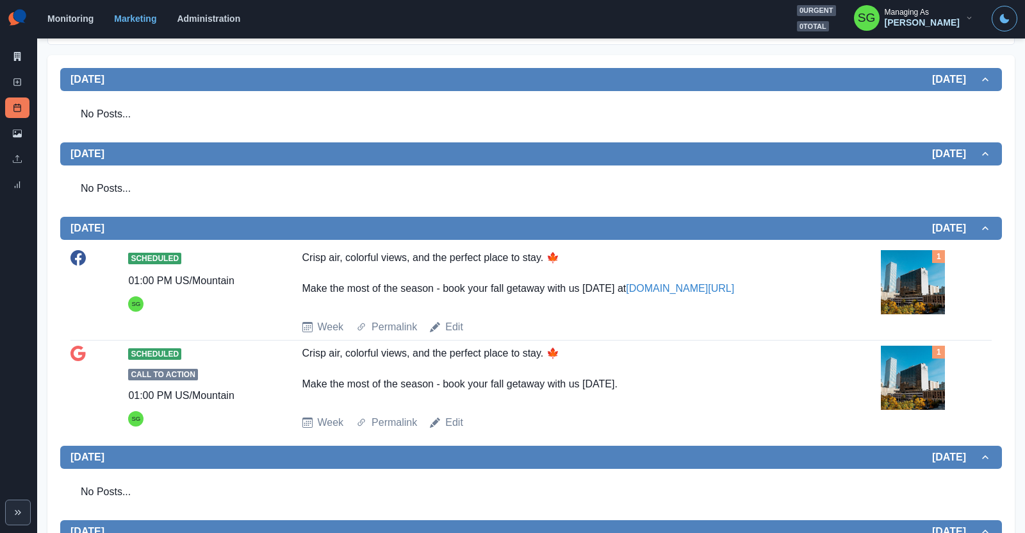
scroll to position [261, 0]
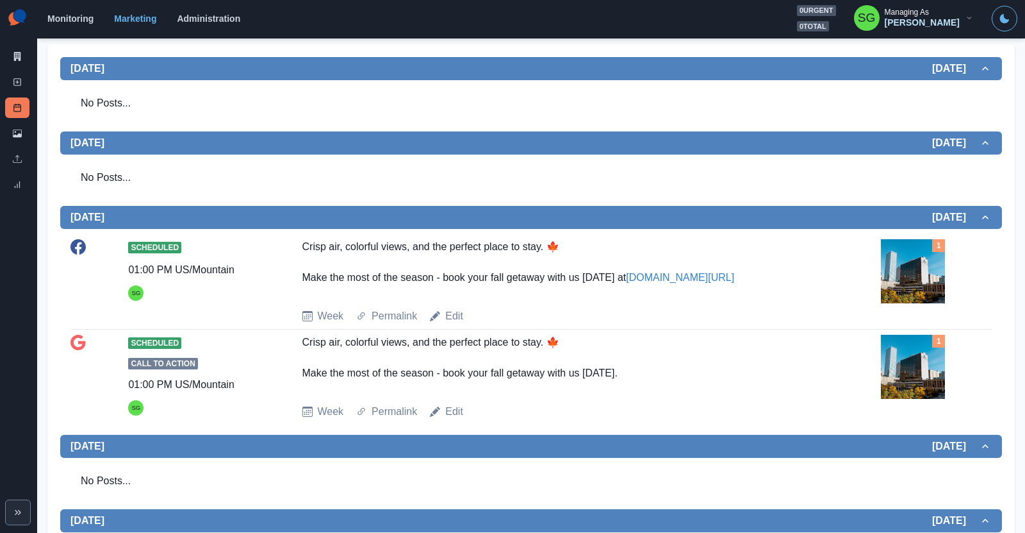
click at [513, 300] on div "Scheduled 01:00 PM US/Mountain [PERSON_NAME] air, colorful views, and the perfe…" at bounding box center [530, 281] width 921 height 85
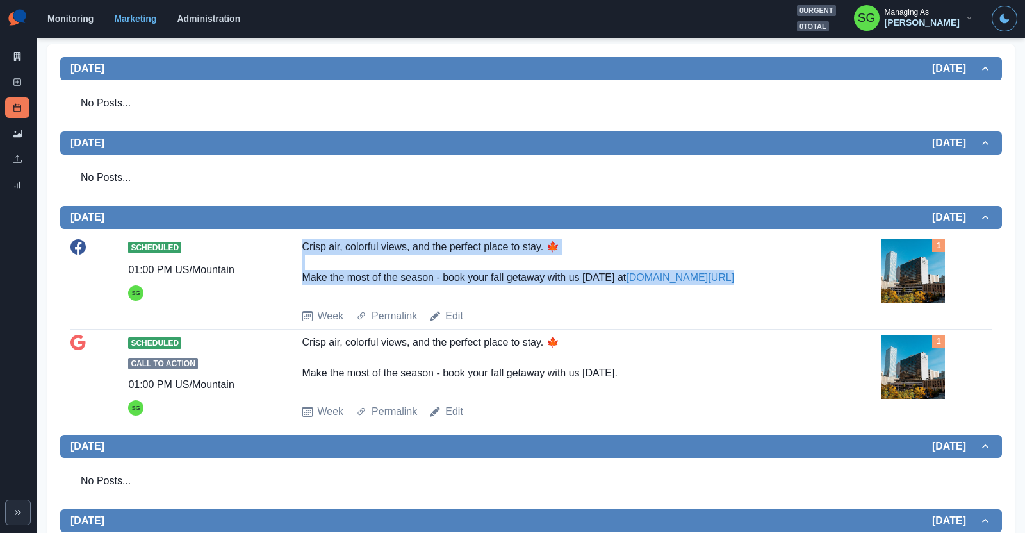
drag, startPoint x: 302, startPoint y: 243, endPoint x: 712, endPoint y: 284, distance: 412.2
click at [712, 284] on div "Crisp air, colorful views, and the perfect place to stay. 🍁 Make the most of th…" at bounding box center [560, 268] width 516 height 59
copy div "Crisp air, colorful views, and the perfect place to stay. 🍁 Make the most of th…"
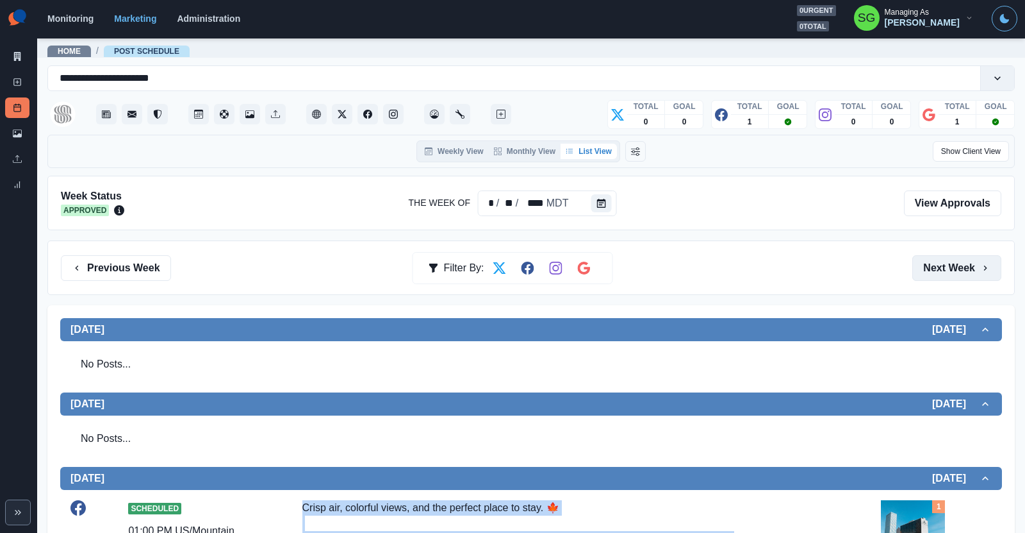
click at [957, 257] on button "Next Week" at bounding box center [957, 268] width 89 height 26
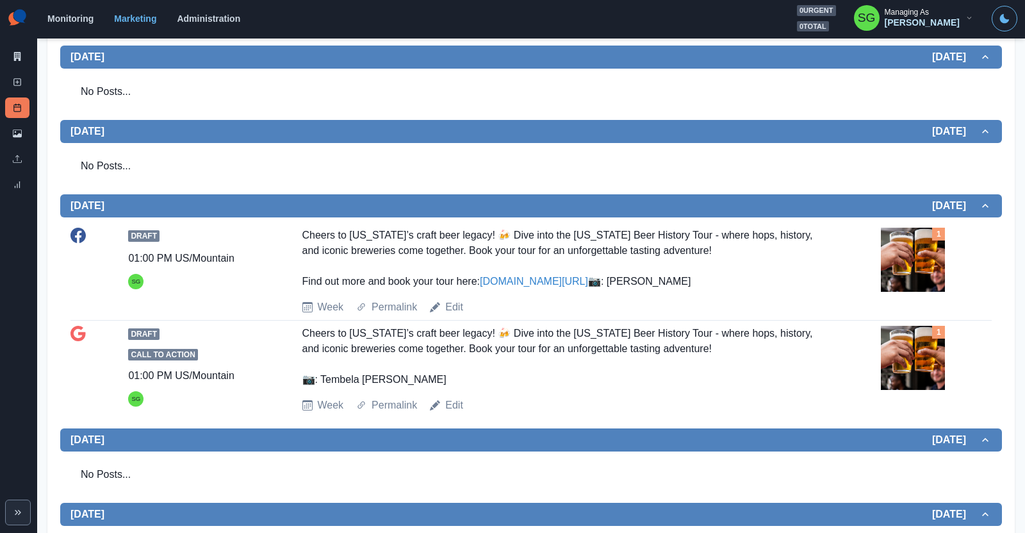
scroll to position [284, 0]
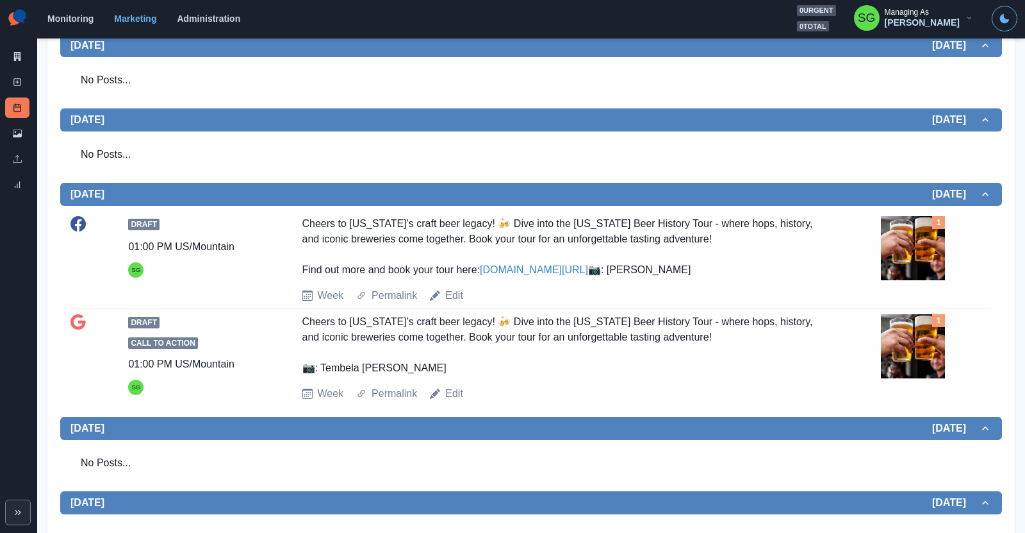
click at [395, 277] on div "Cheers to [US_STATE]’s craft beer legacy! 🍻 Dive into the [US_STATE] Beer Histo…" at bounding box center [560, 247] width 516 height 62
click at [248, 362] on div "Draft 01:00 PM US/Mountain SG Cheers to [US_STATE]’s craft beer legacy! 🍻 Dive …" at bounding box center [530, 308] width 921 height 195
drag, startPoint x: 396, startPoint y: 295, endPoint x: 277, endPoint y: 222, distance: 139.8
click at [277, 222] on div "Draft 01:00 PM US/Mountain SG Cheers to [US_STATE]’s craft beer legacy! 🍻 Dive …" at bounding box center [530, 259] width 921 height 87
copy div "Cheers to [US_STATE]’s craft beer legacy! 🍻 Dive into the [US_STATE] Beer Histo…"
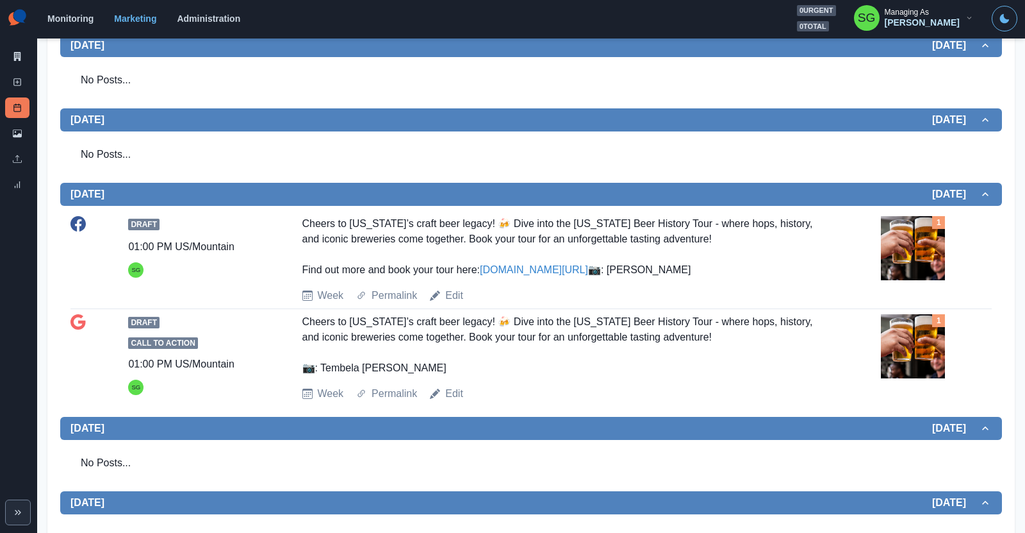
scroll to position [0, 0]
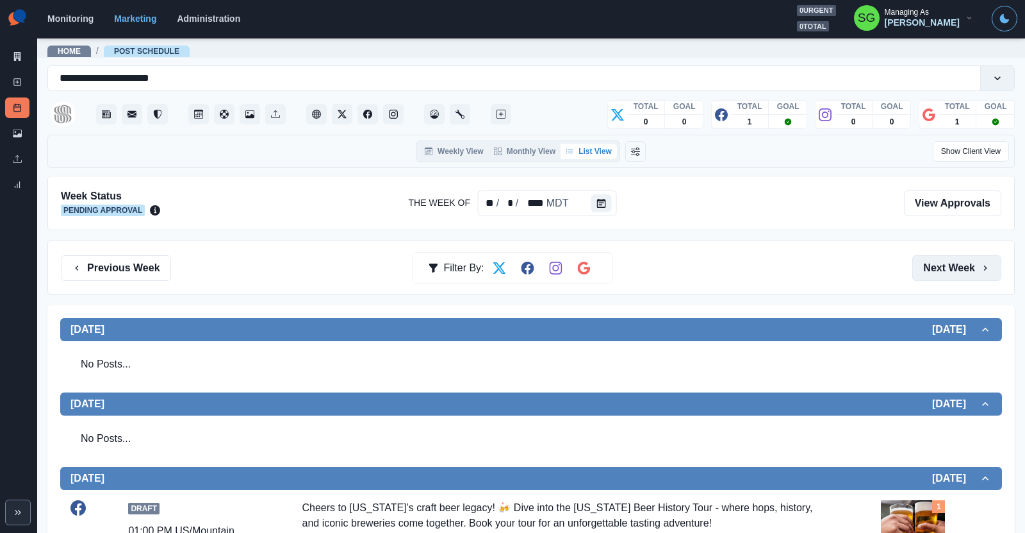
click at [926, 269] on button "Next Week" at bounding box center [957, 268] width 89 height 26
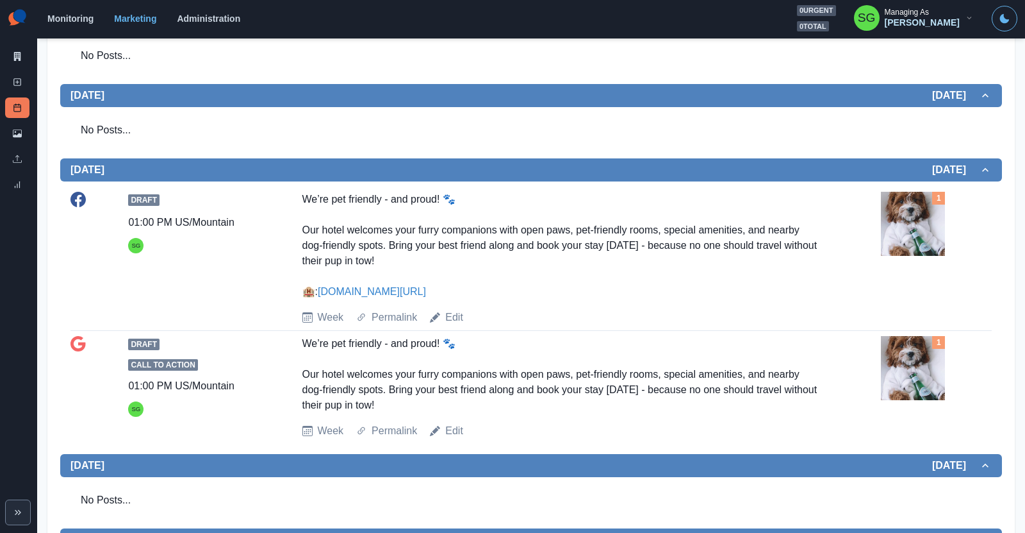
scroll to position [390, 0]
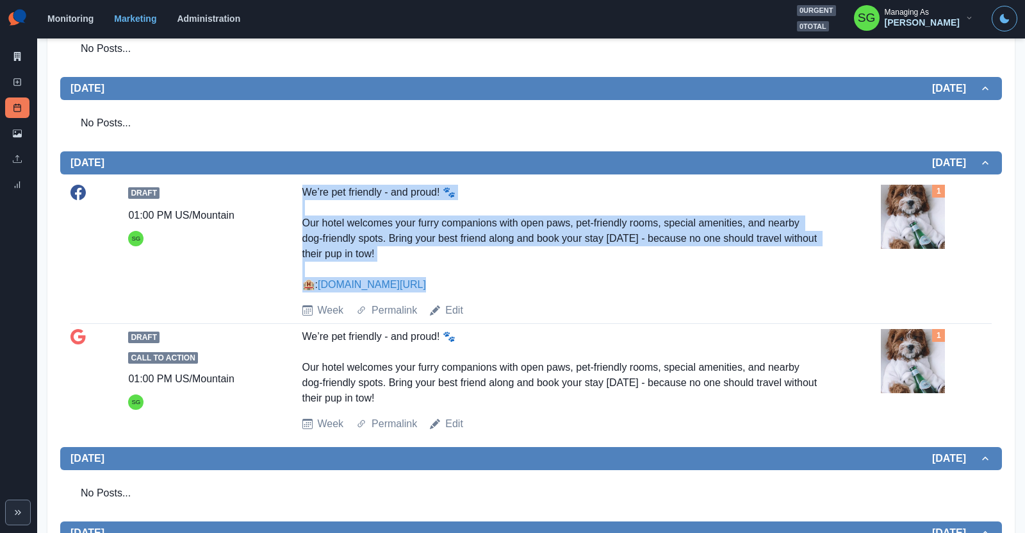
drag, startPoint x: 413, startPoint y: 280, endPoint x: 299, endPoint y: 188, distance: 146.2
click at [299, 188] on div "Draft 01:00 PM US/Mountain SG We’re pet friendly - and proud! 🐾 Our hotel welco…" at bounding box center [530, 251] width 921 height 133
copy div "We’re pet friendly - and proud! 🐾 Our hotel welcomes your furry companions with…"
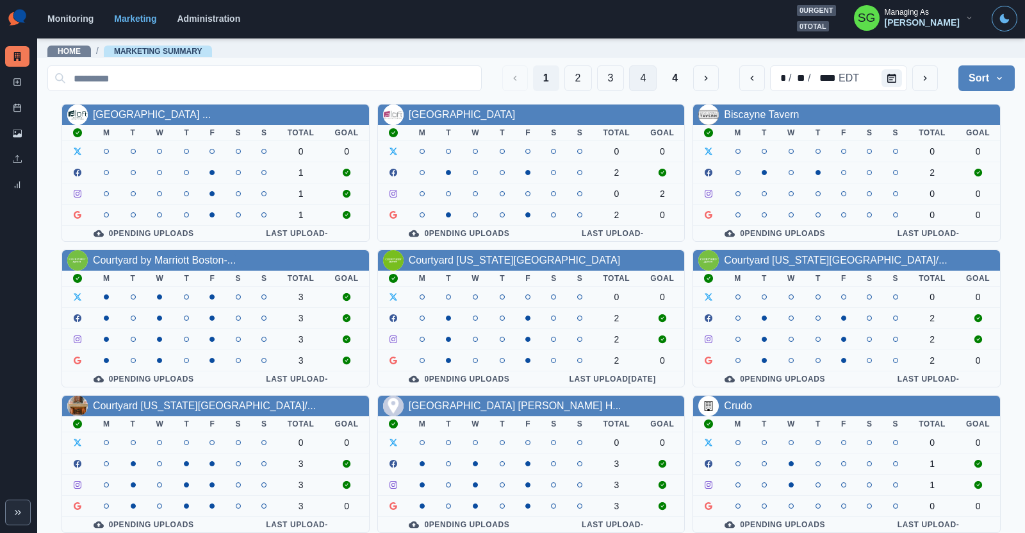
click at [643, 78] on button "4" at bounding box center [643, 78] width 28 height 26
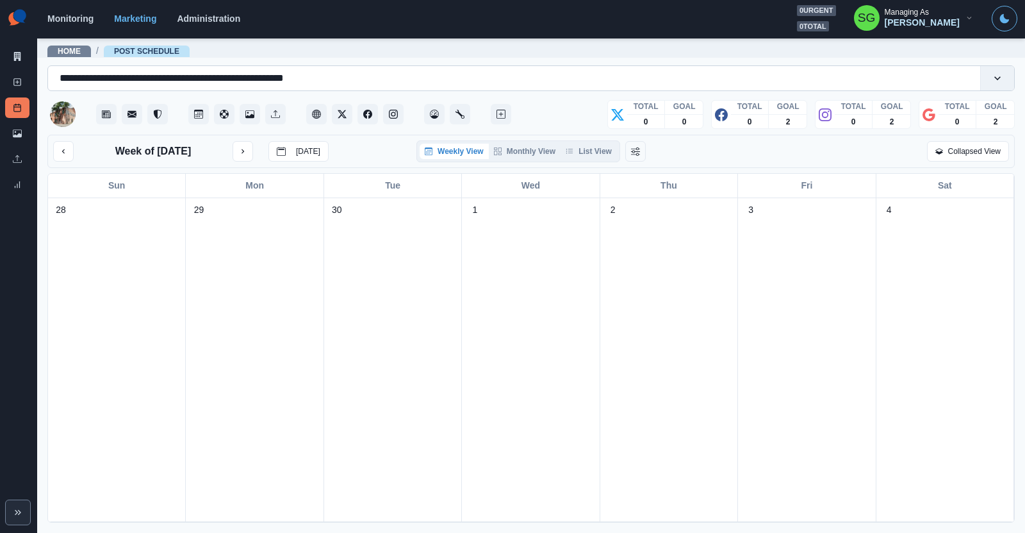
click at [178, 74] on input "**********" at bounding box center [194, 77] width 269 height 15
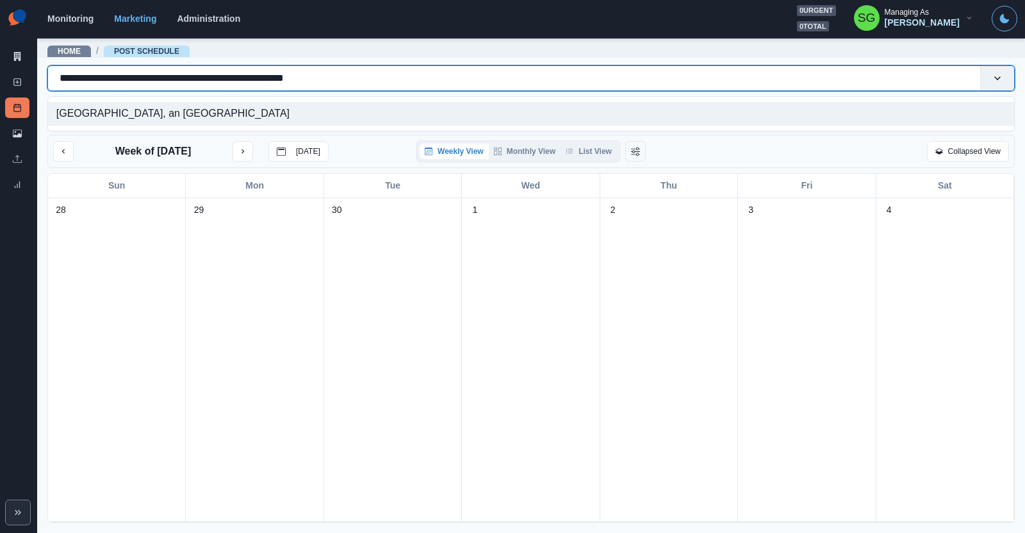
click at [178, 74] on input "**********" at bounding box center [194, 77] width 269 height 15
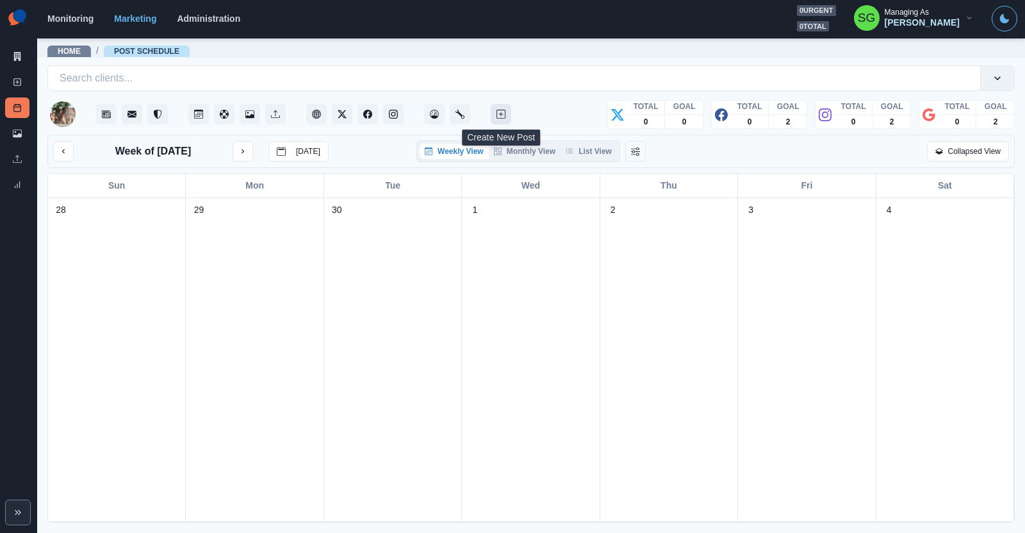
click at [499, 110] on icon "Create New Post" at bounding box center [501, 114] width 9 height 9
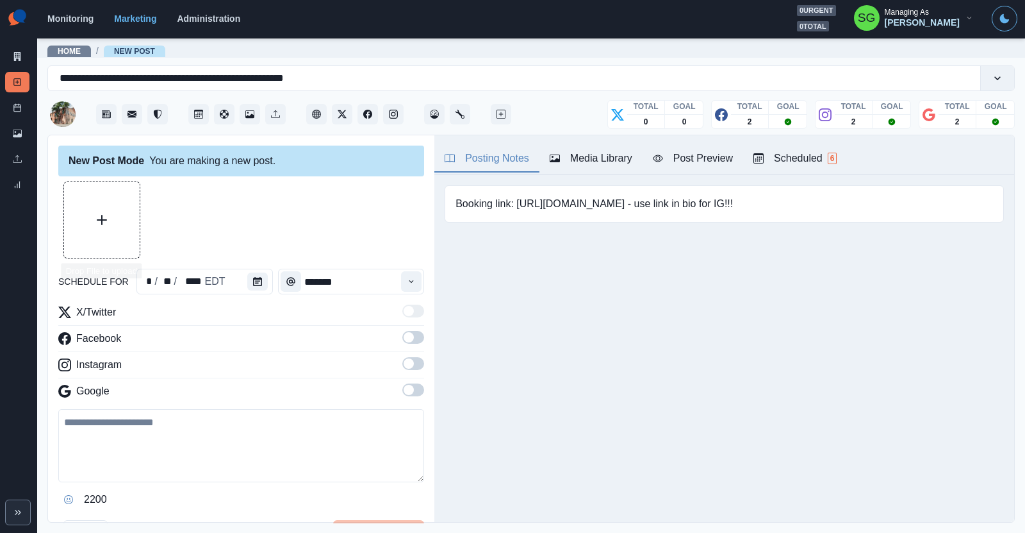
click at [115, 224] on button "Upload Media" at bounding box center [102, 220] width 76 height 76
click at [276, 452] on textarea at bounding box center [241, 445] width 366 height 73
paste textarea "**********"
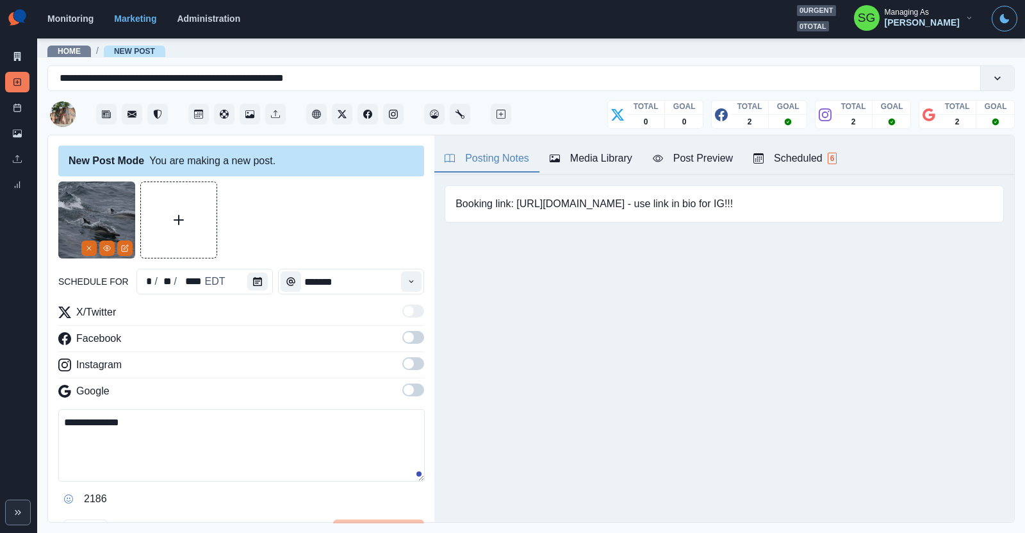
click at [60, 422] on textarea "**********" at bounding box center [241, 445] width 367 height 72
paste textarea "**"
type textarea "**********"
click at [120, 256] on img at bounding box center [96, 219] width 77 height 77
click at [122, 247] on icon "Edit Media" at bounding box center [125, 248] width 8 height 8
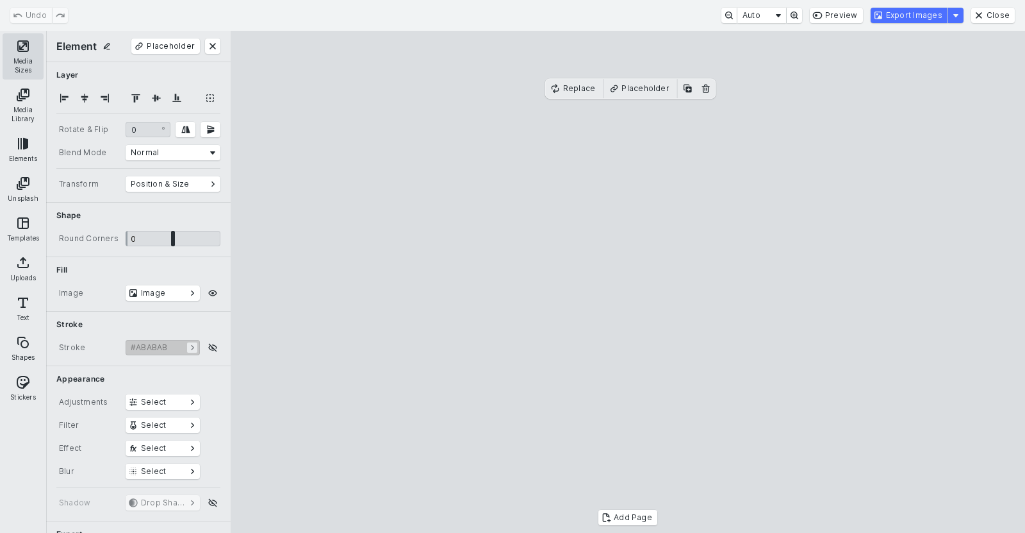
click at [22, 51] on button "Media Sizes" at bounding box center [23, 56] width 41 height 46
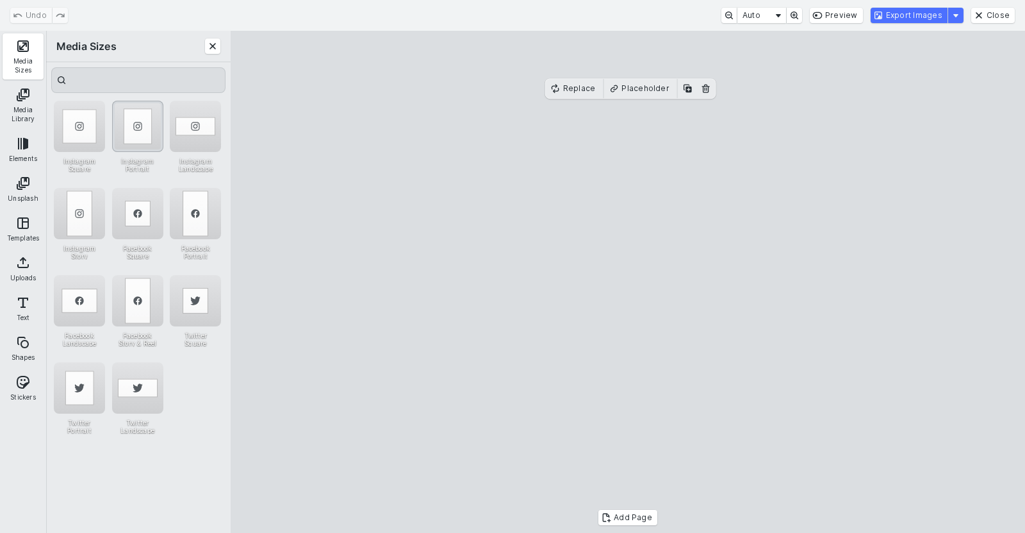
click at [138, 111] on div "Instagram Portrait" at bounding box center [137, 126] width 51 height 51
drag, startPoint x: 535, startPoint y: 222, endPoint x: 476, endPoint y: 220, distance: 59.0
click at [628, 282] on cesdk-canvas "Editor canvas" at bounding box center [628, 282] width 0 height 0
drag, startPoint x: 722, startPoint y: 298, endPoint x: 784, endPoint y: 310, distance: 62.6
click at [628, 282] on cesdk-canvas "Editor canvas" at bounding box center [628, 282] width 0 height 0
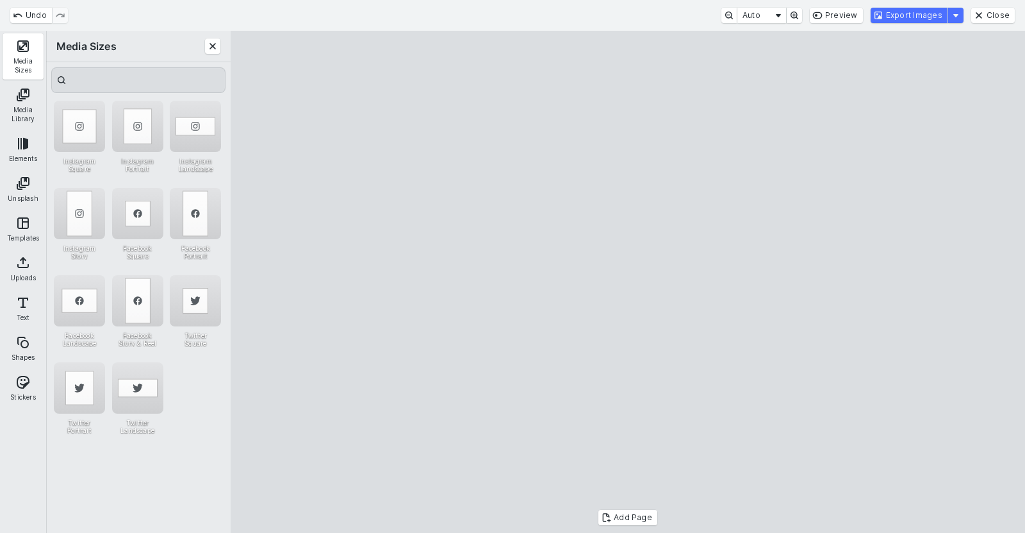
drag, startPoint x: 707, startPoint y: 320, endPoint x: 691, endPoint y: 320, distance: 16.0
click at [628, 282] on cesdk-canvas "Editor canvas" at bounding box center [628, 282] width 0 height 0
drag, startPoint x: 761, startPoint y: 300, endPoint x: 777, endPoint y: 303, distance: 16.3
click at [628, 282] on cesdk-canvas "Editor canvas" at bounding box center [628, 282] width 0 height 0
click at [897, 19] on button "Export Images" at bounding box center [909, 15] width 77 height 15
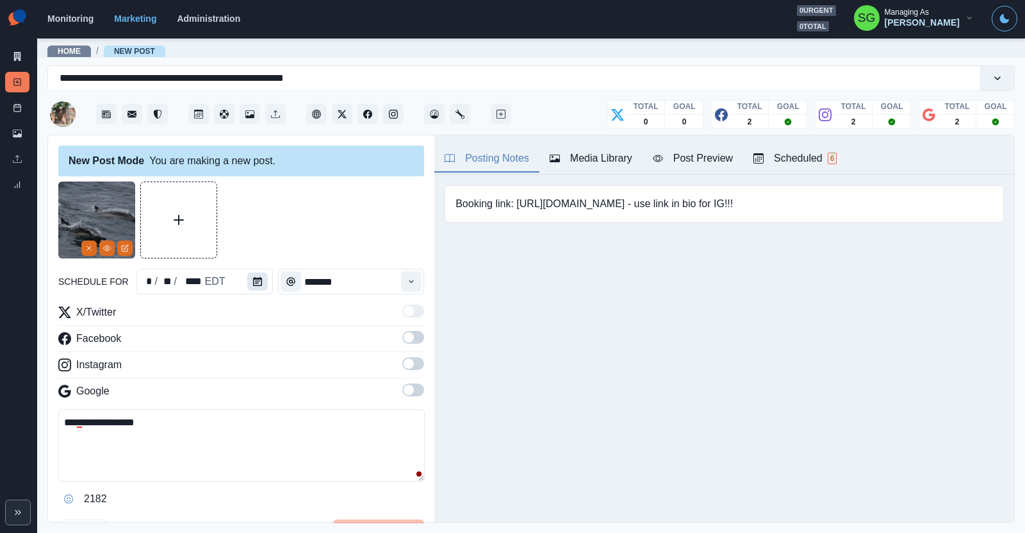
click at [252, 279] on button "Calendar" at bounding box center [257, 281] width 21 height 18
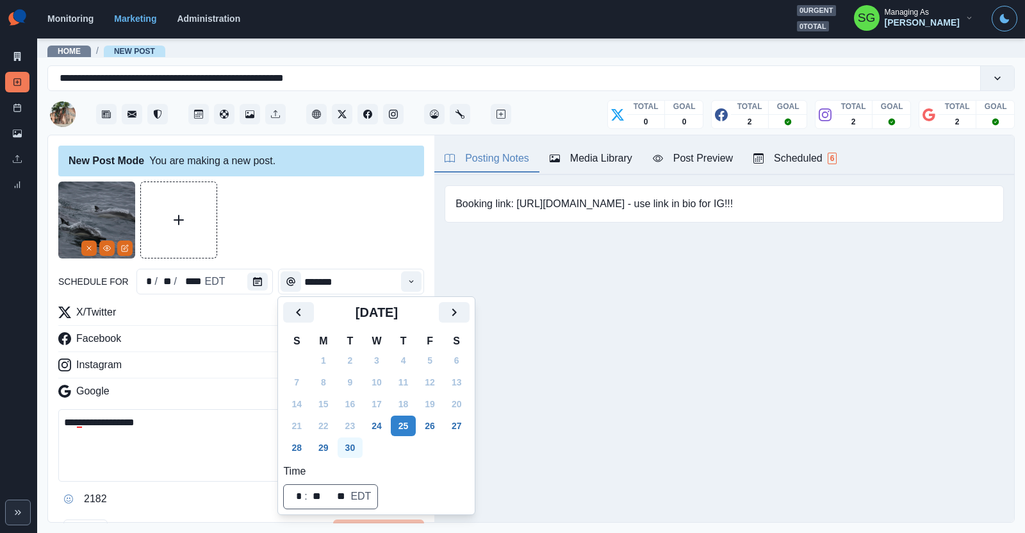
click at [349, 442] on button "30" at bounding box center [351, 447] width 26 height 21
click at [399, 282] on div "Time" at bounding box center [412, 282] width 26 height 26
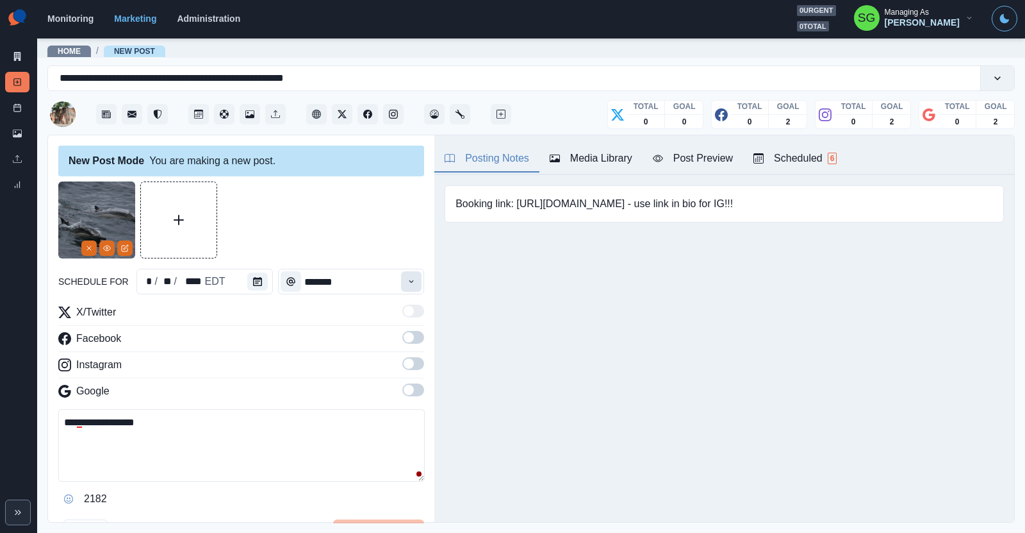
click at [405, 283] on button "Time" at bounding box center [411, 281] width 21 height 21
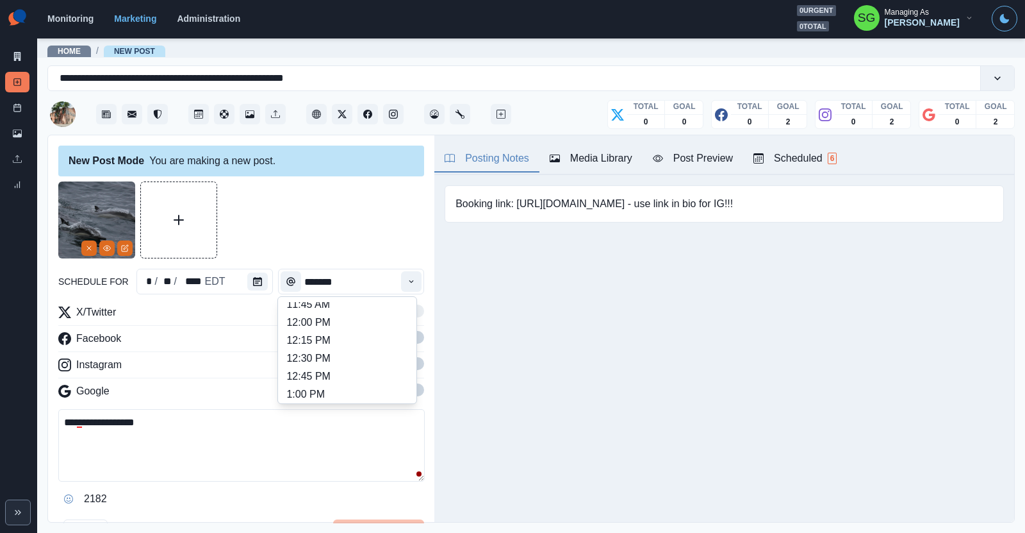
scroll to position [277, 0]
click at [345, 322] on li "12:00 PM" at bounding box center [347, 321] width 128 height 18
type input "********"
click at [59, 418] on textarea "**********" at bounding box center [241, 445] width 367 height 72
paste textarea "**********"
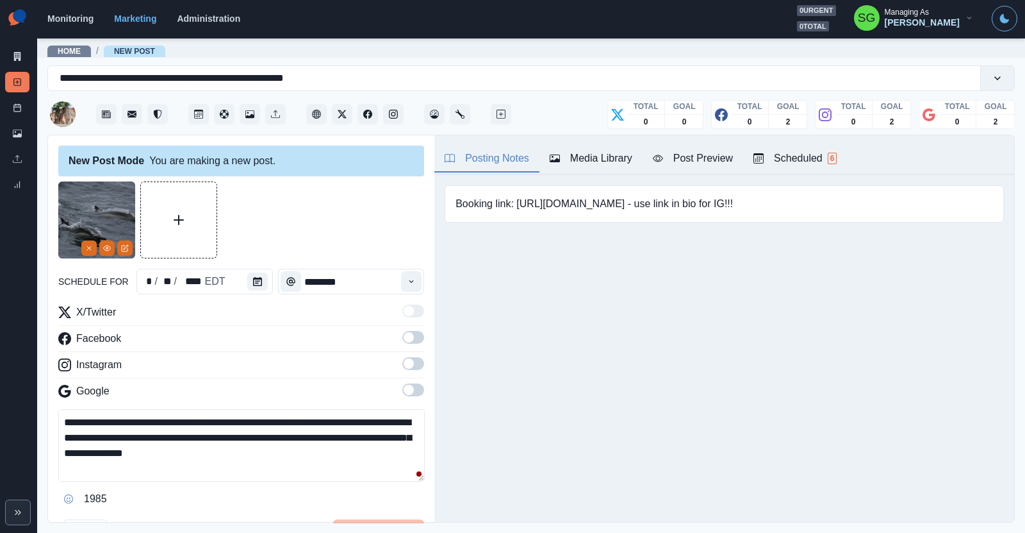
click at [233, 452] on textarea "**********" at bounding box center [241, 445] width 367 height 72
click at [309, 453] on textarea "**********" at bounding box center [241, 445] width 367 height 72
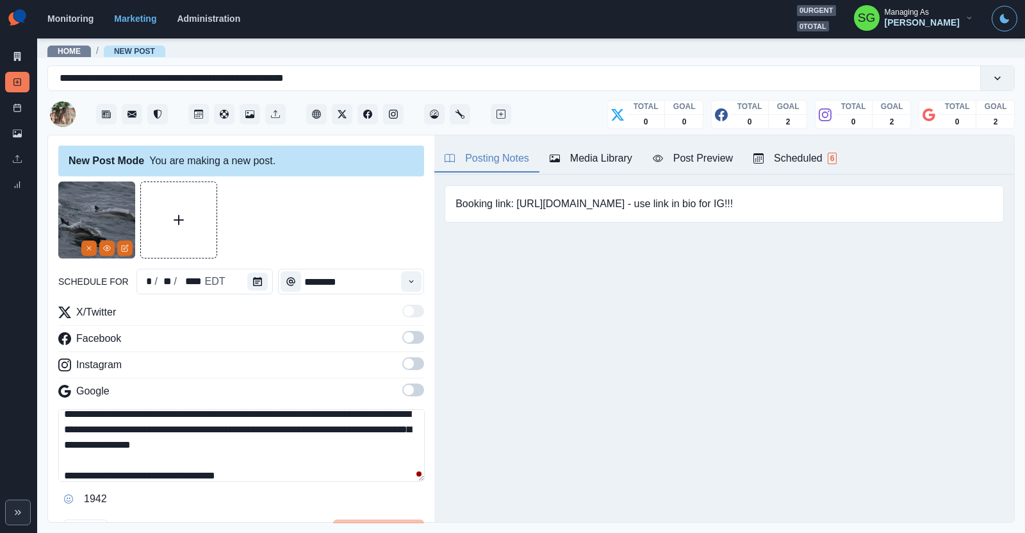
paste textarea "**********"
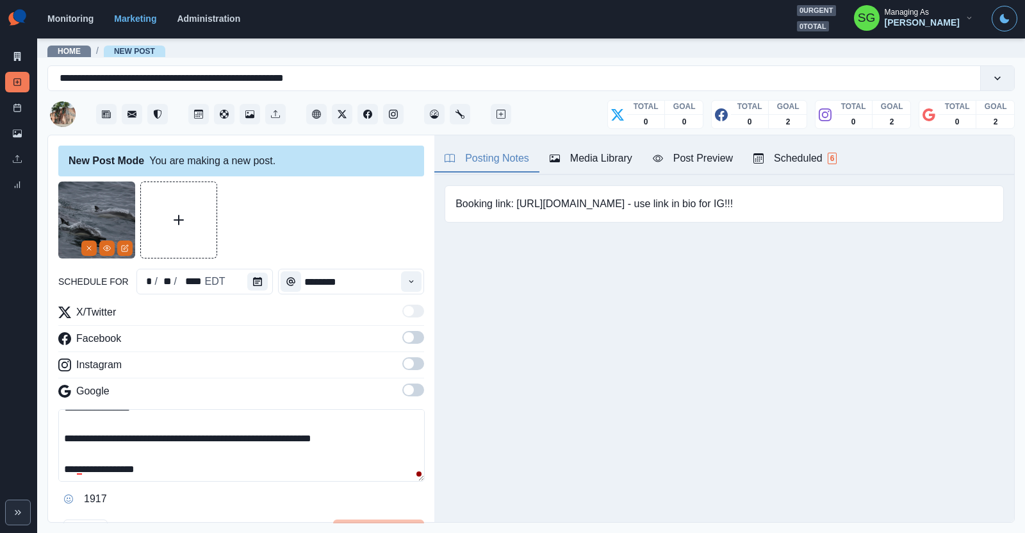
drag, startPoint x: 277, startPoint y: 436, endPoint x: 246, endPoint y: 439, distance: 30.9
click at [246, 439] on textarea "**********" at bounding box center [241, 445] width 367 height 72
type textarea "**********"
drag, startPoint x: 349, startPoint y: 434, endPoint x: 245, endPoint y: 439, distance: 103.3
click at [245, 439] on textarea "**********" at bounding box center [241, 445] width 367 height 72
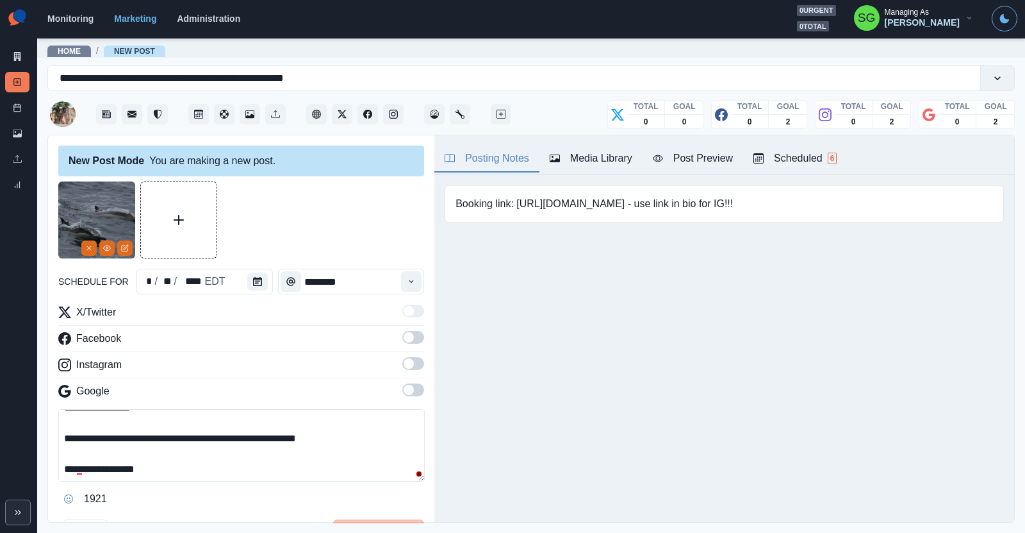
click at [408, 383] on span at bounding box center [413, 389] width 22 height 13
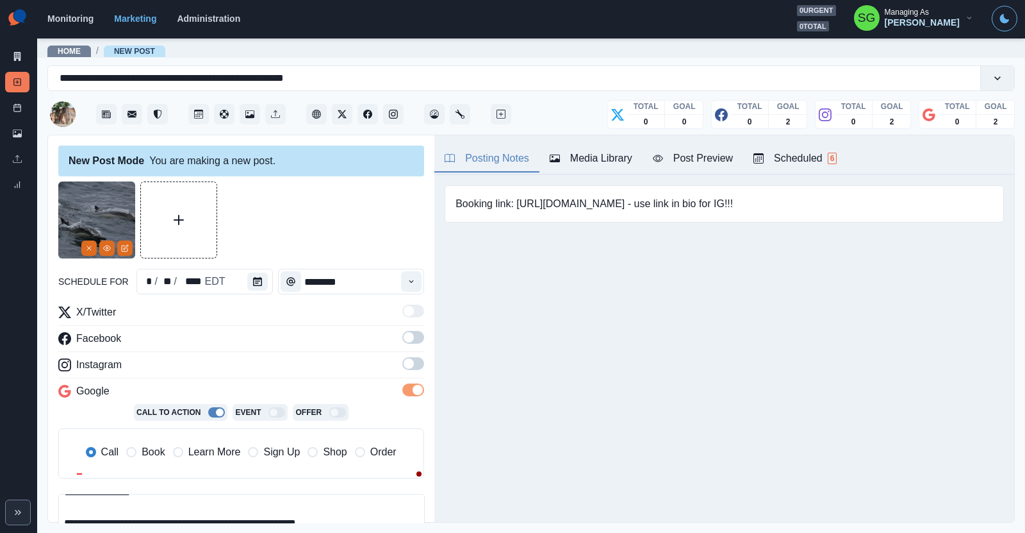
click at [186, 456] on label "Learn More" at bounding box center [207, 451] width 68 height 15
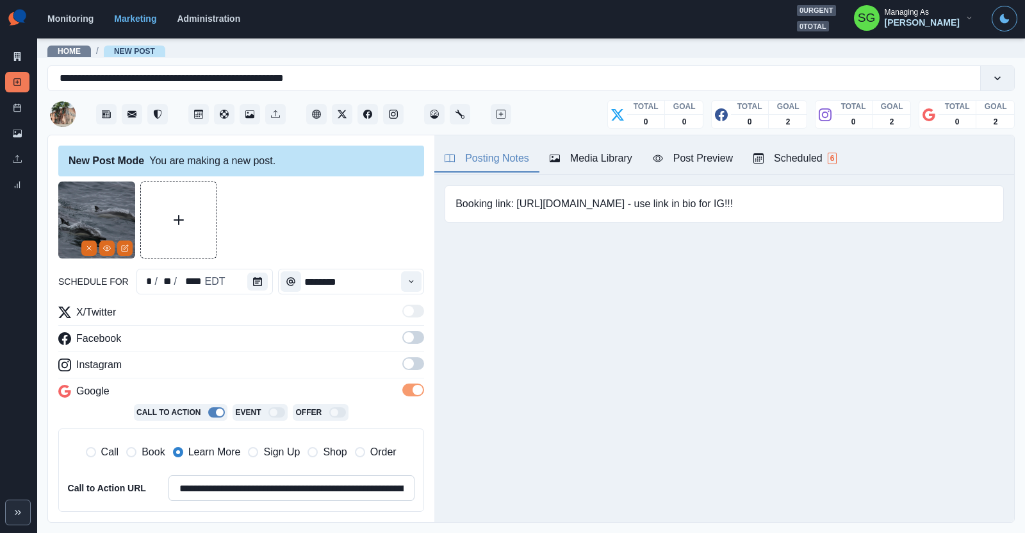
click at [188, 479] on input "**********" at bounding box center [292, 488] width 246 height 26
paste input
type input "**********"
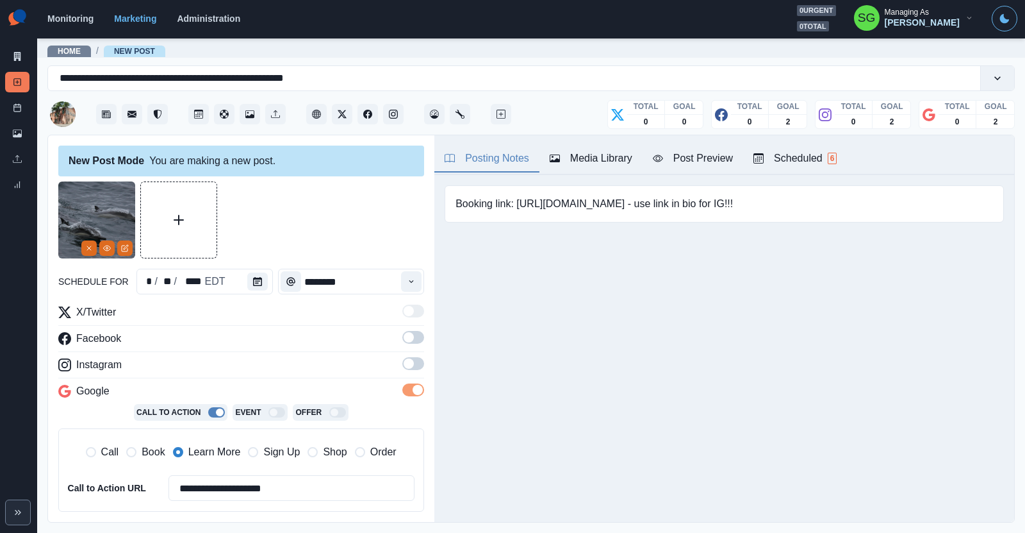
click at [408, 359] on span at bounding box center [409, 363] width 10 height 10
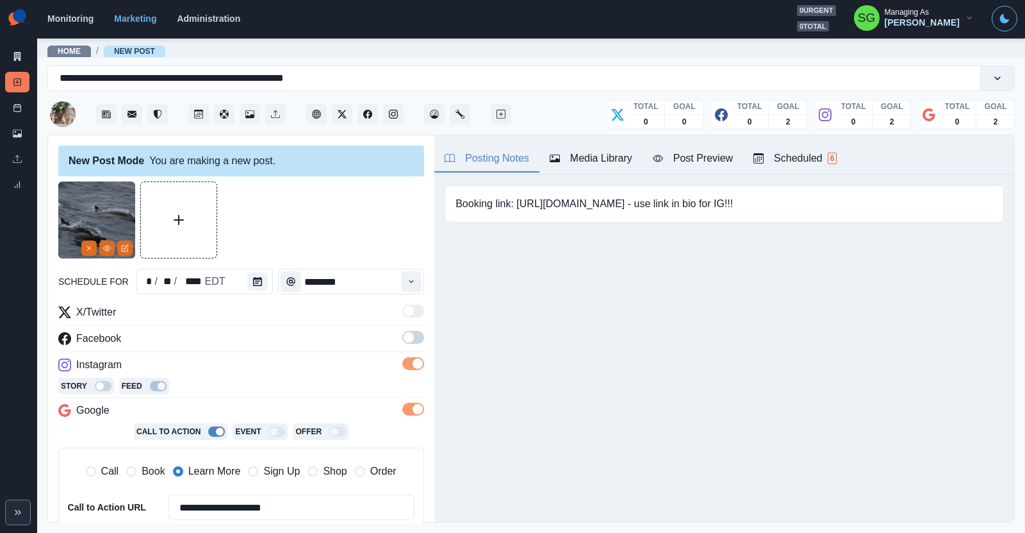
click at [415, 335] on span at bounding box center [413, 337] width 22 height 13
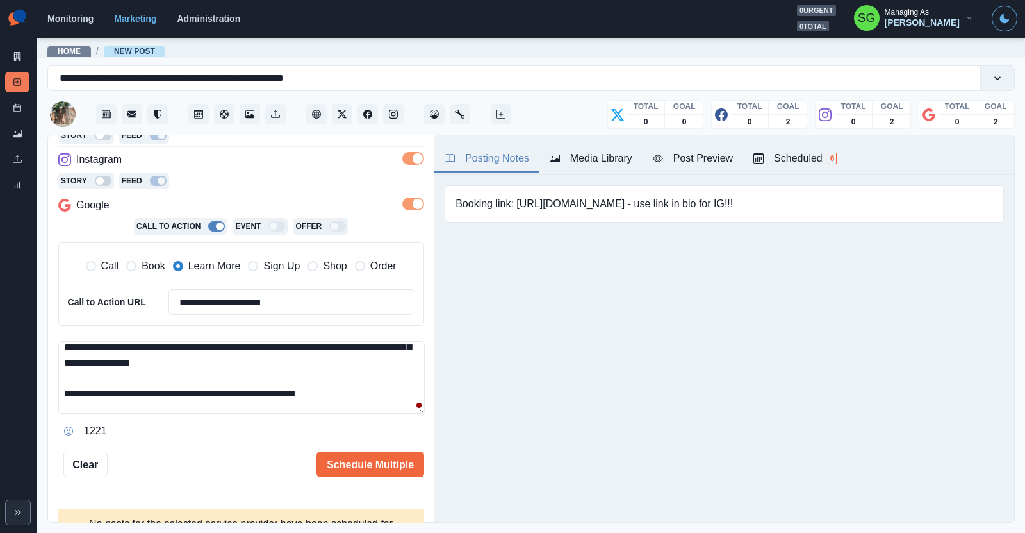
scroll to position [18, 0]
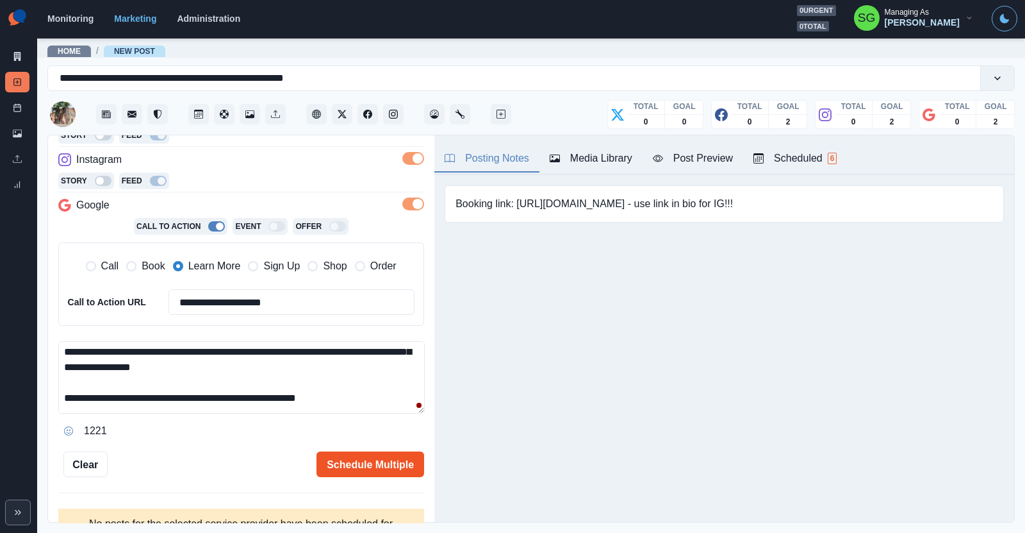
click at [351, 455] on button "Schedule Multiple" at bounding box center [371, 464] width 108 height 26
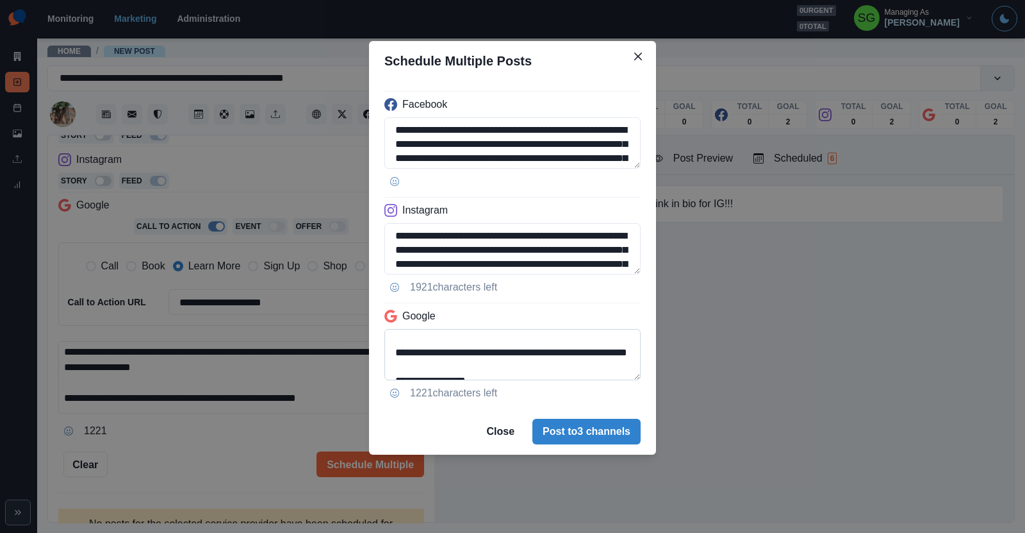
scroll to position [61, 0]
drag, startPoint x: 504, startPoint y: 363, endPoint x: 383, endPoint y: 353, distance: 120.9
click at [383, 353] on div "**********" at bounding box center [512, 244] width 287 height 327
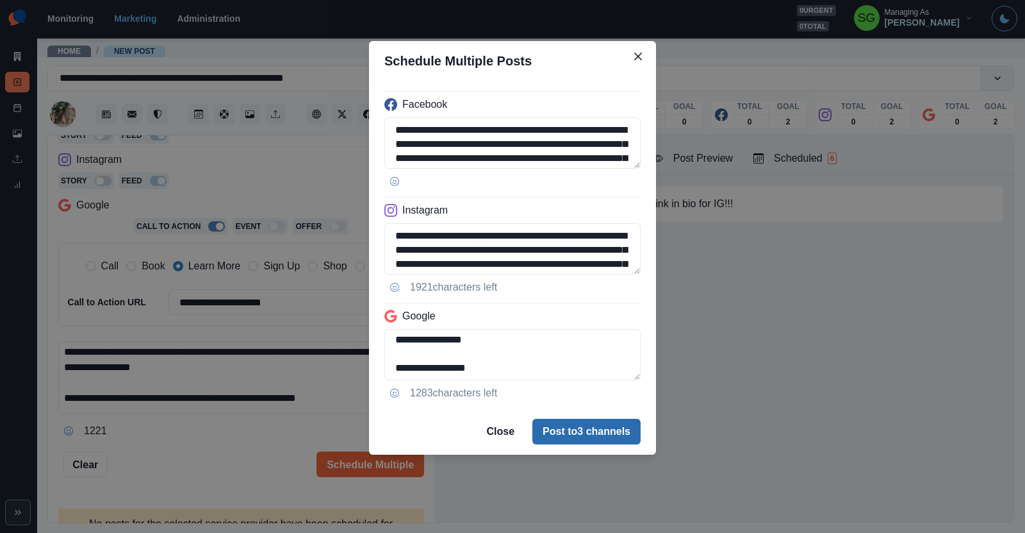
type textarea "**********"
click at [552, 431] on button "Post to 3 channels" at bounding box center [587, 431] width 108 height 26
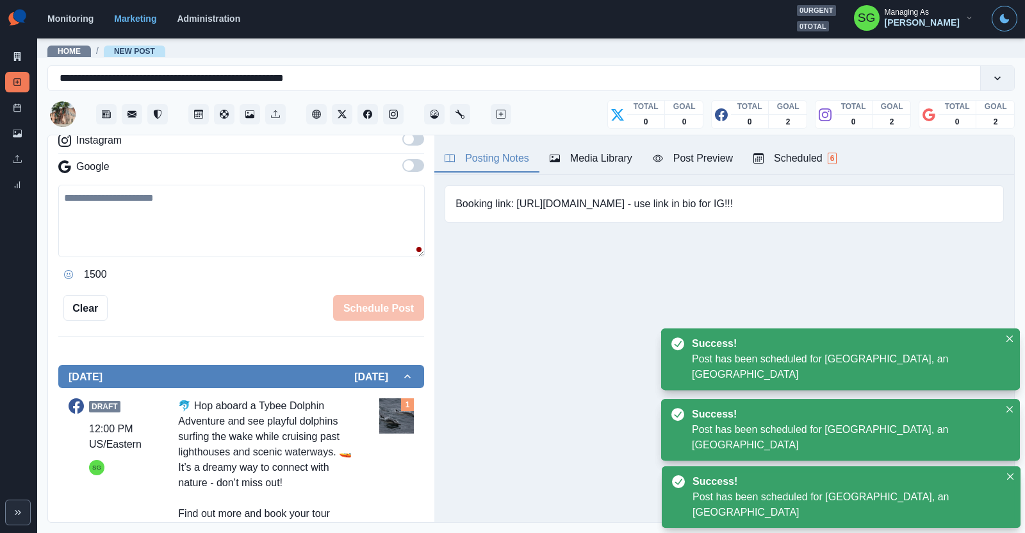
scroll to position [0, 0]
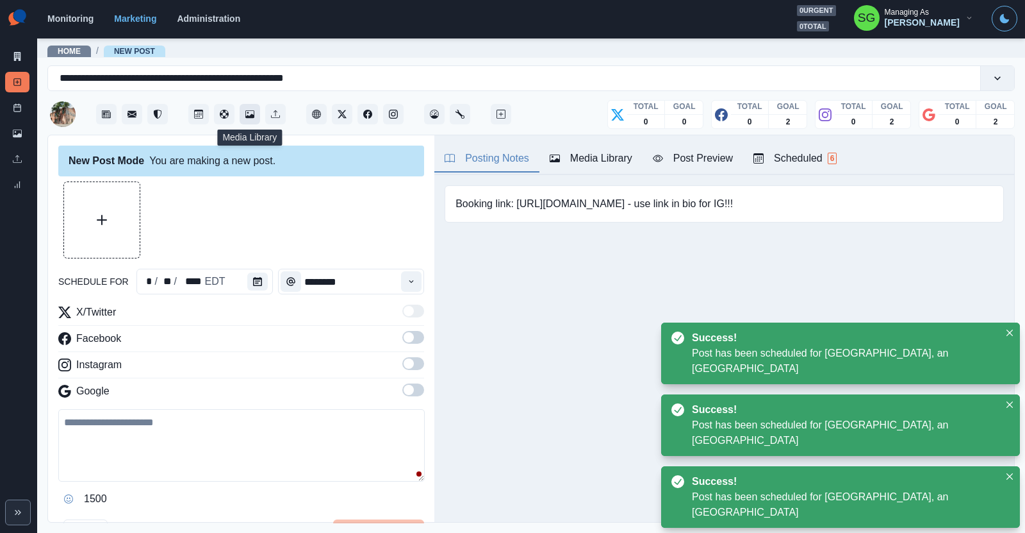
click at [244, 118] on button "Media Library" at bounding box center [250, 114] width 21 height 21
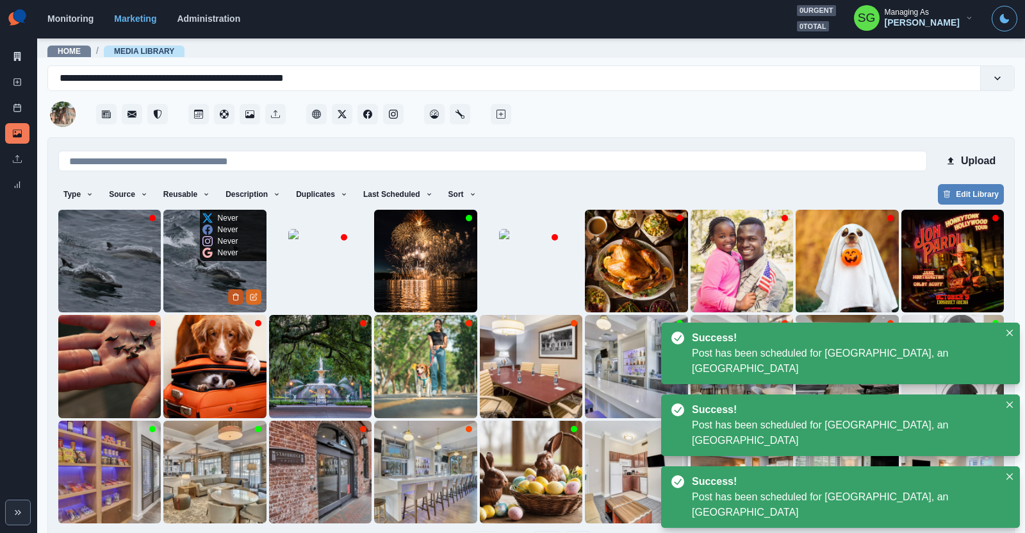
click at [236, 297] on icon "Delete Media" at bounding box center [236, 297] width 8 height 8
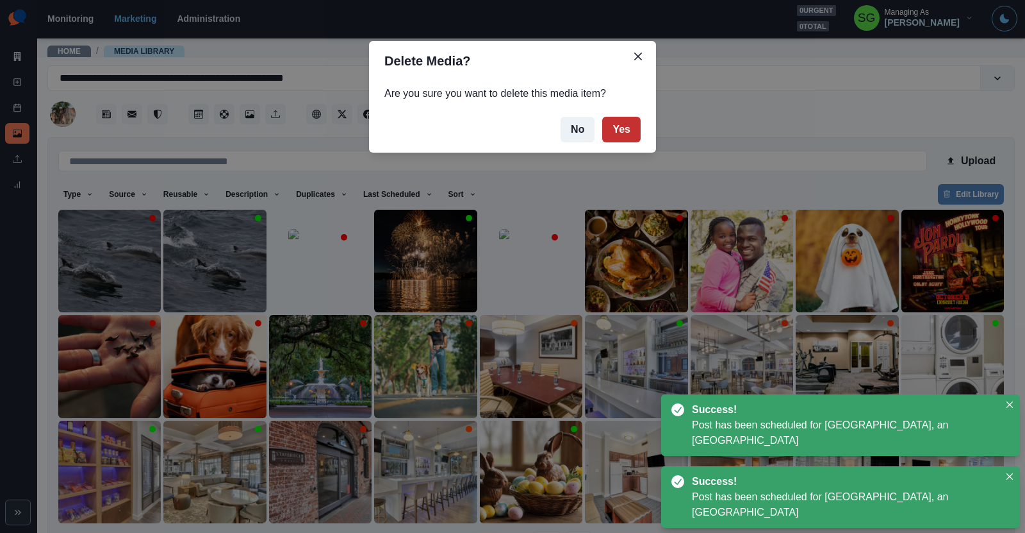
click at [620, 128] on button "Yes" at bounding box center [621, 130] width 38 height 26
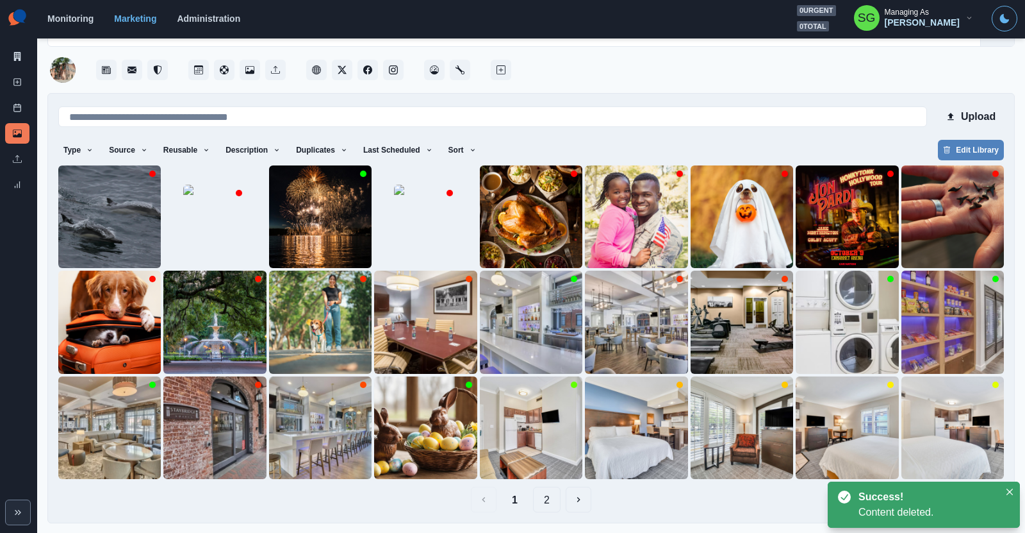
scroll to position [44, 0]
click at [545, 500] on button "2" at bounding box center [547, 500] width 28 height 26
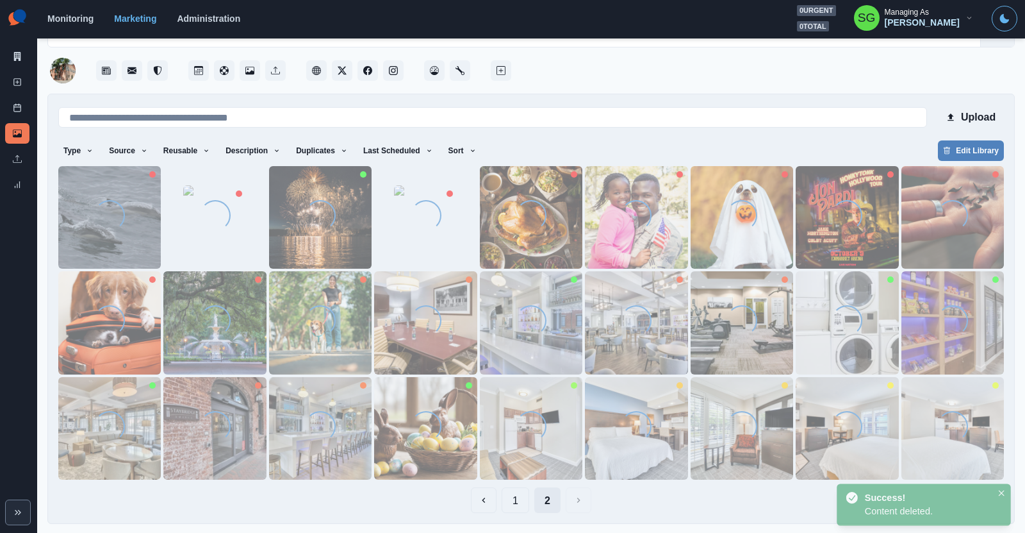
scroll to position [0, 0]
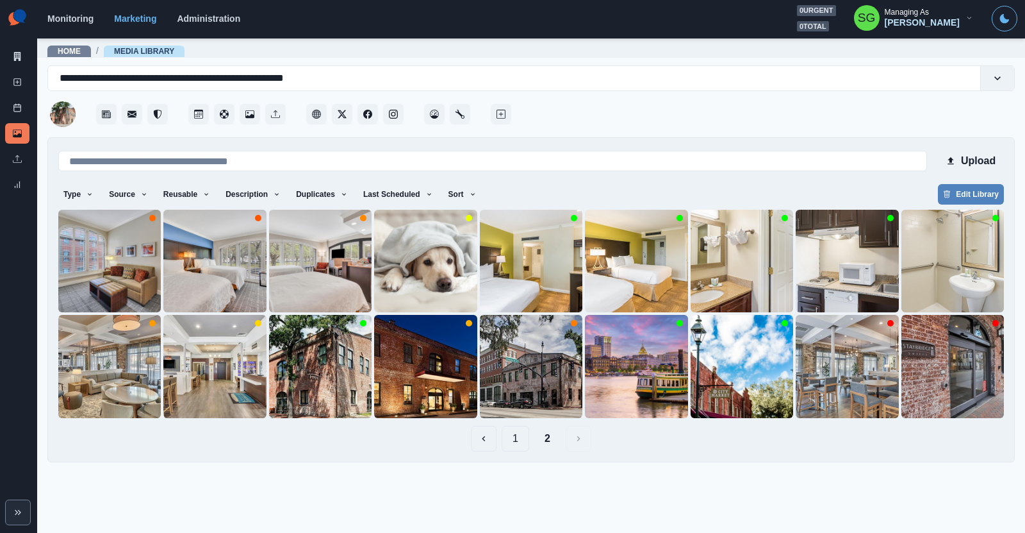
click at [518, 442] on button "1" at bounding box center [516, 439] width 28 height 26
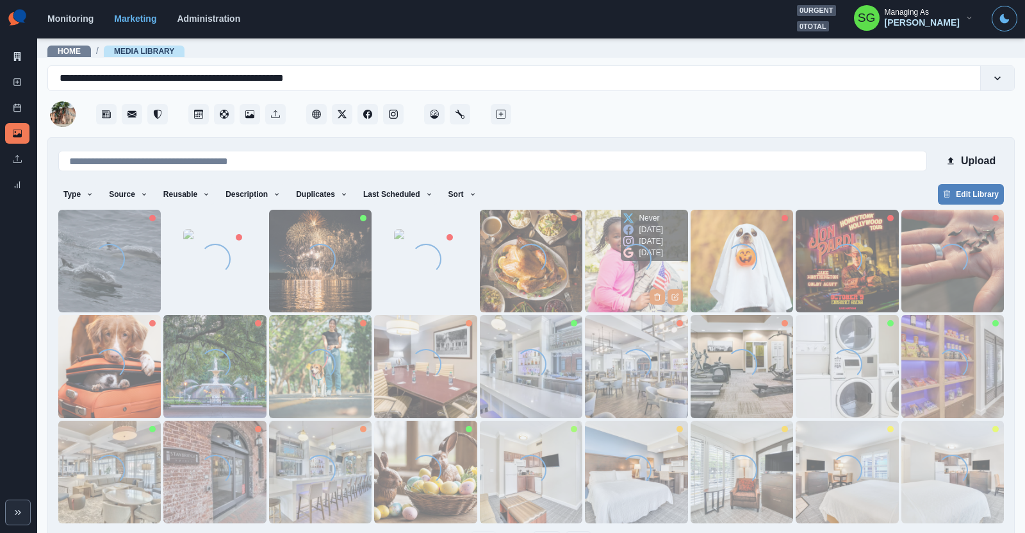
scroll to position [44, 0]
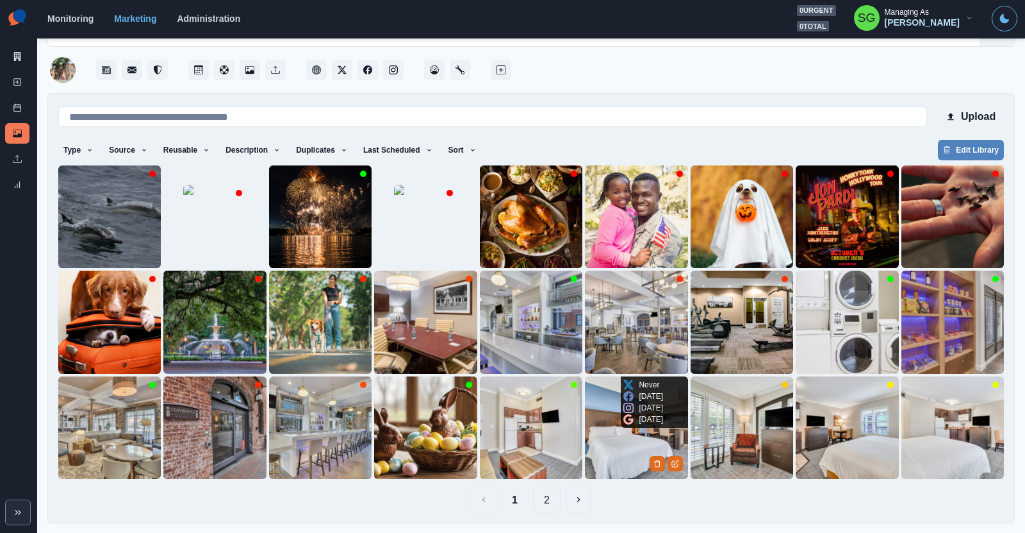
click at [611, 454] on img at bounding box center [636, 427] width 103 height 103
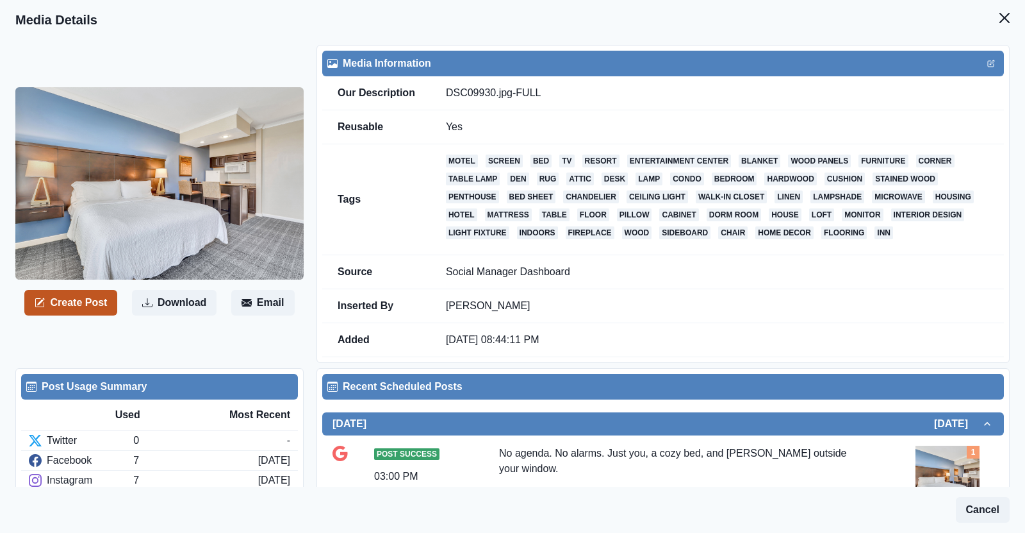
click at [110, 302] on button "Create Post" at bounding box center [70, 303] width 93 height 26
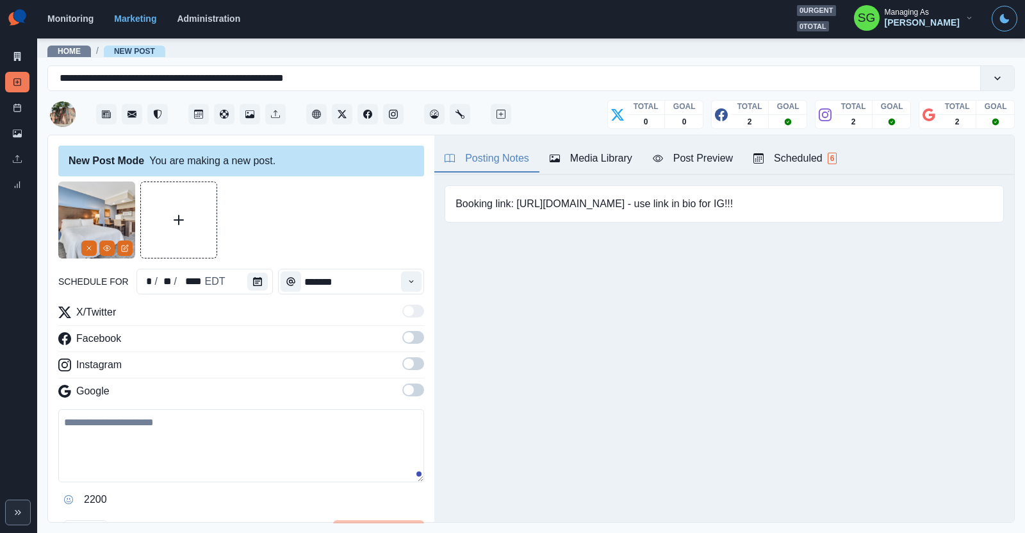
click at [188, 455] on textarea at bounding box center [241, 445] width 366 height 73
paste textarea "**********"
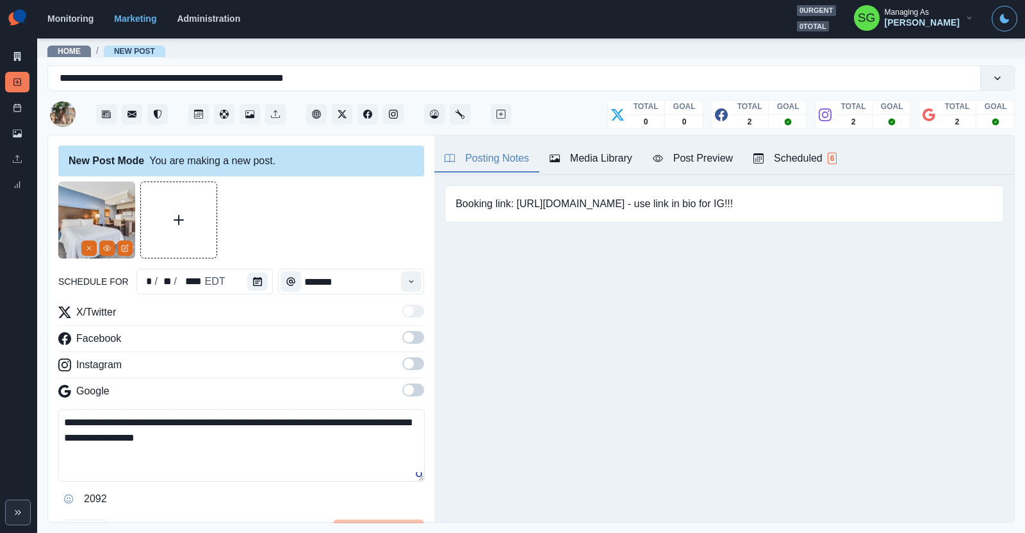
click at [122, 434] on textarea "**********" at bounding box center [241, 445] width 367 height 72
click at [316, 418] on textarea "**********" at bounding box center [241, 445] width 367 height 72
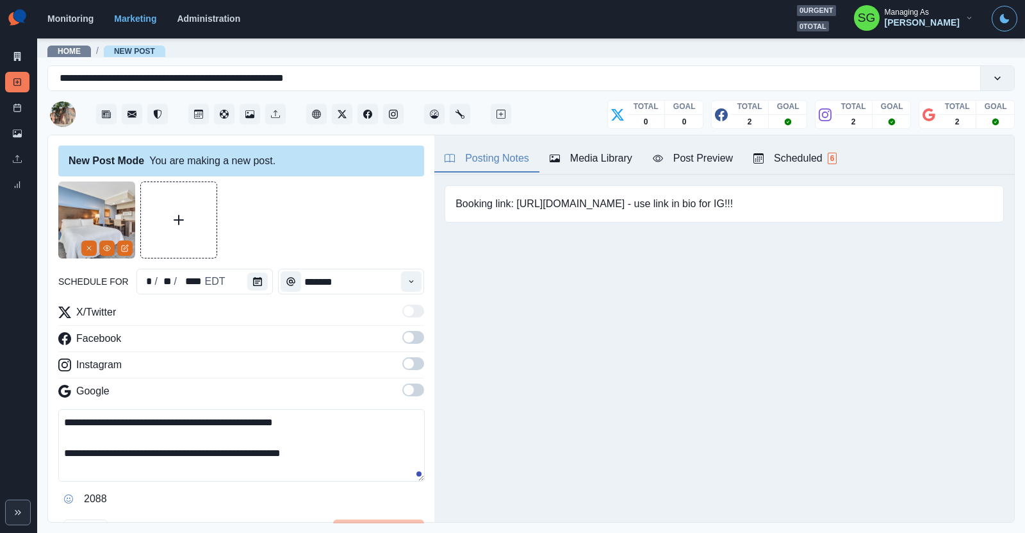
click at [326, 452] on textarea "**********" at bounding box center [241, 445] width 367 height 72
drag, startPoint x: 612, startPoint y: 201, endPoint x: 518, endPoint y: 209, distance: 94.5
click at [518, 209] on pre "Booking link: [URL][DOMAIN_NAME] - use link in bio for IG!!!" at bounding box center [594, 203] width 277 height 15
copy pre "[URL][DOMAIN_NAME]"
click at [340, 450] on textarea "**********" at bounding box center [241, 445] width 367 height 72
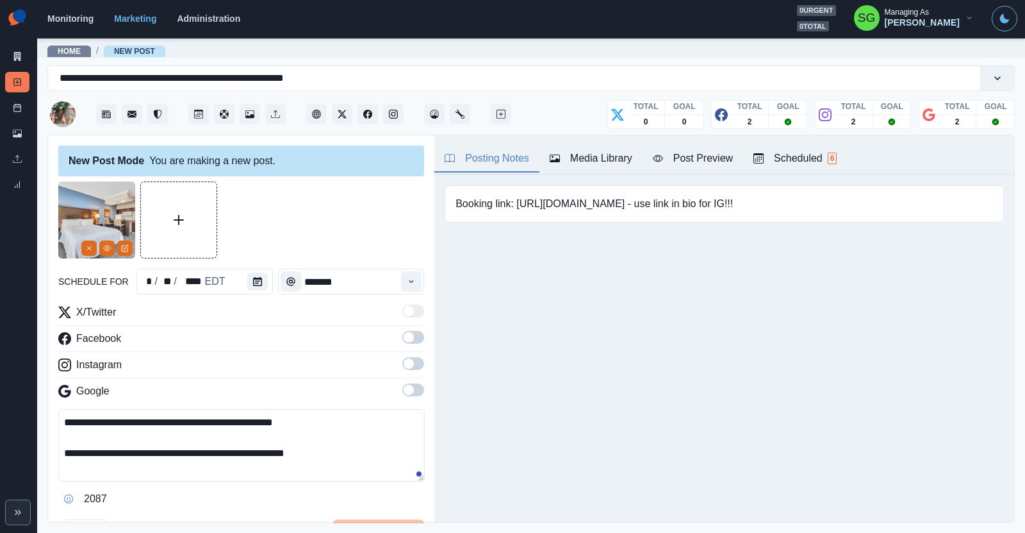
paste textarea "**********"
type textarea "**********"
click at [413, 338] on span at bounding box center [409, 337] width 10 height 10
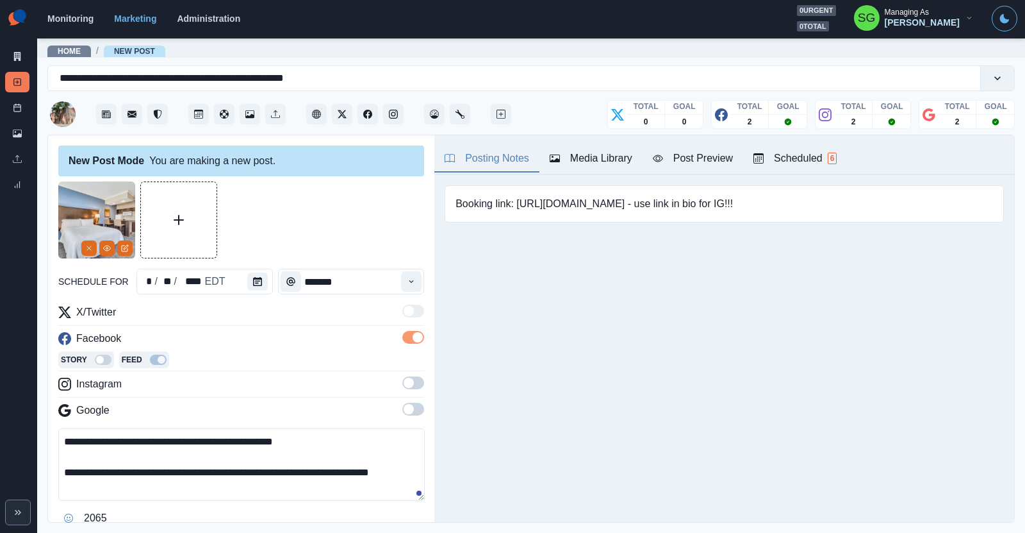
click at [412, 377] on span at bounding box center [409, 382] width 10 height 10
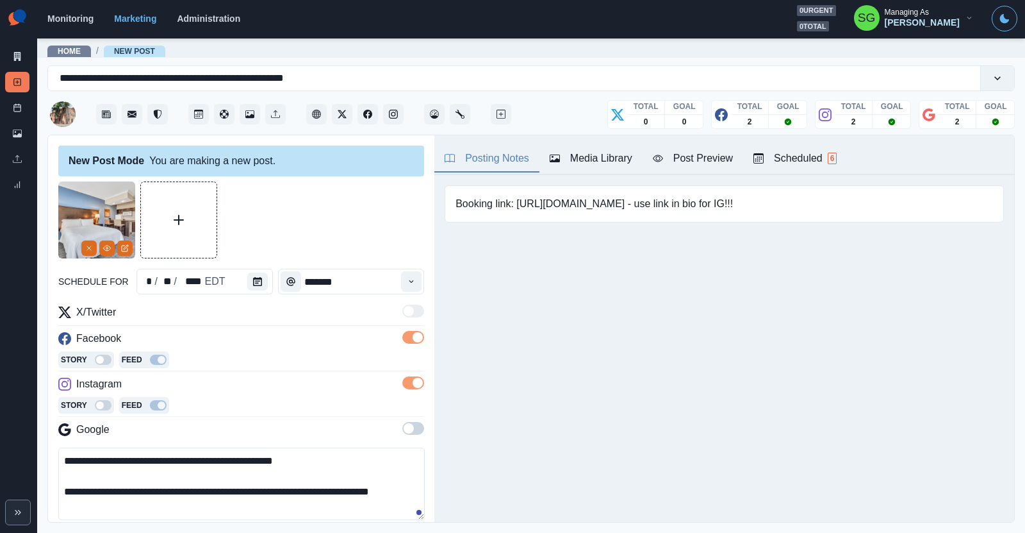
click at [414, 425] on span at bounding box center [413, 428] width 22 height 13
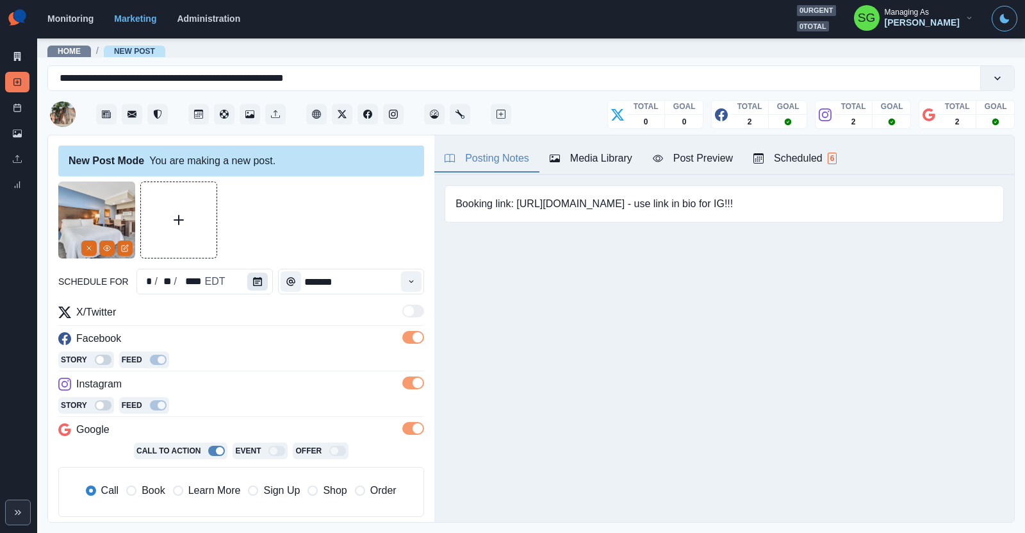
click at [258, 288] on button "Calendar" at bounding box center [257, 281] width 21 height 18
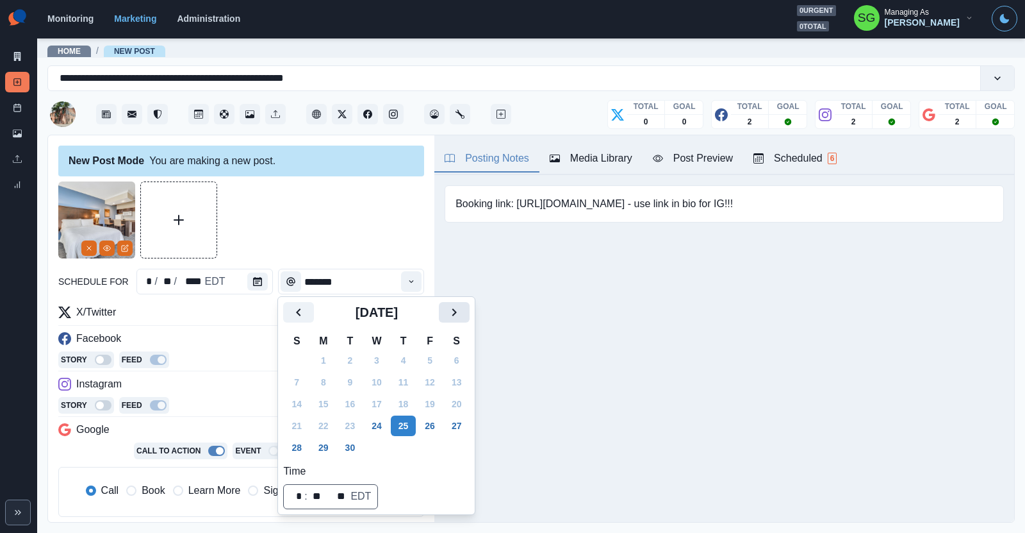
click at [453, 314] on icon "Next" at bounding box center [454, 312] width 4 height 8
click at [428, 359] on button "3" at bounding box center [430, 360] width 26 height 21
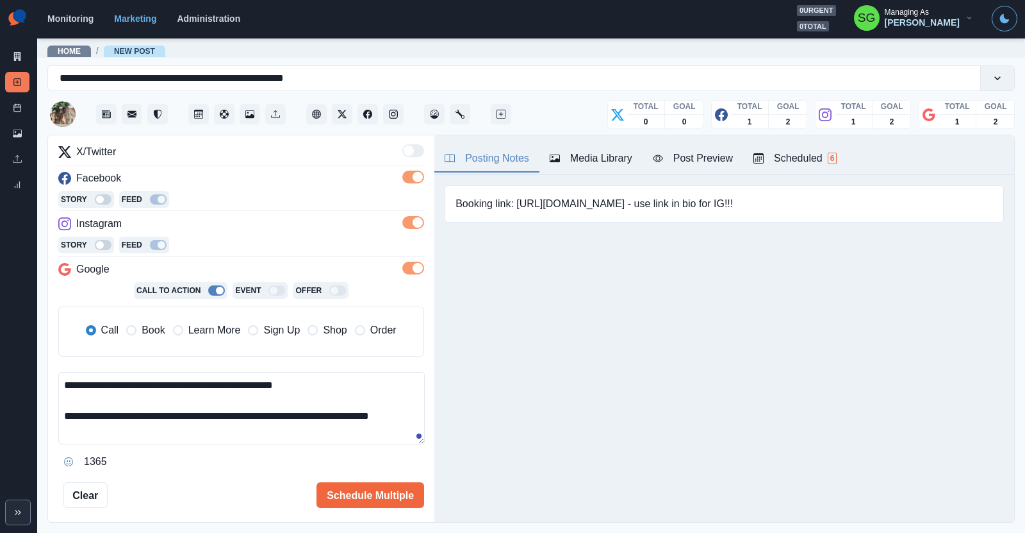
scroll to position [231, 0]
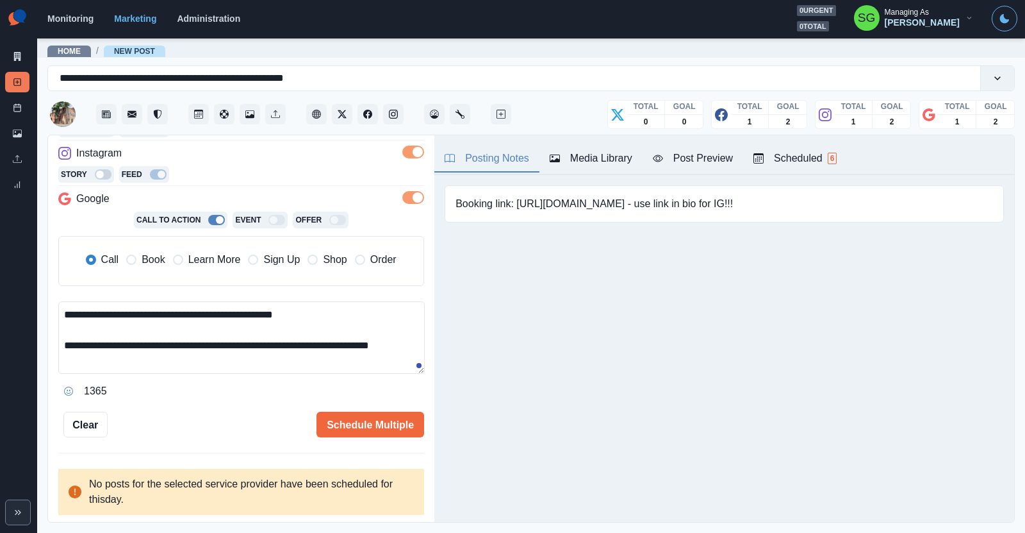
click at [162, 254] on span "Book" at bounding box center [153, 259] width 23 height 15
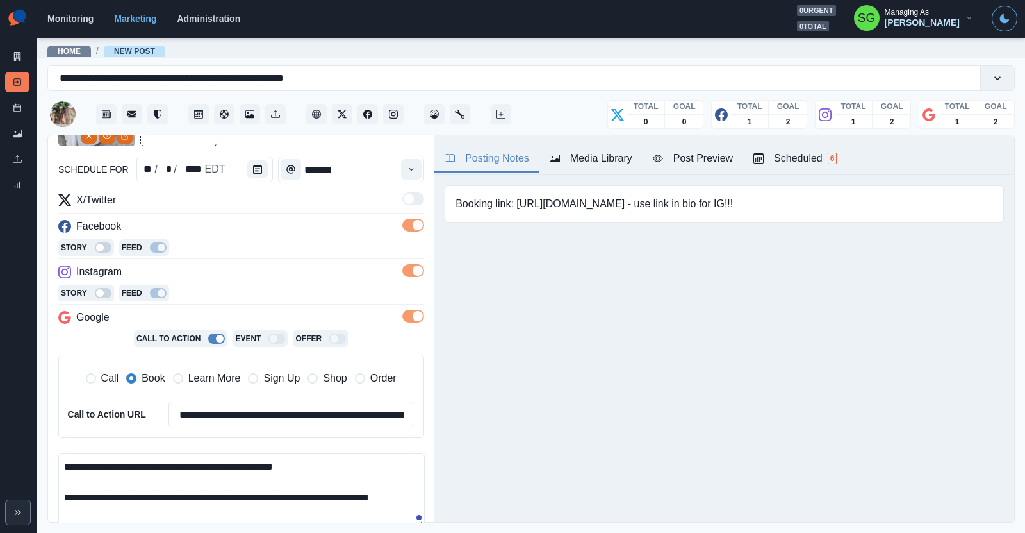
scroll to position [265, 0]
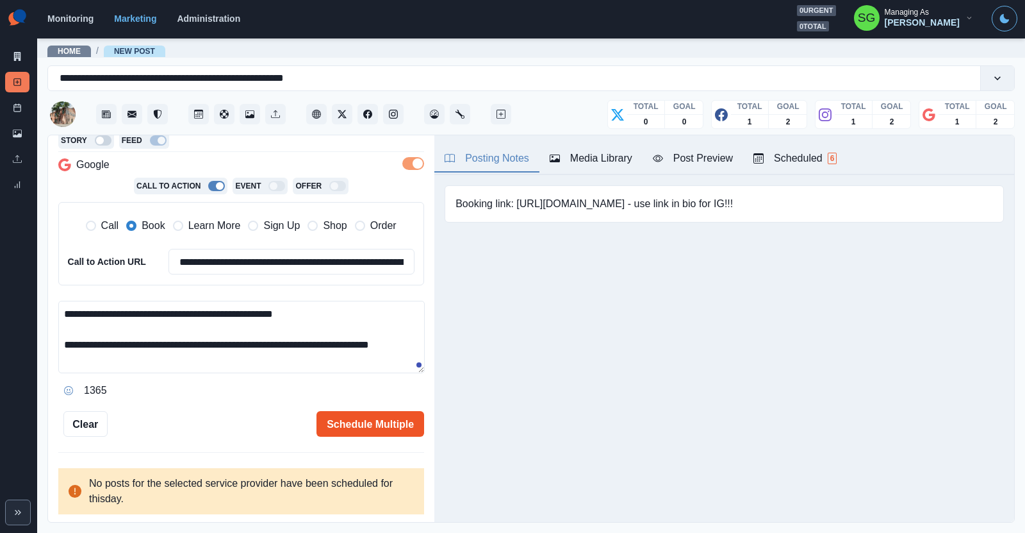
click at [352, 427] on button "Schedule Multiple" at bounding box center [371, 424] width 108 height 26
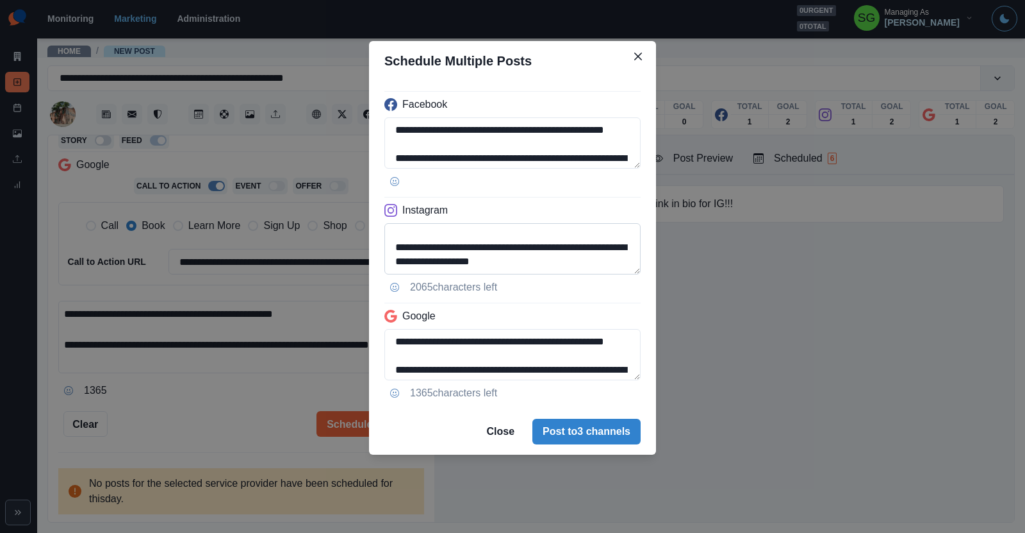
scroll to position [30, 0]
drag, startPoint x: 532, startPoint y: 262, endPoint x: 419, endPoint y: 266, distance: 112.8
click at [419, 266] on textarea "**********" at bounding box center [512, 248] width 256 height 51
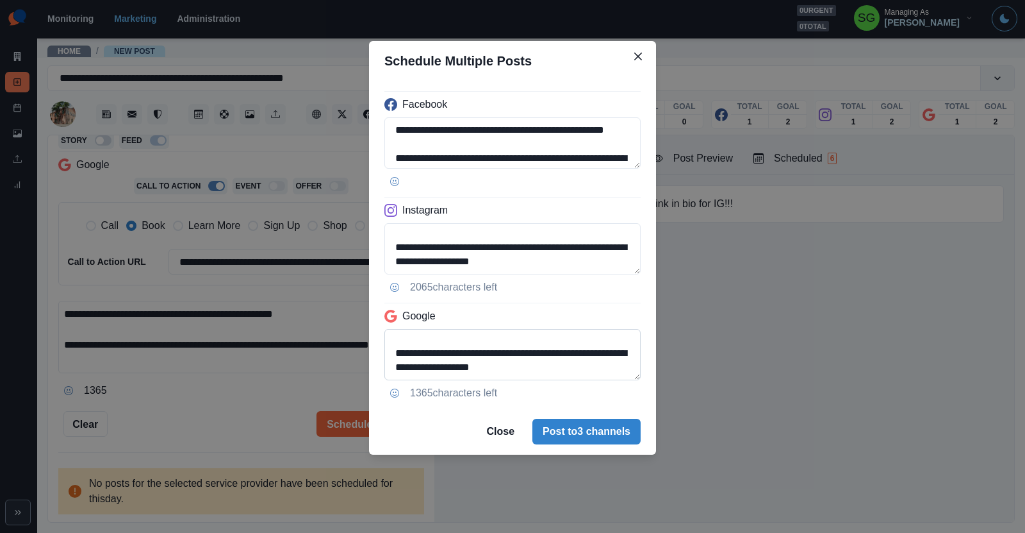
type textarea "**********"
drag, startPoint x: 527, startPoint y: 361, endPoint x: 429, endPoint y: 369, distance: 98.4
click at [429, 369] on textarea "**********" at bounding box center [512, 354] width 256 height 51
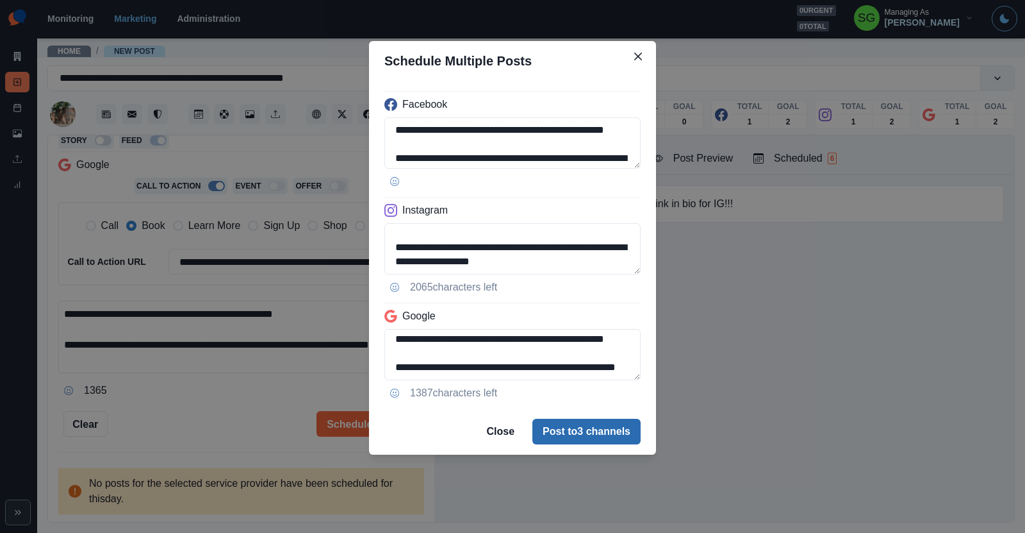
type textarea "**********"
click at [581, 437] on button "Post to 3 channels" at bounding box center [587, 431] width 108 height 26
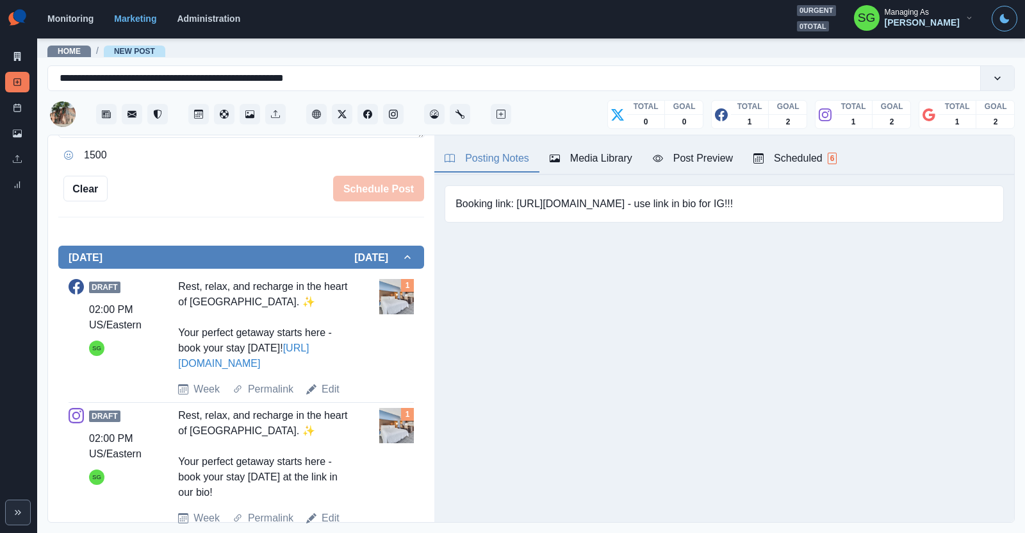
scroll to position [388, 0]
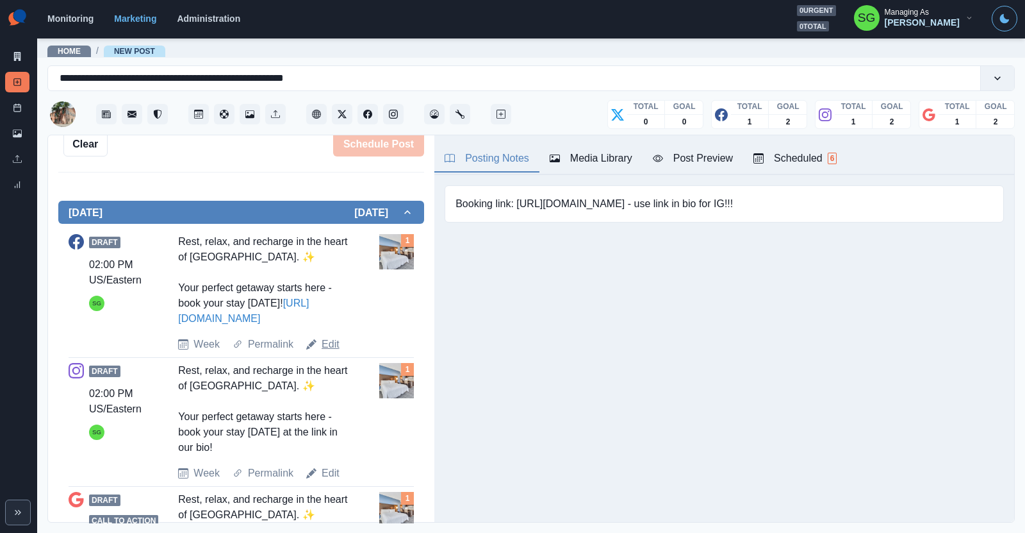
click at [327, 344] on link "Edit" at bounding box center [331, 343] width 18 height 15
type textarea "**********"
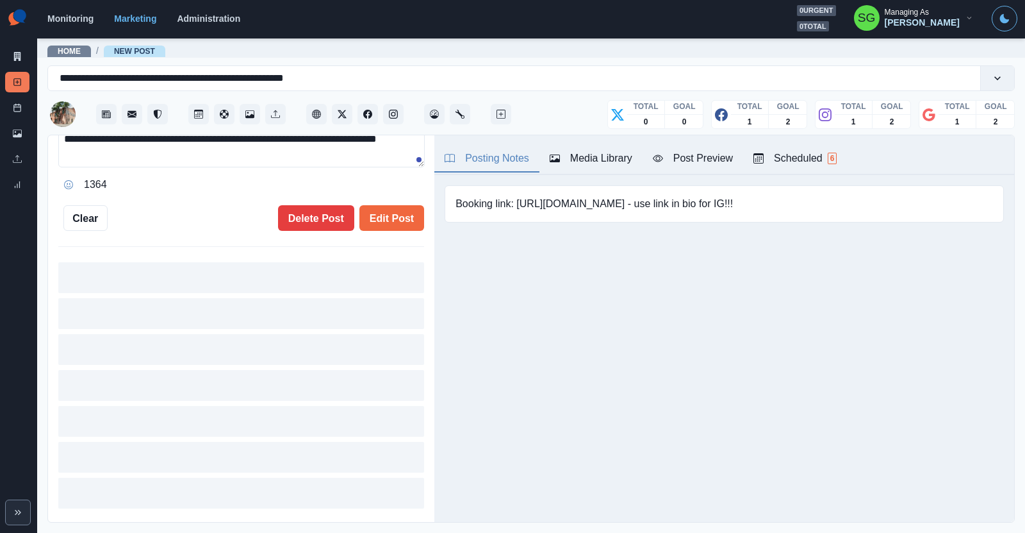
scroll to position [408, 0]
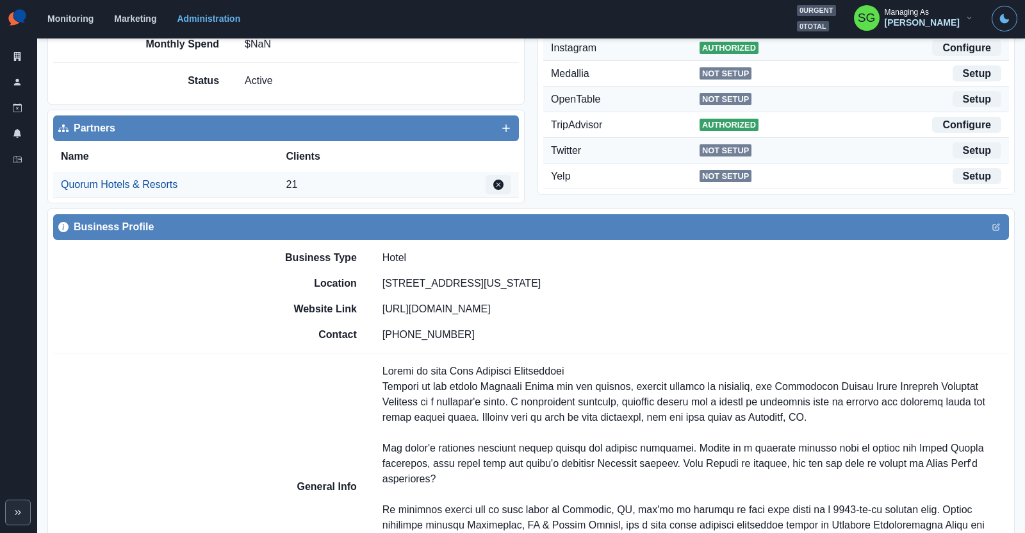
scroll to position [324, 0]
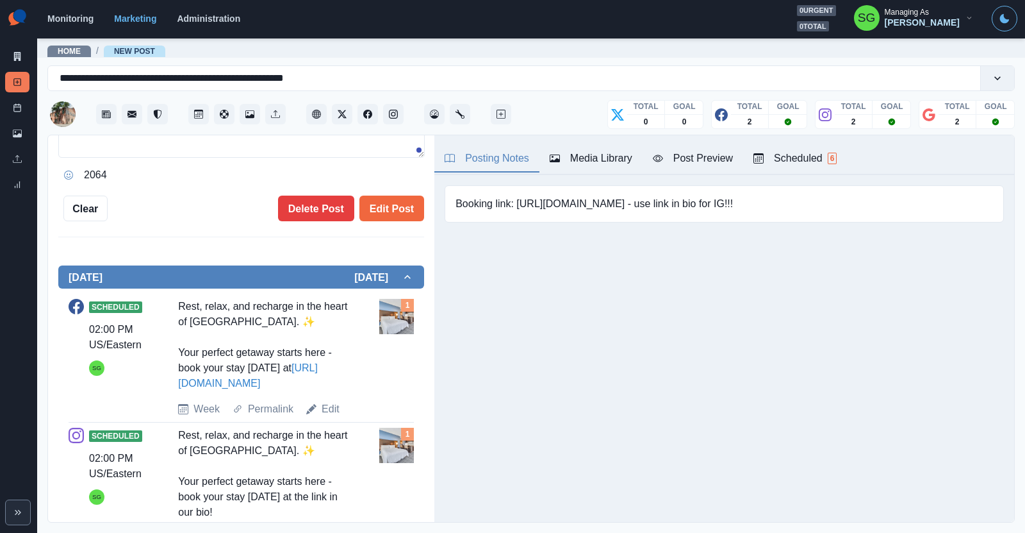
scroll to position [340, 0]
